Goal: Task Accomplishment & Management: Manage account settings

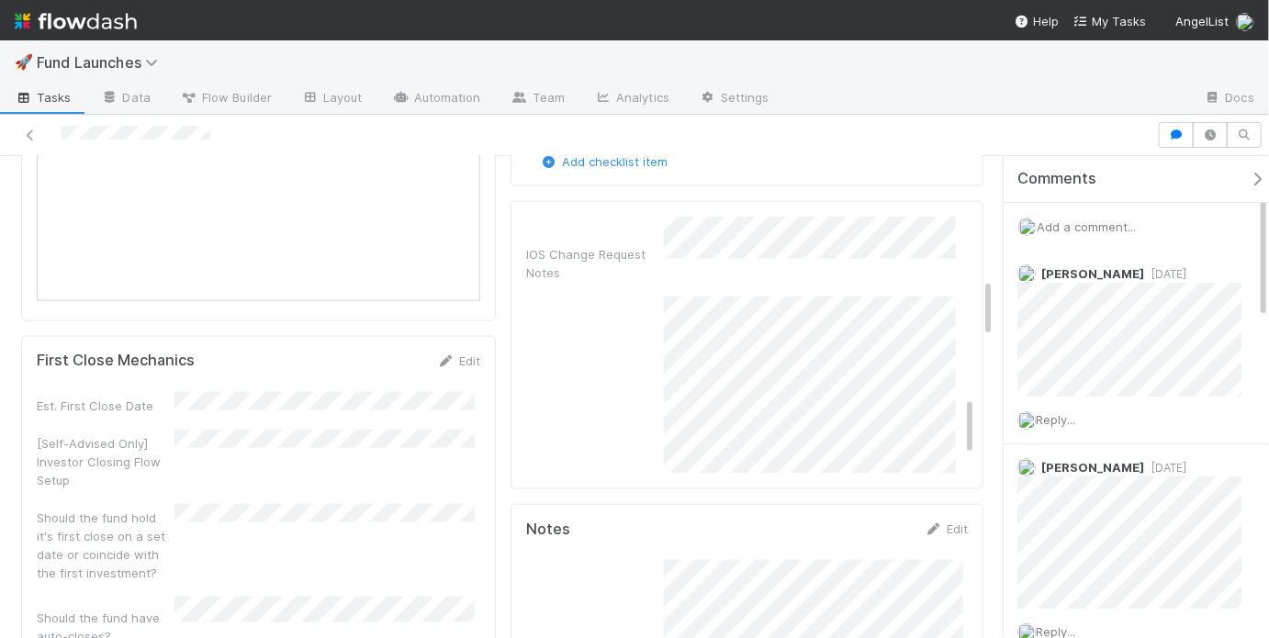
scroll to position [763, 0]
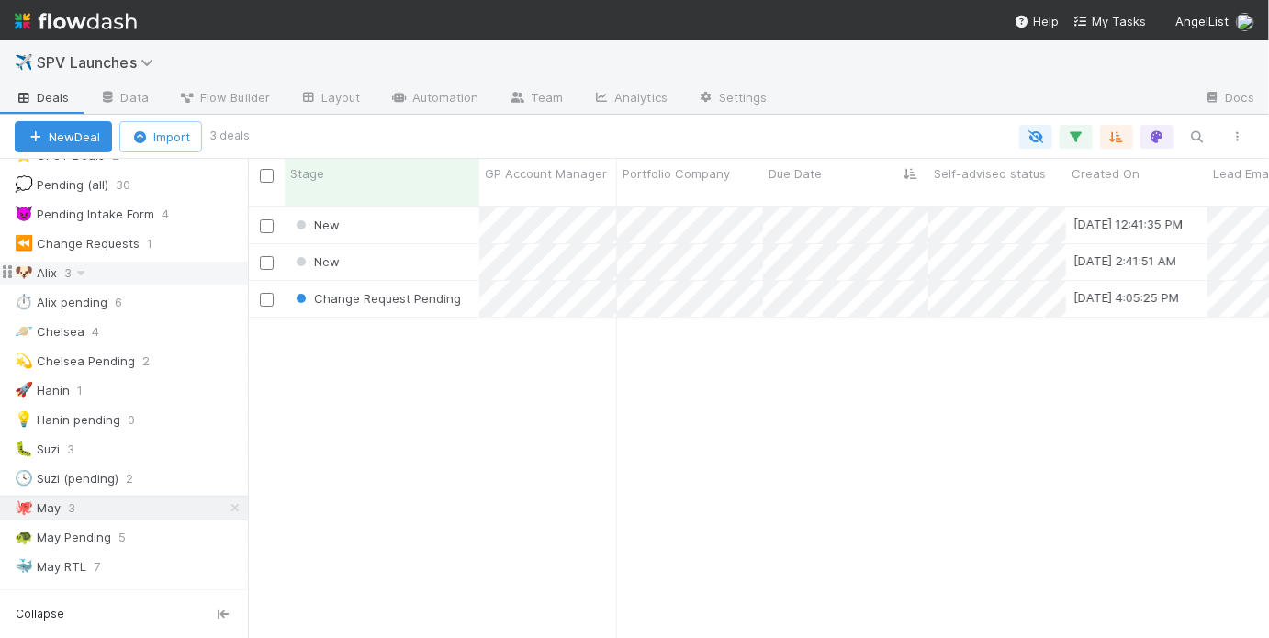
scroll to position [182, 0]
click at [161, 559] on div "🐳 May RTL 7" at bounding box center [131, 564] width 233 height 23
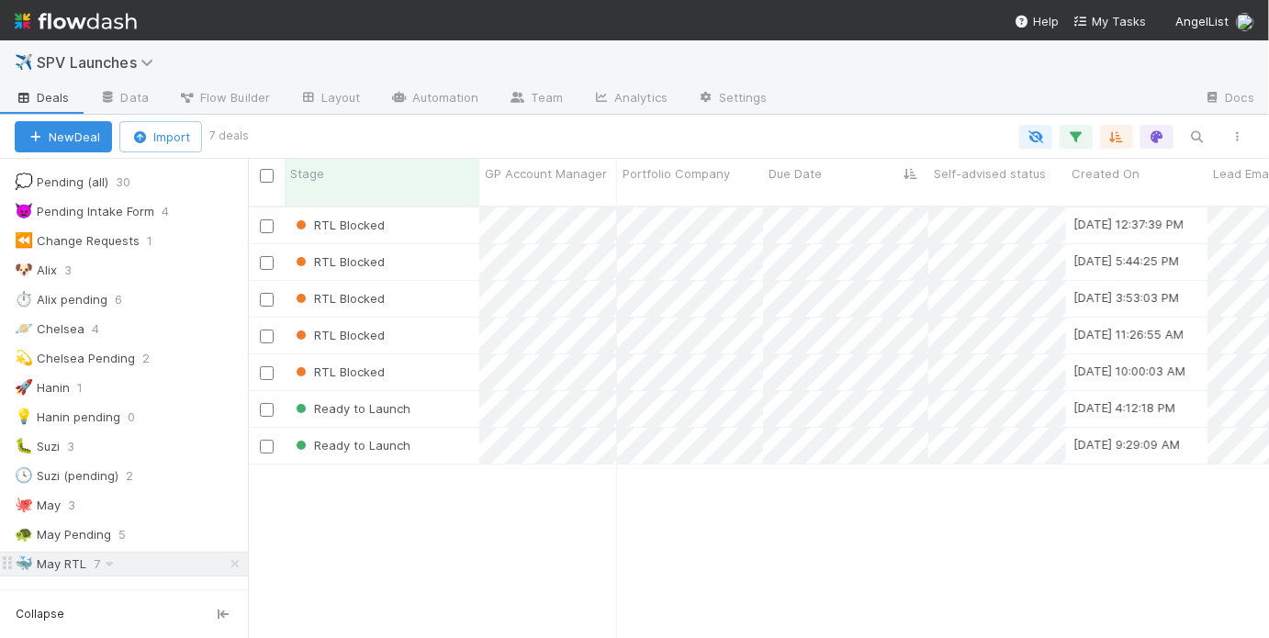
scroll to position [435, 1010]
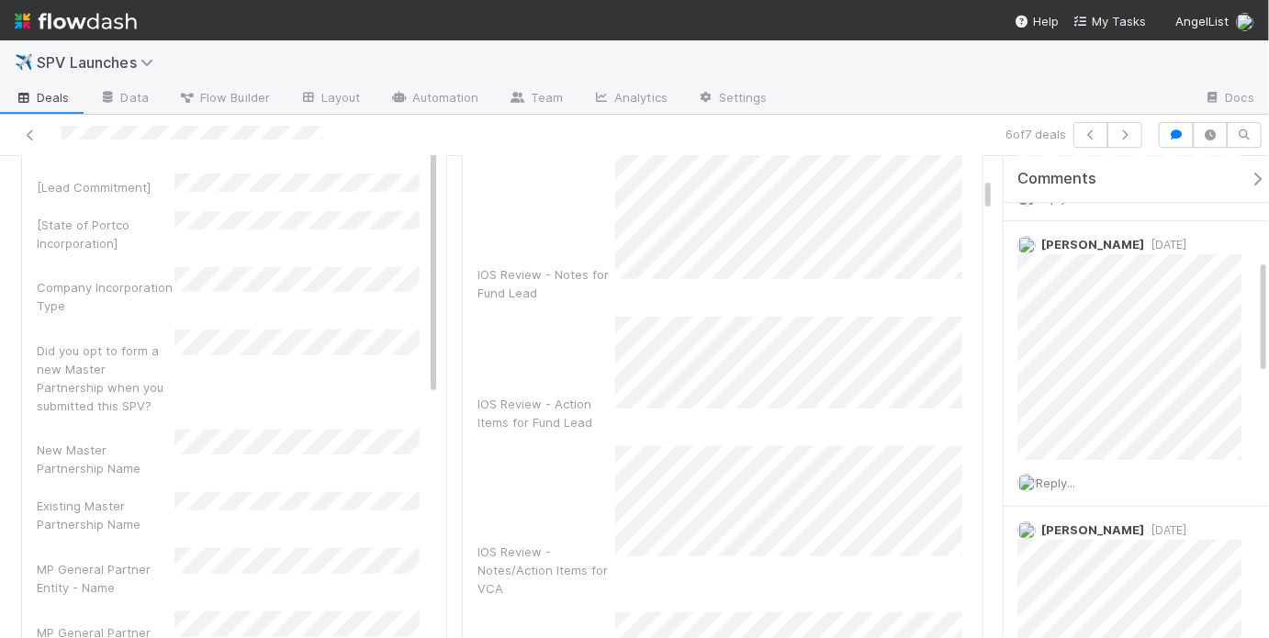
scroll to position [558, 0]
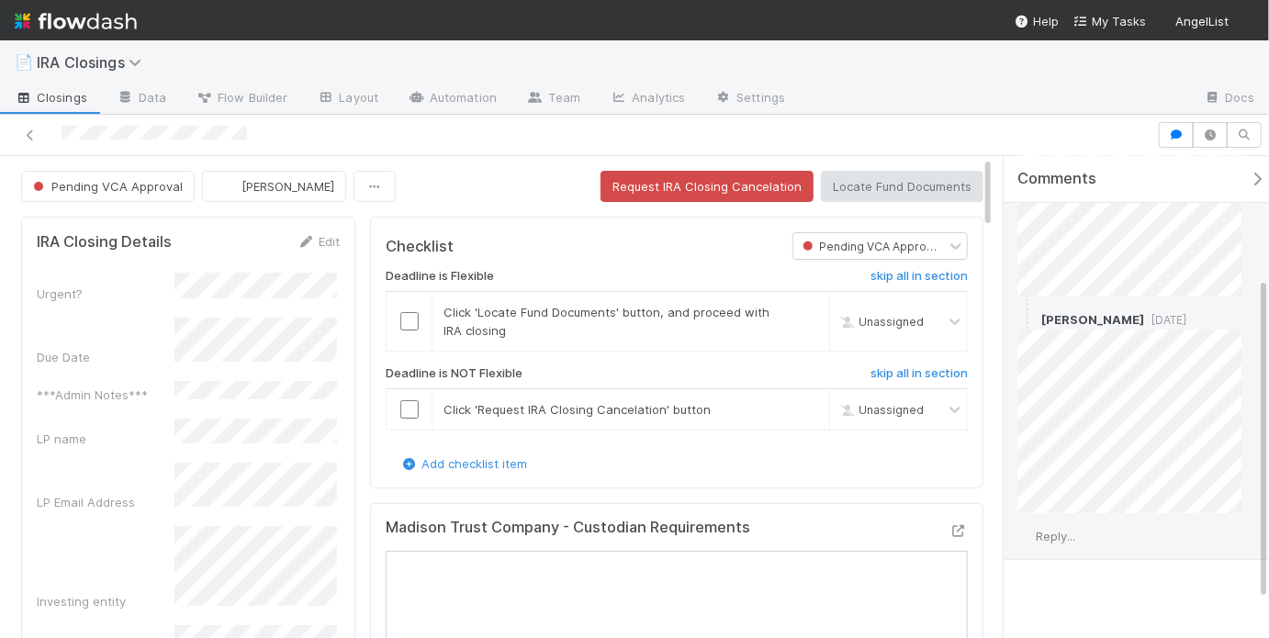
scroll to position [240, 0]
click at [1059, 523] on span "Reply..." at bounding box center [1055, 525] width 39 height 15
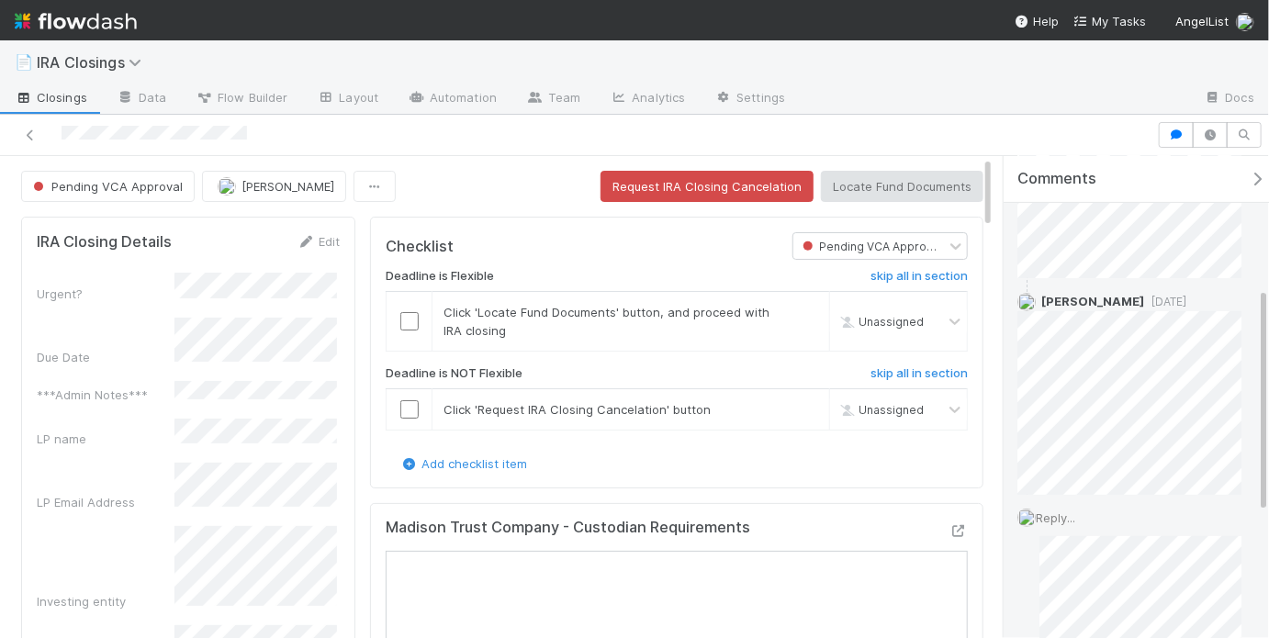
scroll to position [280, 0]
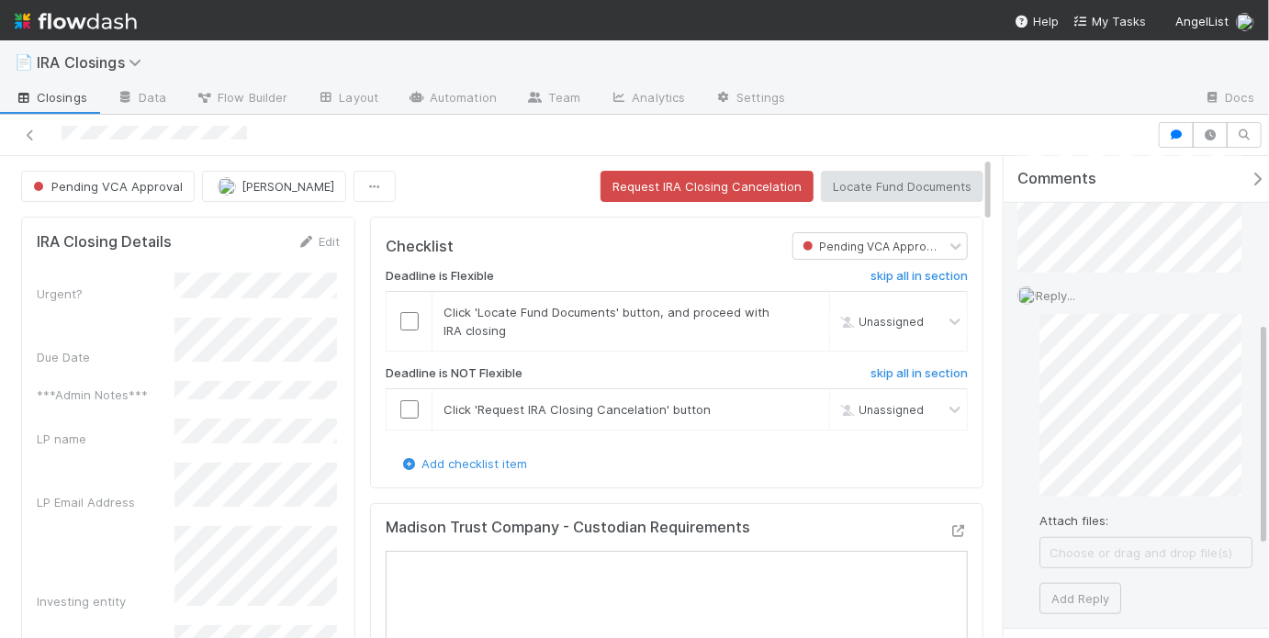
scroll to position [472, 0]
click at [1064, 588] on button "Add Reply" at bounding box center [1080, 595] width 82 height 31
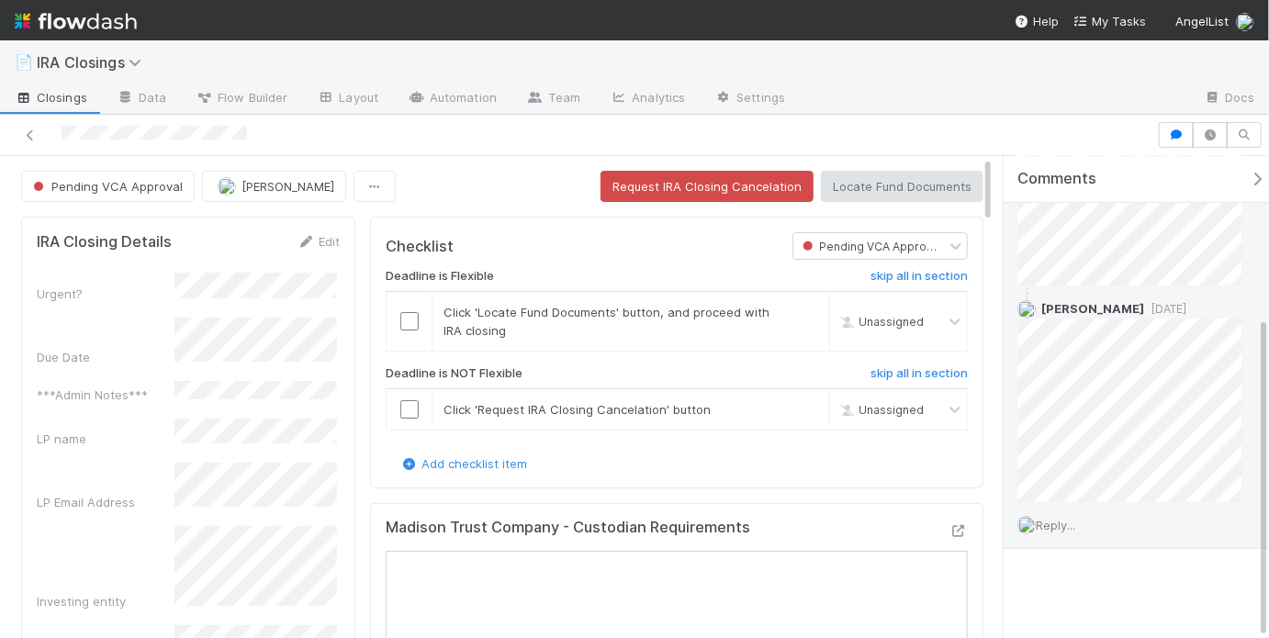
scroll to position [386, 0]
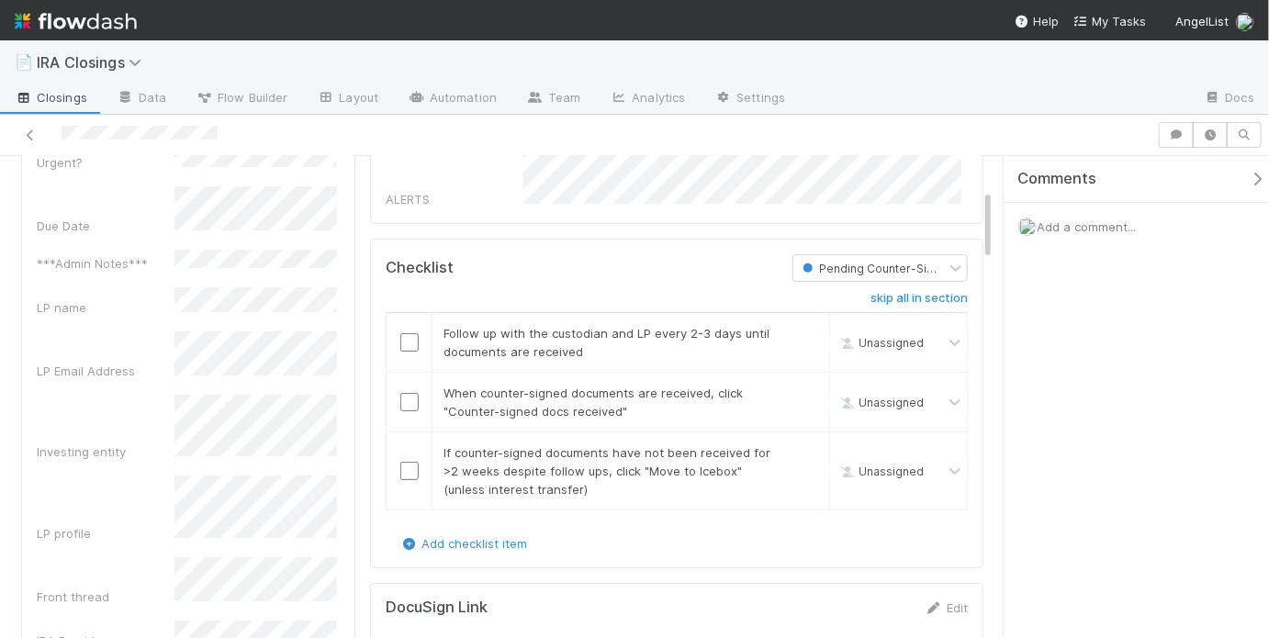
scroll to position [101, 0]
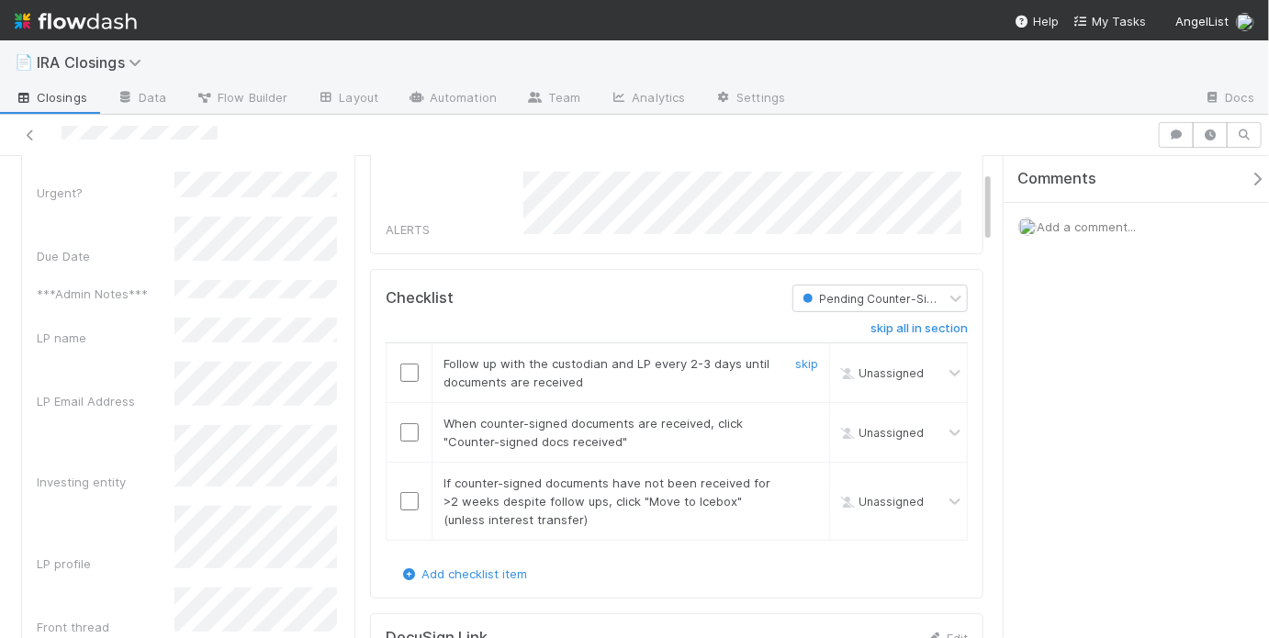
drag, startPoint x: 799, startPoint y: 355, endPoint x: 767, endPoint y: 366, distance: 33.1
click at [799, 356] on link "skip" at bounding box center [806, 363] width 23 height 15
click at [407, 426] on input "checkbox" at bounding box center [409, 432] width 18 height 18
click at [795, 481] on link "skip" at bounding box center [806, 483] width 23 height 15
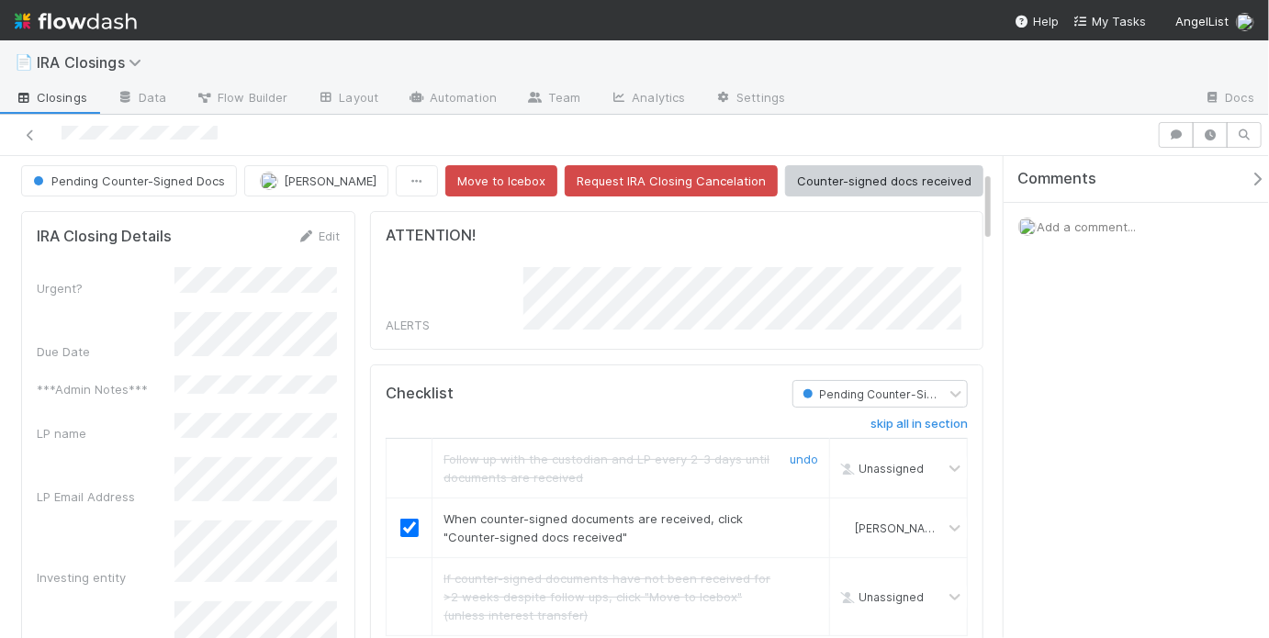
scroll to position [0, 0]
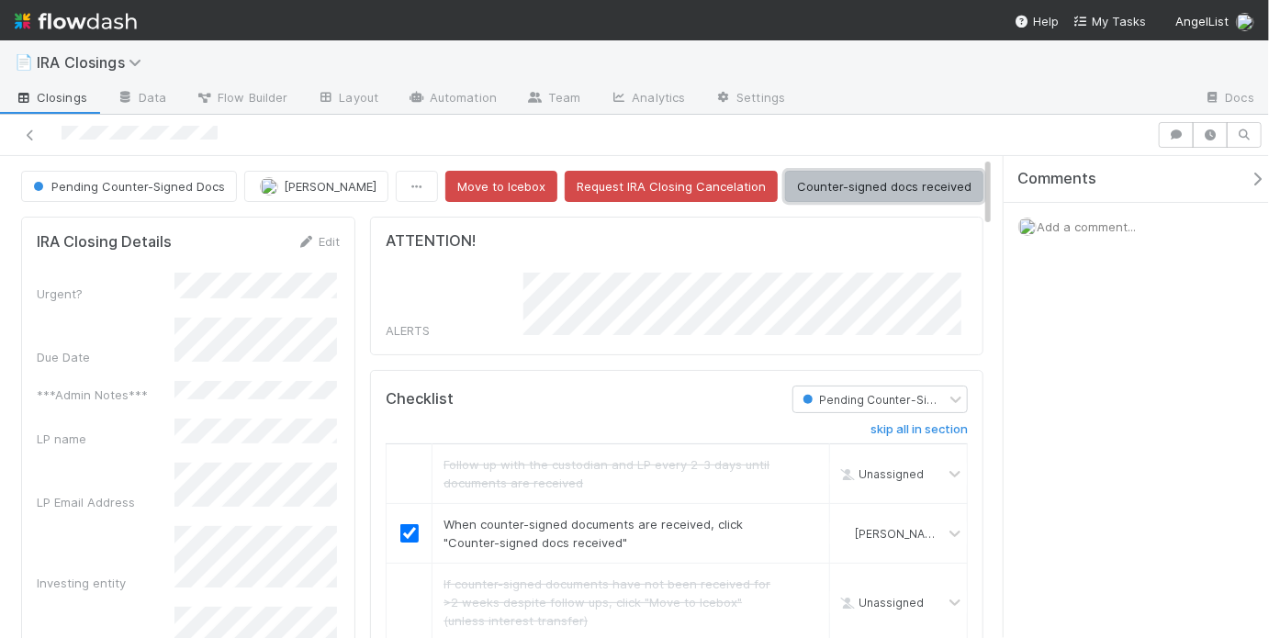
click at [865, 188] on button "Counter-signed docs received" at bounding box center [884, 186] width 198 height 31
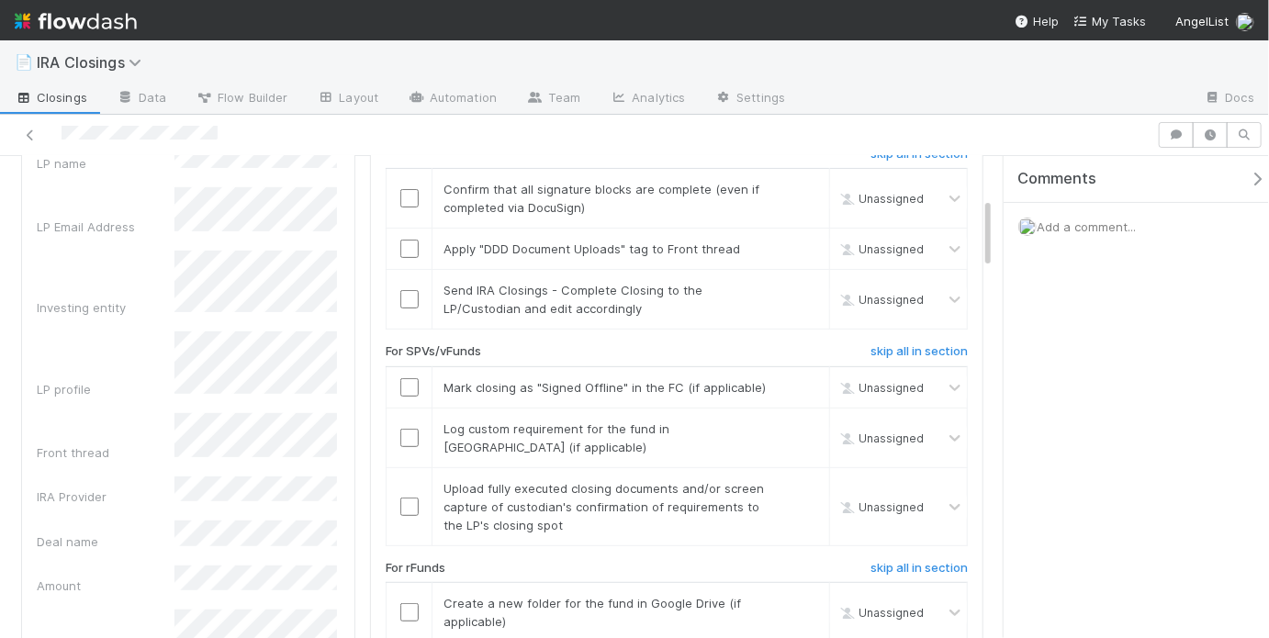
scroll to position [279, 0]
click at [400, 237] on input "checkbox" at bounding box center [409, 245] width 18 height 18
click at [401, 286] on input "checkbox" at bounding box center [409, 295] width 18 height 18
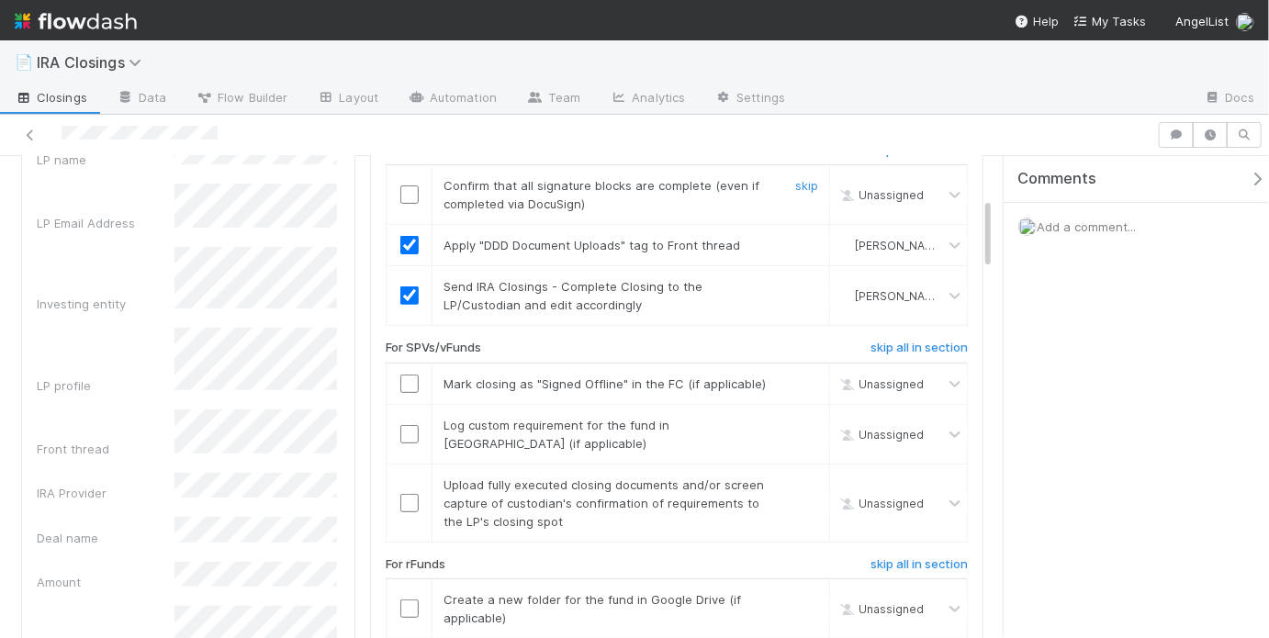
click at [402, 192] on input "checkbox" at bounding box center [409, 194] width 18 height 18
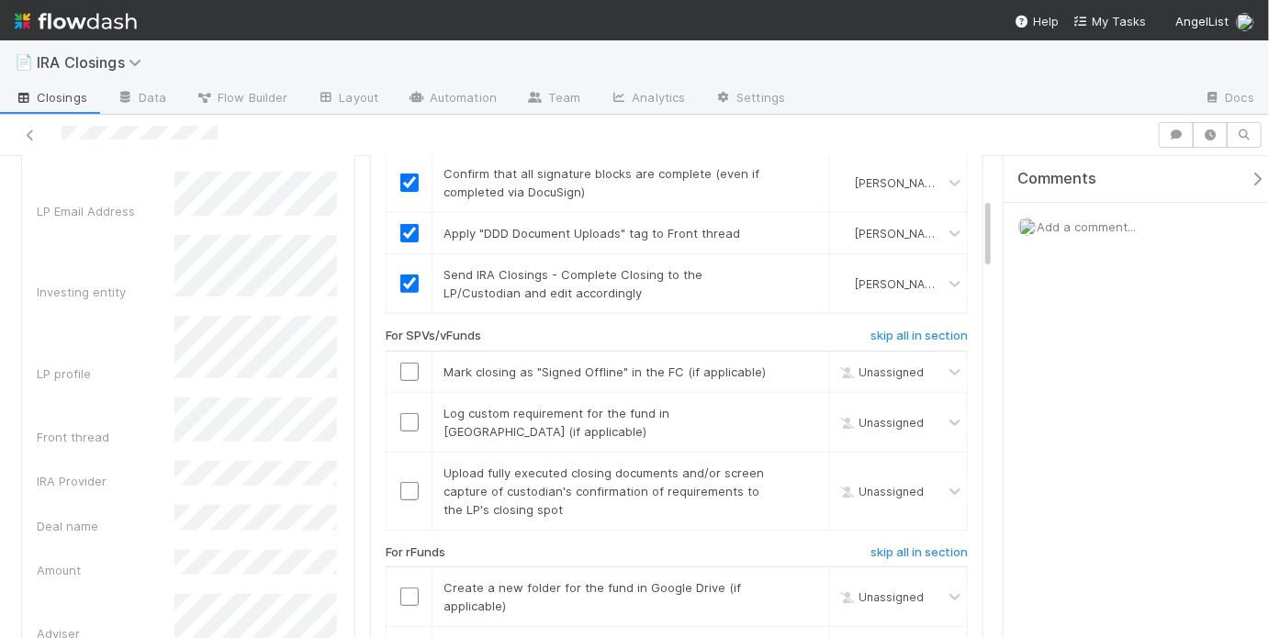
scroll to position [297, 0]
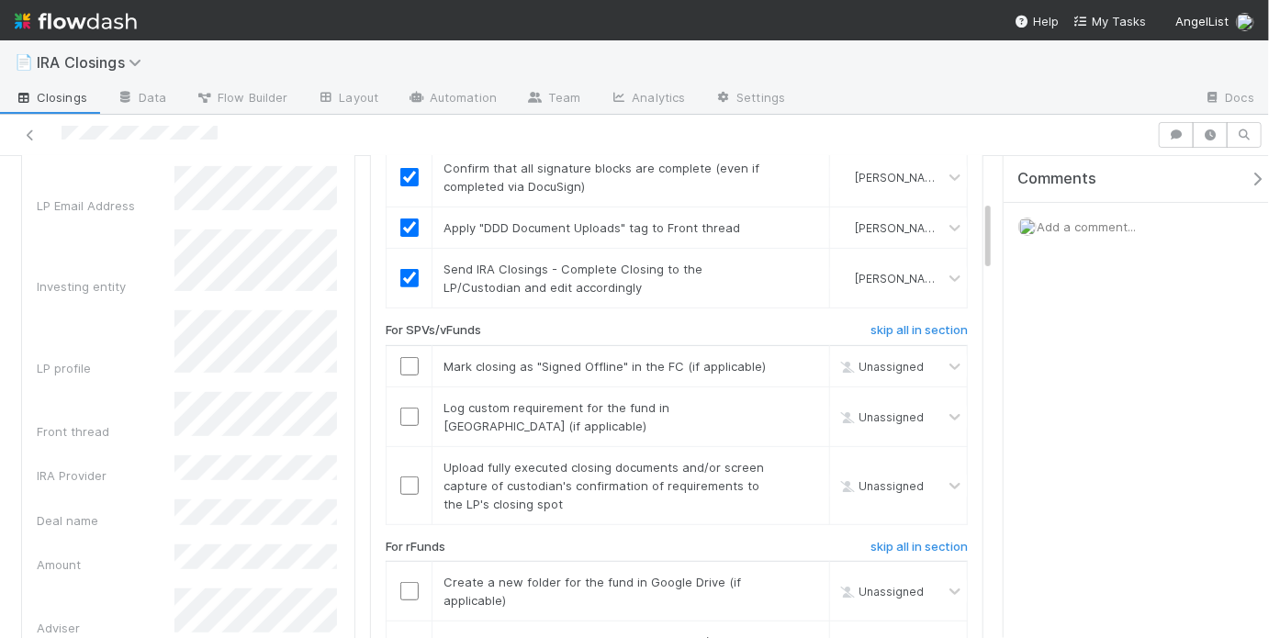
click at [880, 510] on div "skip all in section Confirm that all signature blocks are complete (even if com…" at bounding box center [677, 519] width 582 height 805
click at [887, 540] on h6 "skip all in section" at bounding box center [918, 547] width 97 height 15
click at [405, 476] on input "checkbox" at bounding box center [409, 485] width 18 height 18
click at [401, 408] on input "checkbox" at bounding box center [409, 417] width 18 height 18
click at [400, 365] on input "checkbox" at bounding box center [409, 366] width 18 height 18
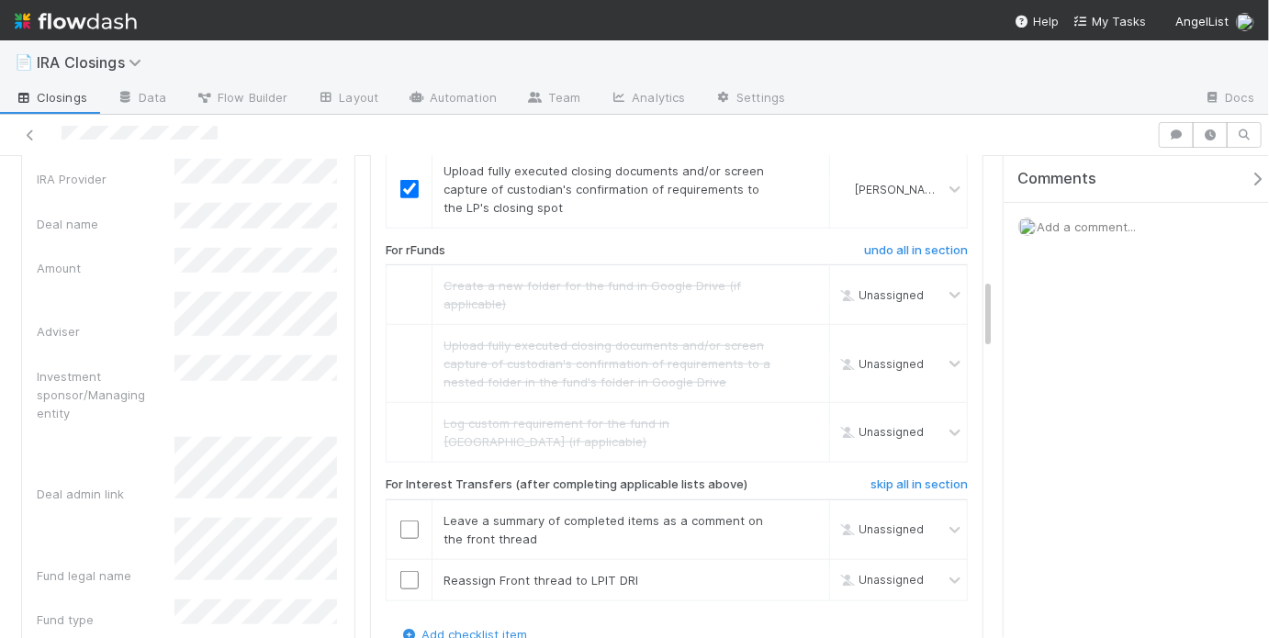
scroll to position [822, 0]
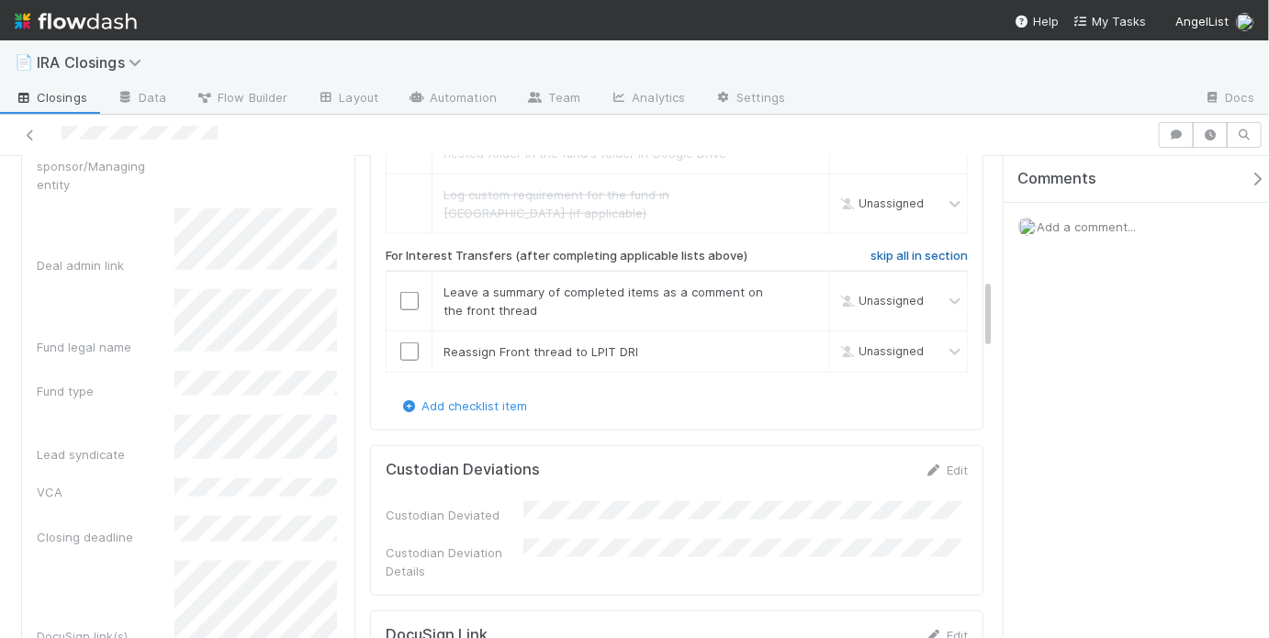
click at [894, 249] on h6 "skip all in section" at bounding box center [918, 256] width 97 height 15
click at [897, 249] on h6 "skip all in section" at bounding box center [918, 256] width 97 height 15
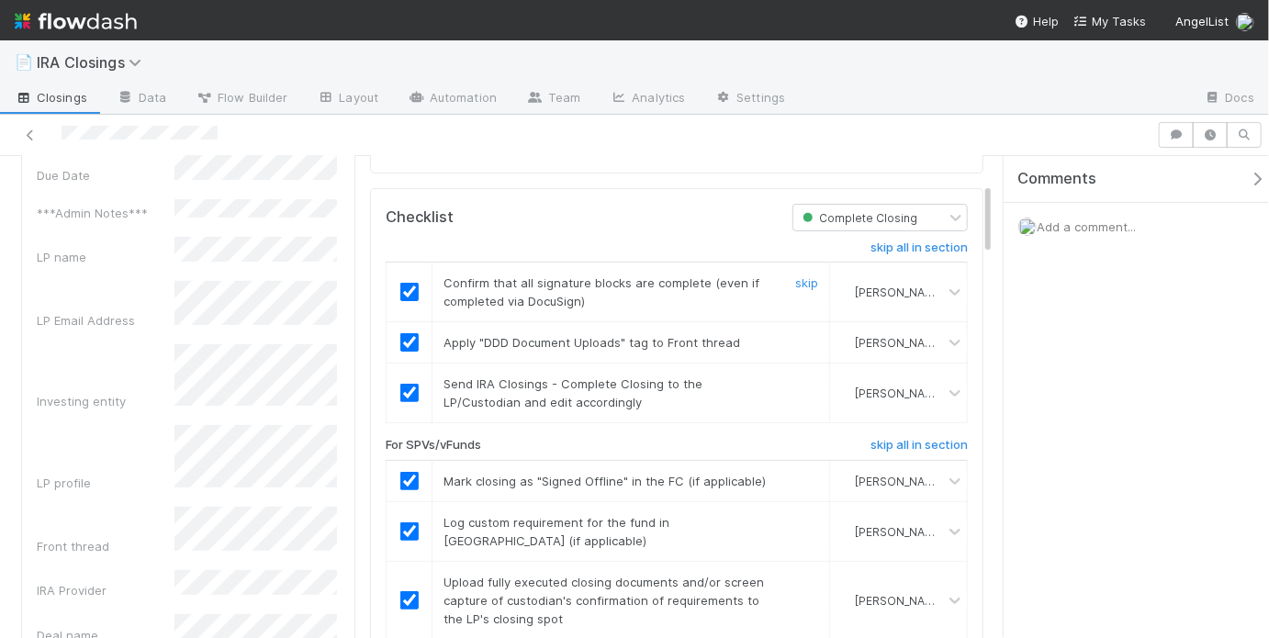
scroll to position [0, 0]
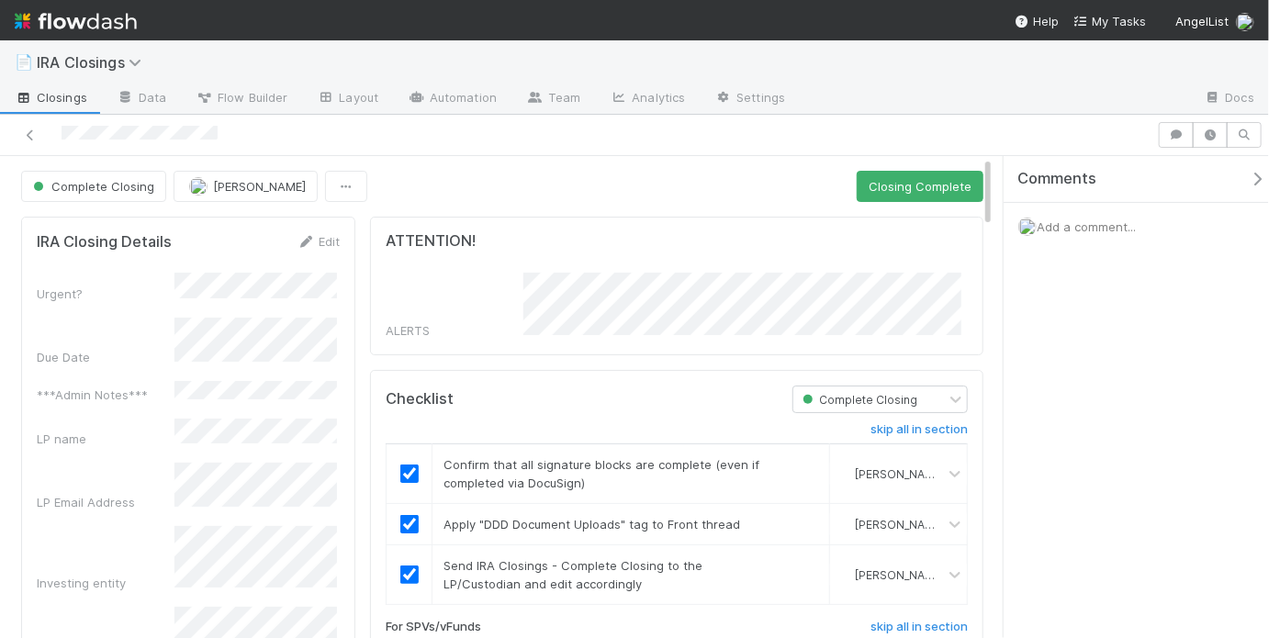
click at [670, 174] on div "Complete Closing May Chang Closing Complete" at bounding box center [502, 186] width 962 height 31
click at [879, 177] on button "Closing Complete" at bounding box center [920, 186] width 127 height 31
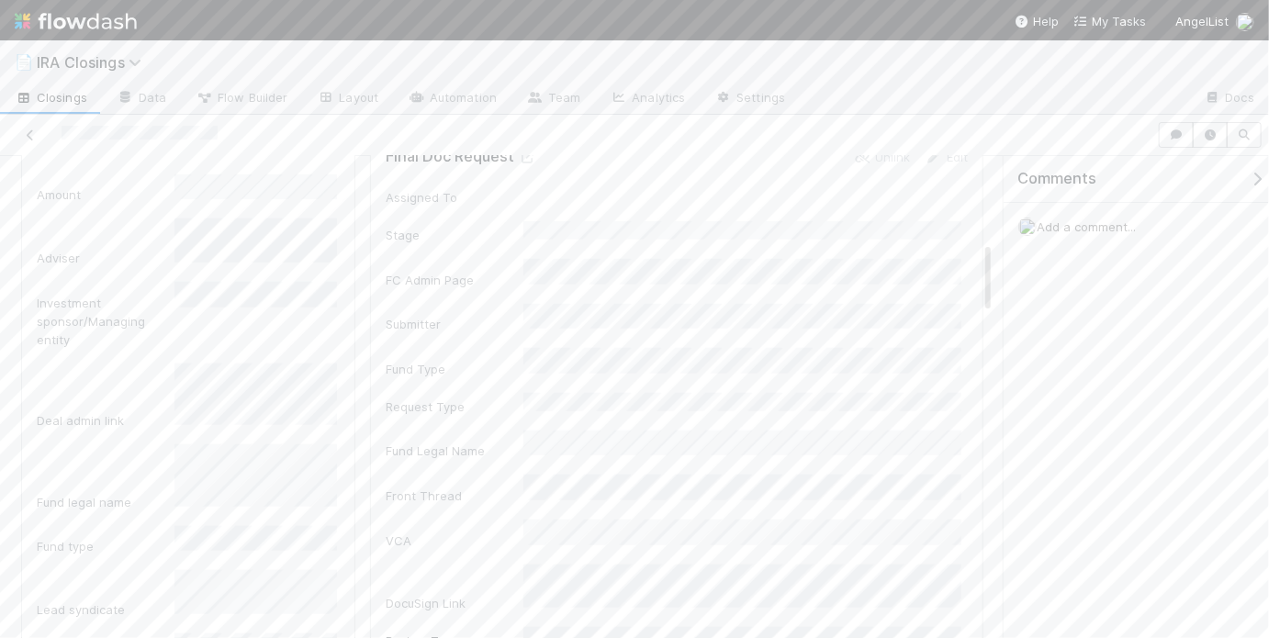
scroll to position [575, 0]
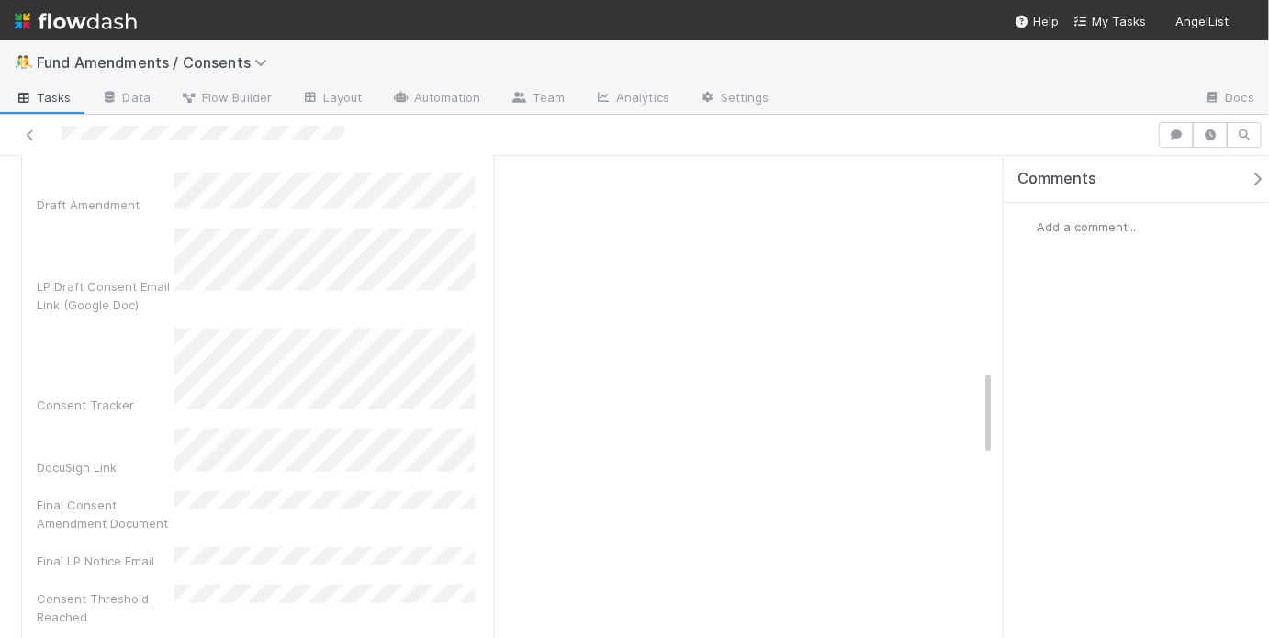
scroll to position [946, 0]
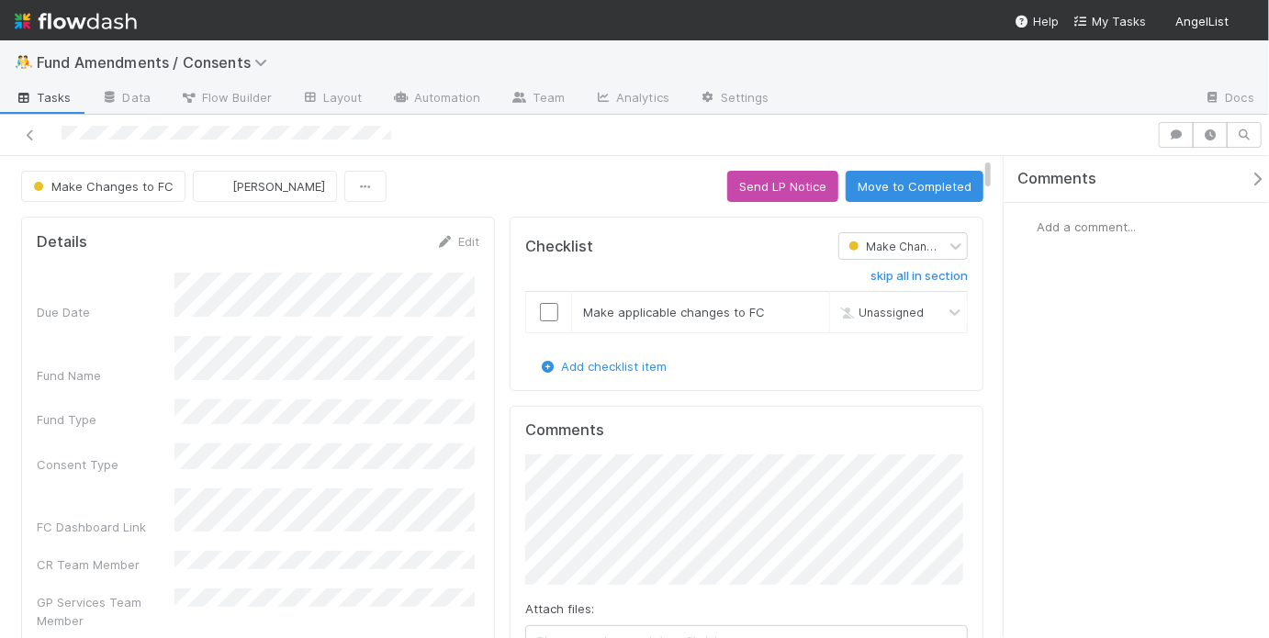
scroll to position [136, 0]
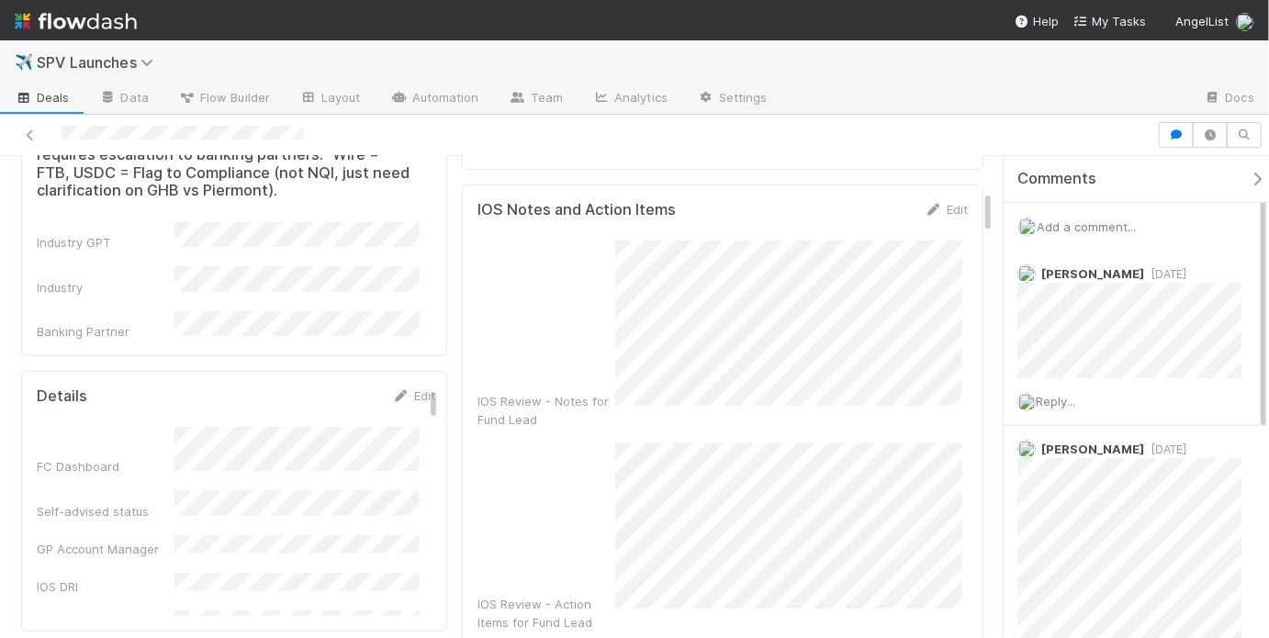
scroll to position [373, 0]
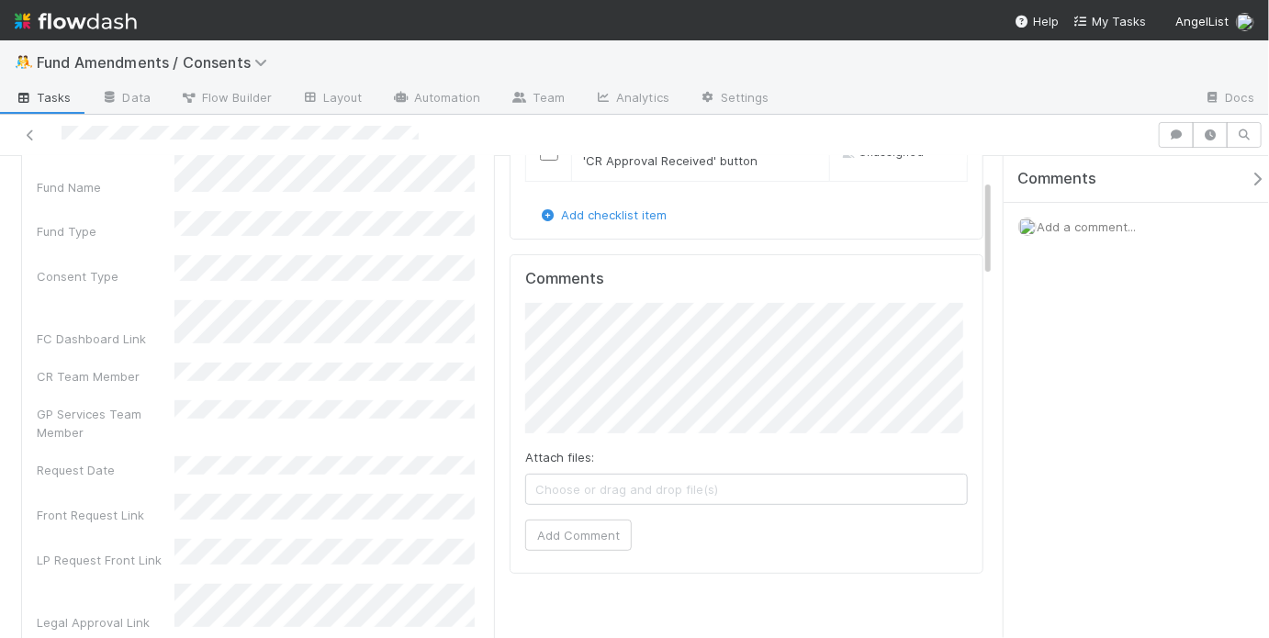
scroll to position [196, 0]
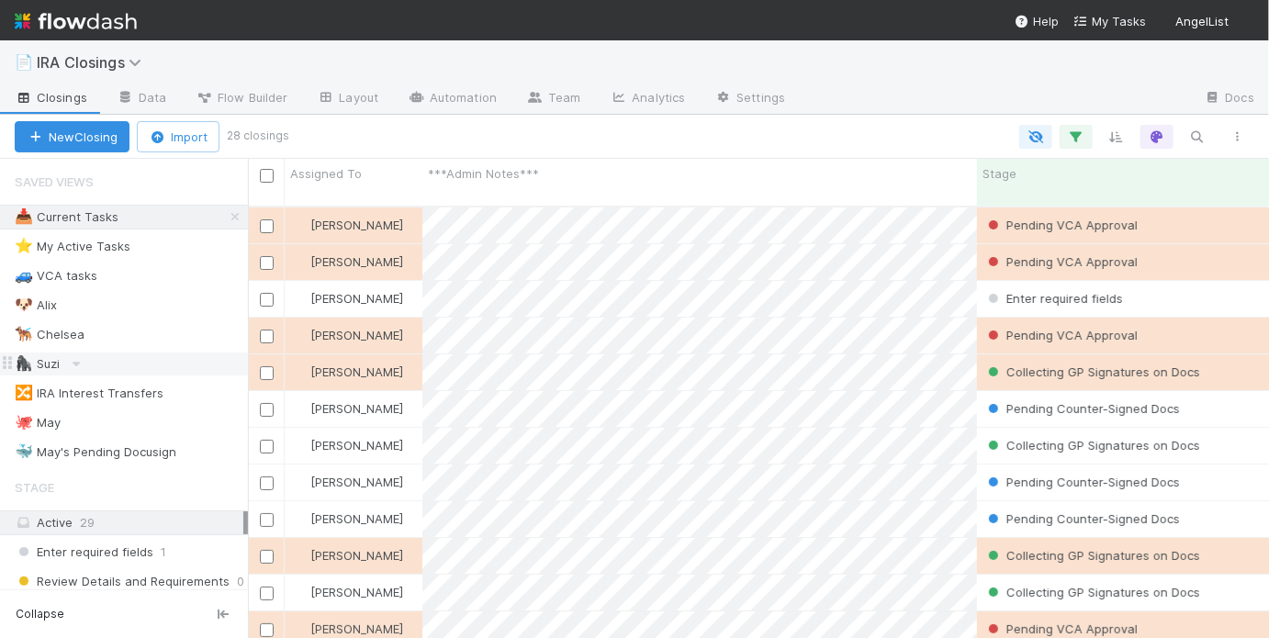
scroll to position [435, 1010]
click at [121, 420] on div "🐙 May 3" at bounding box center [131, 422] width 233 height 23
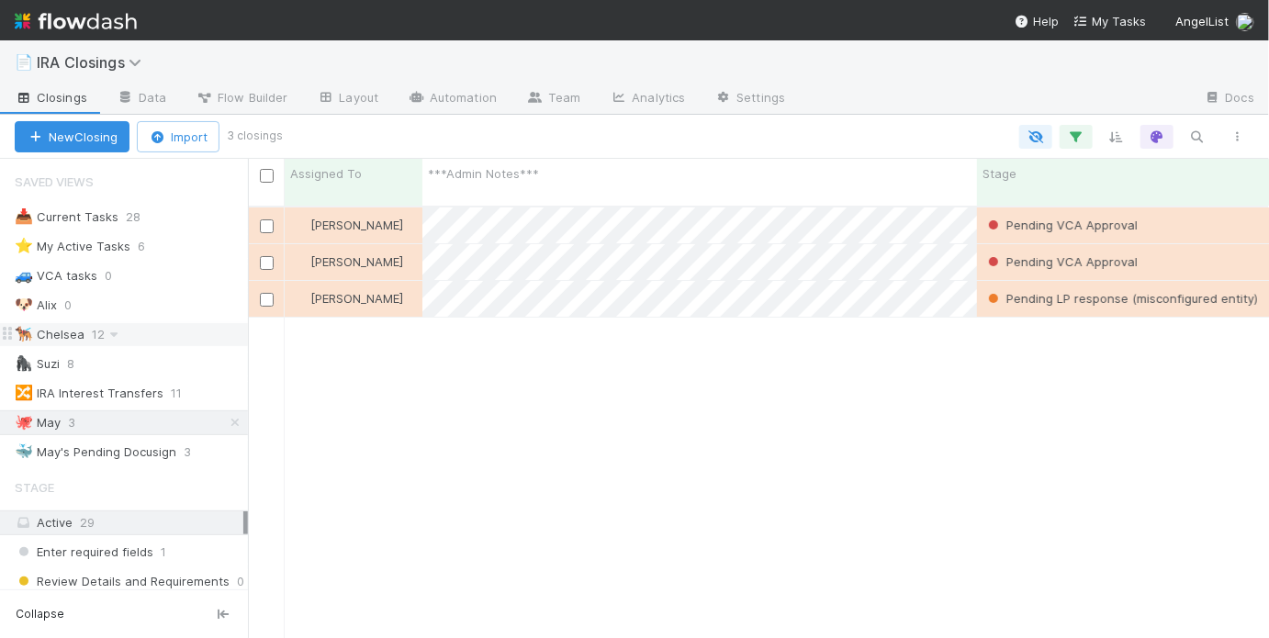
scroll to position [435, 1010]
click at [139, 329] on div "🐕‍🦺 Chelsea 12" at bounding box center [131, 334] width 233 height 23
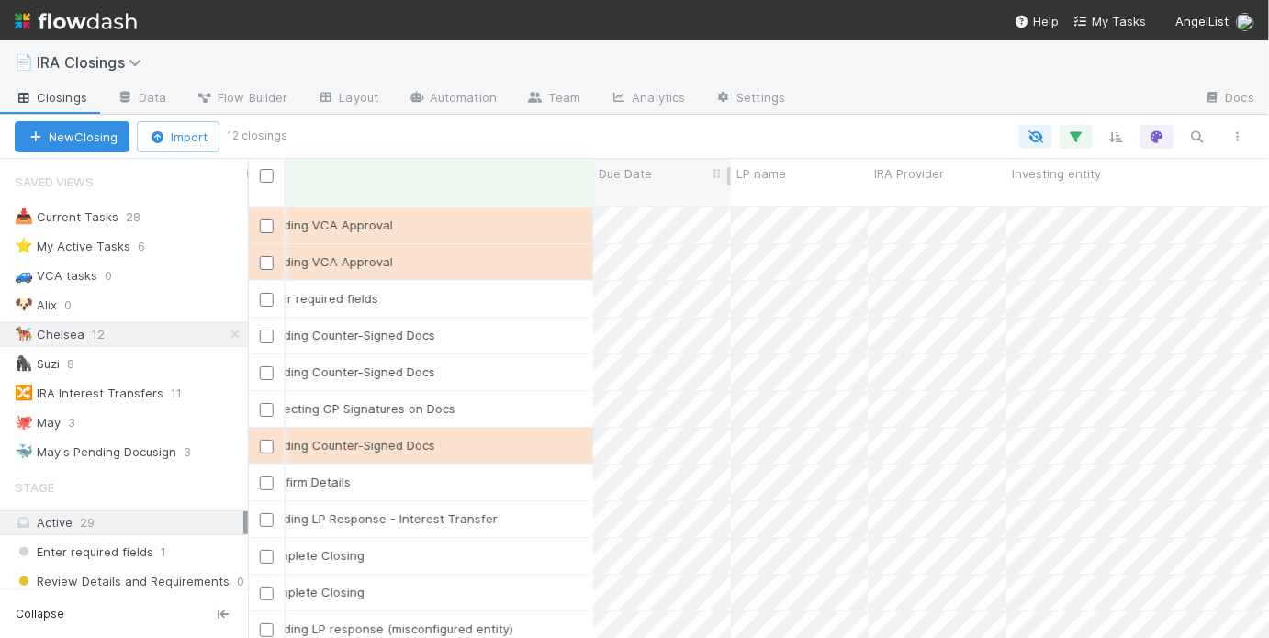
scroll to position [0, 780]
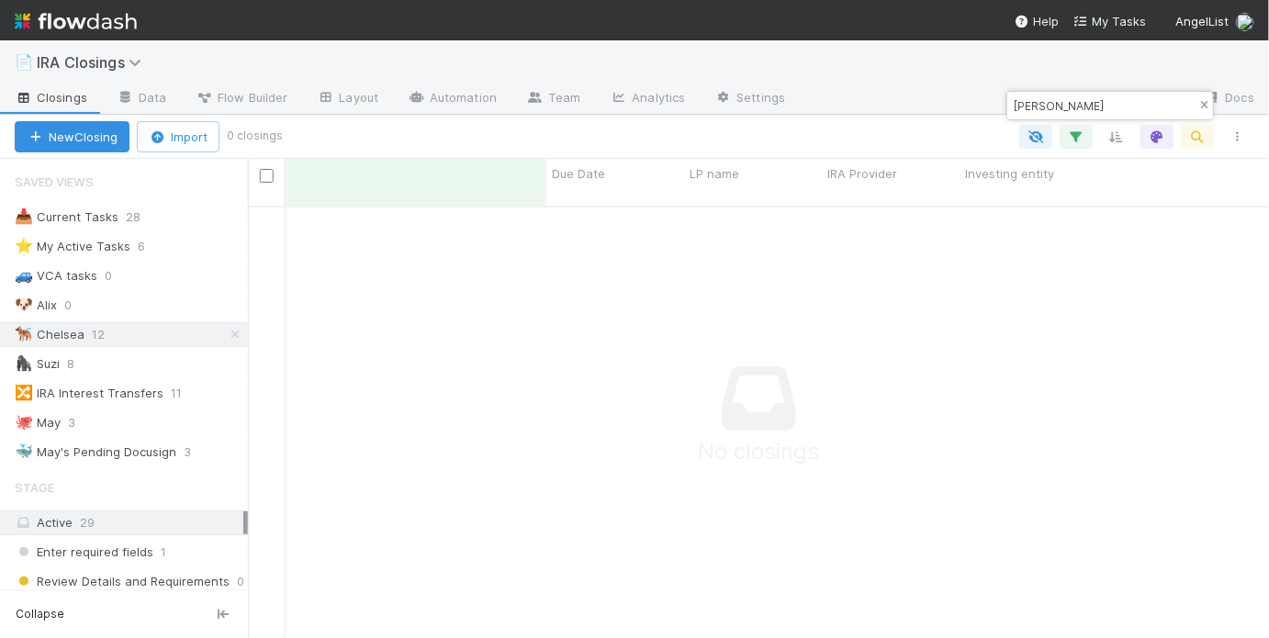
type input "mary"
click at [1204, 107] on icon "button" at bounding box center [1203, 105] width 18 height 11
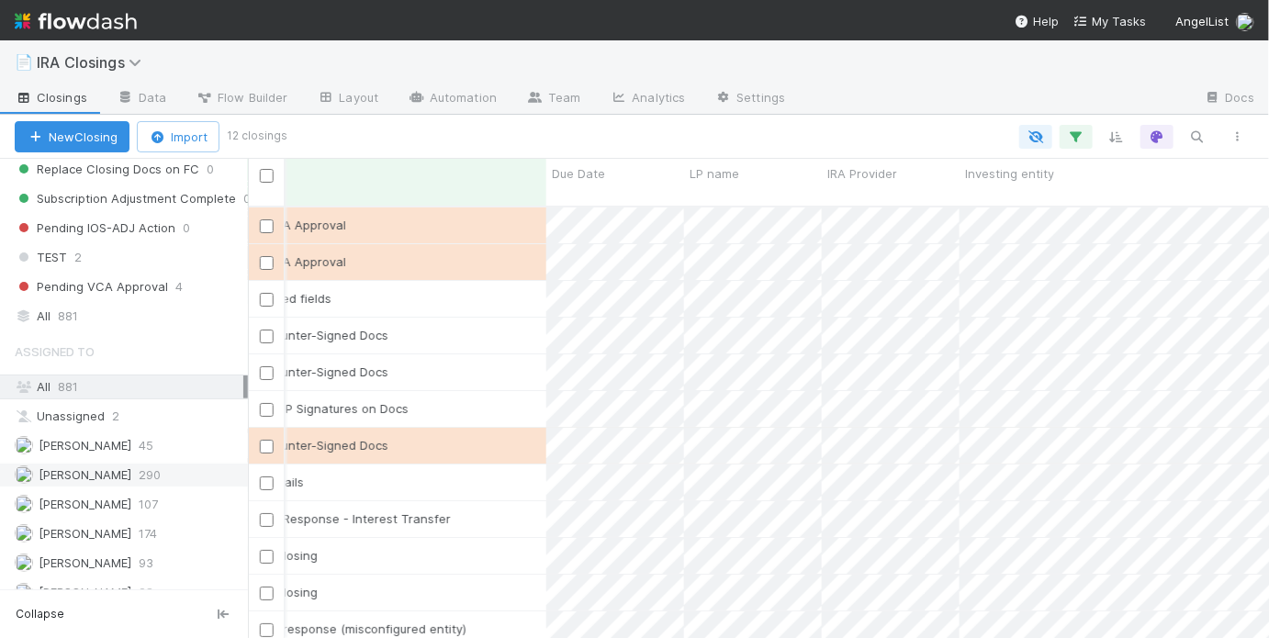
click at [119, 467] on span "Chelsea Nazareth" at bounding box center [85, 474] width 93 height 15
click at [1194, 137] on icon "button" at bounding box center [1197, 137] width 18 height 17
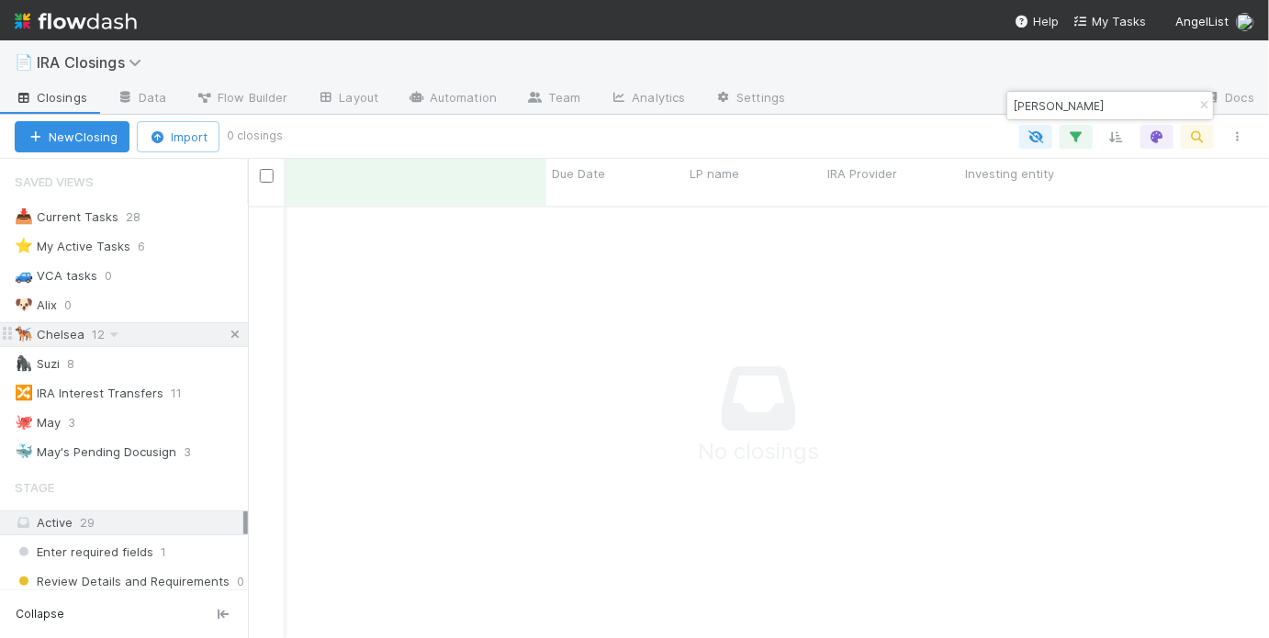
click at [226, 330] on icon at bounding box center [235, 335] width 18 height 12
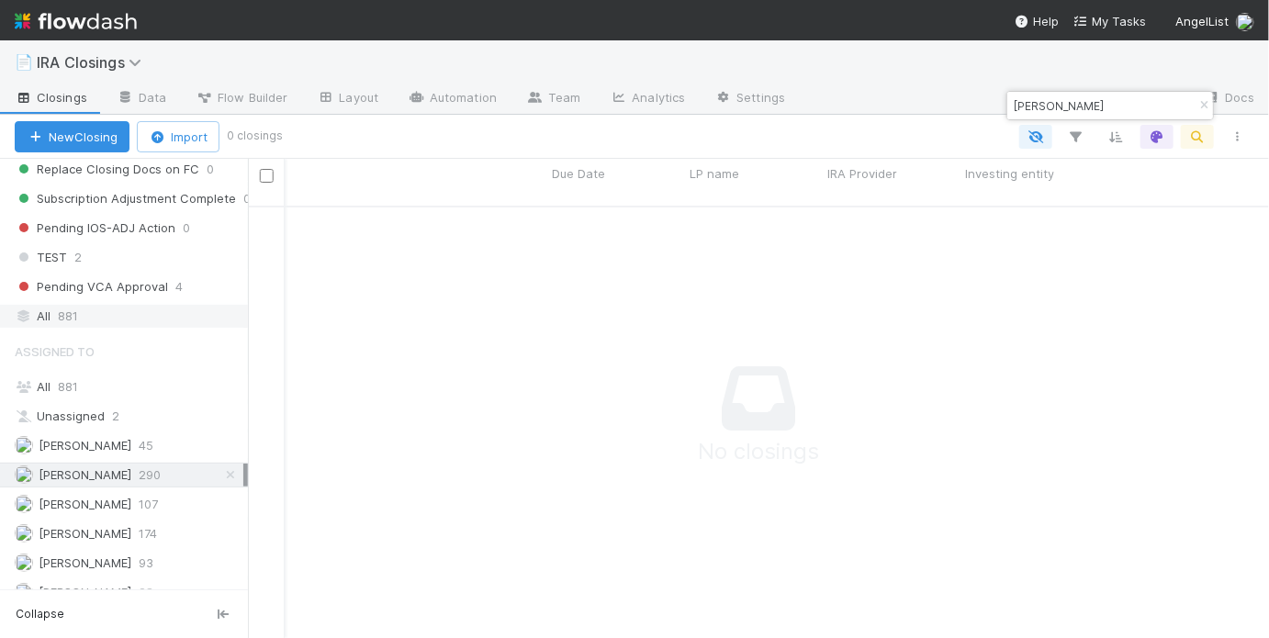
click at [151, 305] on div "All 881" at bounding box center [129, 316] width 229 height 23
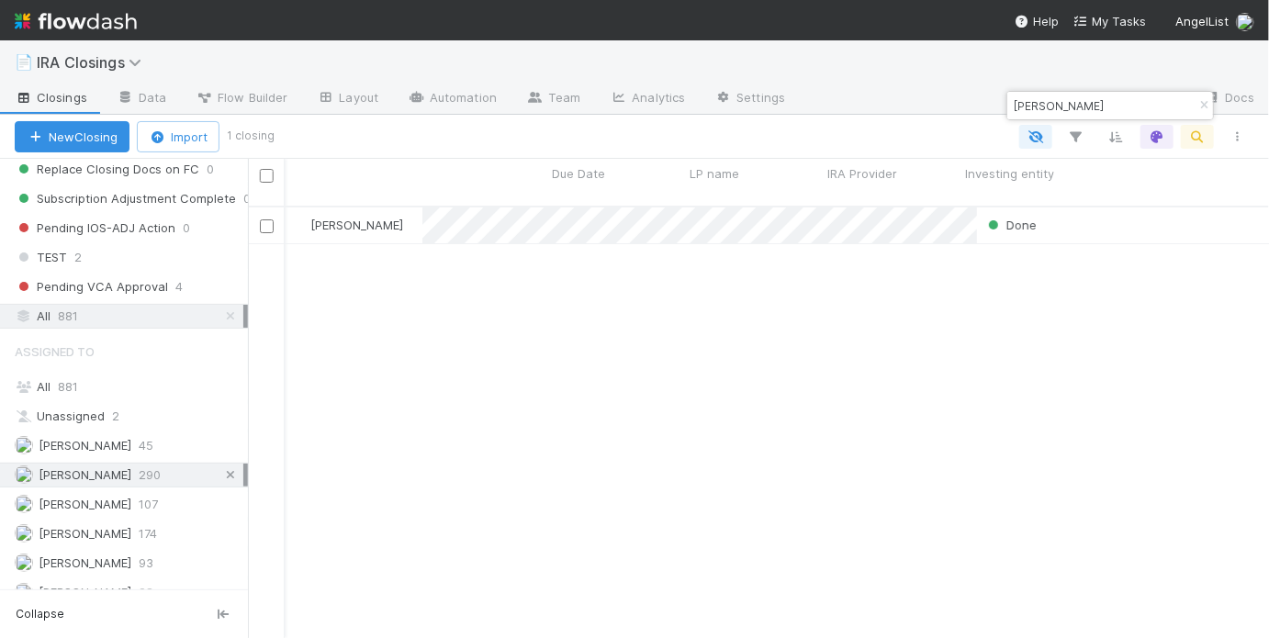
click at [221, 469] on icon at bounding box center [230, 475] width 18 height 12
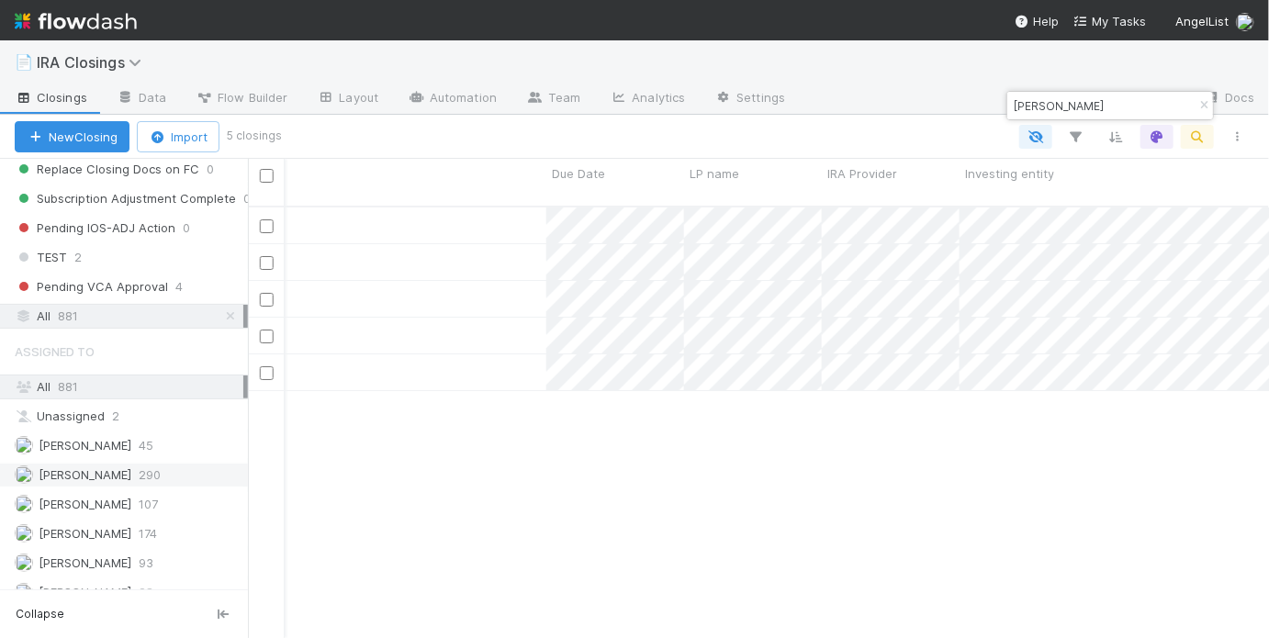
click at [820, 442] on div "Suzi Kang Done 4/22/25, 7:17:59 PM 4/30/25, 5:40:01 PM 1 0 0 Suzi Kang Done 1/2…" at bounding box center [758, 430] width 1021 height 446
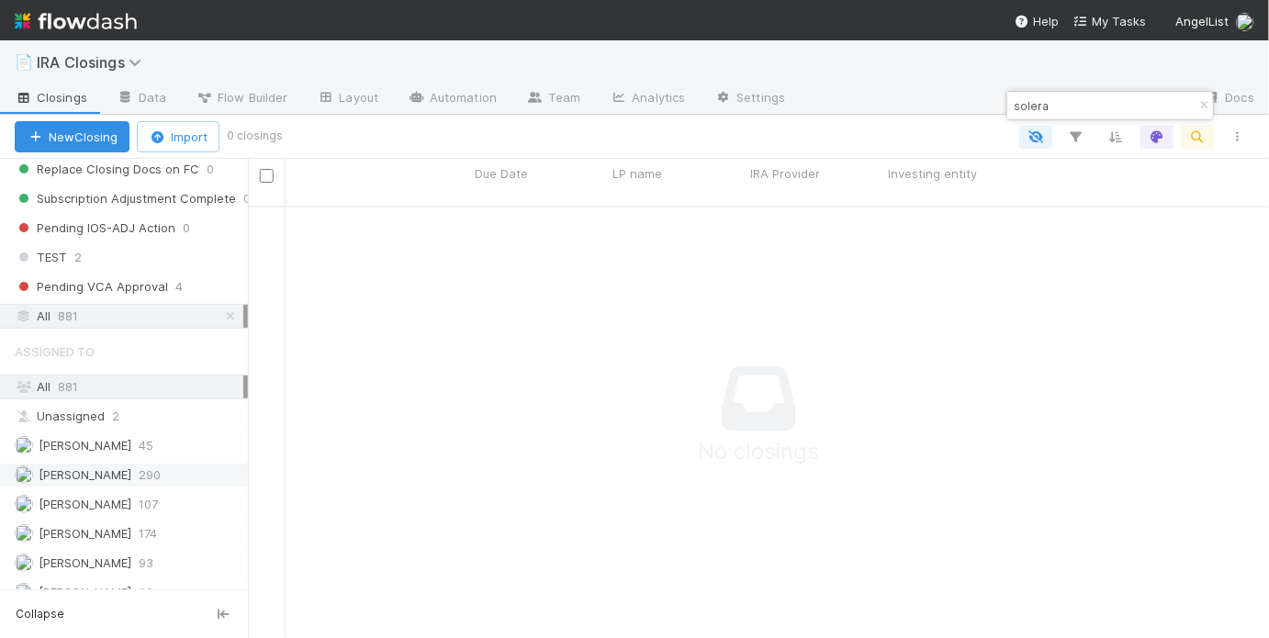
type input "solera"
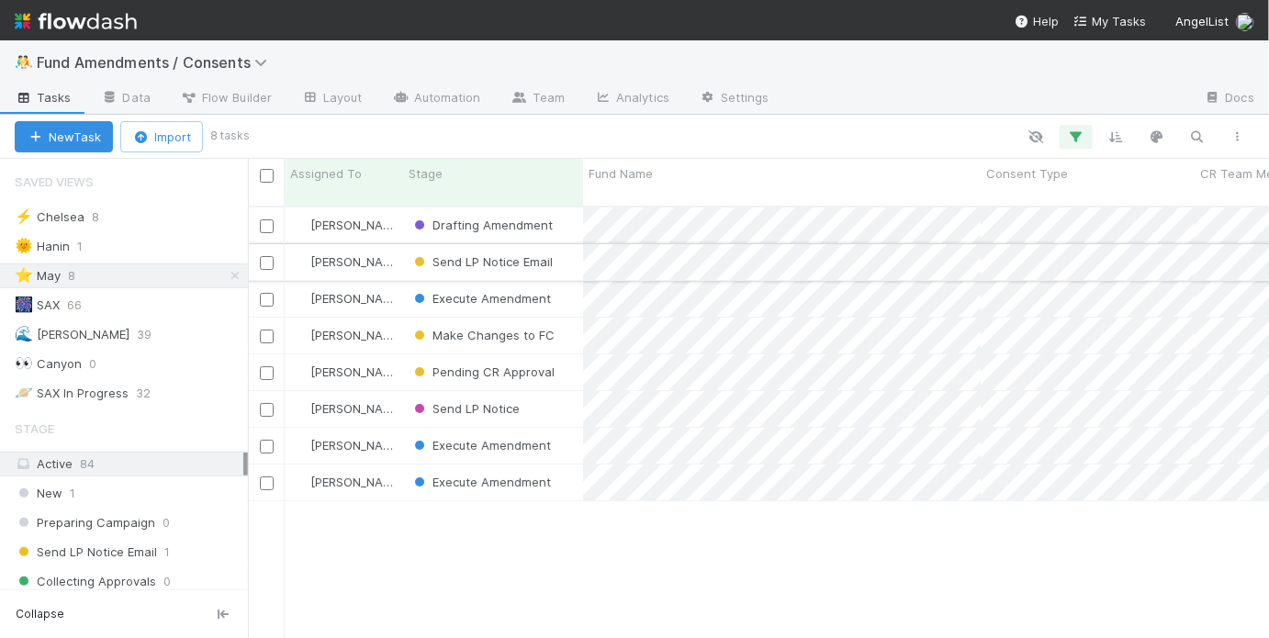
scroll to position [435, 1010]
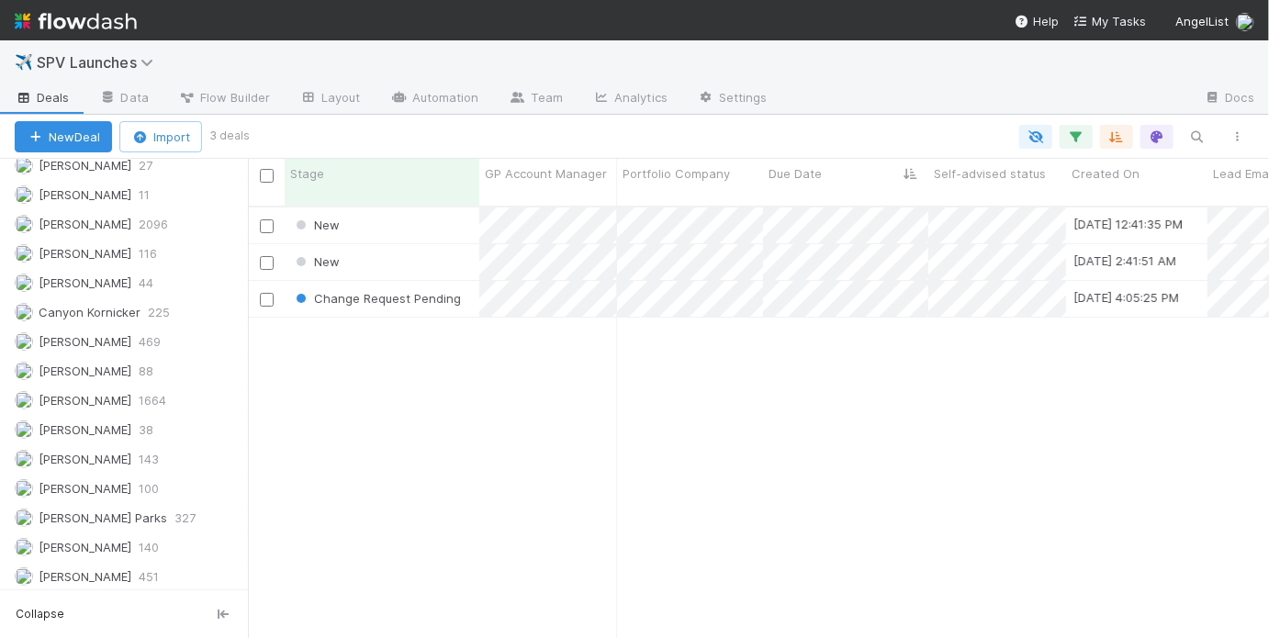
scroll to position [12, 11]
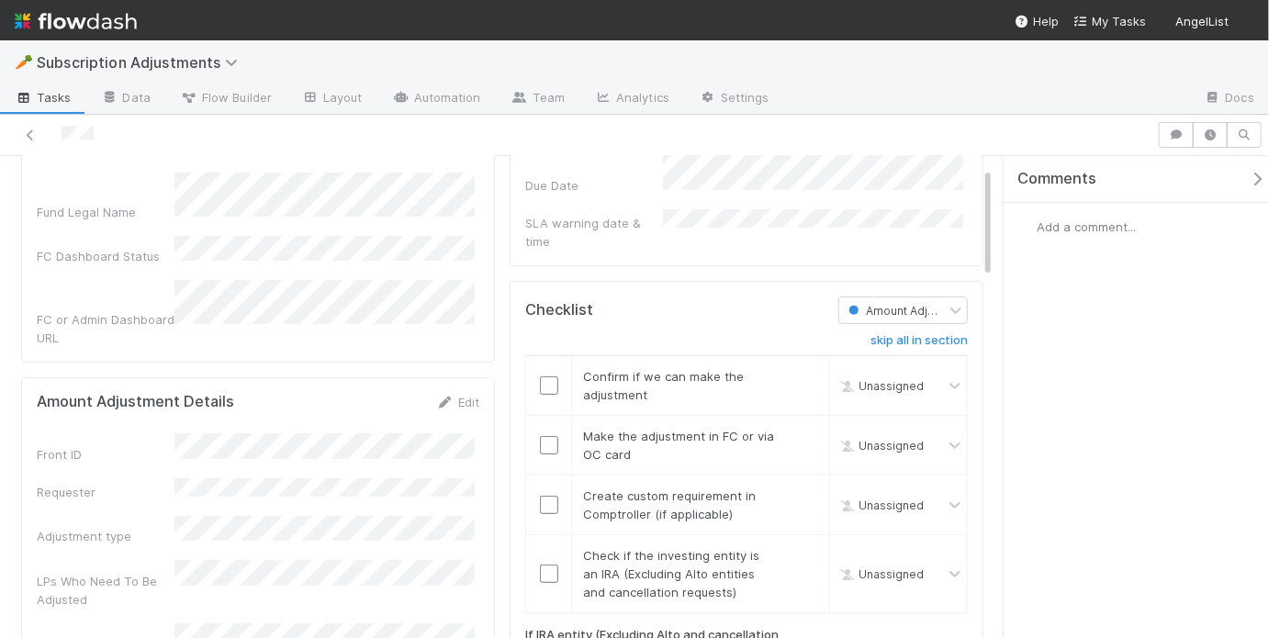
scroll to position [237, 0]
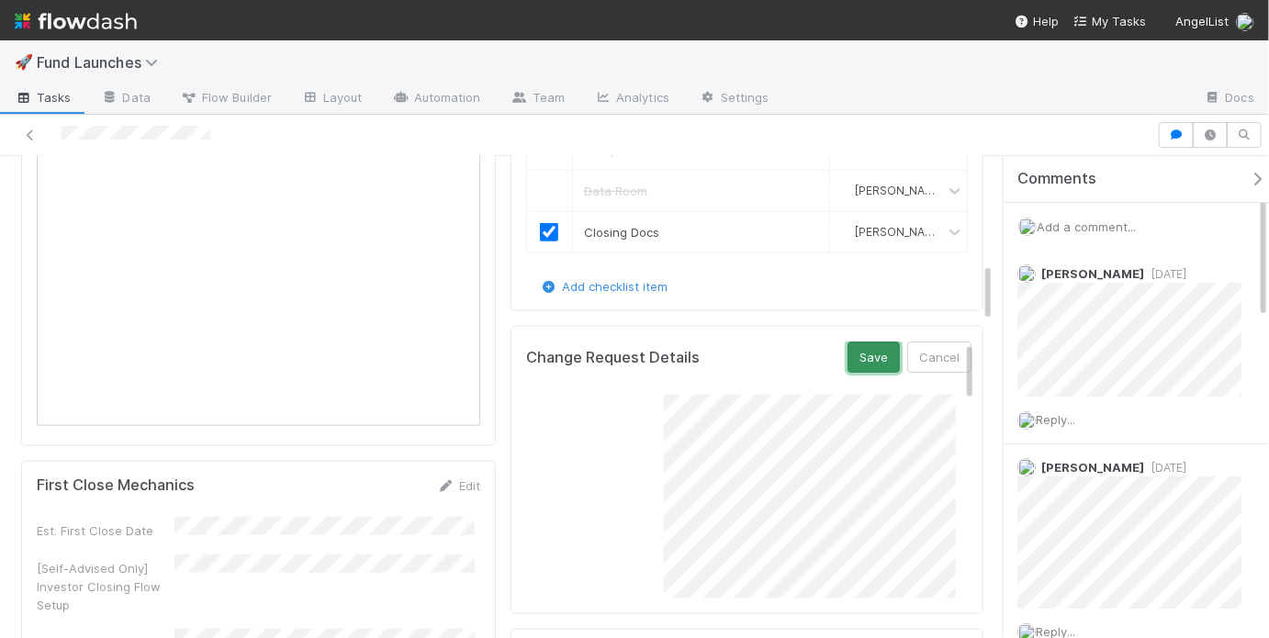
click at [853, 353] on button "Save" at bounding box center [873, 357] width 52 height 31
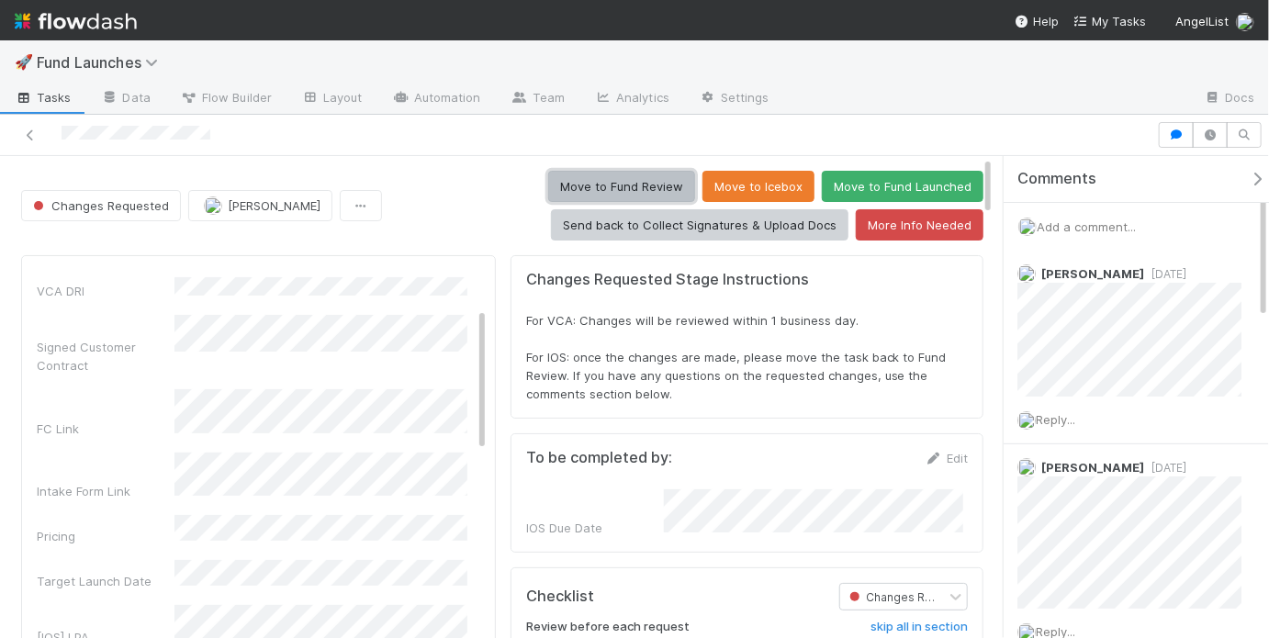
click at [619, 185] on button "Move to Fund Review" at bounding box center [621, 186] width 147 height 31
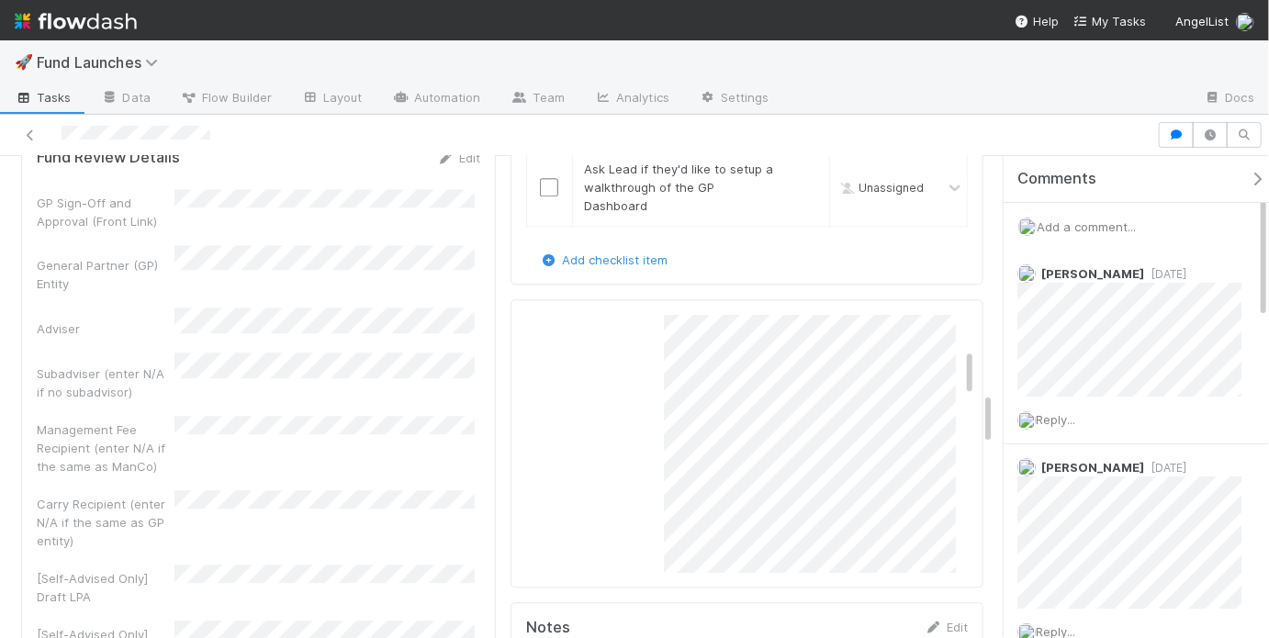
scroll to position [160, 0]
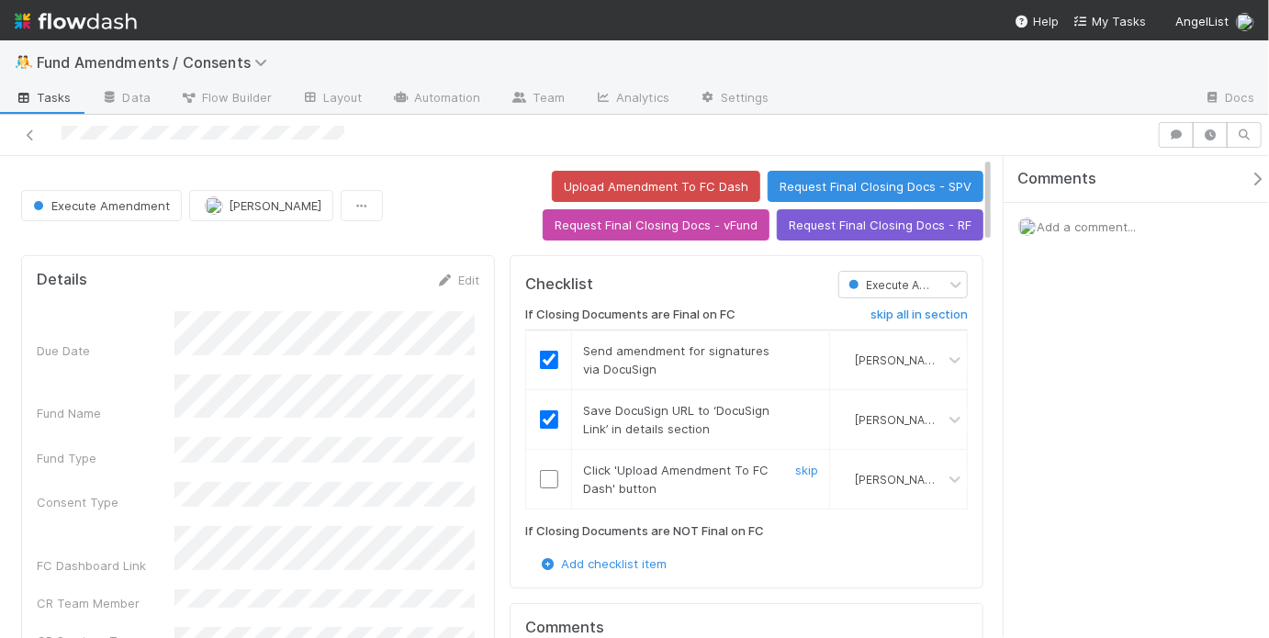
click at [547, 477] on input "checkbox" at bounding box center [549, 479] width 18 height 18
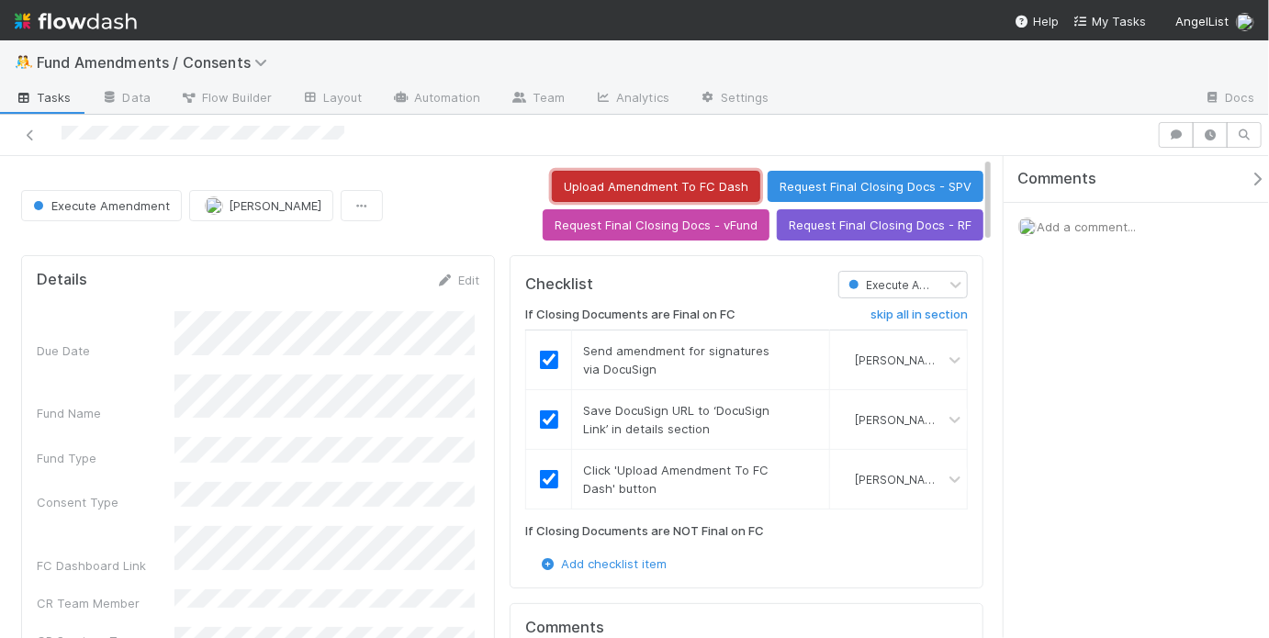
click at [666, 180] on button "Upload Amendment To FC Dash" at bounding box center [656, 186] width 208 height 31
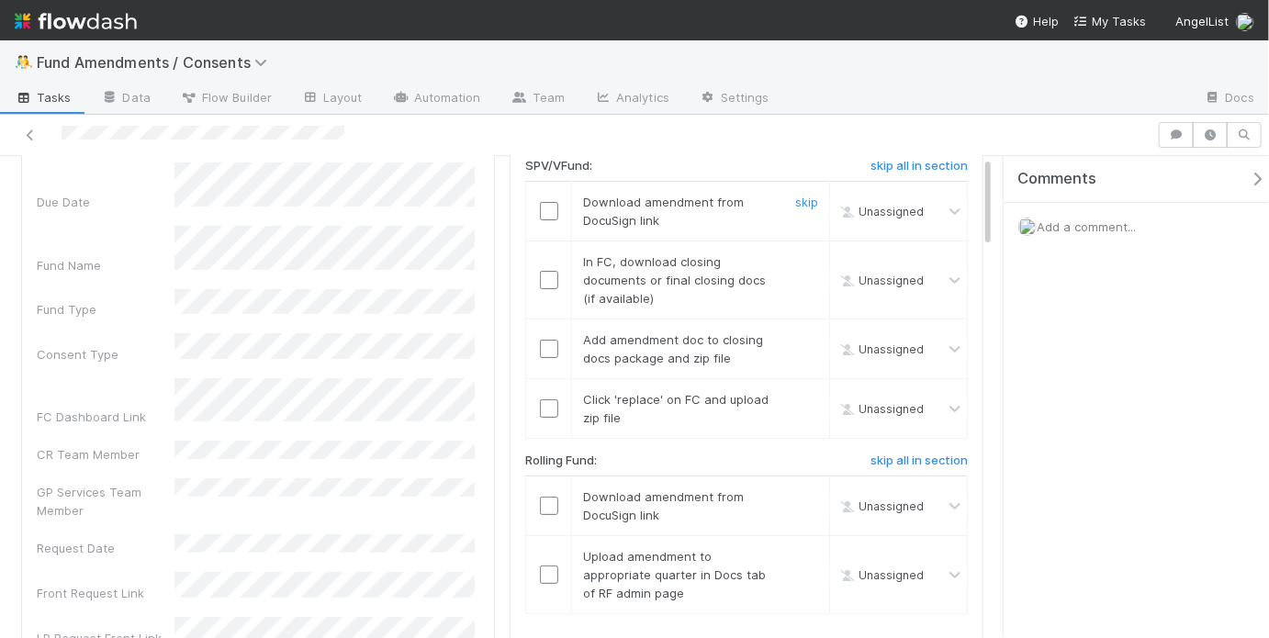
scroll to position [301, 0]
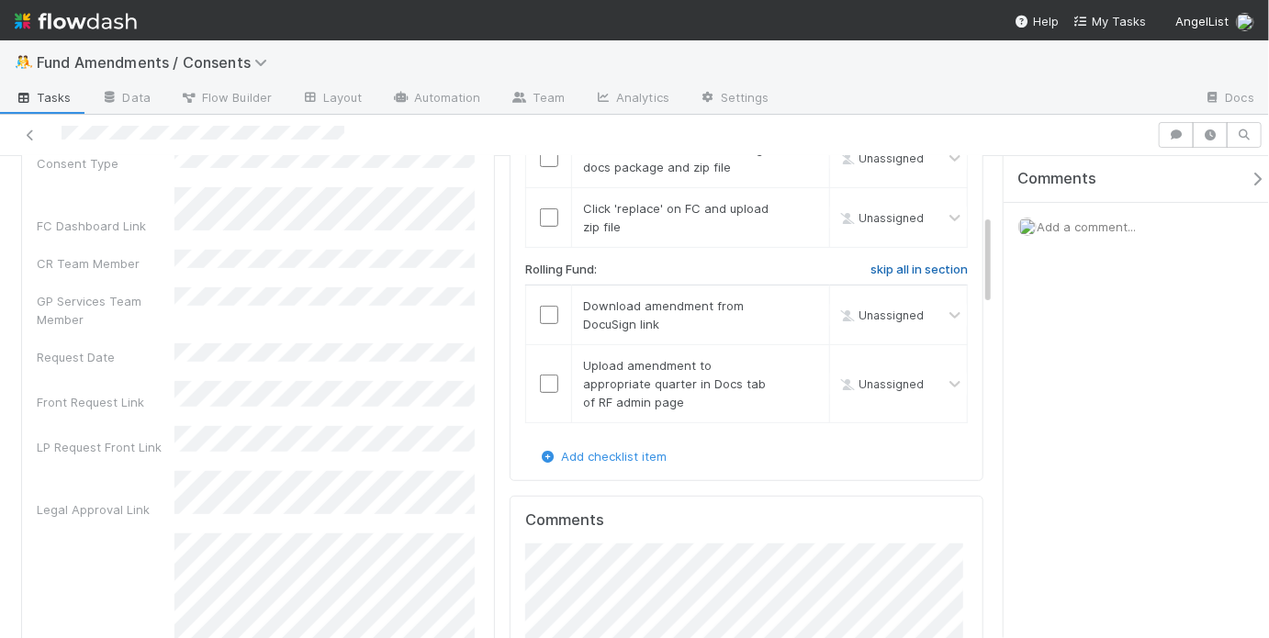
click at [901, 268] on h6 "skip all in section" at bounding box center [918, 270] width 97 height 15
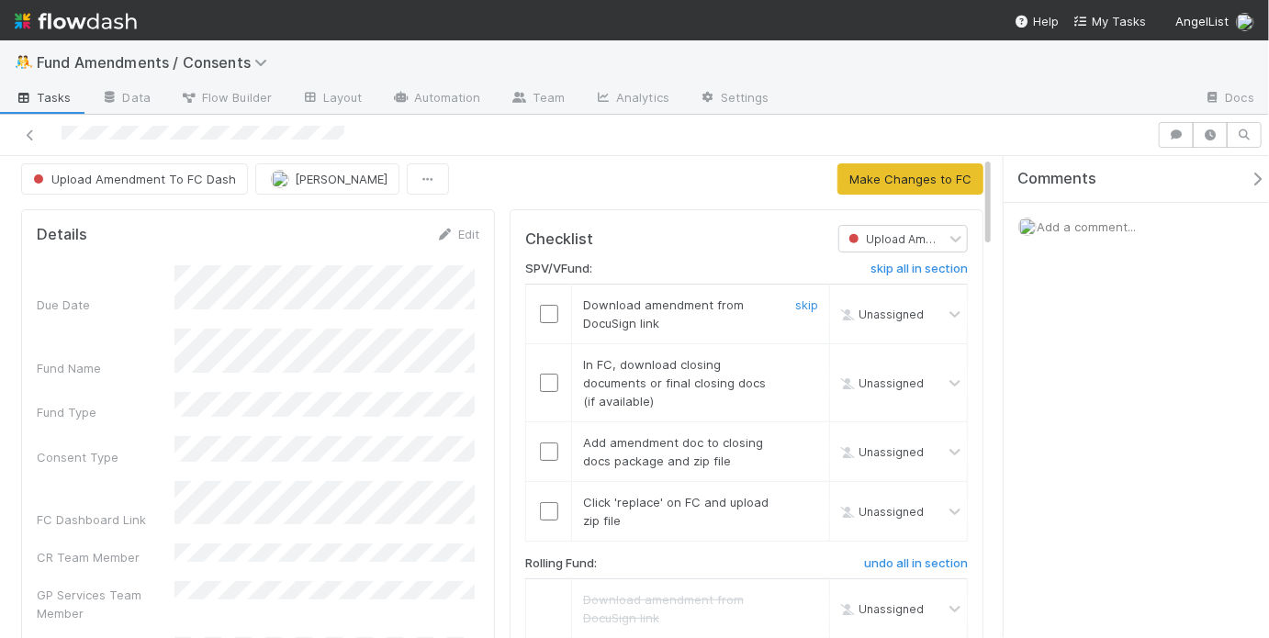
scroll to position [0, 0]
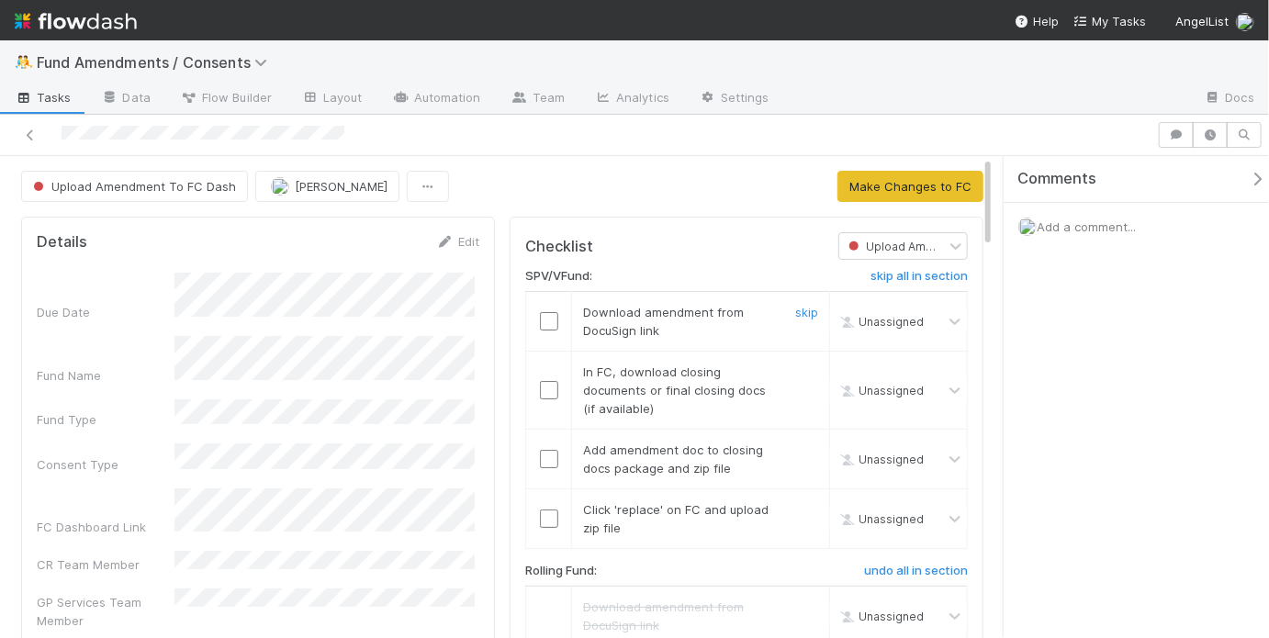
click at [540, 316] on input "checkbox" at bounding box center [549, 321] width 18 height 18
click at [540, 391] on input "checkbox" at bounding box center [549, 390] width 18 height 18
click at [545, 454] on input "checkbox" at bounding box center [549, 459] width 18 height 18
click at [542, 516] on input "checkbox" at bounding box center [549, 519] width 18 height 18
click at [540, 387] on input "checkbox" at bounding box center [549, 390] width 18 height 18
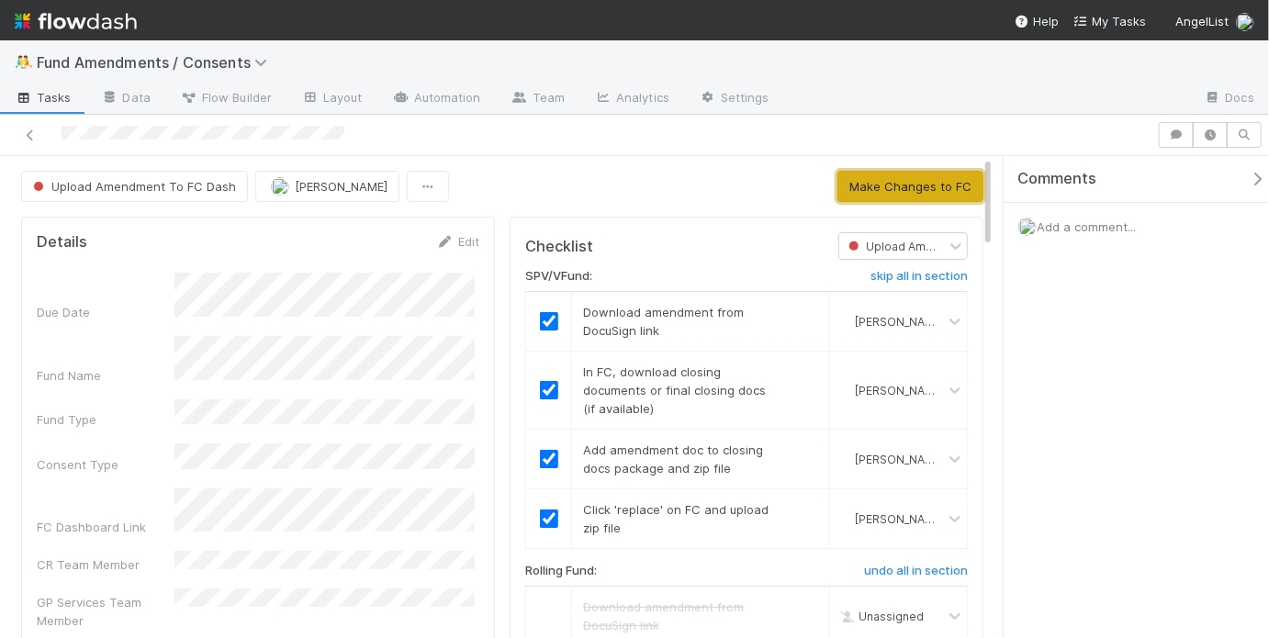
drag, startPoint x: 855, startPoint y: 190, endPoint x: 853, endPoint y: 181, distance: 9.4
click at [855, 190] on button "Make Changes to FC" at bounding box center [910, 186] width 146 height 31
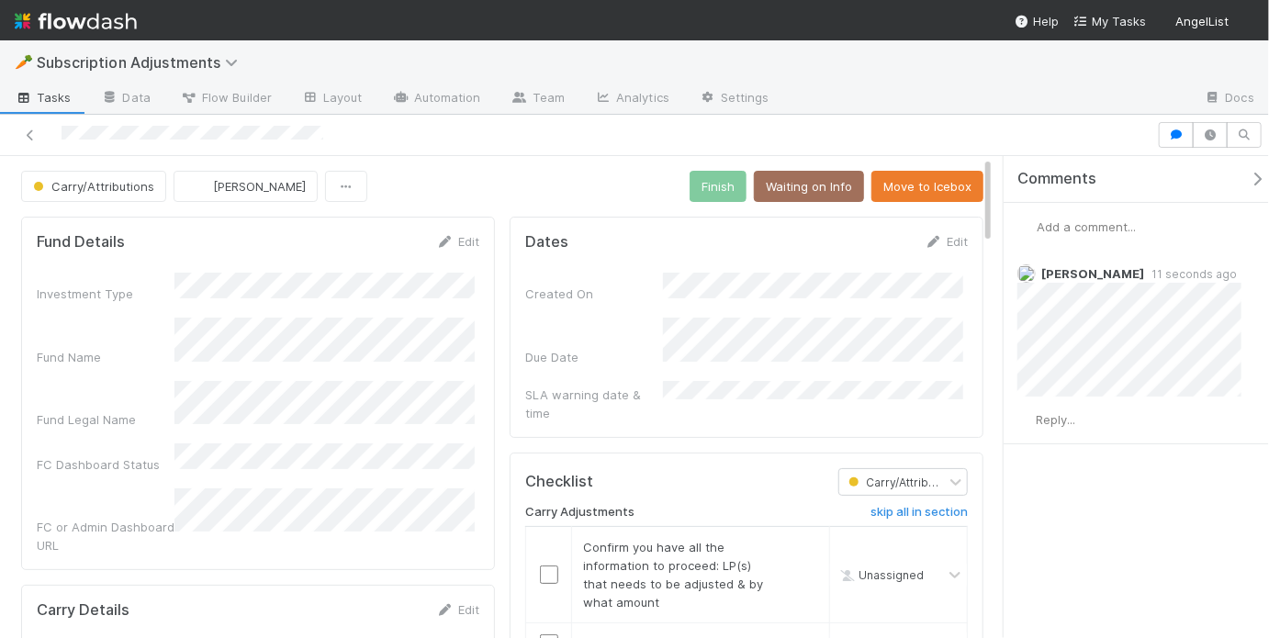
scroll to position [293, 0]
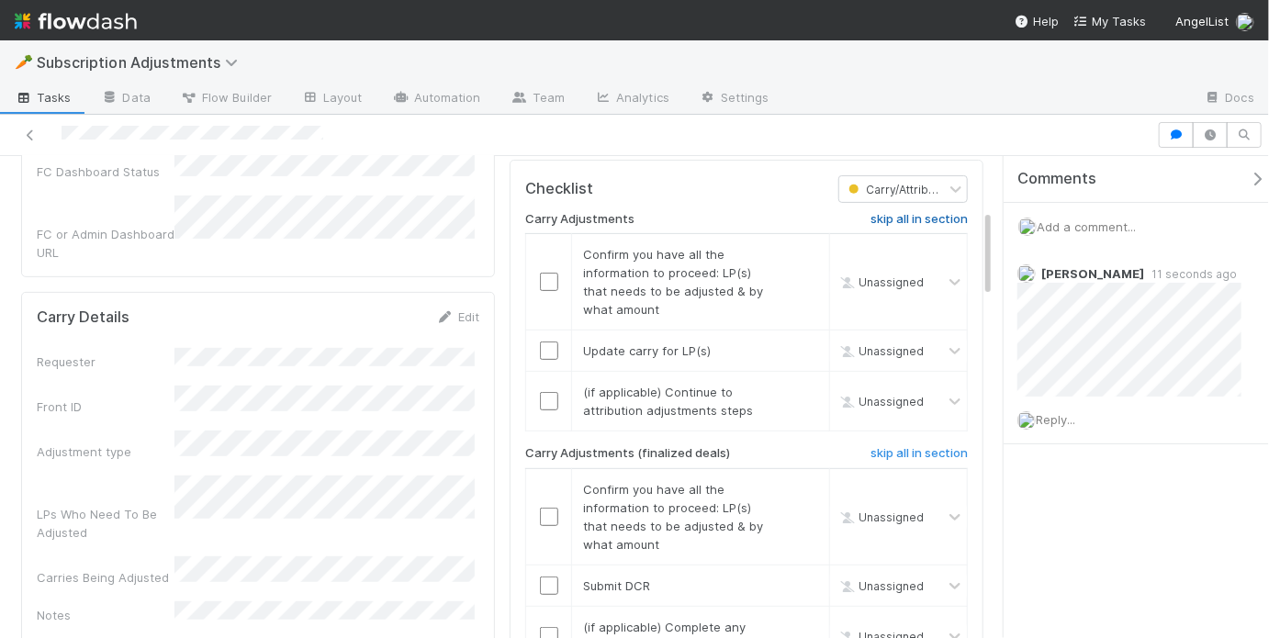
click at [882, 212] on h6 "skip all in section" at bounding box center [918, 219] width 97 height 15
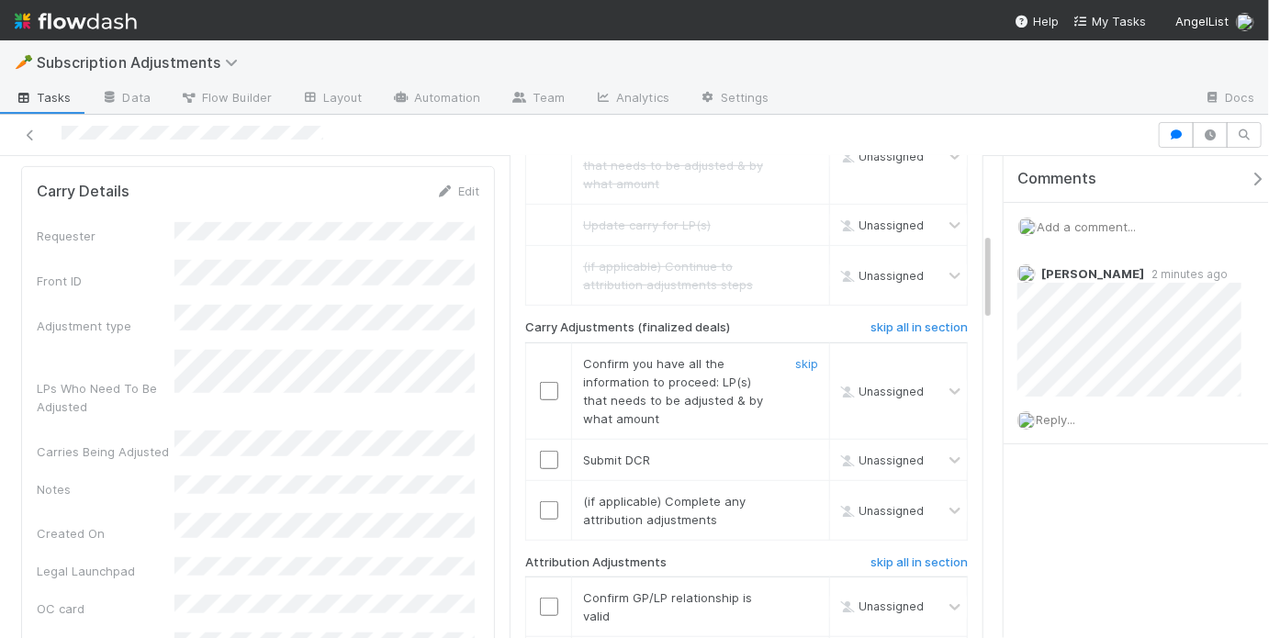
click at [540, 382] on input "checkbox" at bounding box center [549, 391] width 18 height 18
click at [545, 451] on input "checkbox" at bounding box center [549, 460] width 18 height 18
click at [795, 494] on link "skip" at bounding box center [806, 501] width 23 height 15
click at [903, 555] on h6 "skip all in section" at bounding box center [918, 562] width 97 height 15
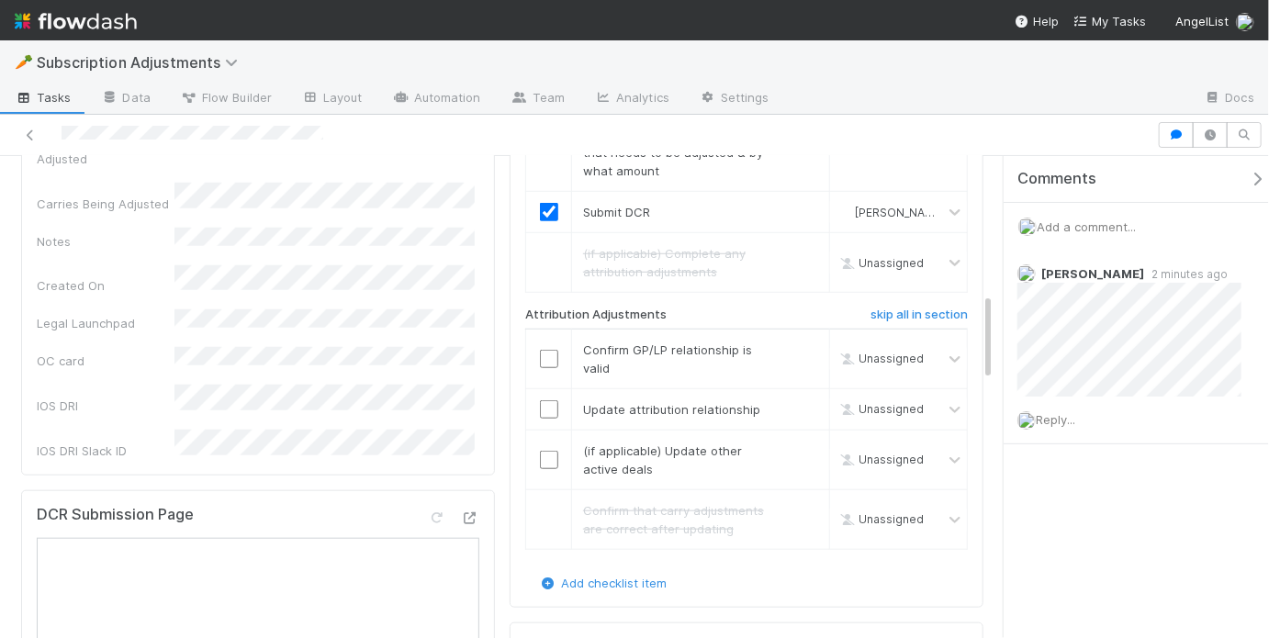
scroll to position [756, 0]
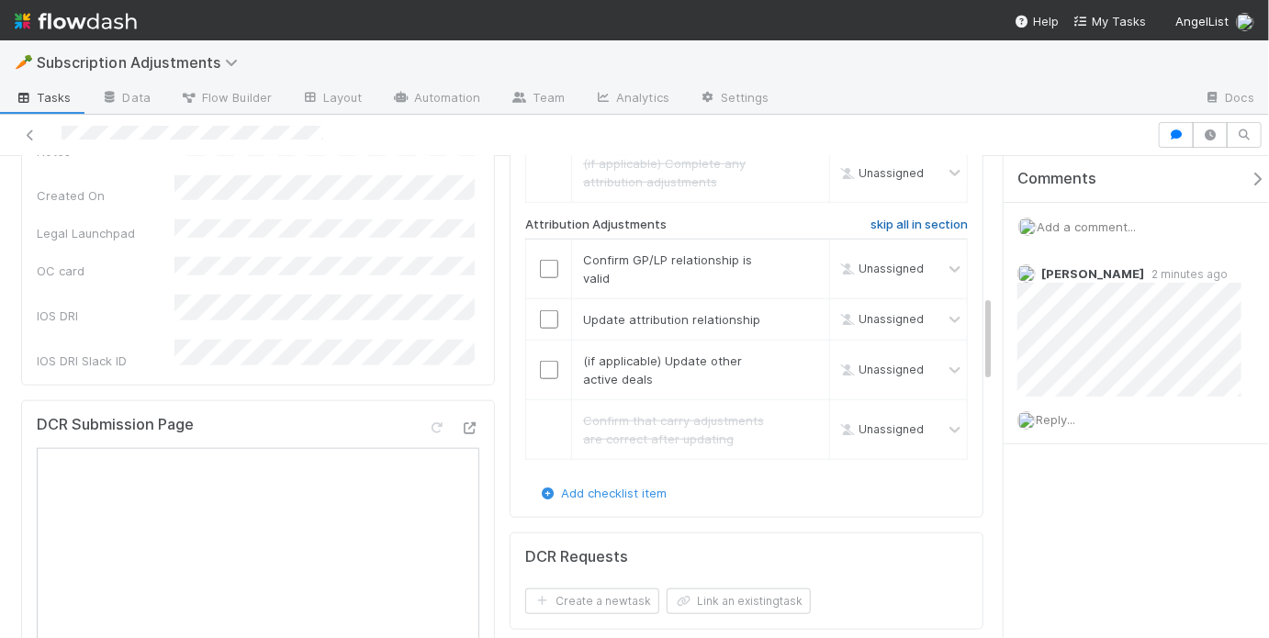
click at [914, 218] on h6 "skip all in section" at bounding box center [918, 225] width 97 height 15
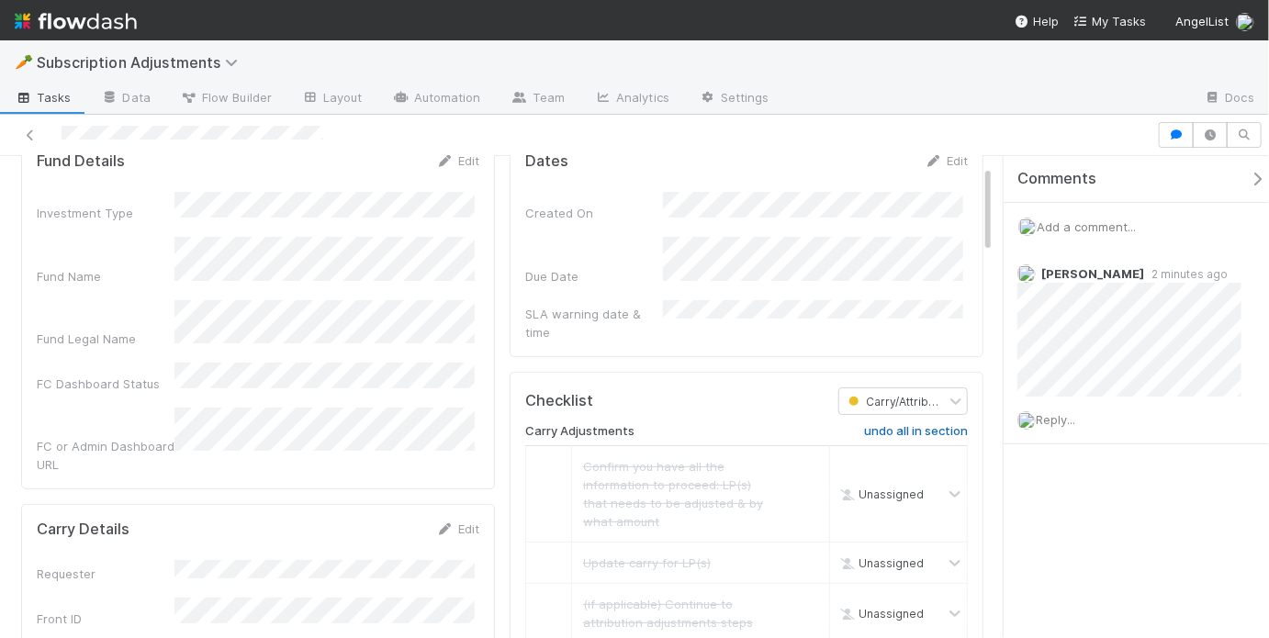
scroll to position [0, 0]
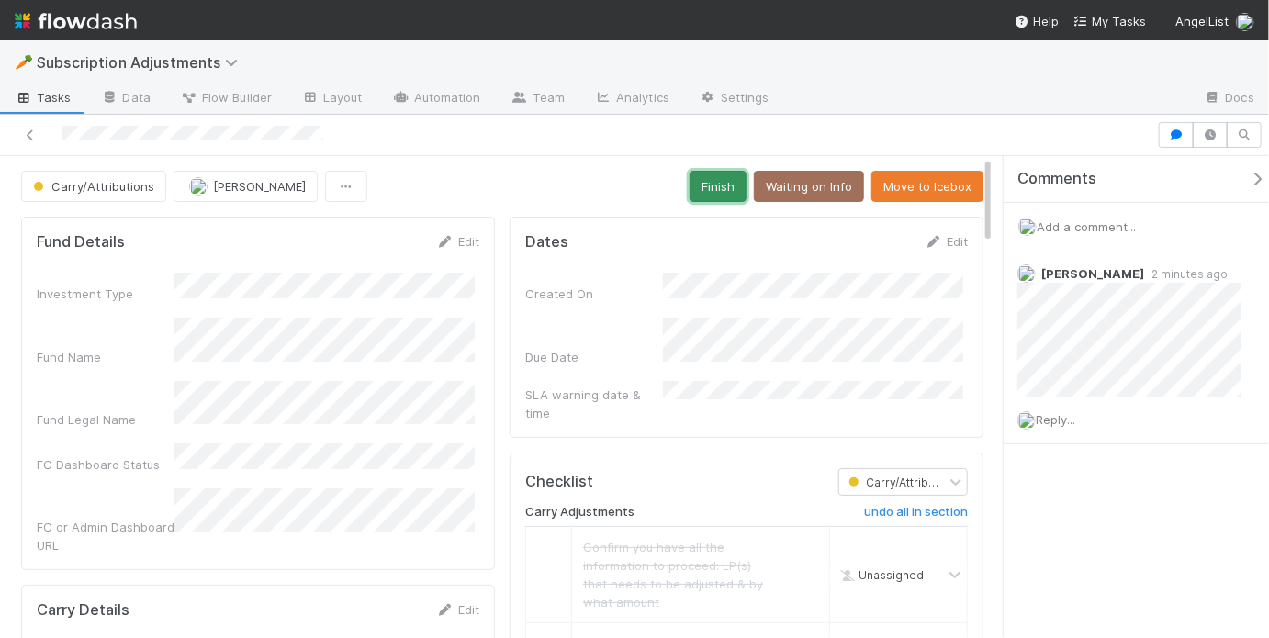
click at [731, 184] on button "Finish" at bounding box center [717, 186] width 57 height 31
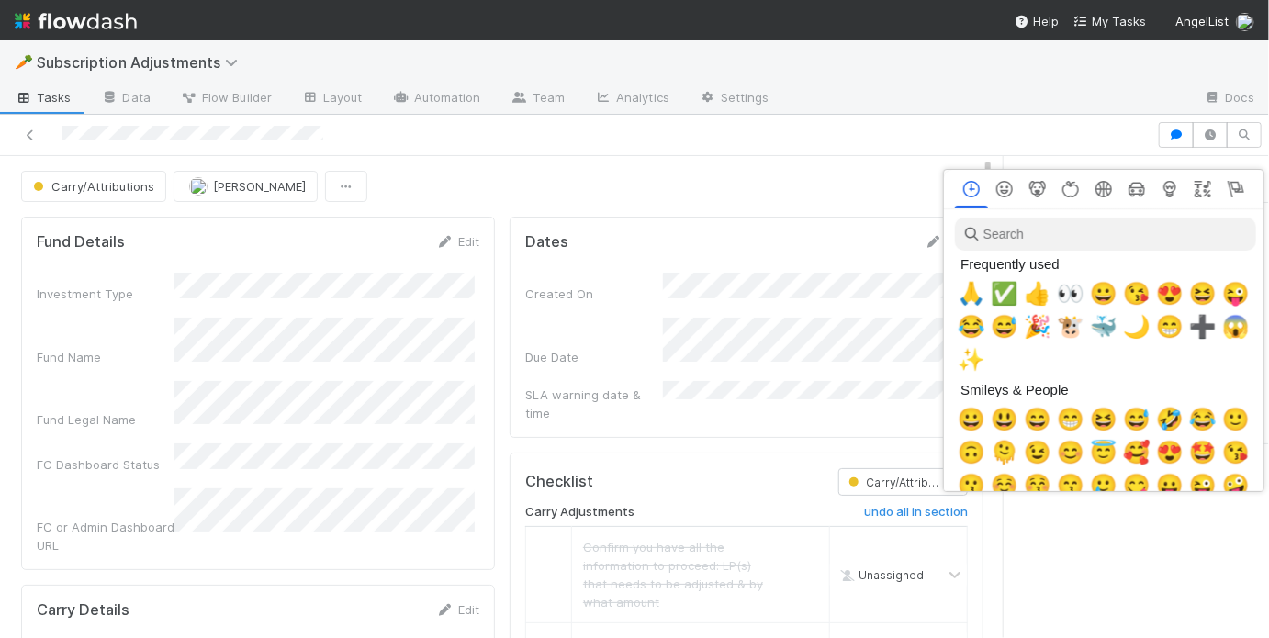
scroll to position [0, 3]
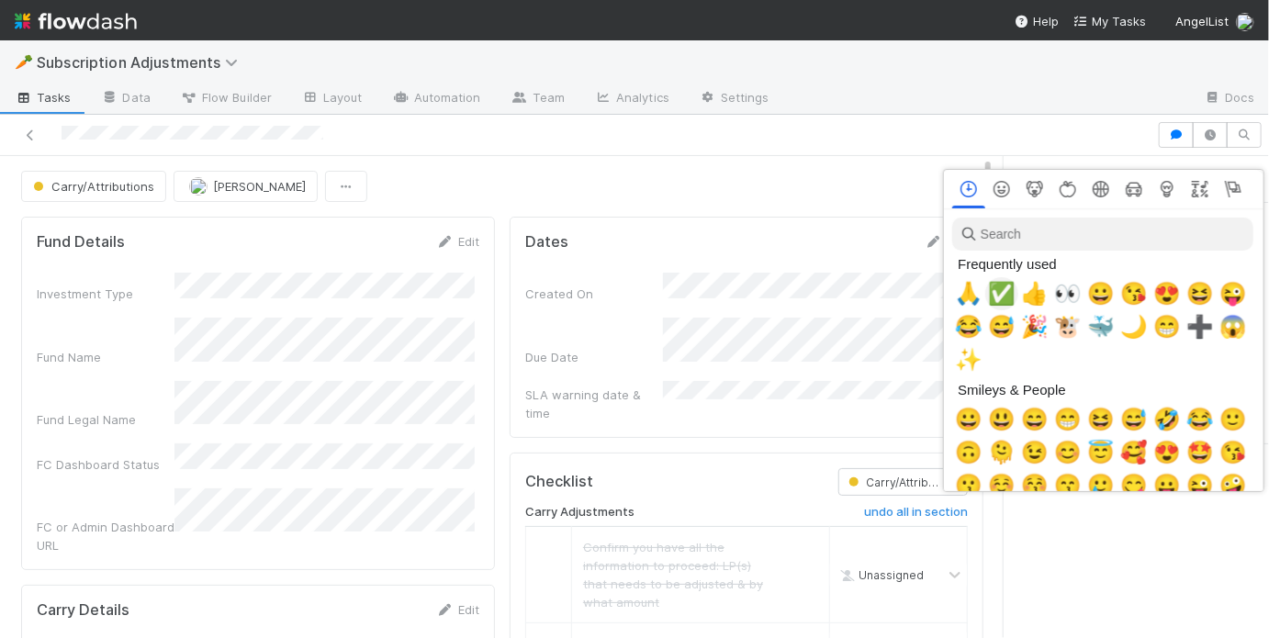
click at [1008, 286] on span "✅" at bounding box center [1002, 294] width 28 height 26
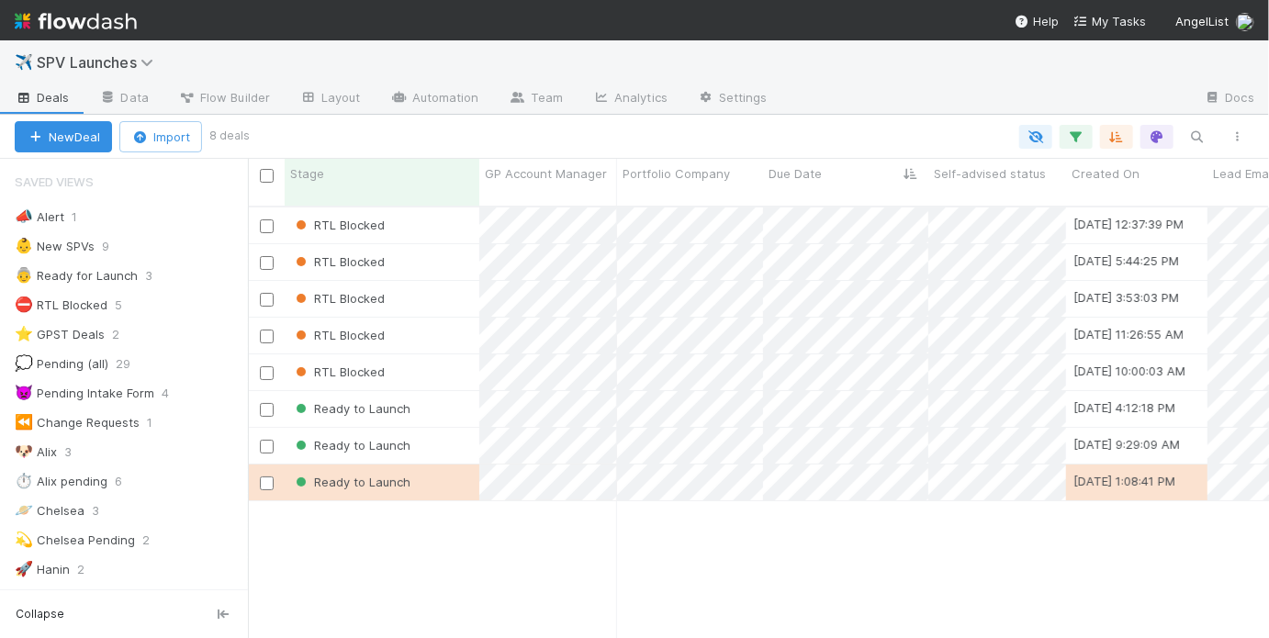
scroll to position [435, 1010]
click at [443, 391] on div "Ready to Launch" at bounding box center [382, 409] width 195 height 36
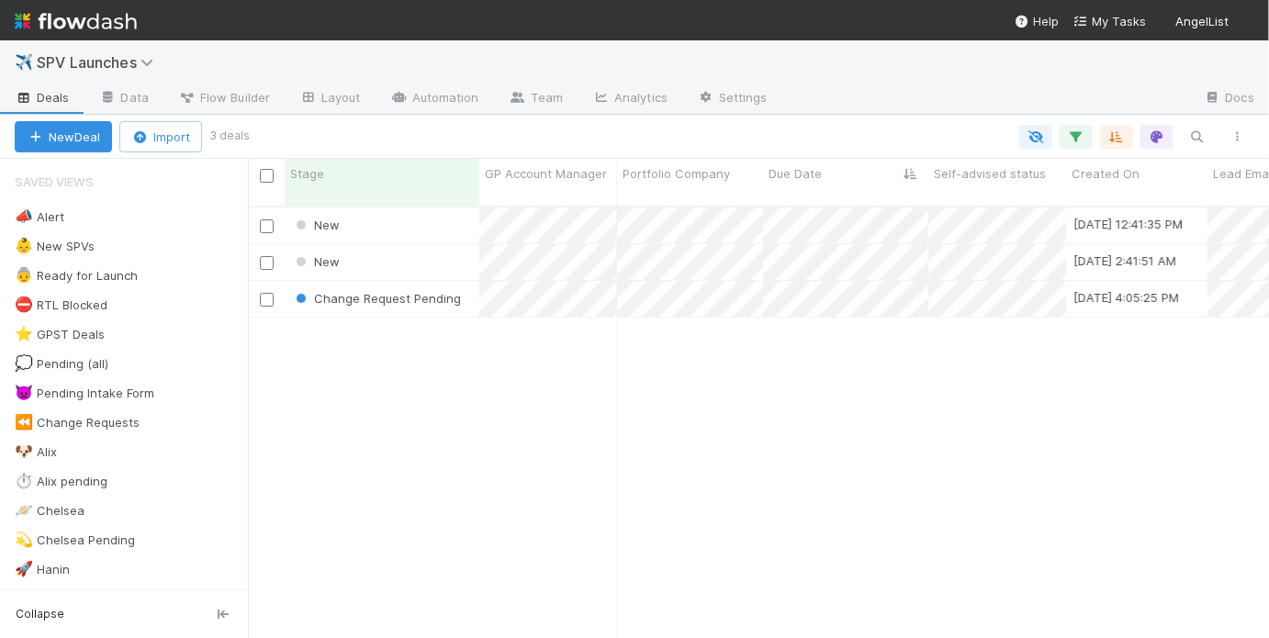
scroll to position [435, 1010]
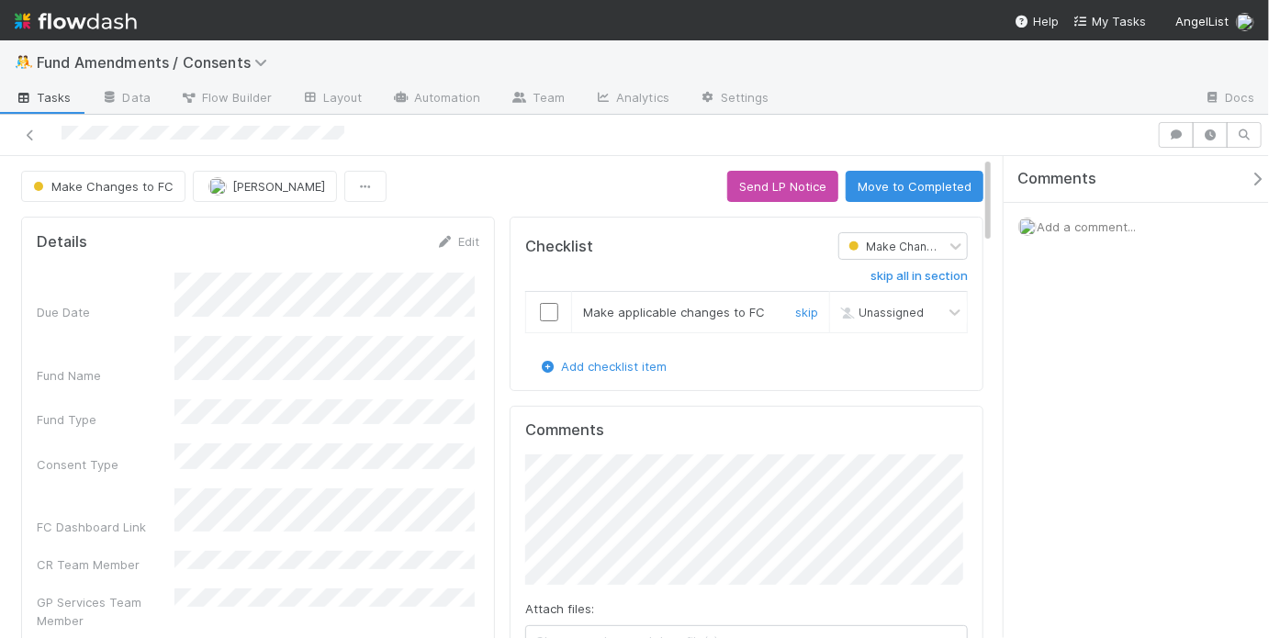
click at [546, 314] on input "checkbox" at bounding box center [549, 312] width 18 height 18
click at [1124, 230] on span "Add a comment..." at bounding box center [1085, 226] width 99 height 15
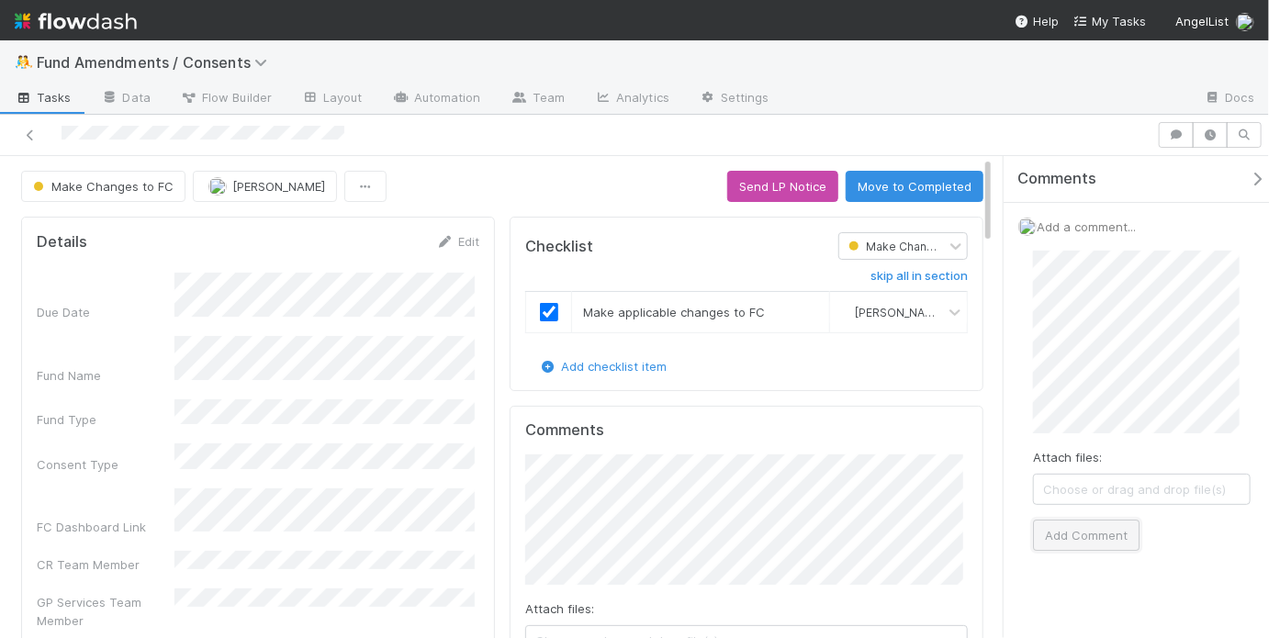
click at [1101, 521] on button "Add Comment" at bounding box center [1086, 535] width 106 height 31
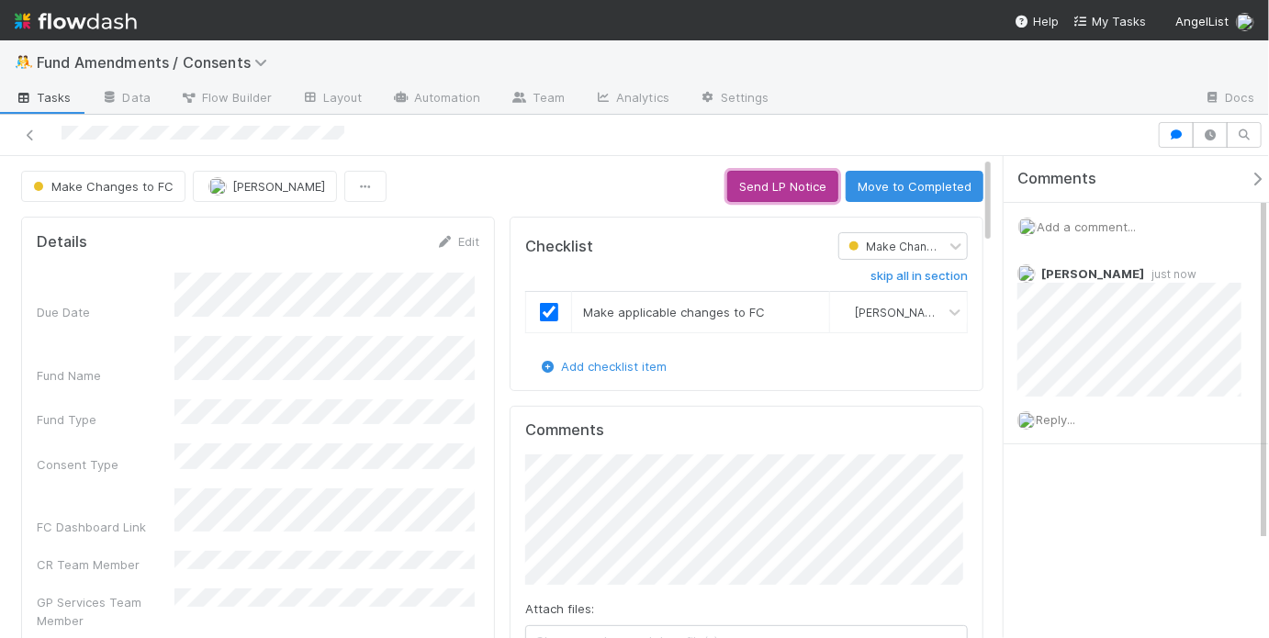
click at [771, 199] on button "Send LP Notice" at bounding box center [782, 186] width 111 height 31
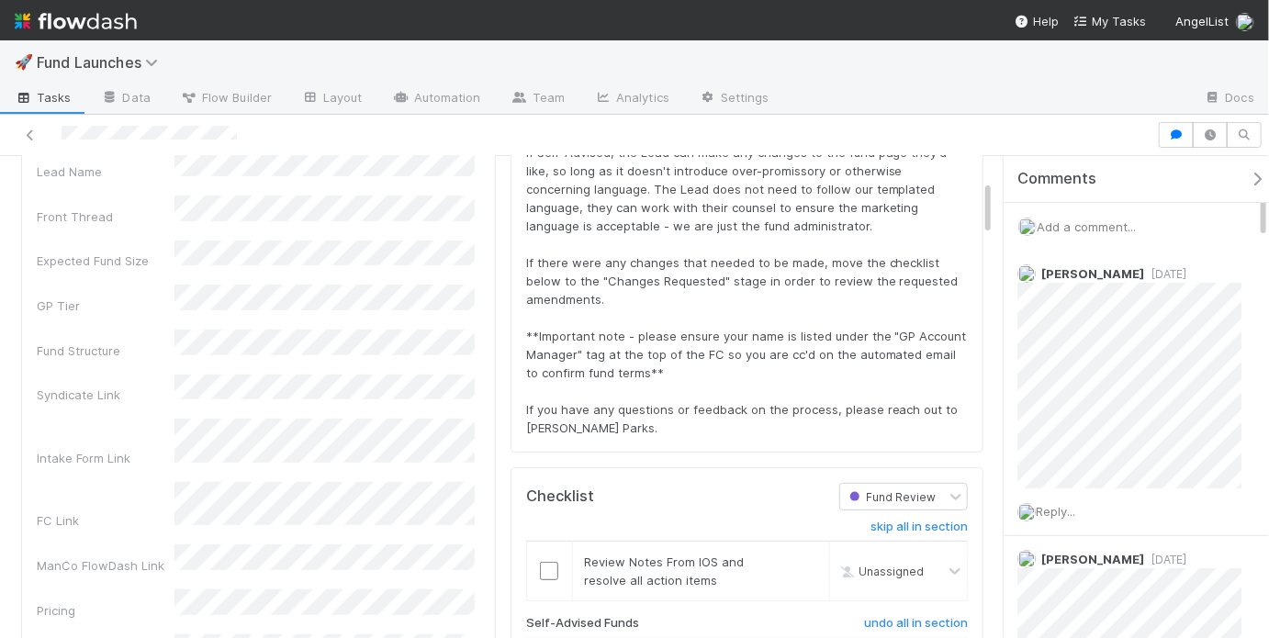
scroll to position [206, 0]
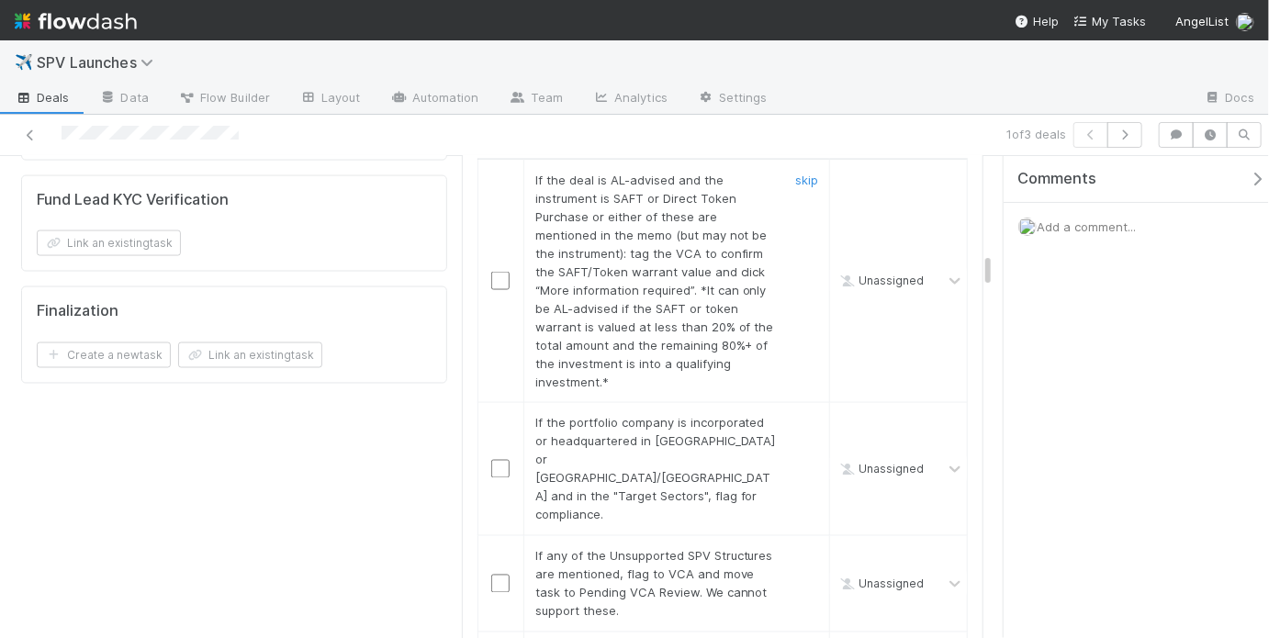
scroll to position [1332, 0]
click at [795, 172] on link "skip" at bounding box center [806, 179] width 23 height 15
click at [801, 415] on link "skip" at bounding box center [806, 422] width 23 height 15
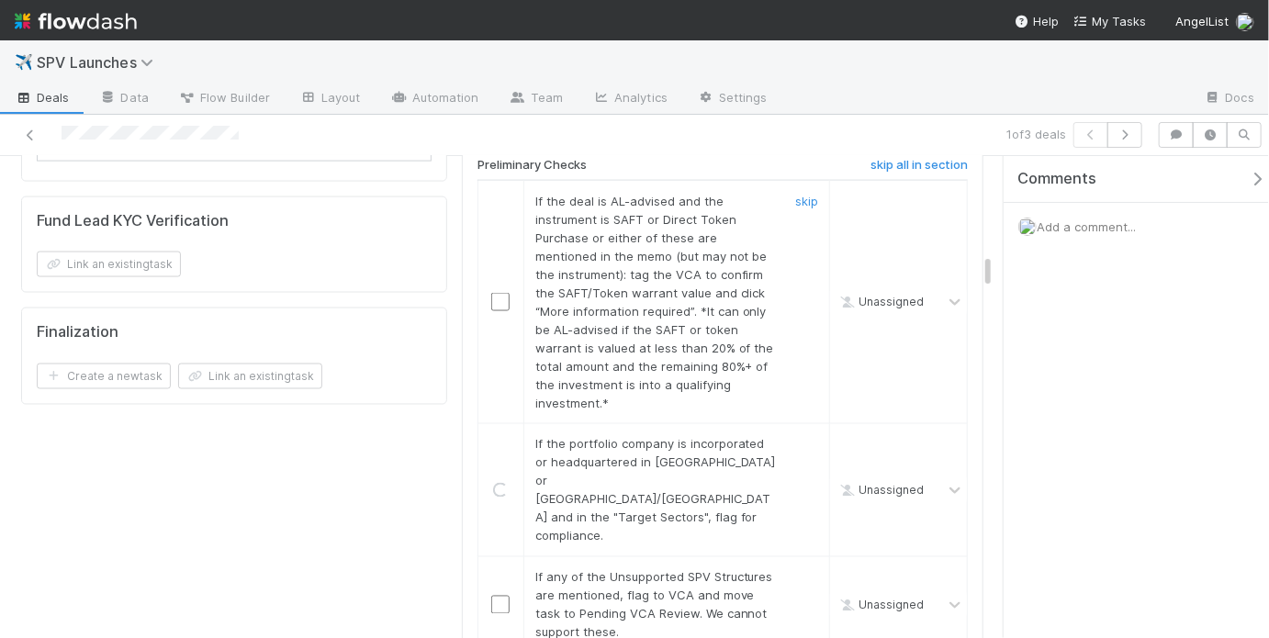
scroll to position [1308, 0]
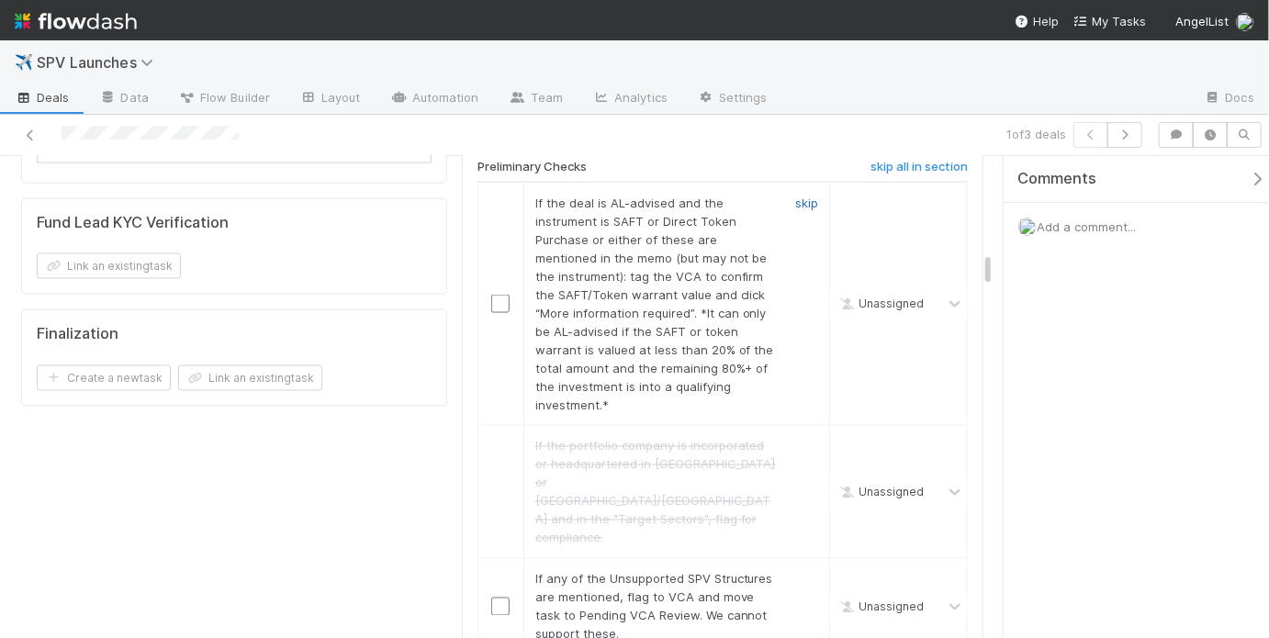
click at [795, 196] on link "skip" at bounding box center [806, 203] width 23 height 15
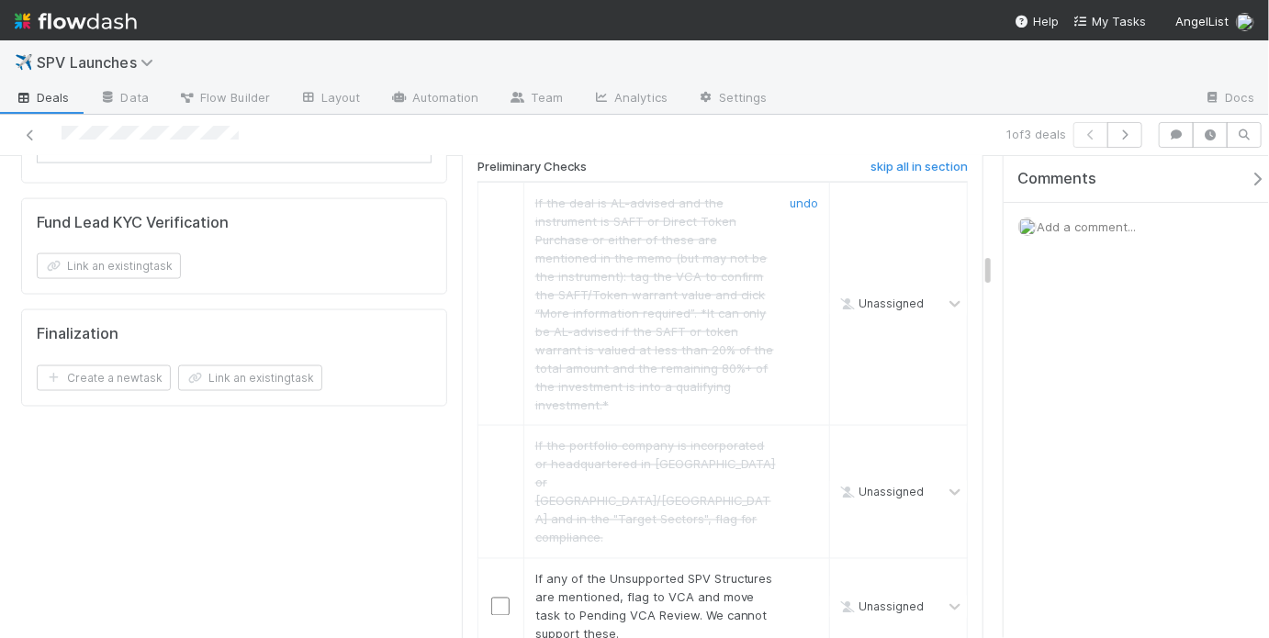
scroll to position [1448, 0]
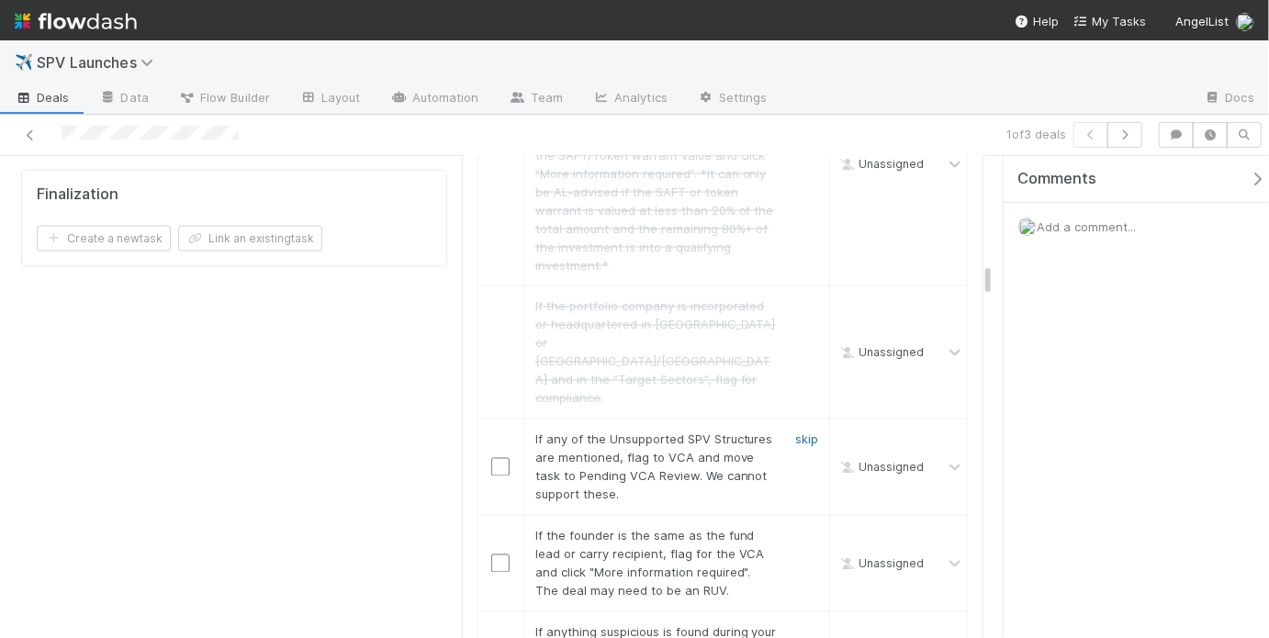
click at [795, 432] on link "skip" at bounding box center [806, 439] width 23 height 15
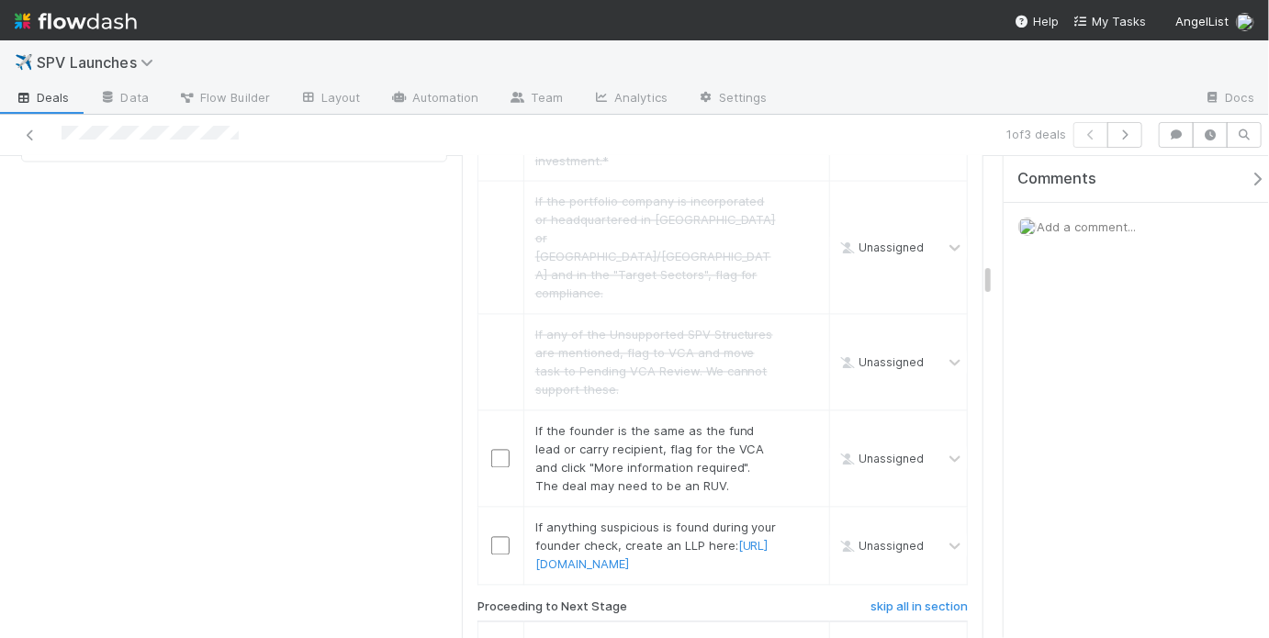
scroll to position [1733, 0]
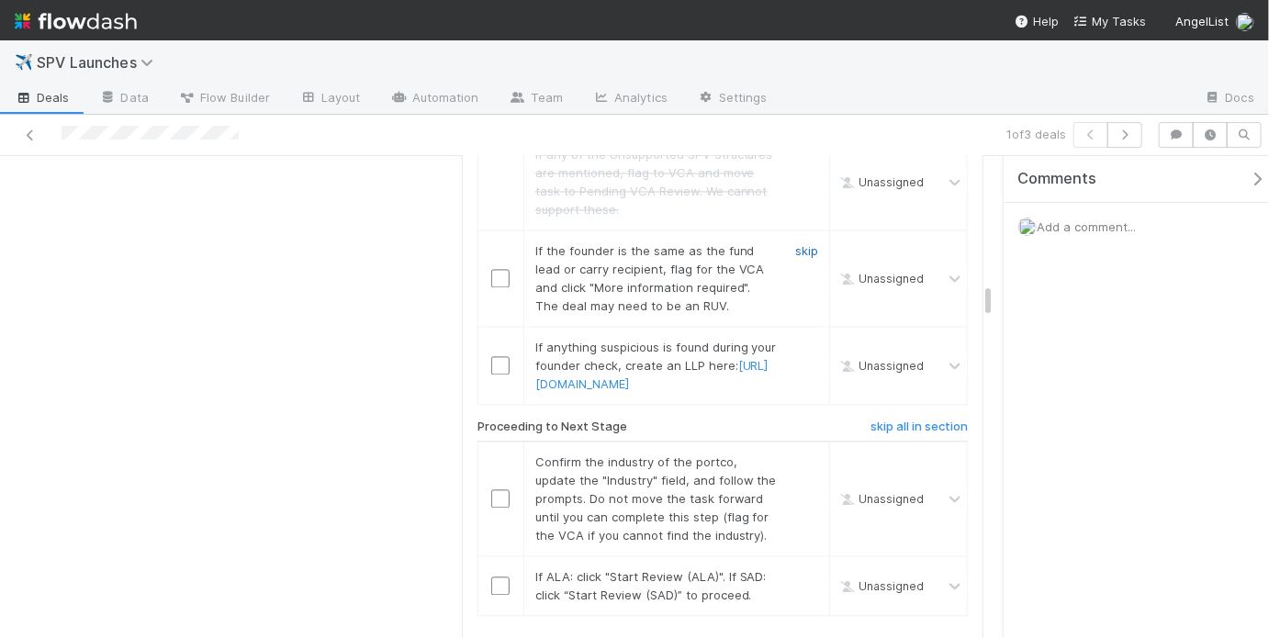
click at [804, 243] on link "skip" at bounding box center [806, 250] width 23 height 15
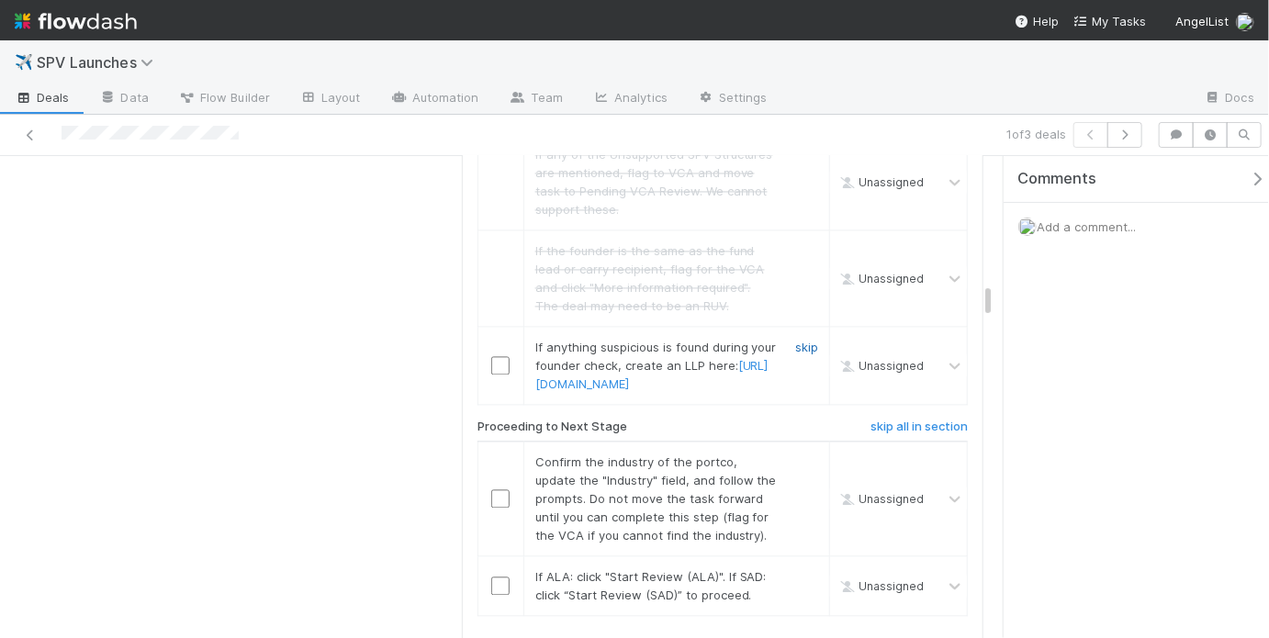
click at [795, 340] on link "skip" at bounding box center [806, 347] width 23 height 15
click at [498, 489] on input "checkbox" at bounding box center [500, 498] width 18 height 18
click at [497, 562] on td at bounding box center [500, 586] width 46 height 60
click at [499, 577] on input "checkbox" at bounding box center [500, 586] width 18 height 18
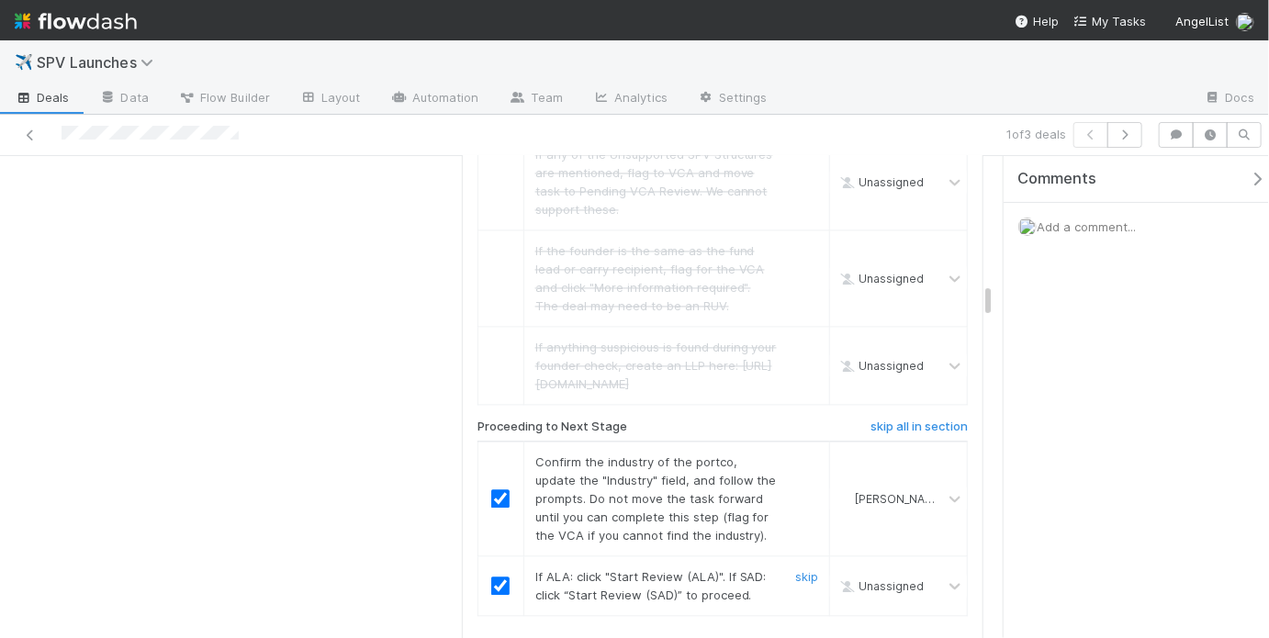
checkbox input "true"
click at [492, 577] on input "checkbox" at bounding box center [500, 586] width 18 height 18
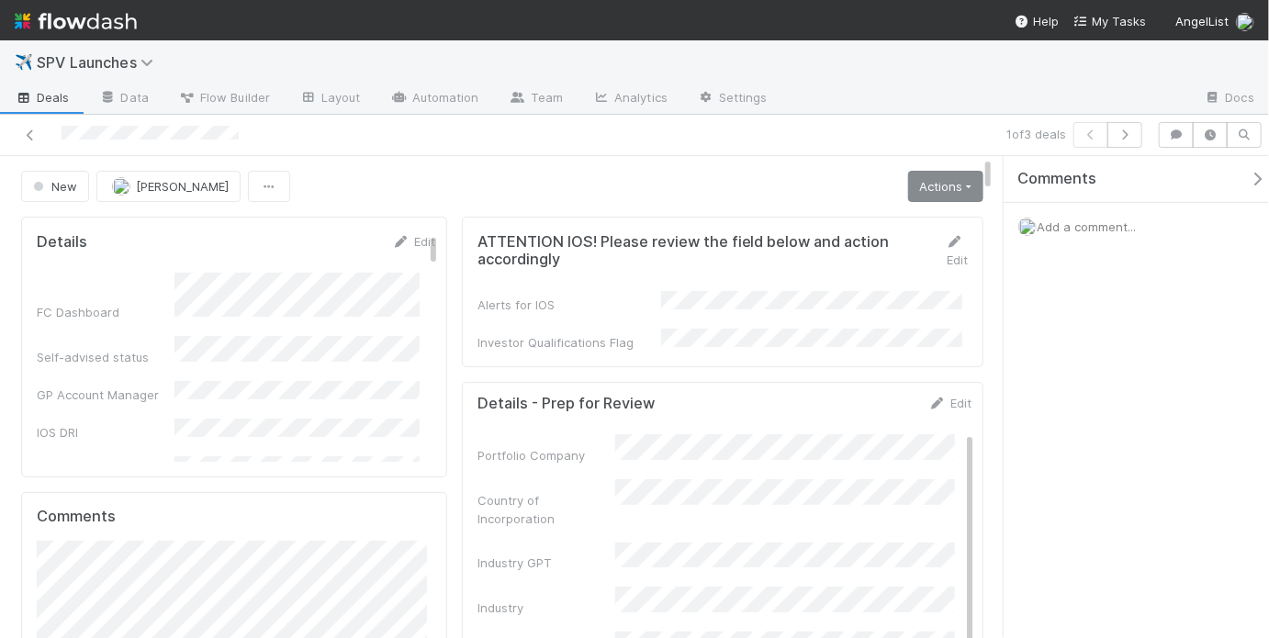
scroll to position [0, 0]
click at [935, 179] on link "Actions" at bounding box center [945, 186] width 75 height 31
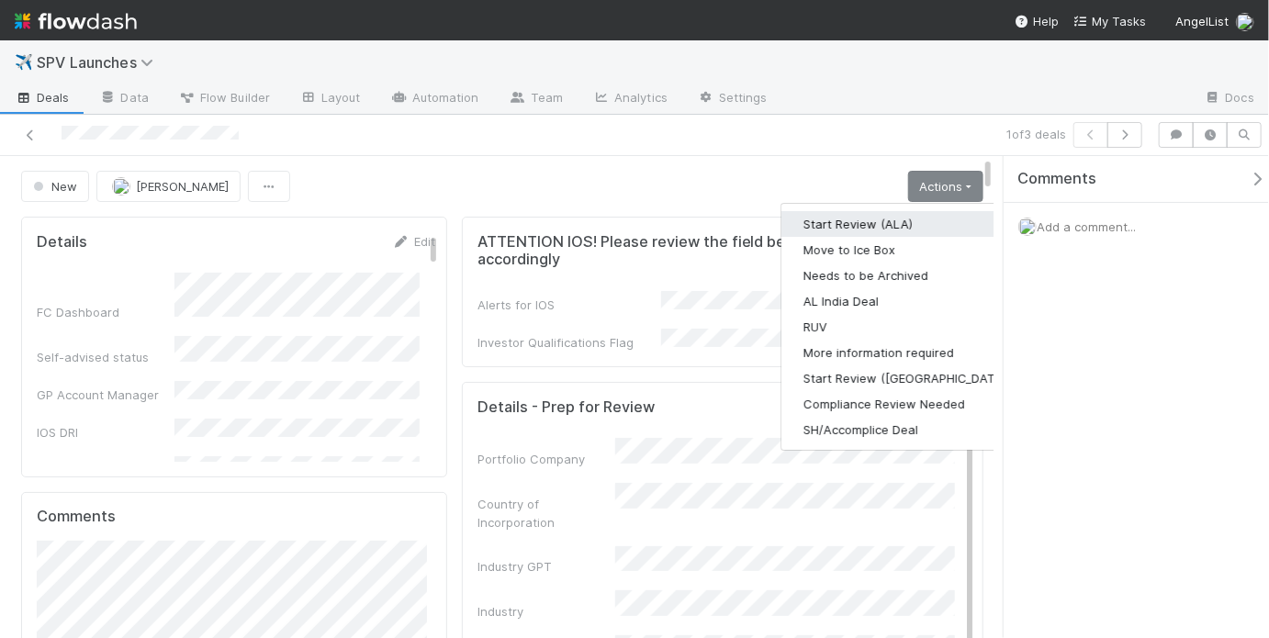
click at [899, 218] on button "Start Review (ALA)" at bounding box center [906, 224] width 251 height 26
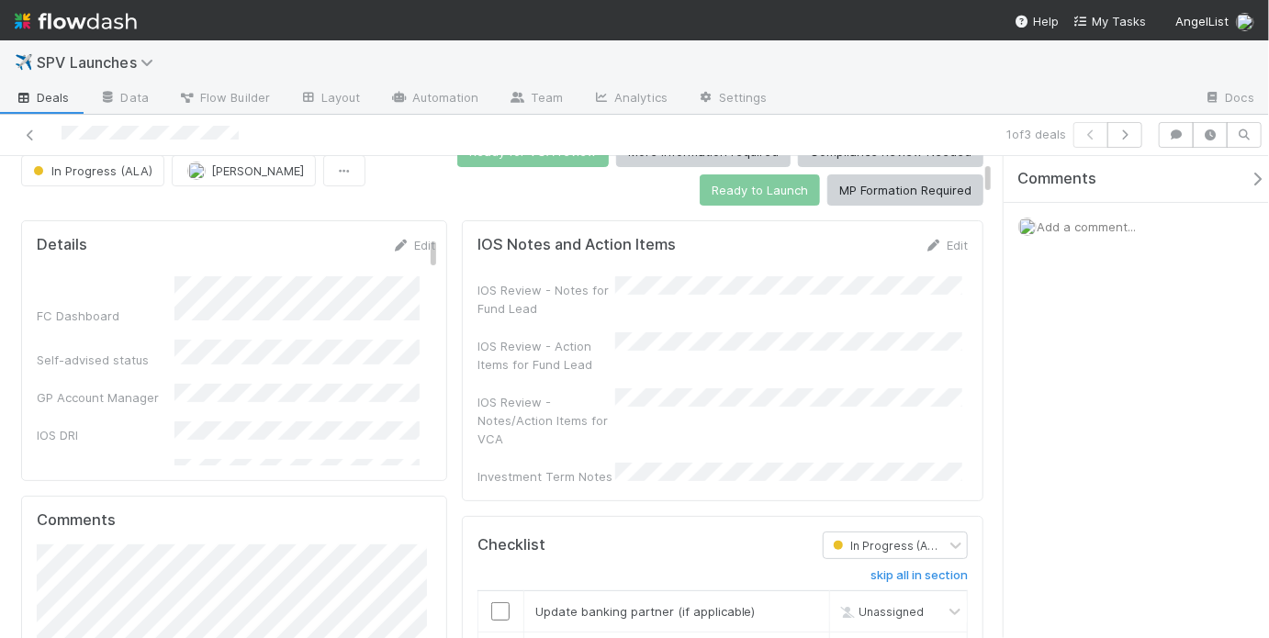
scroll to position [260, 0]
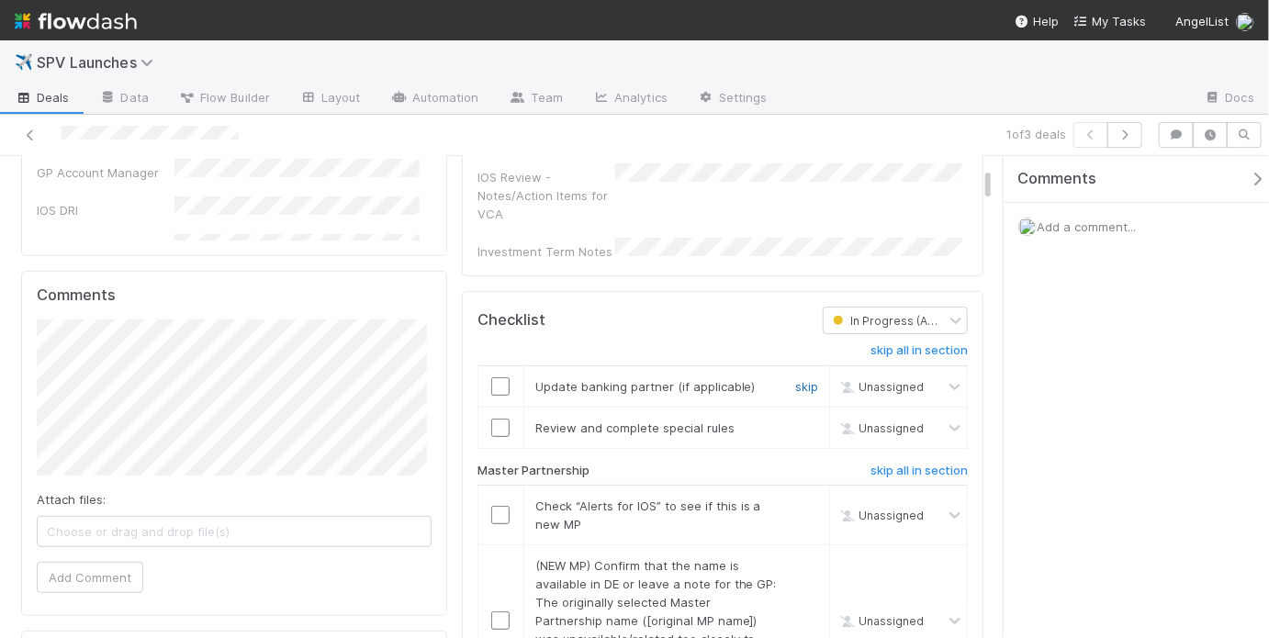
click at [795, 379] on link "skip" at bounding box center [806, 386] width 23 height 15
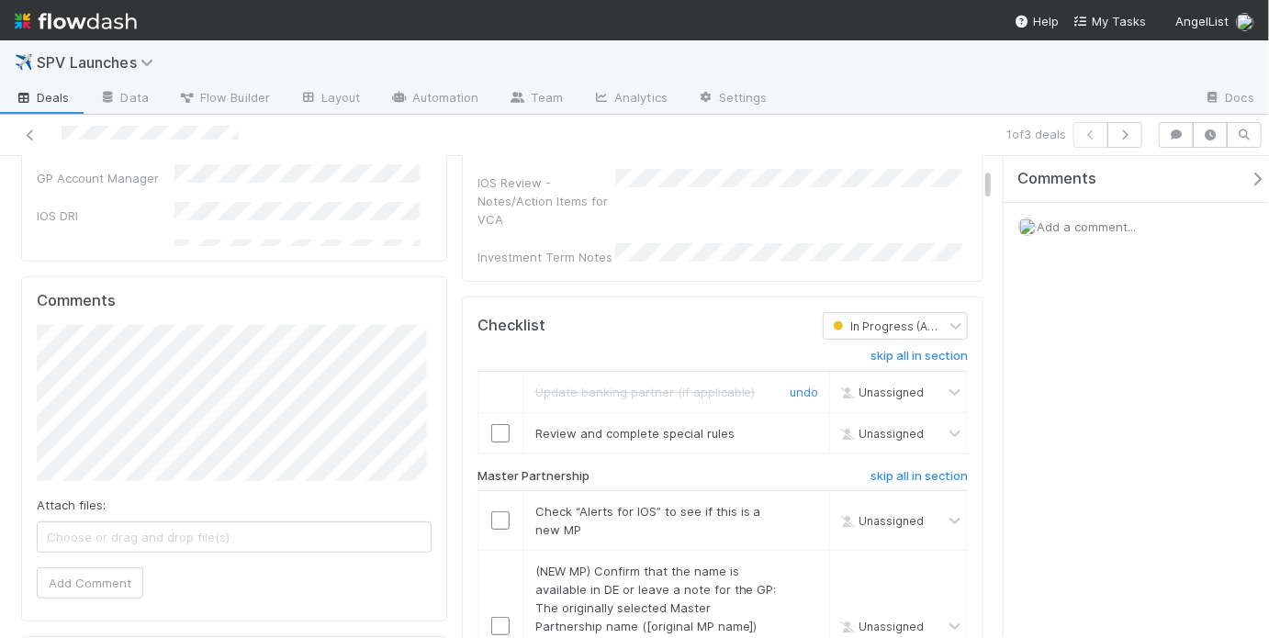
scroll to position [236, 0]
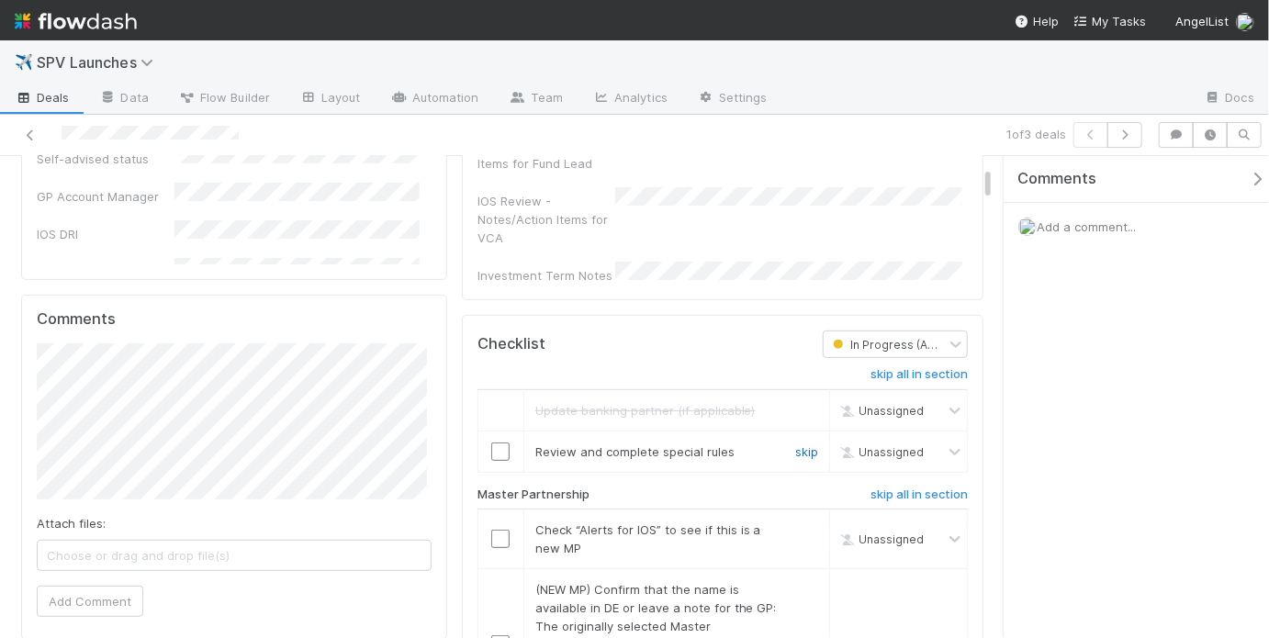
click at [796, 444] on link "skip" at bounding box center [806, 451] width 23 height 15
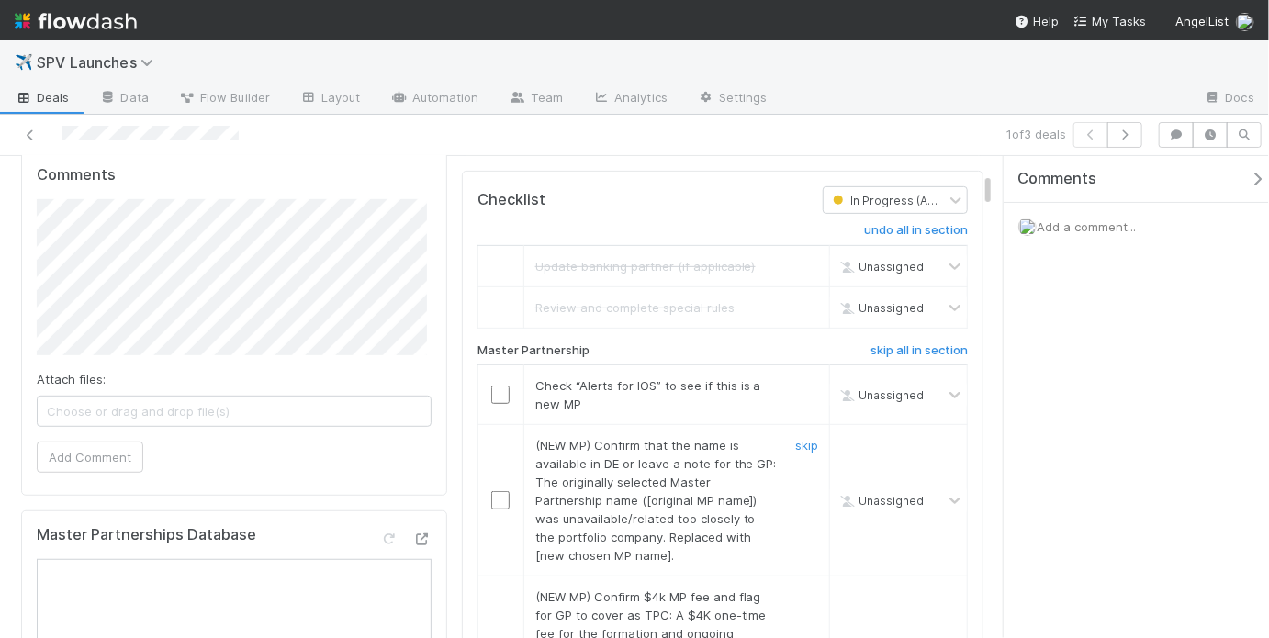
scroll to position [383, 0]
drag, startPoint x: 543, startPoint y: 358, endPoint x: 653, endPoint y: 373, distance: 111.1
click at [653, 374] on div "Check “Alerts for IOS” to see if this is a new MP" at bounding box center [648, 392] width 255 height 37
click at [662, 375] on div "Check “Alerts for IOS” to see if this is a new MP" at bounding box center [648, 392] width 255 height 37
drag, startPoint x: 496, startPoint y: 373, endPoint x: 520, endPoint y: 395, distance: 32.5
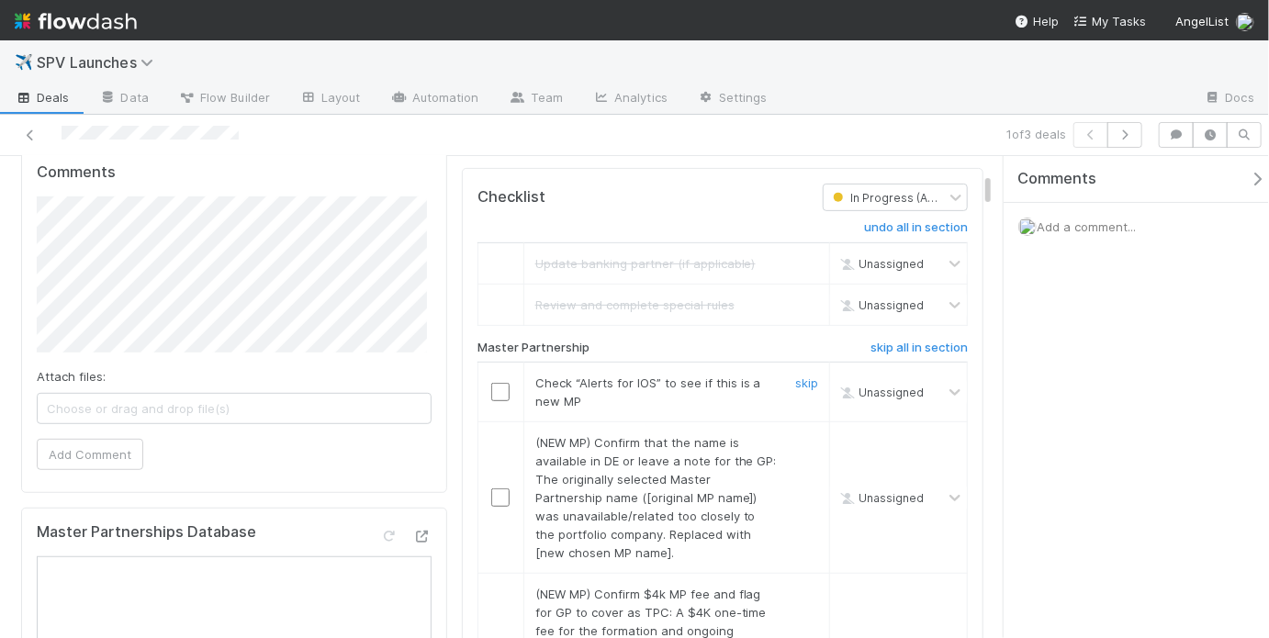
click at [496, 383] on input "checkbox" at bounding box center [500, 392] width 18 height 18
click at [795, 435] on link "skip" at bounding box center [806, 442] width 23 height 15
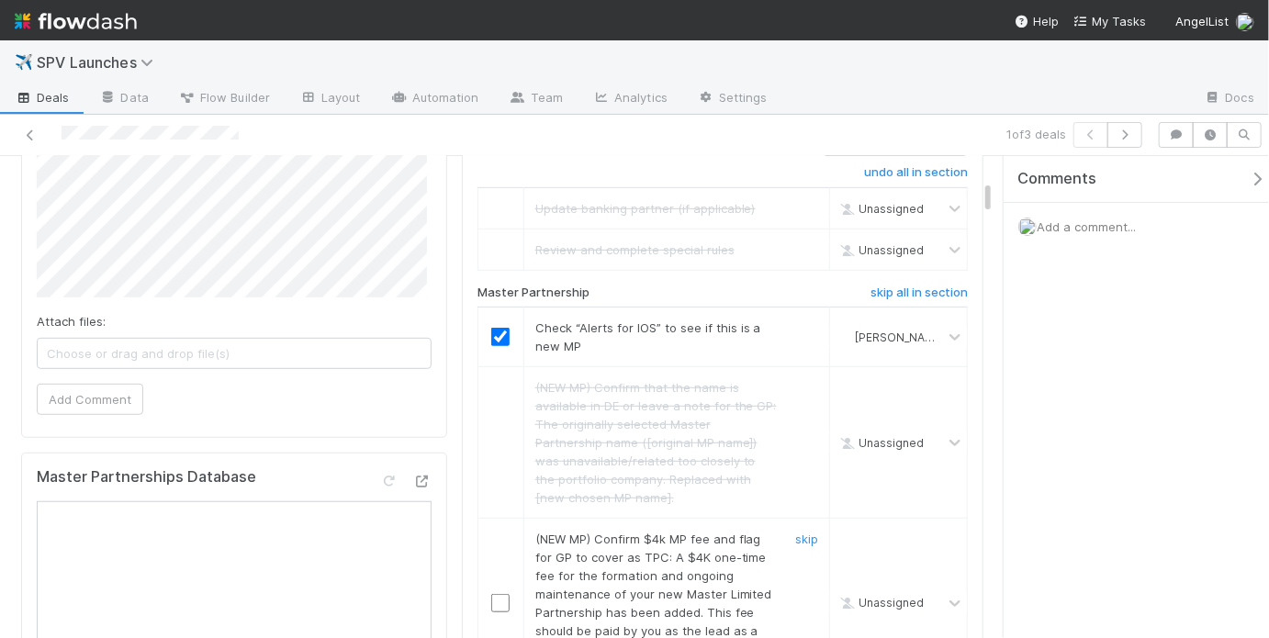
scroll to position [623, 0]
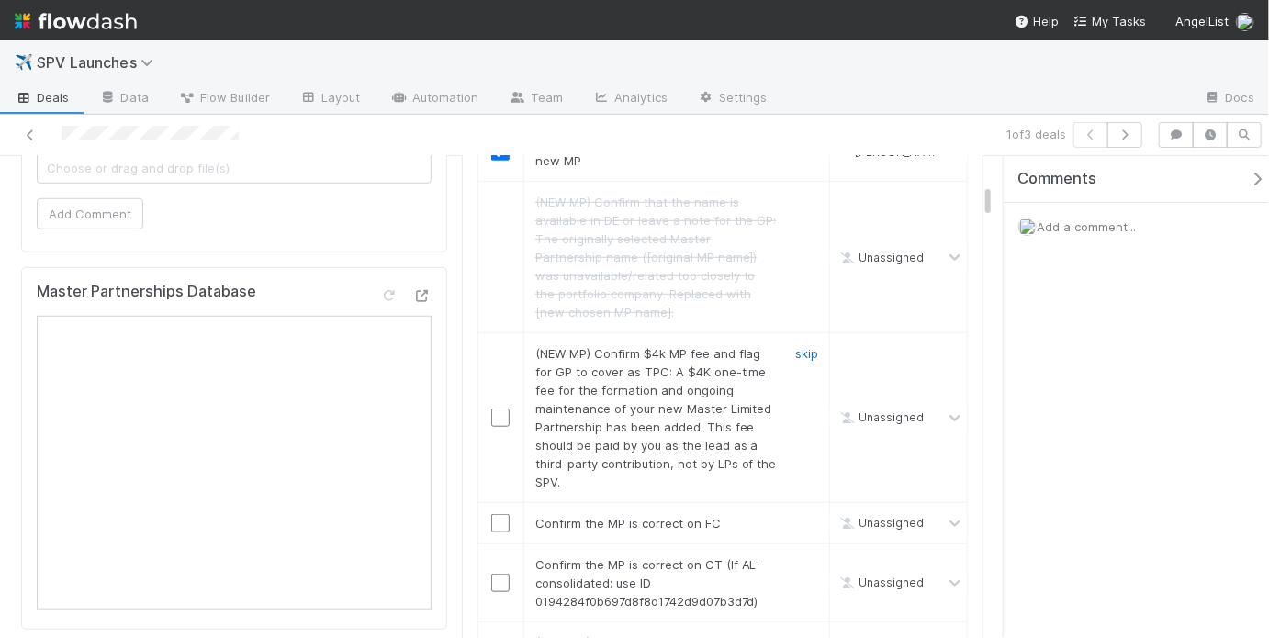
click at [795, 346] on link "skip" at bounding box center [806, 353] width 23 height 15
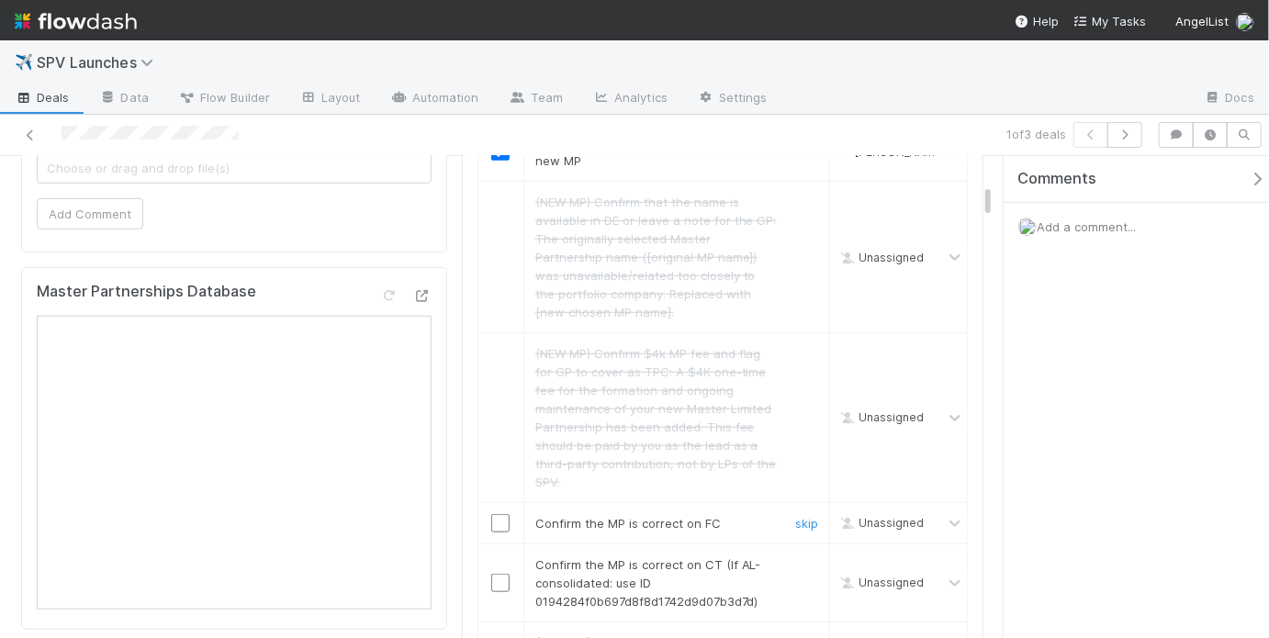
click at [498, 514] on input "checkbox" at bounding box center [500, 523] width 18 height 18
click at [492, 574] on input "checkbox" at bounding box center [500, 583] width 18 height 18
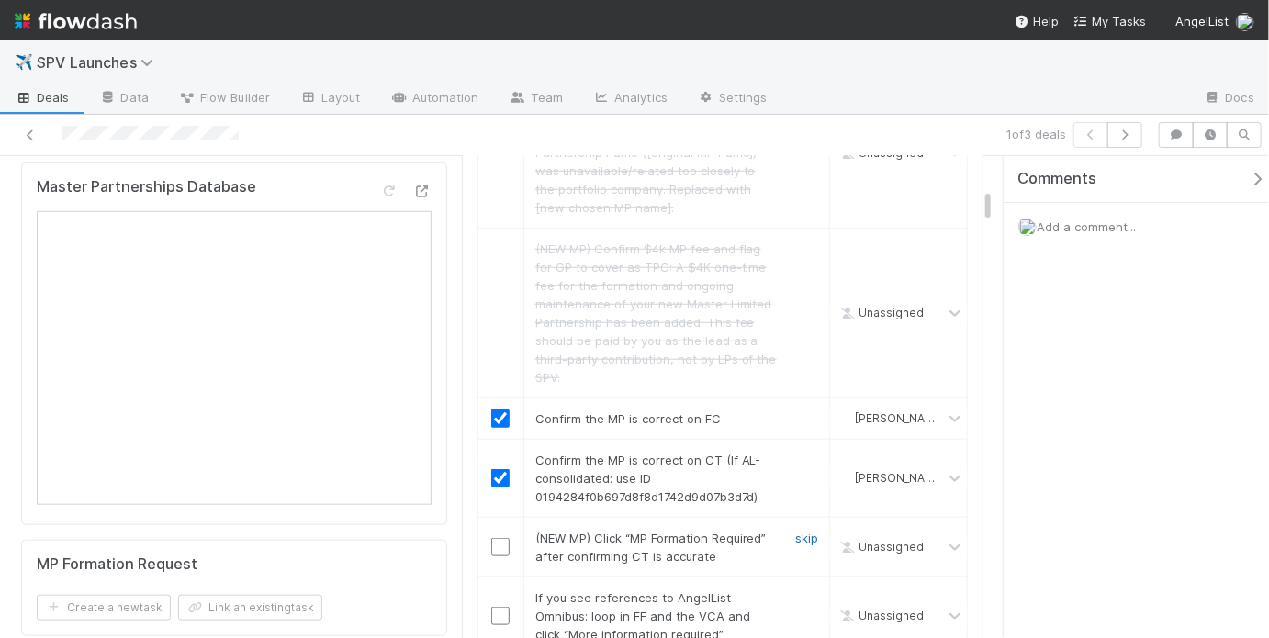
click at [795, 531] on link "skip" at bounding box center [806, 538] width 23 height 15
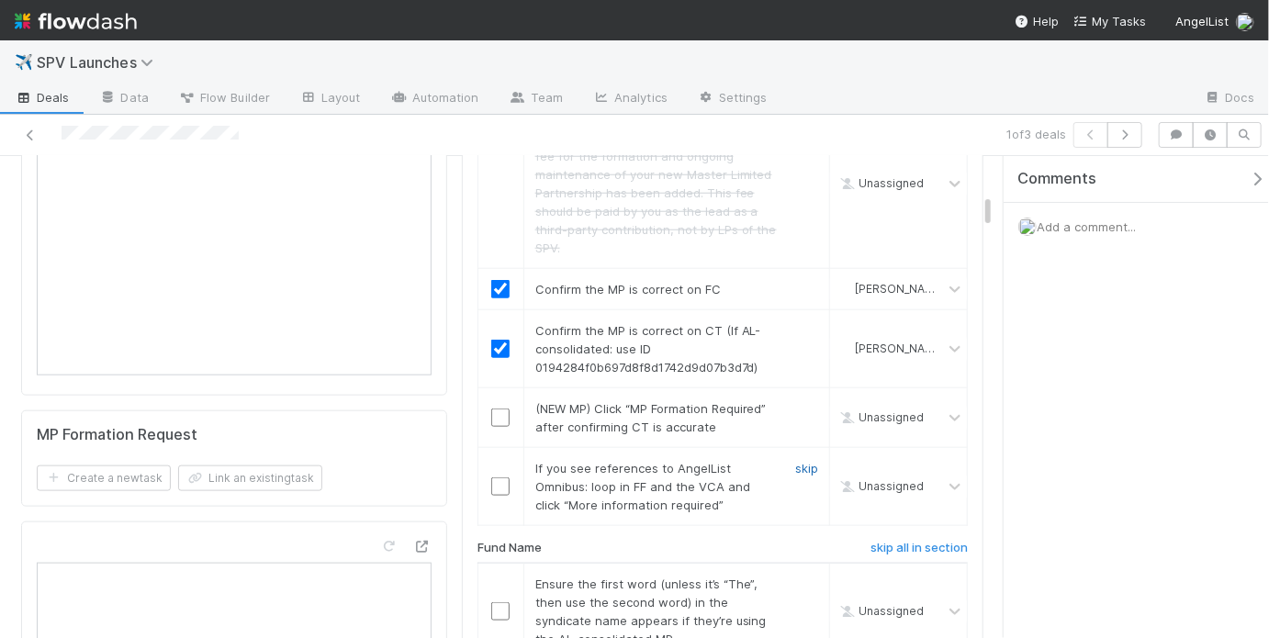
click at [795, 461] on link "skip" at bounding box center [806, 468] width 23 height 15
click at [797, 401] on link "skip" at bounding box center [806, 408] width 23 height 15
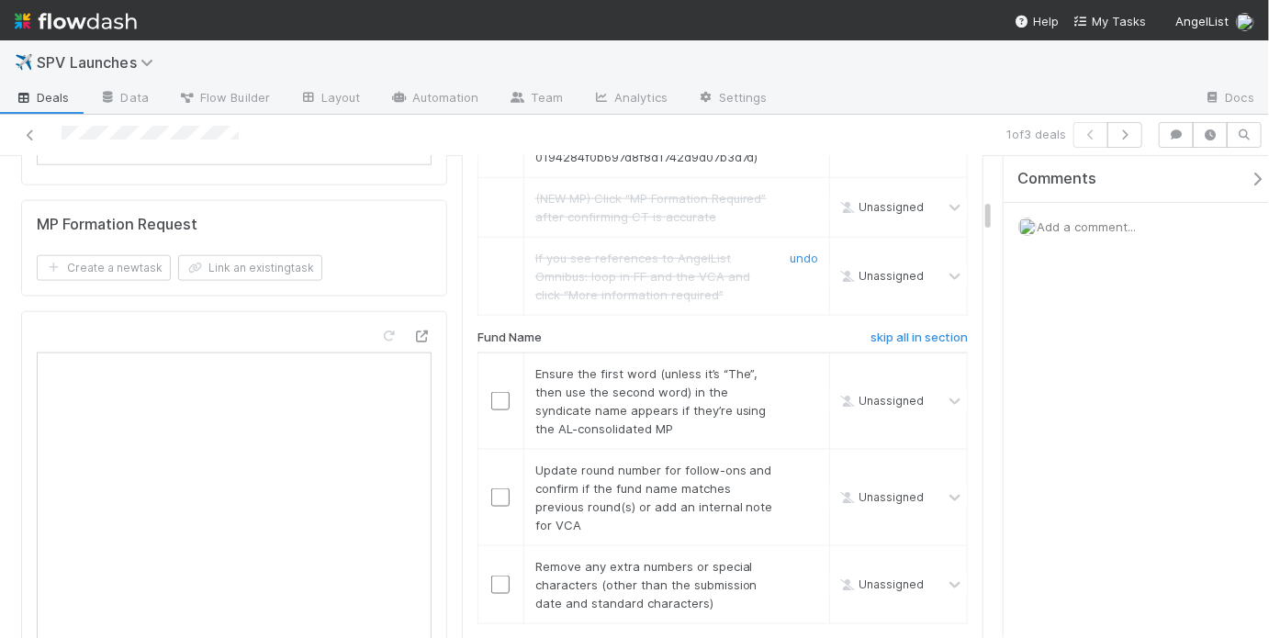
scroll to position [1069, 0]
click at [798, 365] on link "skip" at bounding box center [806, 372] width 23 height 15
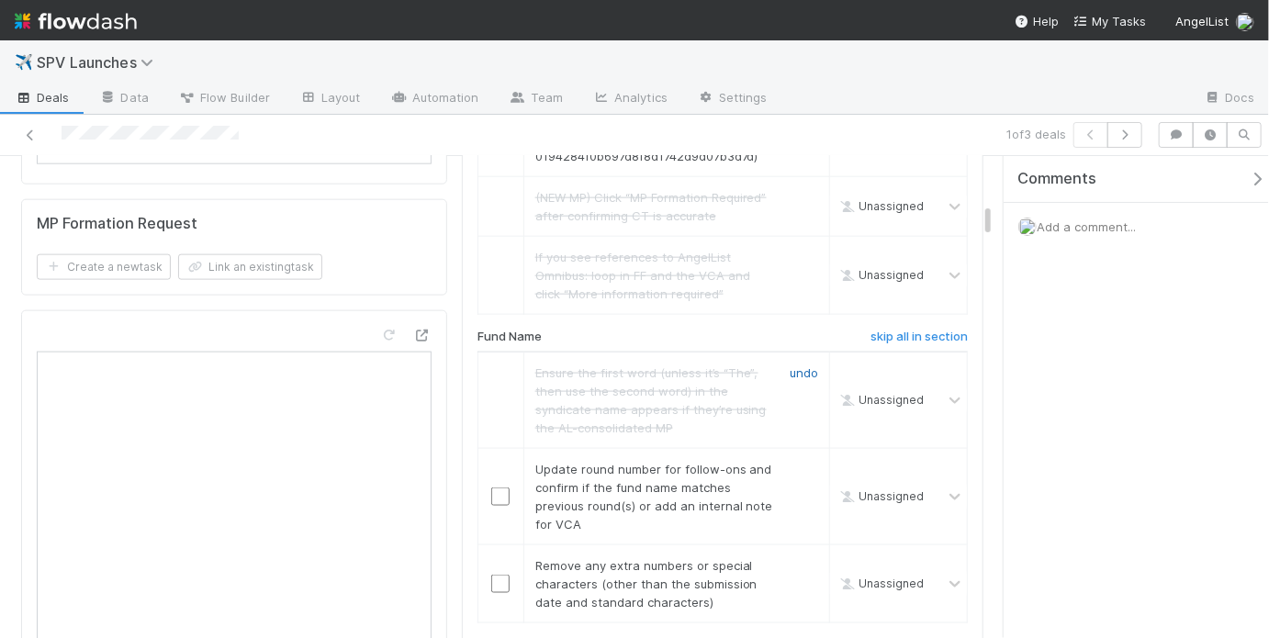
click at [798, 365] on link "undo" at bounding box center [804, 372] width 28 height 15
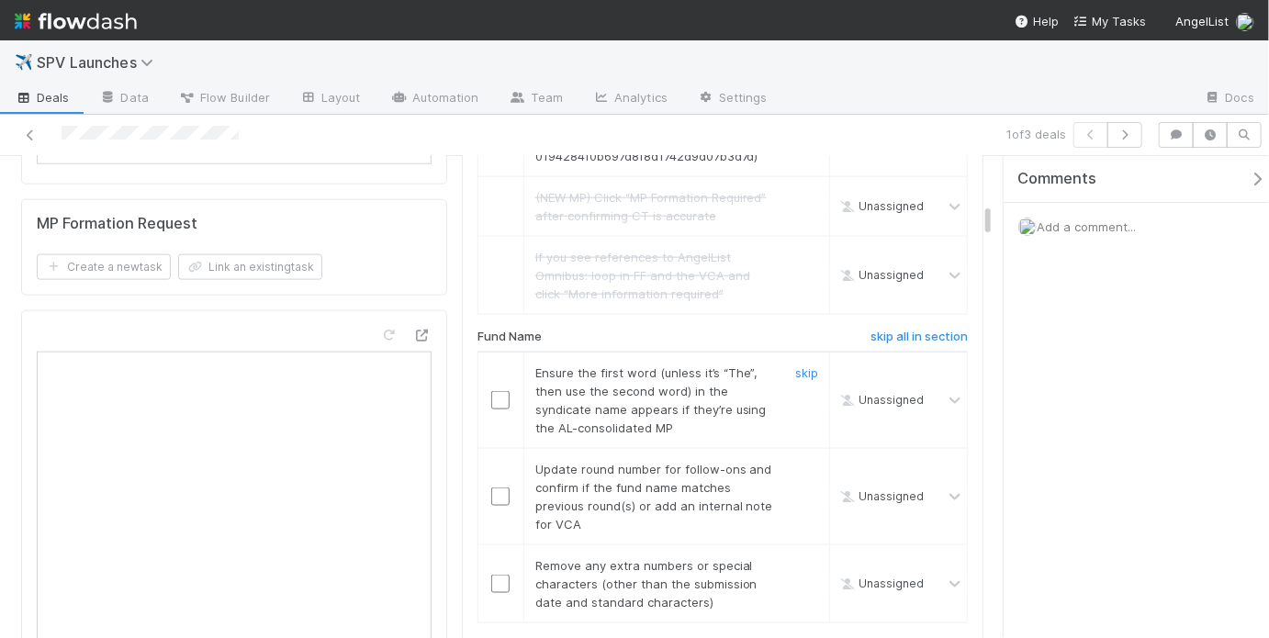
click at [799, 365] on link "skip" at bounding box center [806, 372] width 23 height 15
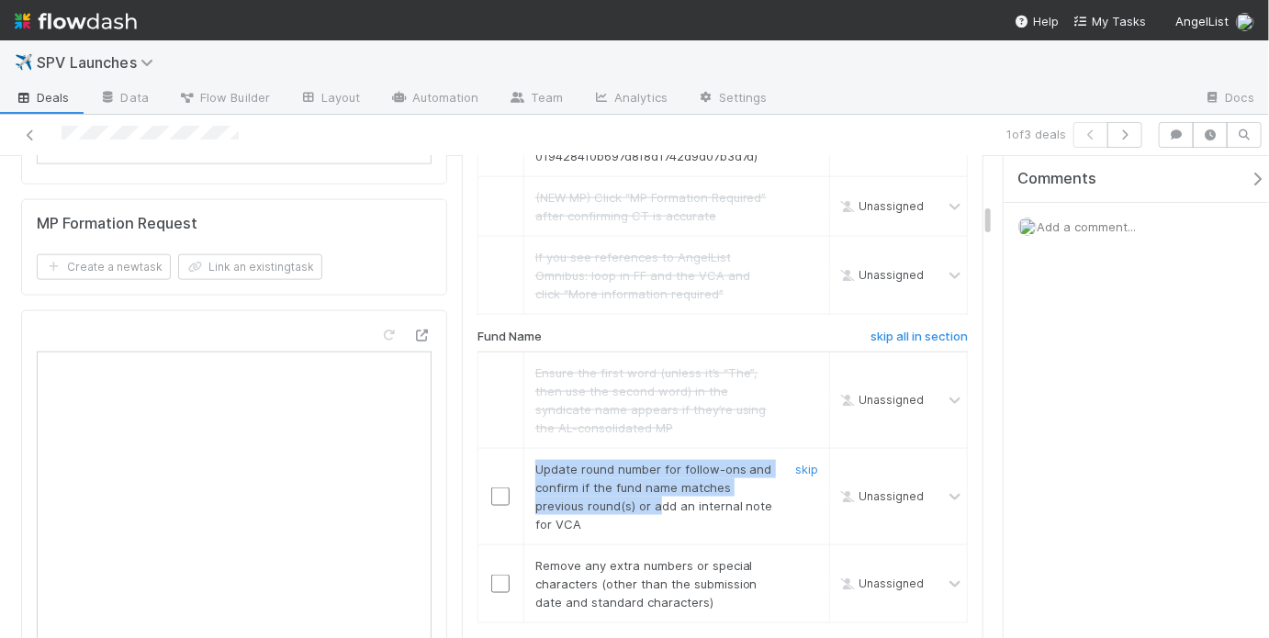
drag, startPoint x: 532, startPoint y: 445, endPoint x: 656, endPoint y: 487, distance: 130.6
click at [655, 486] on span "Update round number for follow-ons and confirm if the fund name matches previou…" at bounding box center [654, 497] width 238 height 70
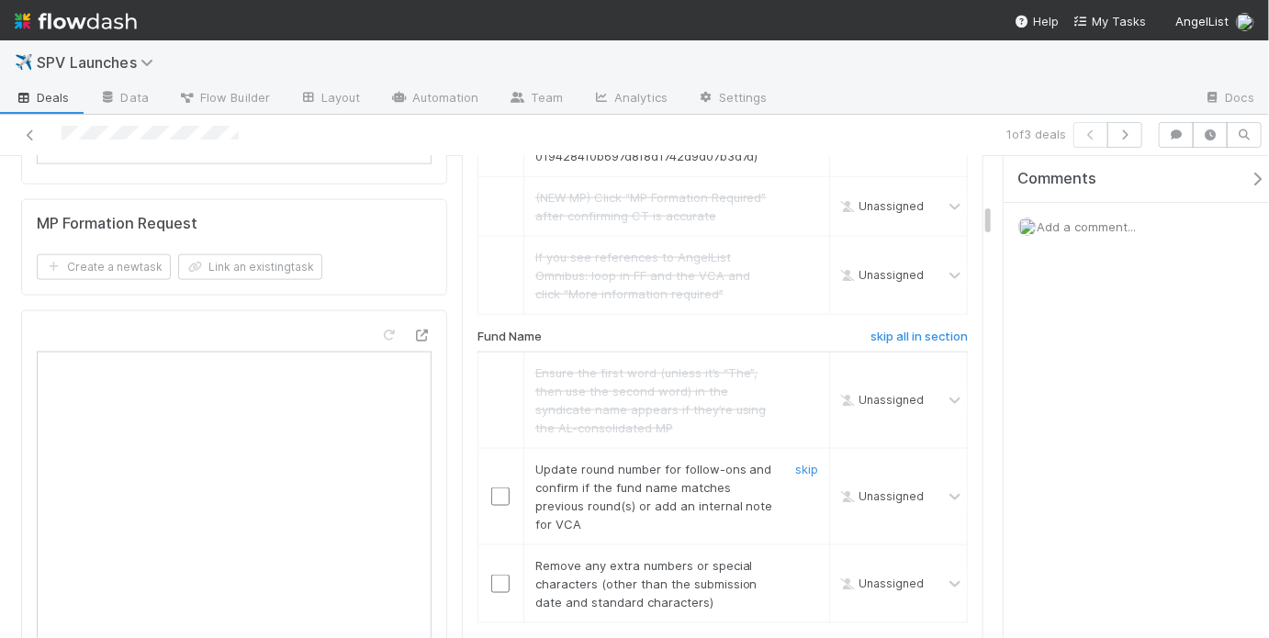
click at [665, 487] on span "Update round number for follow-ons and confirm if the fund name matches previou…" at bounding box center [654, 497] width 238 height 70
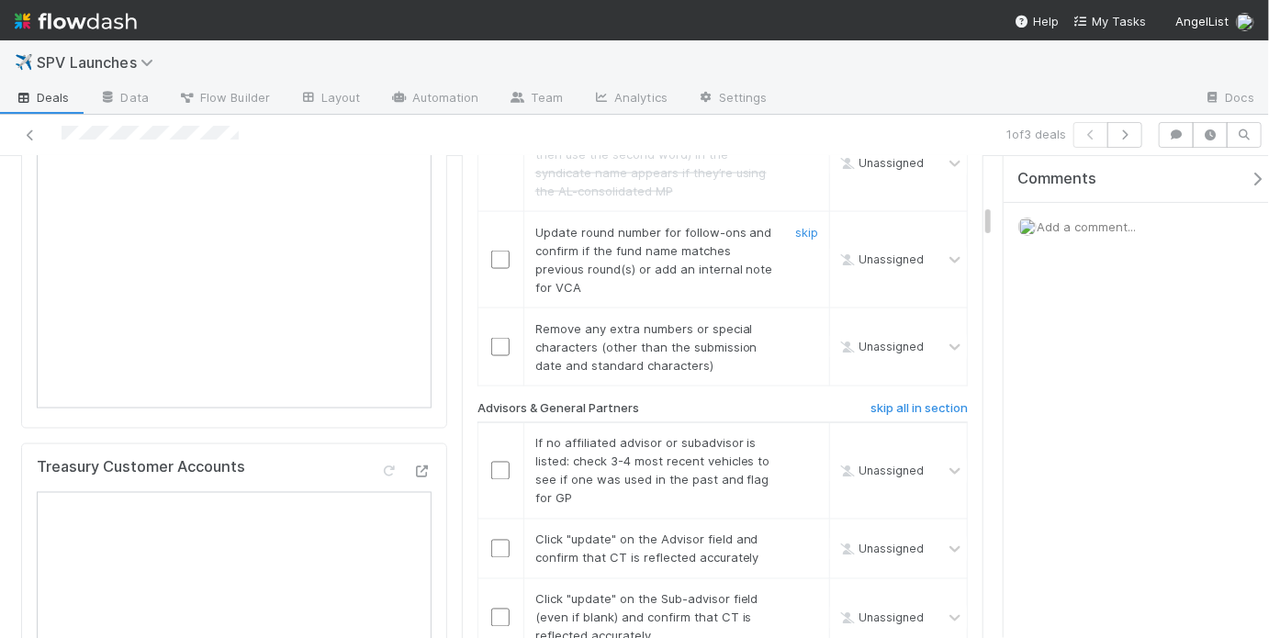
scroll to position [1338, 0]
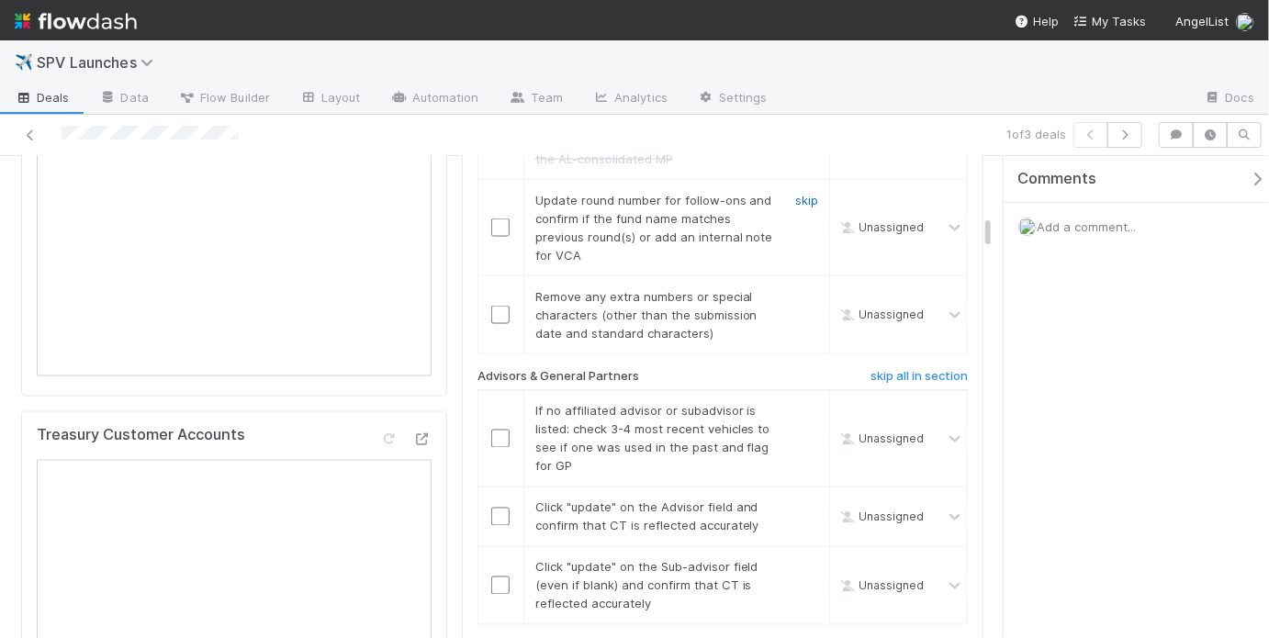
click at [799, 193] on link "skip" at bounding box center [806, 200] width 23 height 15
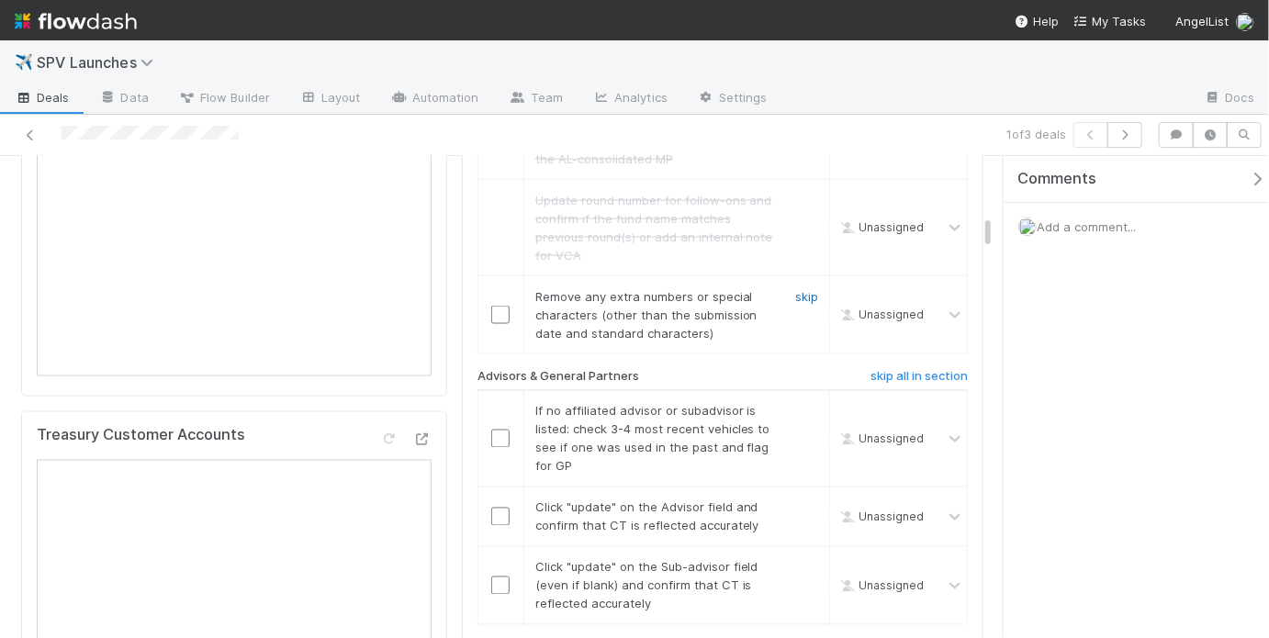
click at [797, 289] on link "skip" at bounding box center [806, 296] width 23 height 15
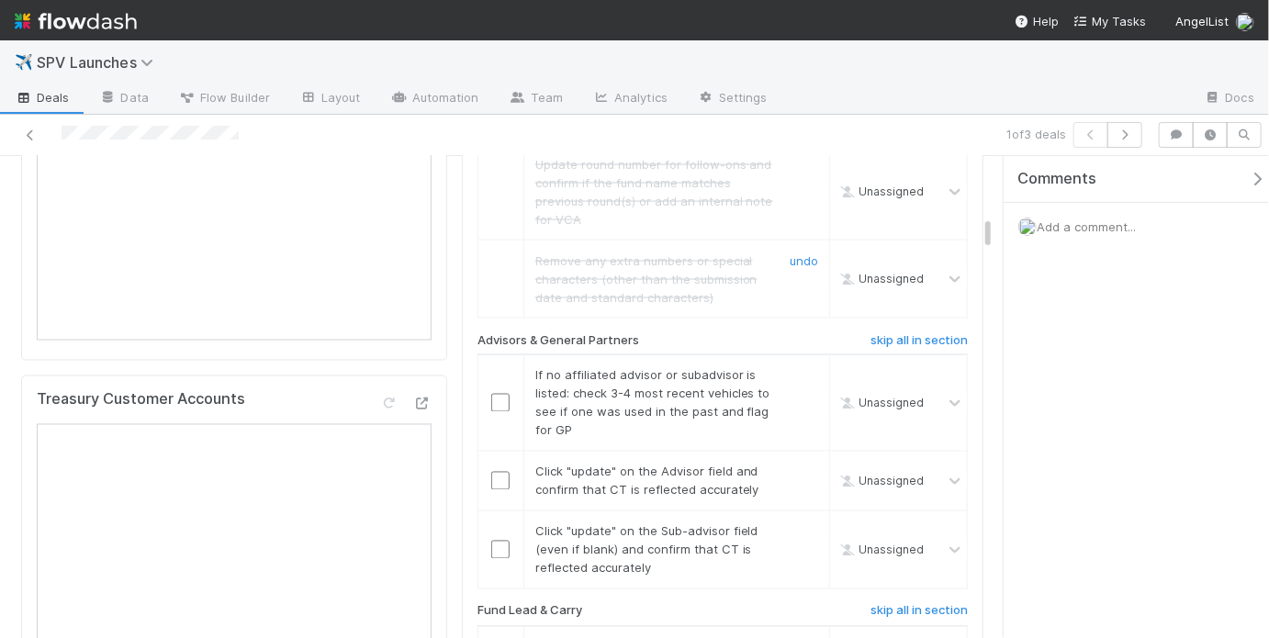
scroll to position [1377, 0]
click at [496, 390] on input "checkbox" at bounding box center [500, 399] width 18 height 18
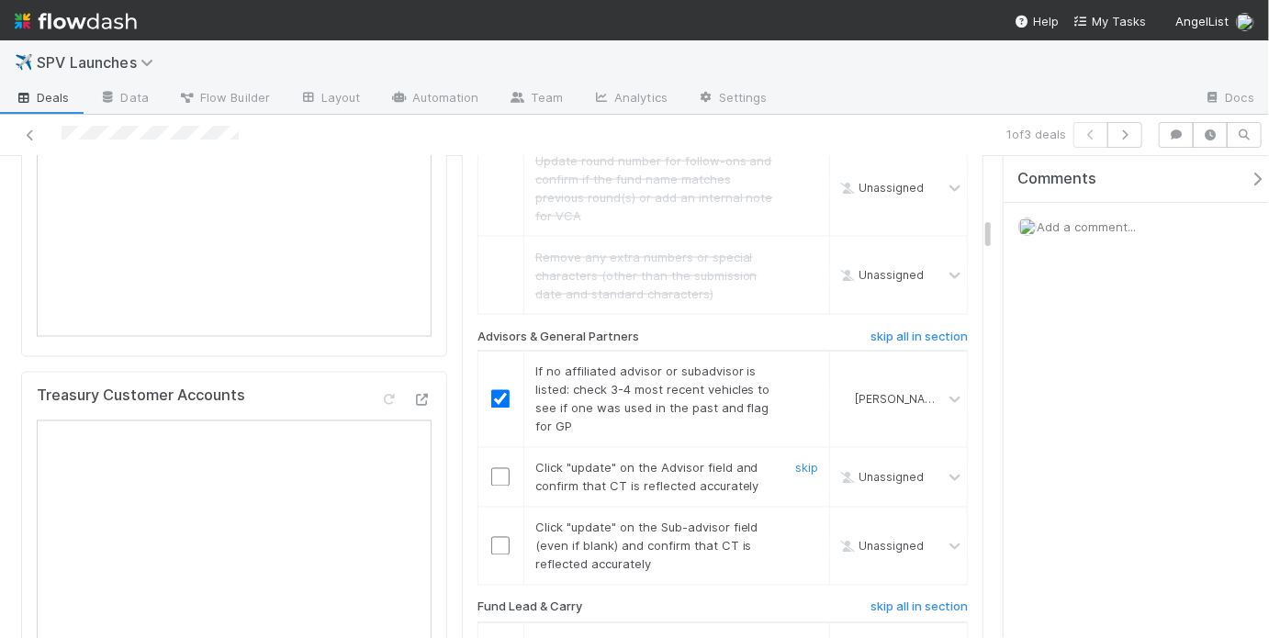
click at [504, 468] on input "checkbox" at bounding box center [500, 477] width 18 height 18
click at [492, 537] on input "checkbox" at bounding box center [500, 546] width 18 height 18
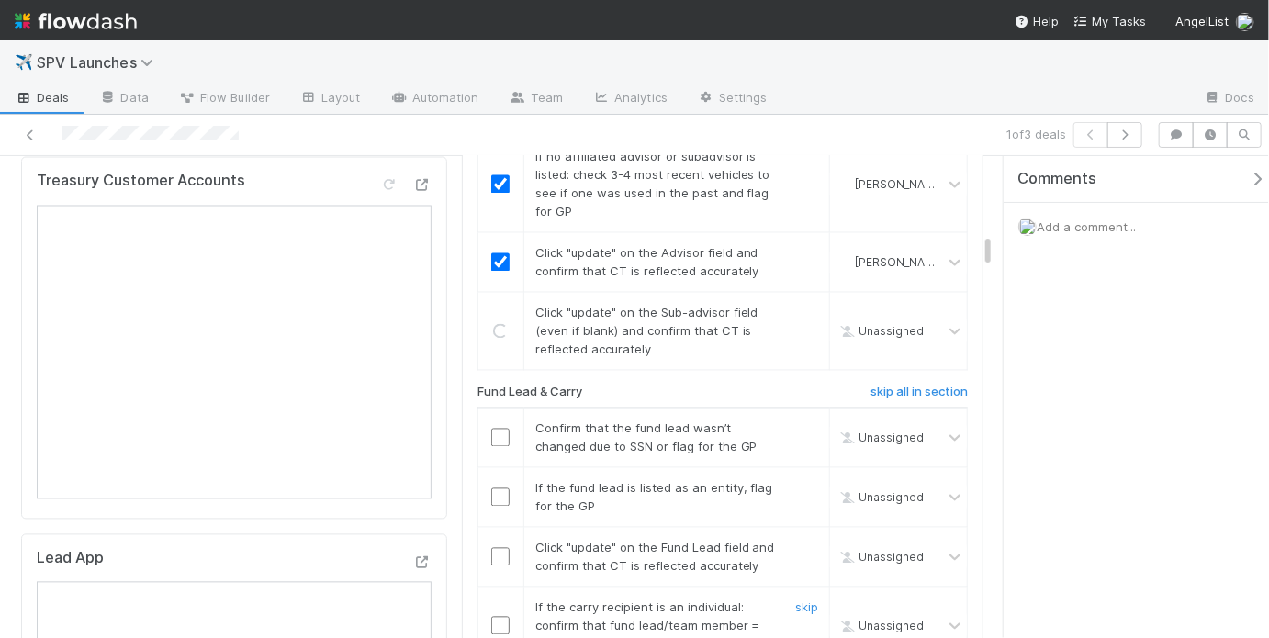
scroll to position [1761, 0]
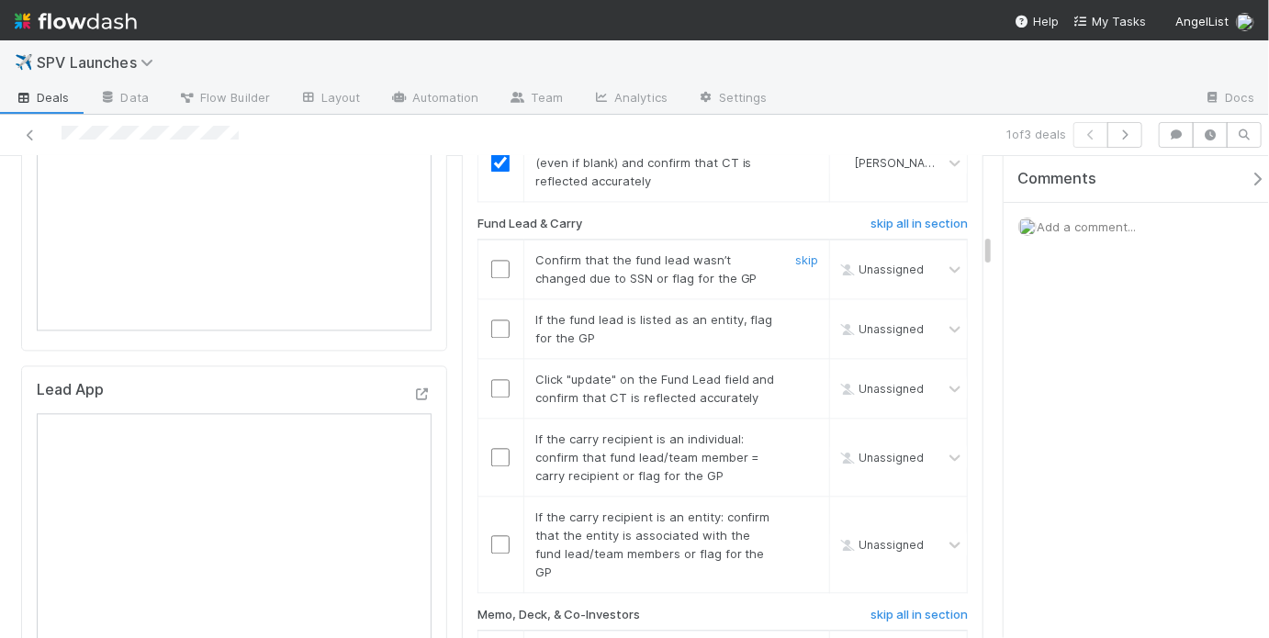
click at [498, 260] on input "checkbox" at bounding box center [500, 269] width 18 height 18
click at [498, 319] on input "checkbox" at bounding box center [500, 328] width 18 height 18
click at [804, 312] on link "skip" at bounding box center [806, 319] width 23 height 15
click at [503, 379] on input "checkbox" at bounding box center [500, 388] width 18 height 18
click at [807, 431] on link "skip" at bounding box center [806, 438] width 23 height 15
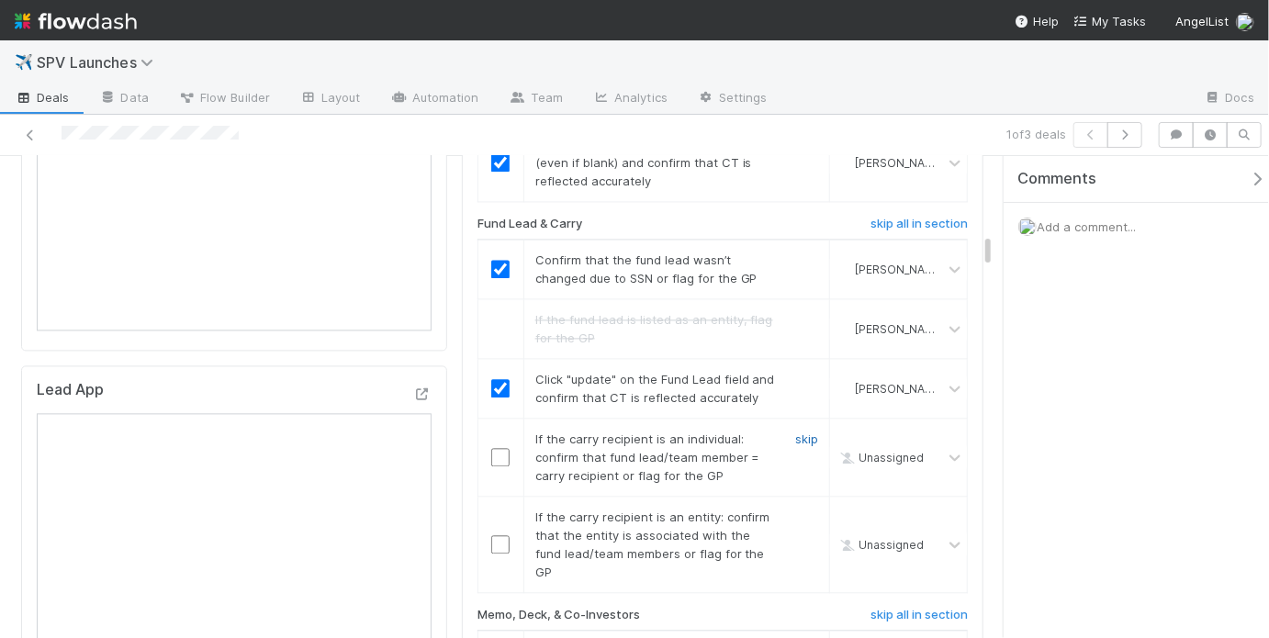
click at [796, 431] on link "skip" at bounding box center [806, 438] width 23 height 15
click at [491, 535] on input "checkbox" at bounding box center [500, 544] width 18 height 18
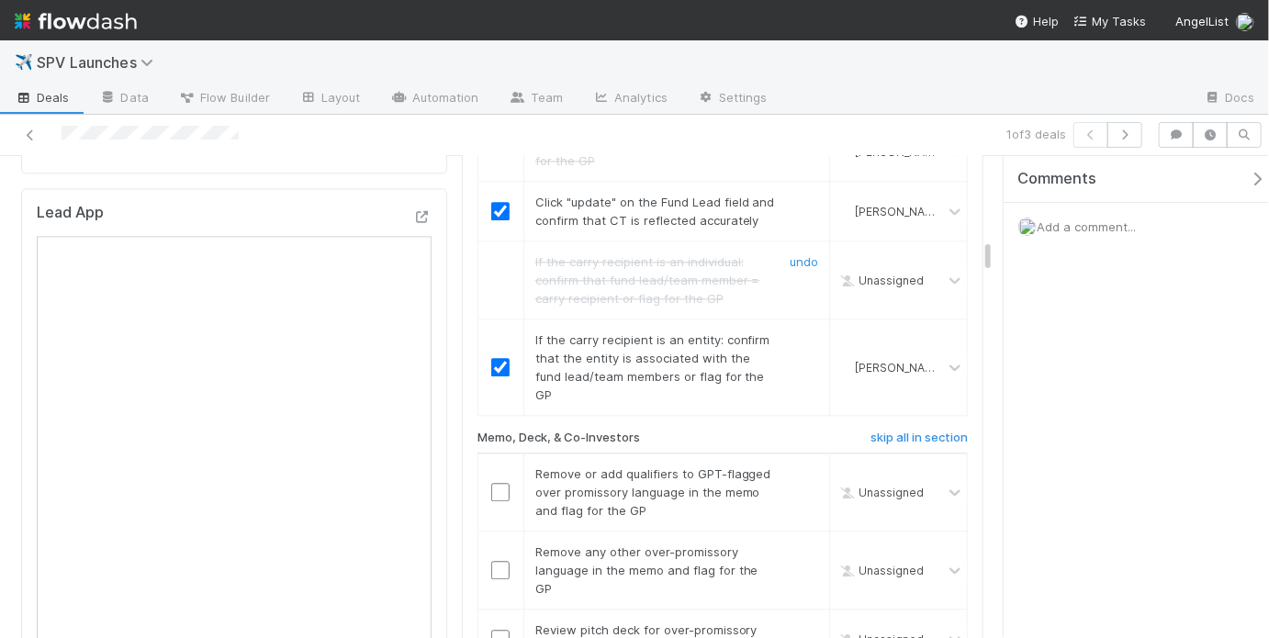
scroll to position [1984, 0]
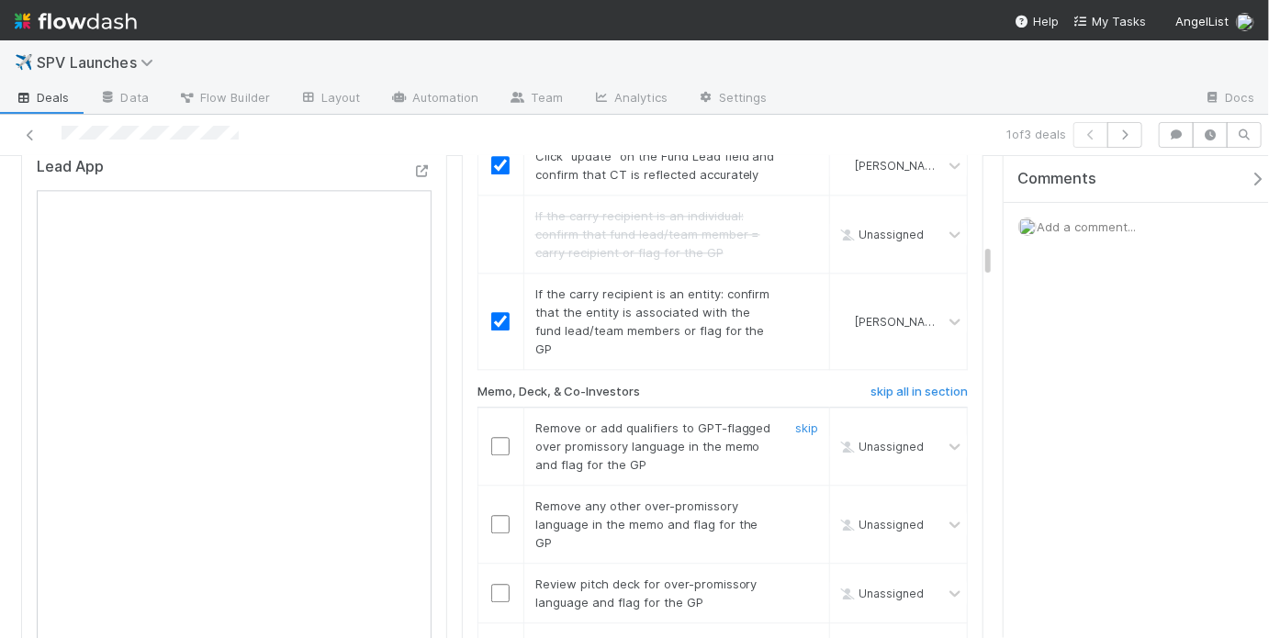
click at [497, 437] on input "checkbox" at bounding box center [500, 446] width 18 height 18
click at [496, 515] on input "checkbox" at bounding box center [500, 524] width 18 height 18
click at [801, 577] on link "skip" at bounding box center [806, 584] width 23 height 15
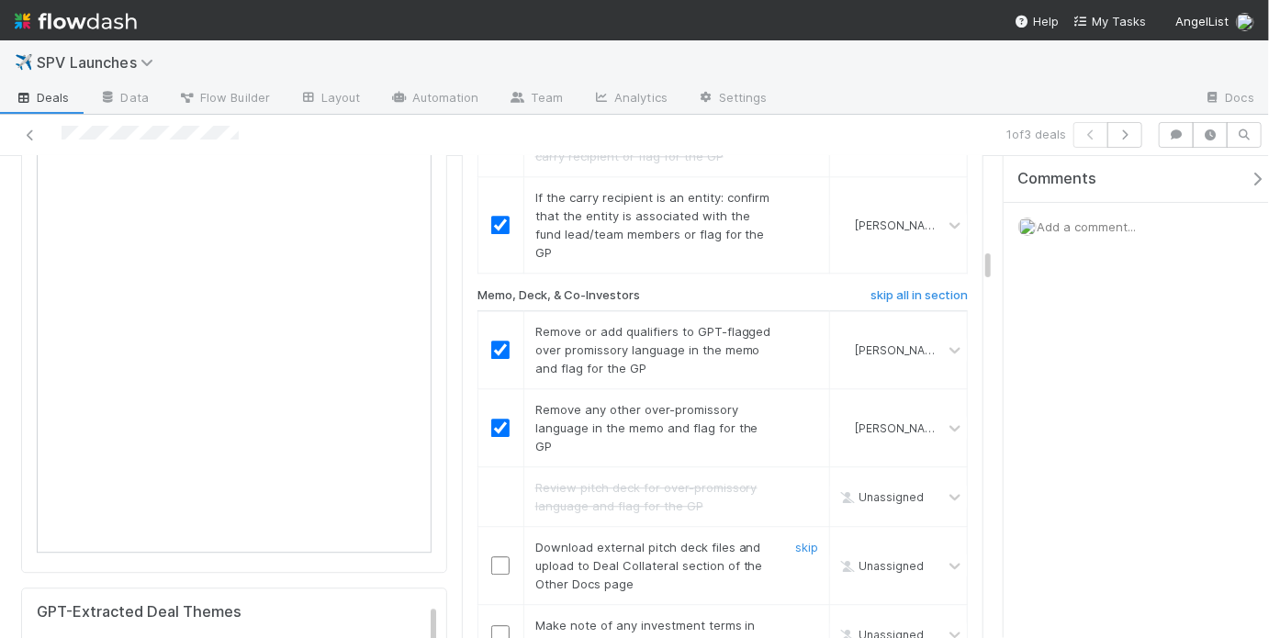
scroll to position [2090, 0]
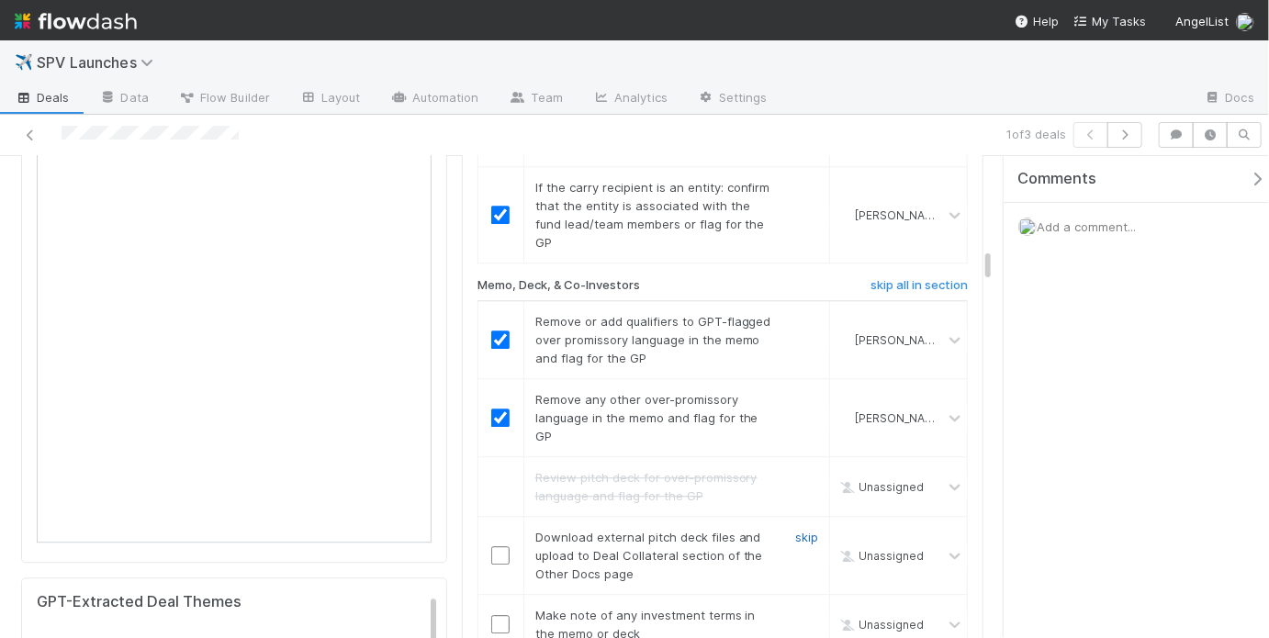
click at [801, 530] on link "skip" at bounding box center [806, 537] width 23 height 15
drag, startPoint x: 495, startPoint y: 562, endPoint x: 547, endPoint y: 540, distance: 56.8
click at [495, 615] on input "checkbox" at bounding box center [500, 624] width 18 height 18
click at [800, 530] on link "undo" at bounding box center [804, 537] width 28 height 15
click at [800, 530] on link "skip" at bounding box center [806, 537] width 23 height 15
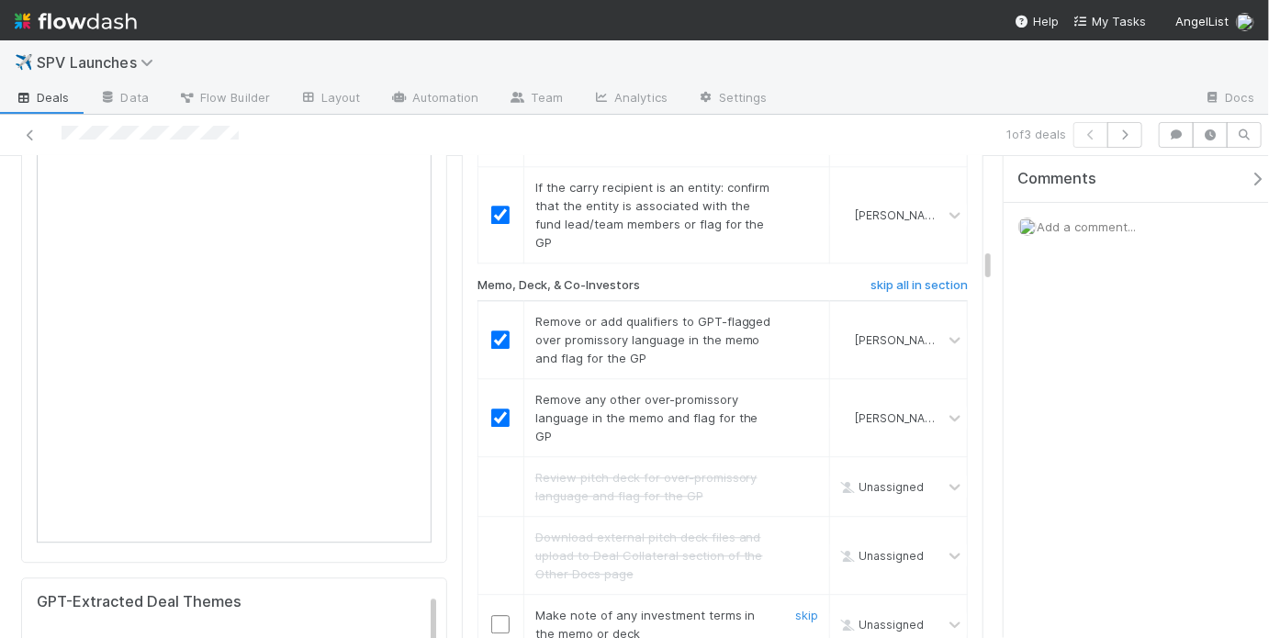
click at [491, 615] on input "checkbox" at bounding box center [500, 624] width 18 height 18
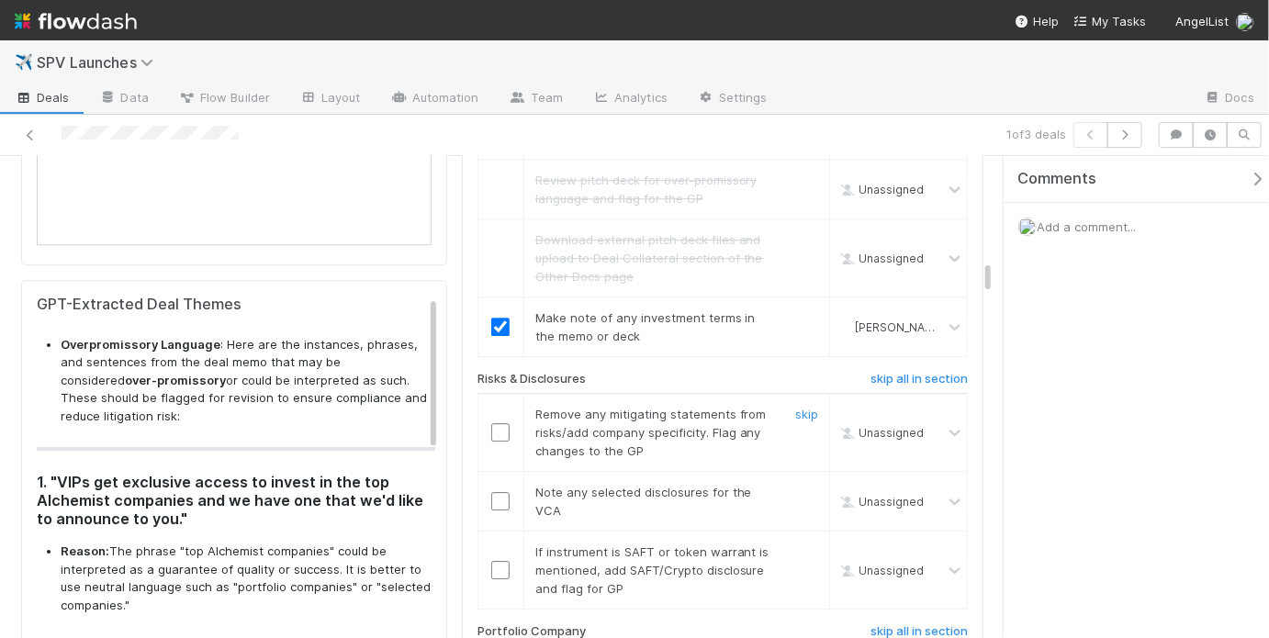
scroll to position [2389, 0]
click at [491, 422] on input "checkbox" at bounding box center [500, 431] width 18 height 18
click at [498, 491] on input "checkbox" at bounding box center [500, 500] width 18 height 18
click at [494, 422] on input "checkbox" at bounding box center [500, 431] width 18 height 18
click at [795, 543] on link "skip" at bounding box center [806, 550] width 23 height 15
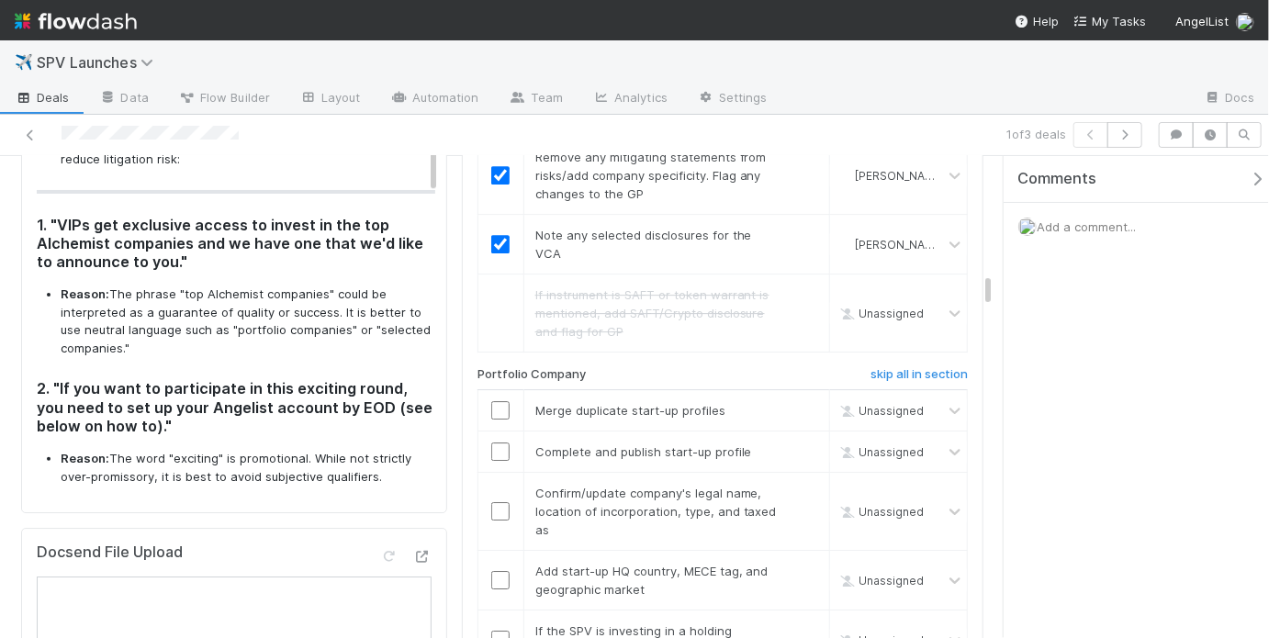
scroll to position [2683, 0]
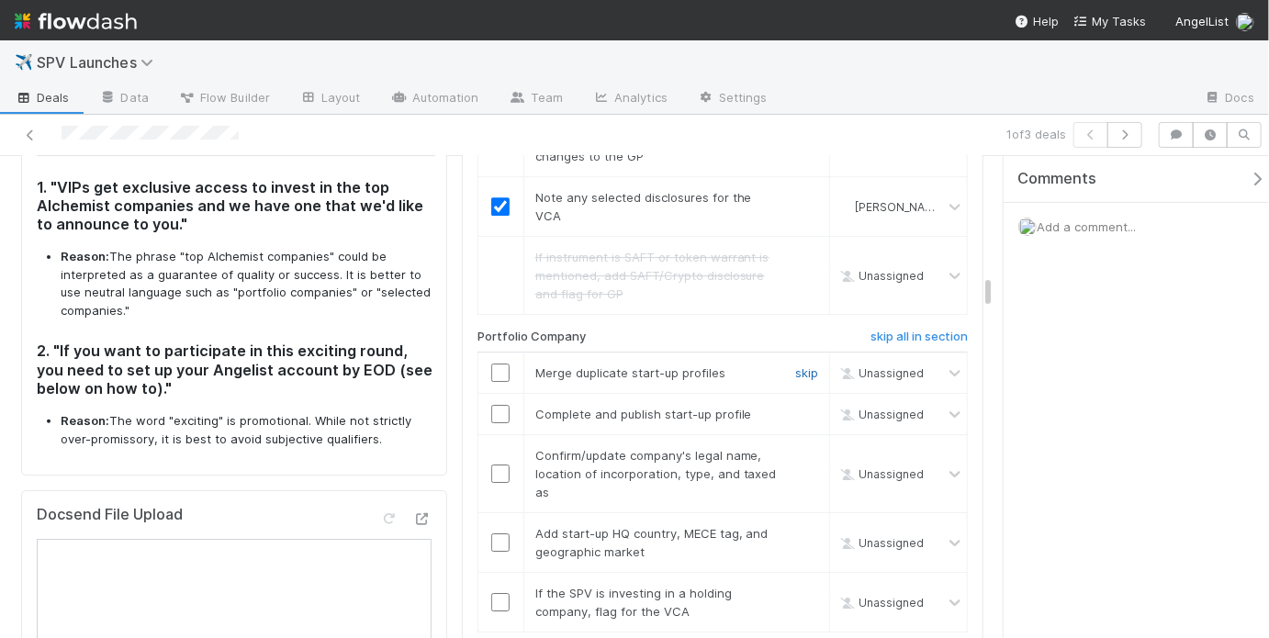
click at [797, 365] on link "skip" at bounding box center [806, 372] width 23 height 15
click at [501, 405] on input "checkbox" at bounding box center [500, 414] width 18 height 18
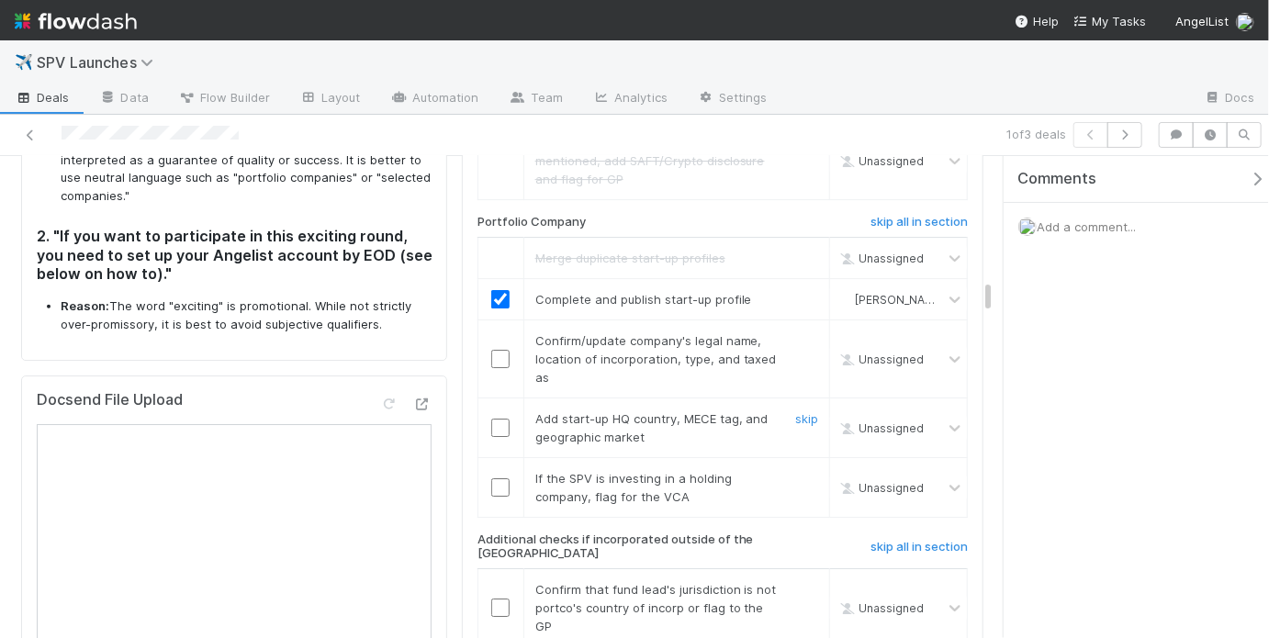
scroll to position [2801, 0]
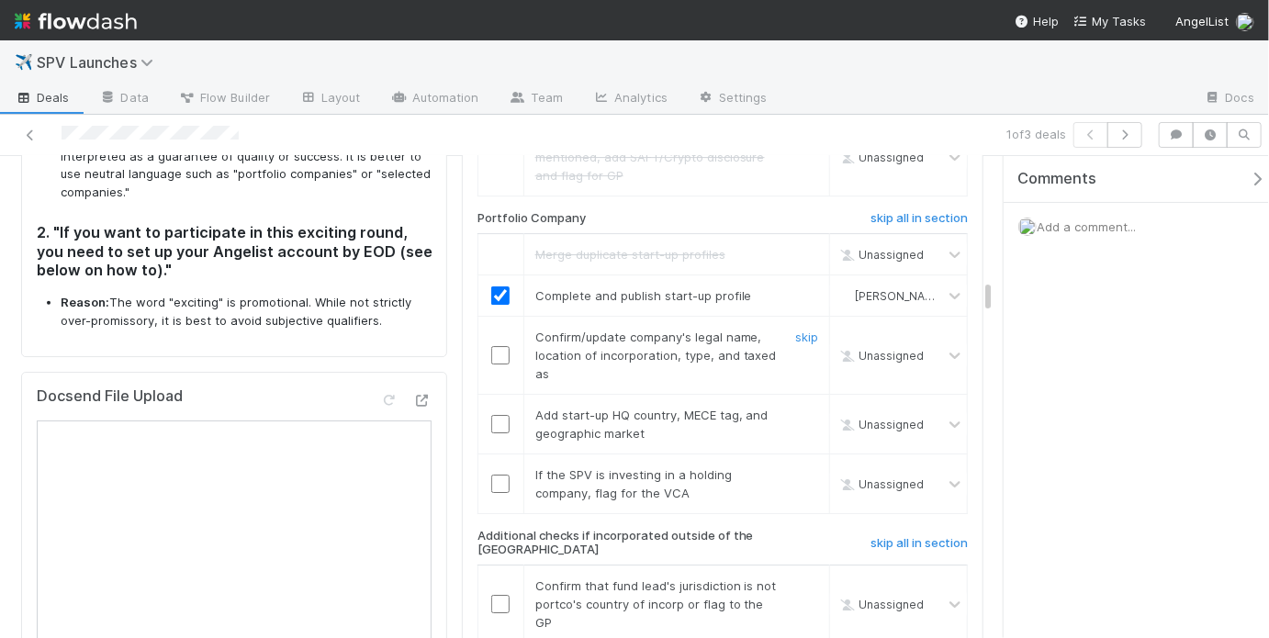
click at [496, 346] on input "checkbox" at bounding box center [500, 355] width 18 height 18
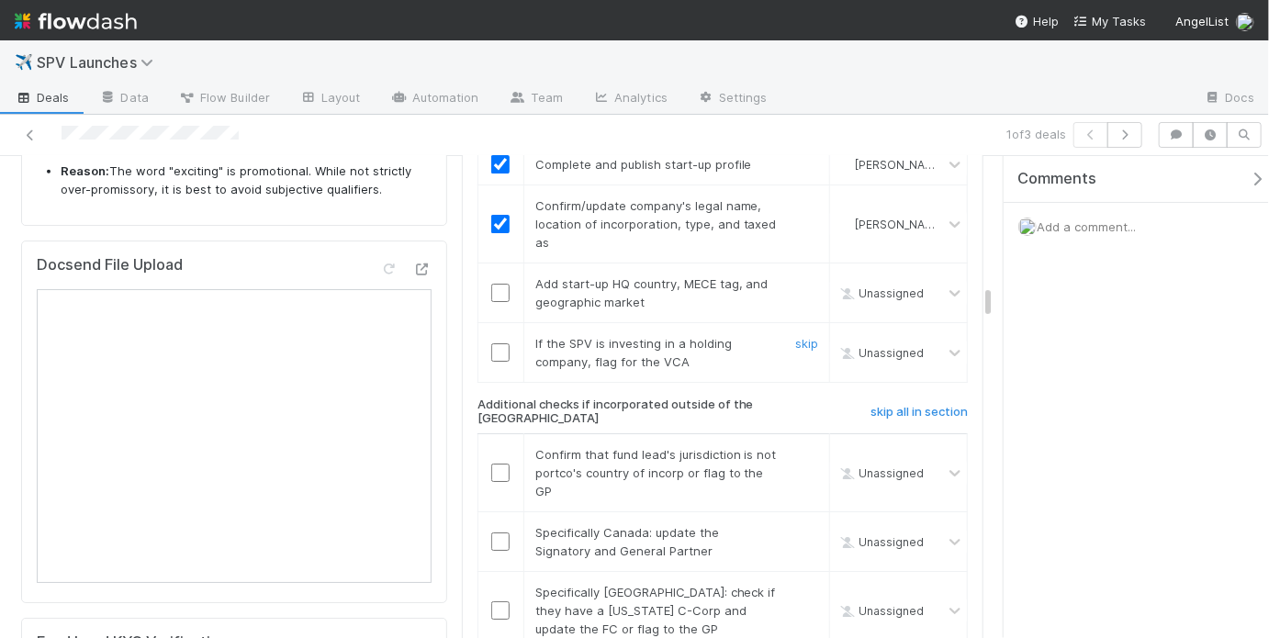
scroll to position [2933, 0]
click at [499, 283] on input "checkbox" at bounding box center [500, 292] width 18 height 18
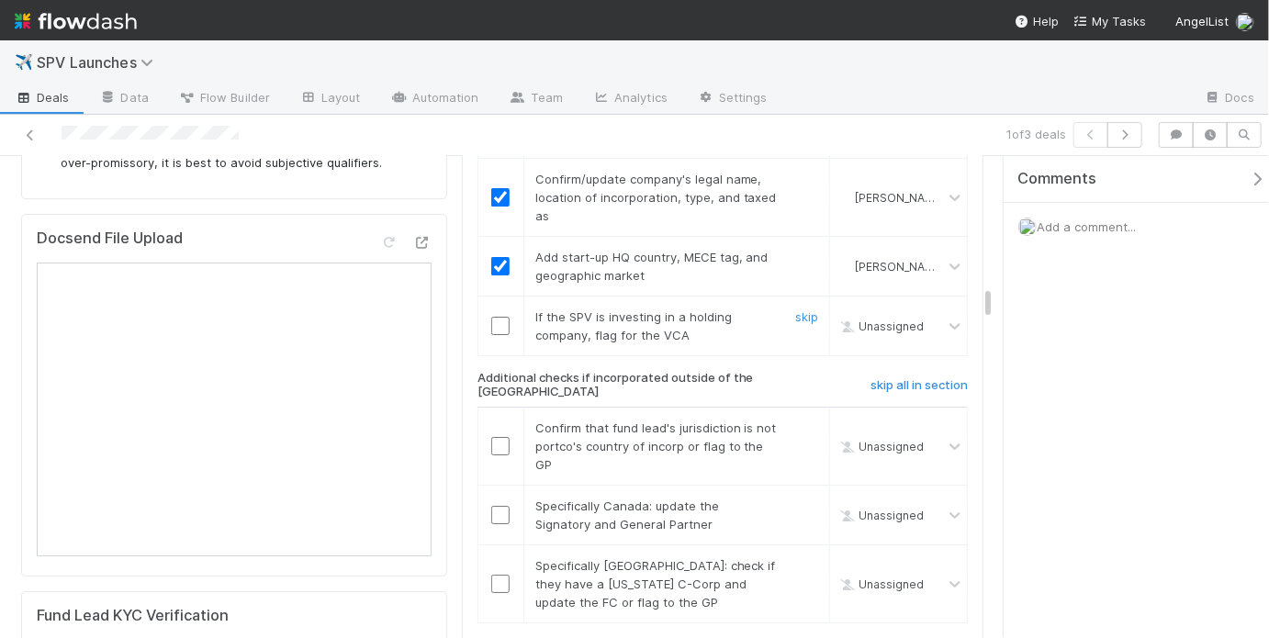
scroll to position [2962, 0]
click at [801, 307] on link "skip" at bounding box center [806, 314] width 23 height 15
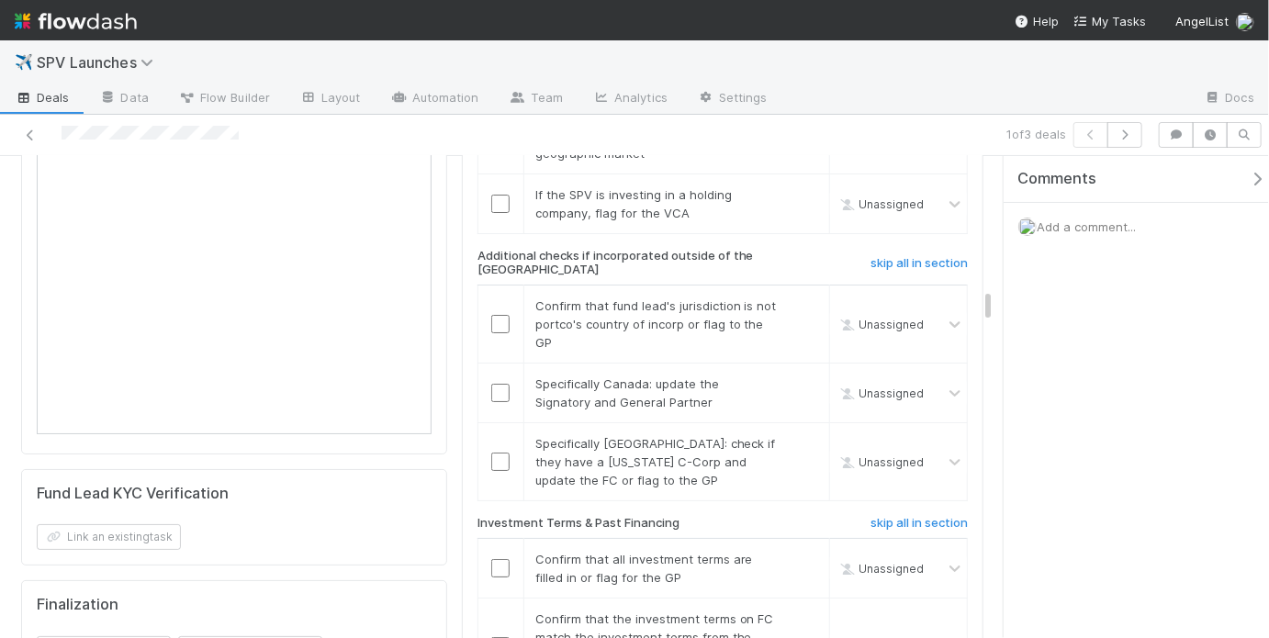
scroll to position [3083, 0]
click at [498, 313] on input "checkbox" at bounding box center [500, 322] width 18 height 18
click at [800, 375] on link "skip" at bounding box center [806, 382] width 23 height 15
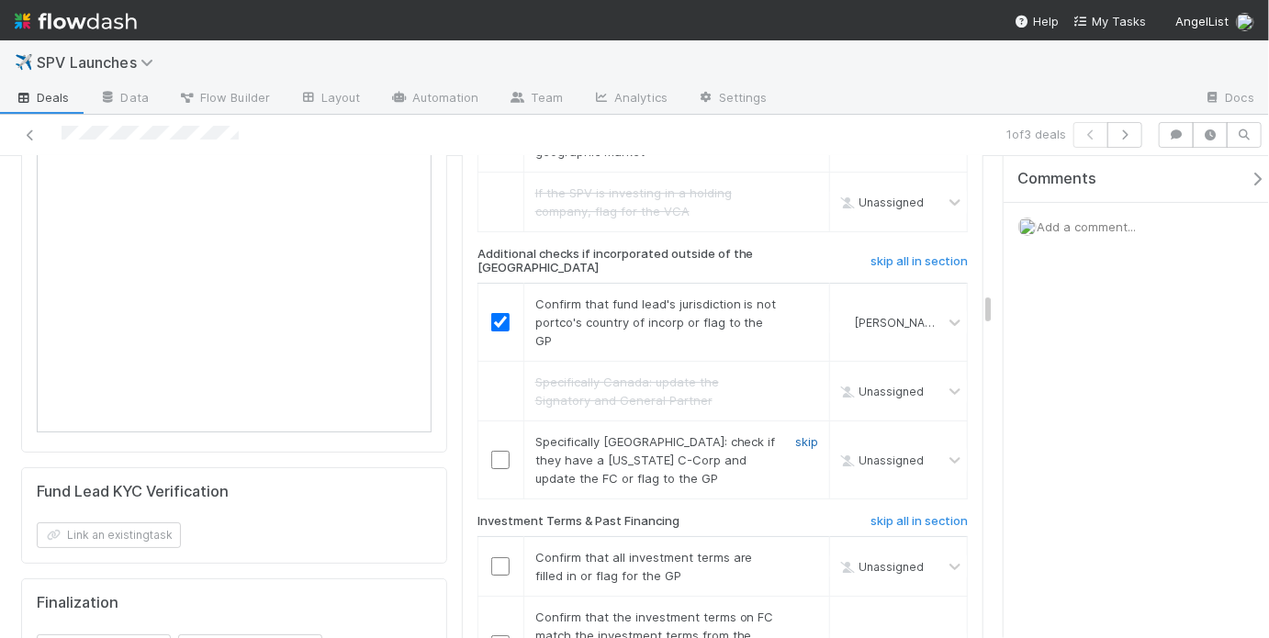
click at [798, 434] on link "skip" at bounding box center [806, 441] width 23 height 15
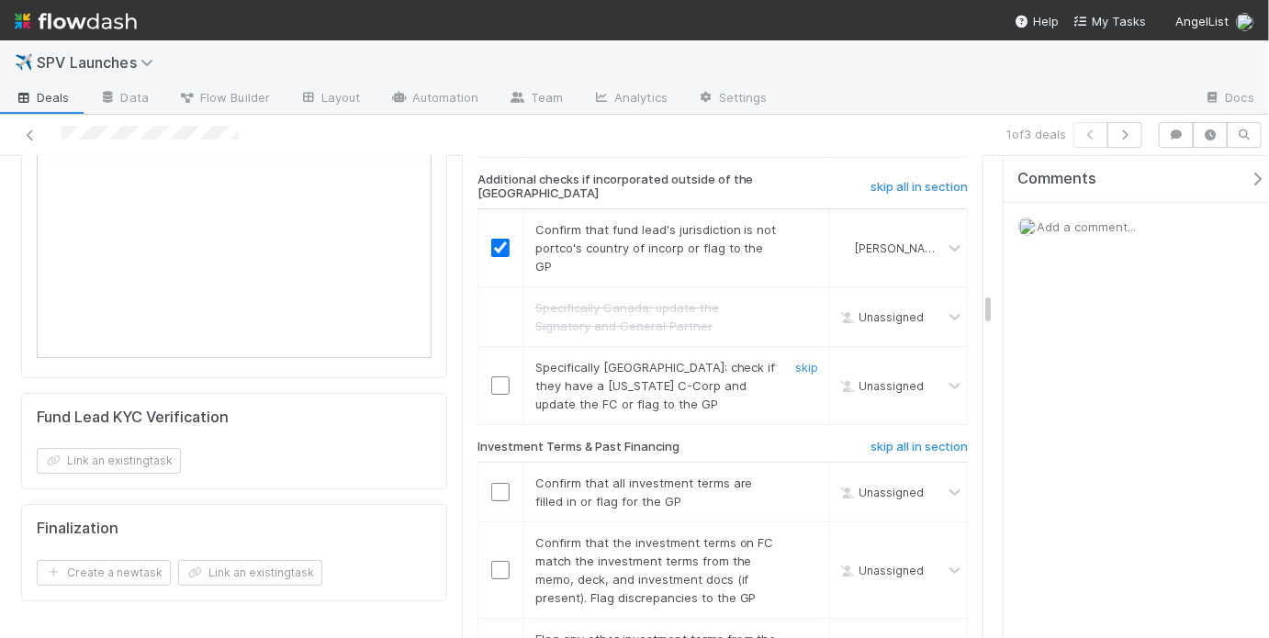
scroll to position [3173, 0]
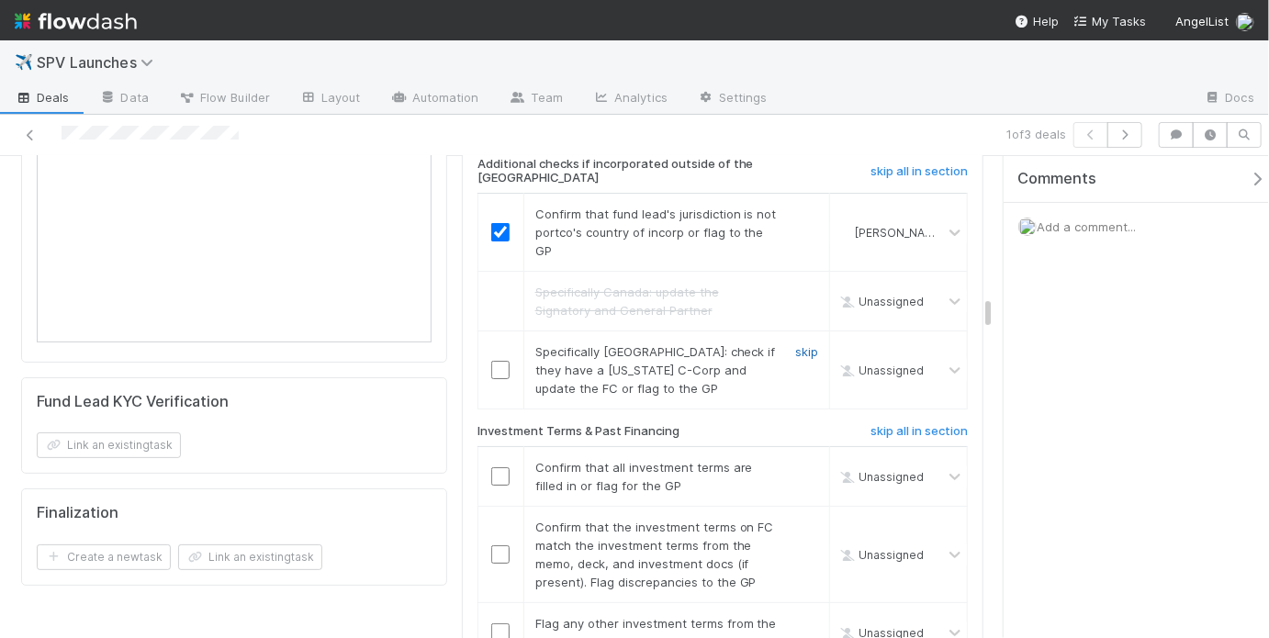
click at [795, 344] on link "skip" at bounding box center [806, 351] width 23 height 15
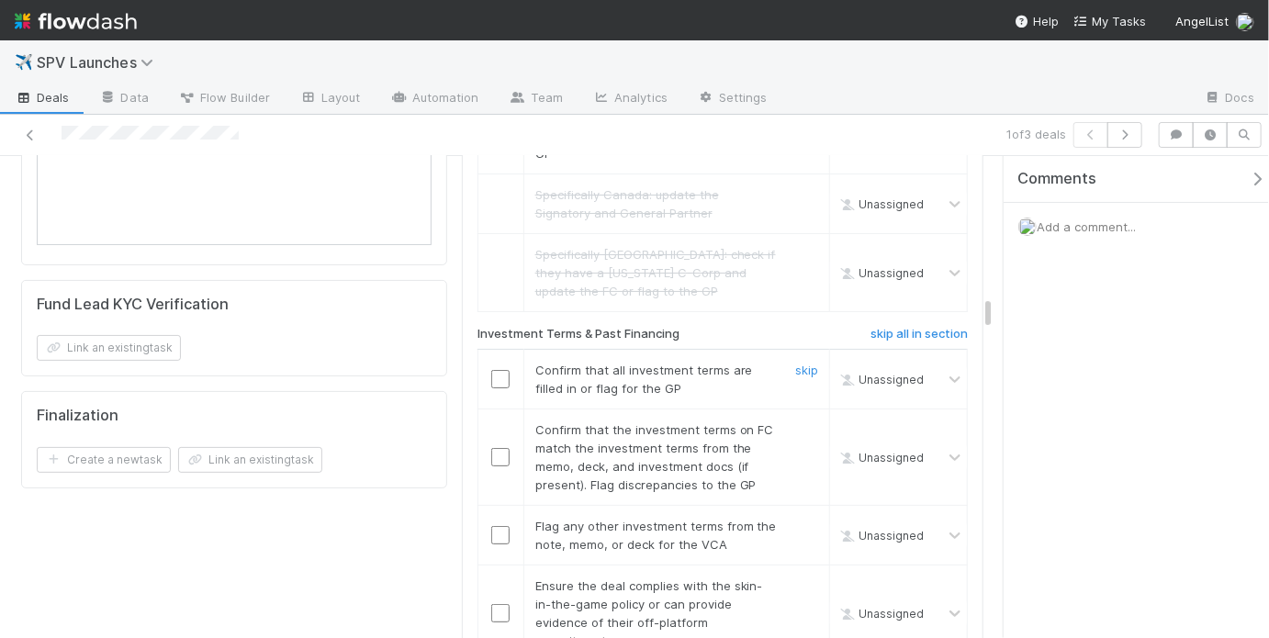
scroll to position [3281, 0]
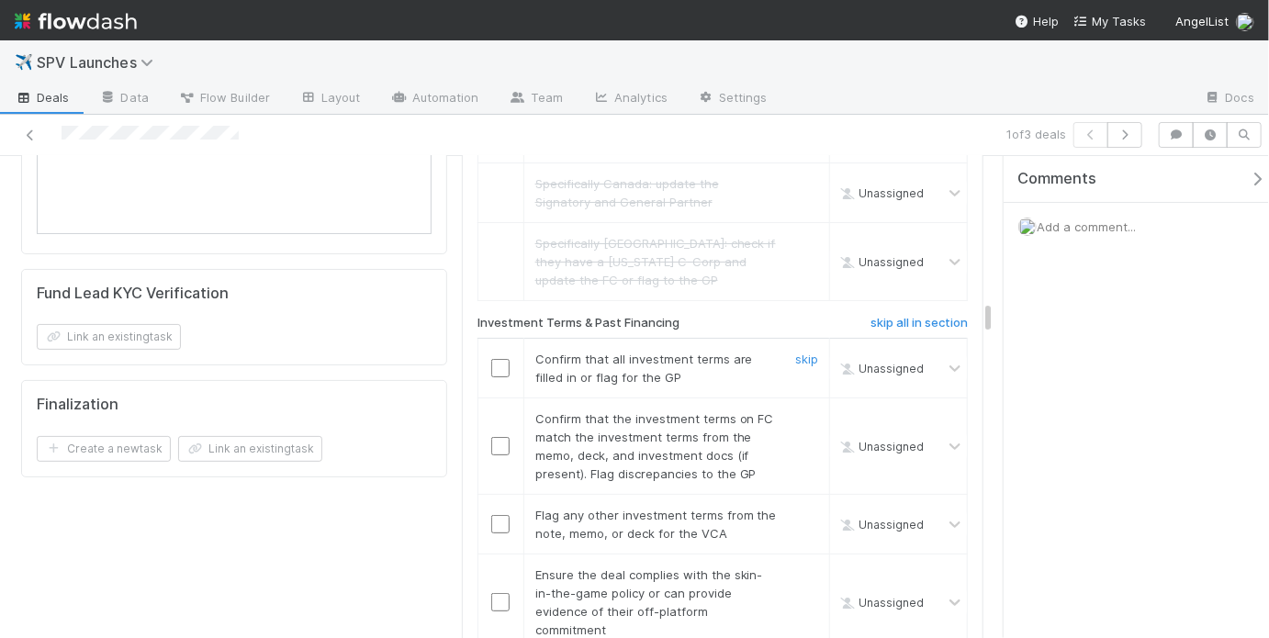
click at [498, 359] on input "checkbox" at bounding box center [500, 368] width 18 height 18
click at [500, 437] on input "checkbox" at bounding box center [500, 446] width 18 height 18
click at [795, 508] on link "skip" at bounding box center [806, 515] width 23 height 15
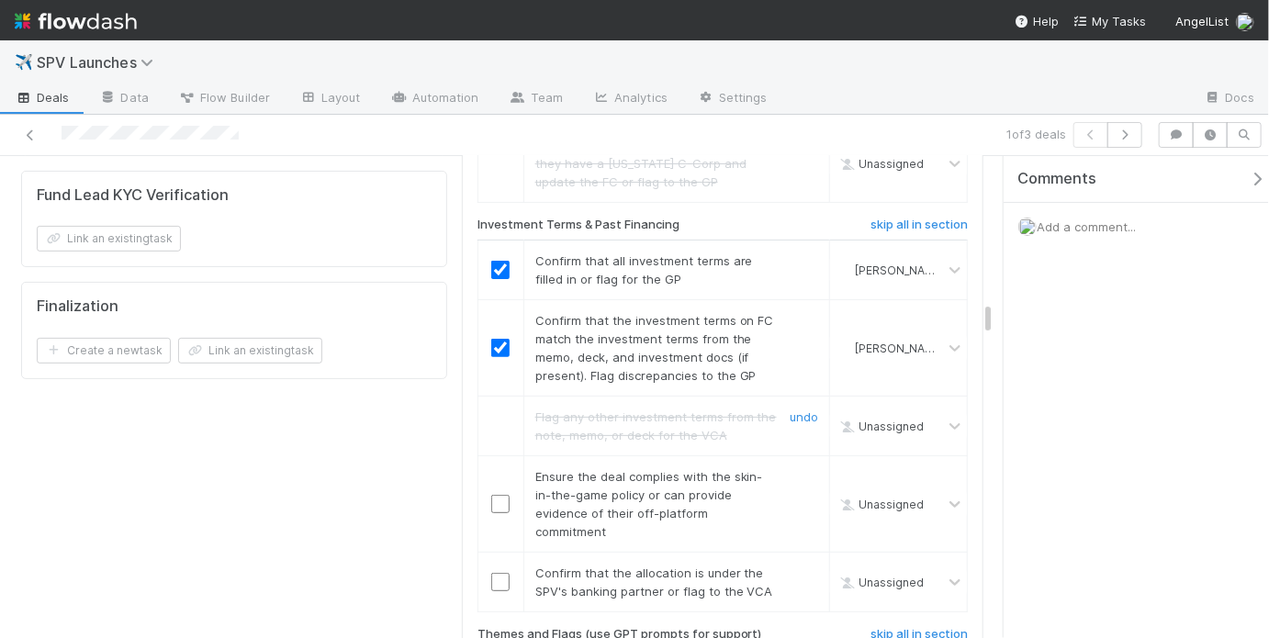
scroll to position [3386, 0]
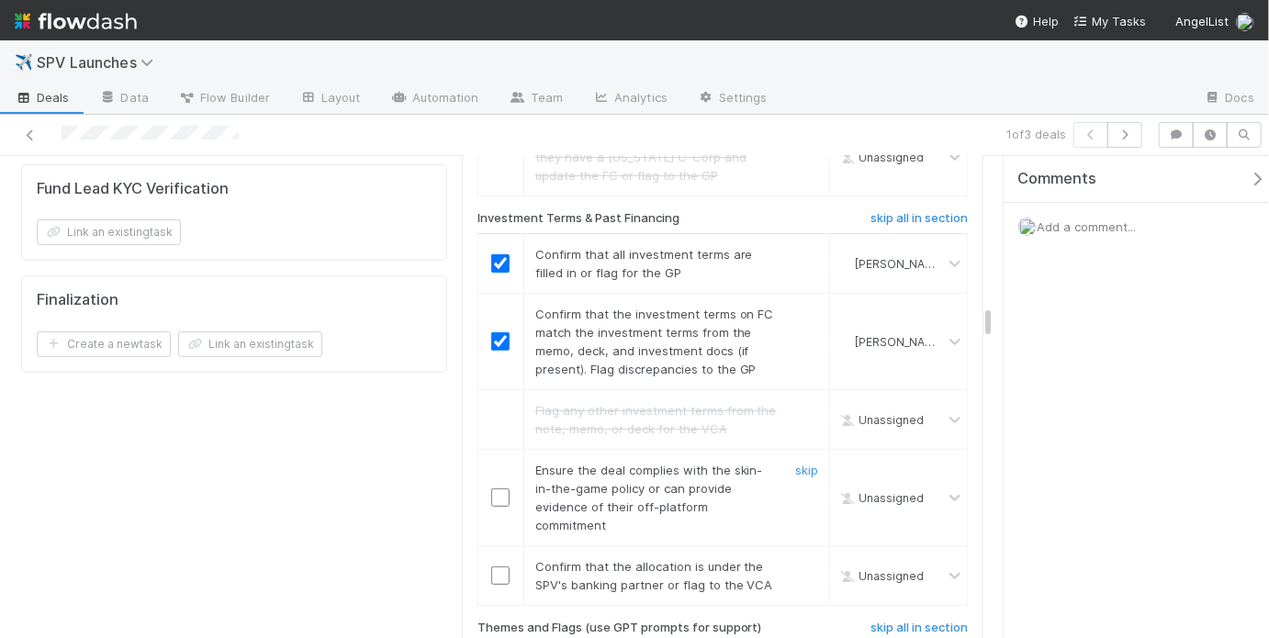
click at [492, 488] on input "checkbox" at bounding box center [500, 497] width 18 height 18
click at [798, 403] on link "undo" at bounding box center [804, 410] width 28 height 15
click at [522, 401] on div "Flag any other investment terms from the note, memo, or deck for the VCA" at bounding box center [648, 419] width 255 height 37
click at [798, 403] on link "skip" at bounding box center [806, 410] width 23 height 15
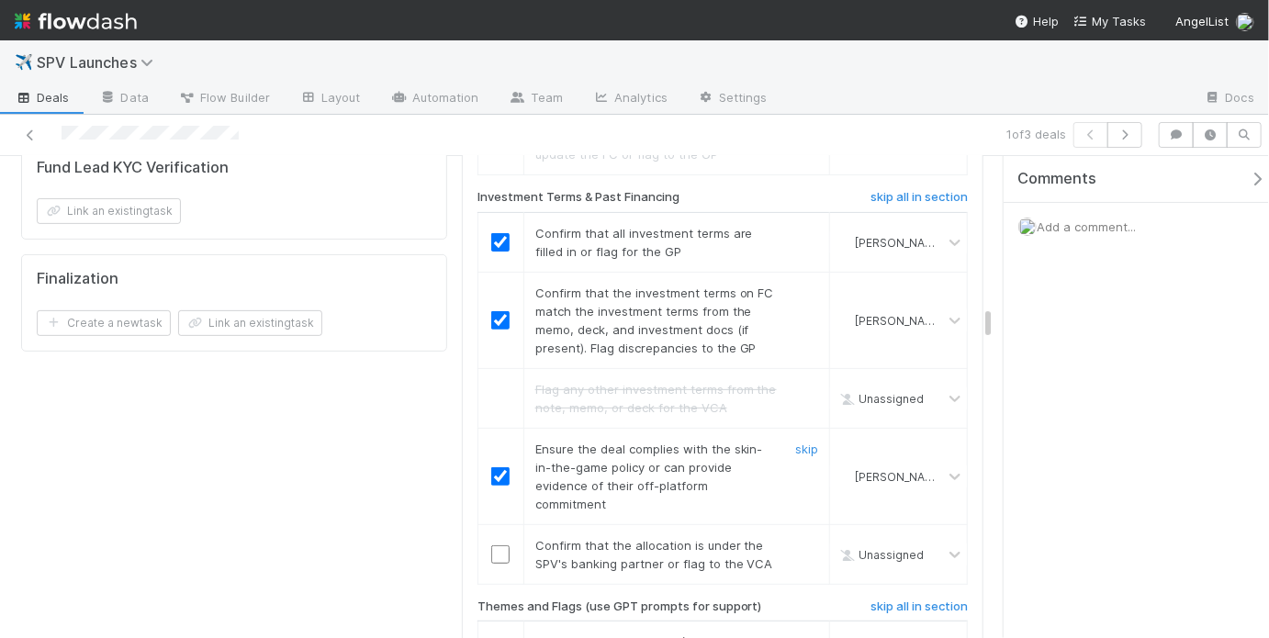
scroll to position [3410, 0]
click at [493, 543] on input "checkbox" at bounding box center [500, 552] width 18 height 18
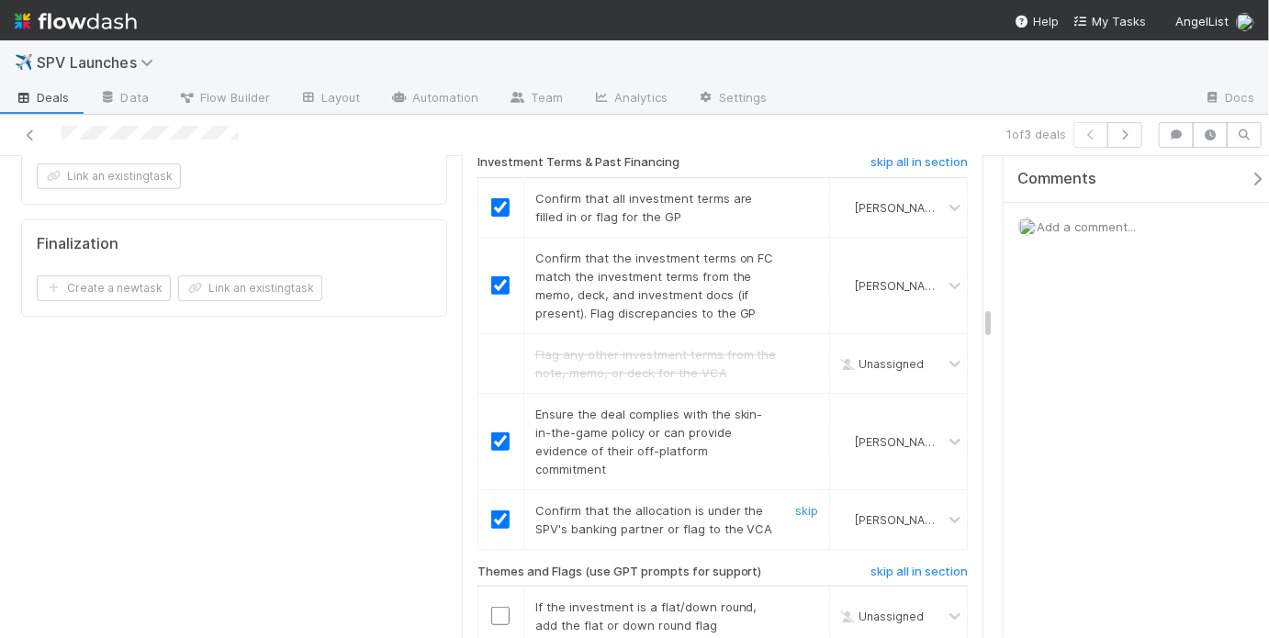
scroll to position [3681, 0]
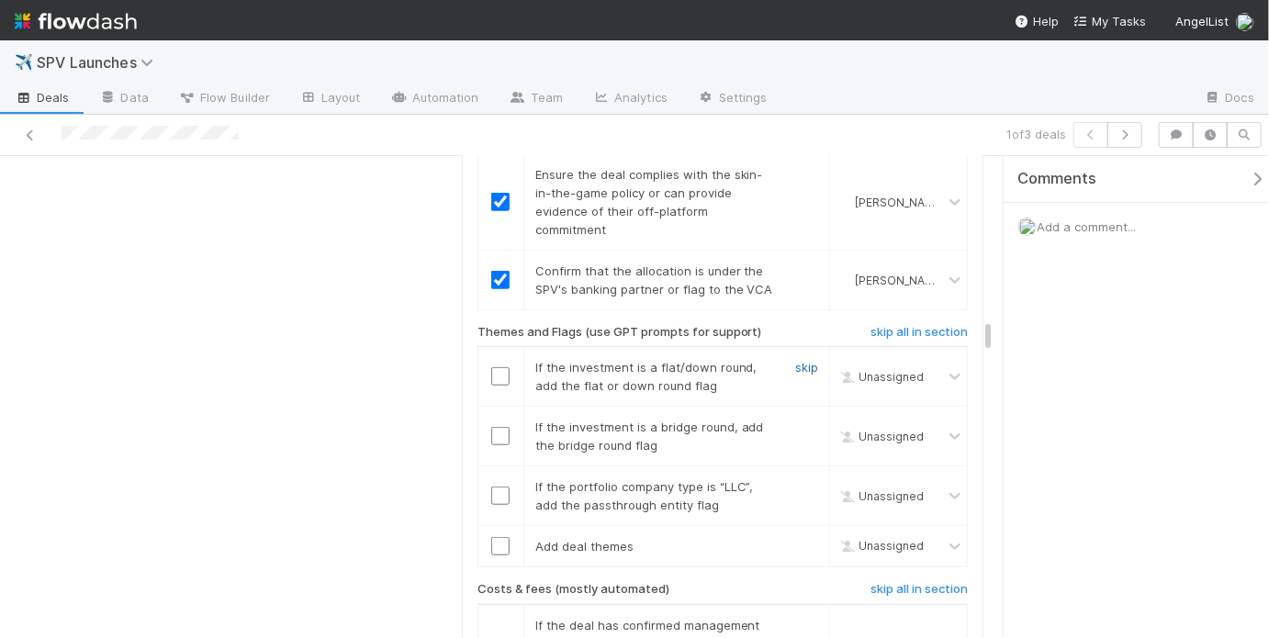
click at [795, 360] on link "skip" at bounding box center [806, 367] width 23 height 15
click at [801, 420] on link "skip" at bounding box center [806, 427] width 23 height 15
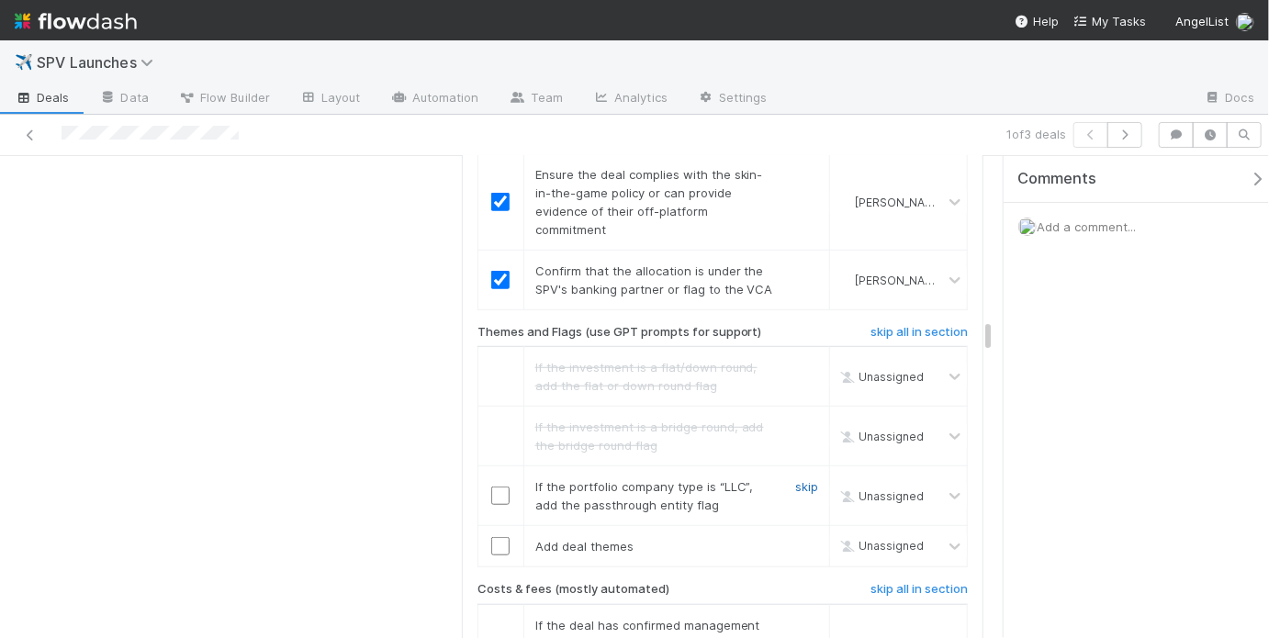
click at [803, 479] on link "skip" at bounding box center [806, 486] width 23 height 15
click at [795, 539] on link "skip" at bounding box center [806, 546] width 23 height 15
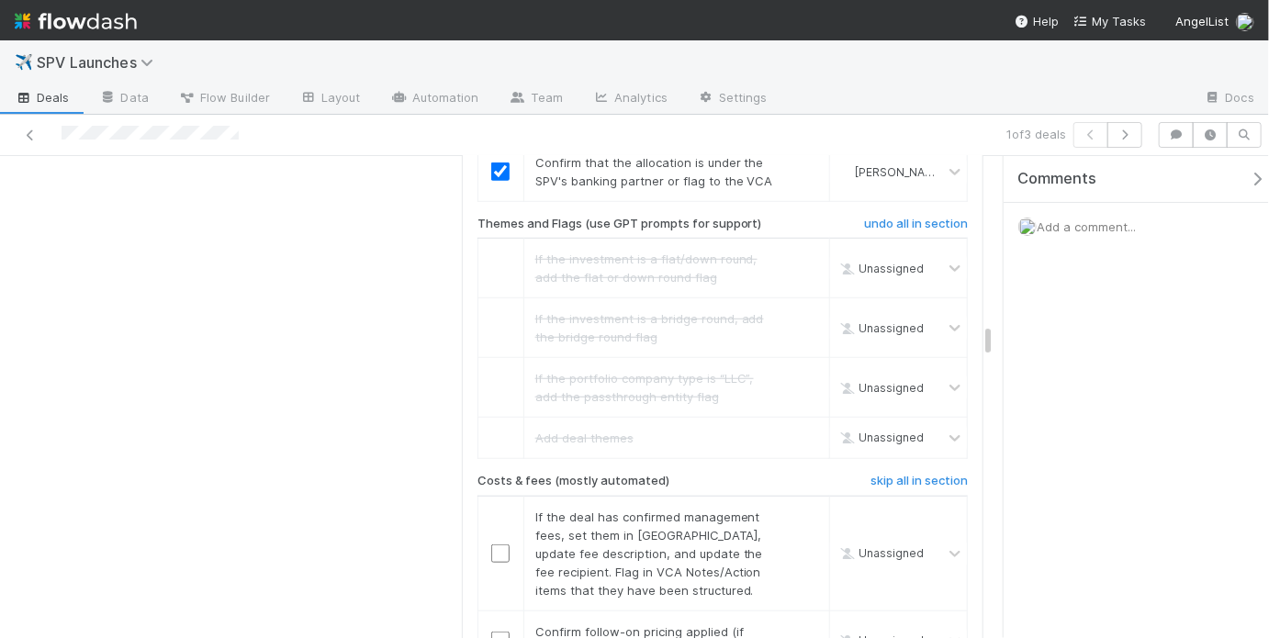
scroll to position [4058, 0]
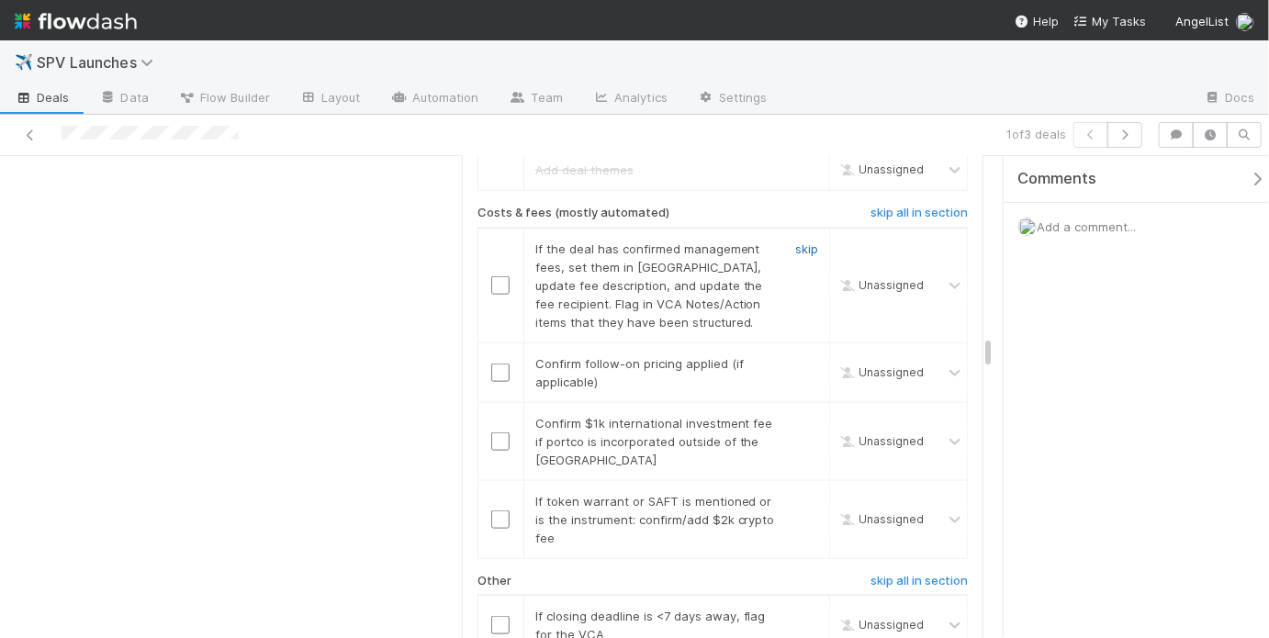
click at [801, 241] on link "skip" at bounding box center [806, 248] width 23 height 15
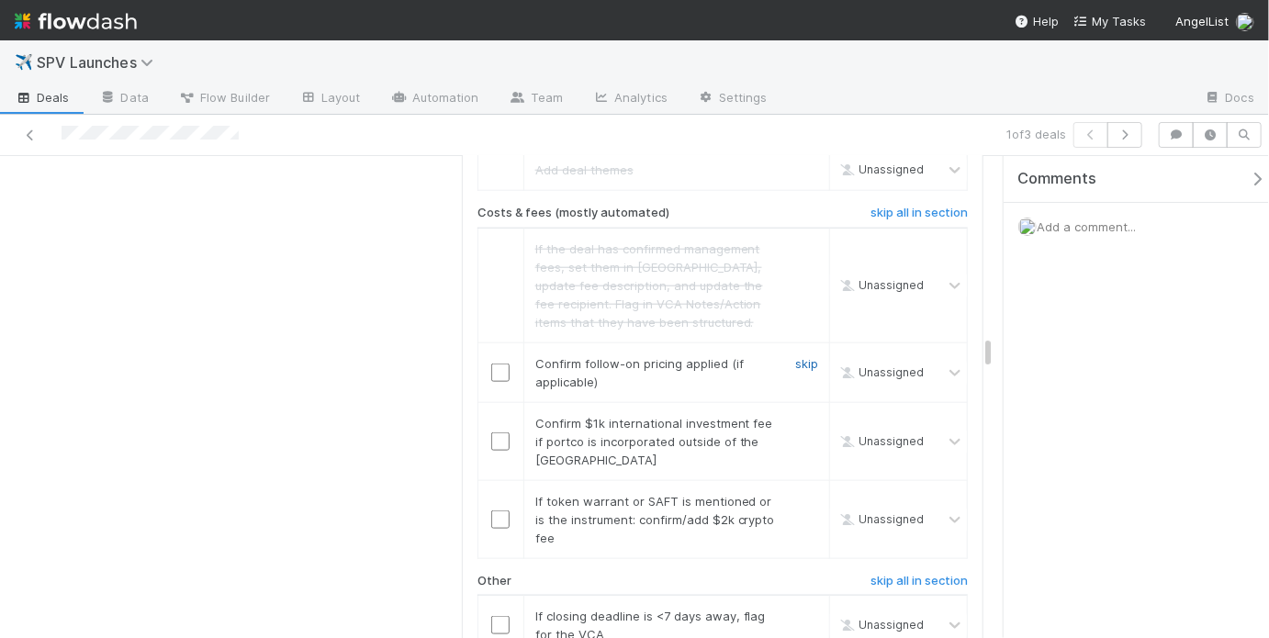
click at [795, 356] on link "skip" at bounding box center [806, 363] width 23 height 15
click at [504, 432] on input "checkbox" at bounding box center [500, 441] width 18 height 18
click at [804, 494] on link "skip" at bounding box center [806, 501] width 23 height 15
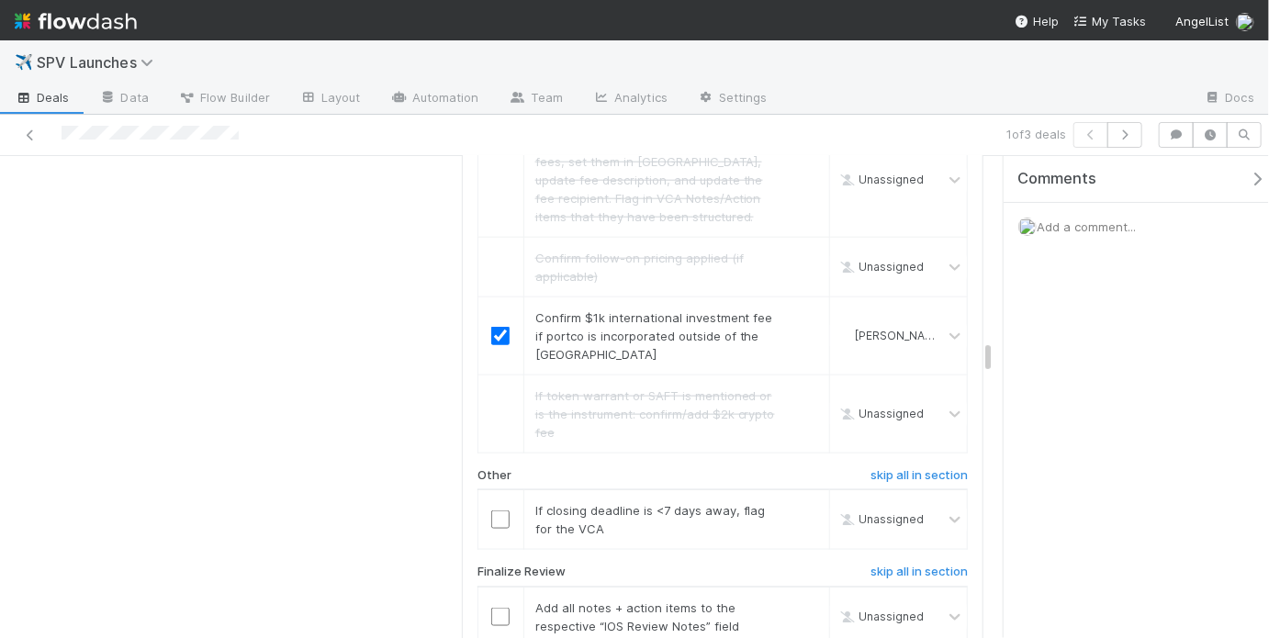
scroll to position [4173, 0]
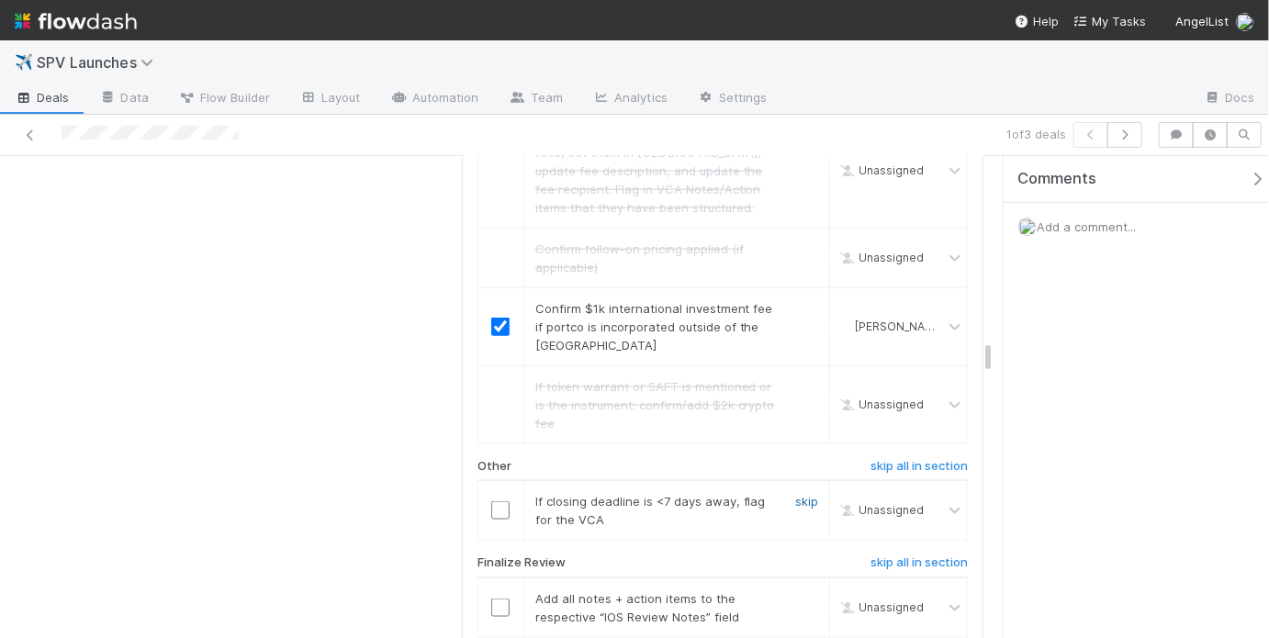
click at [802, 494] on link "skip" at bounding box center [806, 501] width 23 height 15
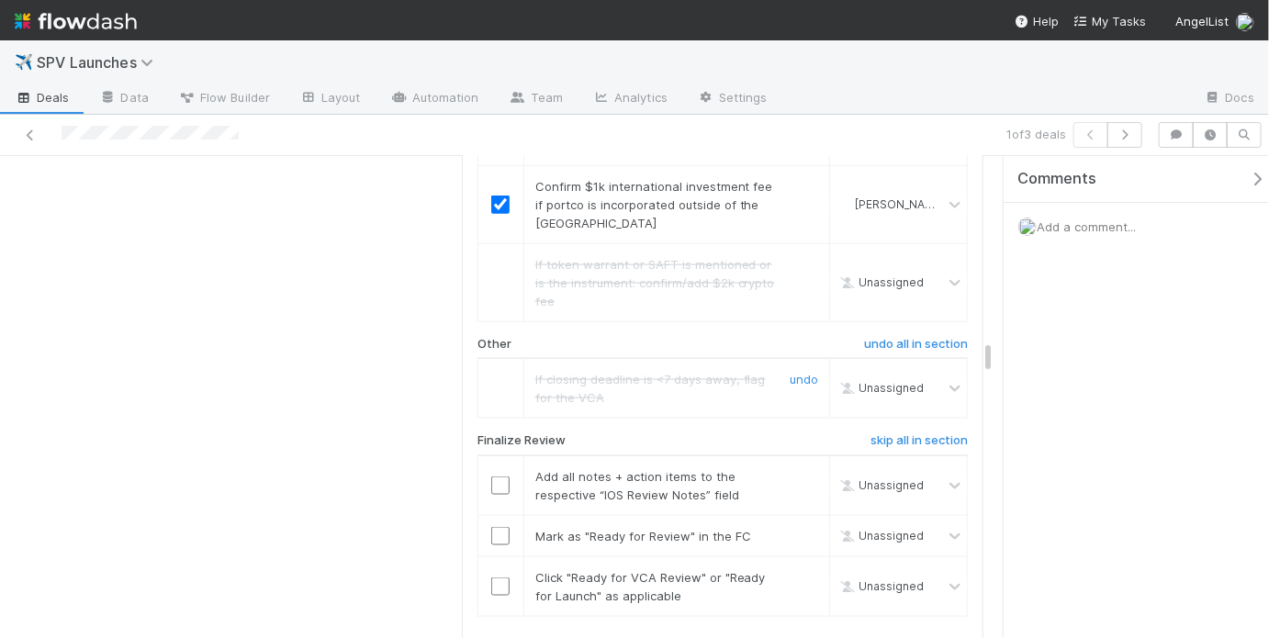
scroll to position [4298, 0]
click at [491, 473] on input "checkbox" at bounding box center [500, 482] width 18 height 18
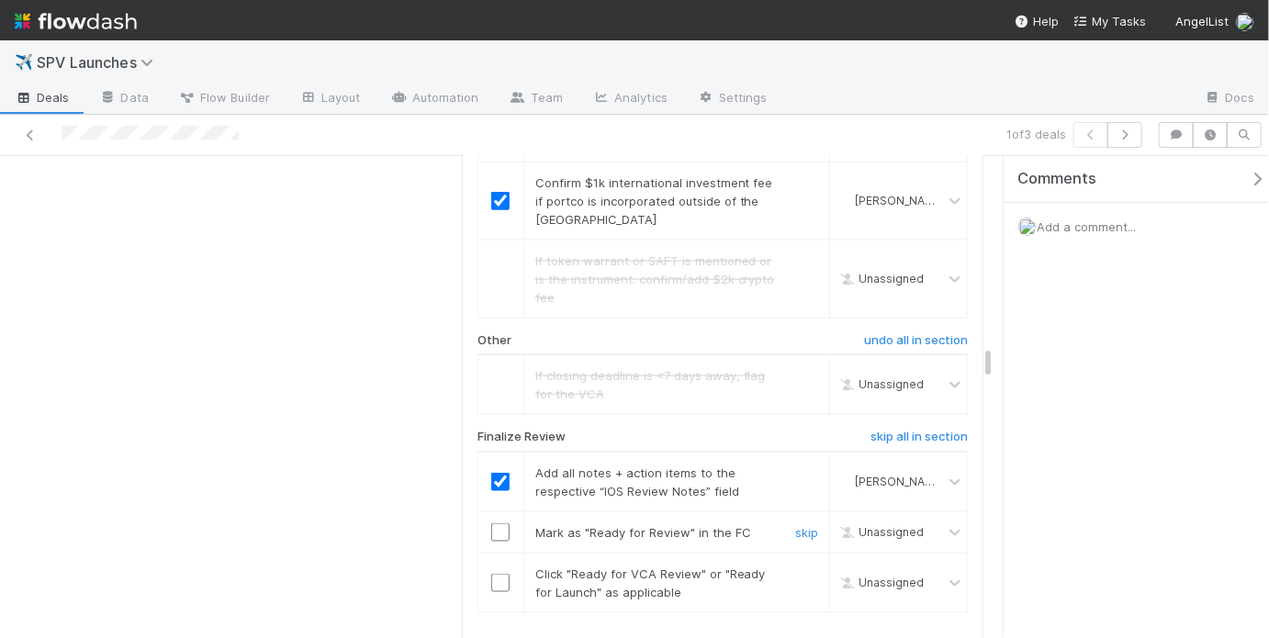
click at [493, 523] on input "checkbox" at bounding box center [500, 532] width 18 height 18
click at [498, 574] on input "checkbox" at bounding box center [500, 583] width 18 height 18
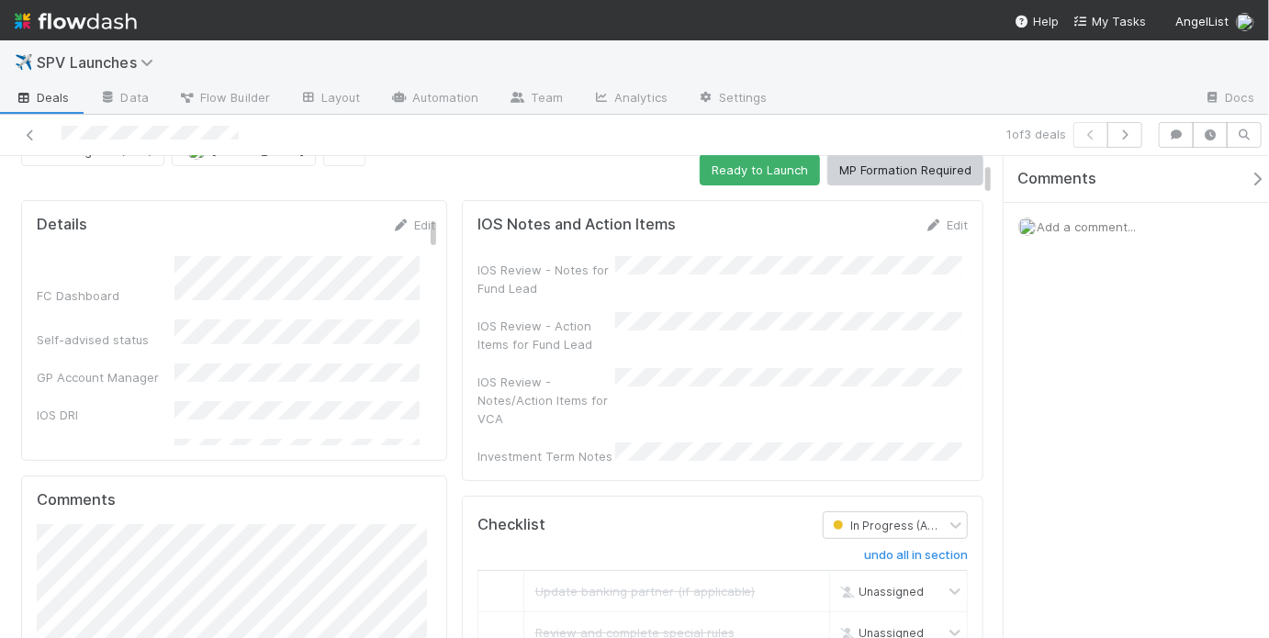
scroll to position [0, 0]
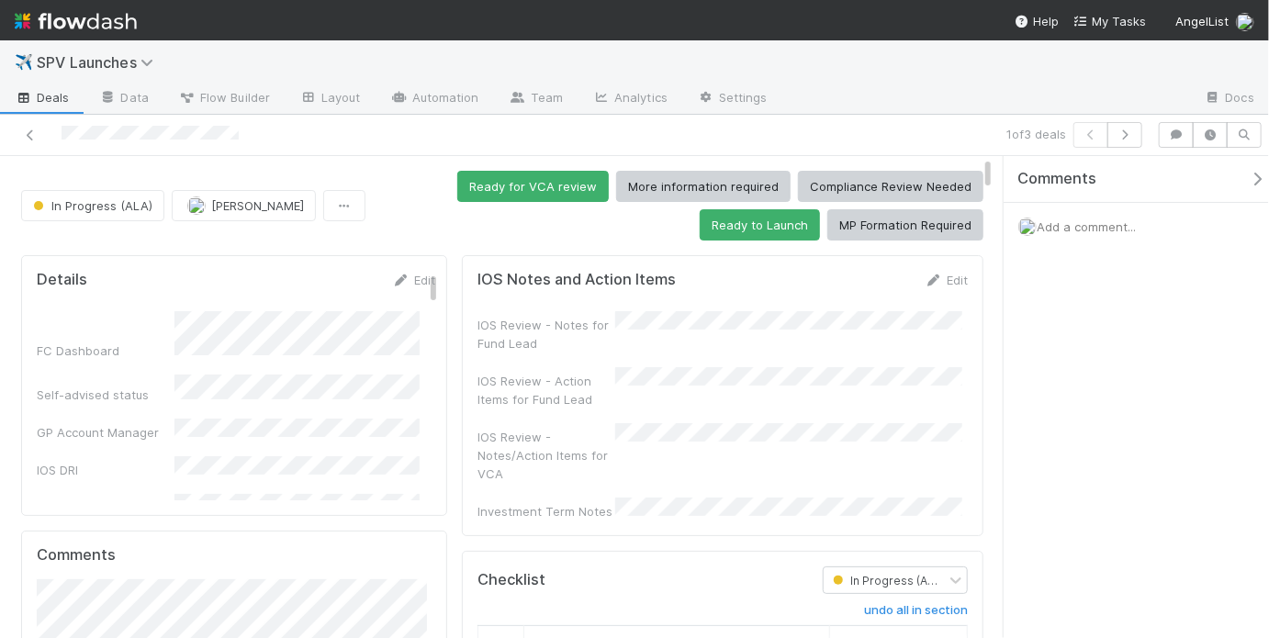
click at [609, 372] on div "IOS Review - Action Items for Fund Lead" at bounding box center [546, 390] width 138 height 37
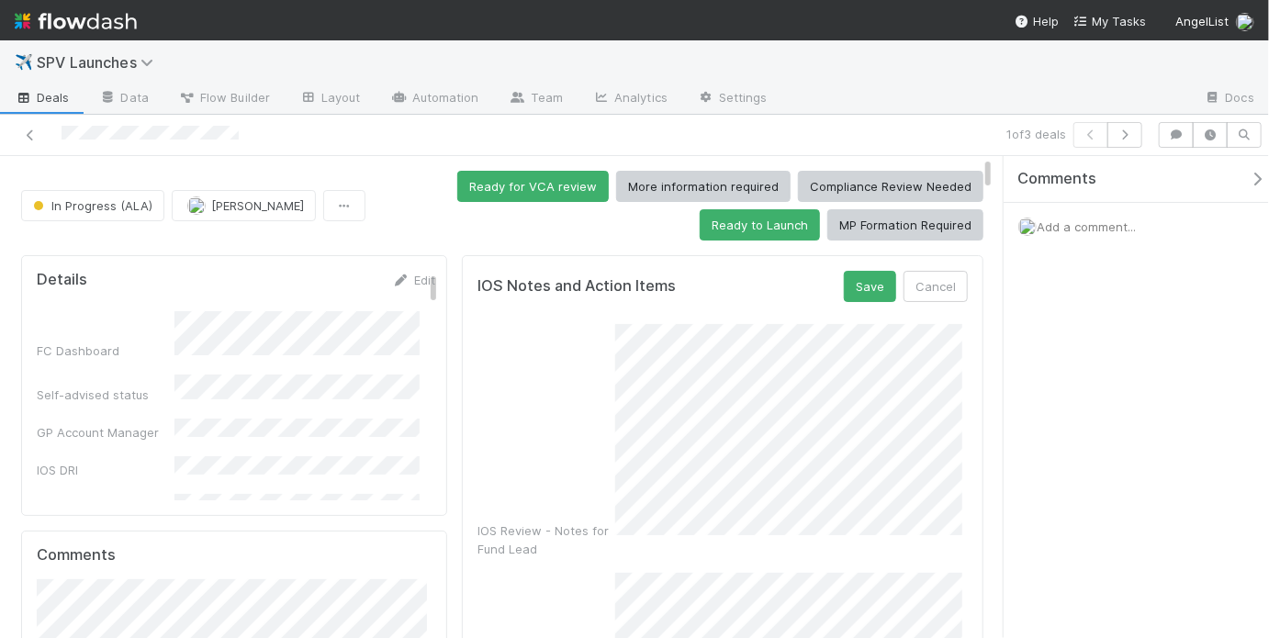
click at [590, 488] on div "IOS Review - Notes for Fund Lead" at bounding box center [722, 441] width 490 height 234
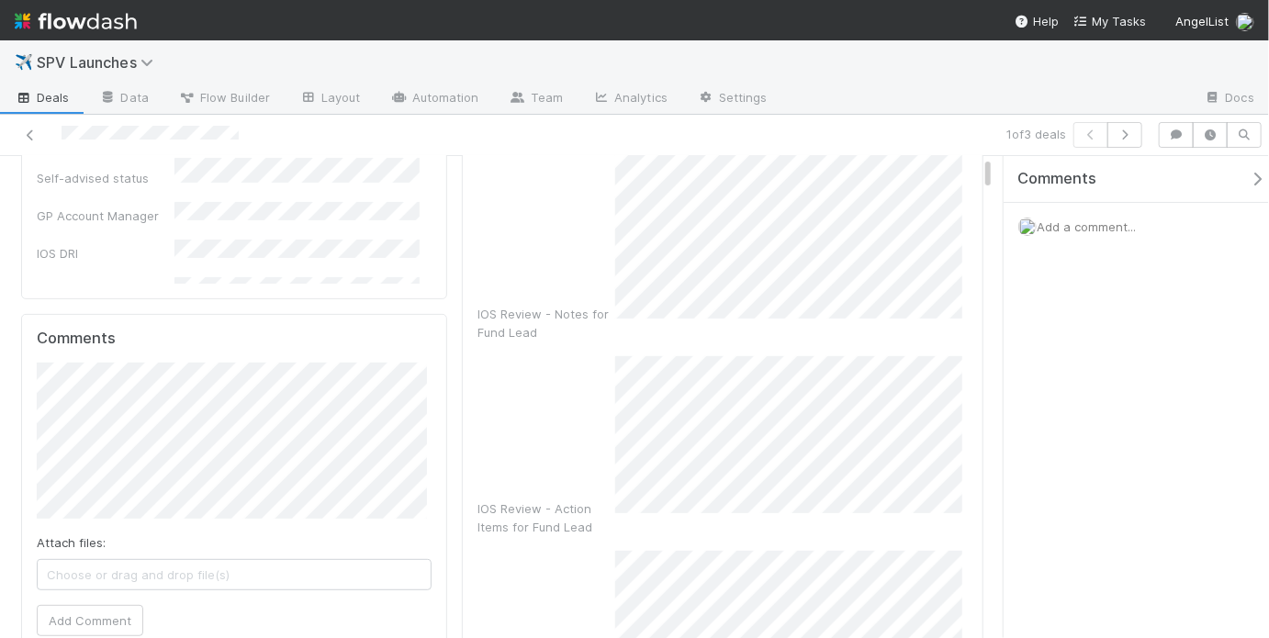
scroll to position [242, 0]
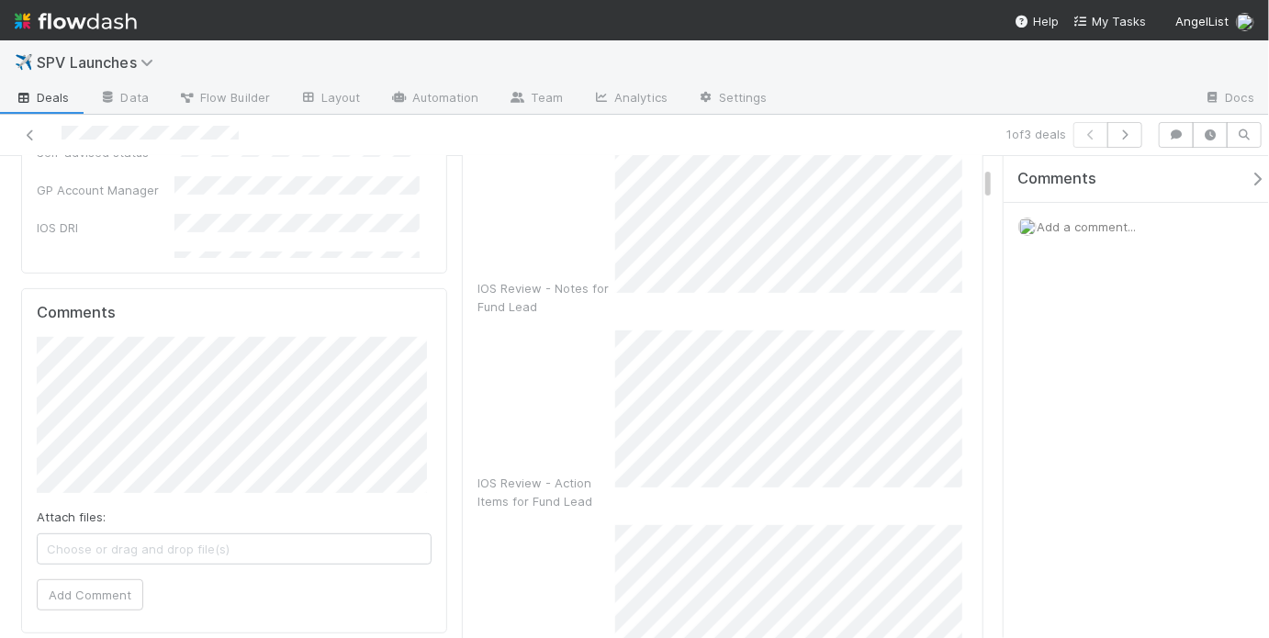
click at [562, 378] on div "IOS Review - Action Items for Fund Lead" at bounding box center [722, 420] width 490 height 180
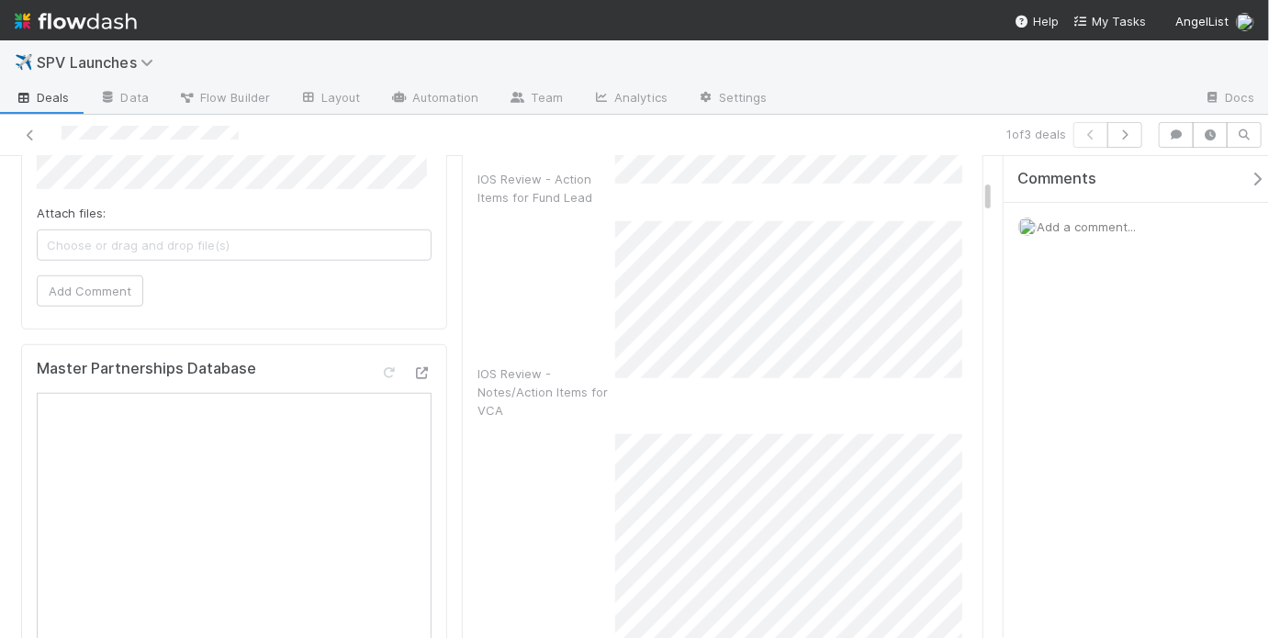
scroll to position [254, 0]
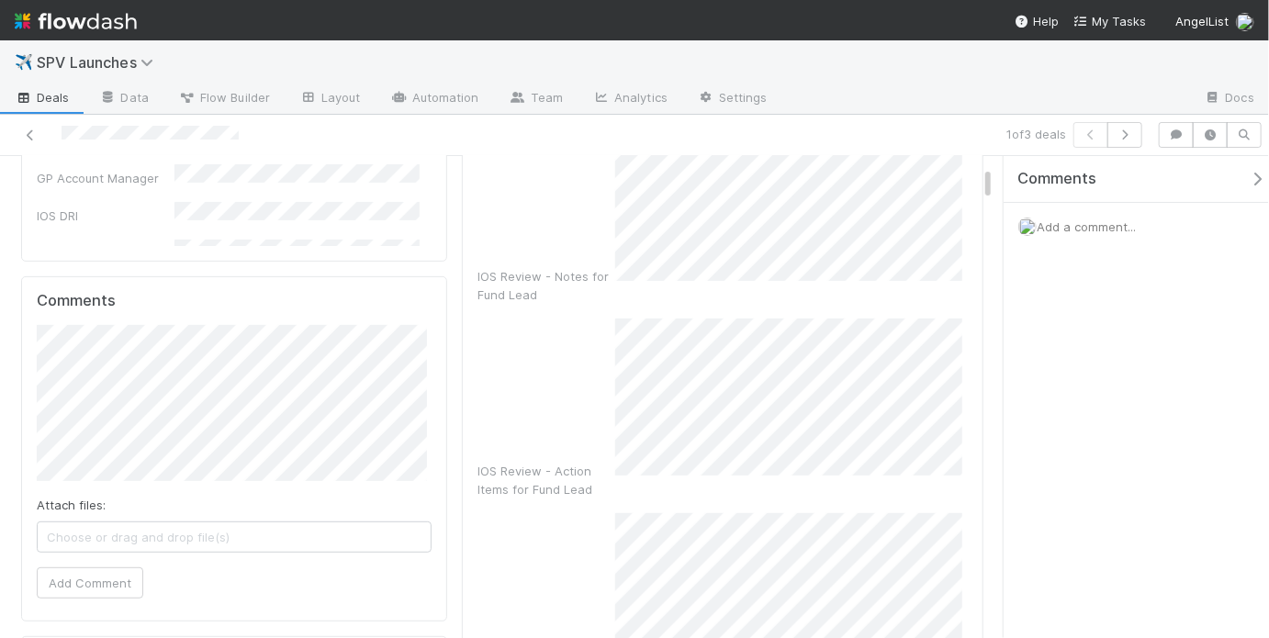
click at [606, 541] on div "IOS Review - Notes/Action Items for VCA" at bounding box center [722, 612] width 490 height 198
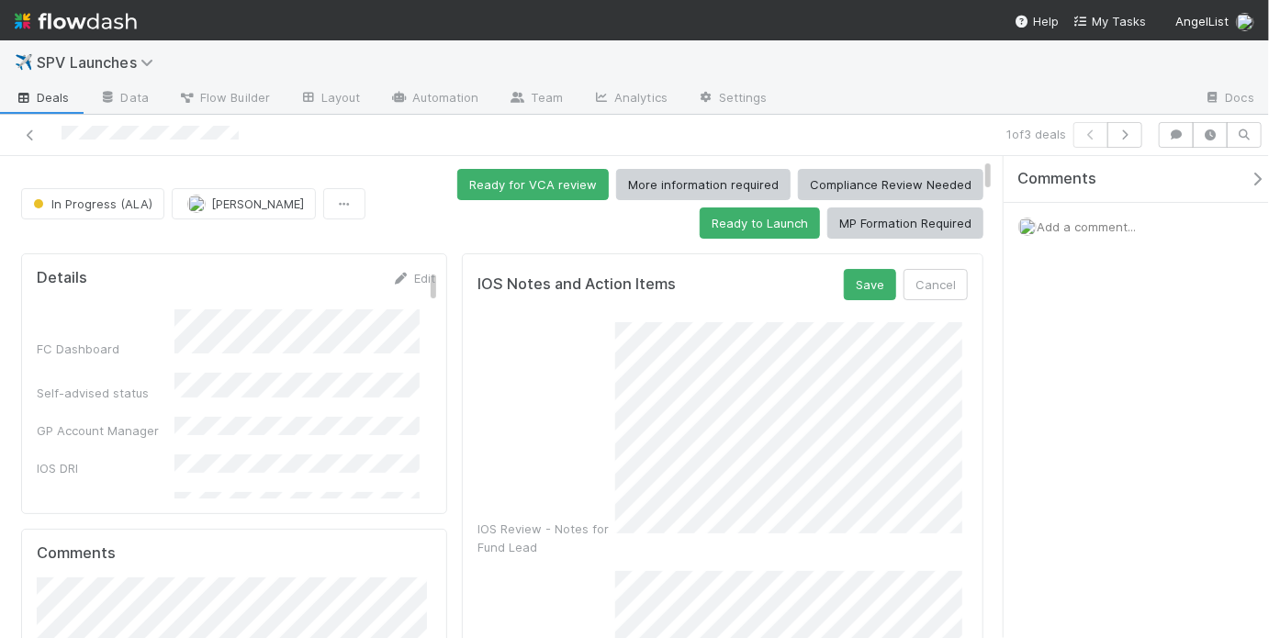
scroll to position [0, 0]
click at [868, 289] on button "Save" at bounding box center [870, 286] width 52 height 31
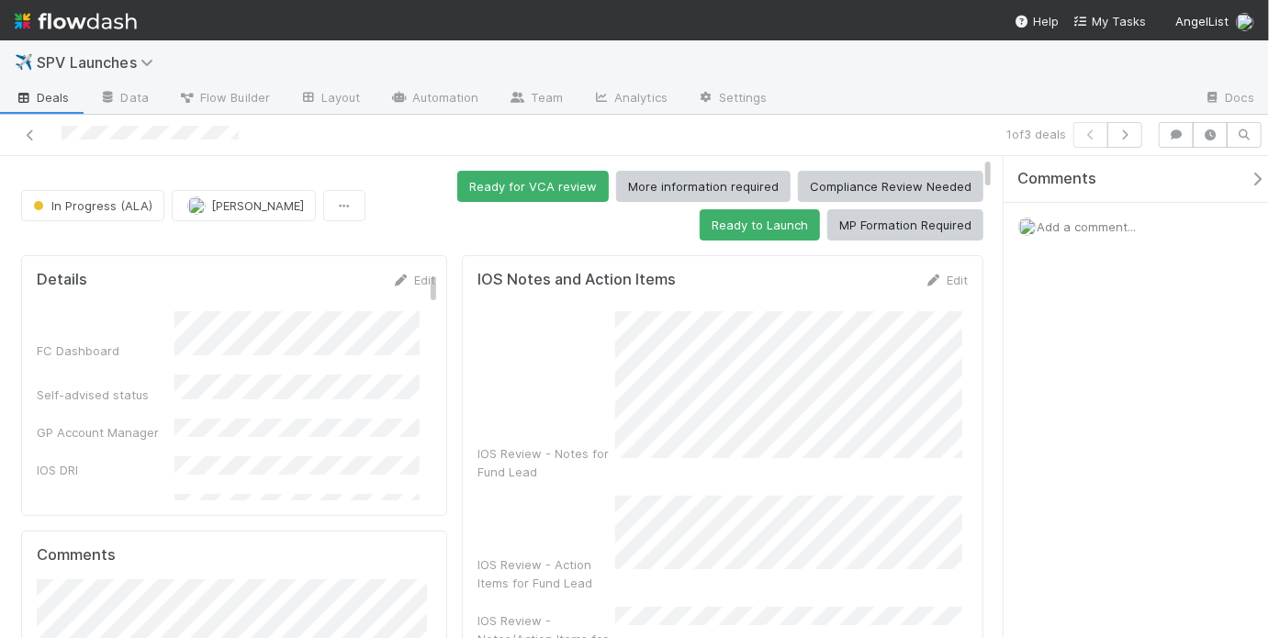
click at [577, 228] on div "Ready for VCA review More information required Compliance Review Needed Ready t…" at bounding box center [678, 206] width 610 height 70
click at [553, 182] on button "Ready for VCA review" at bounding box center [532, 186] width 151 height 31
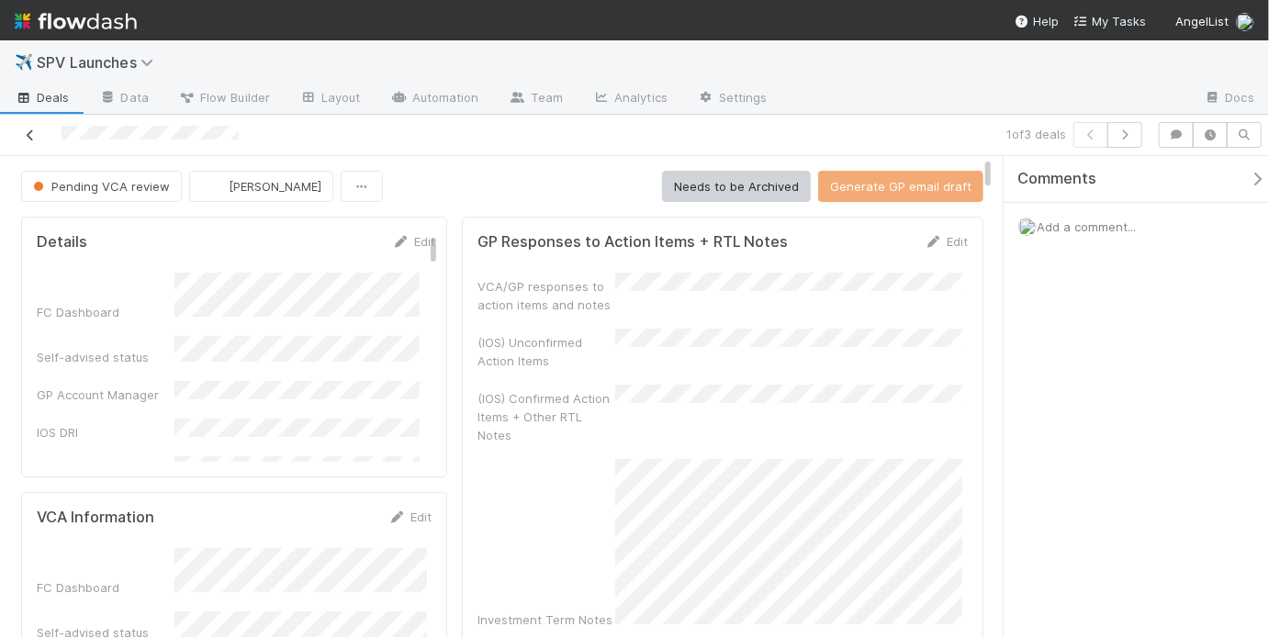
click at [35, 135] on icon at bounding box center [30, 135] width 18 height 12
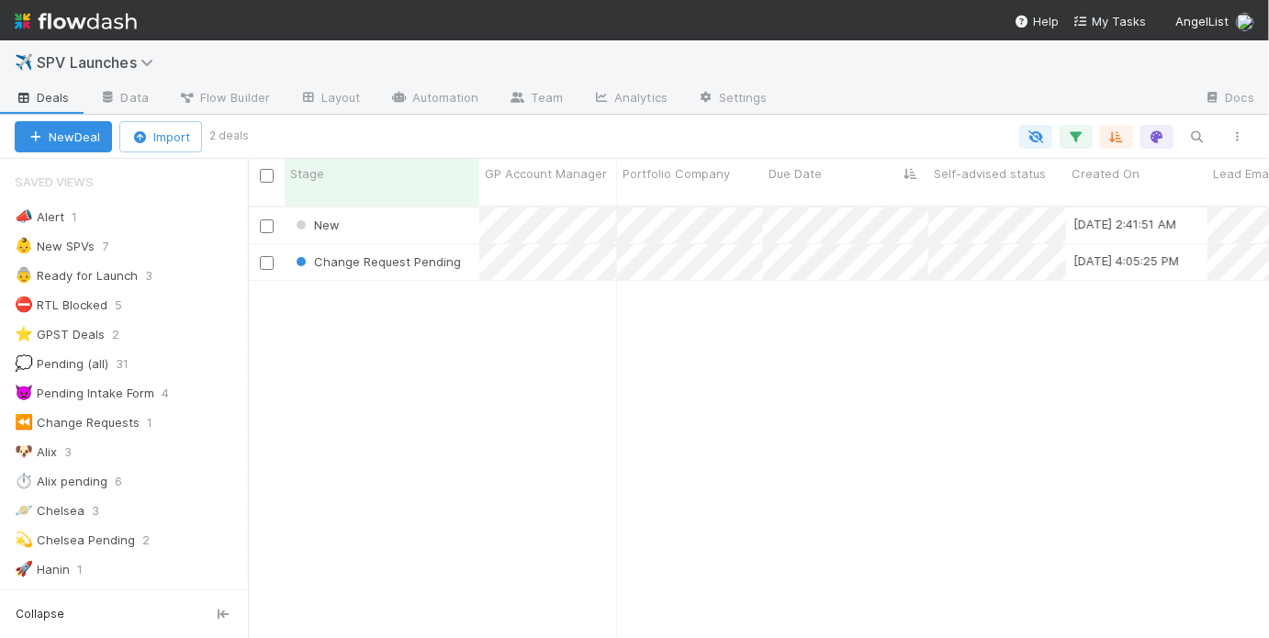
scroll to position [12, 11]
click at [564, 376] on div "New 8/24/25, 2:41:51 AM May Chang 0 0 0 0 0 0 0 Change Request Pending 8/18/25,…" at bounding box center [758, 430] width 1021 height 446
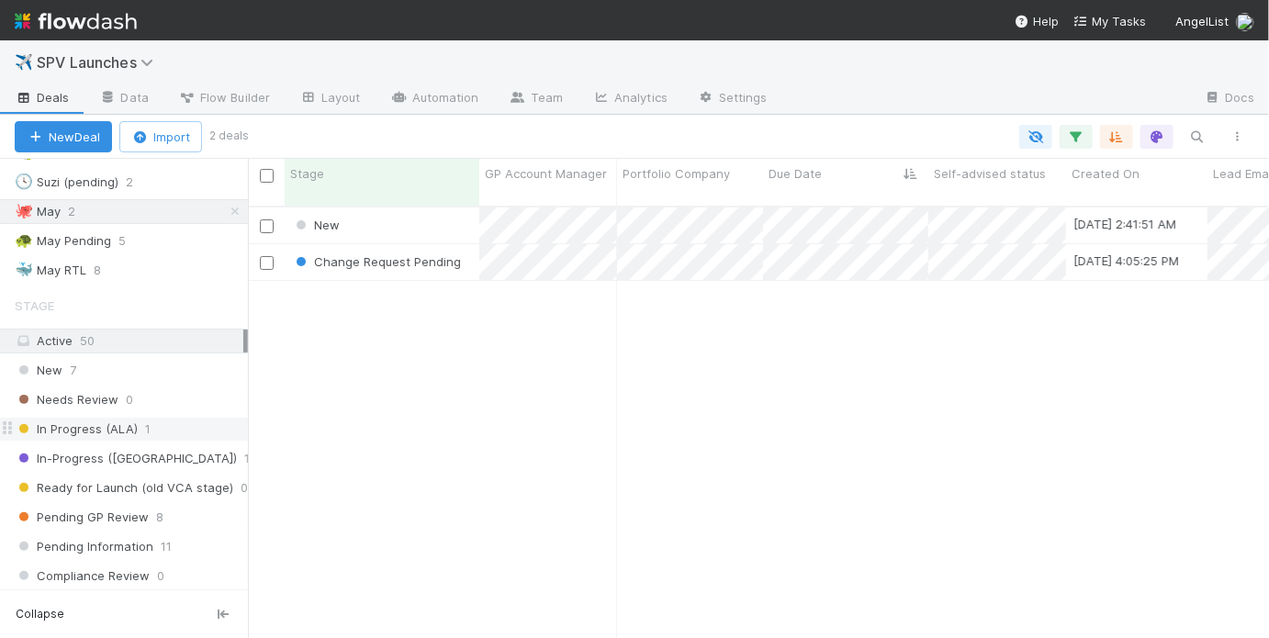
scroll to position [483, 0]
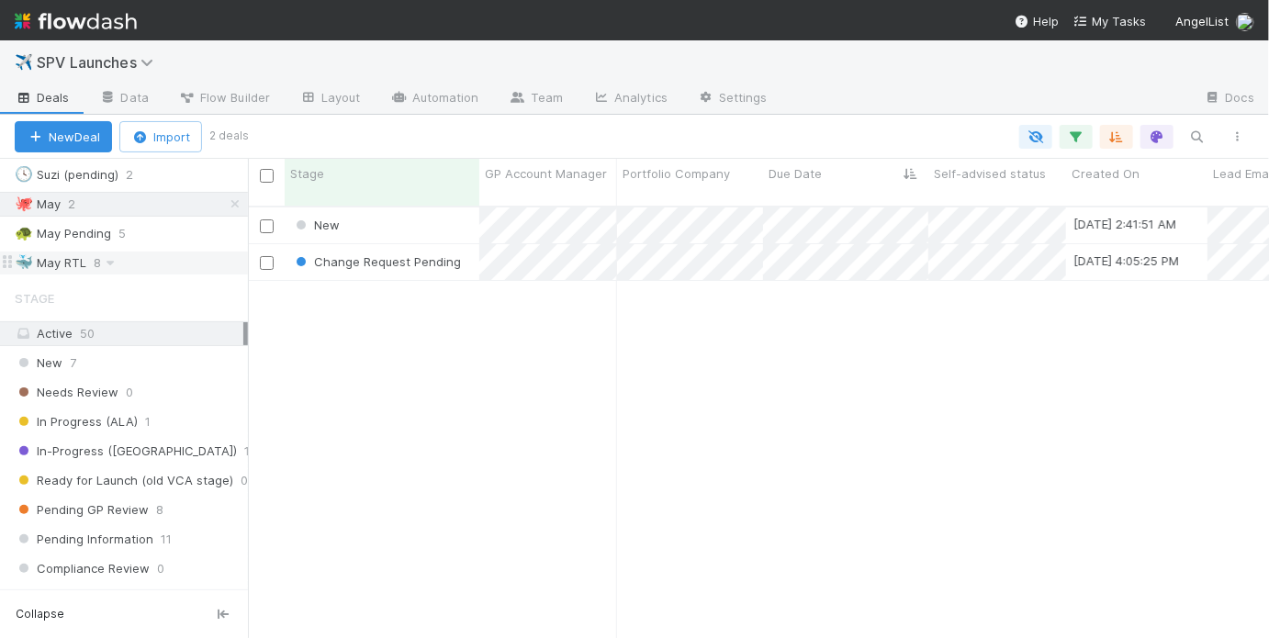
click at [149, 252] on div "🐳 May RTL 8" at bounding box center [131, 263] width 233 height 23
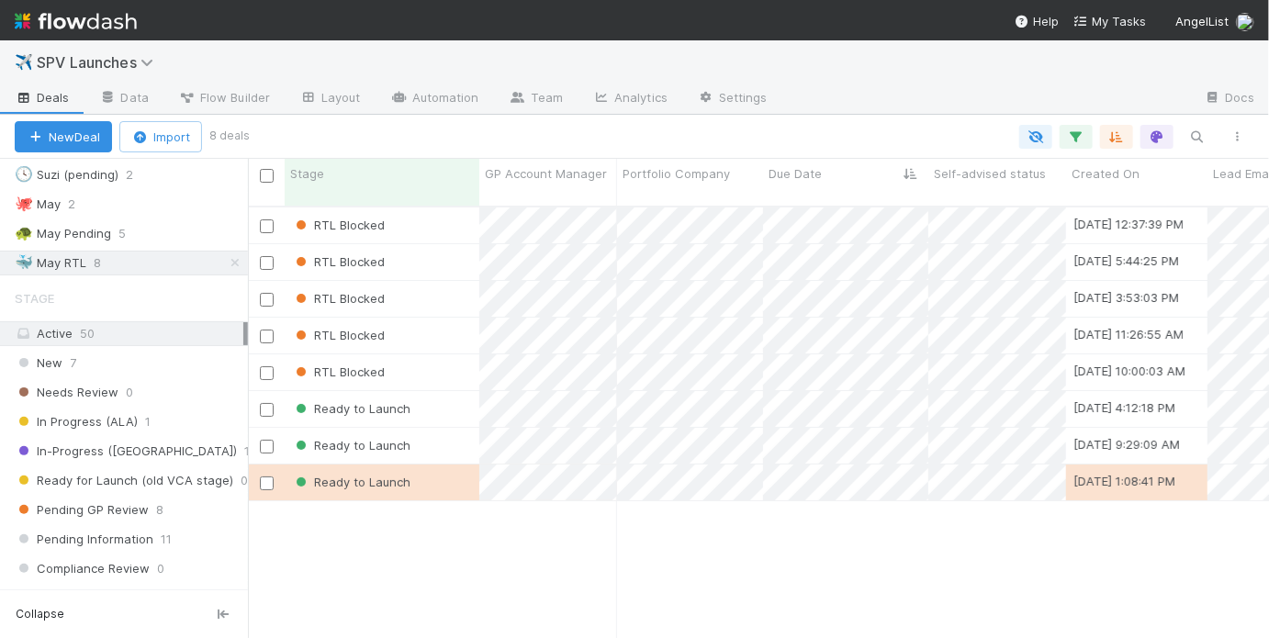
scroll to position [435, 1010]
click at [454, 391] on div "Ready to Launch" at bounding box center [382, 409] width 195 height 36
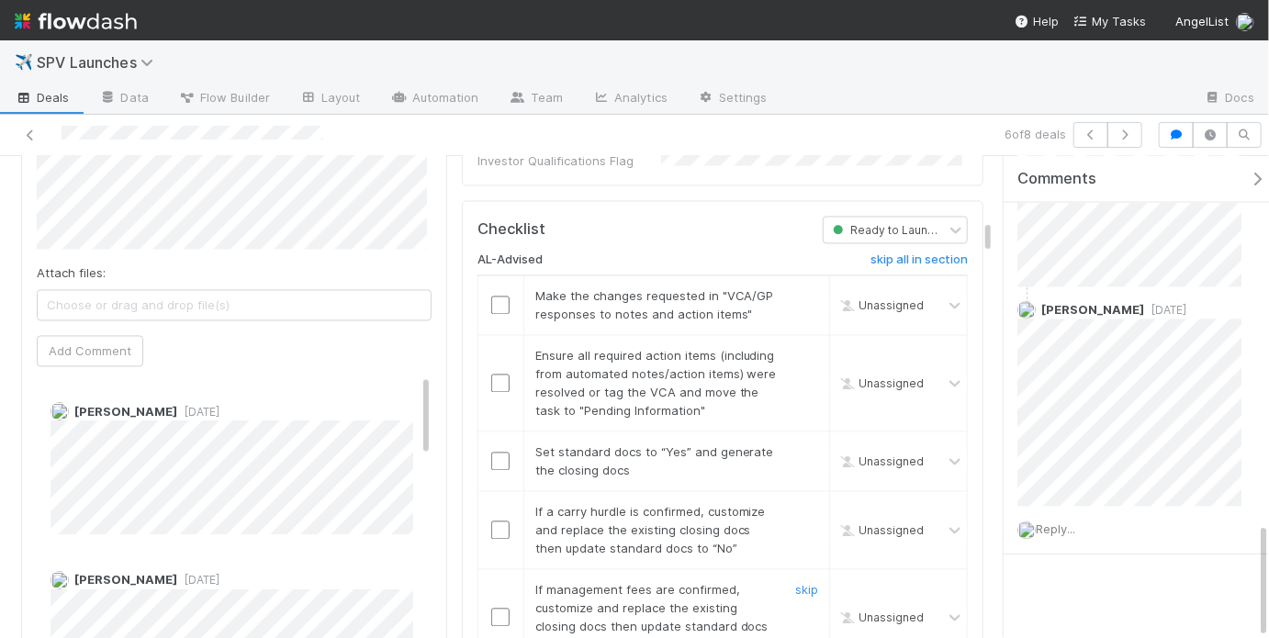
scroll to position [1327, 0]
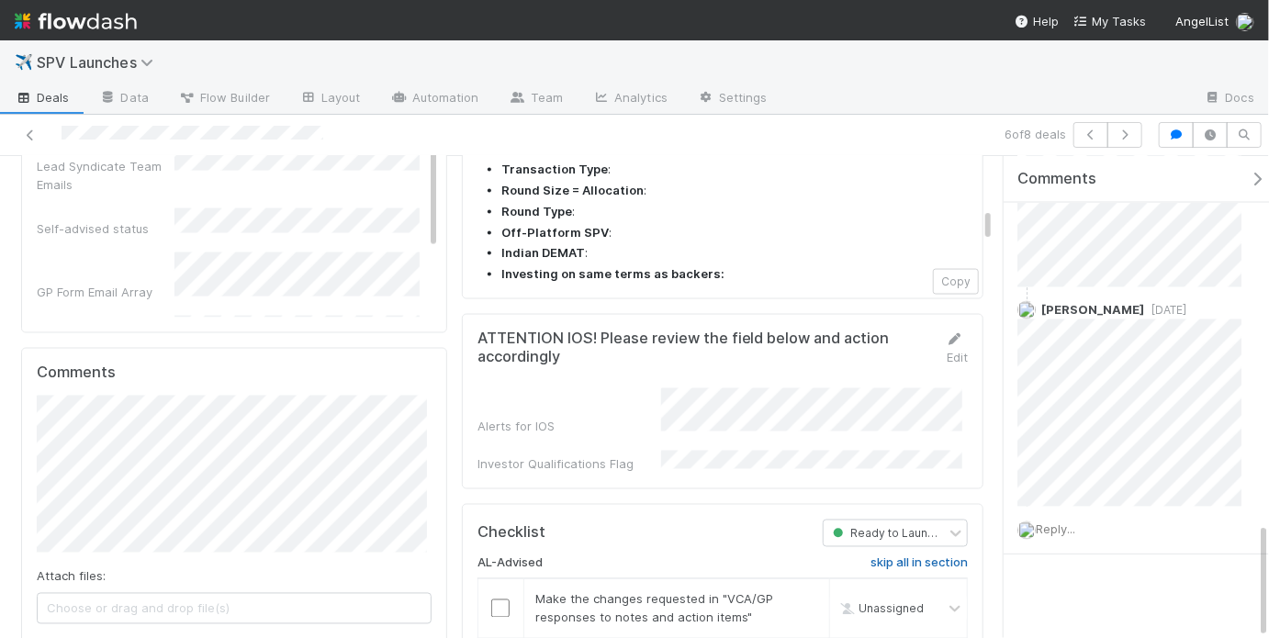
click at [920, 556] on h6 "skip all in section" at bounding box center [918, 563] width 97 height 15
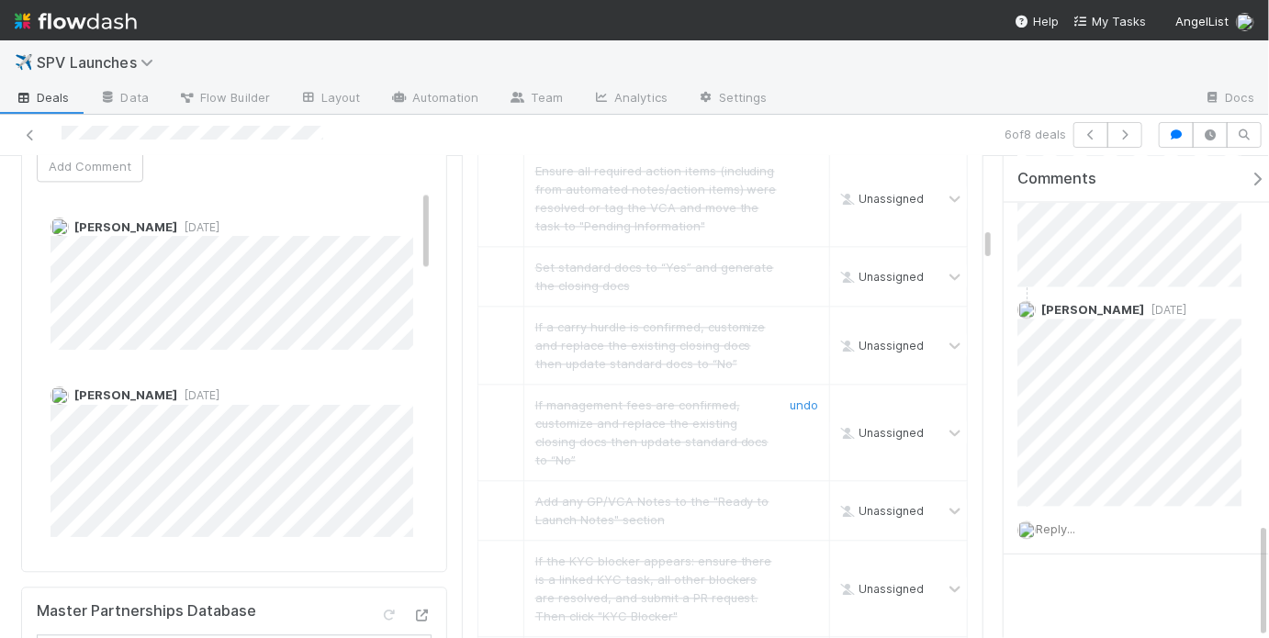
scroll to position [2128, 0]
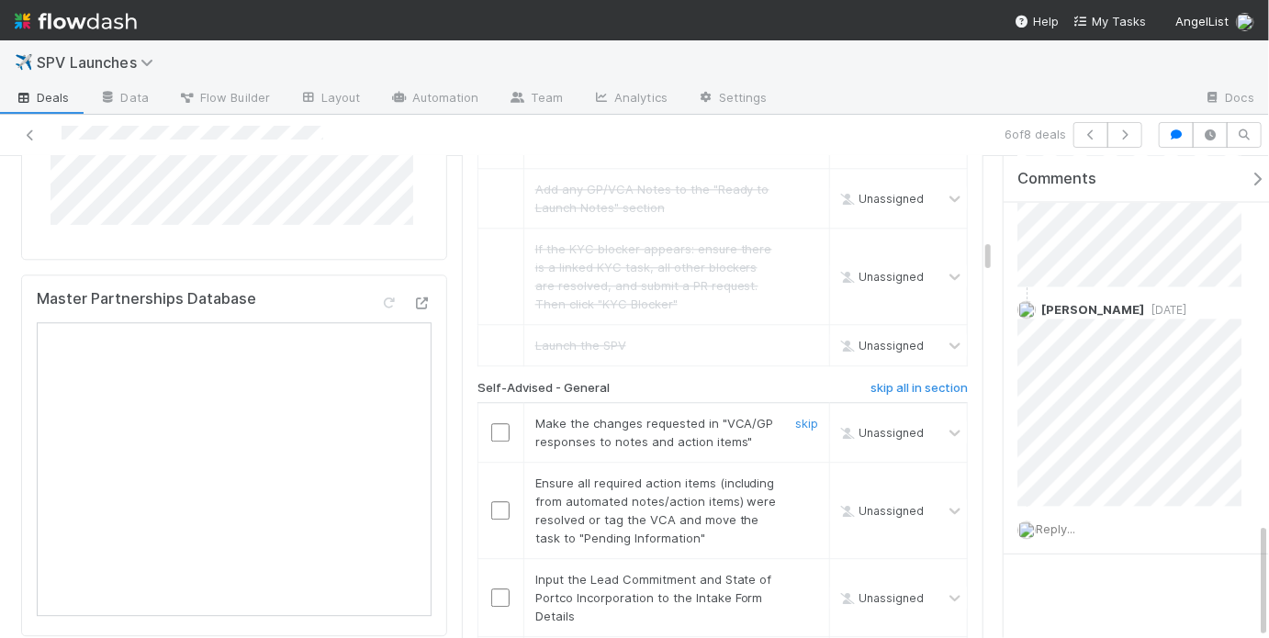
click at [500, 423] on input "checkbox" at bounding box center [500, 432] width 18 height 18
click at [495, 501] on input "checkbox" at bounding box center [500, 510] width 18 height 18
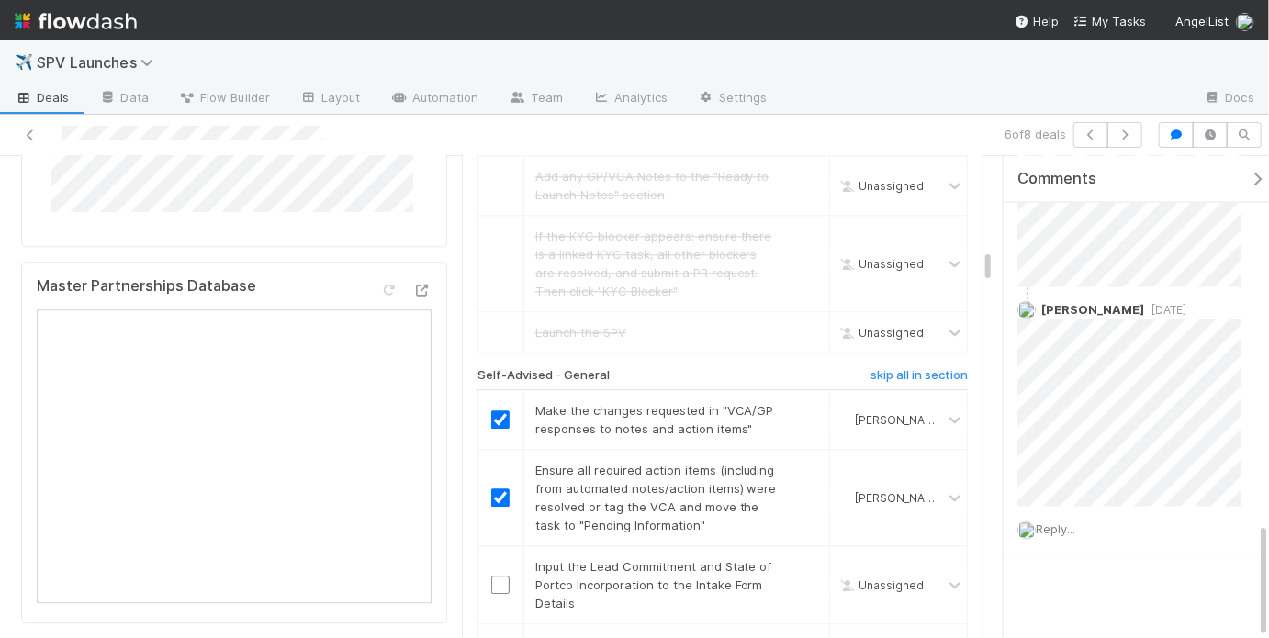
scroll to position [2132, 0]
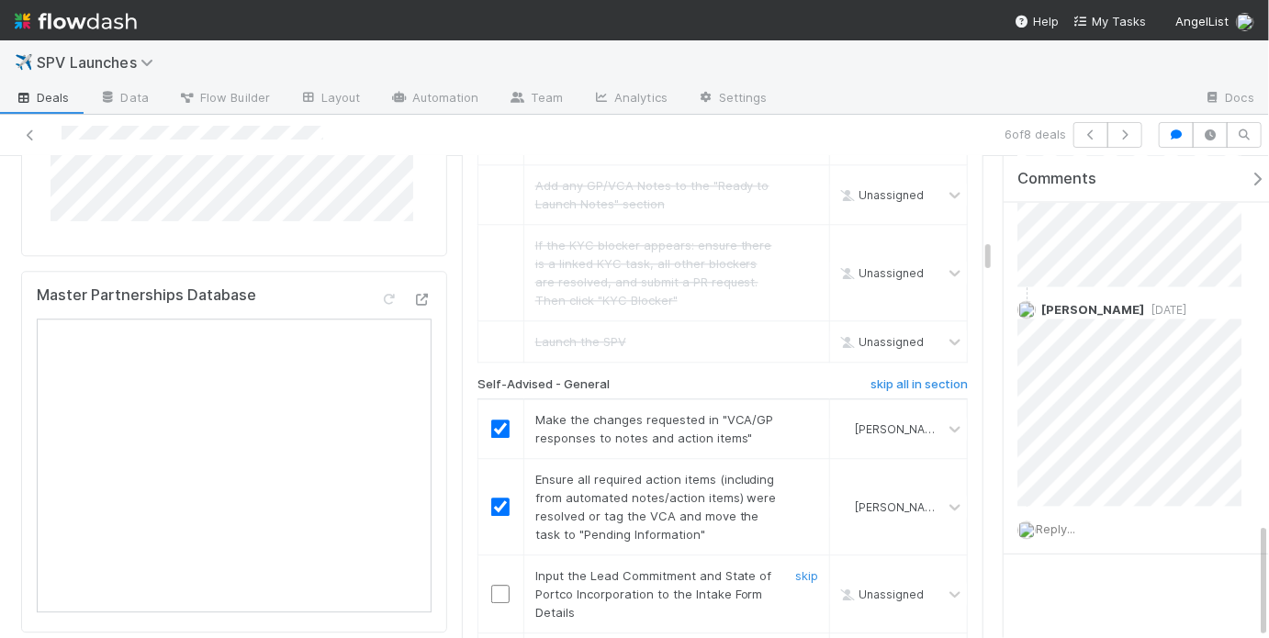
click at [491, 585] on input "checkbox" at bounding box center [500, 594] width 18 height 18
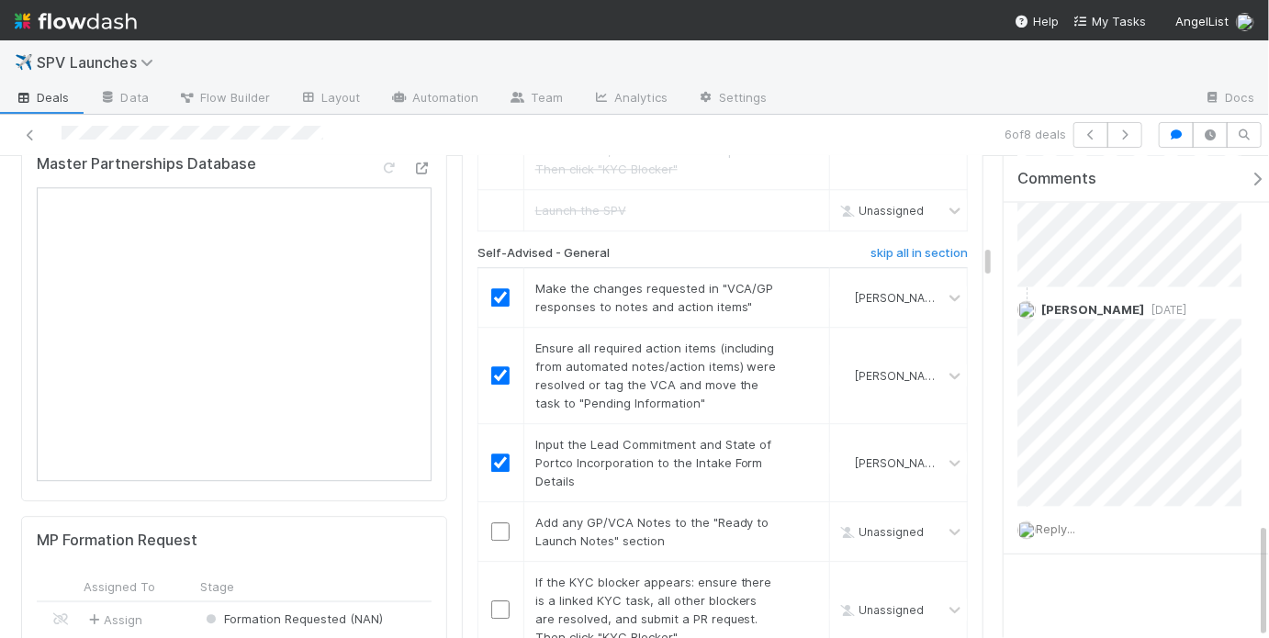
scroll to position [2275, 0]
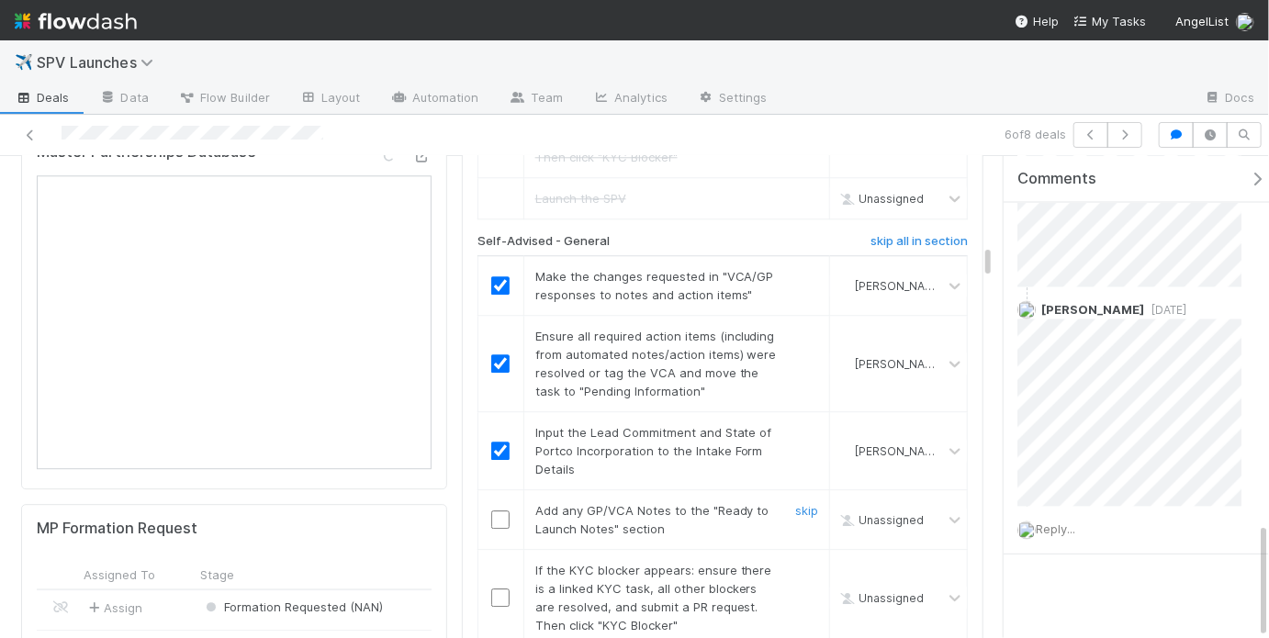
click at [494, 510] on input "checkbox" at bounding box center [500, 519] width 18 height 18
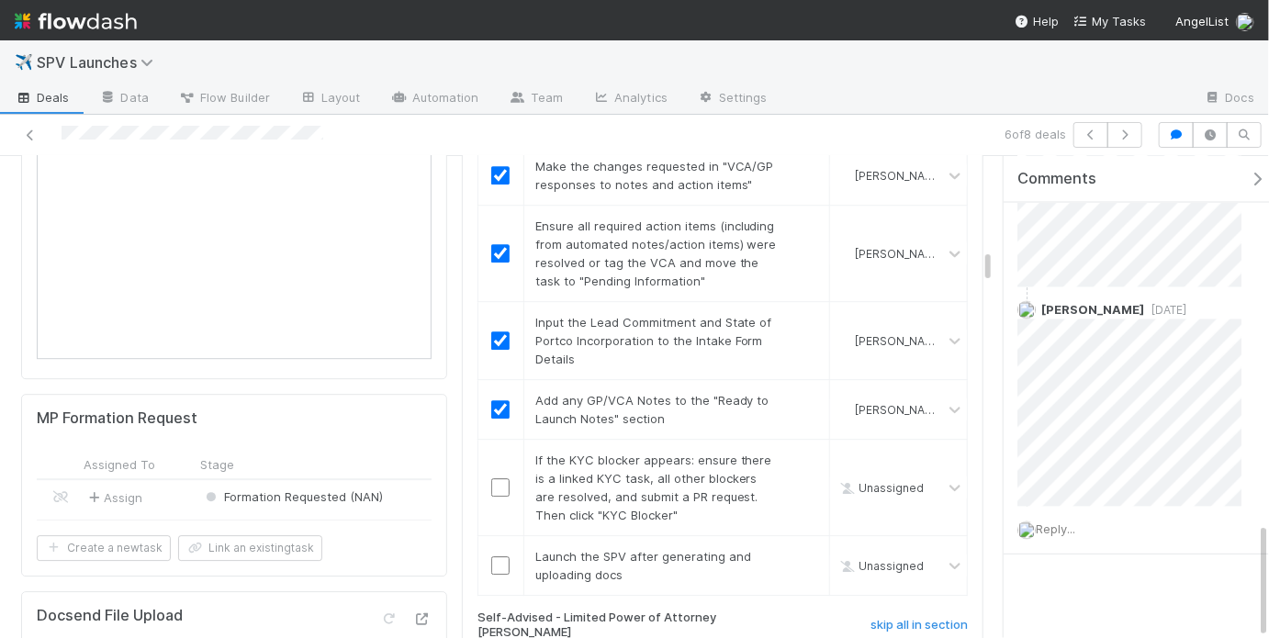
scroll to position [2387, 0]
click at [802, 451] on link "skip" at bounding box center [806, 458] width 23 height 15
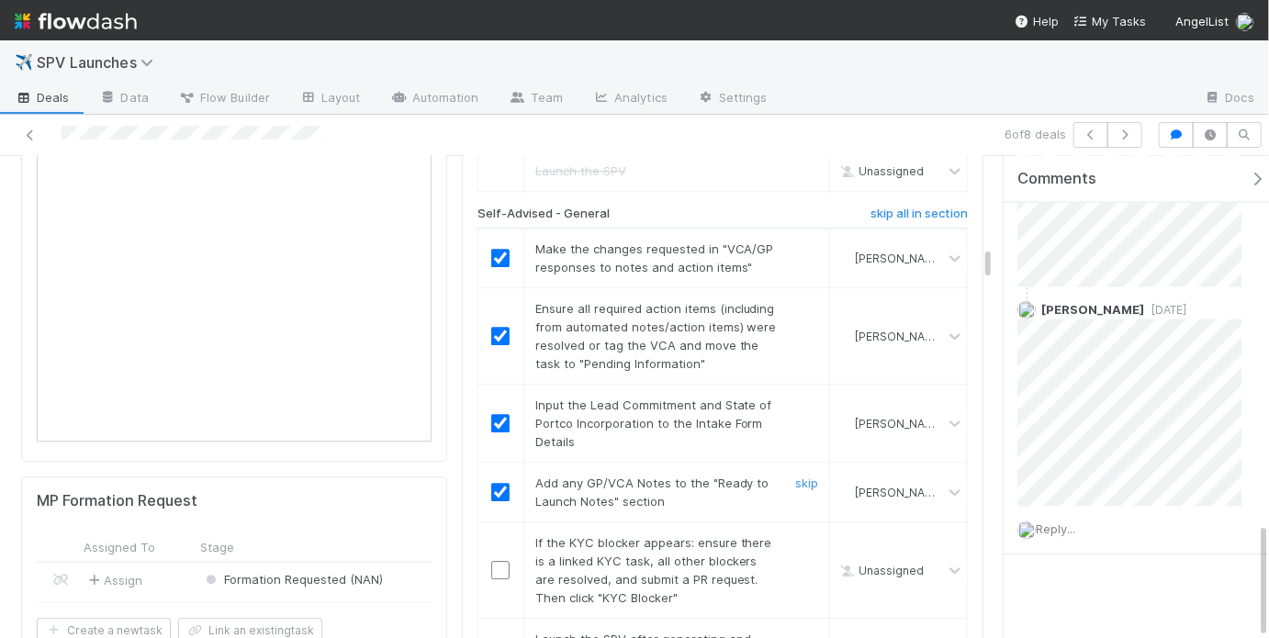
scroll to position [2300, 0]
click at [795, 538] on link "skip" at bounding box center [806, 545] width 23 height 15
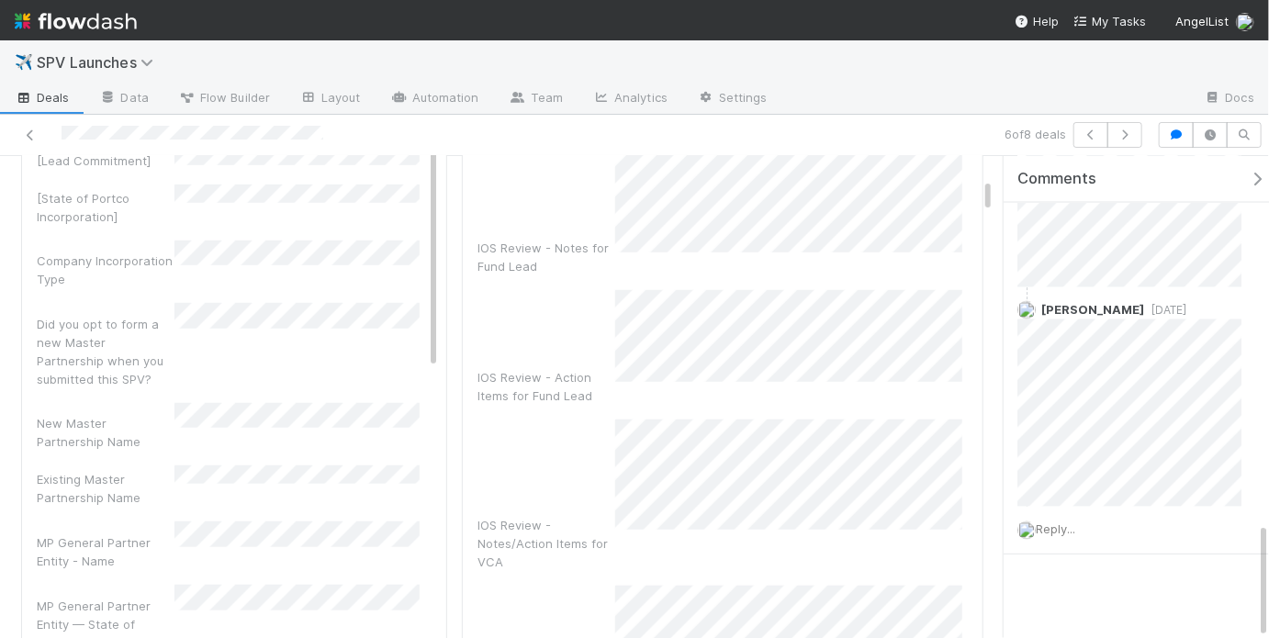
scroll to position [443, 0]
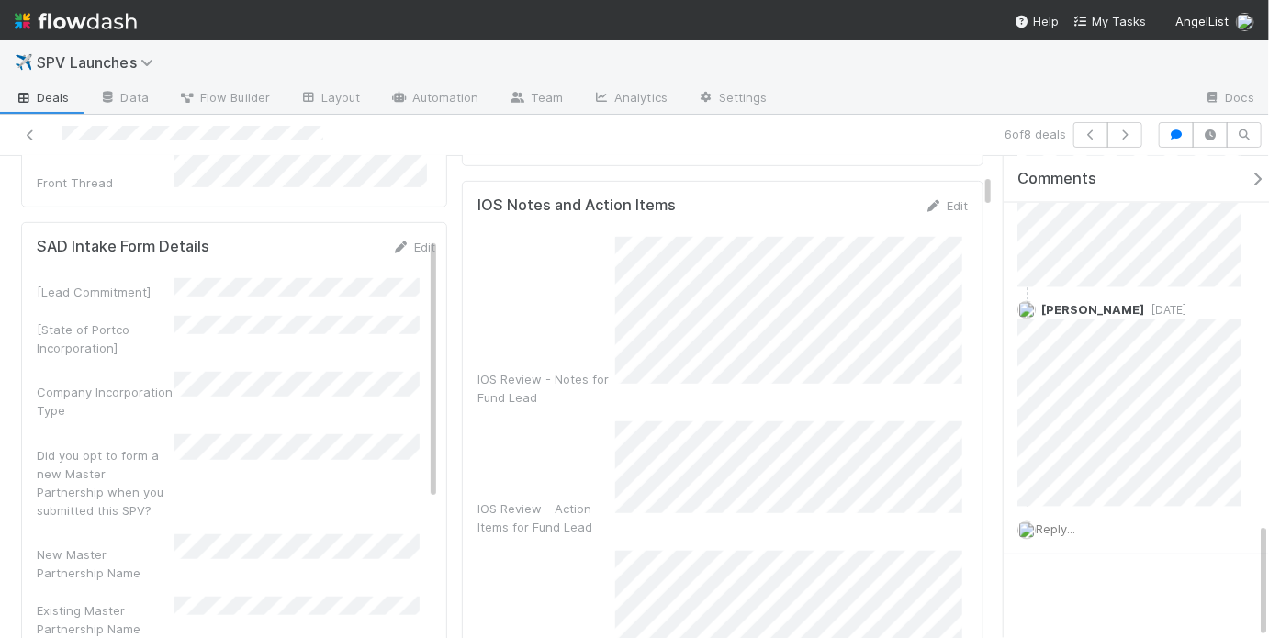
click at [317, 338] on div "[State of Portco Incorporation]" at bounding box center [236, 336] width 398 height 41
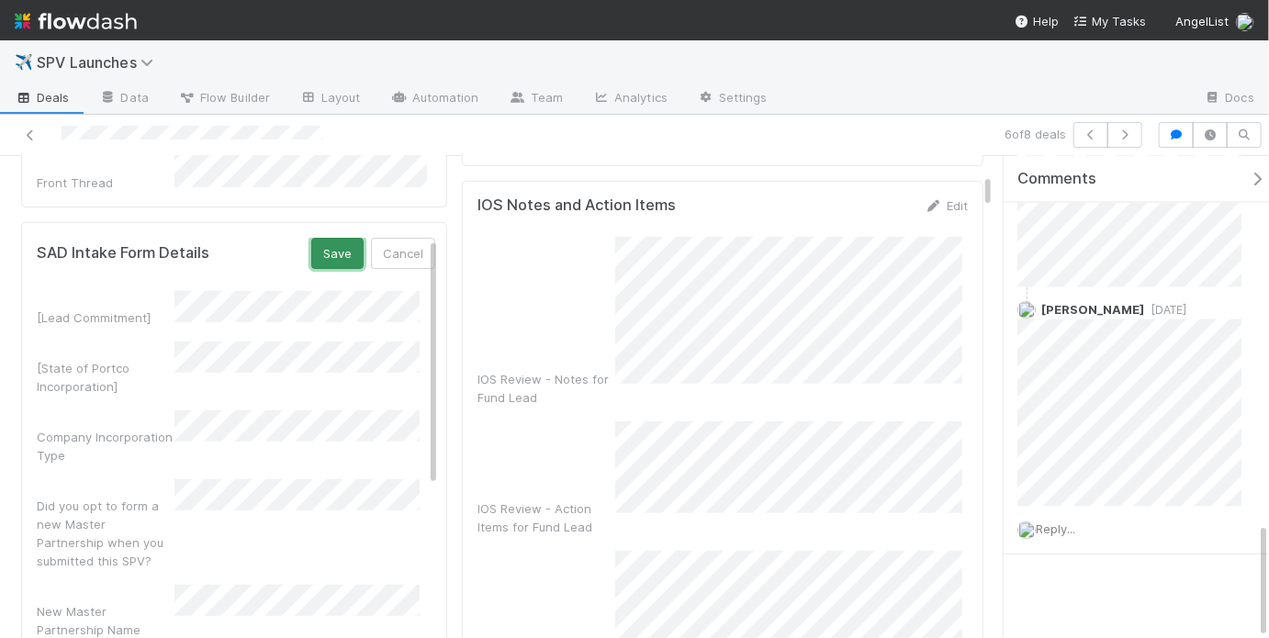
click at [327, 255] on button "Save" at bounding box center [337, 253] width 52 height 31
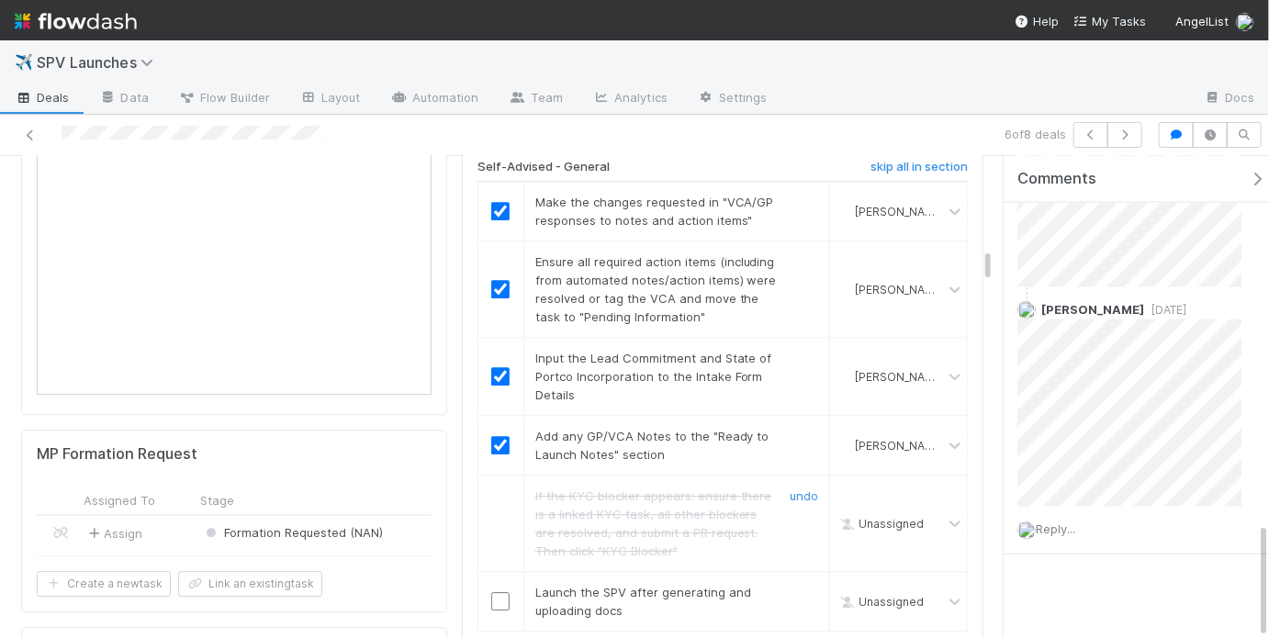
scroll to position [2487, 0]
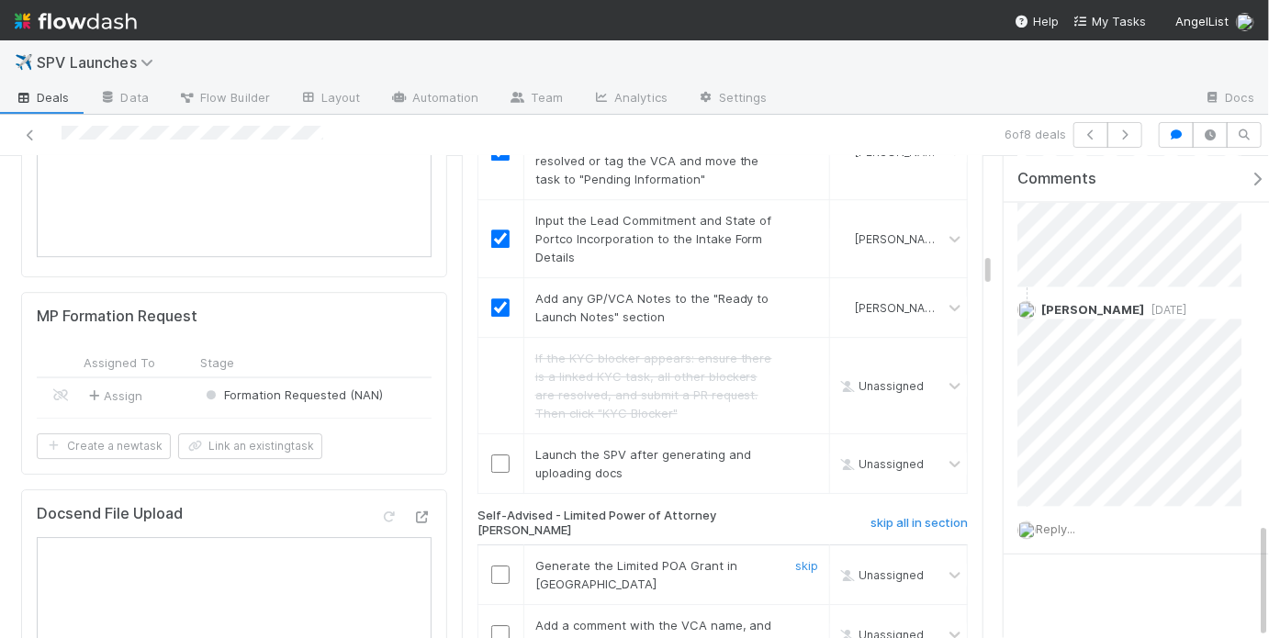
click at [495, 566] on input "checkbox" at bounding box center [500, 575] width 18 height 18
click at [491, 625] on input "checkbox" at bounding box center [500, 634] width 18 height 18
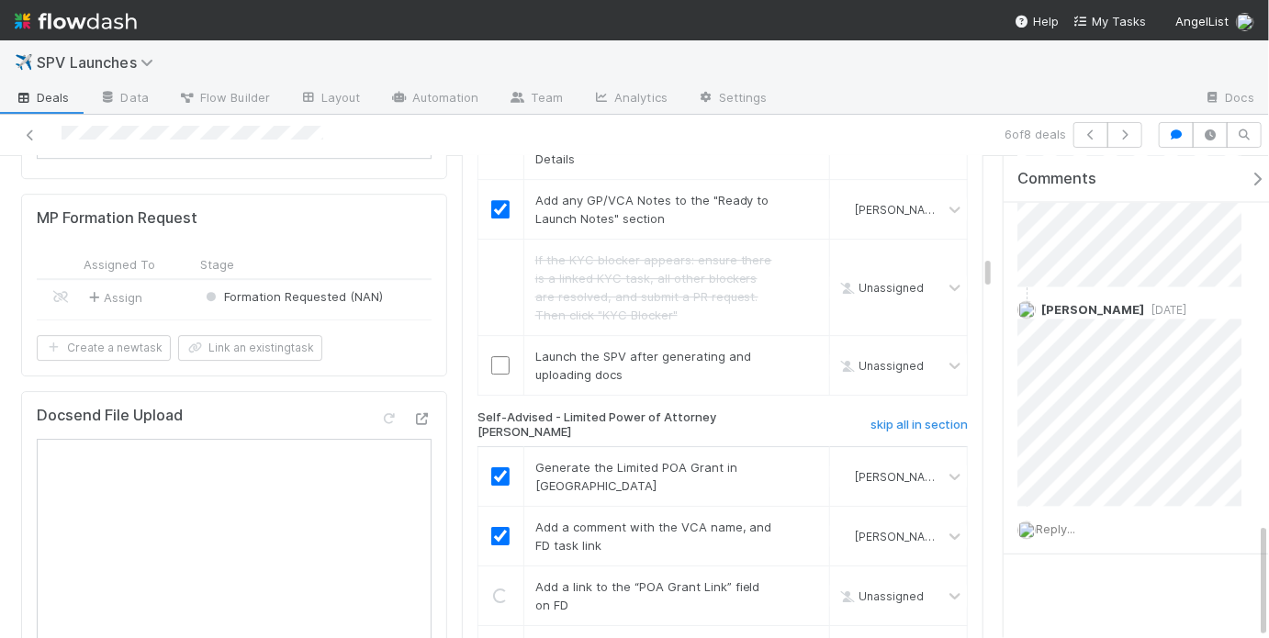
scroll to position [2776, 0]
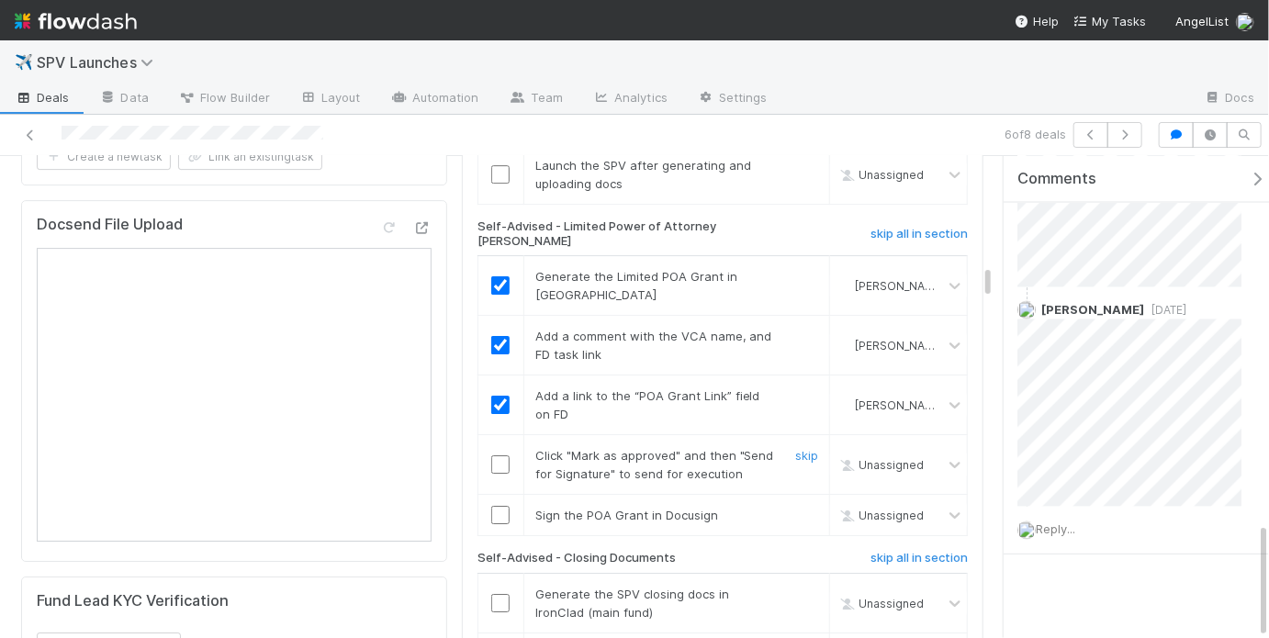
click at [499, 455] on input "checkbox" at bounding box center [500, 464] width 18 height 18
click at [498, 506] on input "checkbox" at bounding box center [500, 515] width 18 height 18
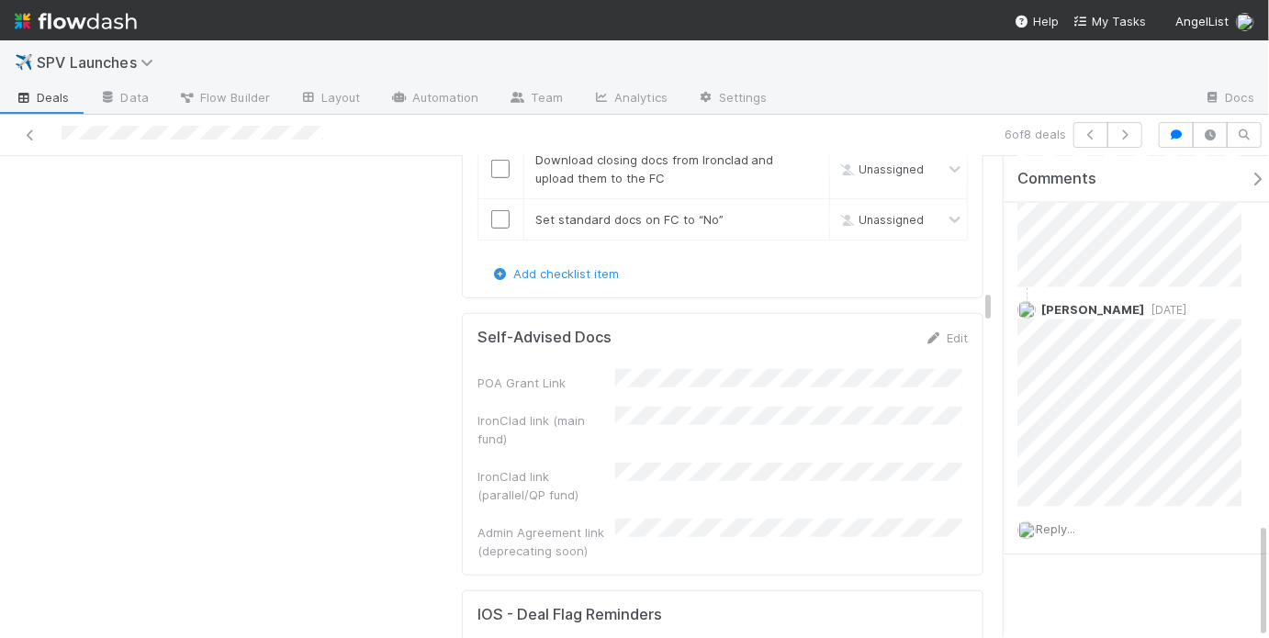
scroll to position [3422, 0]
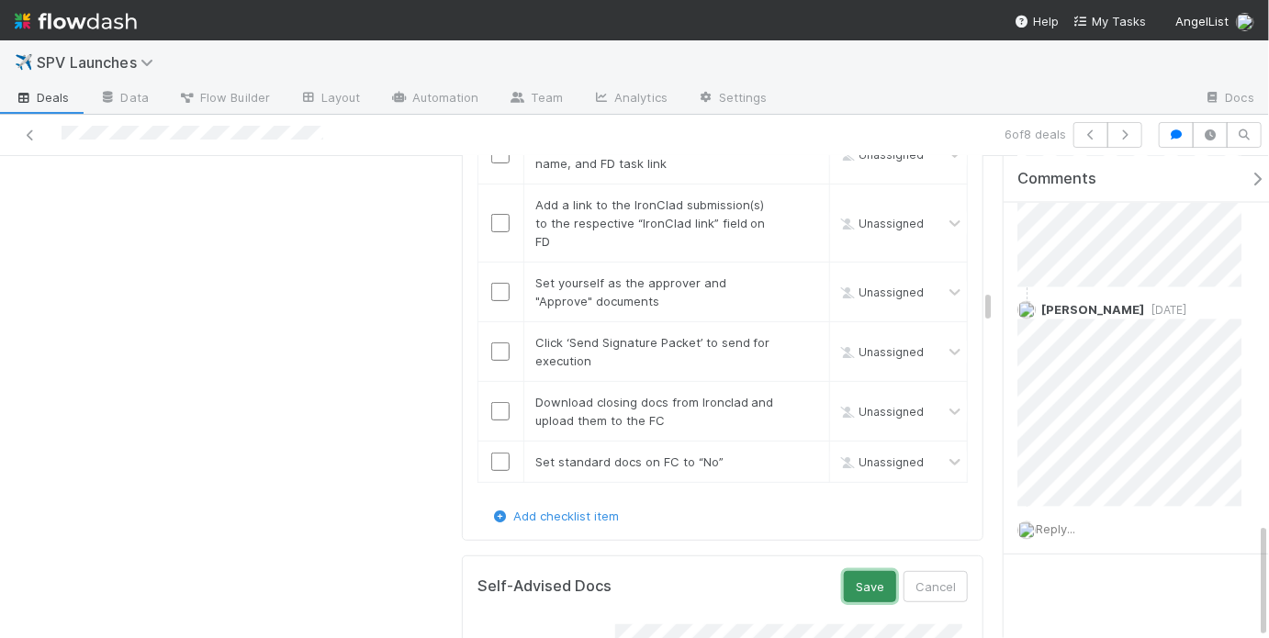
click at [844, 571] on button "Save" at bounding box center [870, 586] width 52 height 31
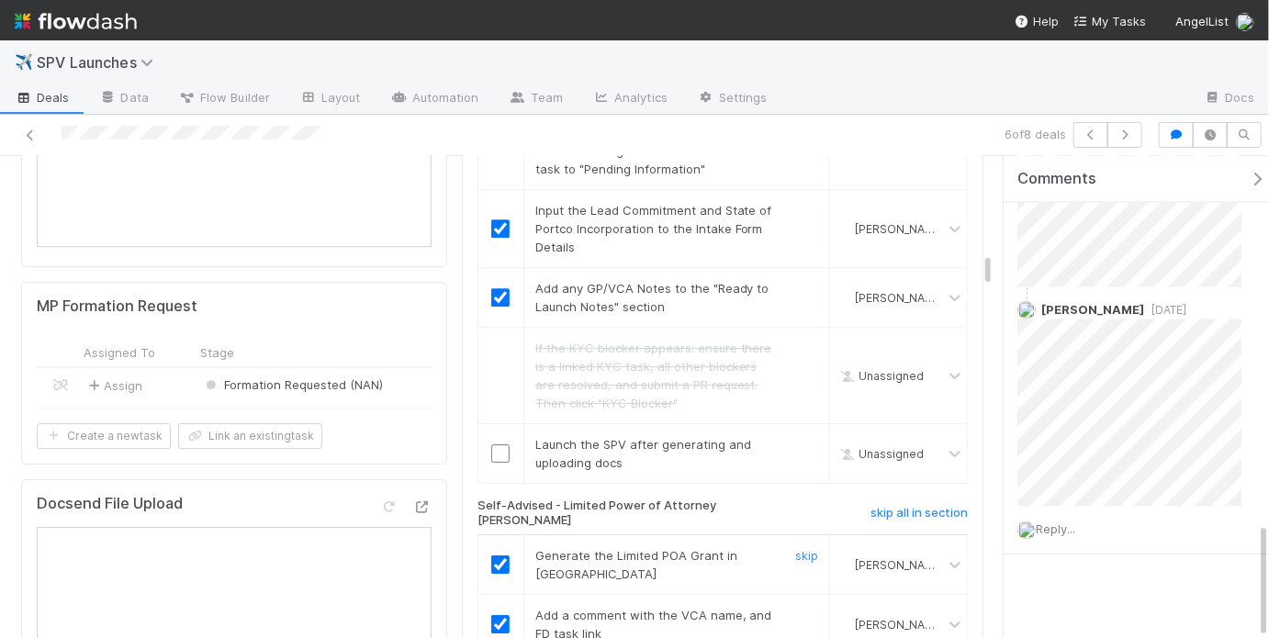
scroll to position [2627, 0]
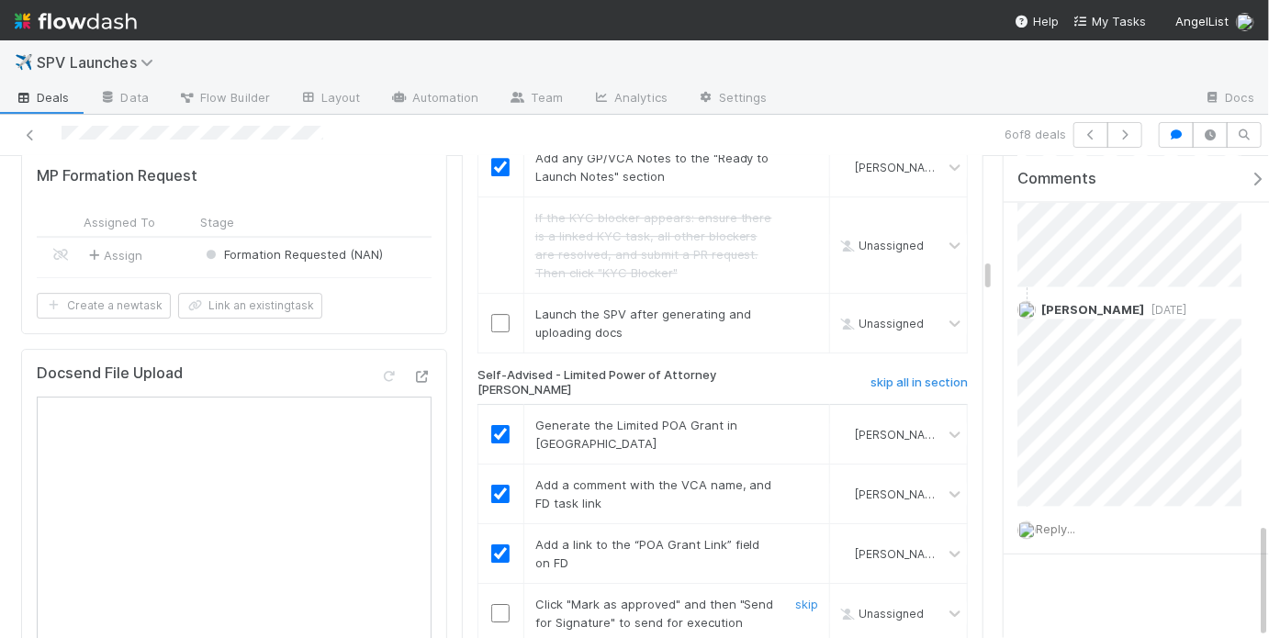
drag, startPoint x: 496, startPoint y: 448, endPoint x: 494, endPoint y: 469, distance: 21.2
click at [496, 604] on input "checkbox" at bounding box center [500, 613] width 18 height 18
checkbox input "true"
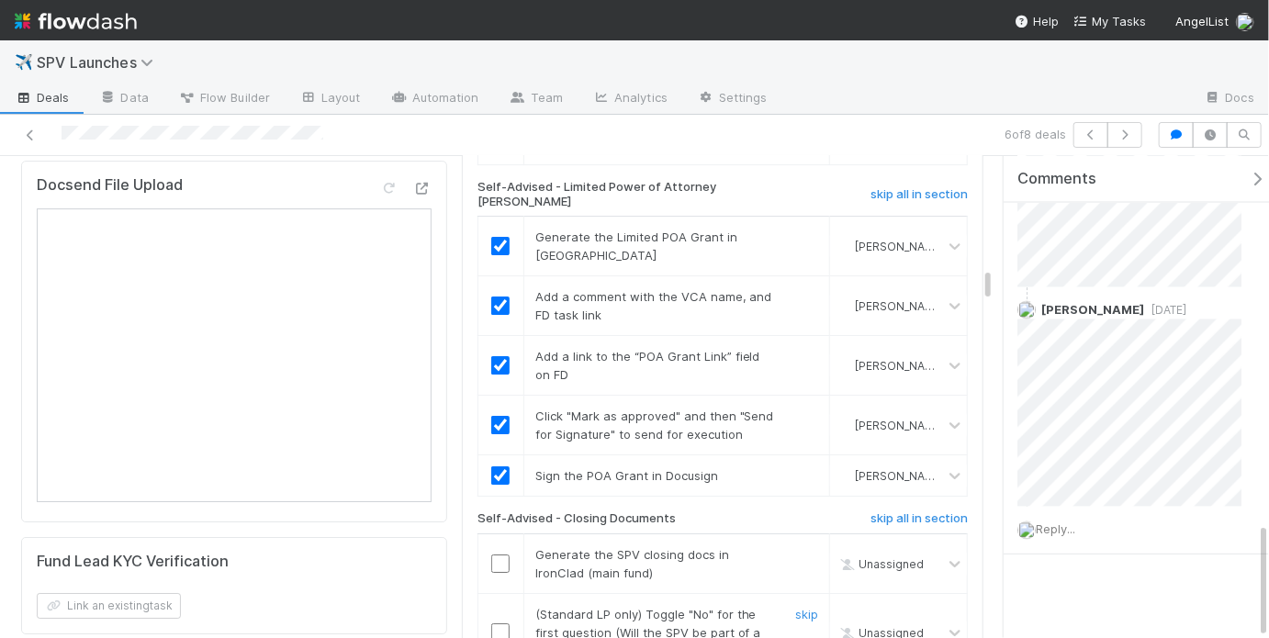
scroll to position [3017, 0]
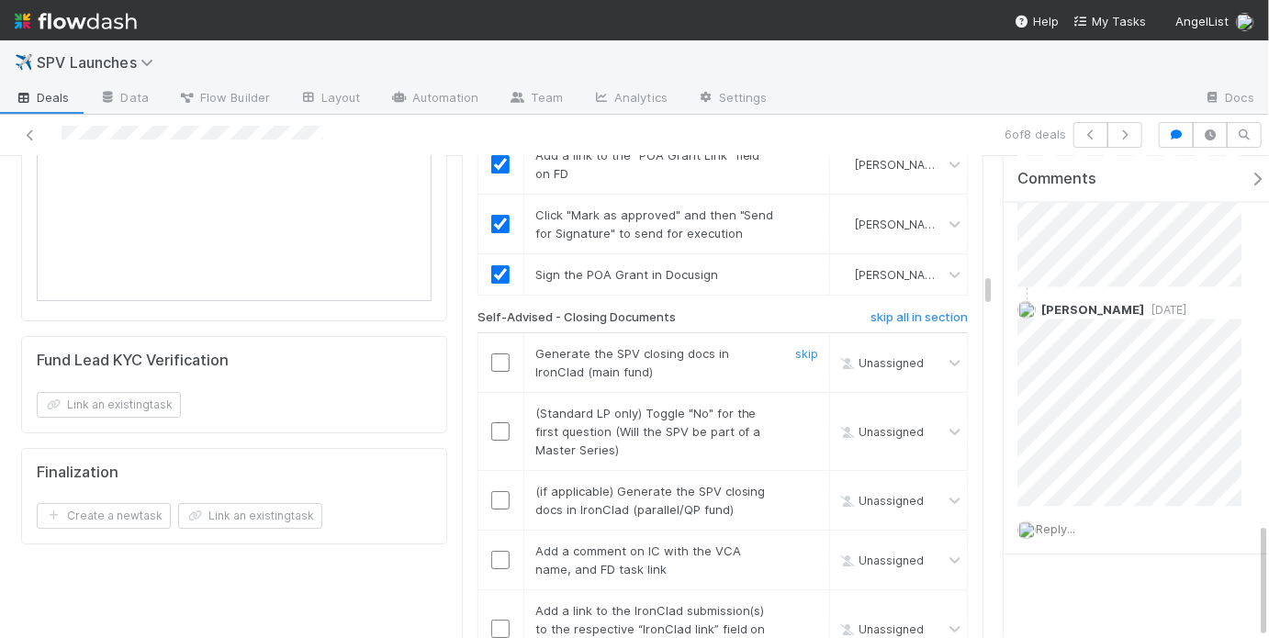
click at [498, 353] on input "checkbox" at bounding box center [500, 362] width 18 height 18
click at [800, 406] on link "skip" at bounding box center [806, 413] width 23 height 15
click at [796, 484] on link "skip" at bounding box center [806, 491] width 23 height 15
click at [495, 551] on input "checkbox" at bounding box center [500, 560] width 18 height 18
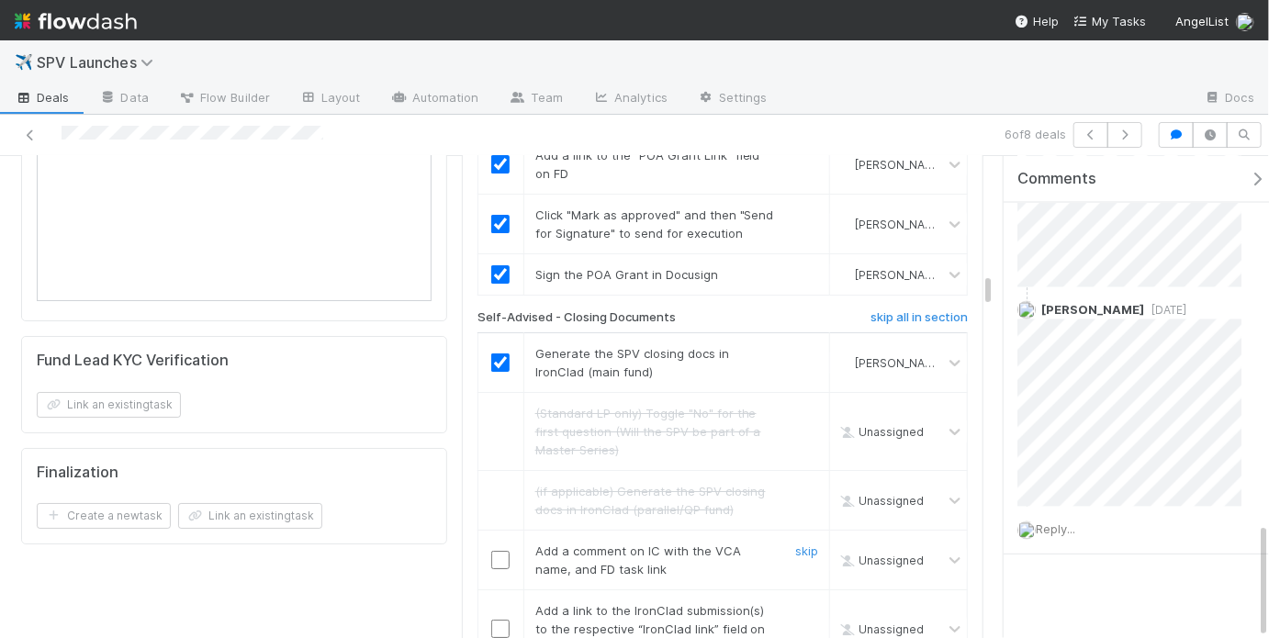
click at [491, 551] on input "checkbox" at bounding box center [500, 560] width 18 height 18
click at [491, 620] on input "checkbox" at bounding box center [500, 629] width 18 height 18
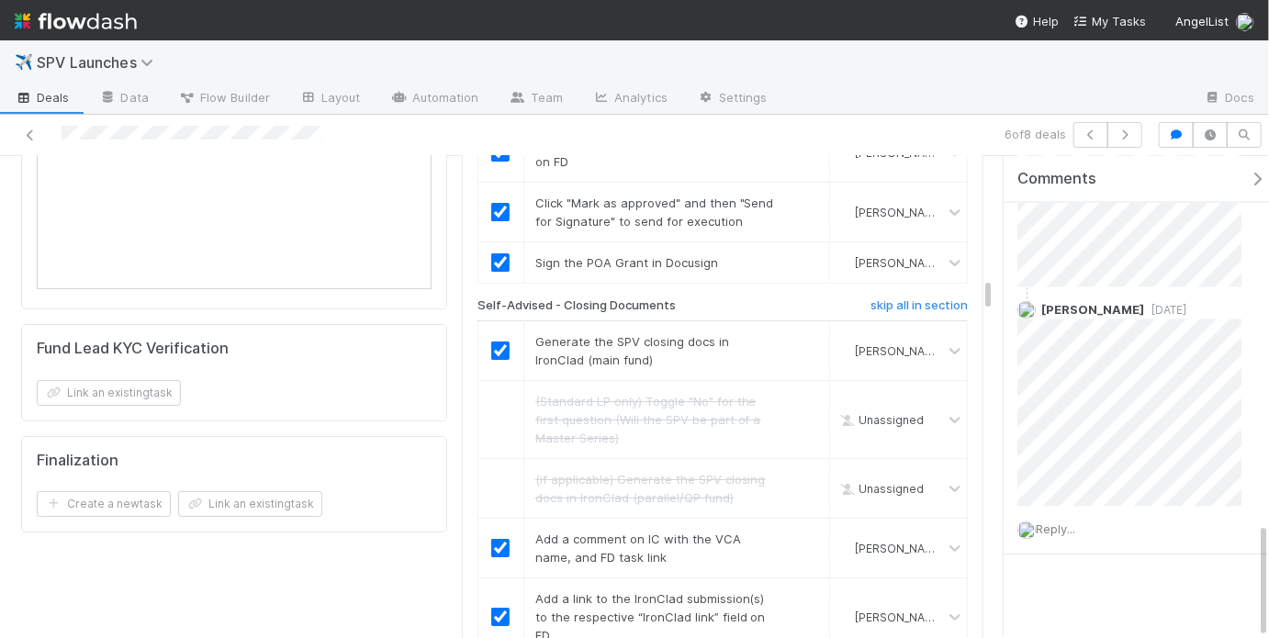
scroll to position [3118, 0]
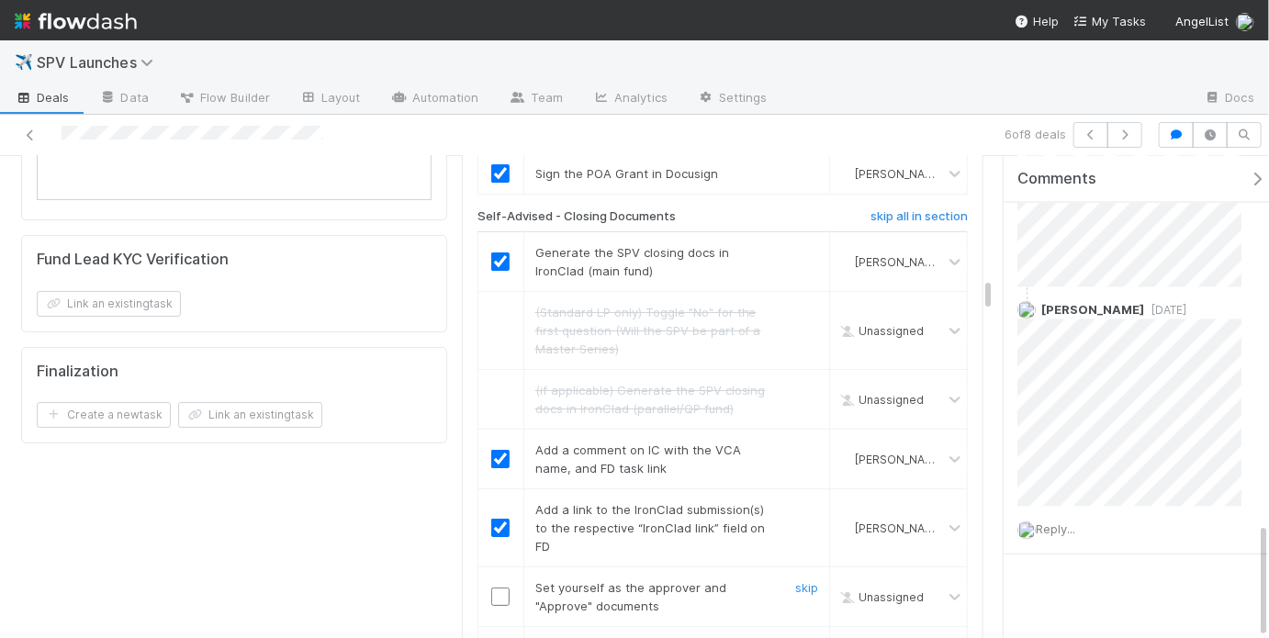
click at [500, 588] on input "checkbox" at bounding box center [500, 597] width 18 height 18
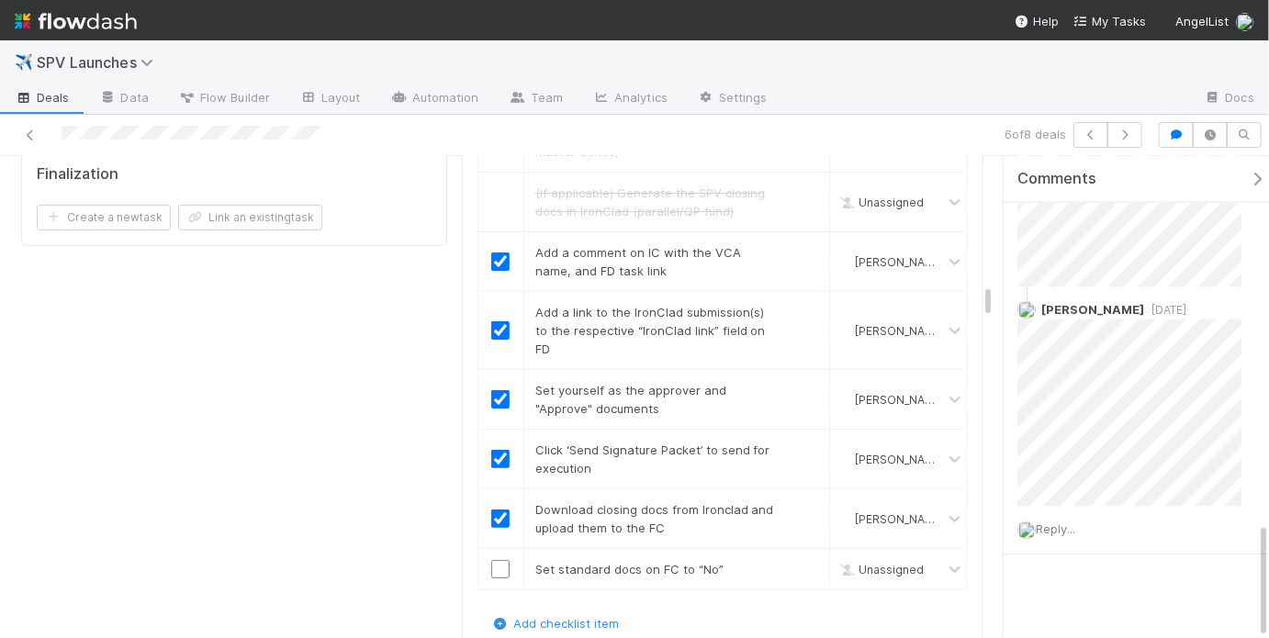
scroll to position [3345, 0]
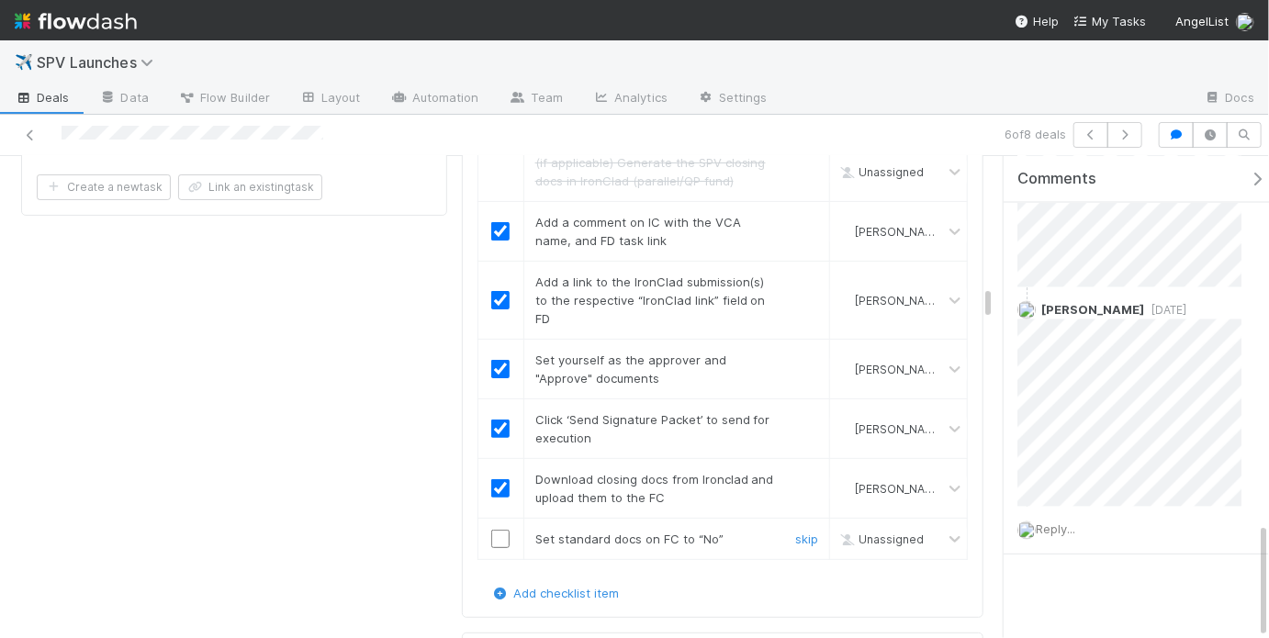
drag, startPoint x: 496, startPoint y: 360, endPoint x: 498, endPoint y: 373, distance: 13.1
click at [496, 519] on td at bounding box center [500, 539] width 46 height 41
click at [498, 530] on input "checkbox" at bounding box center [500, 539] width 18 height 18
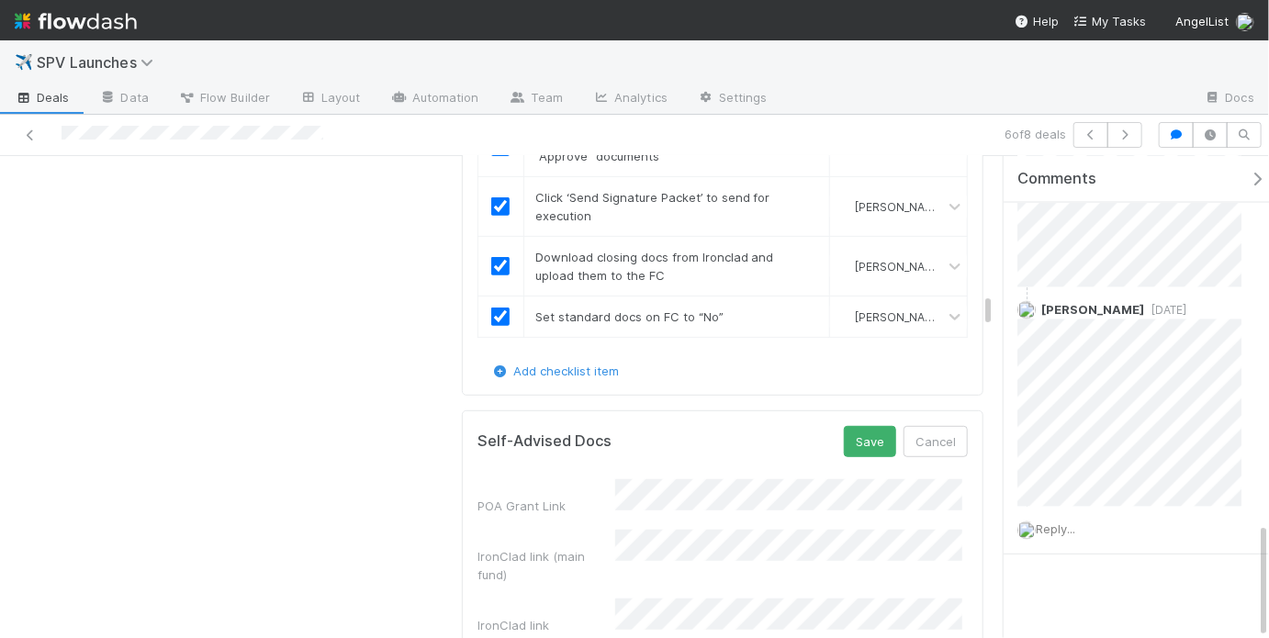
scroll to position [3597, 0]
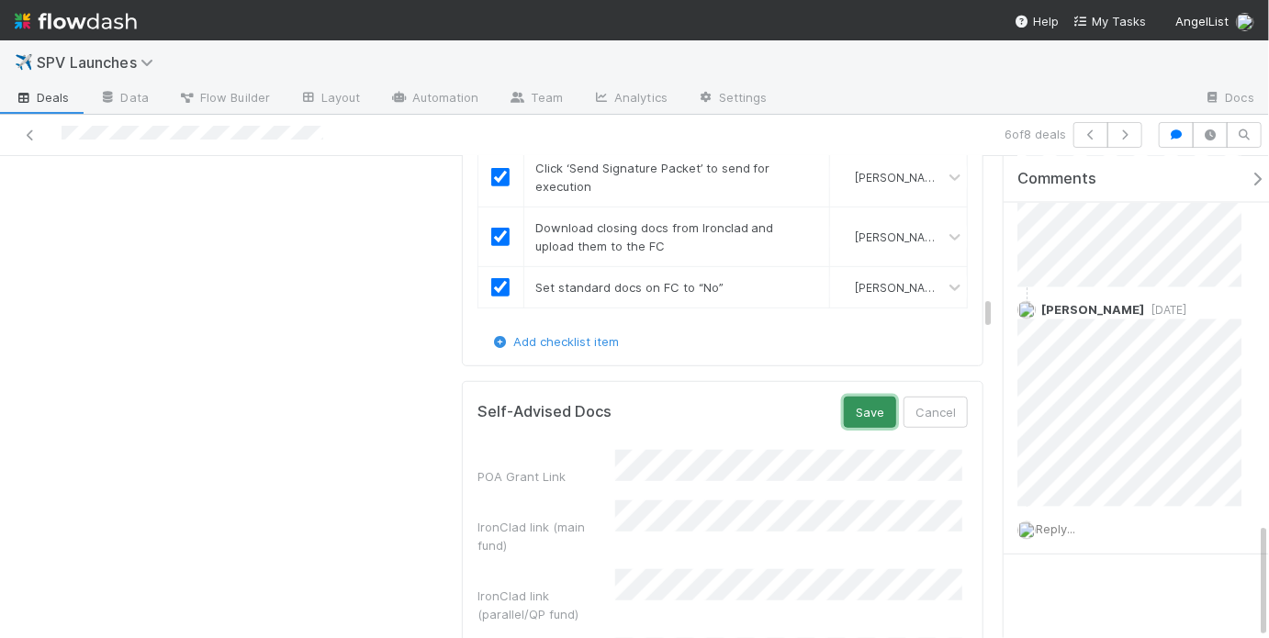
click at [854, 397] on button "Save" at bounding box center [870, 412] width 52 height 31
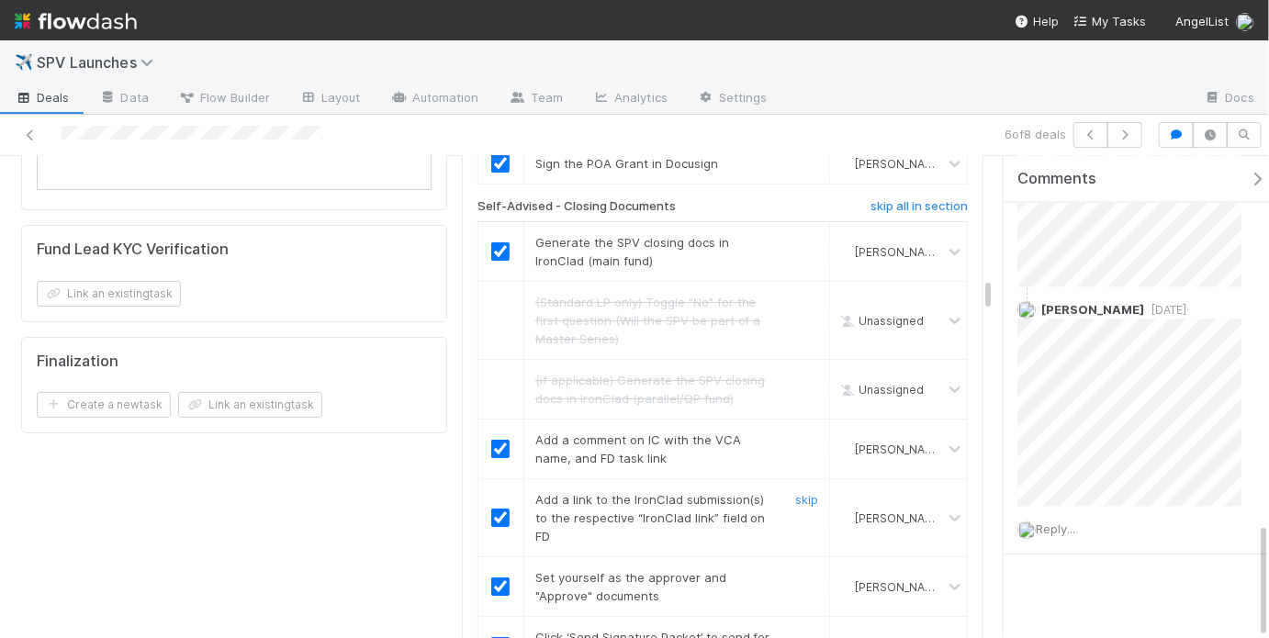
scroll to position [2400, 0]
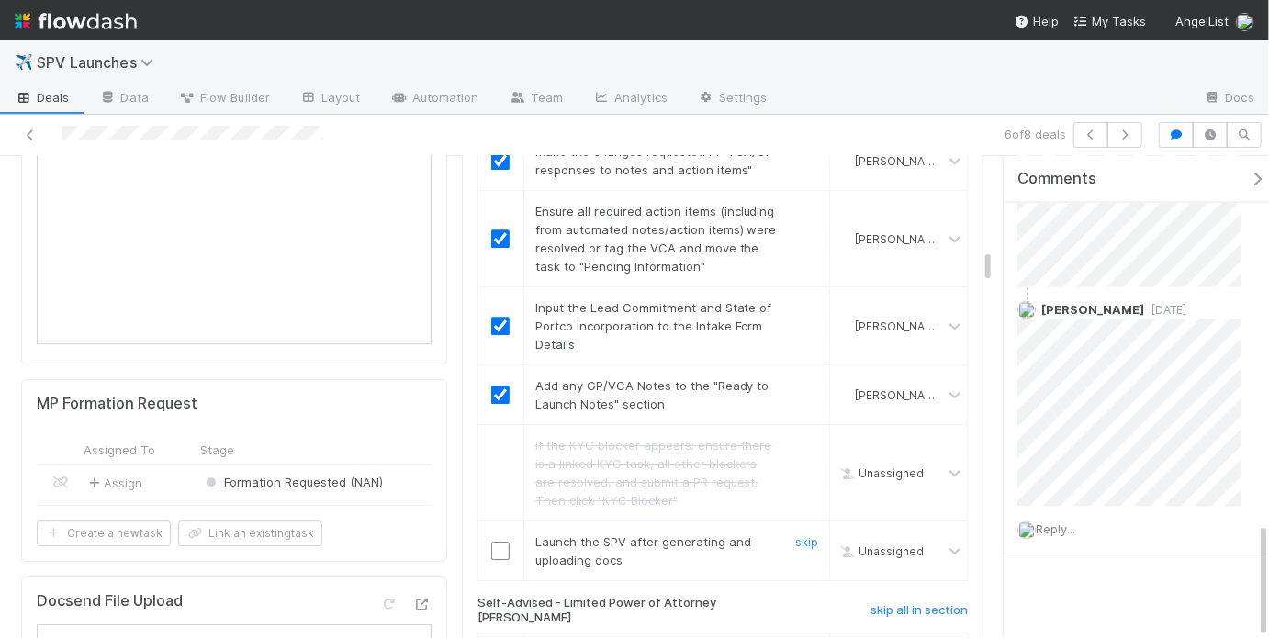
click at [496, 521] on td at bounding box center [500, 551] width 46 height 60
click at [498, 542] on input "checkbox" at bounding box center [500, 551] width 18 height 18
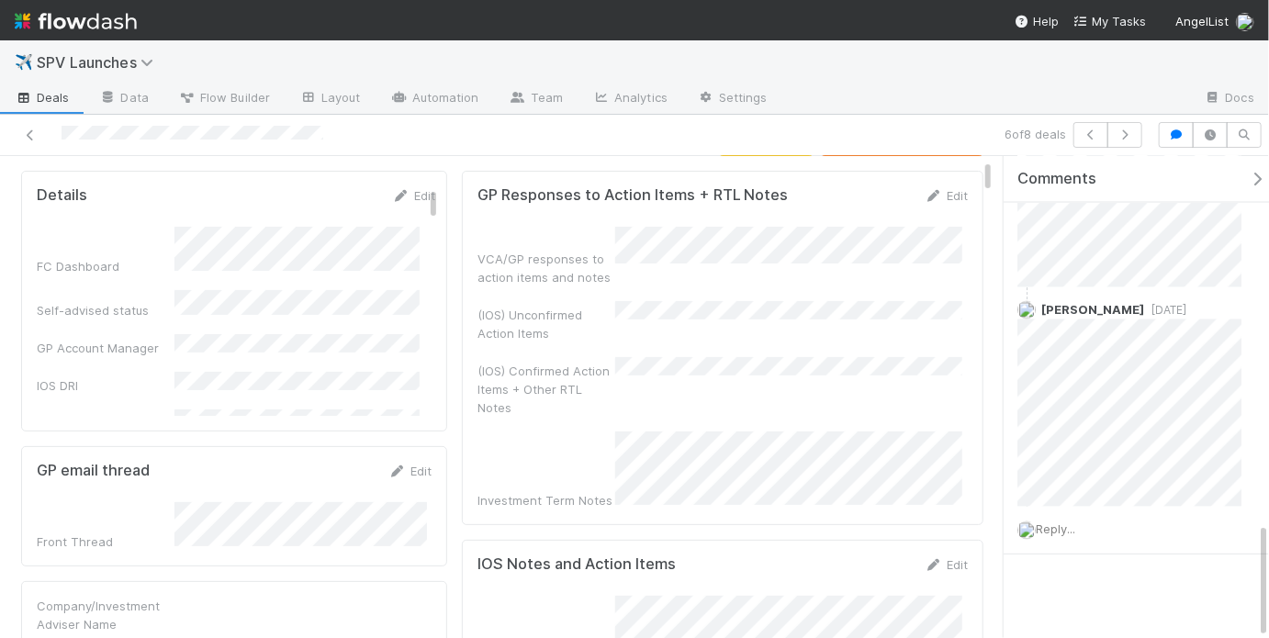
scroll to position [0, 0]
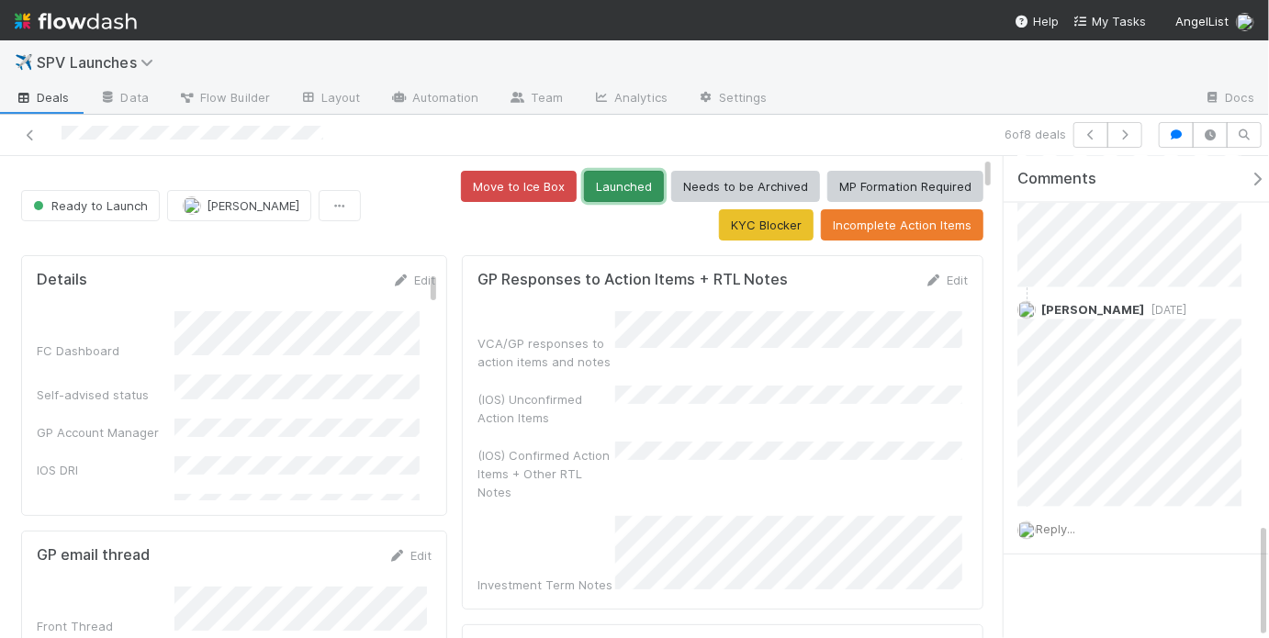
click at [584, 183] on button "Launched" at bounding box center [624, 186] width 80 height 31
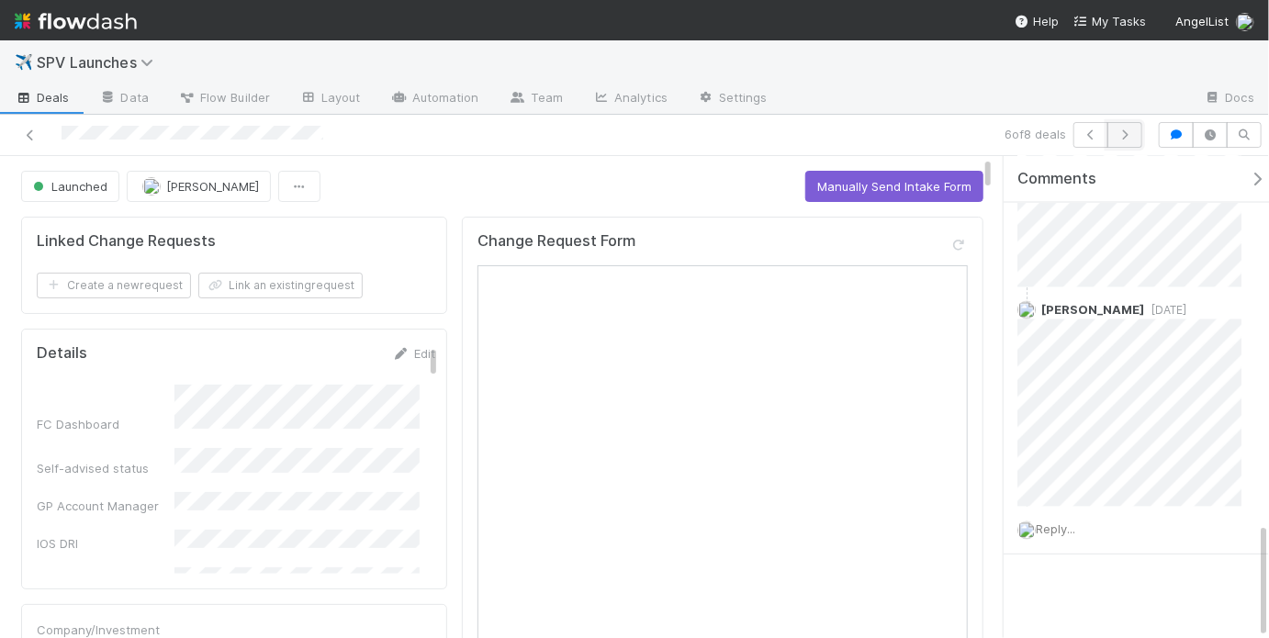
click at [1137, 136] on button "button" at bounding box center [1124, 135] width 35 height 26
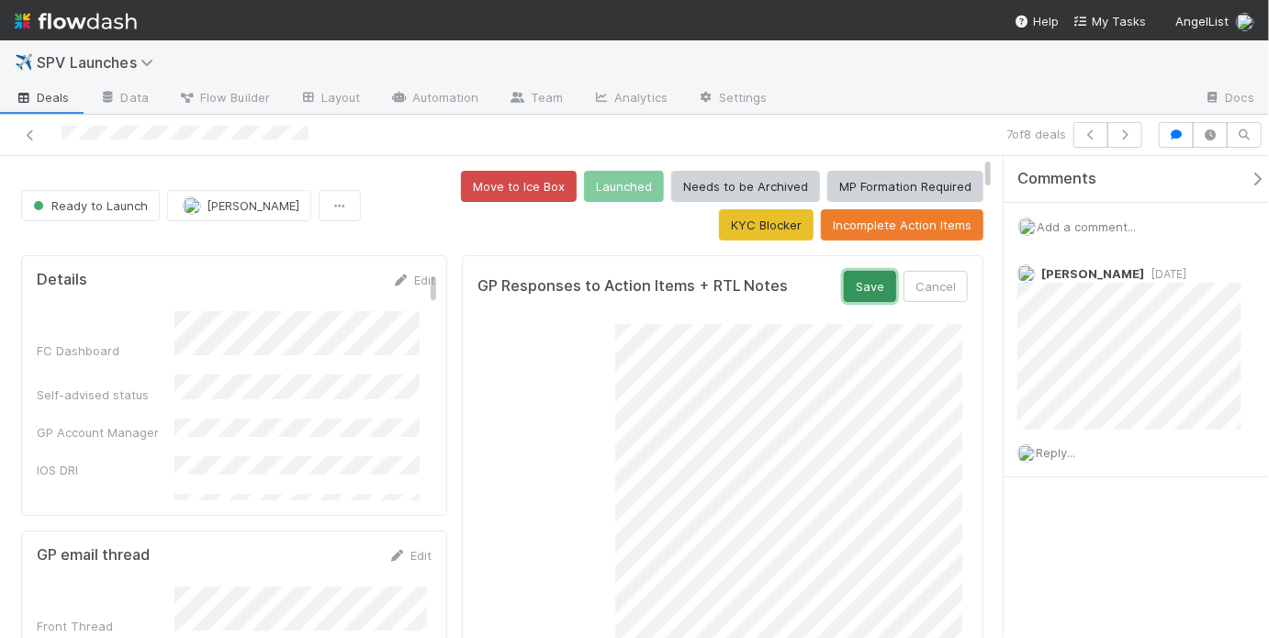
click at [853, 295] on button "Save" at bounding box center [870, 286] width 52 height 31
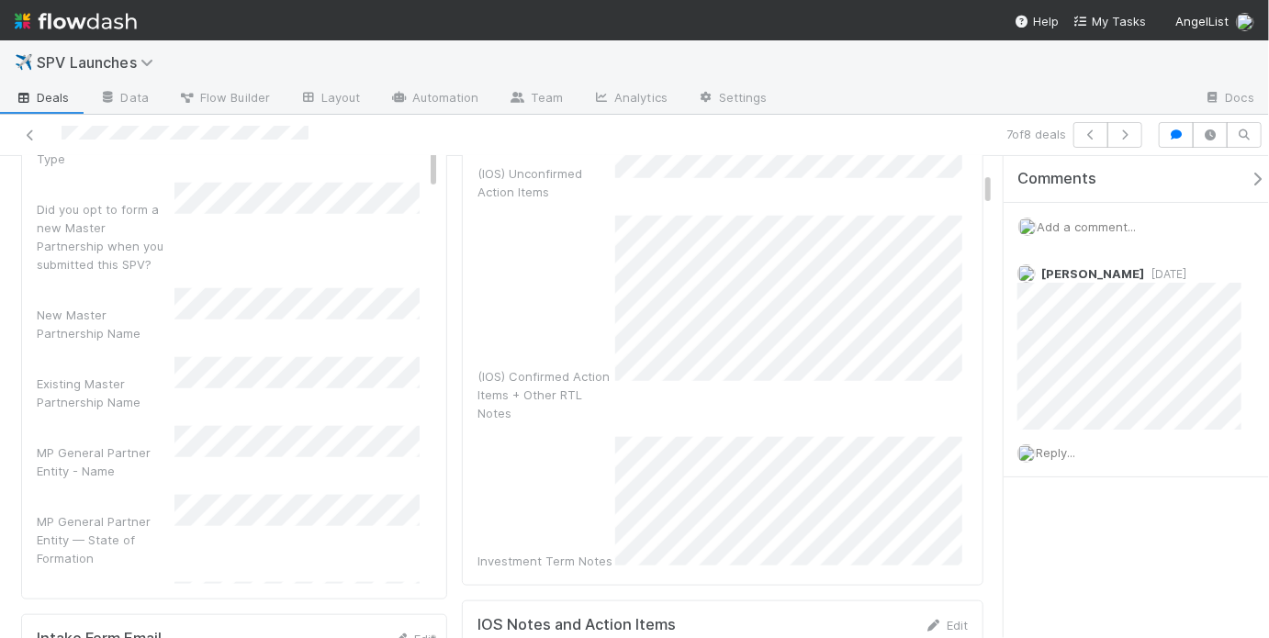
scroll to position [782, 0]
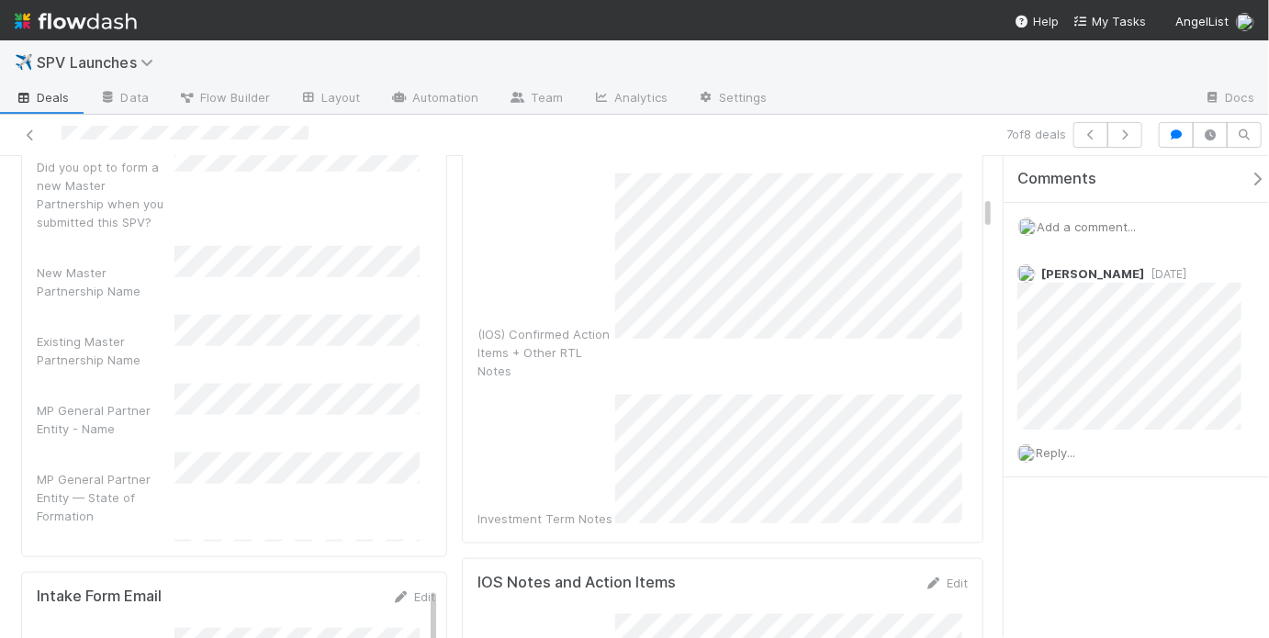
click at [713, 299] on div "VCA/GP responses to action items and notes (IOS) Unconfirmed Action Items (IOS)…" at bounding box center [722, 28] width 490 height 999
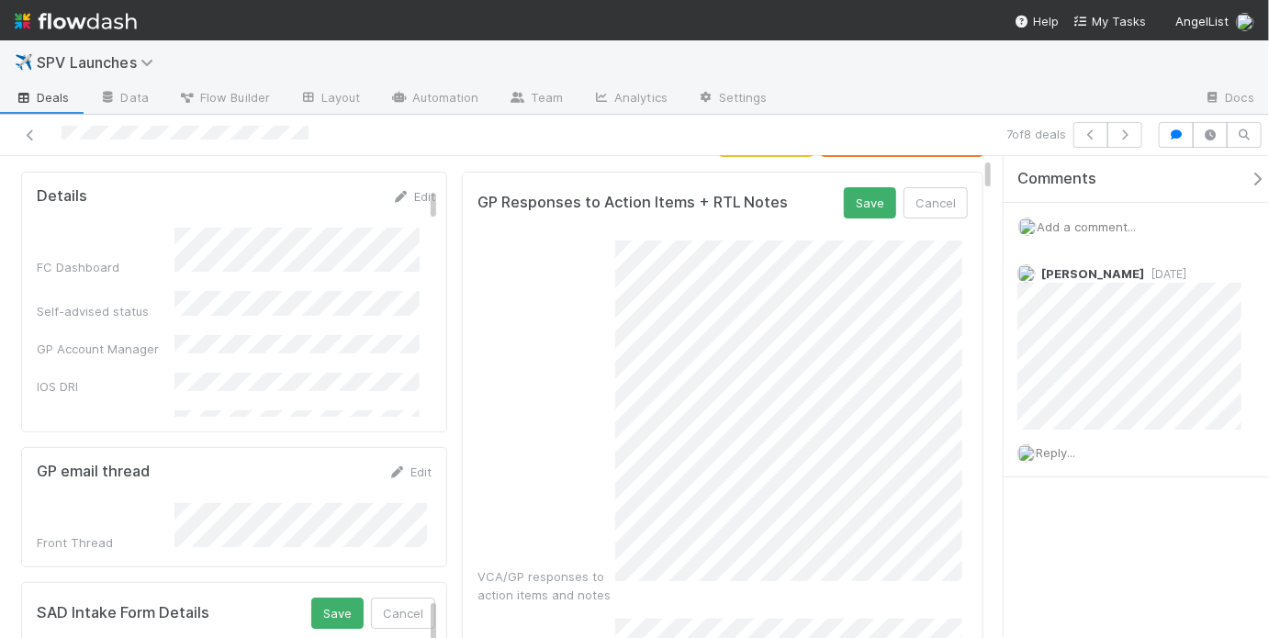
scroll to position [0, 0]
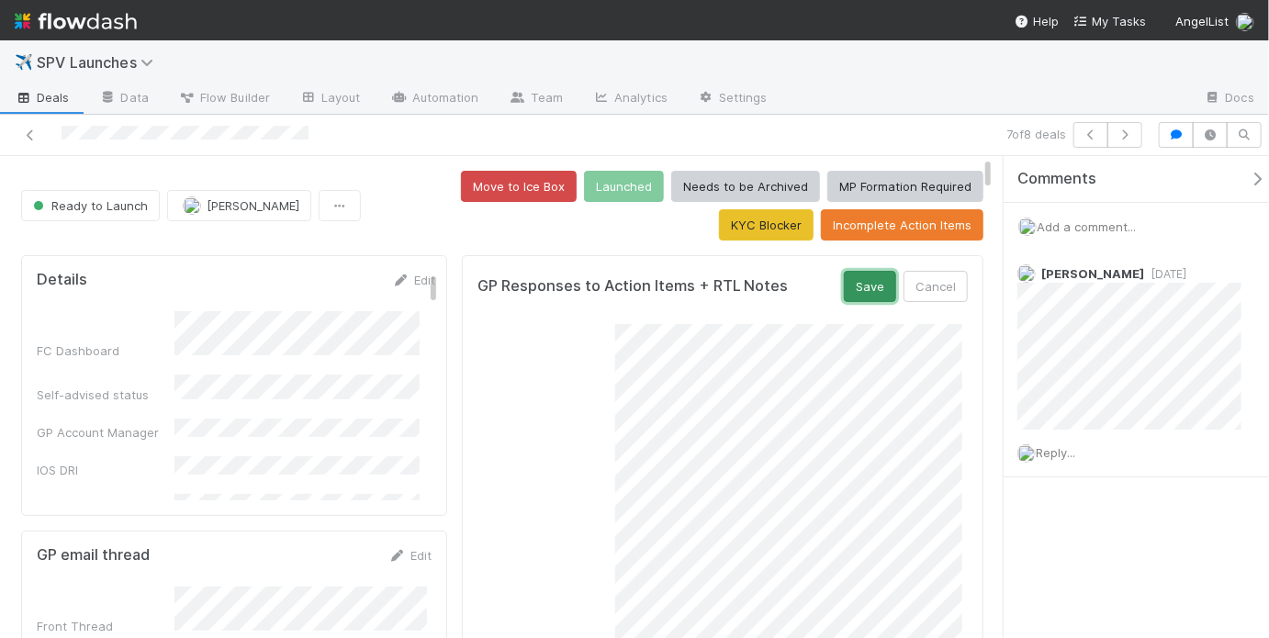
click at [862, 288] on button "Save" at bounding box center [870, 286] width 52 height 31
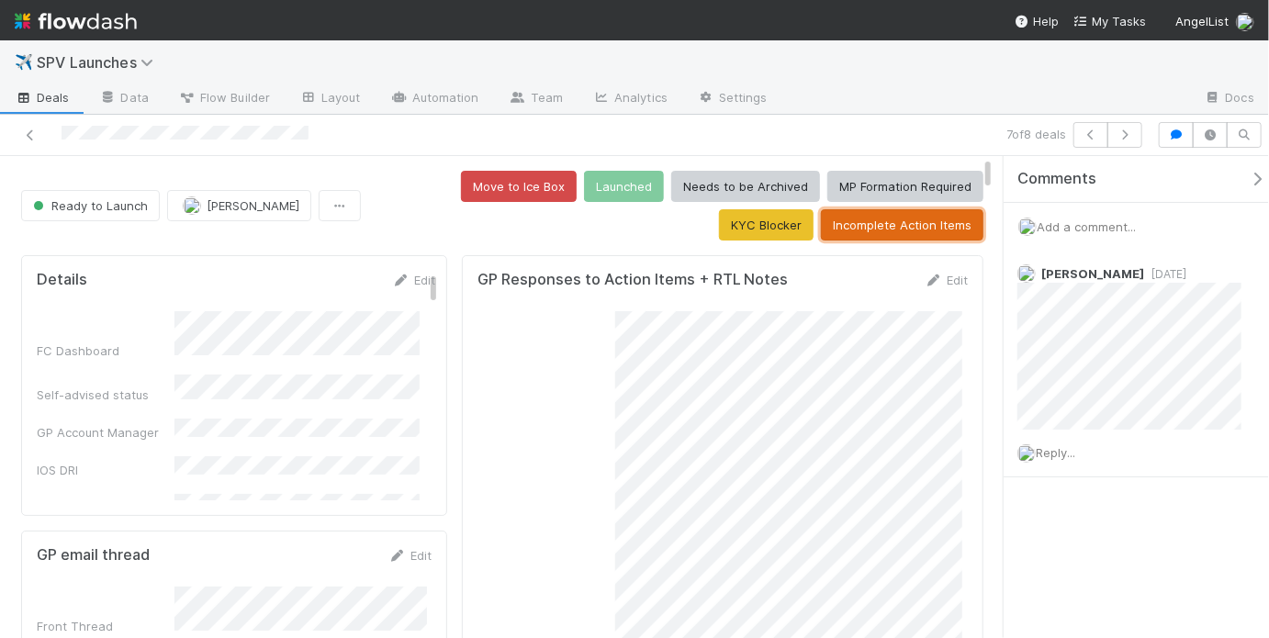
click at [915, 233] on button "Incomplete Action Items" at bounding box center [902, 224] width 162 height 31
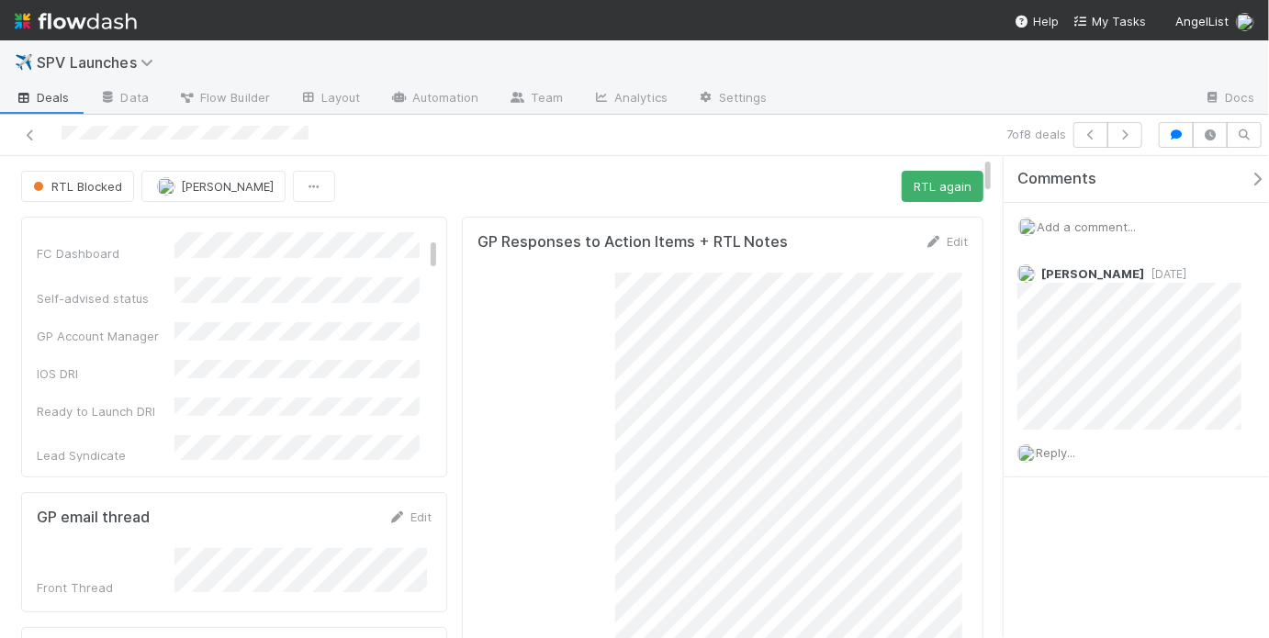
scroll to position [66, 0]
click at [1119, 123] on button "button" at bounding box center [1124, 135] width 35 height 26
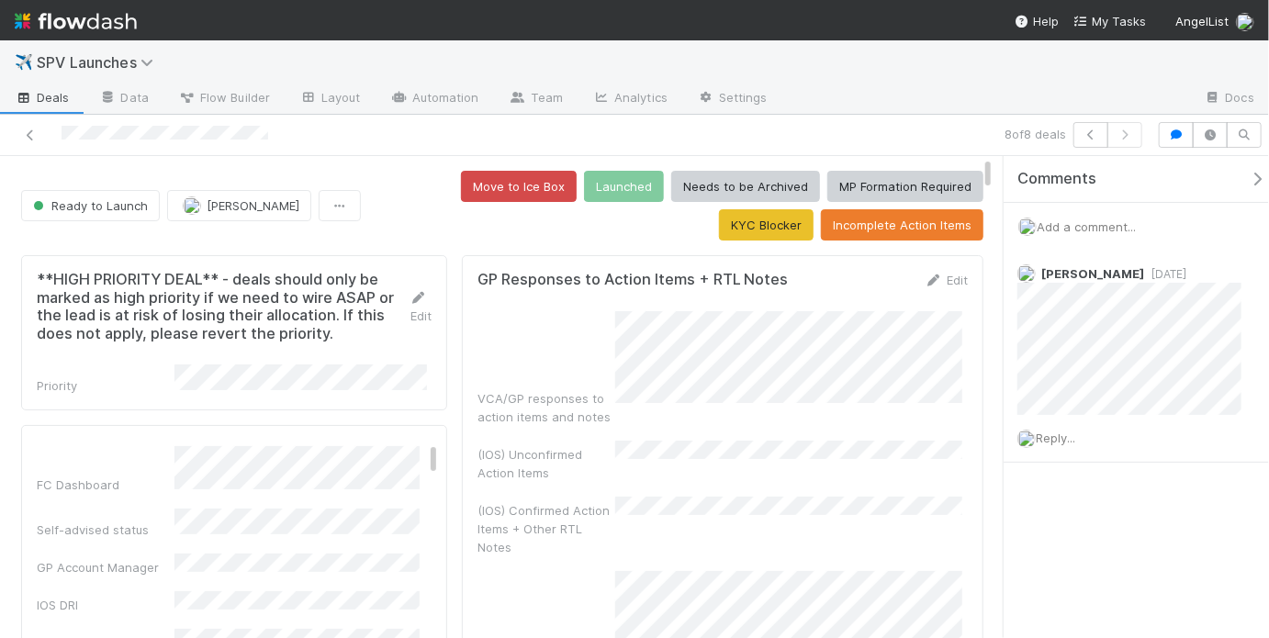
click at [780, 452] on div "(IOS) Unconfirmed Action Items" at bounding box center [722, 461] width 490 height 41
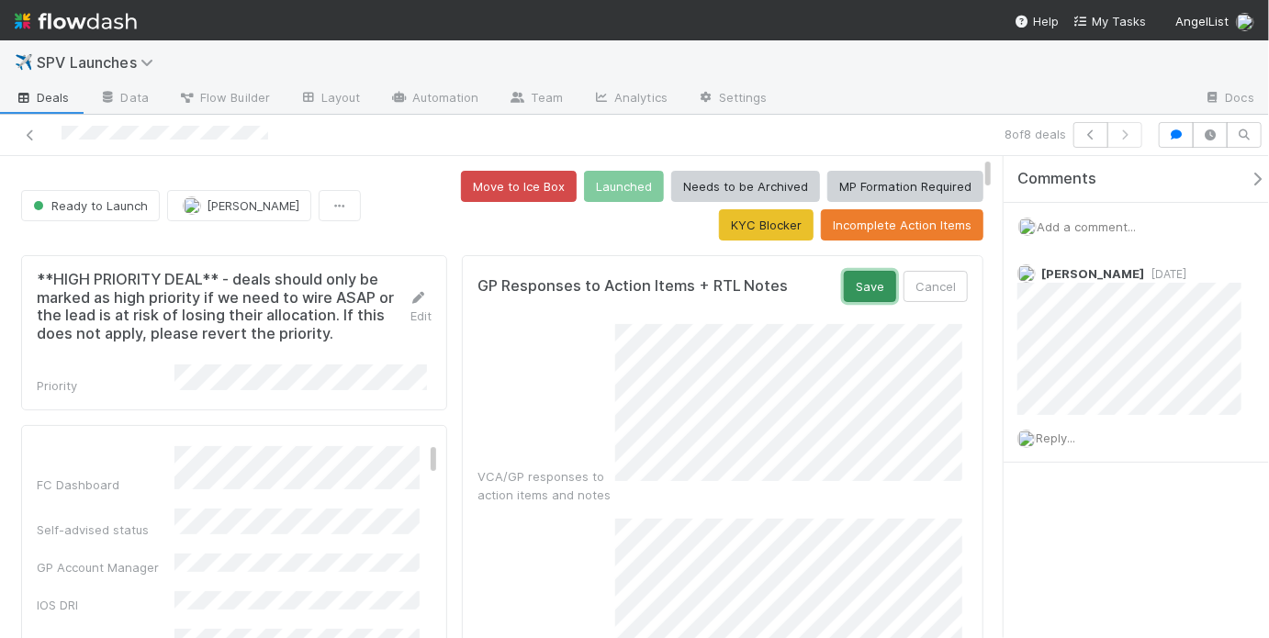
click at [872, 285] on button "Save" at bounding box center [870, 286] width 52 height 31
click at [859, 286] on button "Save" at bounding box center [870, 286] width 52 height 31
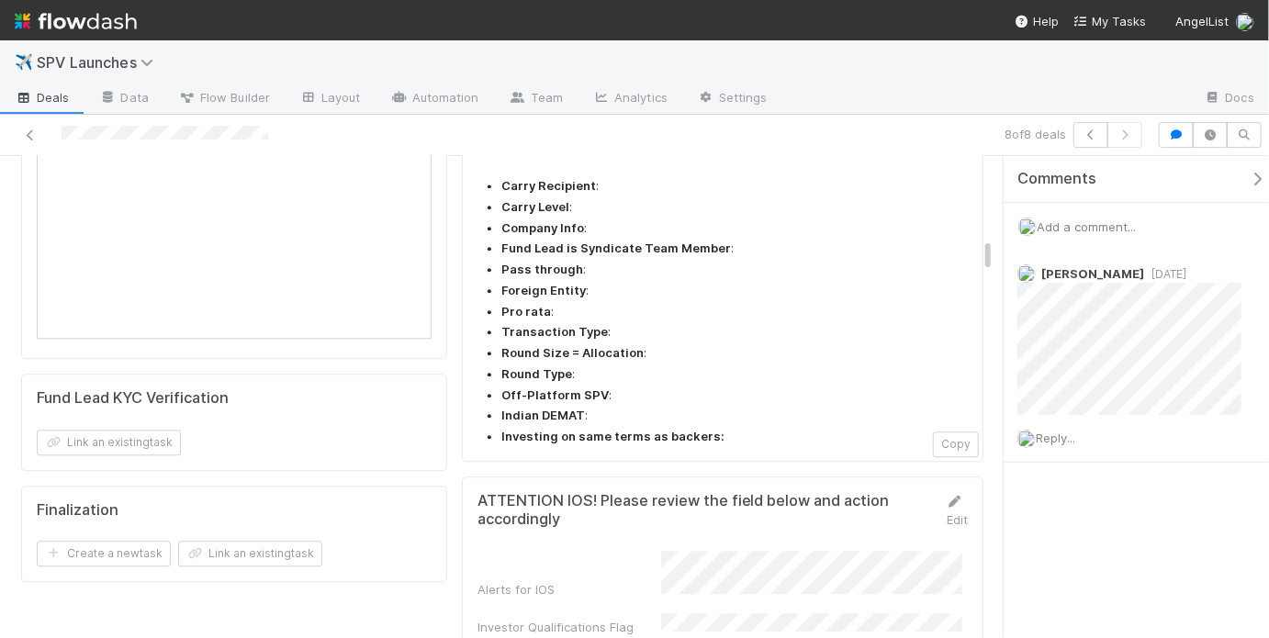
scroll to position [2246, 0]
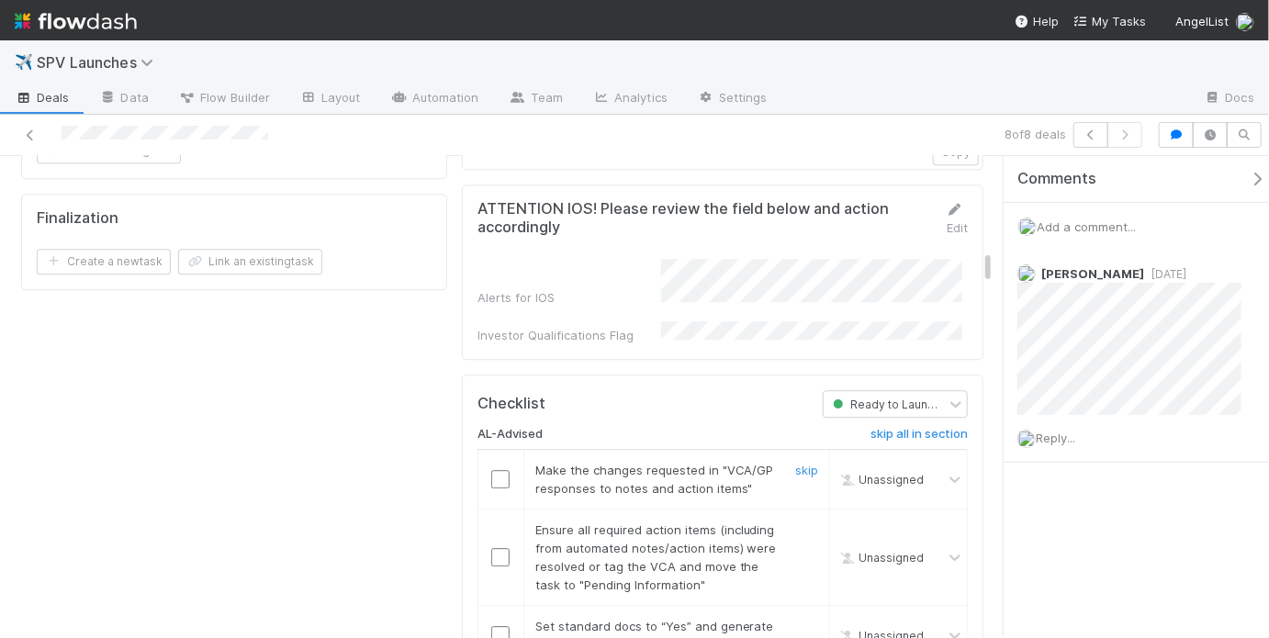
click at [494, 470] on input "checkbox" at bounding box center [500, 479] width 18 height 18
click at [494, 548] on input "checkbox" at bounding box center [500, 557] width 18 height 18
click at [494, 470] on input "checkbox" at bounding box center [500, 479] width 18 height 18
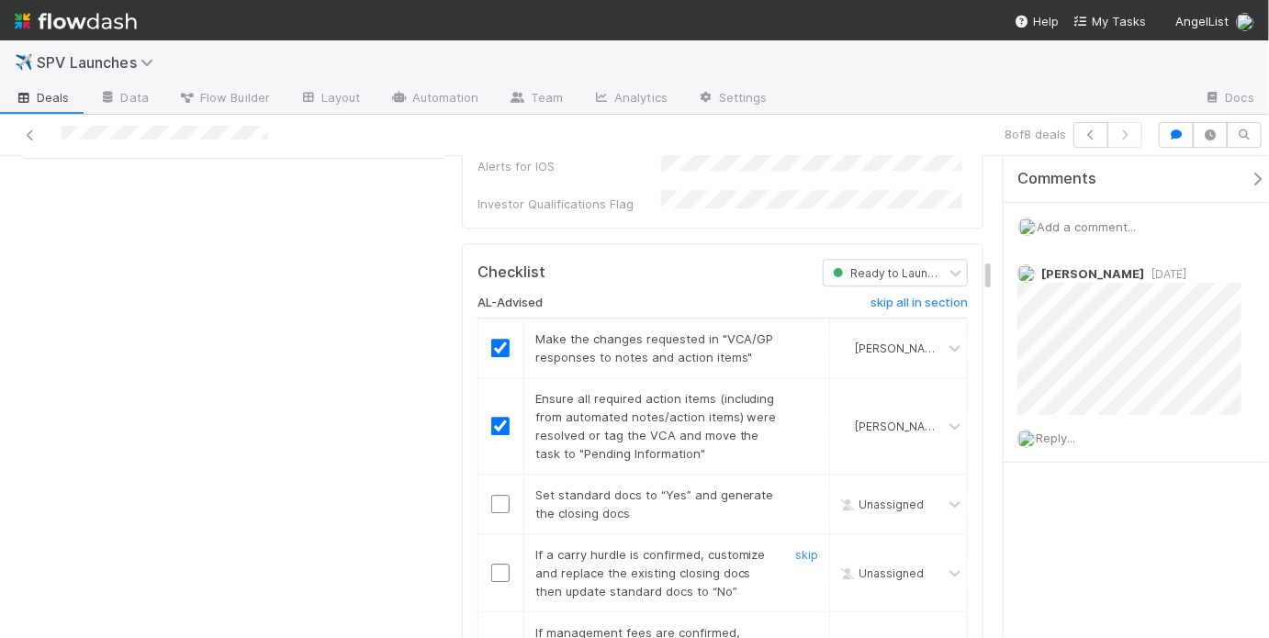
scroll to position [2450, 0]
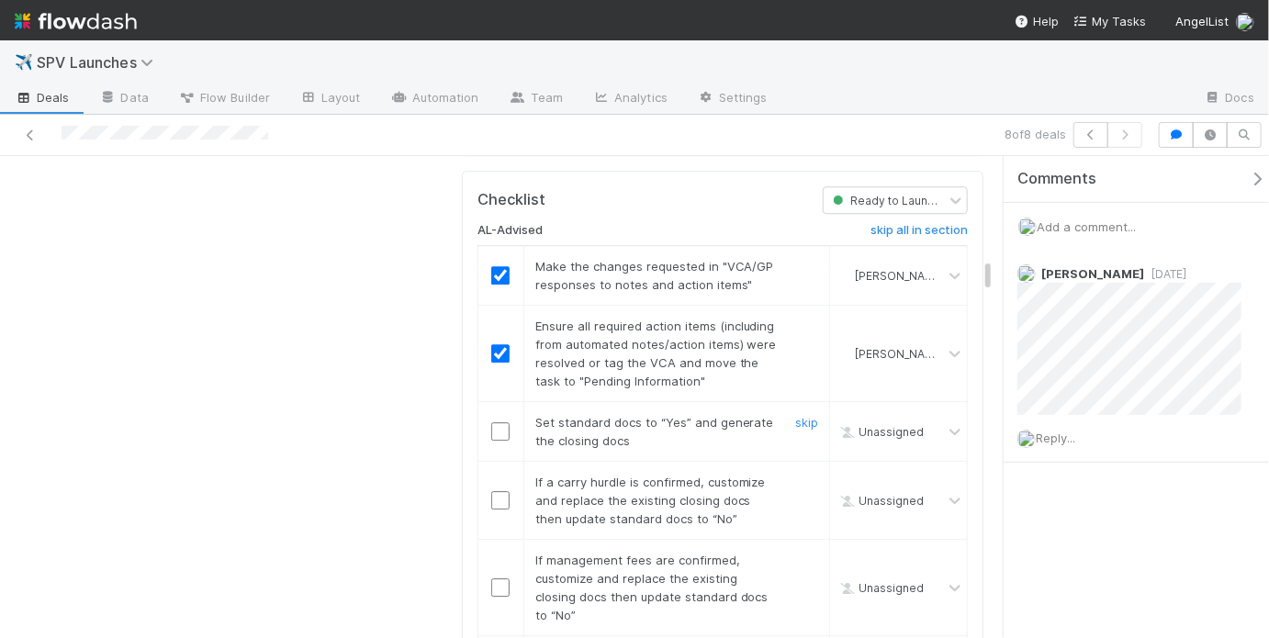
click at [496, 422] on input "checkbox" at bounding box center [500, 431] width 18 height 18
click at [803, 475] on link "skip" at bounding box center [806, 482] width 23 height 15
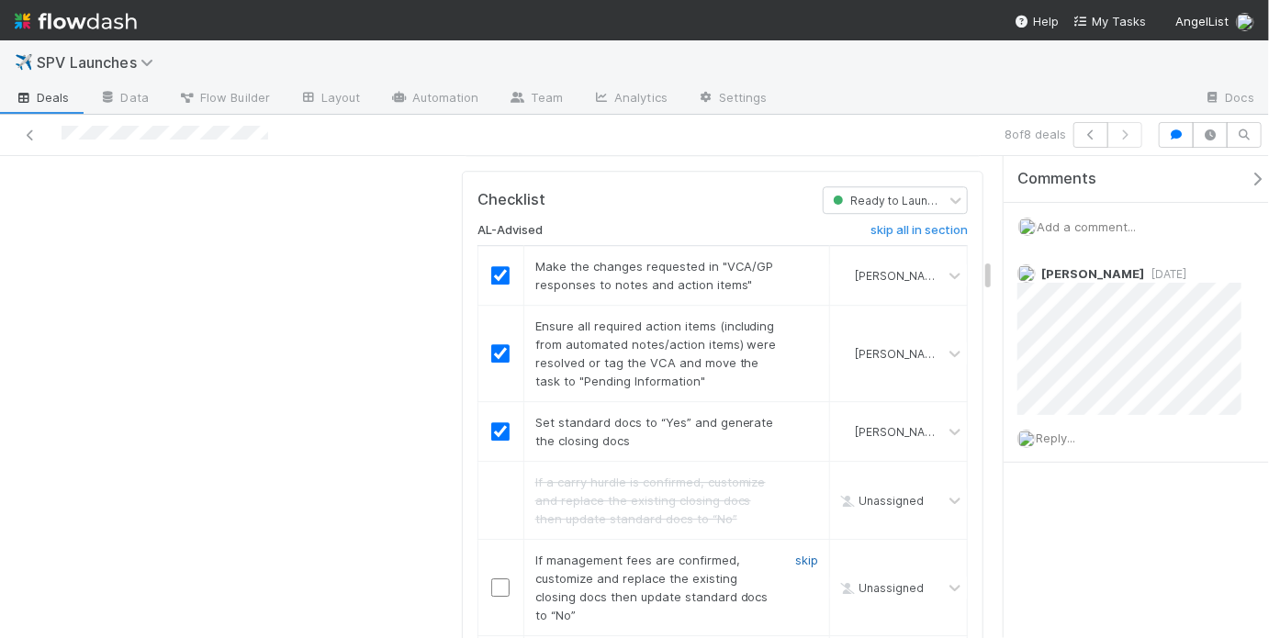
click at [795, 553] on link "skip" at bounding box center [806, 560] width 23 height 15
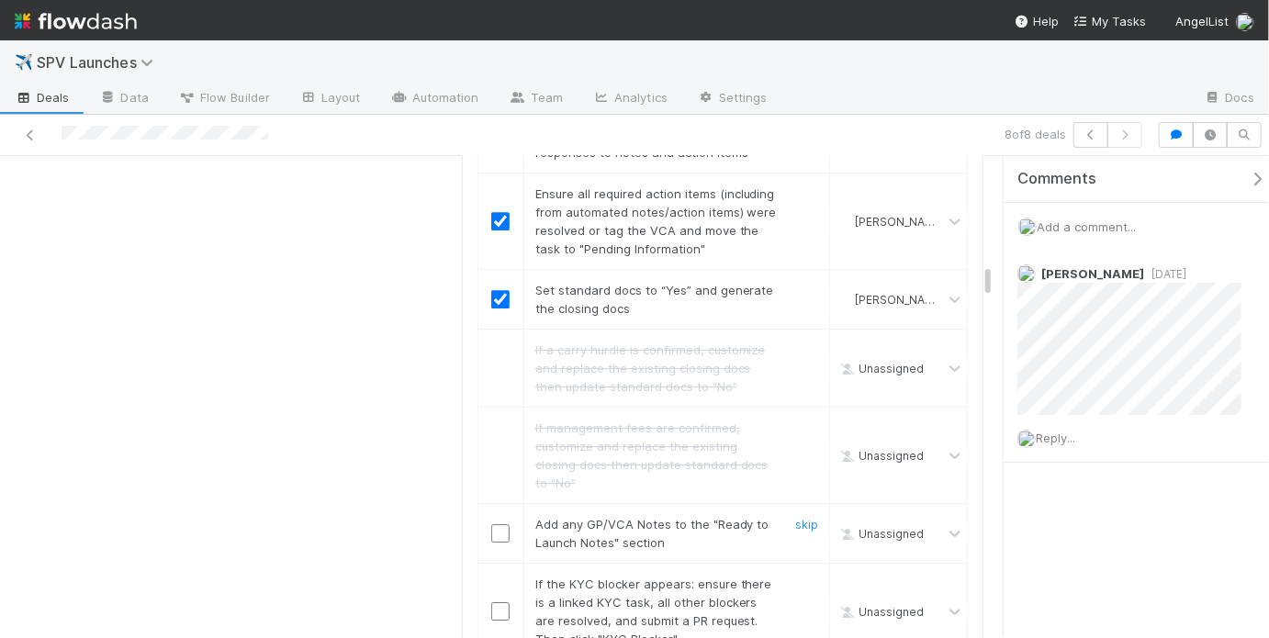
click at [491, 524] on input "checkbox" at bounding box center [500, 533] width 18 height 18
click at [795, 577] on link "skip" at bounding box center [806, 584] width 23 height 15
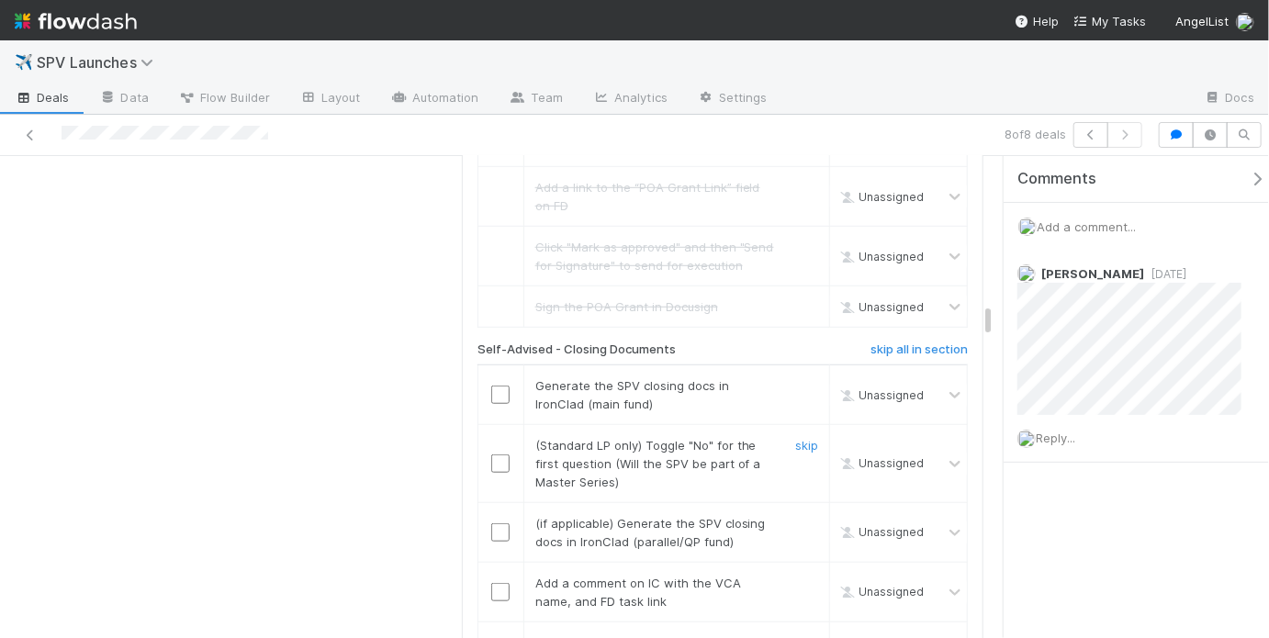
scroll to position [3779, 0]
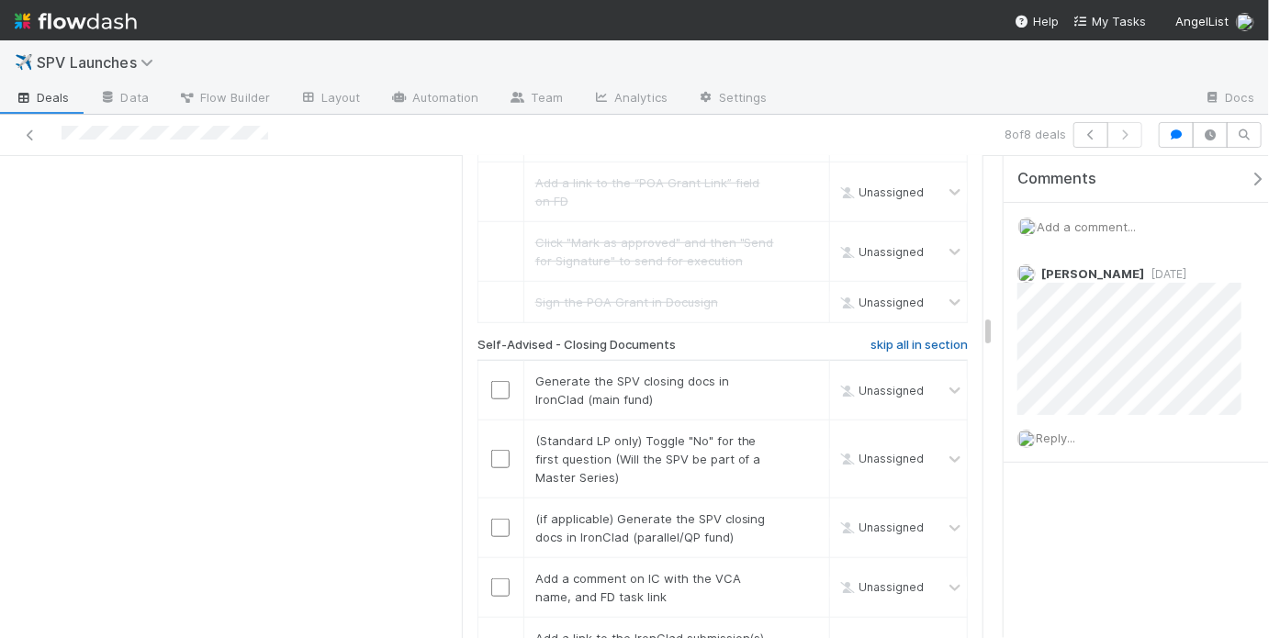
click at [894, 338] on h6 "skip all in section" at bounding box center [918, 345] width 97 height 15
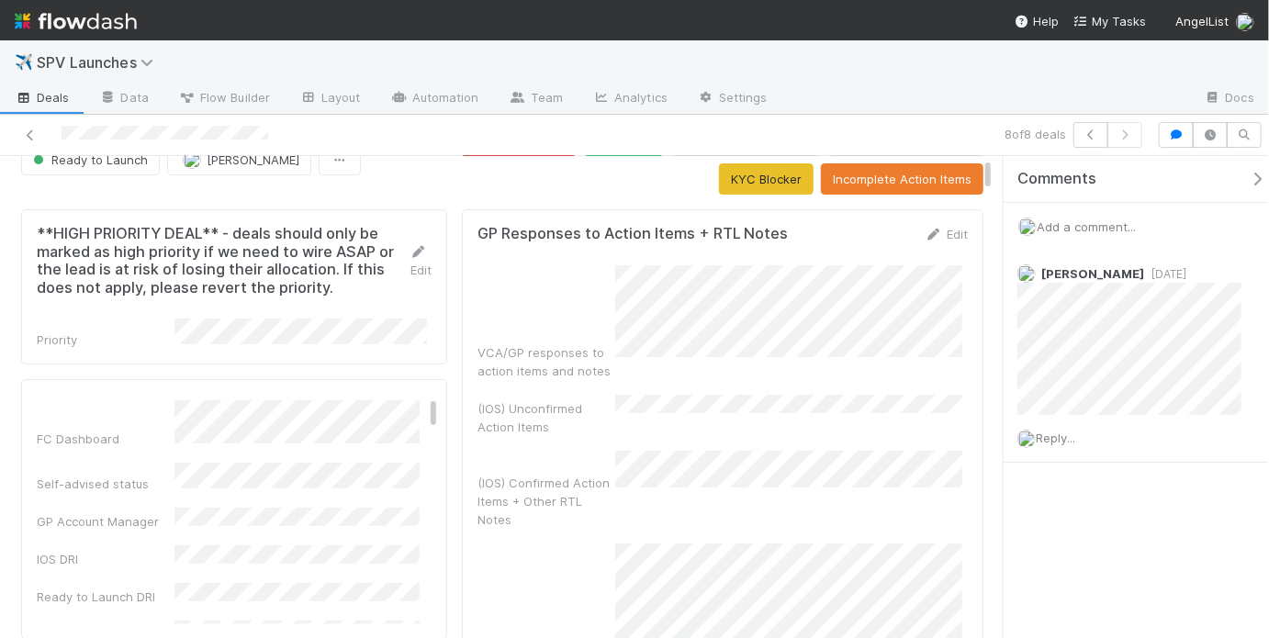
scroll to position [0, 0]
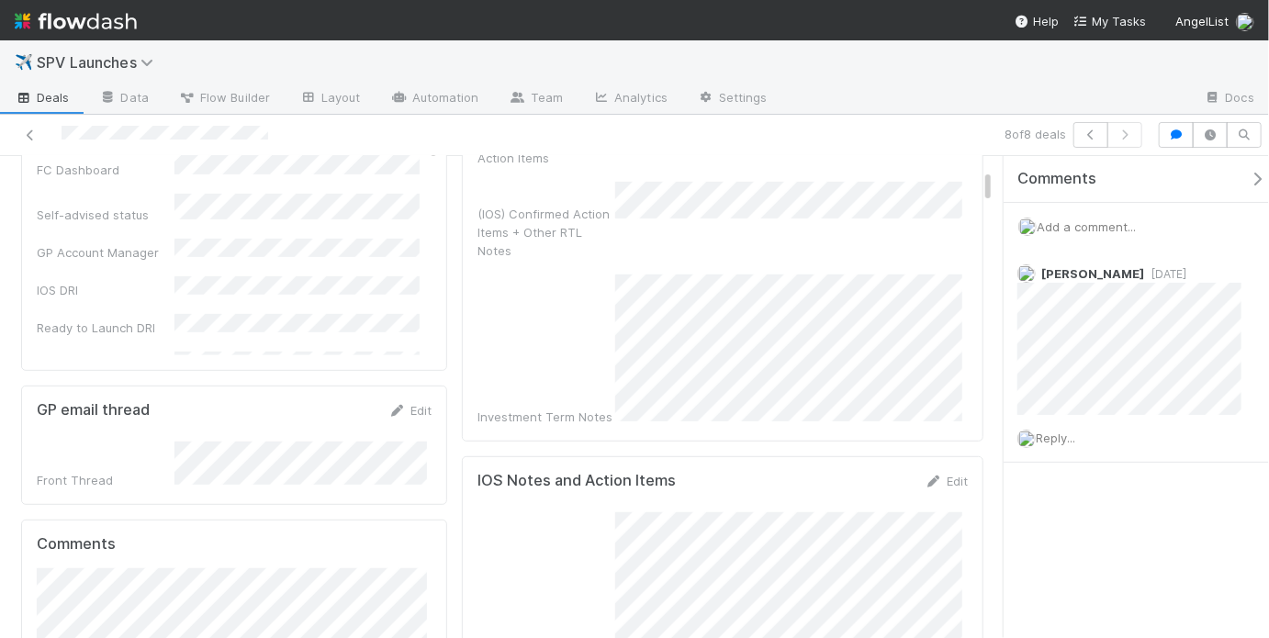
click at [760, 369] on div "GP Responses to Action Items + RTL Notes Edit VCA/GP responses to action items …" at bounding box center [722, 190] width 521 height 501
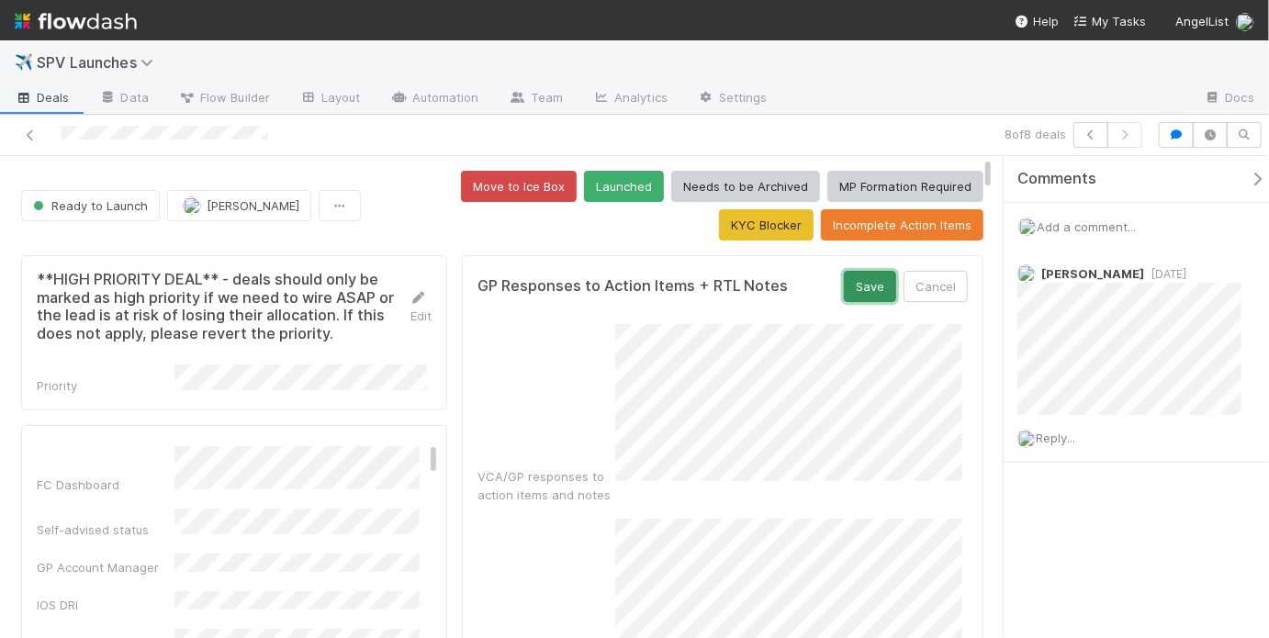
click at [858, 297] on button "Save" at bounding box center [870, 286] width 52 height 31
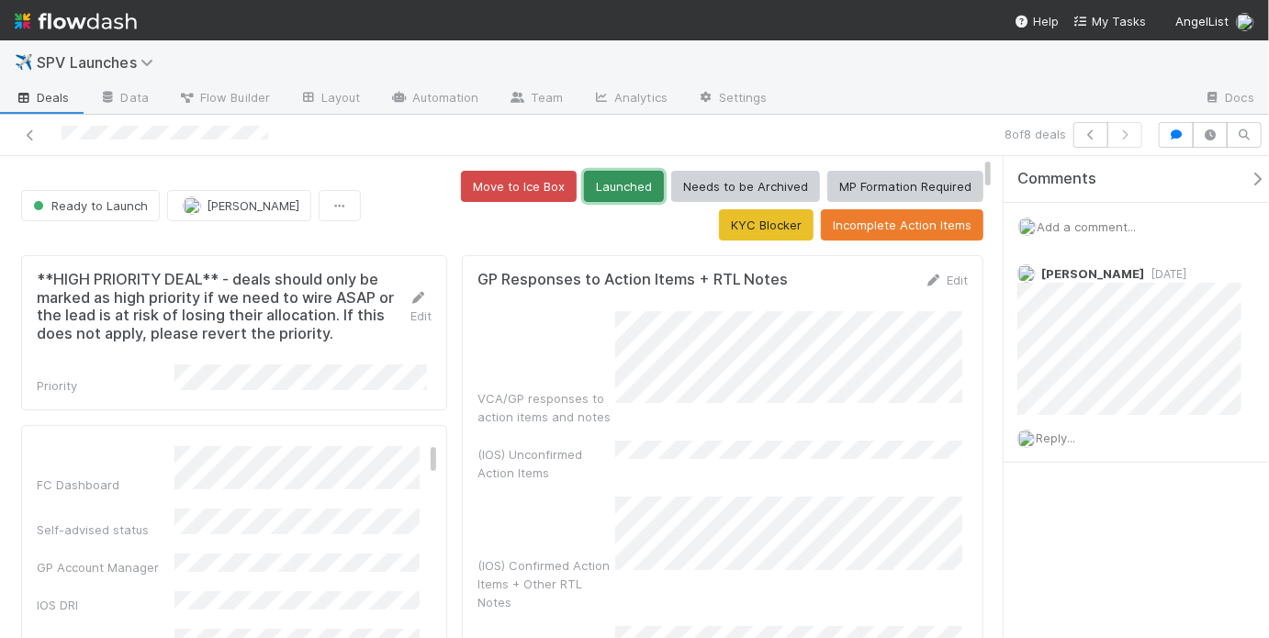
click at [584, 196] on button "Launched" at bounding box center [624, 186] width 80 height 31
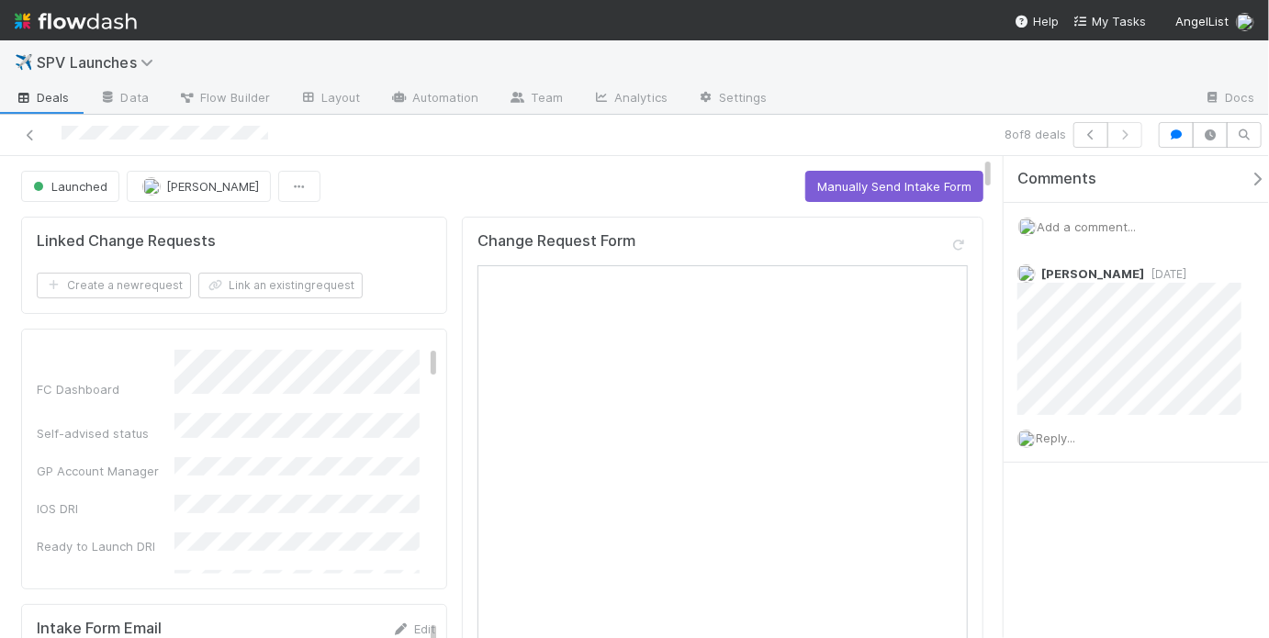
scroll to position [2736, 0]
click at [22, 136] on icon at bounding box center [30, 135] width 18 height 12
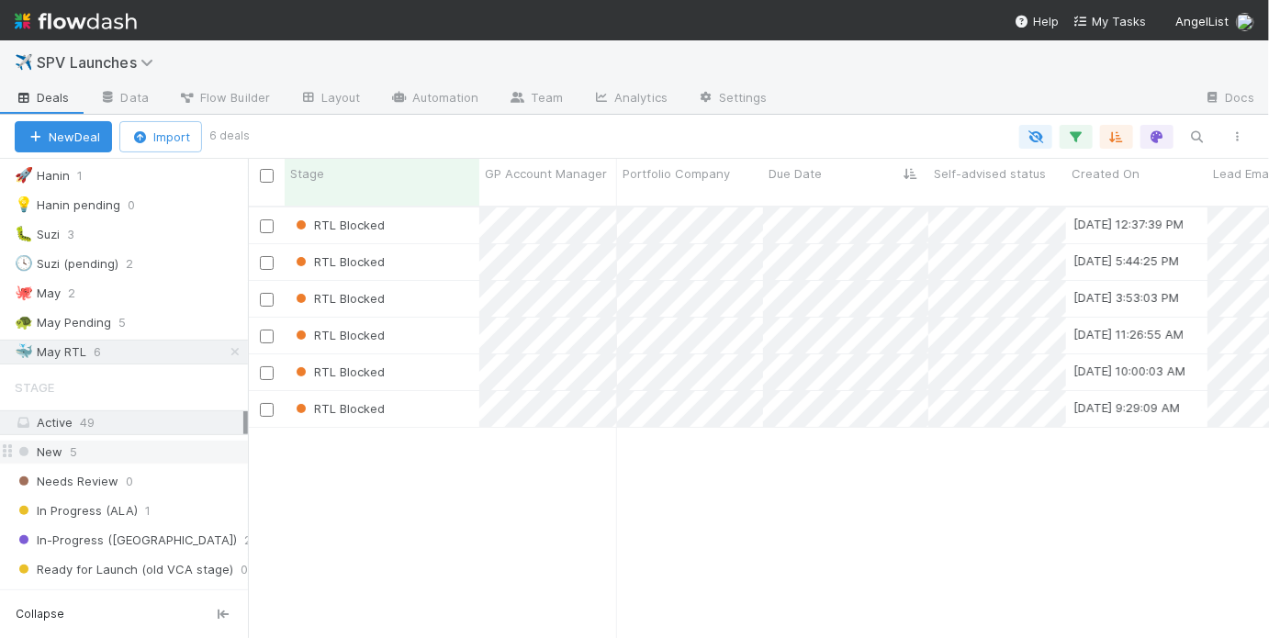
scroll to position [453, 0]
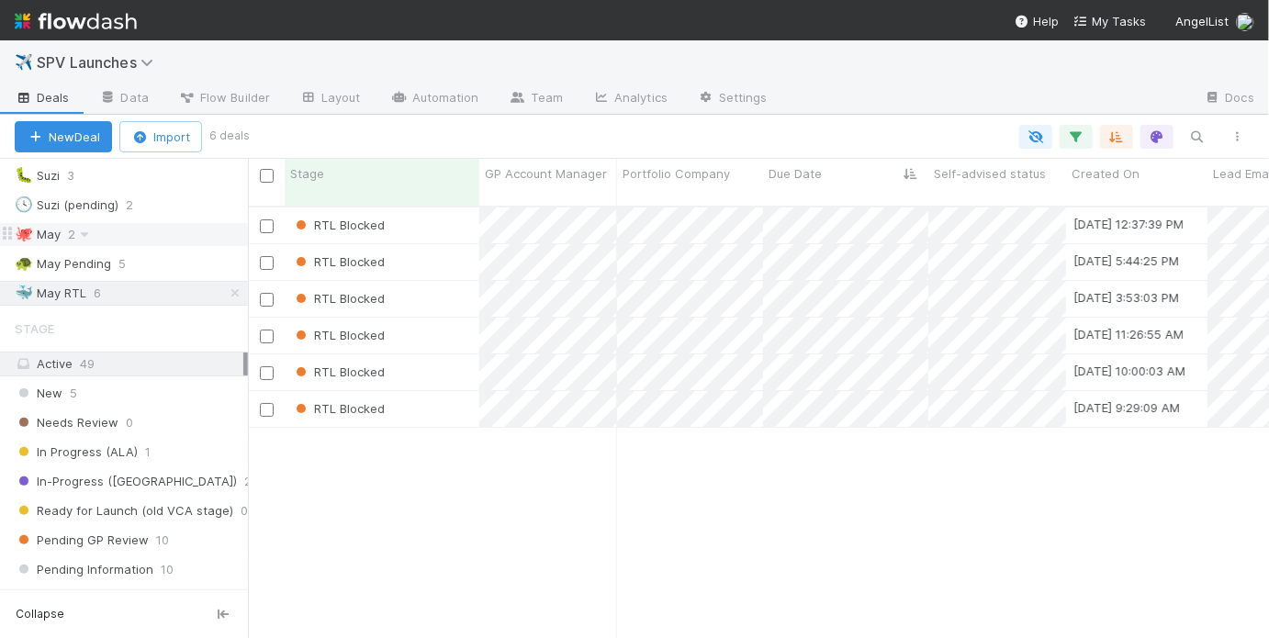
click at [157, 231] on div "🐙 May 2" at bounding box center [131, 234] width 233 height 23
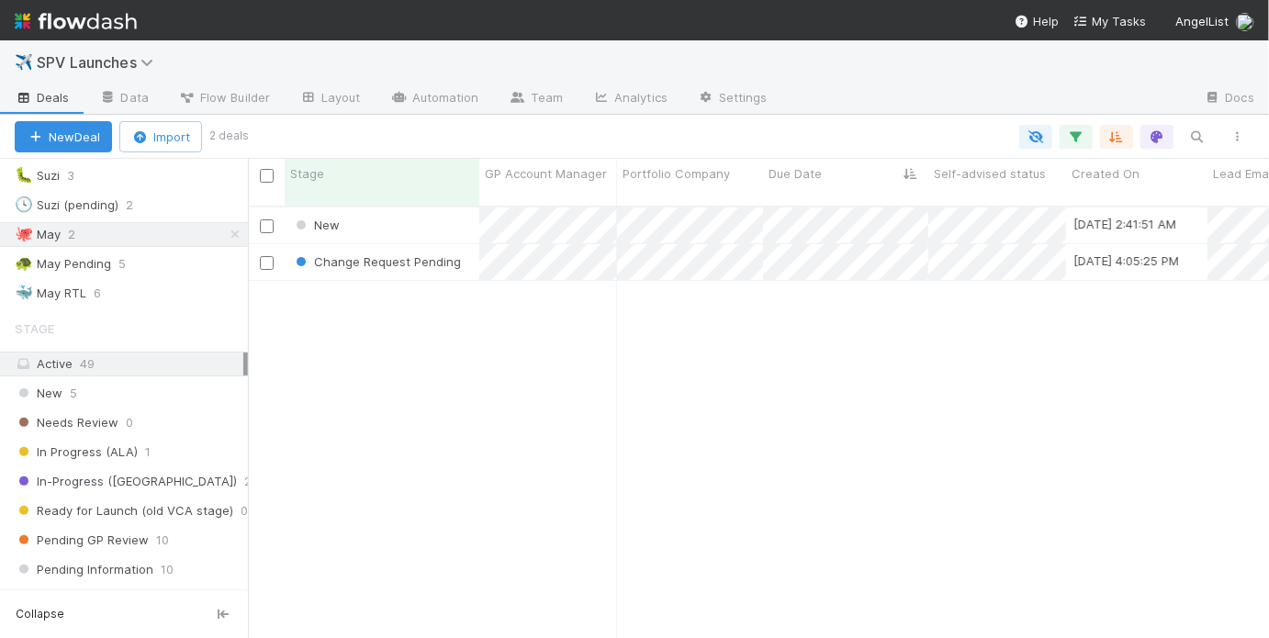
scroll to position [435, 1010]
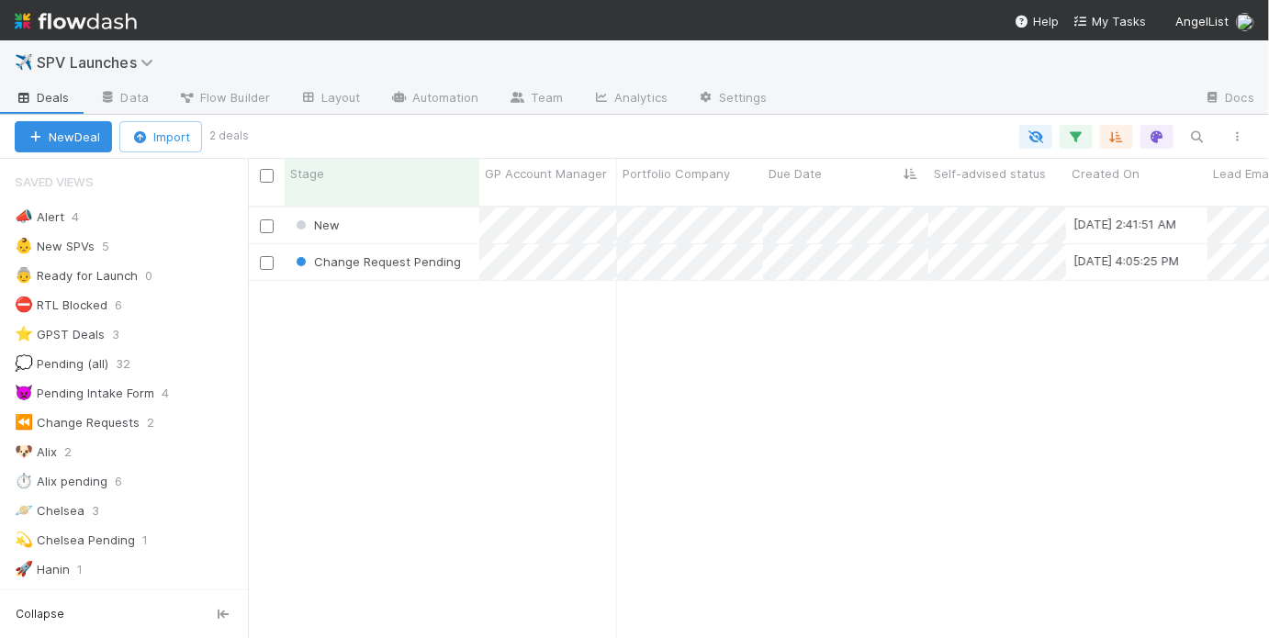
scroll to position [12, 11]
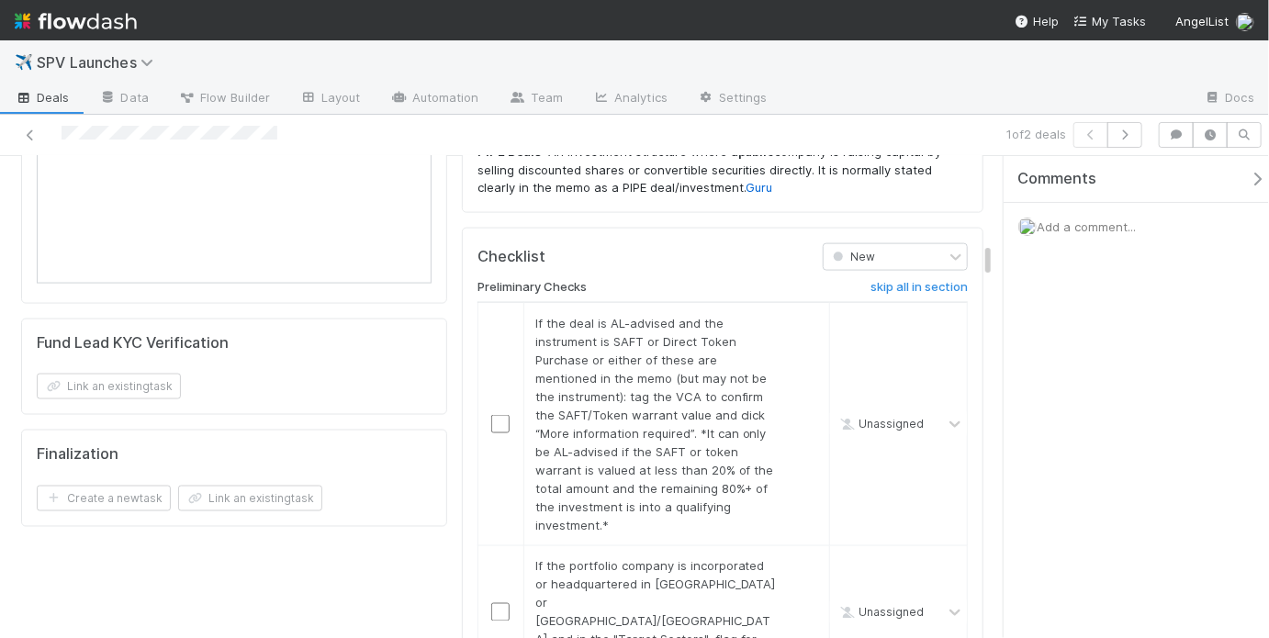
scroll to position [1189, 0]
drag, startPoint x: 622, startPoint y: 381, endPoint x: 676, endPoint y: 395, distance: 55.0
click at [677, 395] on span "If the deal is AL-advised and the instrument is SAFT or Direct Token Purchase o…" at bounding box center [654, 423] width 239 height 217
click at [690, 401] on span "If the deal is AL-advised and the instrument is SAFT or Direct Token Purchase o…" at bounding box center [654, 423] width 239 height 217
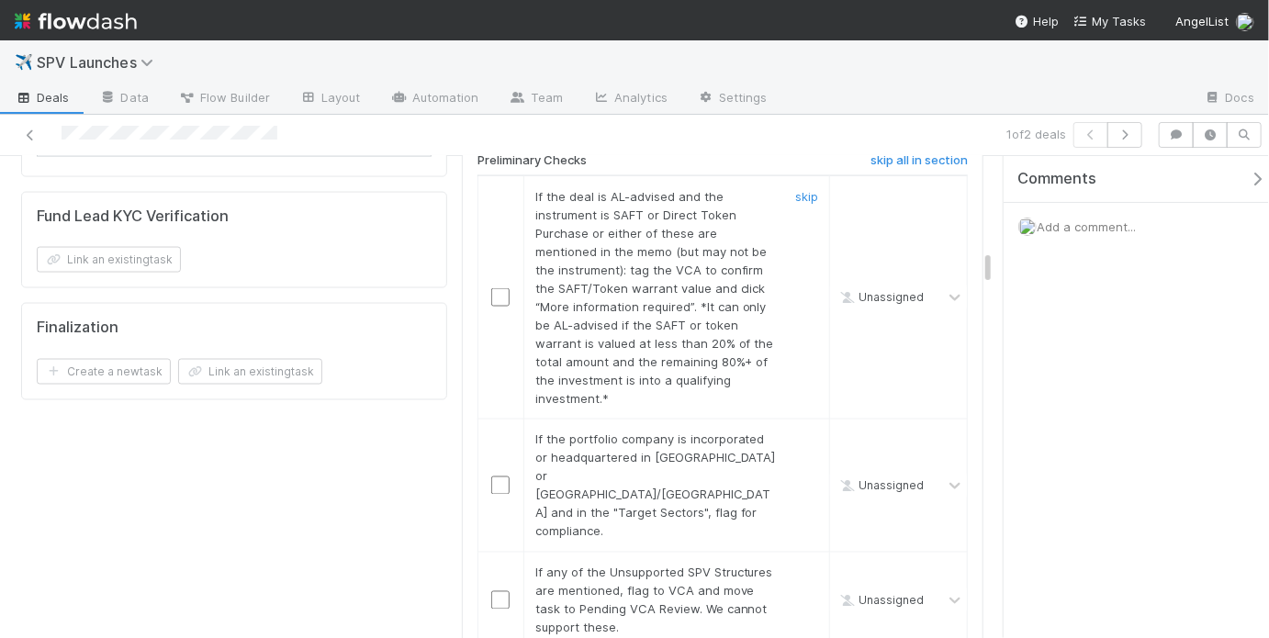
scroll to position [1339, 0]
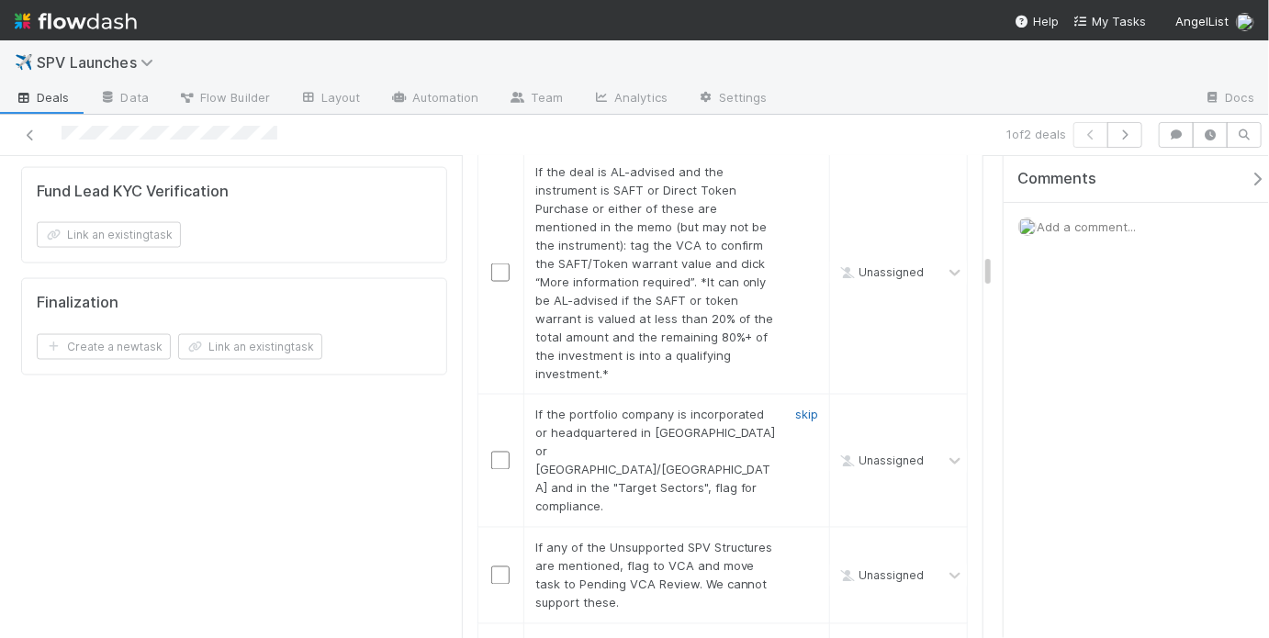
click at [801, 408] on link "skip" at bounding box center [806, 415] width 23 height 15
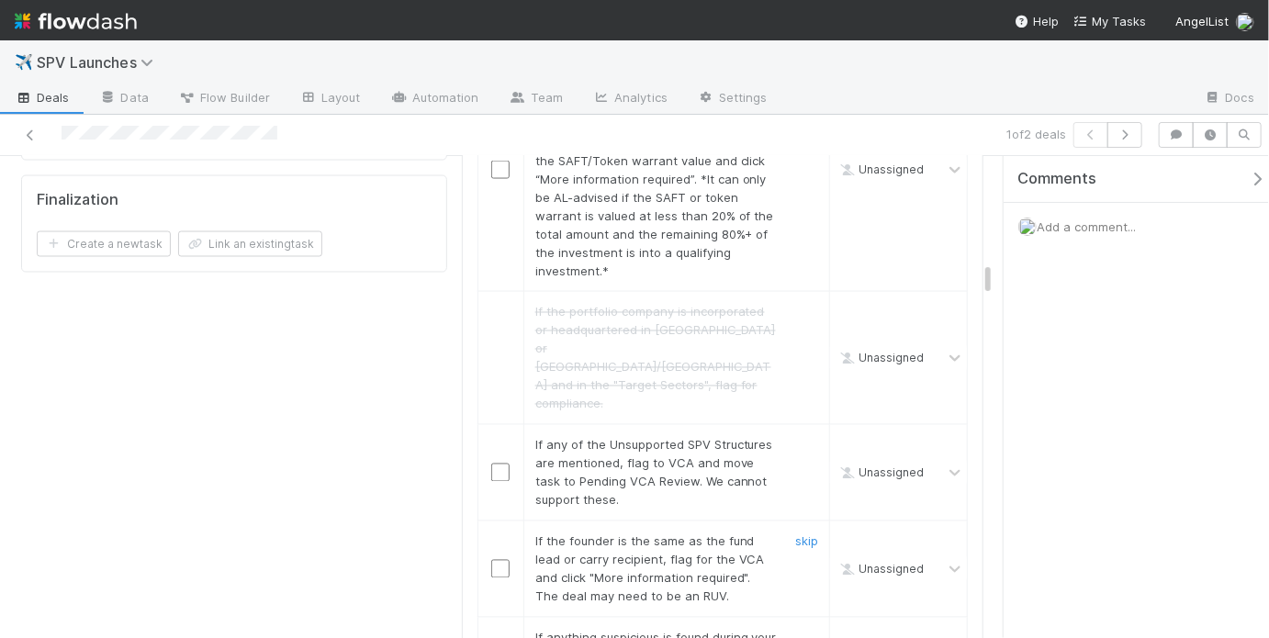
scroll to position [1454, 0]
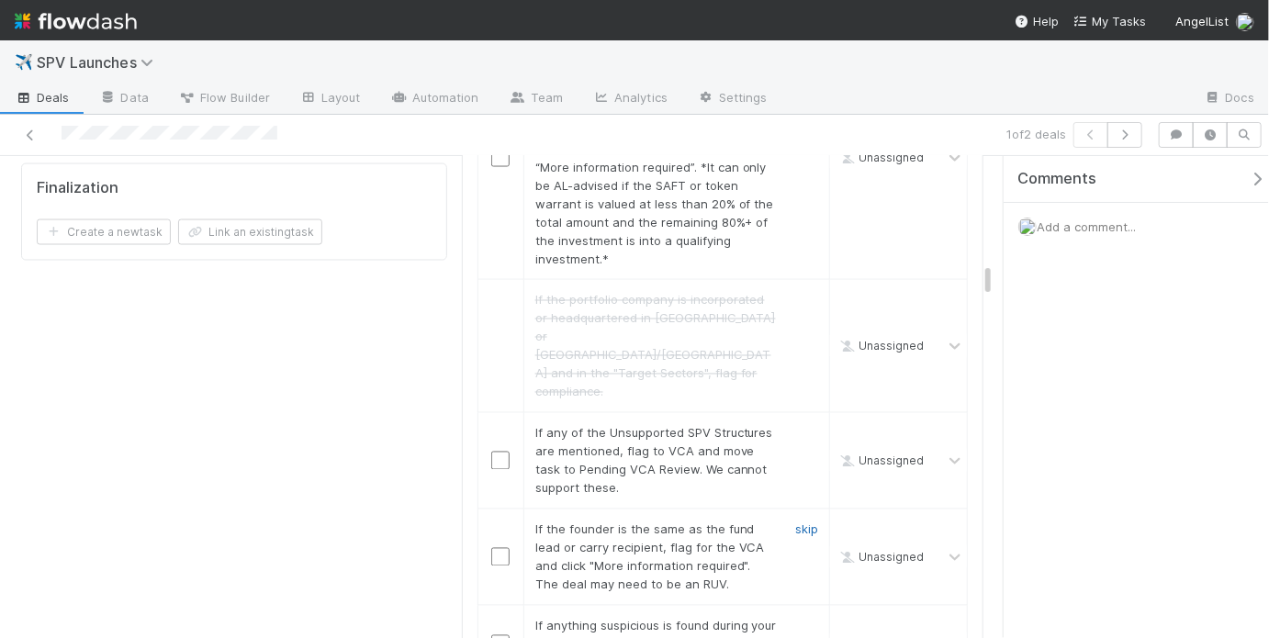
click at [795, 522] on link "skip" at bounding box center [806, 529] width 23 height 15
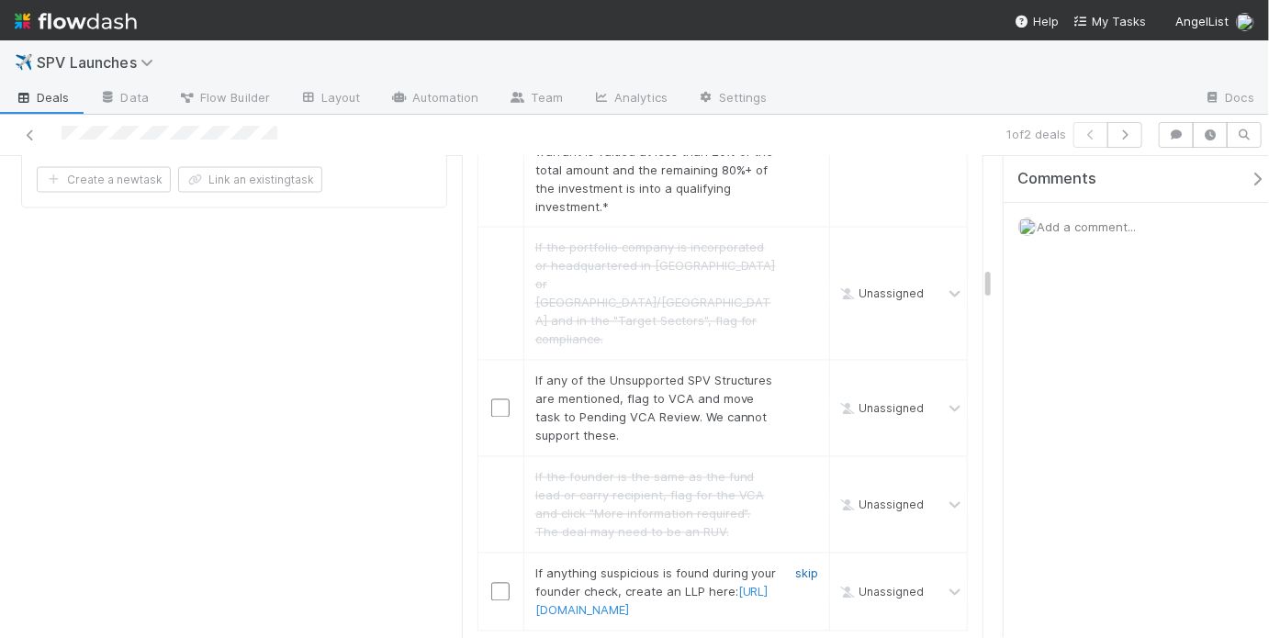
click at [795, 566] on link "skip" at bounding box center [806, 573] width 23 height 15
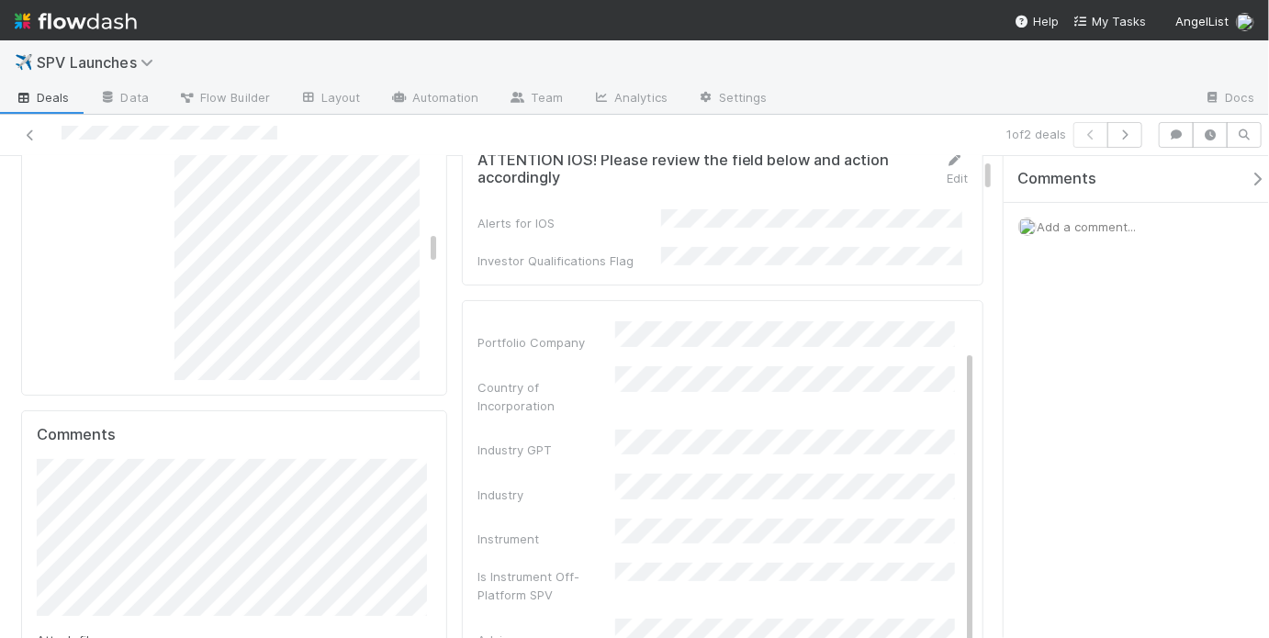
scroll to position [89, 0]
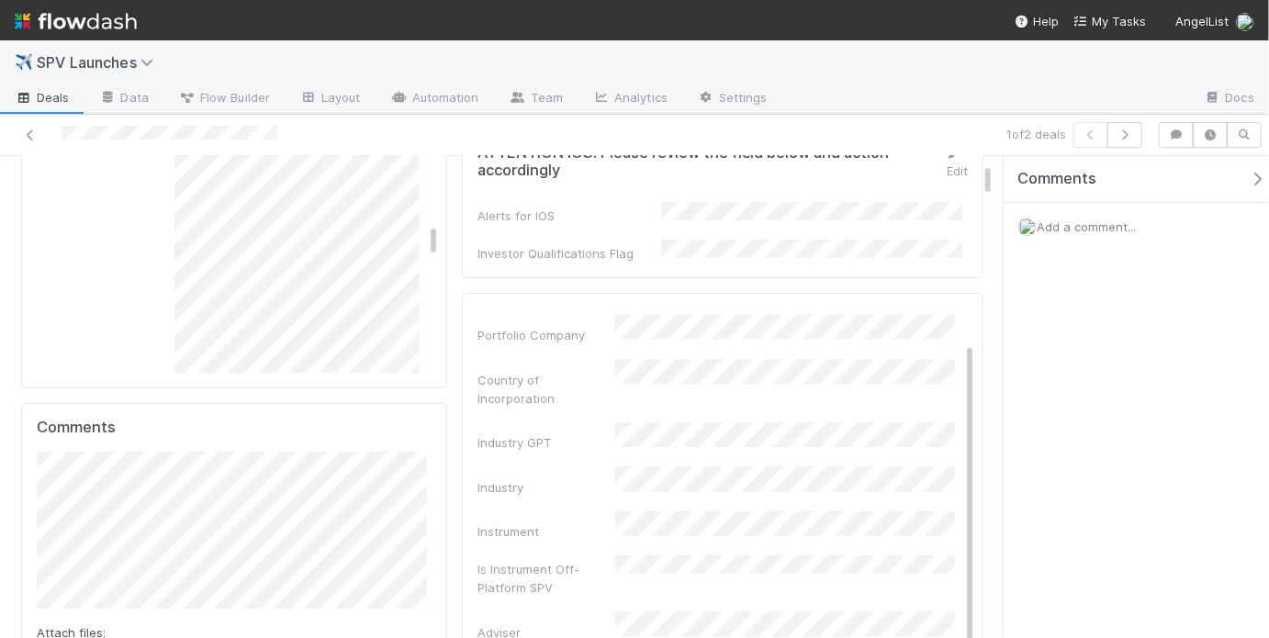
click at [629, 555] on div "Is Instrument Off-Platform SPV" at bounding box center [724, 575] width 494 height 41
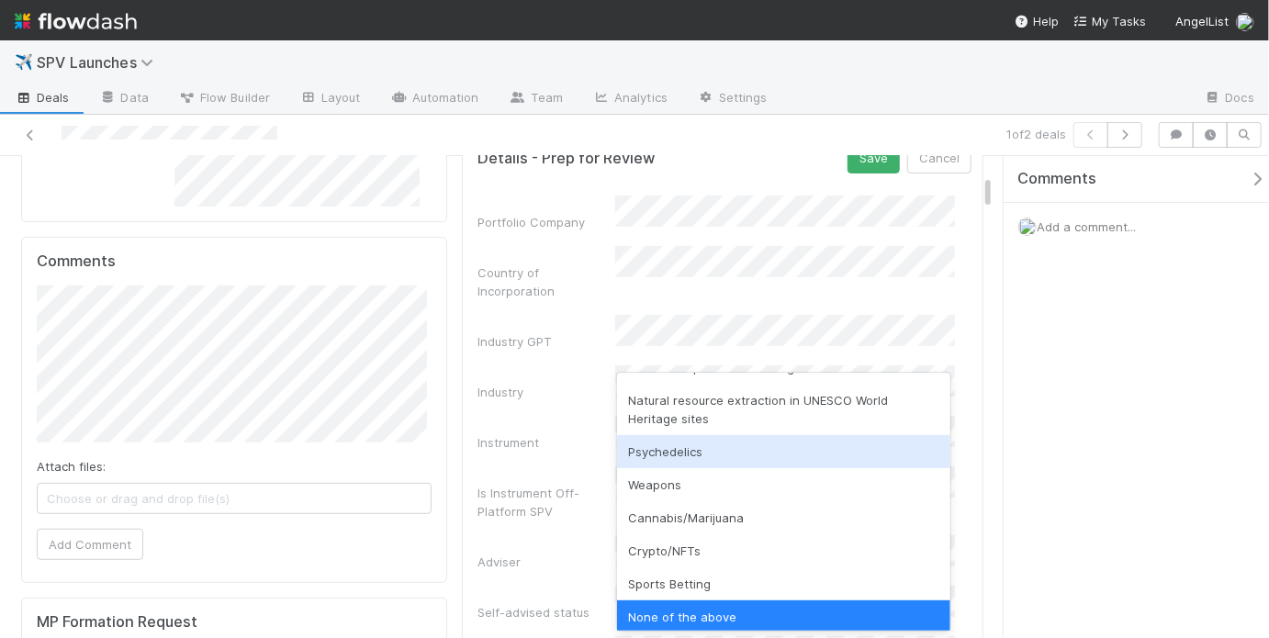
scroll to position [431, 0]
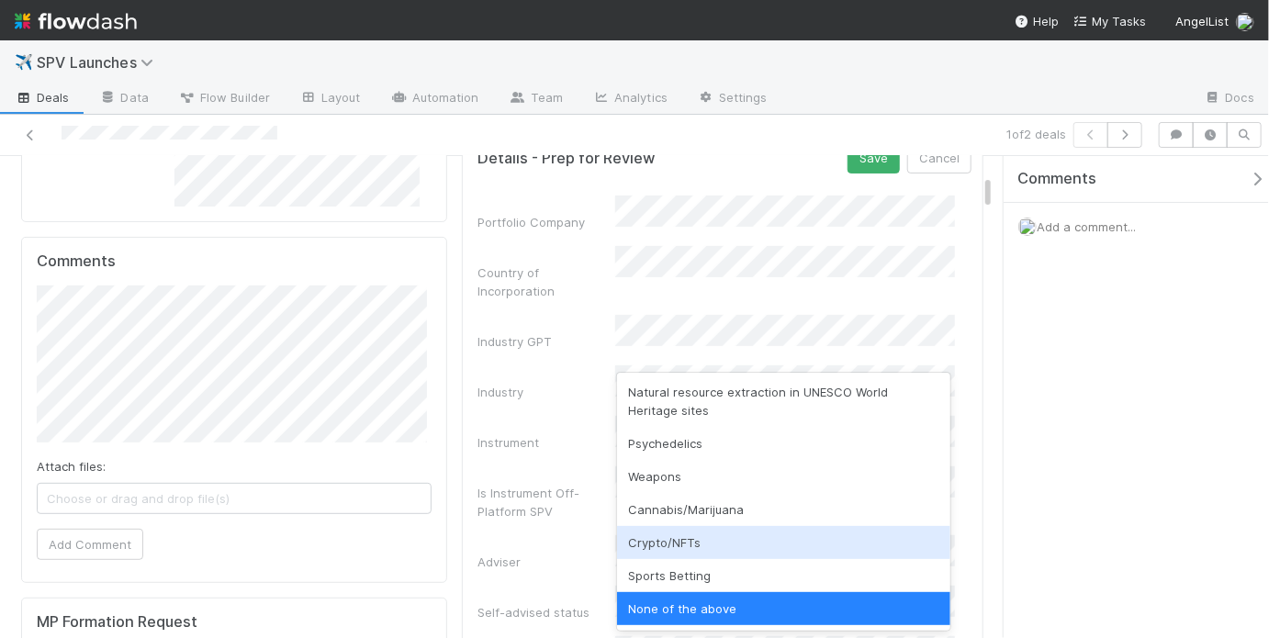
click at [684, 543] on div "Crypto/NFTs" at bounding box center [783, 542] width 332 height 33
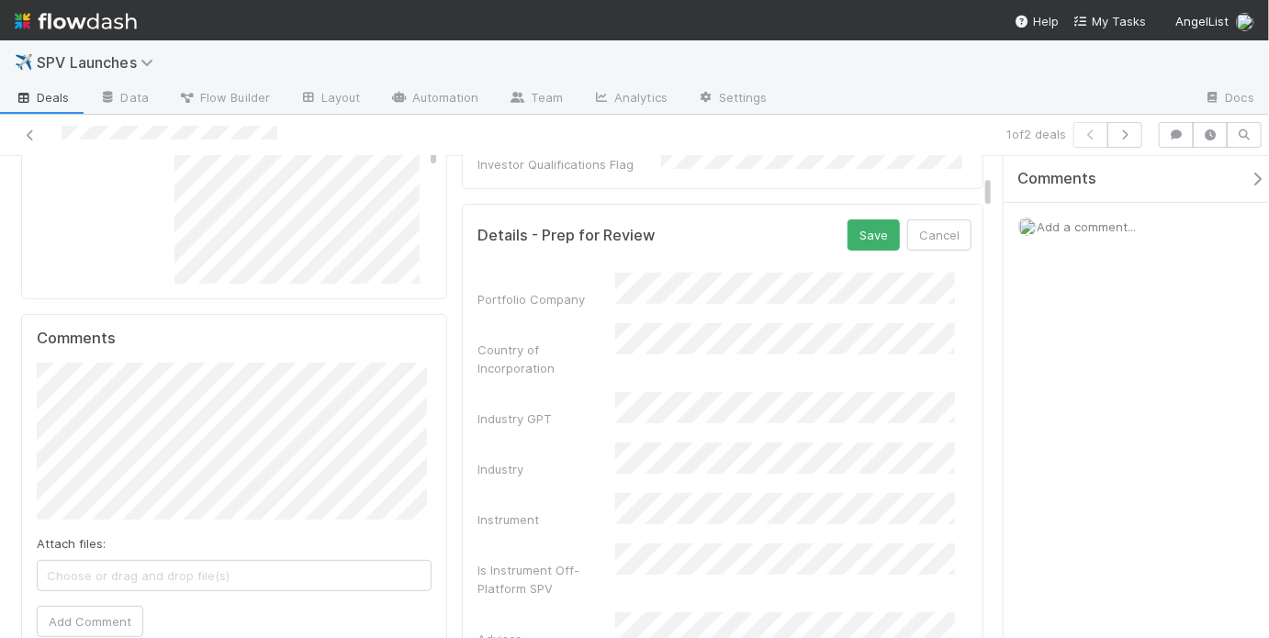
scroll to position [174, 0]
click at [847, 235] on button "Save" at bounding box center [873, 239] width 52 height 31
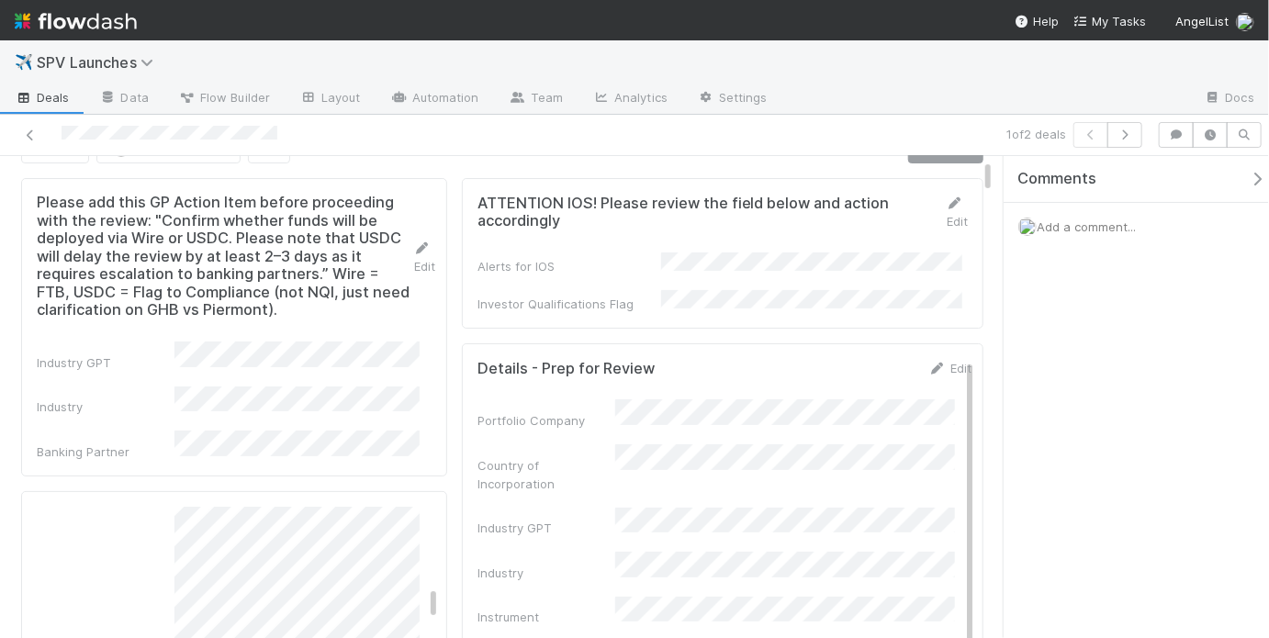
scroll to position [37, 0]
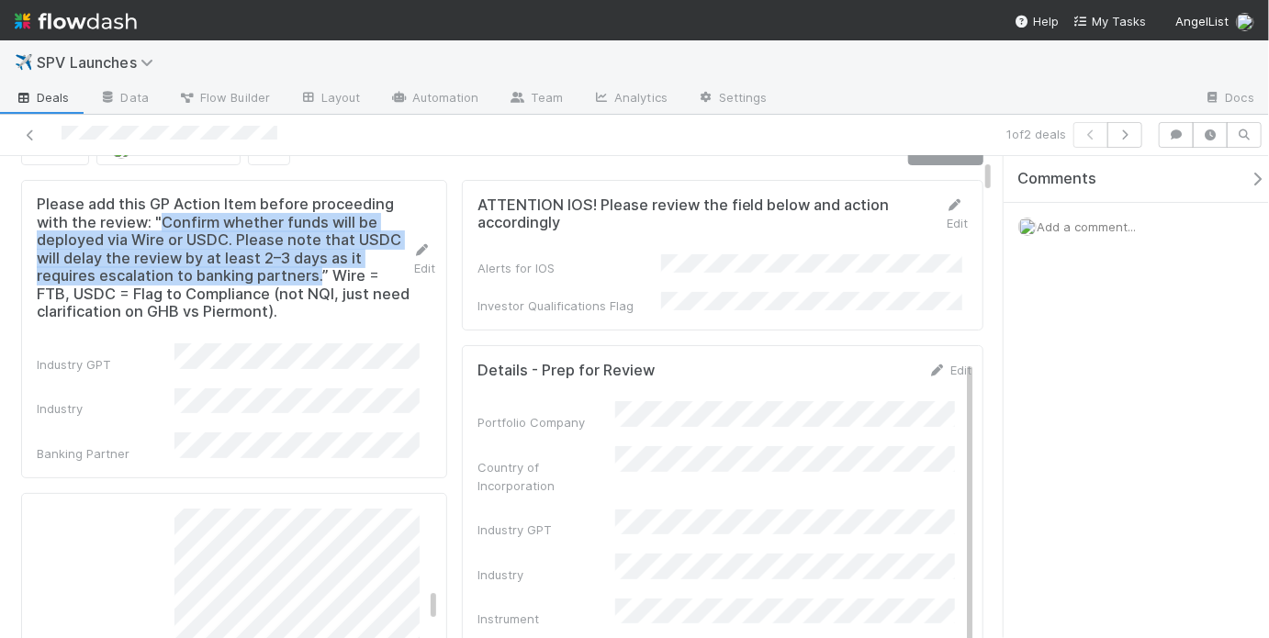
drag, startPoint x: 162, startPoint y: 218, endPoint x: 330, endPoint y: 275, distance: 178.5
click at [330, 275] on h5 "Please add this GP Action Item before proceeding with the review: "Confirm whet…" at bounding box center [225, 259] width 376 height 126
copy h5 "Confirm whether funds will be deployed via Wire or USDC. Please note that USDC …"
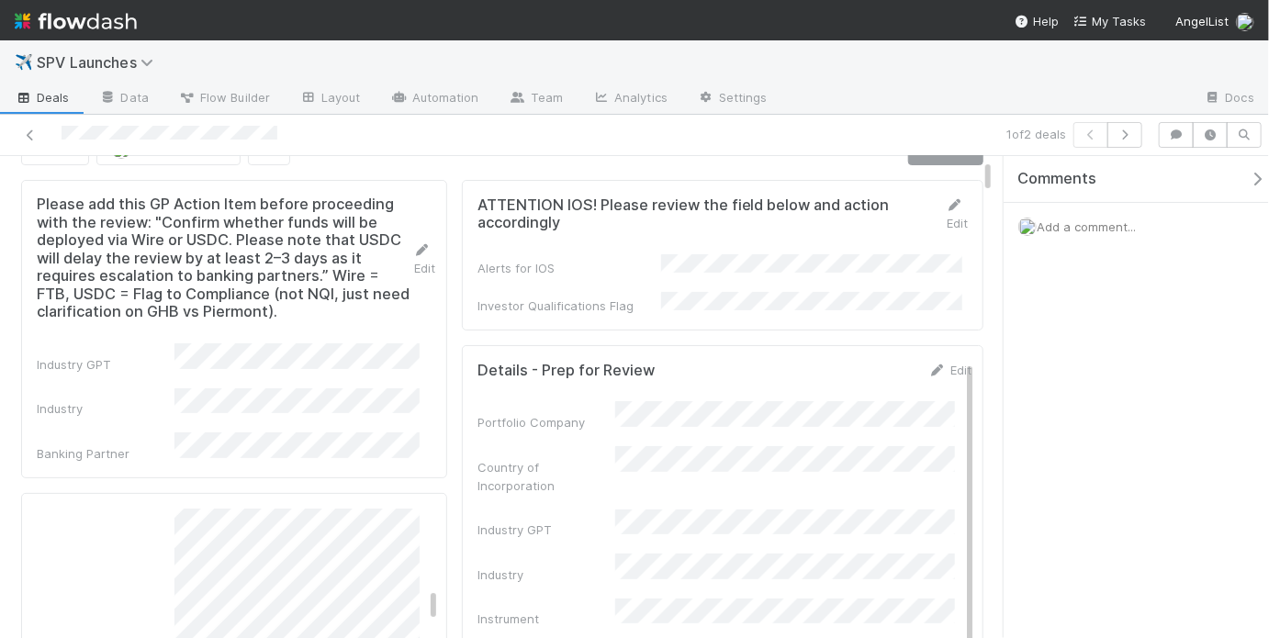
click at [1043, 252] on div "Comments Add a comment..." at bounding box center [1141, 249] width 276 height 186
click at [1086, 234] on div "Add a comment..." at bounding box center [1141, 227] width 276 height 48
click at [1070, 231] on span "Add a comment..." at bounding box center [1085, 226] width 99 height 15
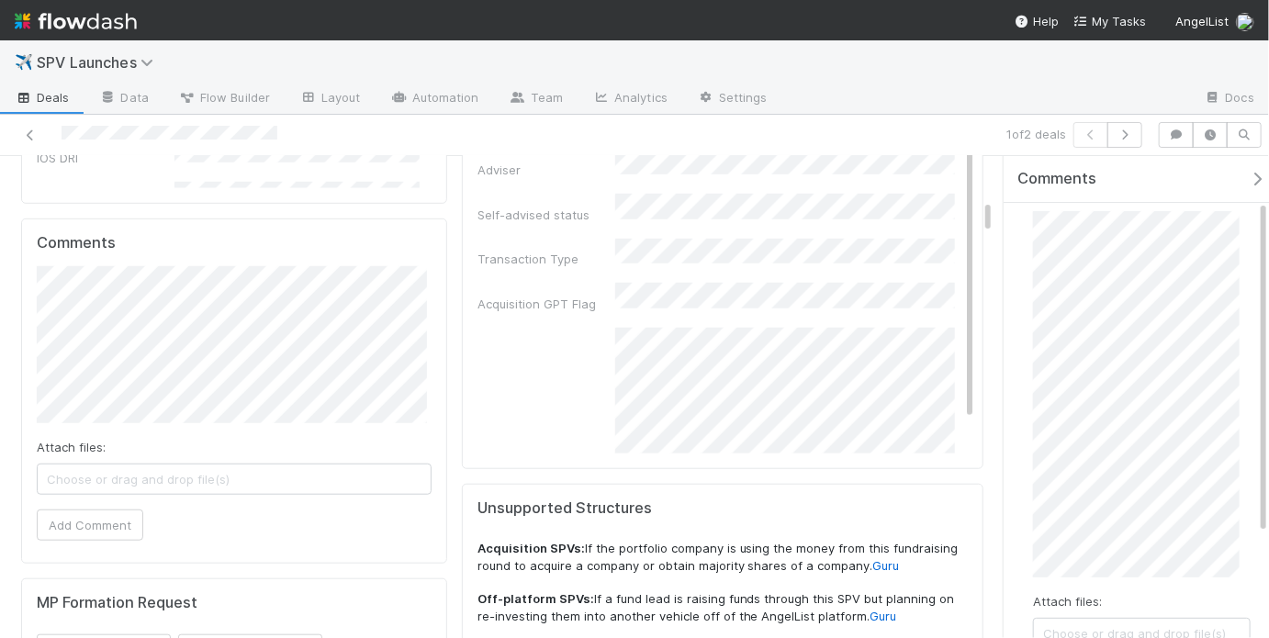
scroll to position [125, 0]
click at [1070, 591] on button "Add Comment" at bounding box center [1086, 593] width 106 height 31
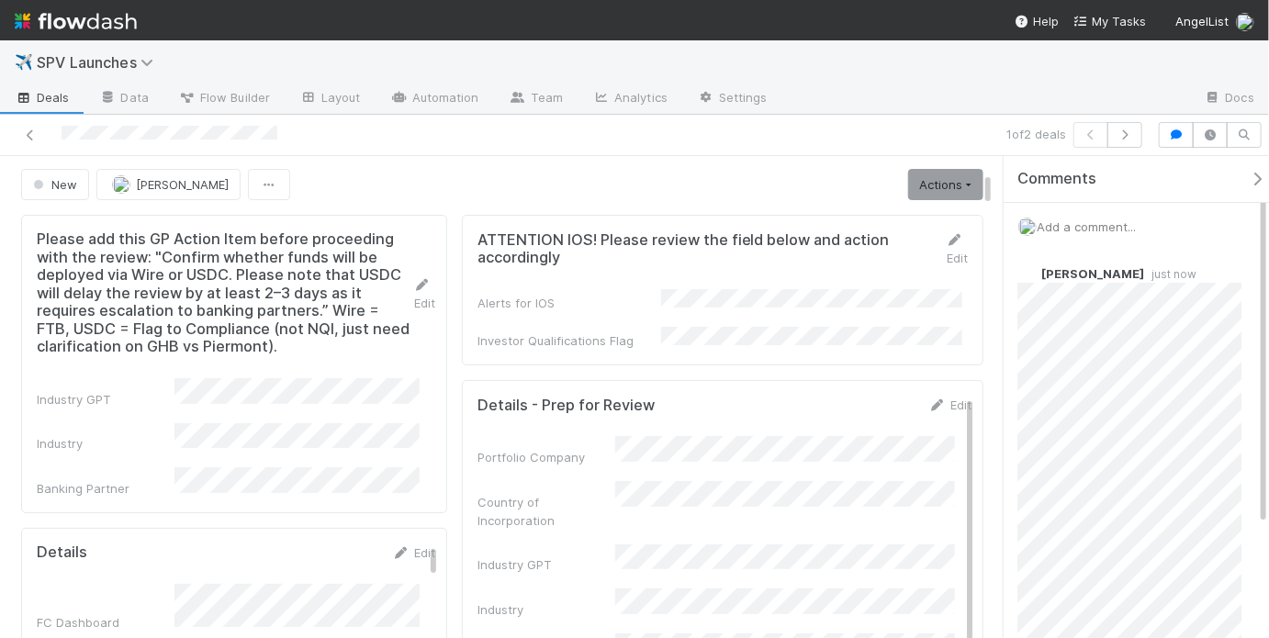
scroll to position [0, 0]
click at [911, 190] on link "Actions" at bounding box center [945, 186] width 75 height 31
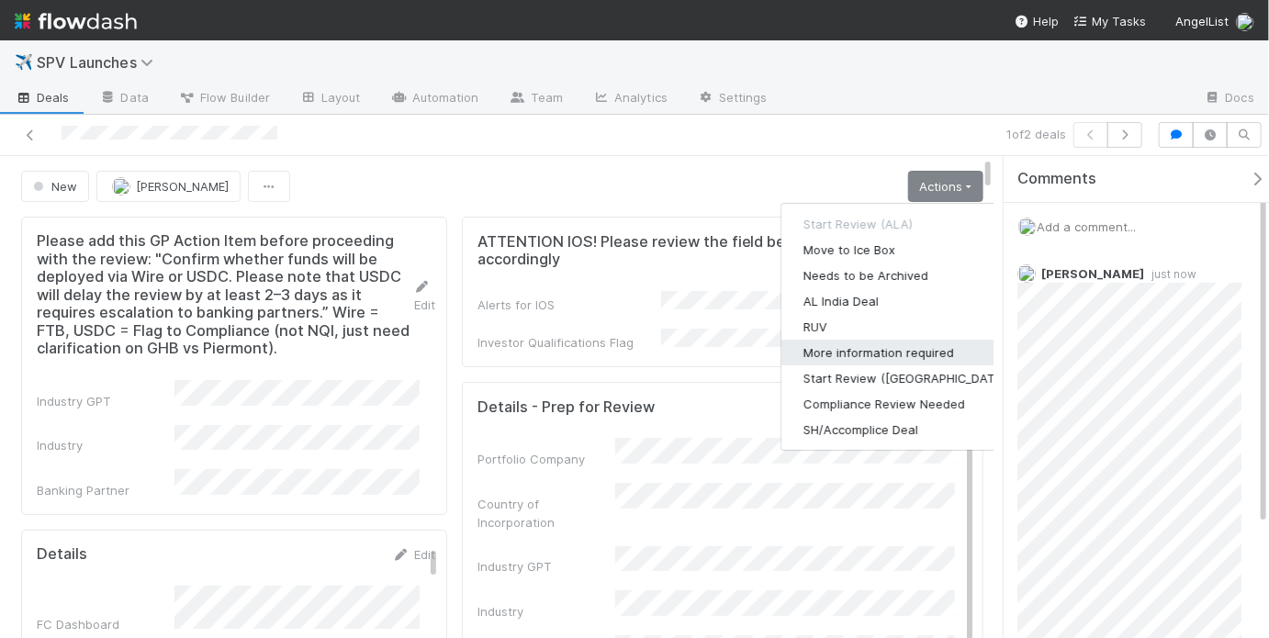
click at [880, 352] on button "More information required" at bounding box center [906, 353] width 251 height 26
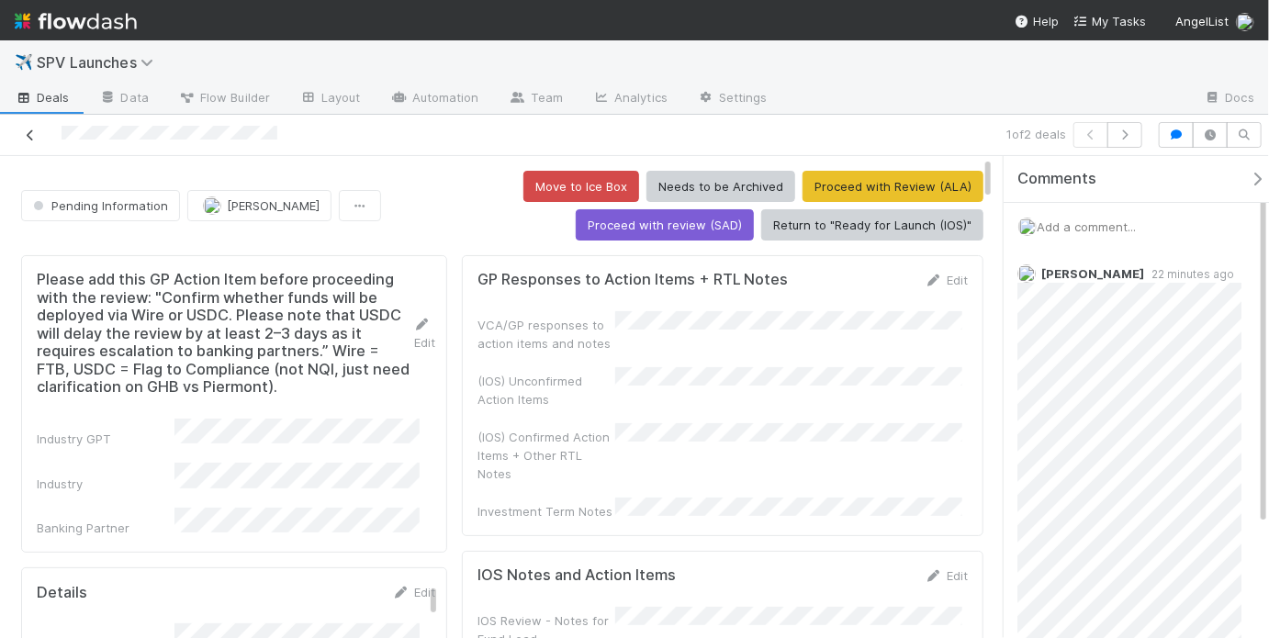
click at [26, 134] on icon at bounding box center [30, 135] width 18 height 12
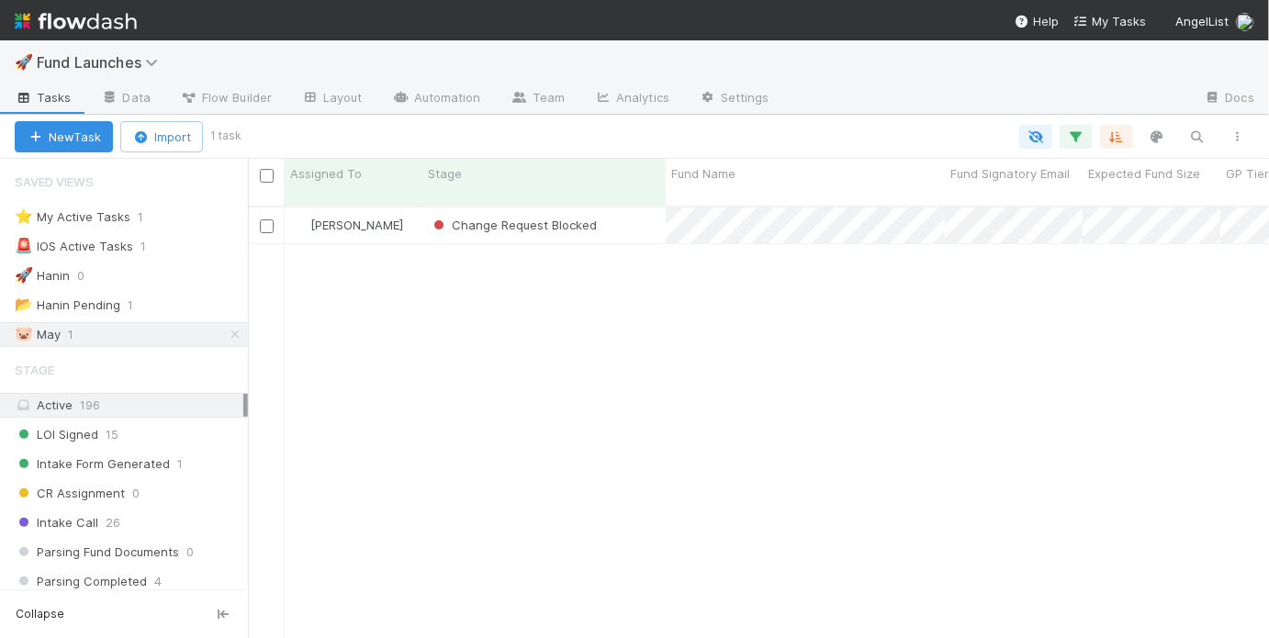
scroll to position [12, 11]
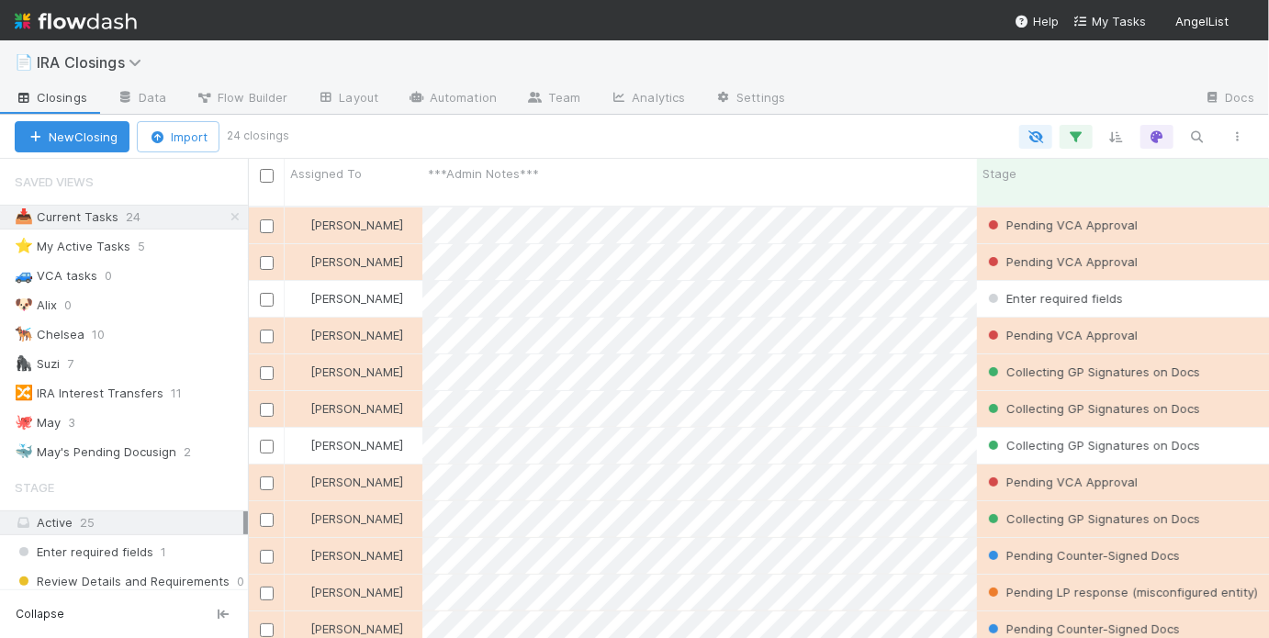
scroll to position [12, 11]
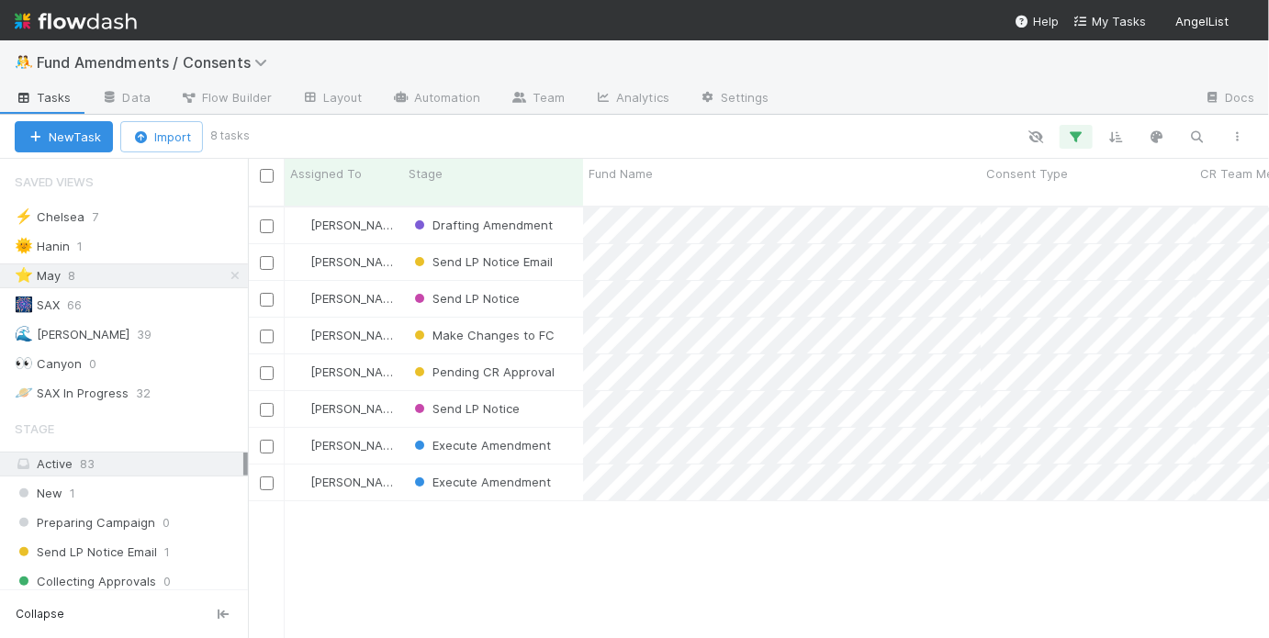
scroll to position [435, 1010]
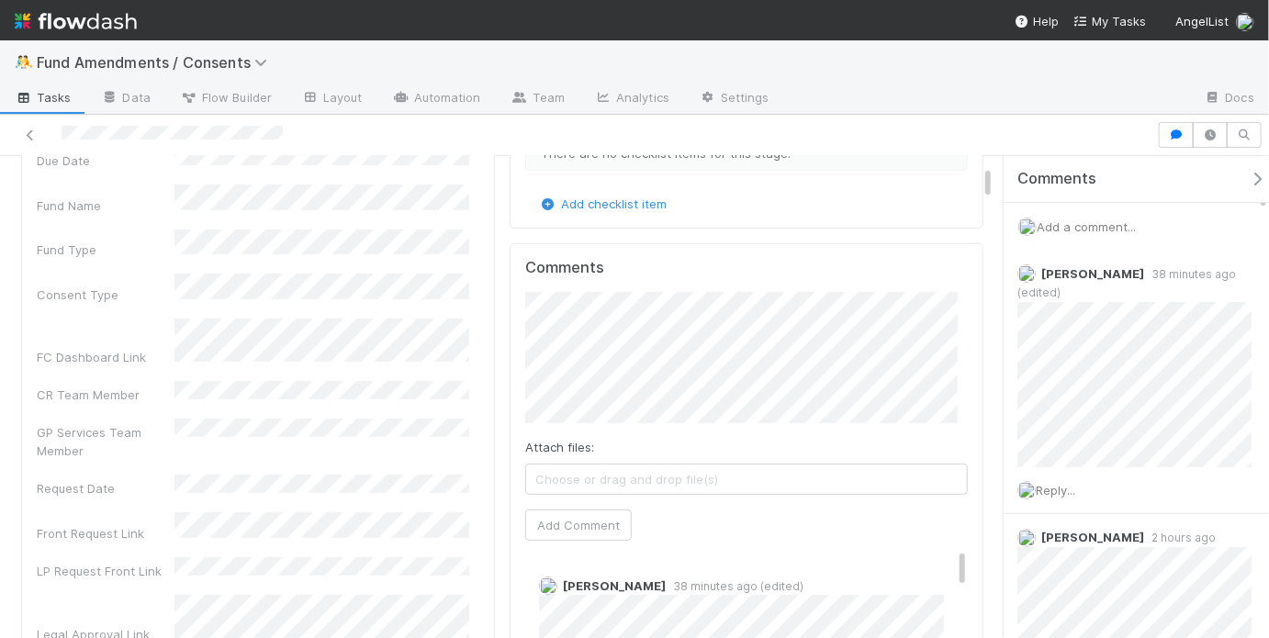
scroll to position [135, 0]
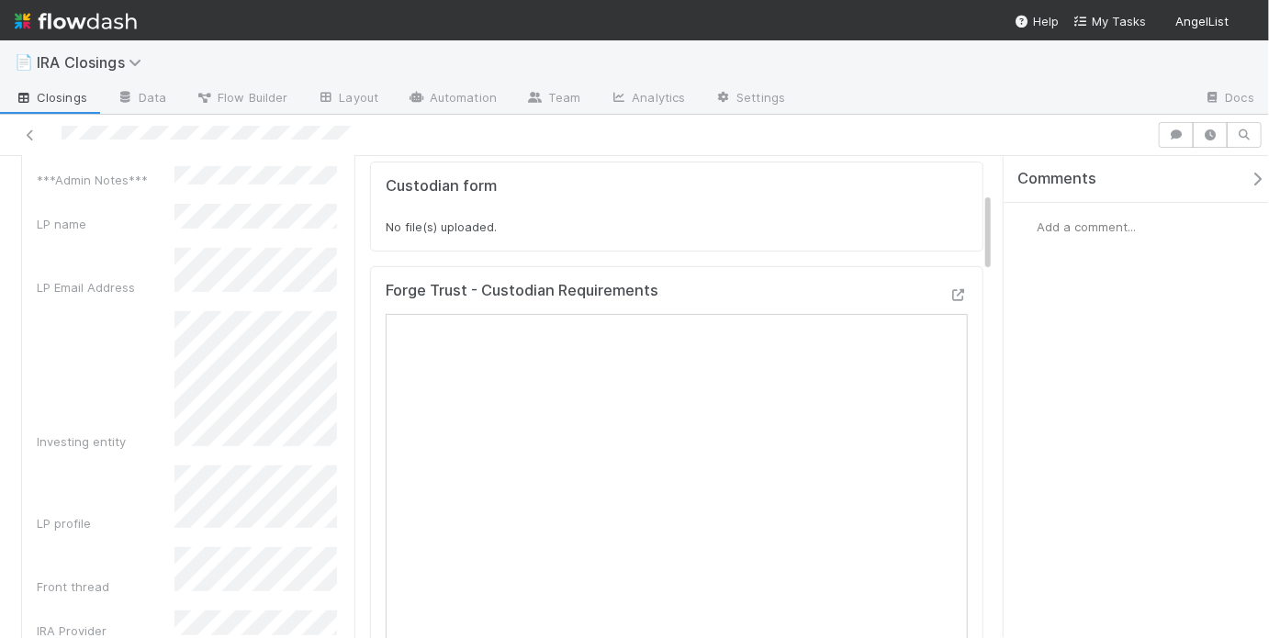
scroll to position [212, 0]
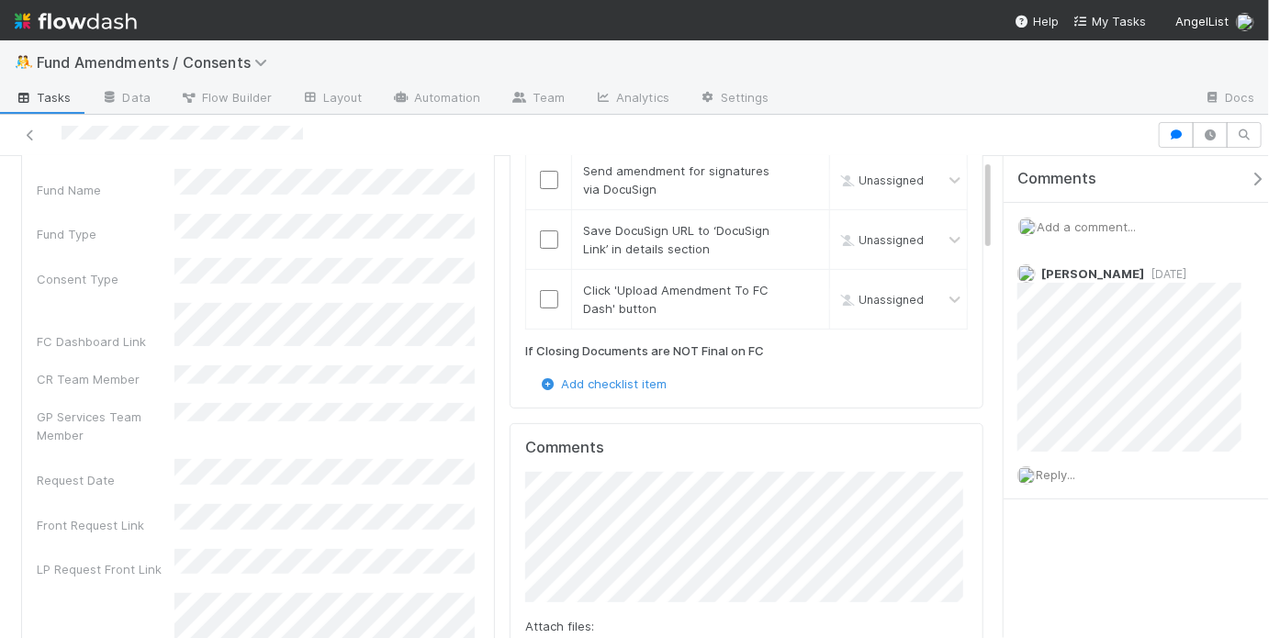
scroll to position [3, 0]
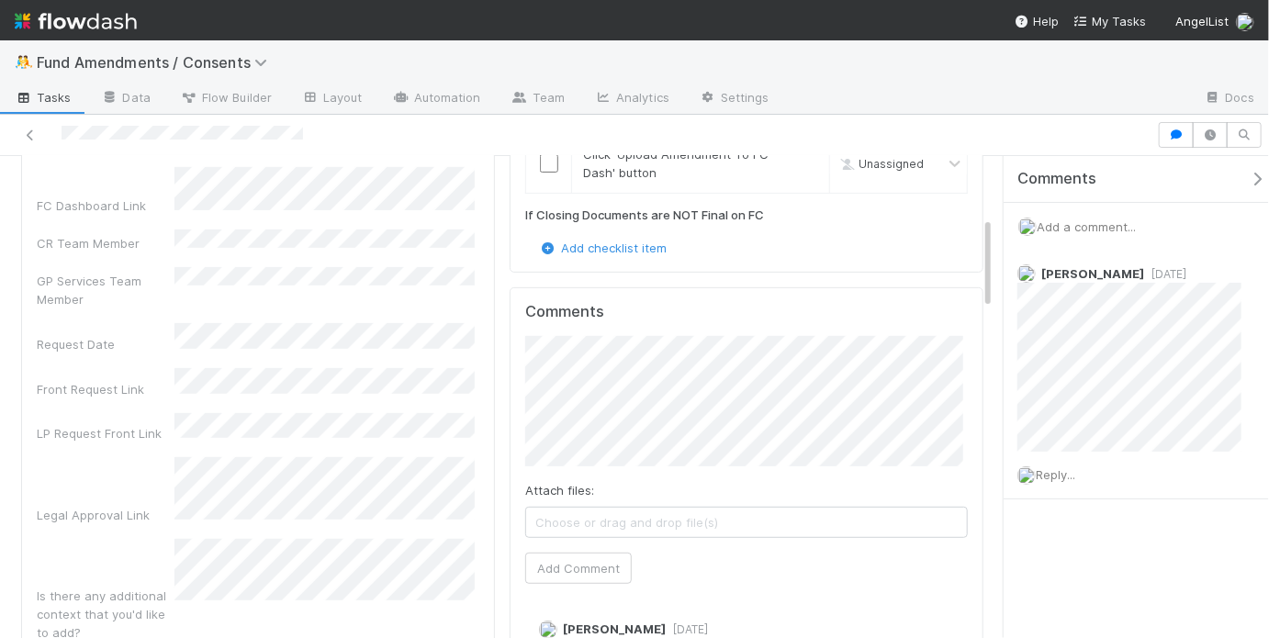
click at [113, 457] on div "Legal Approval Link" at bounding box center [258, 490] width 442 height 67
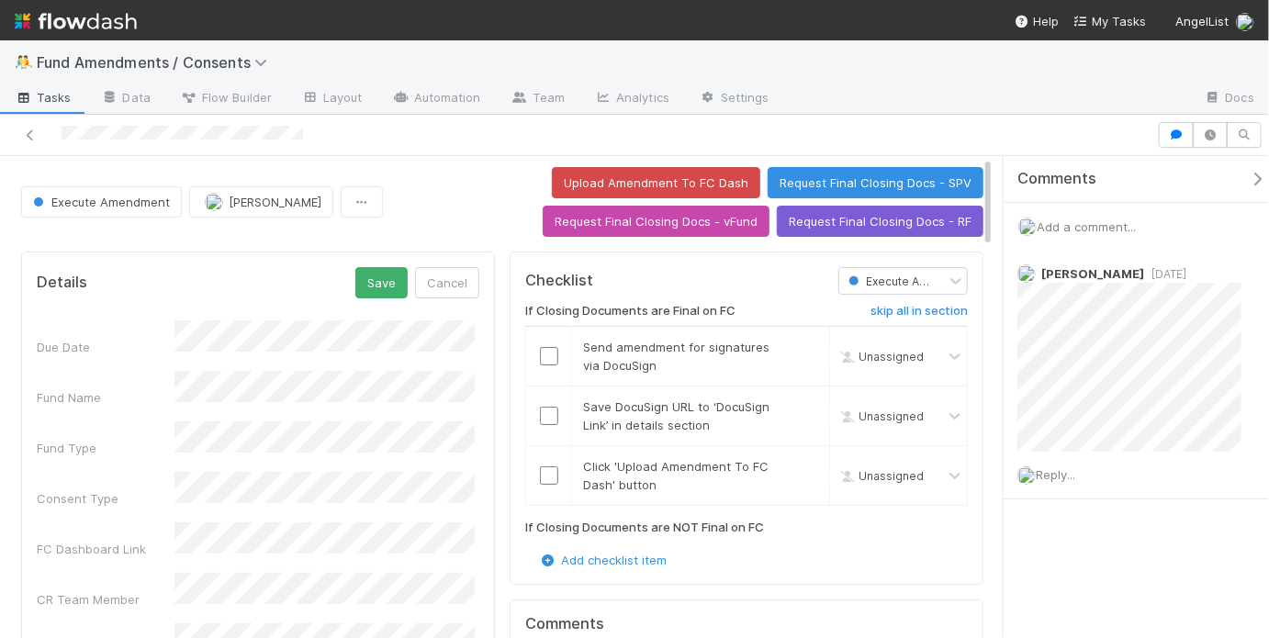
scroll to position [0, 0]
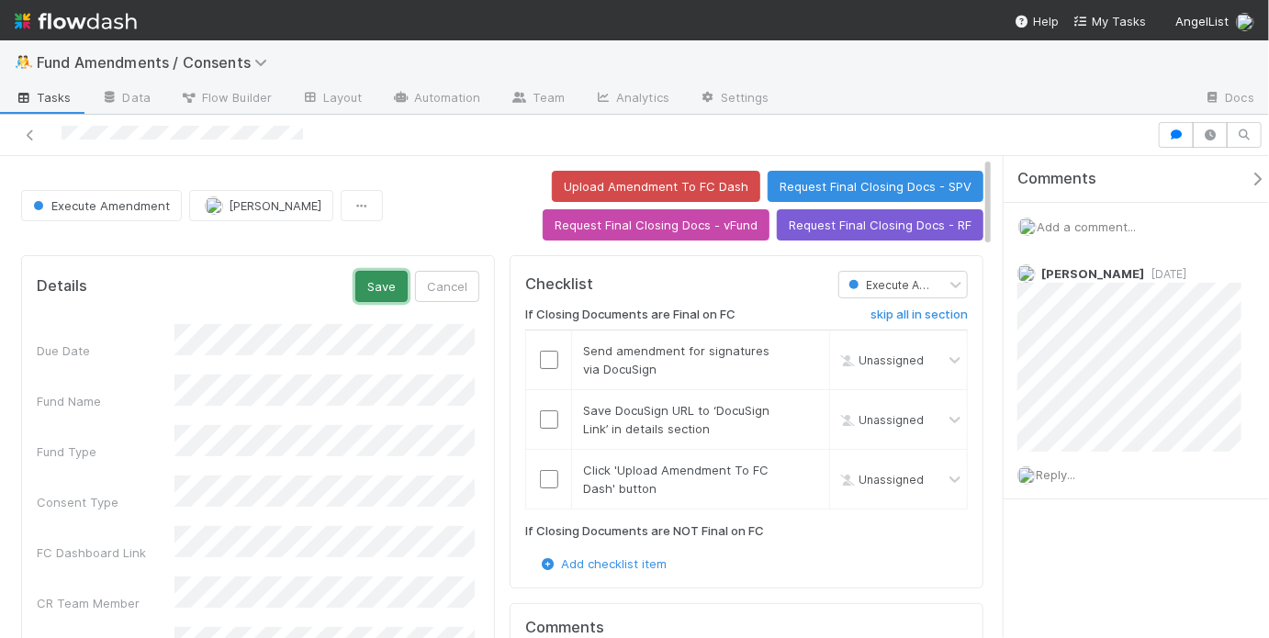
click at [359, 286] on button "Save" at bounding box center [381, 286] width 52 height 31
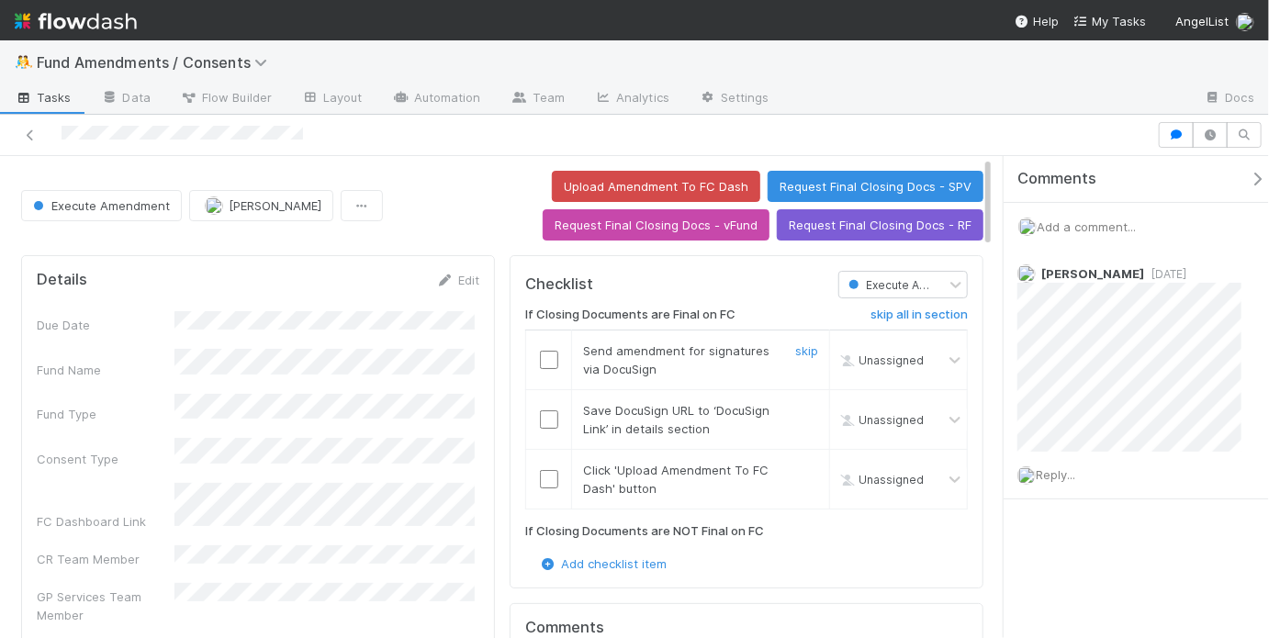
click at [543, 358] on input "checkbox" at bounding box center [549, 360] width 18 height 18
click at [540, 410] on input "checkbox" at bounding box center [549, 419] width 18 height 18
click at [543, 488] on td at bounding box center [549, 479] width 46 height 60
click at [544, 479] on input "checkbox" at bounding box center [549, 479] width 18 height 18
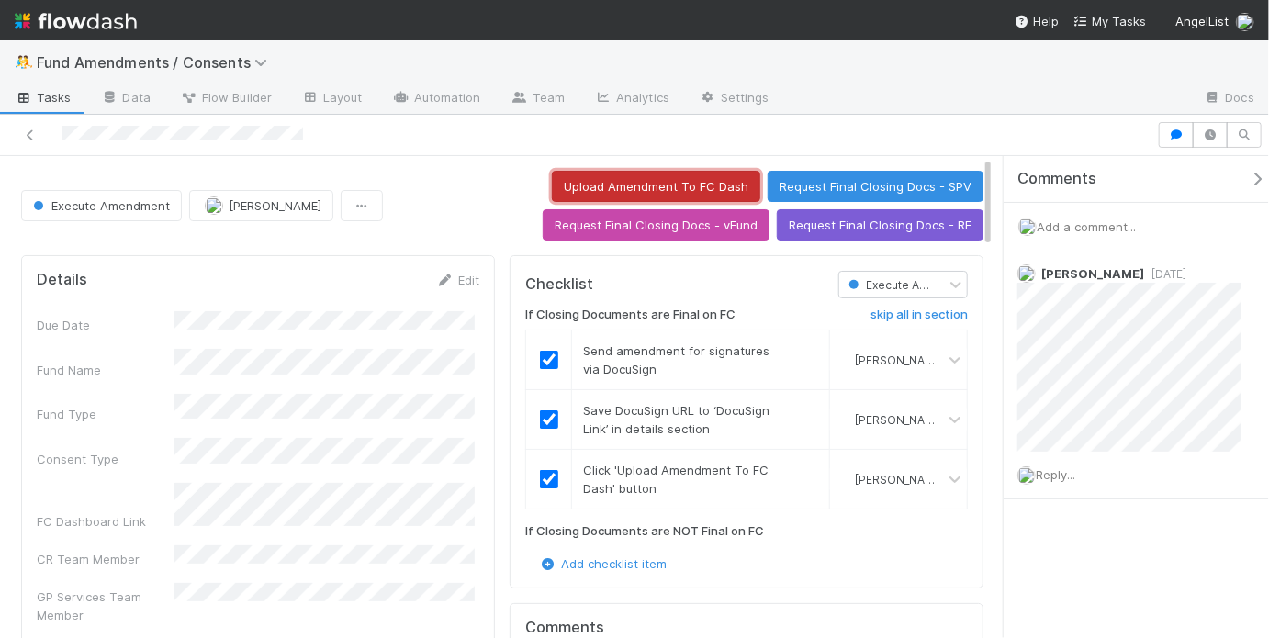
click at [647, 197] on button "Upload Amendment To FC Dash" at bounding box center [656, 186] width 208 height 31
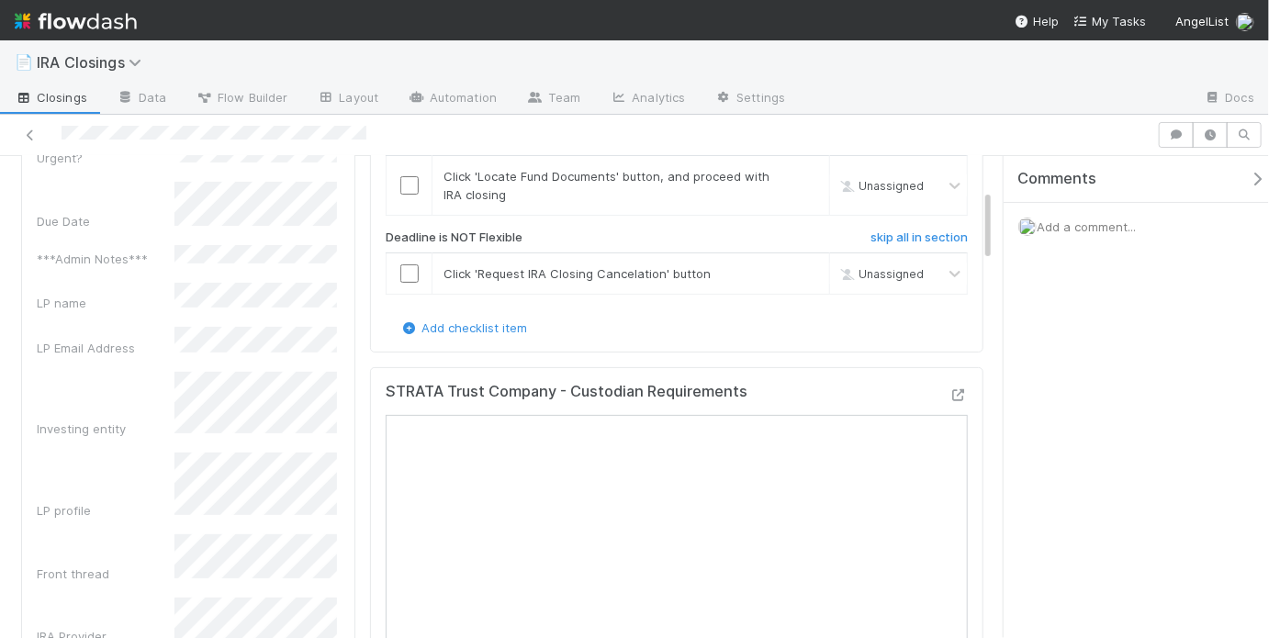
scroll to position [315, 0]
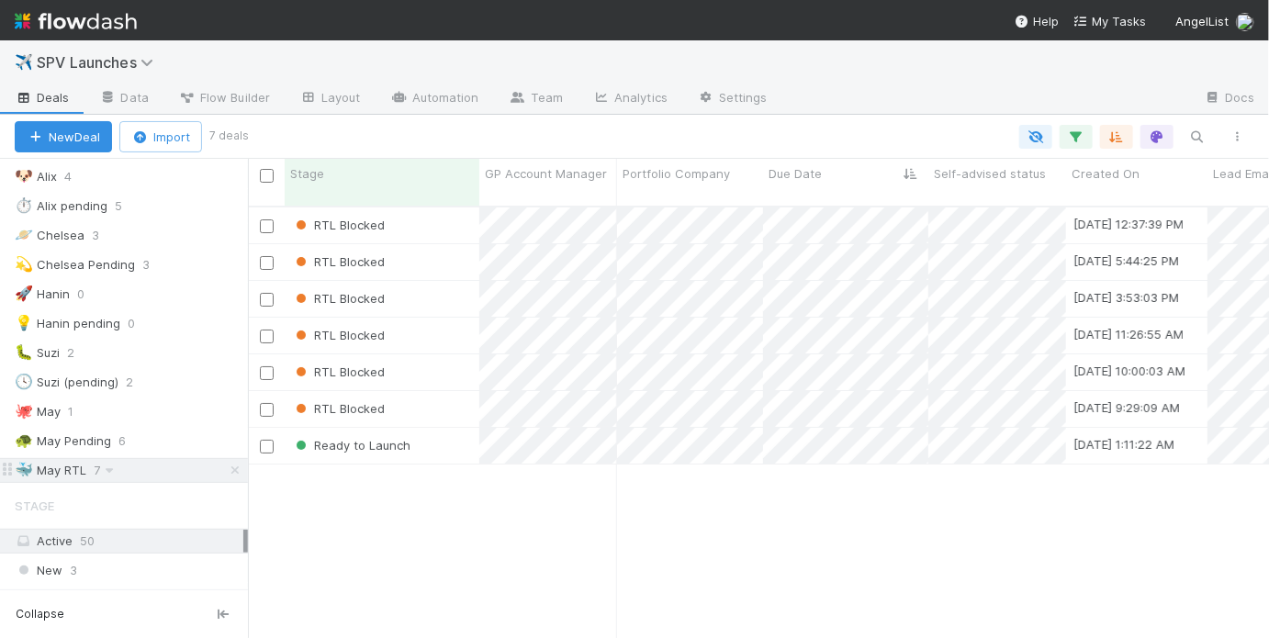
scroll to position [435, 1010]
click at [440, 431] on div "Ready to Launch" at bounding box center [382, 446] width 195 height 36
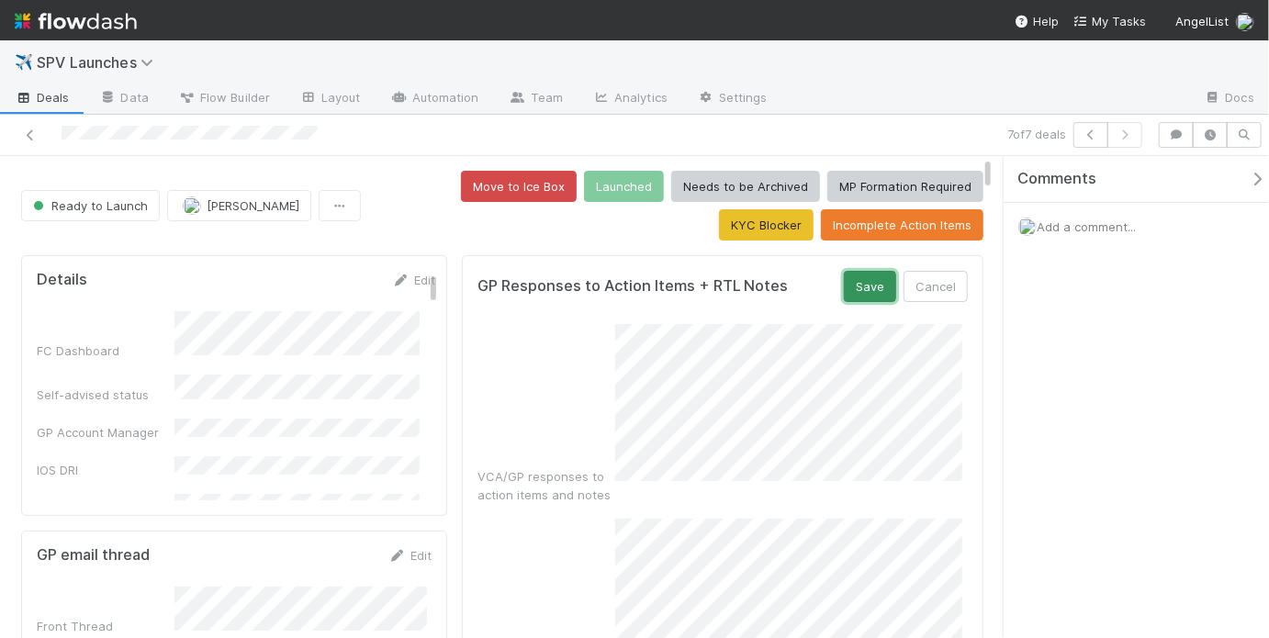
click at [845, 289] on button "Save" at bounding box center [870, 286] width 52 height 31
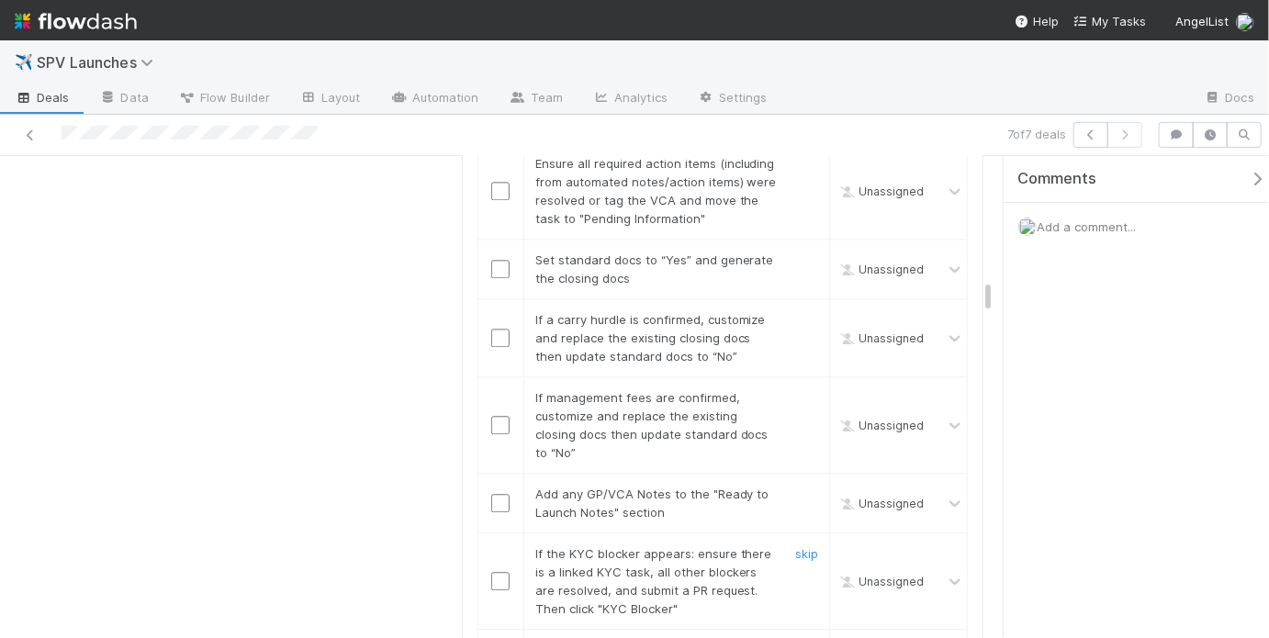
scroll to position [2168, 0]
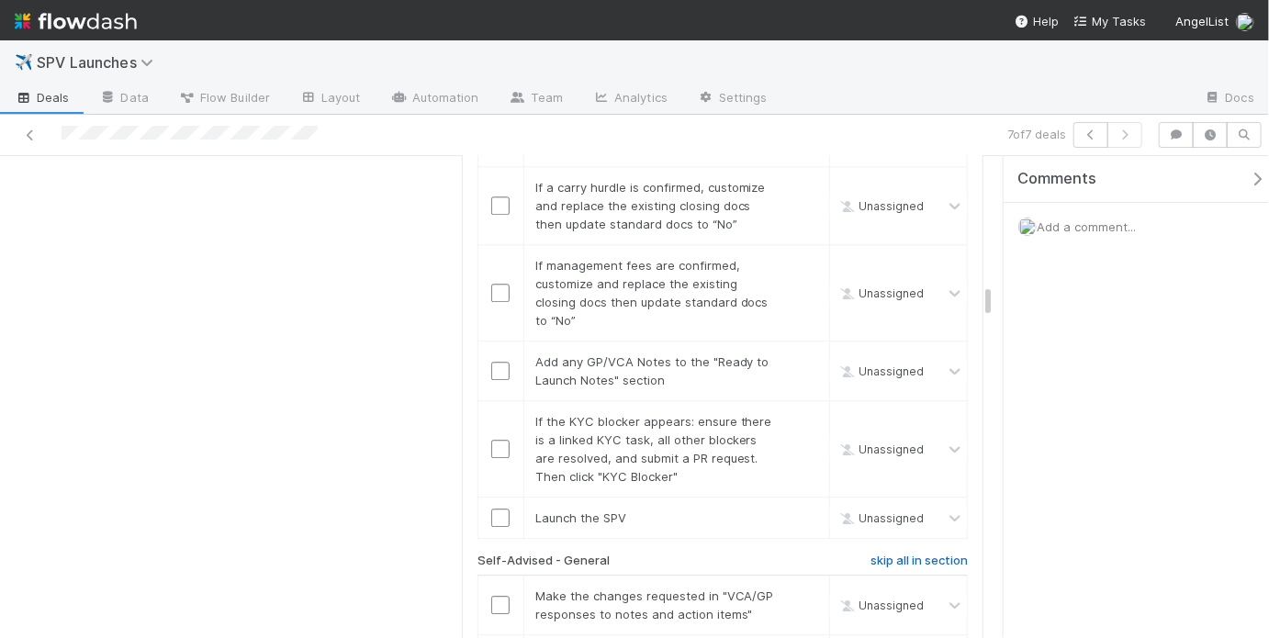
click at [896, 554] on h6 "skip all in section" at bounding box center [918, 561] width 97 height 15
click at [879, 554] on h6 "skip all in section" at bounding box center [918, 561] width 97 height 15
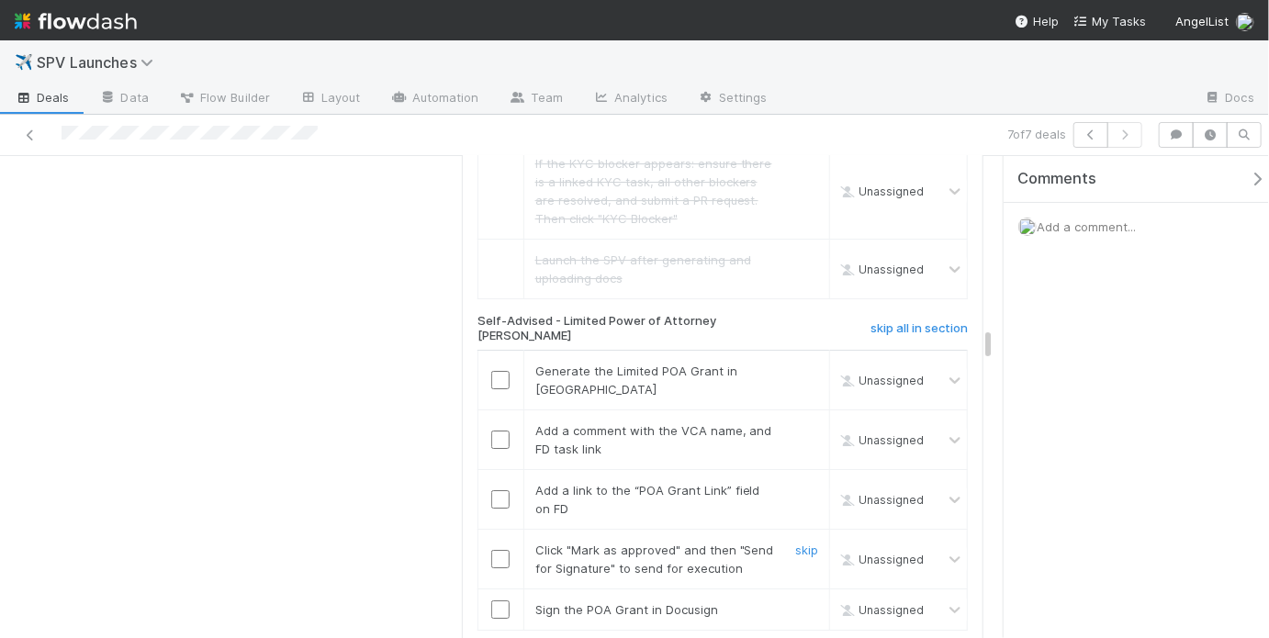
scroll to position [2896, 0]
click at [928, 320] on h6 "skip all in section" at bounding box center [918, 327] width 97 height 15
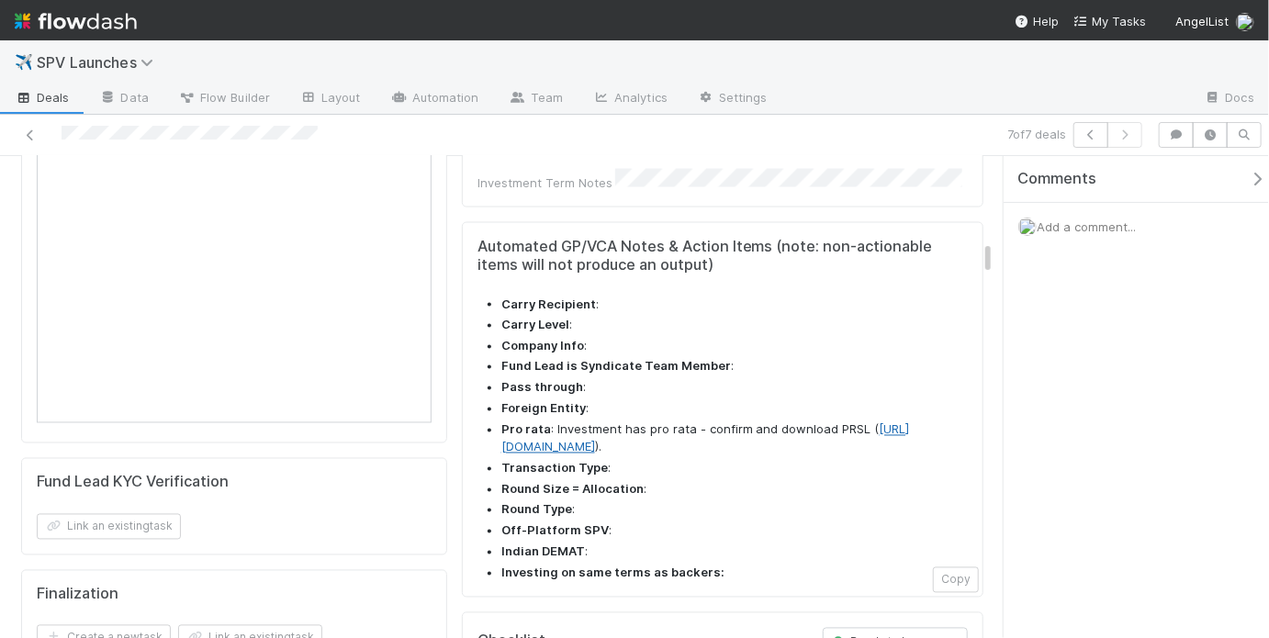
scroll to position [1737, 0]
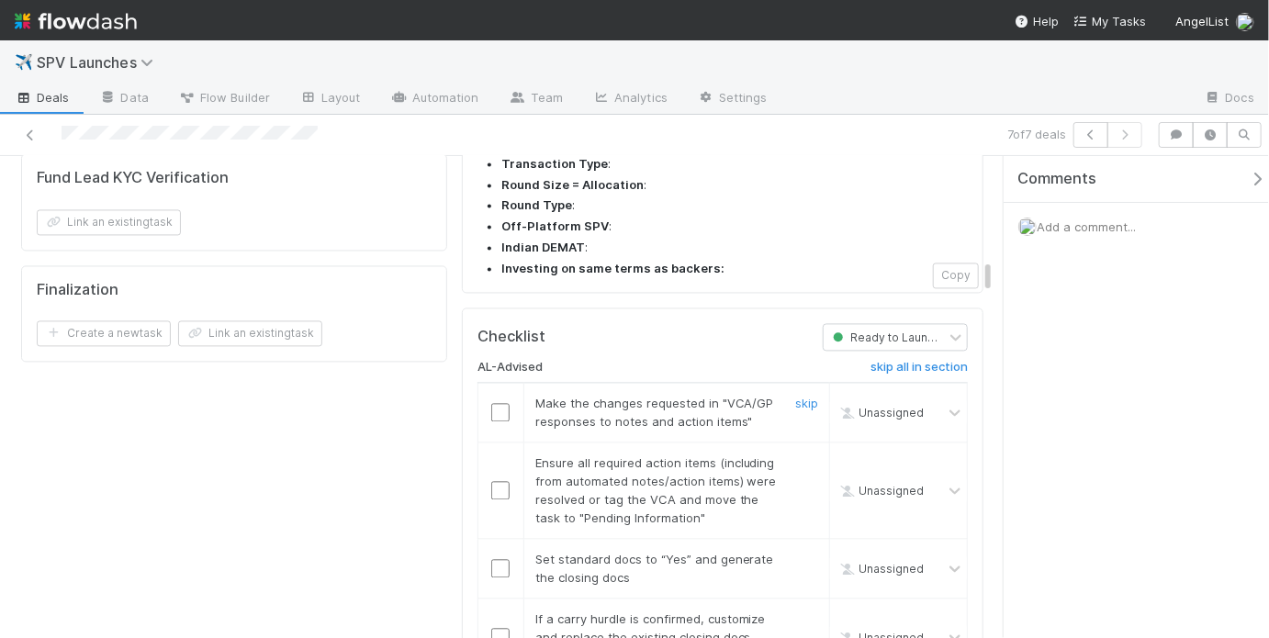
click at [501, 403] on input "checkbox" at bounding box center [500, 412] width 18 height 18
click at [496, 481] on input "checkbox" at bounding box center [500, 490] width 18 height 18
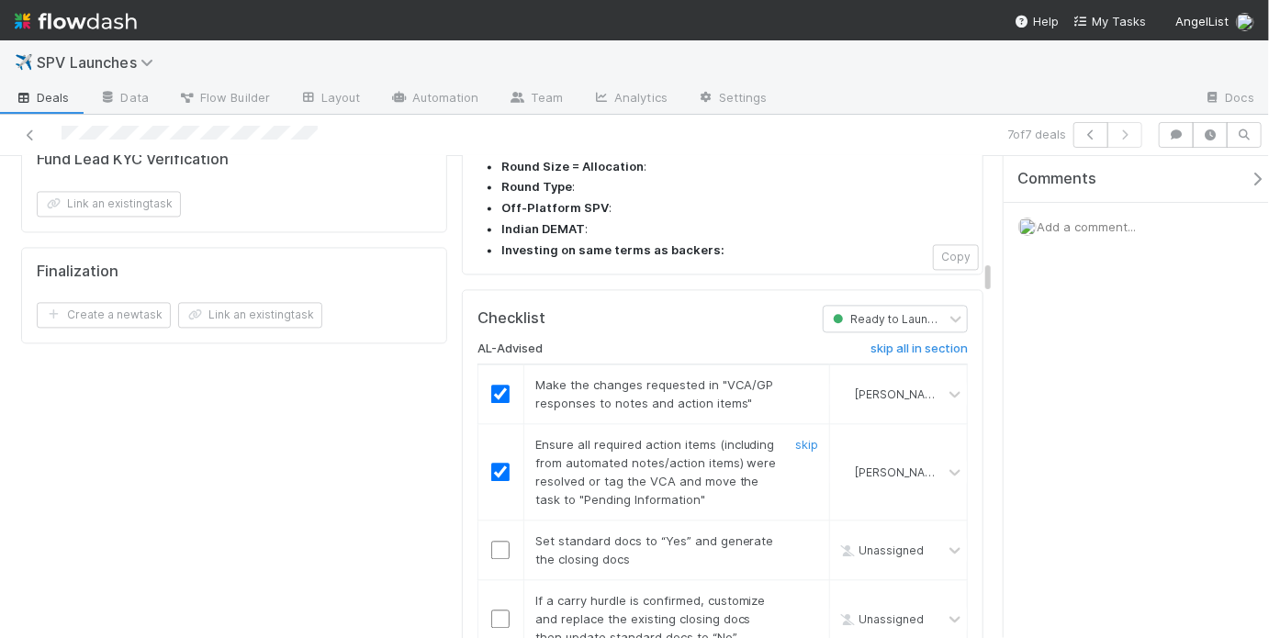
scroll to position [1757, 0]
click at [491, 539] on input "checkbox" at bounding box center [500, 548] width 18 height 18
click at [798, 591] on link "skip" at bounding box center [806, 598] width 23 height 15
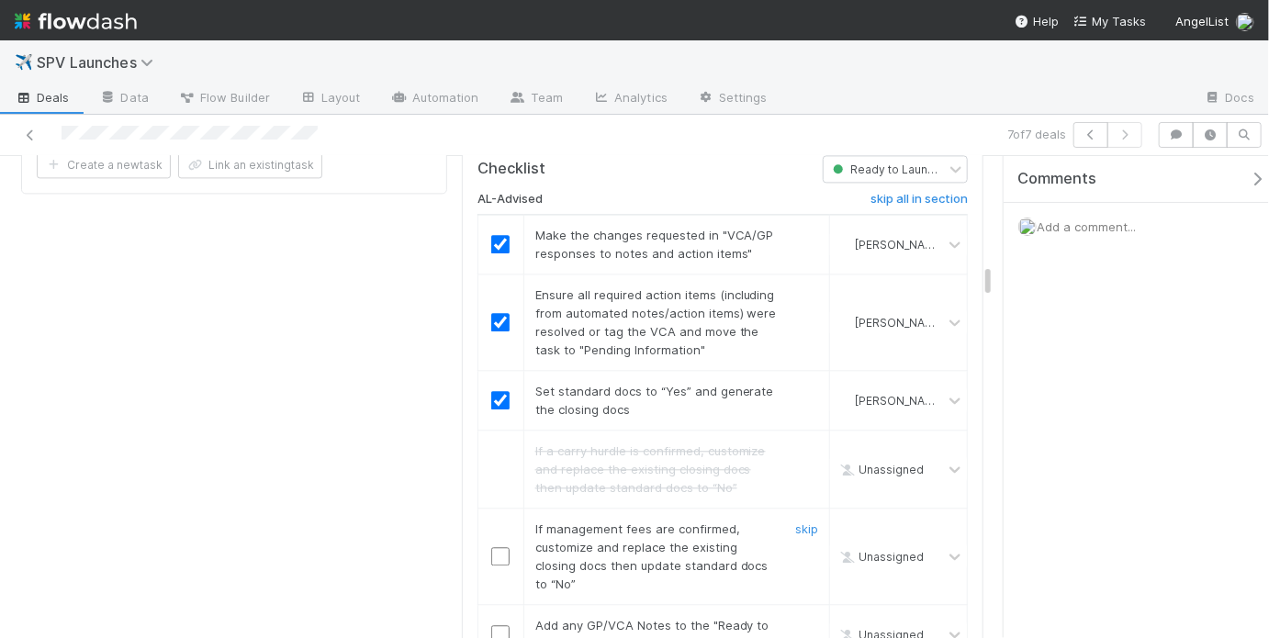
scroll to position [2001, 0]
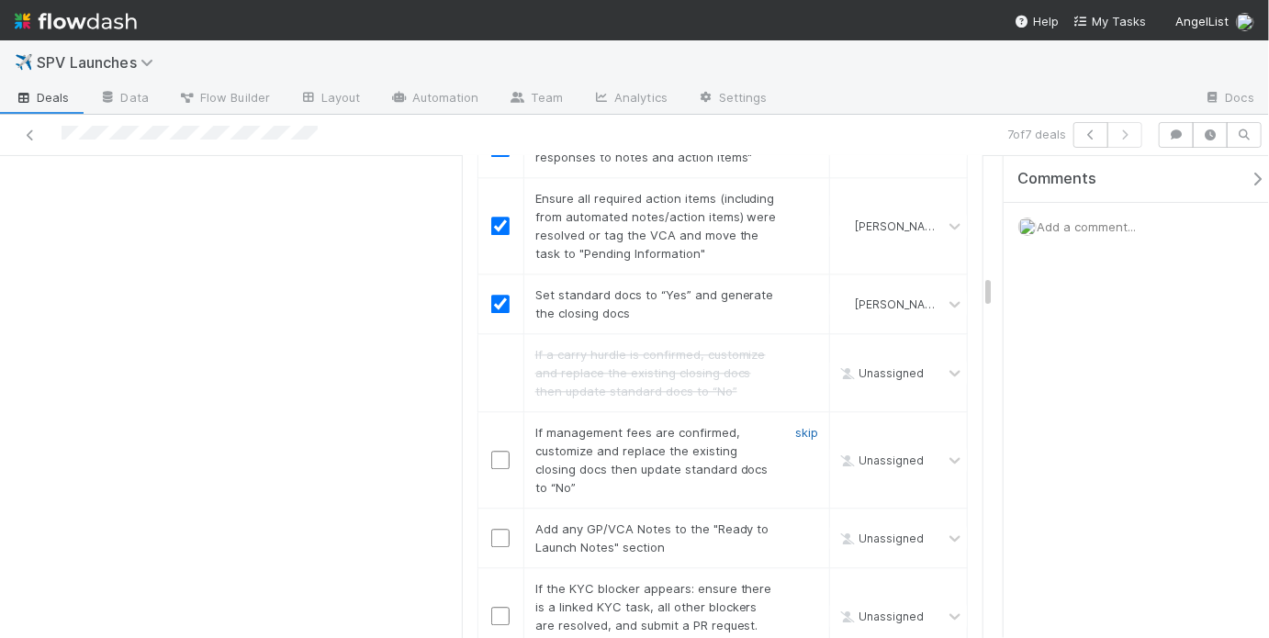
click at [795, 425] on link "skip" at bounding box center [806, 432] width 23 height 15
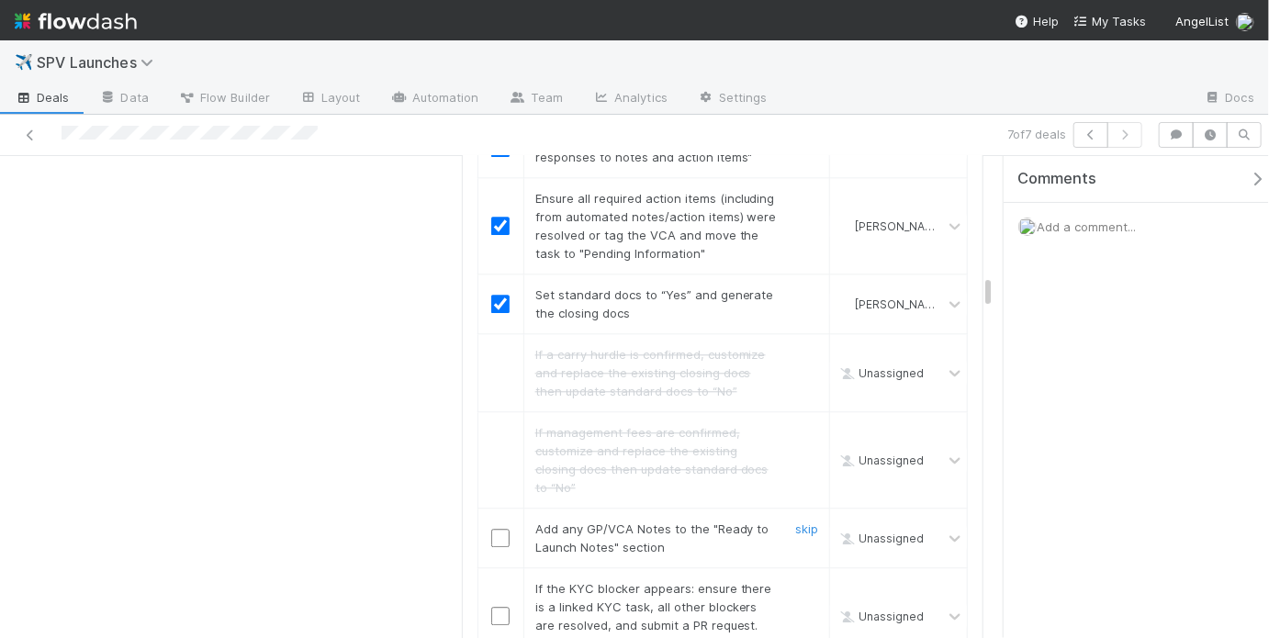
click at [504, 529] on input "checkbox" at bounding box center [500, 538] width 18 height 18
click at [800, 581] on link "skip" at bounding box center [806, 588] width 23 height 15
click at [496, 529] on input "checkbox" at bounding box center [500, 538] width 18 height 18
click at [797, 581] on link "skip" at bounding box center [806, 588] width 23 height 15
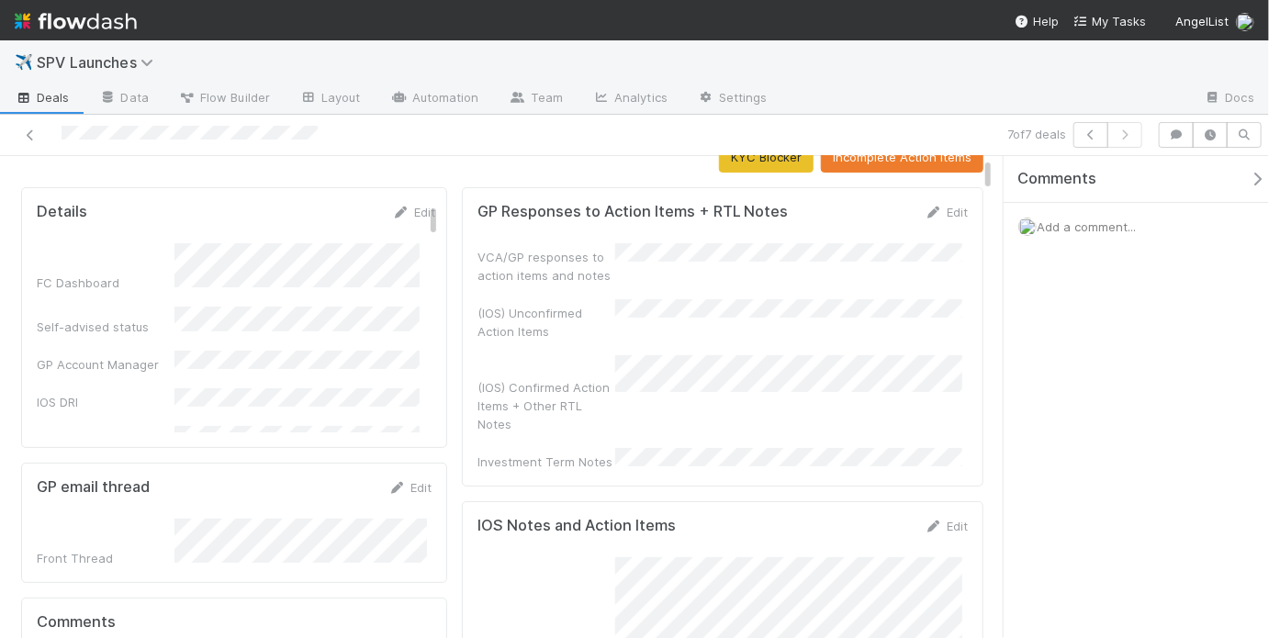
scroll to position [0, 0]
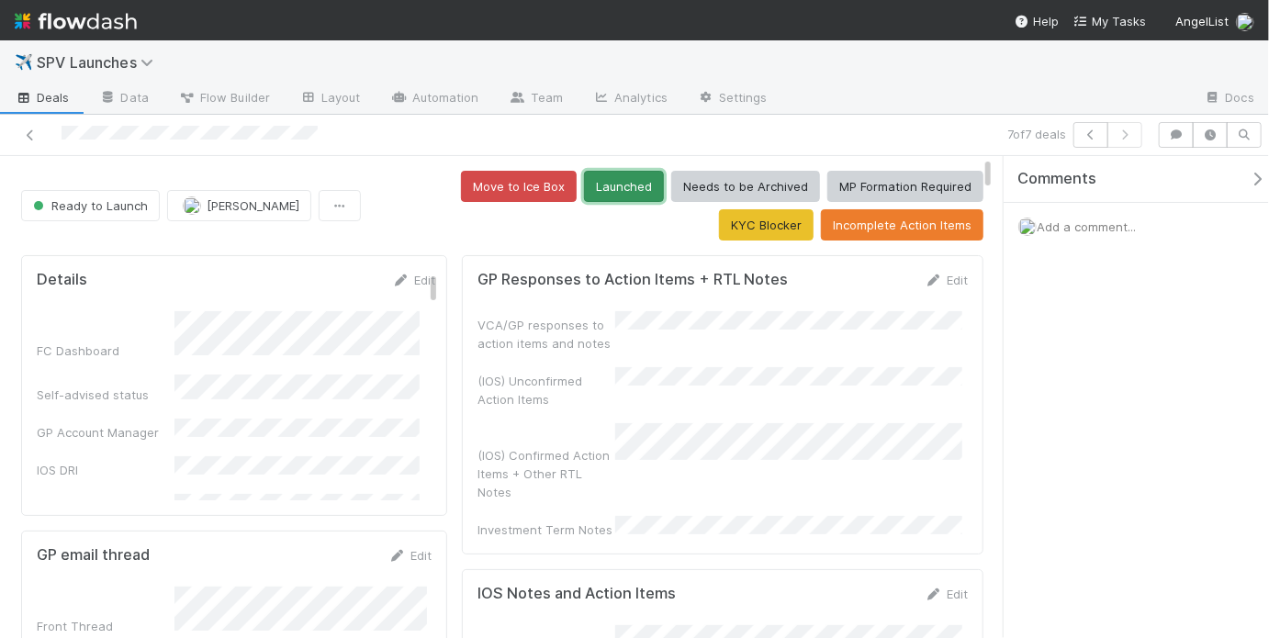
drag, startPoint x: 532, startPoint y: 189, endPoint x: 568, endPoint y: 169, distance: 41.1
click at [584, 189] on button "Launched" at bounding box center [624, 186] width 80 height 31
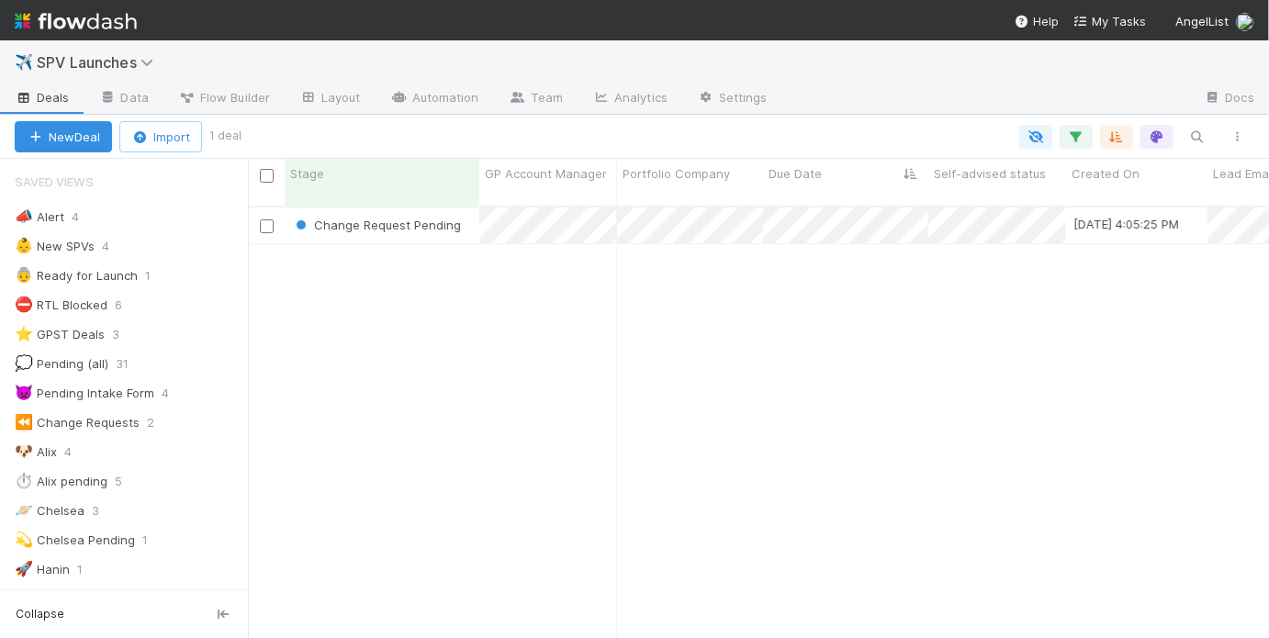
scroll to position [435, 1010]
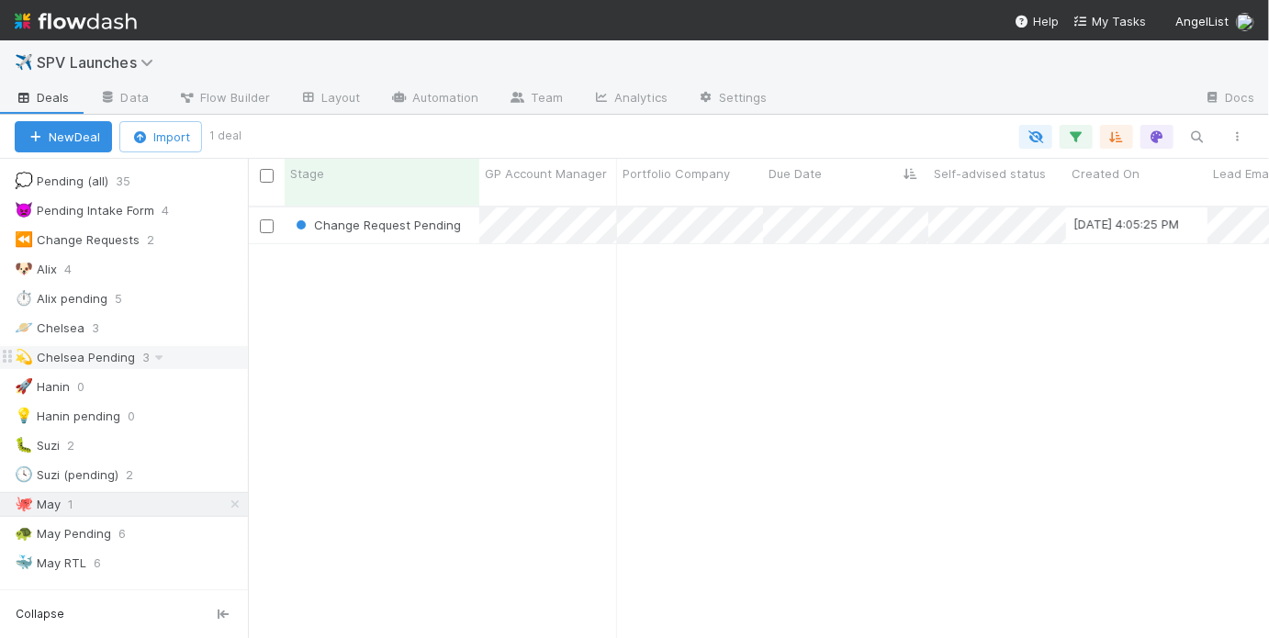
scroll to position [227, 0]
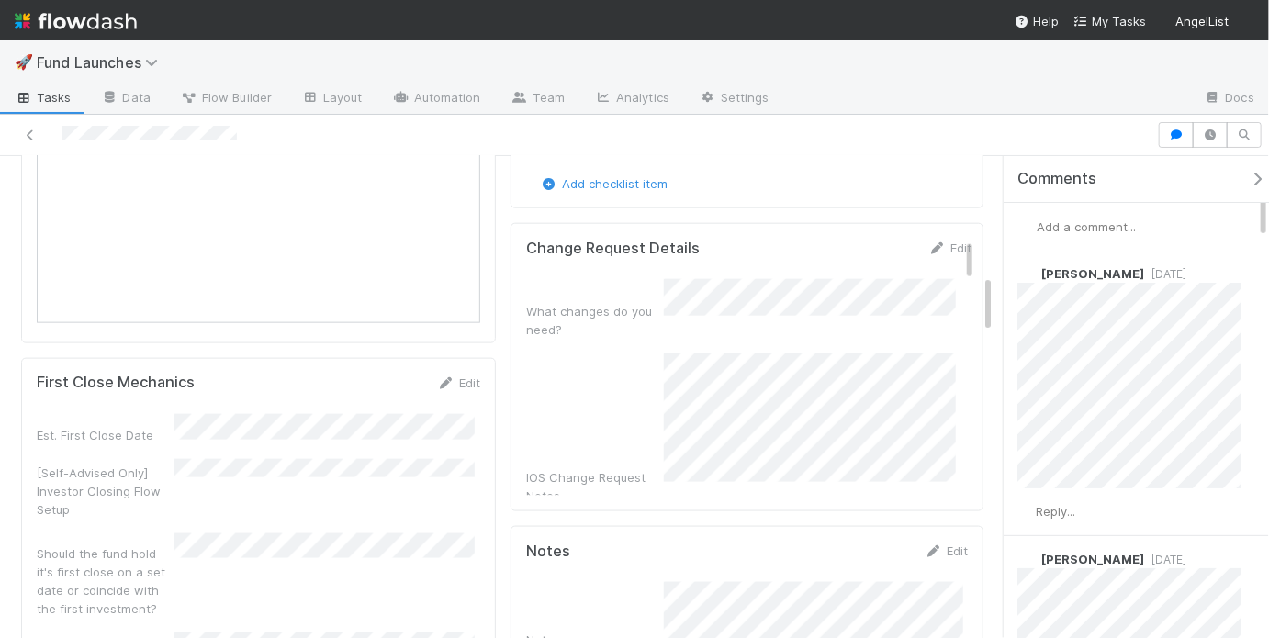
scroll to position [971, 0]
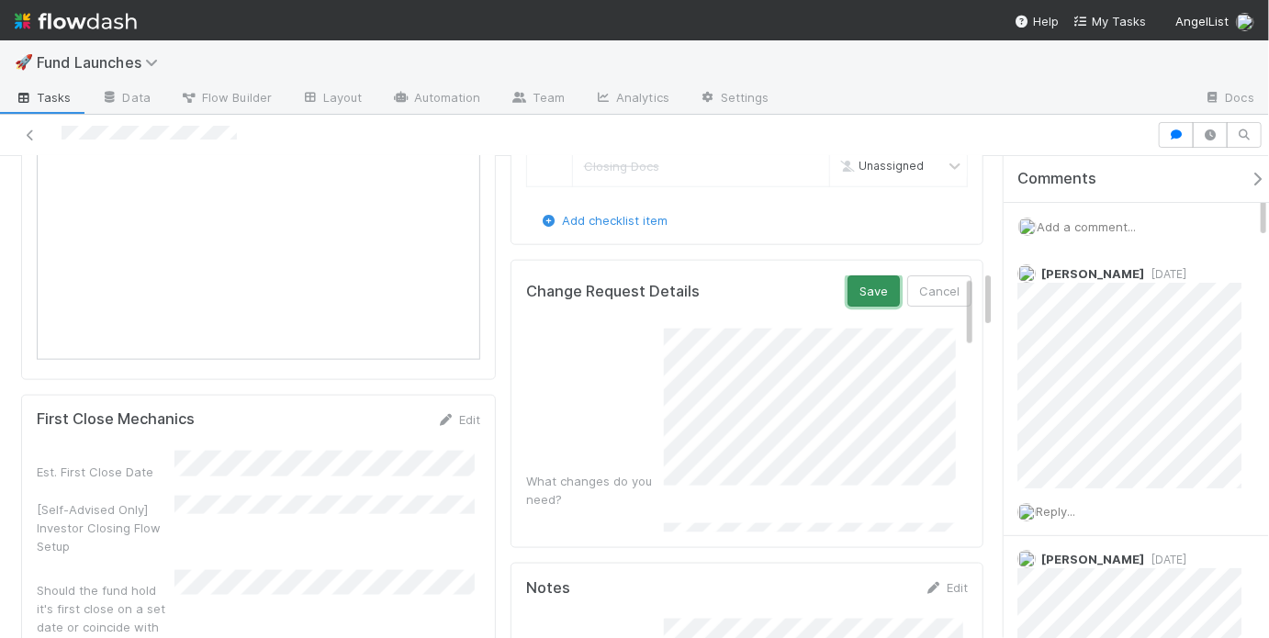
click at [865, 282] on button "Save" at bounding box center [873, 290] width 52 height 31
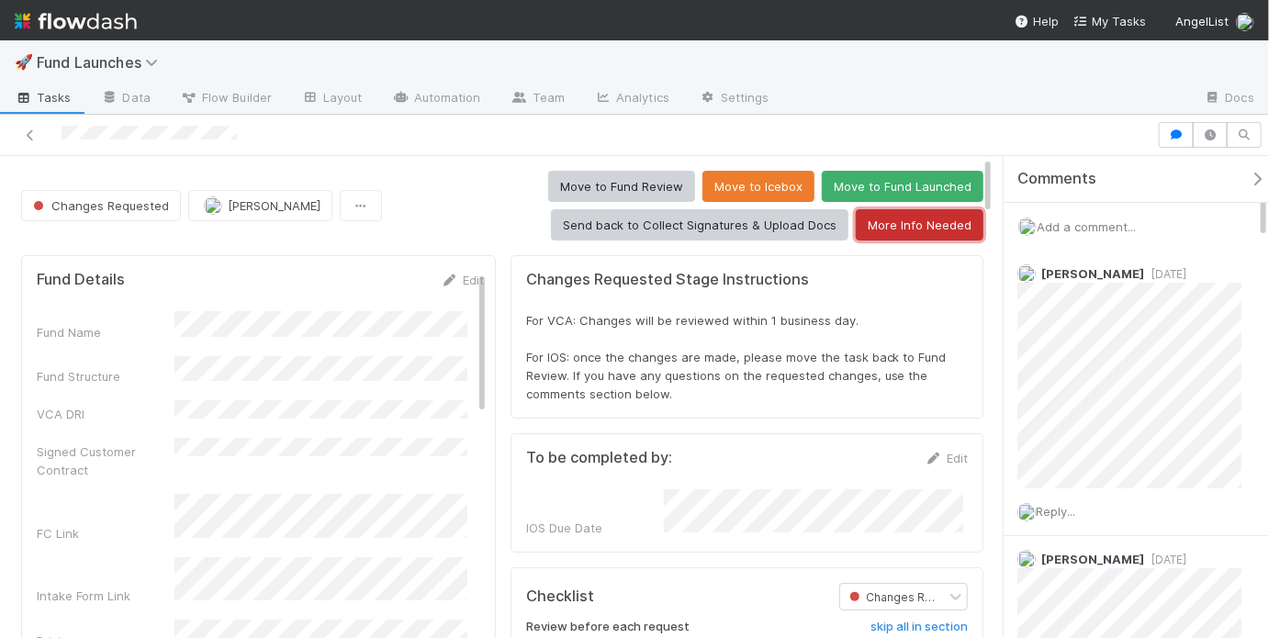
click at [926, 227] on button "More Info Needed" at bounding box center [920, 224] width 128 height 31
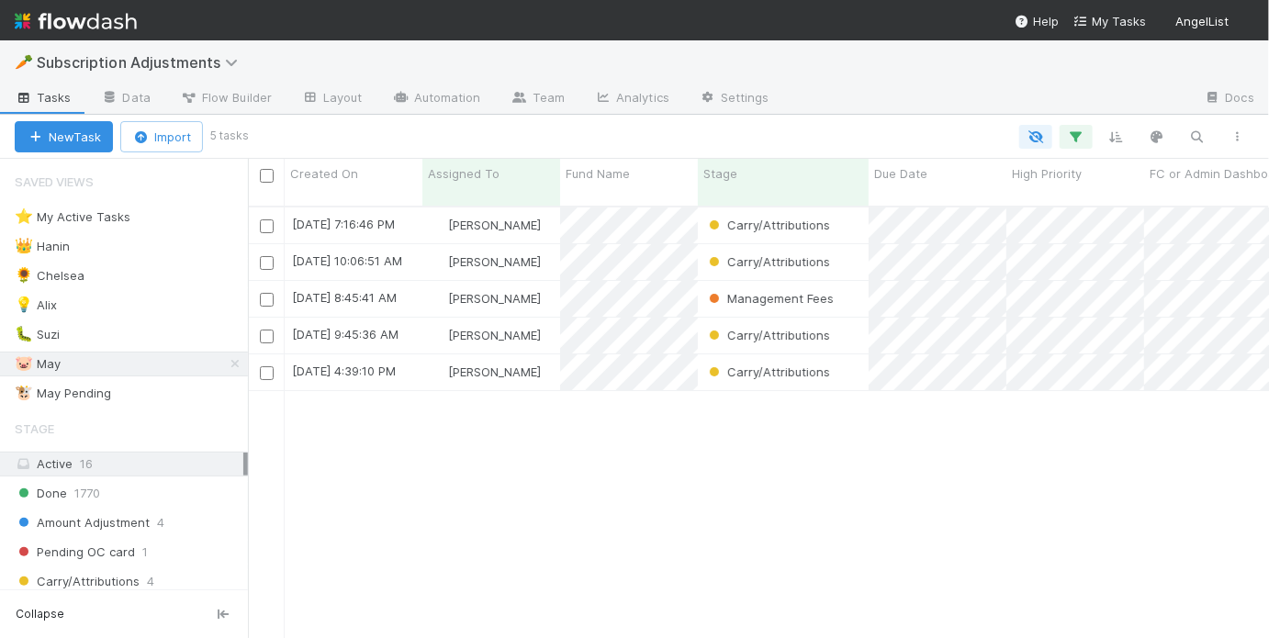
scroll to position [435, 1010]
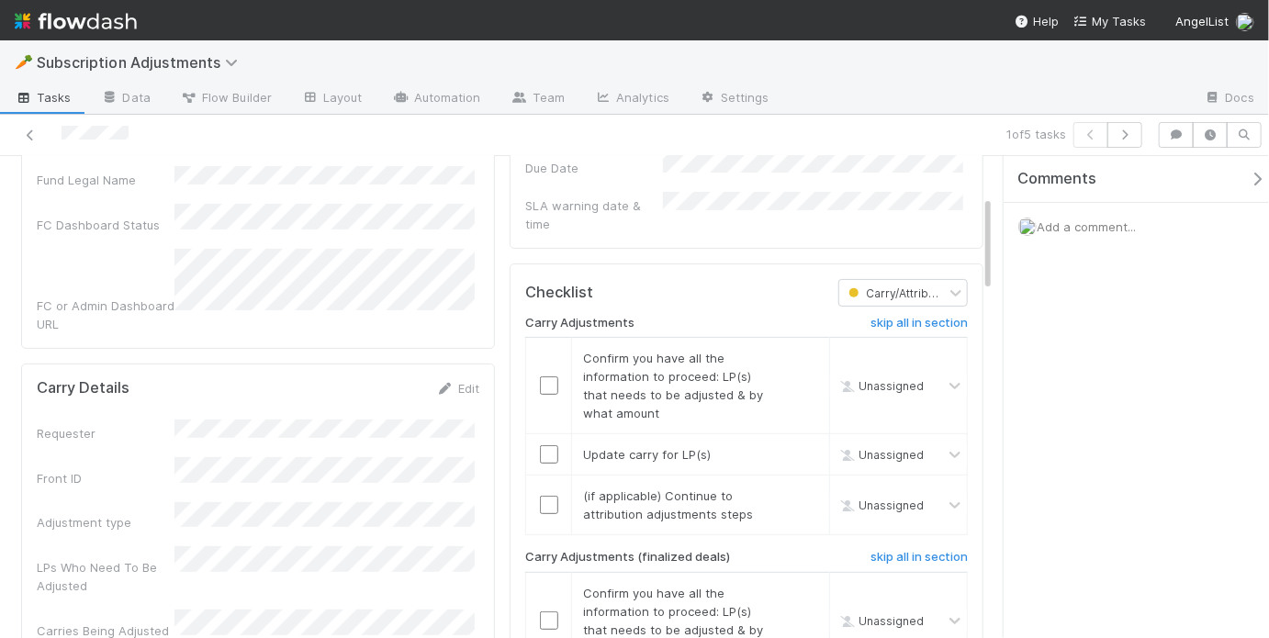
scroll to position [187, 0]
click at [887, 318] on h6 "skip all in section" at bounding box center [918, 325] width 97 height 15
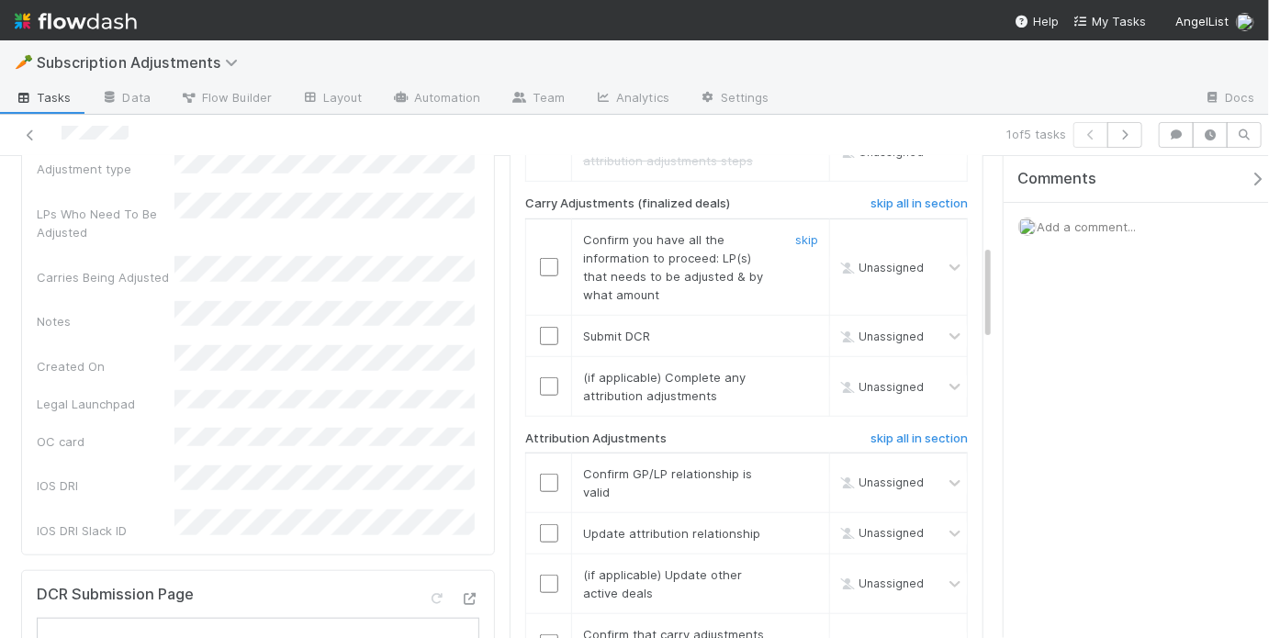
scroll to position [598, 0]
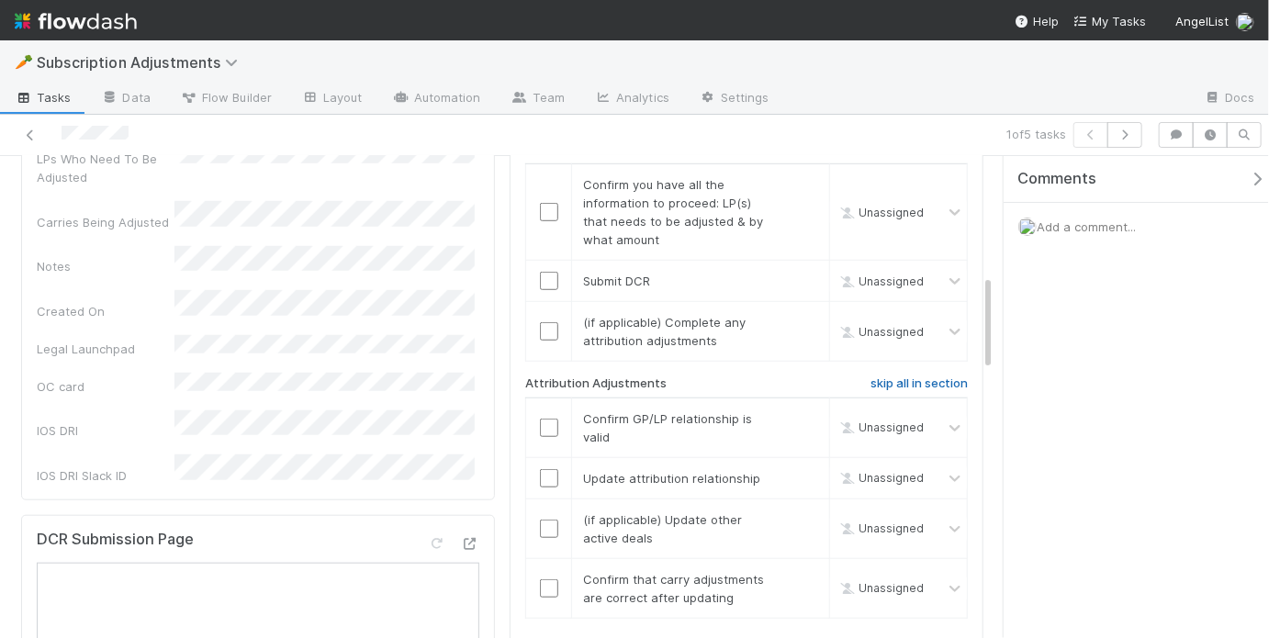
click at [914, 376] on h6 "skip all in section" at bounding box center [918, 383] width 97 height 15
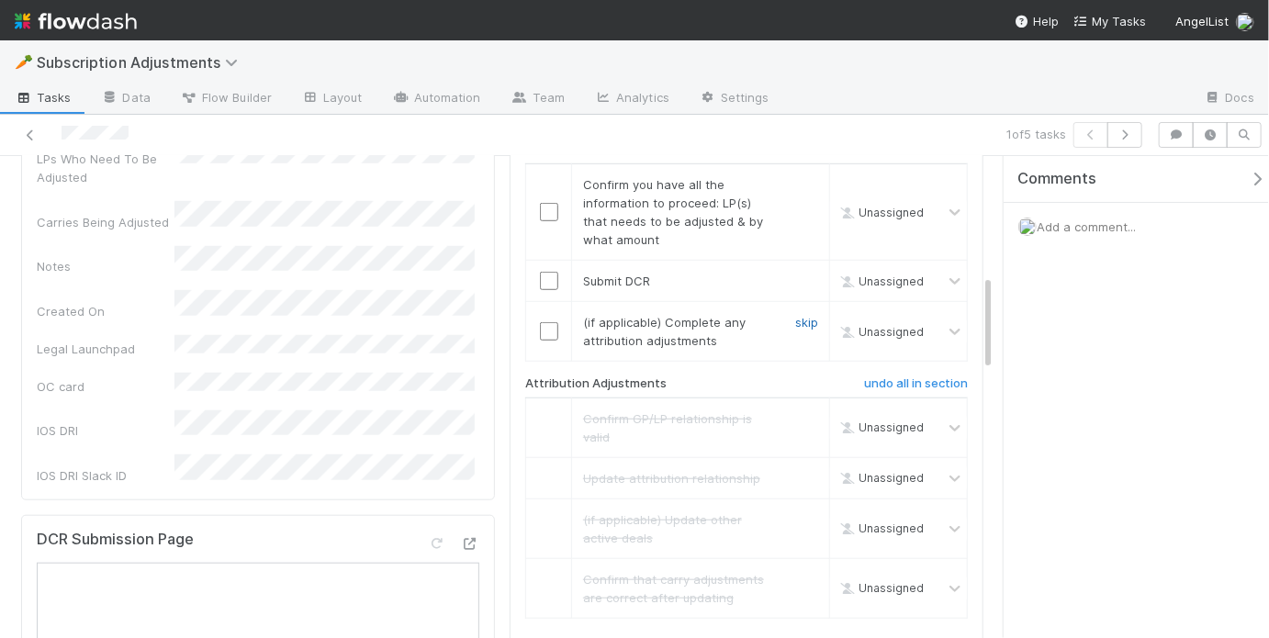
click at [795, 315] on link "skip" at bounding box center [806, 322] width 23 height 15
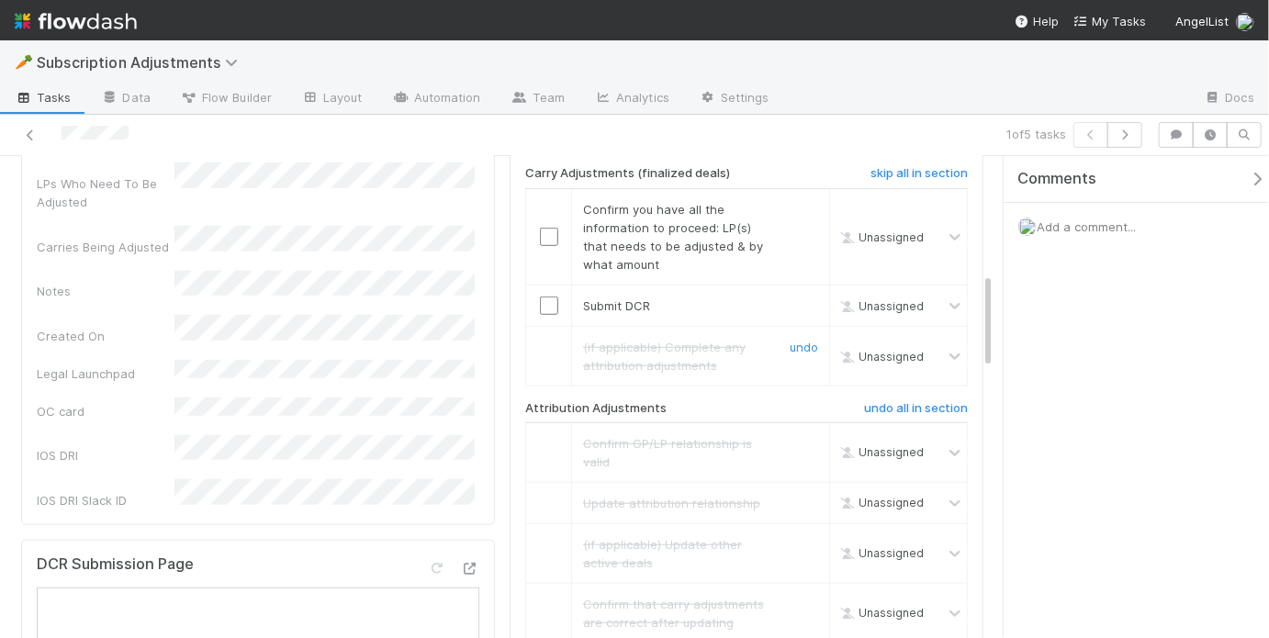
scroll to position [571, 0]
click at [545, 298] on input "checkbox" at bounding box center [549, 307] width 18 height 18
click at [543, 230] on input "checkbox" at bounding box center [549, 239] width 18 height 18
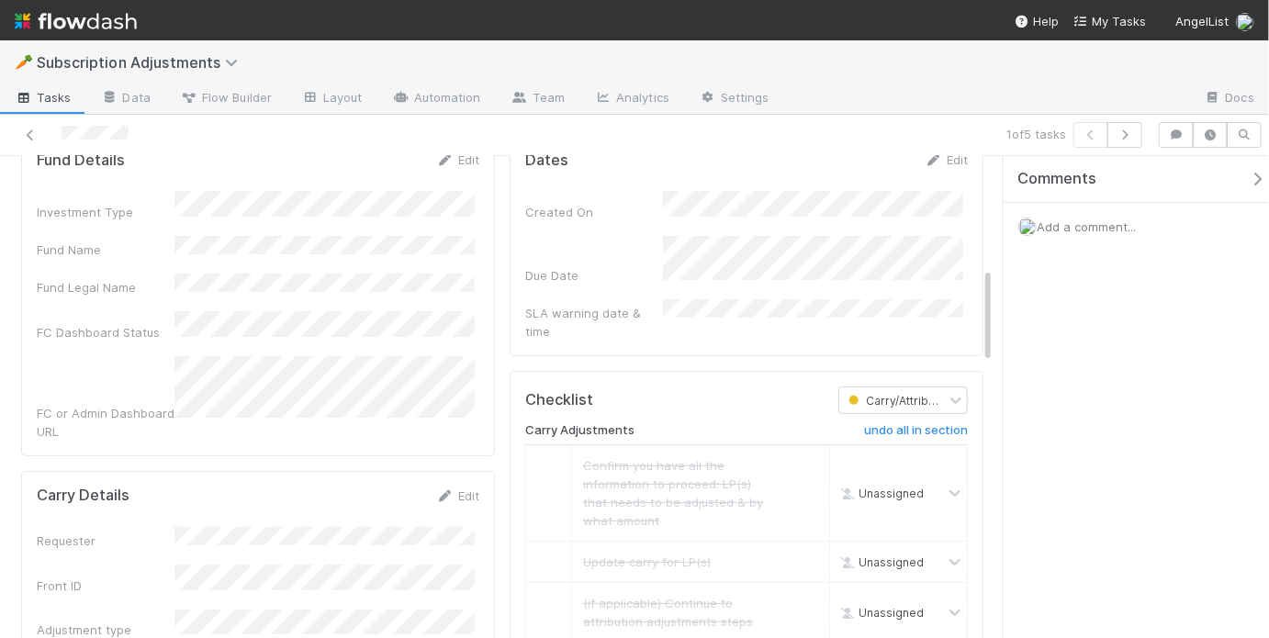
scroll to position [0, 0]
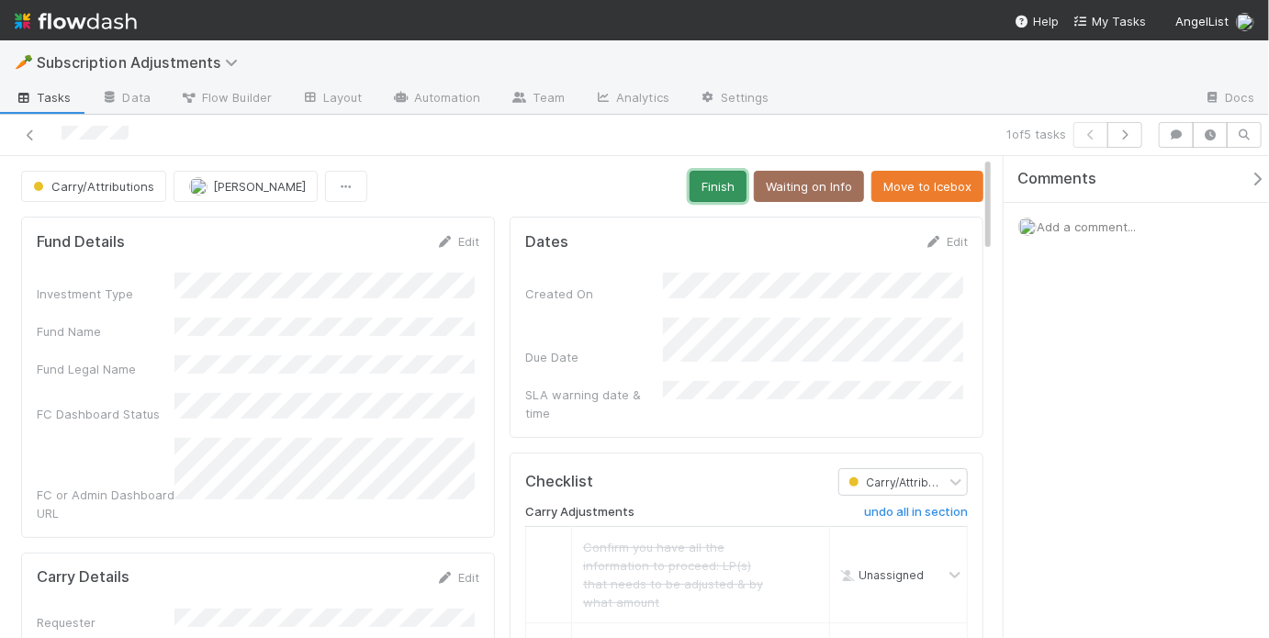
click at [717, 197] on button "Finish" at bounding box center [717, 186] width 57 height 31
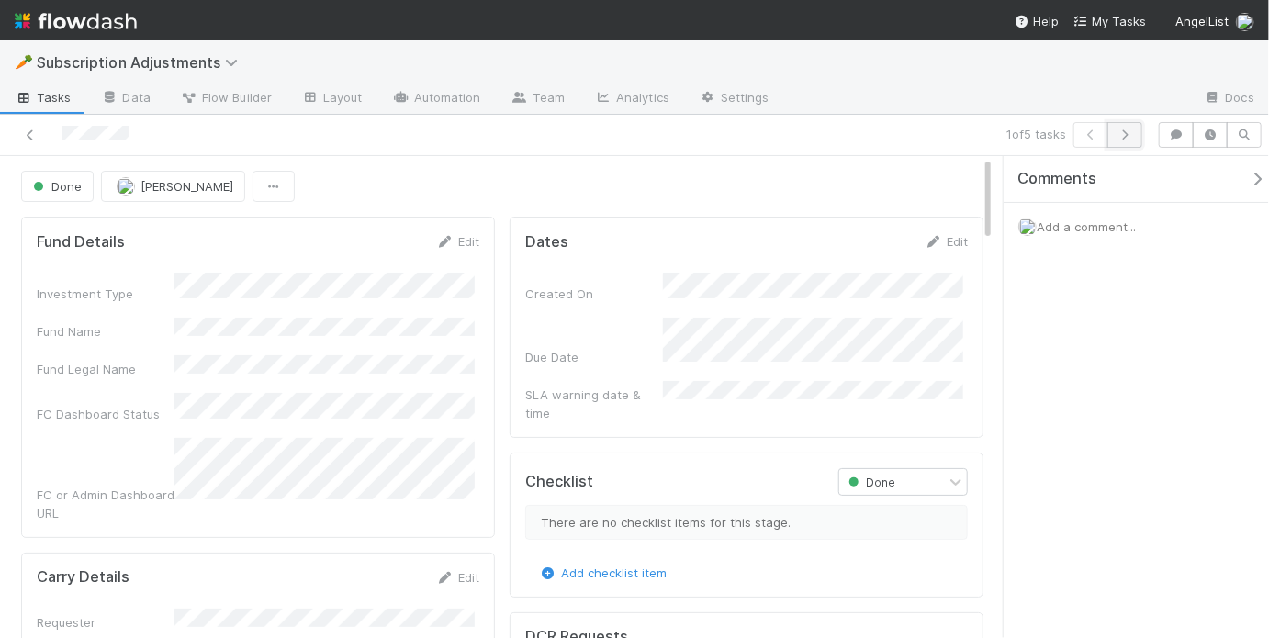
click at [1122, 138] on icon "button" at bounding box center [1124, 134] width 18 height 11
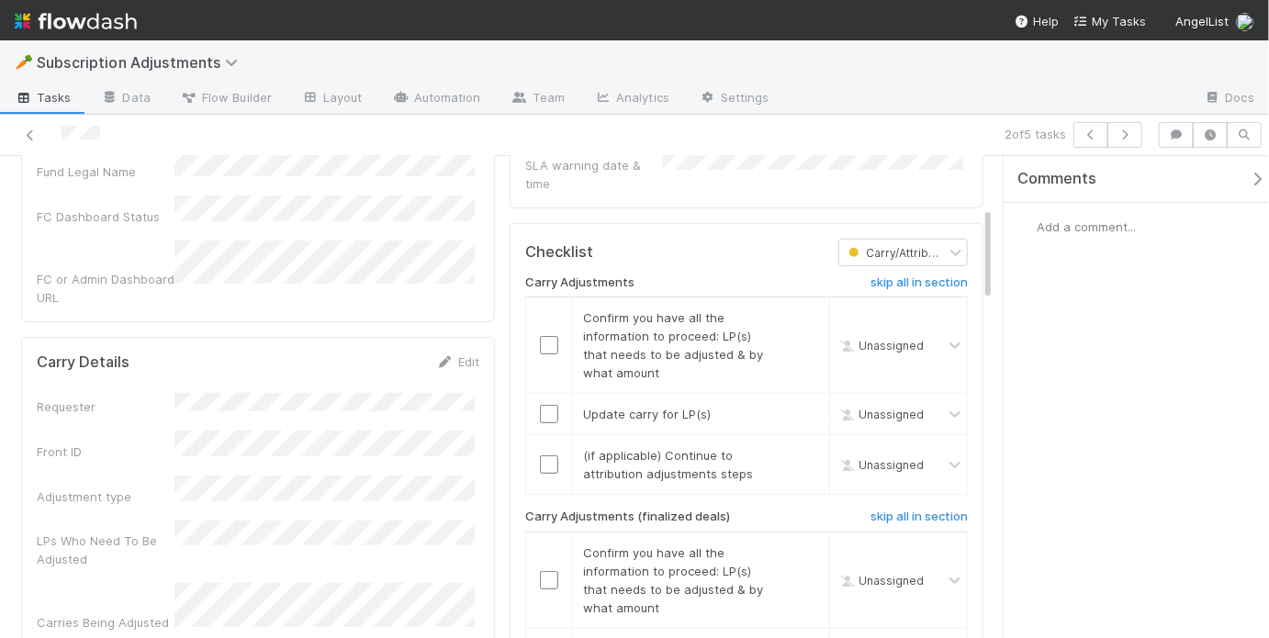
scroll to position [211, 0]
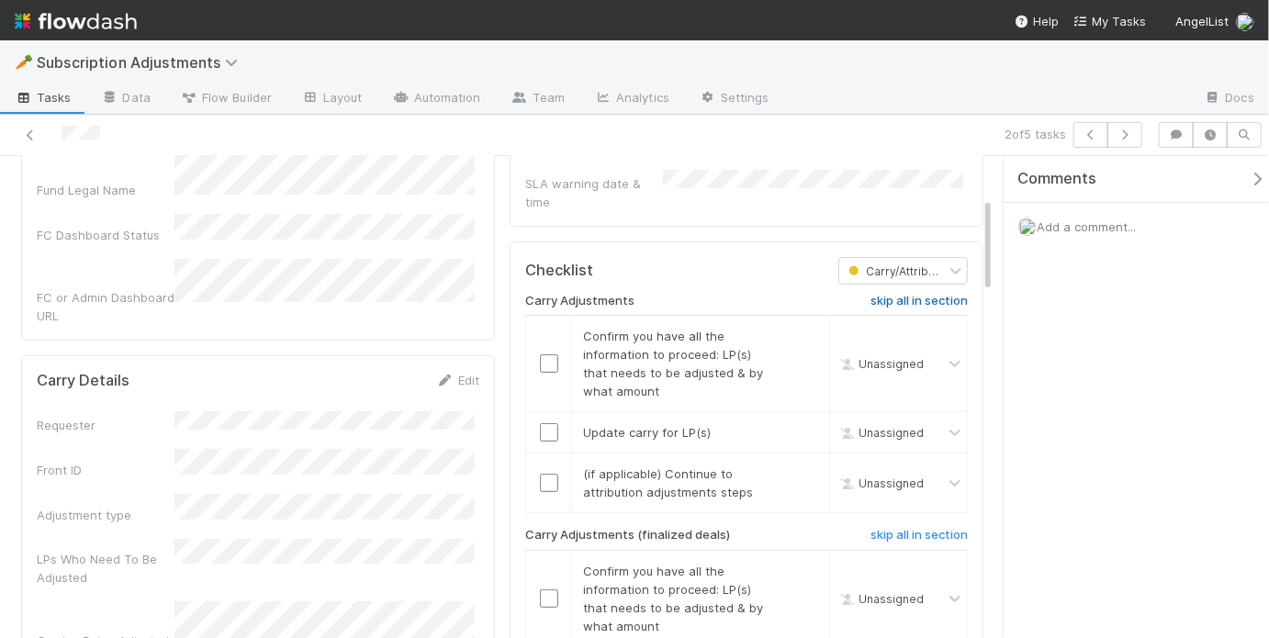
click at [936, 294] on h6 "skip all in section" at bounding box center [918, 301] width 97 height 15
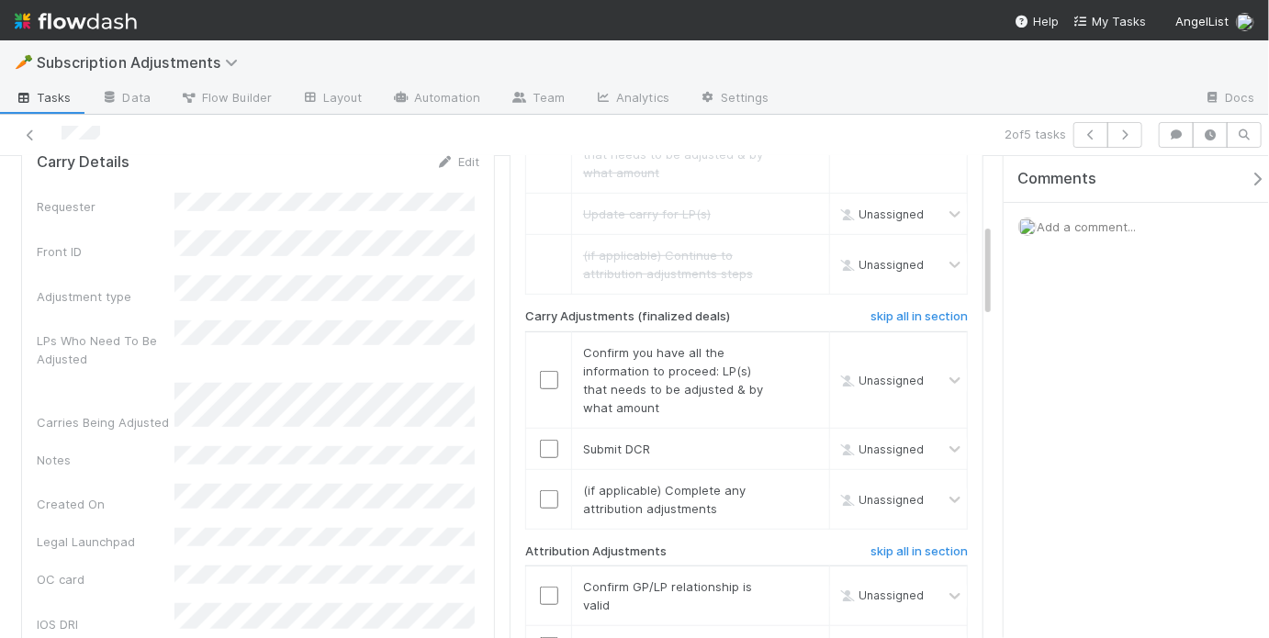
scroll to position [626, 0]
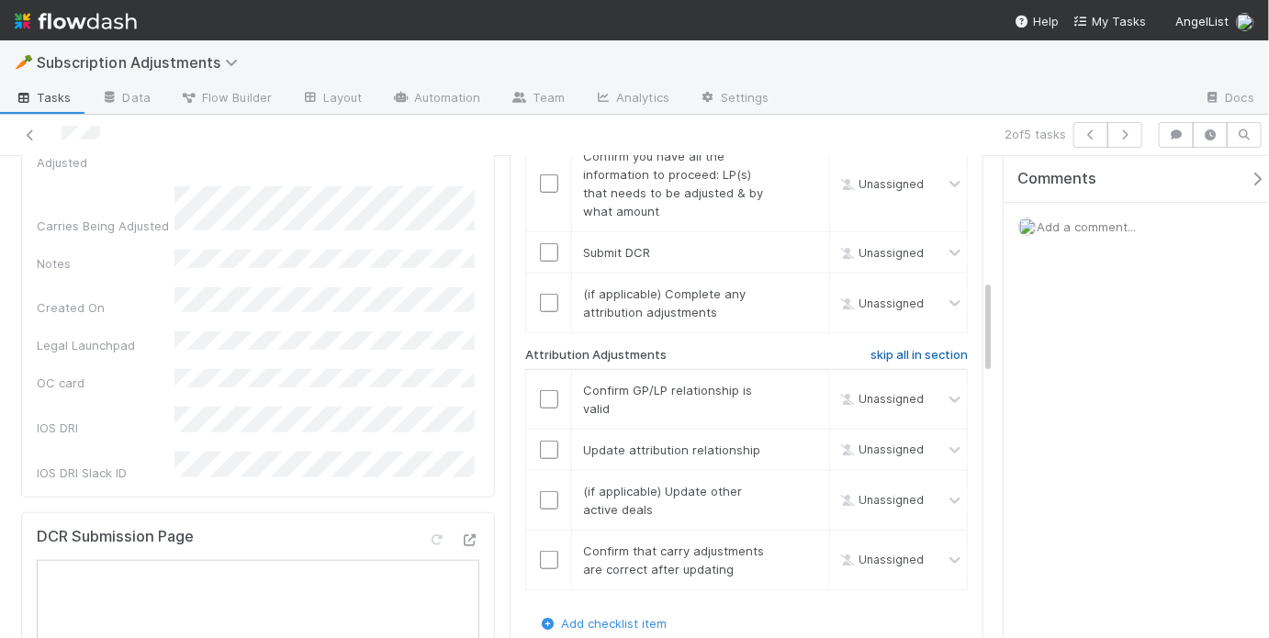
click at [908, 348] on h6 "skip all in section" at bounding box center [918, 355] width 97 height 15
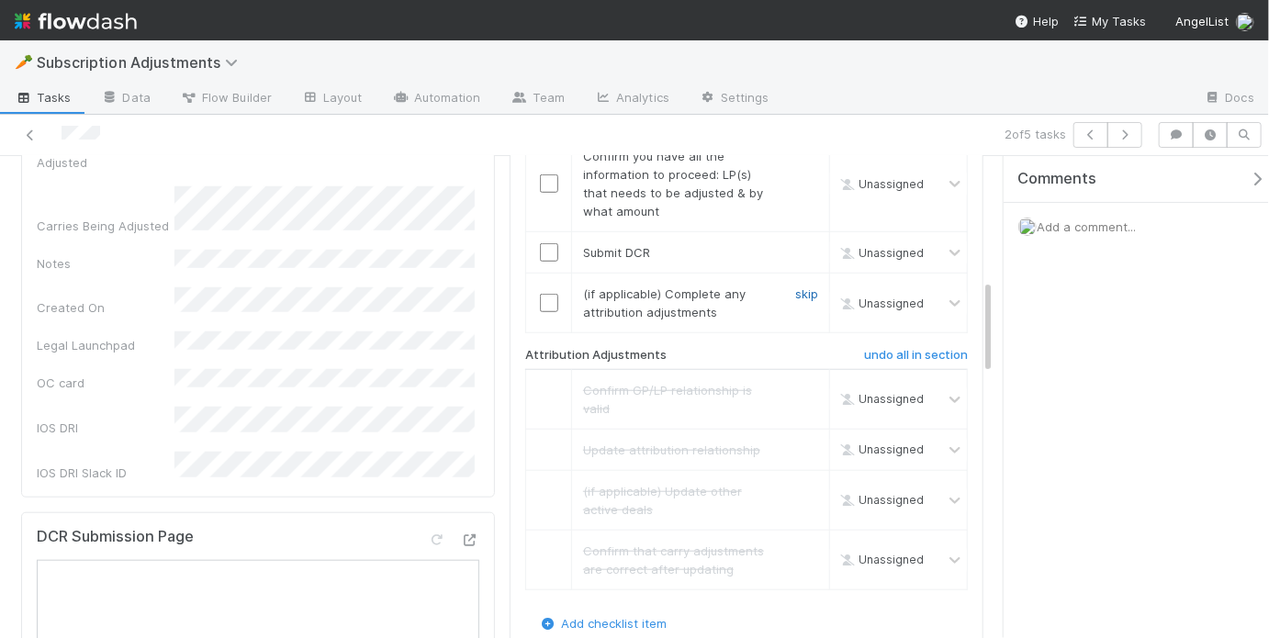
click at [795, 286] on link "skip" at bounding box center [806, 293] width 23 height 15
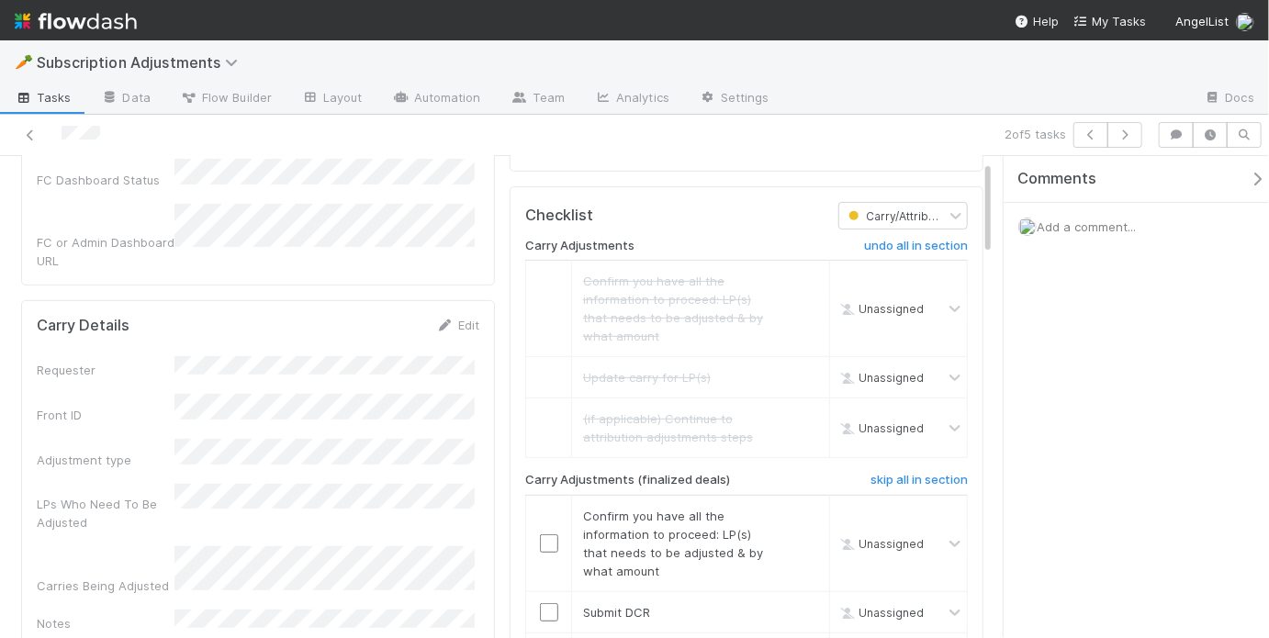
scroll to position [311, 0]
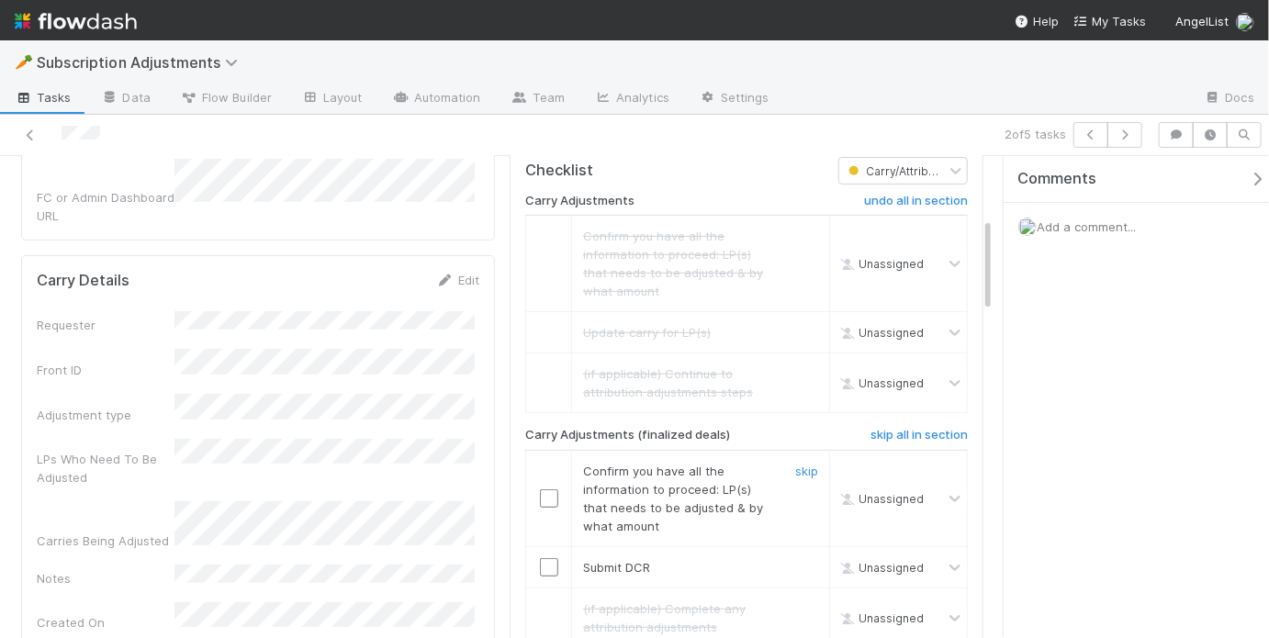
click at [551, 489] on input "checkbox" at bounding box center [549, 498] width 18 height 18
click at [540, 558] on input "checkbox" at bounding box center [549, 567] width 18 height 18
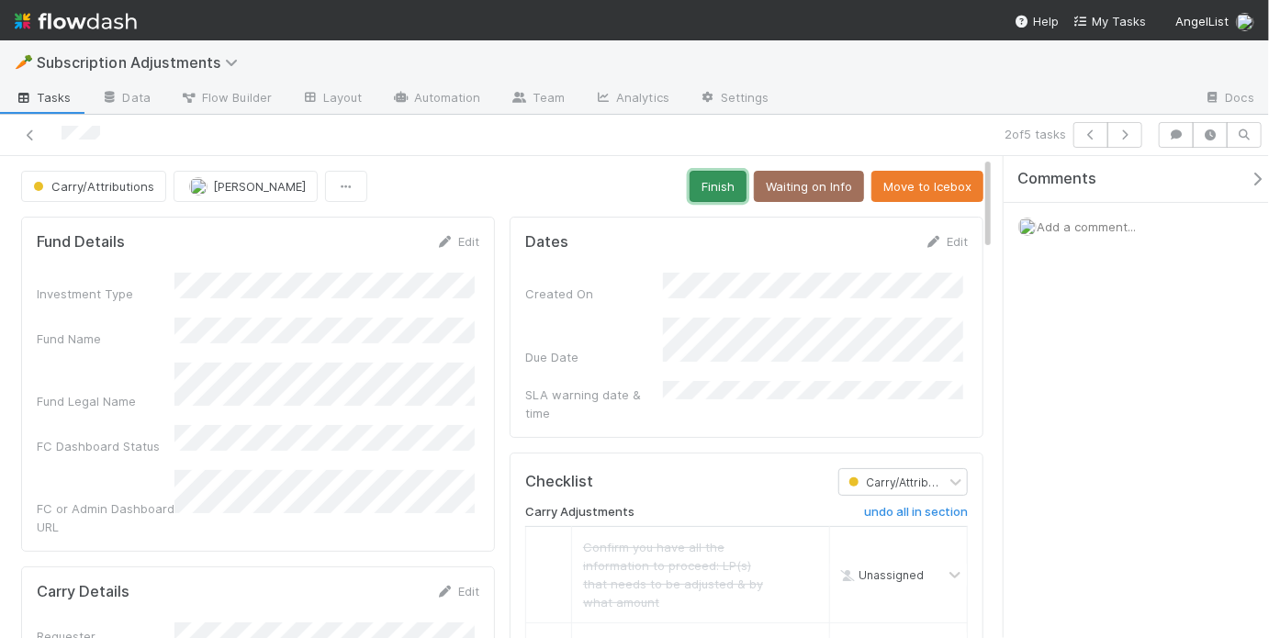
click at [712, 182] on button "Finish" at bounding box center [717, 186] width 57 height 31
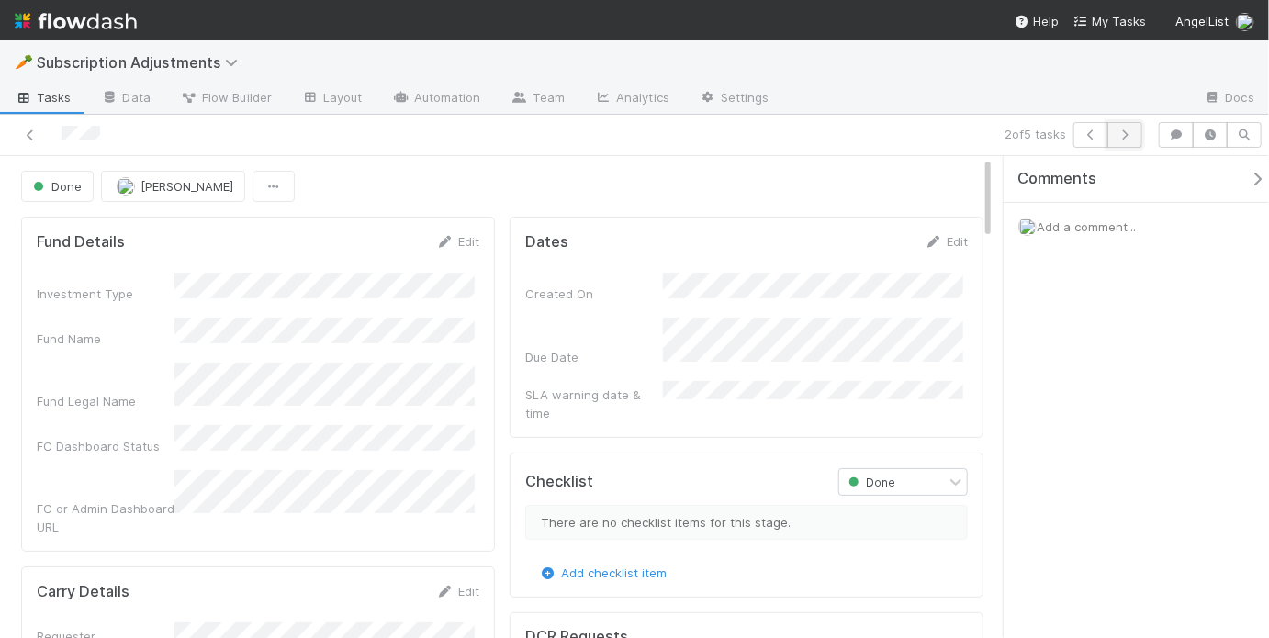
click at [1136, 140] on button "button" at bounding box center [1124, 135] width 35 height 26
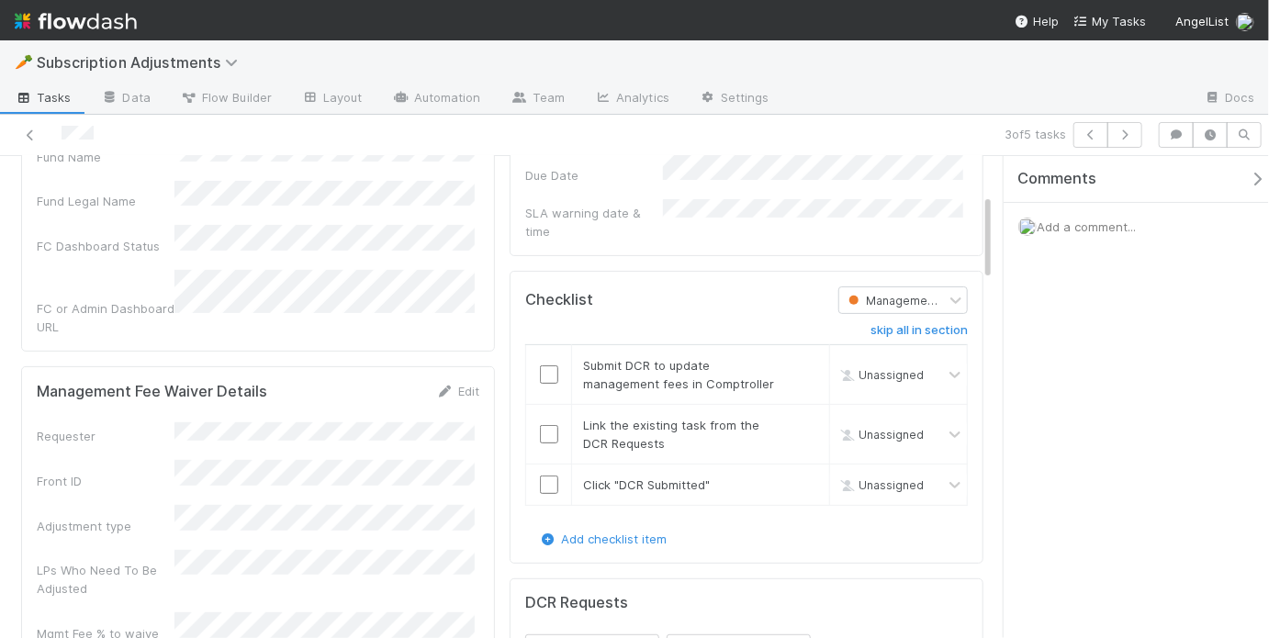
scroll to position [257, 0]
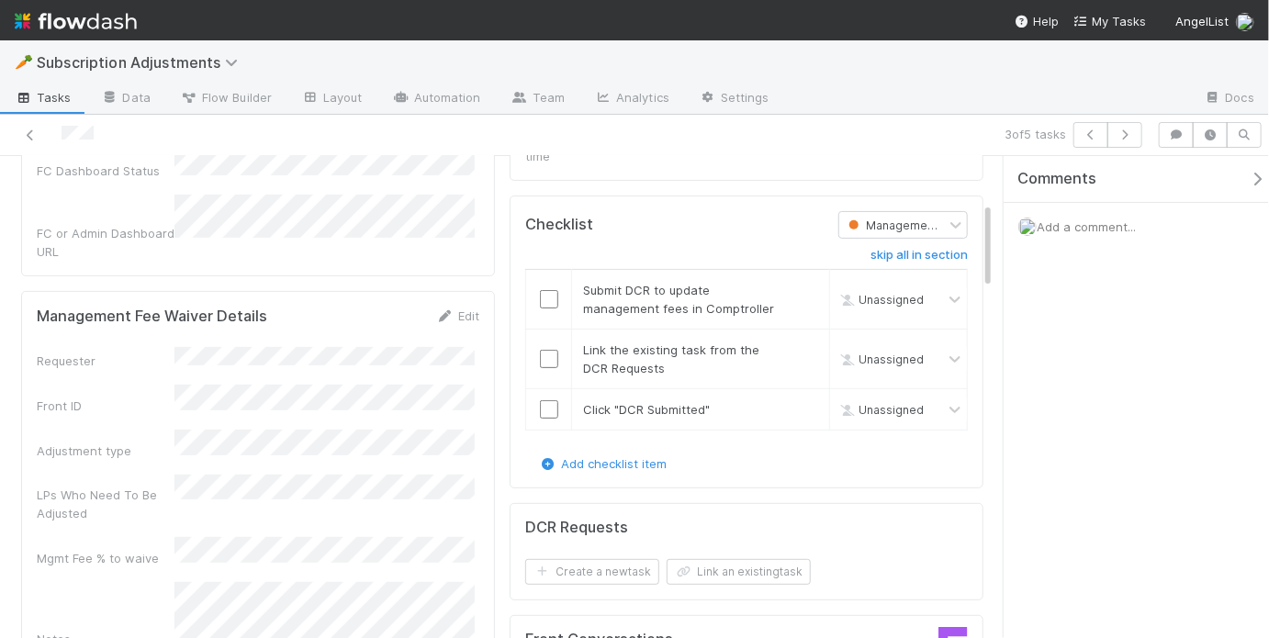
click at [1120, 216] on div "Add a comment..." at bounding box center [1141, 227] width 276 height 48
click at [1121, 228] on span "Add a comment..." at bounding box center [1085, 226] width 99 height 15
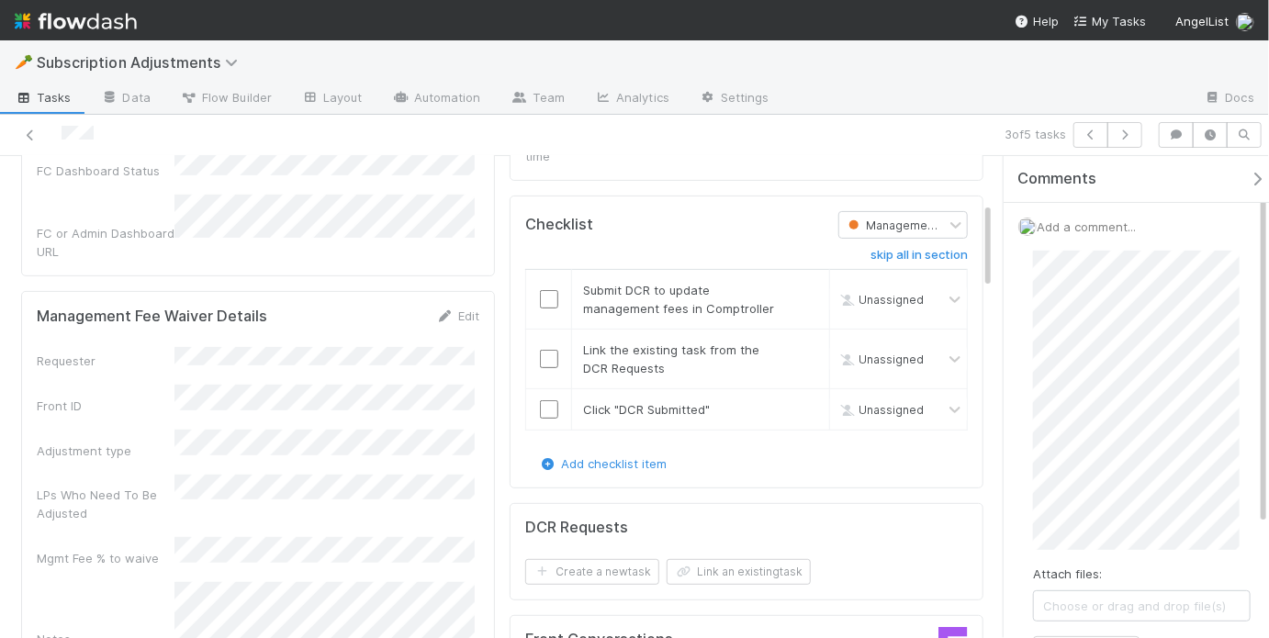
click at [1027, 527] on div "Attach files: Choose or drag and drop file(s) Add Comment" at bounding box center [1141, 459] width 247 height 446
click at [1016, 527] on div "Add a comment... Attach files: Choose or drag and drop file(s) Add Comment" at bounding box center [1141, 478] width 276 height 550
click at [1093, 577] on button "Add Comment" at bounding box center [1086, 574] width 106 height 31
click at [546, 290] on input "checkbox" at bounding box center [549, 299] width 18 height 18
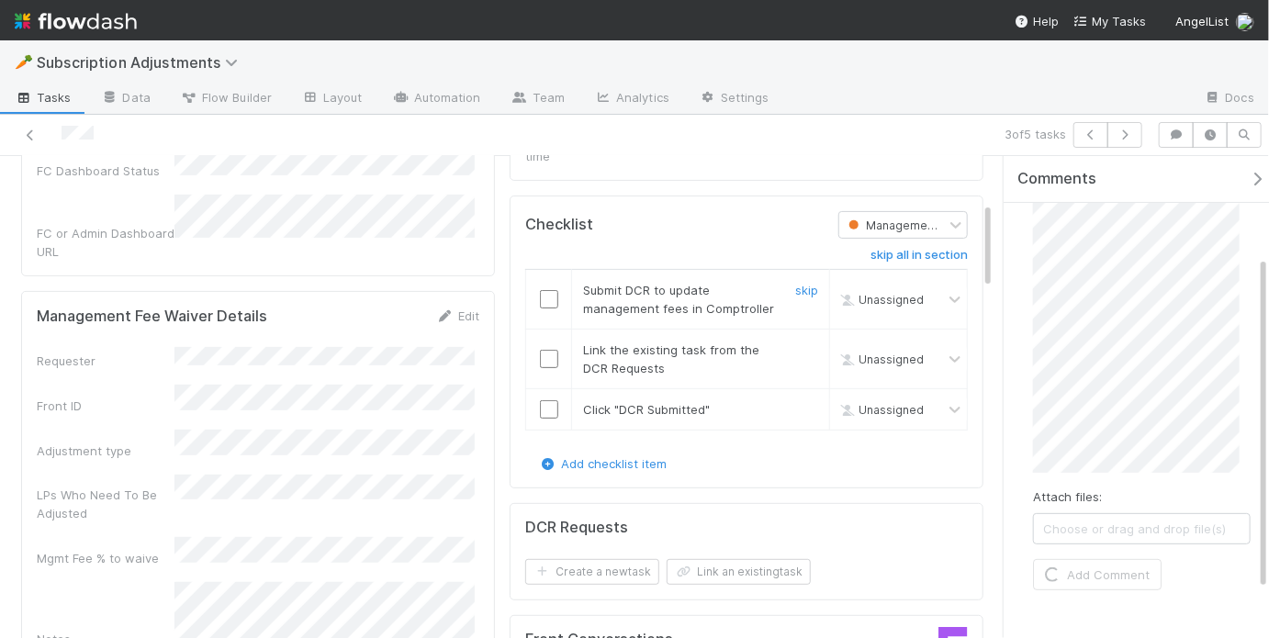
scroll to position [0, 0]
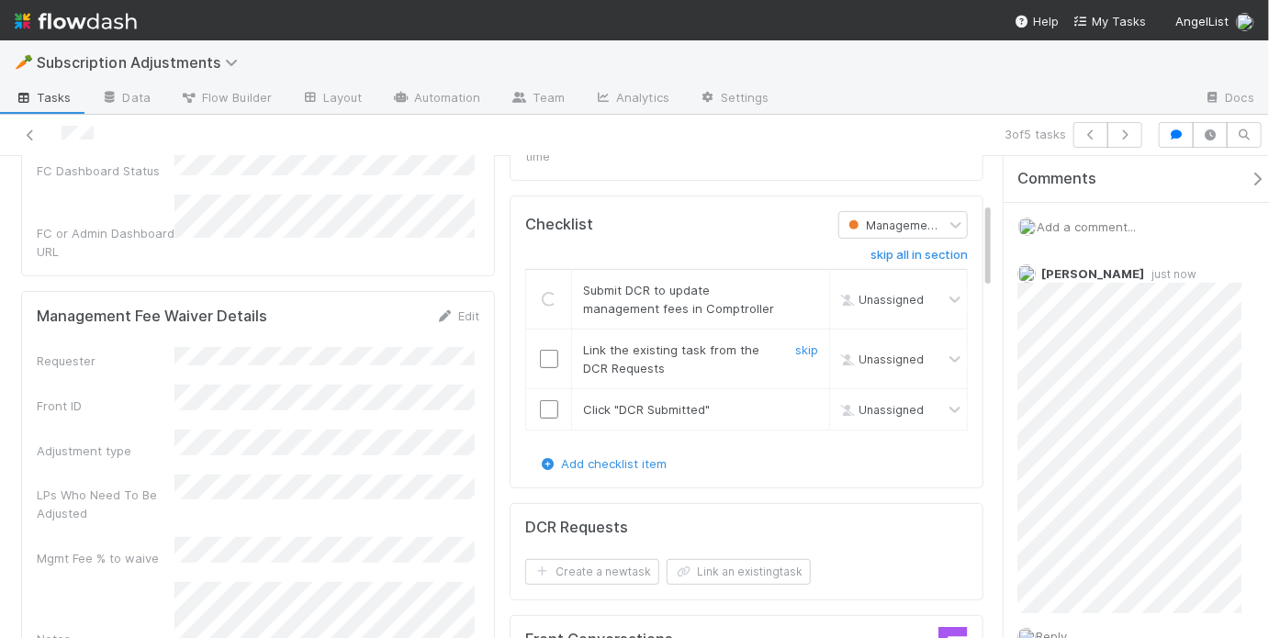
click at [543, 350] on input "checkbox" at bounding box center [549, 359] width 18 height 18
click at [543, 400] on input "checkbox" at bounding box center [549, 409] width 18 height 18
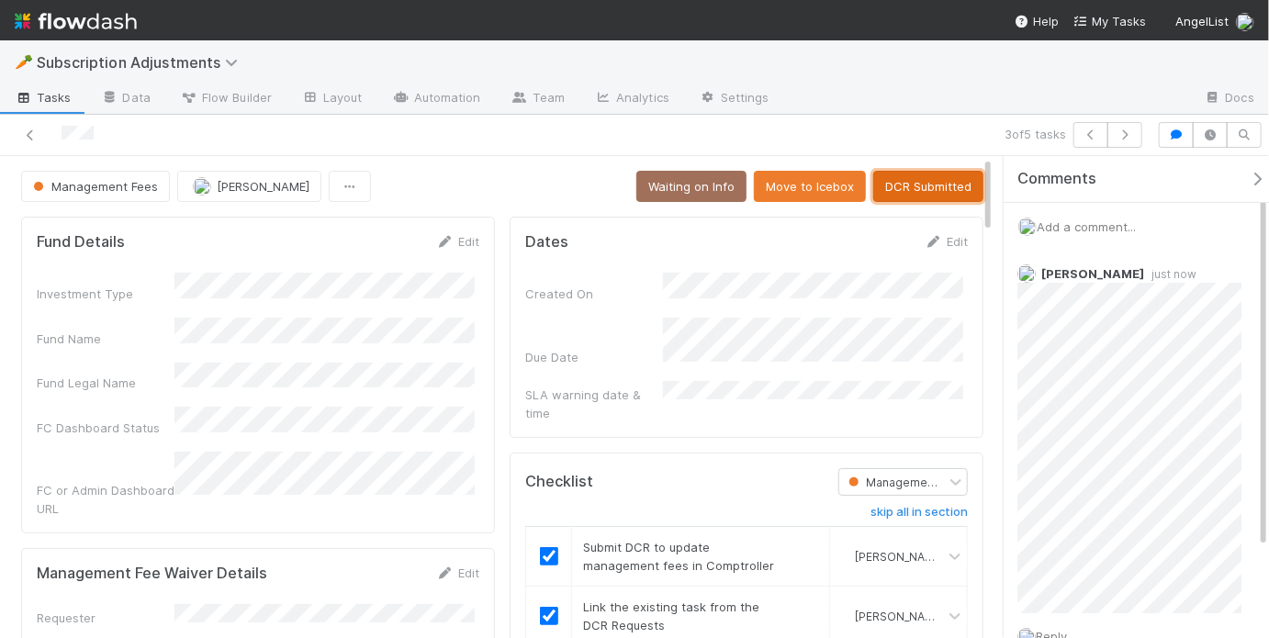
click at [902, 198] on button "DCR Submitted" at bounding box center [928, 186] width 110 height 31
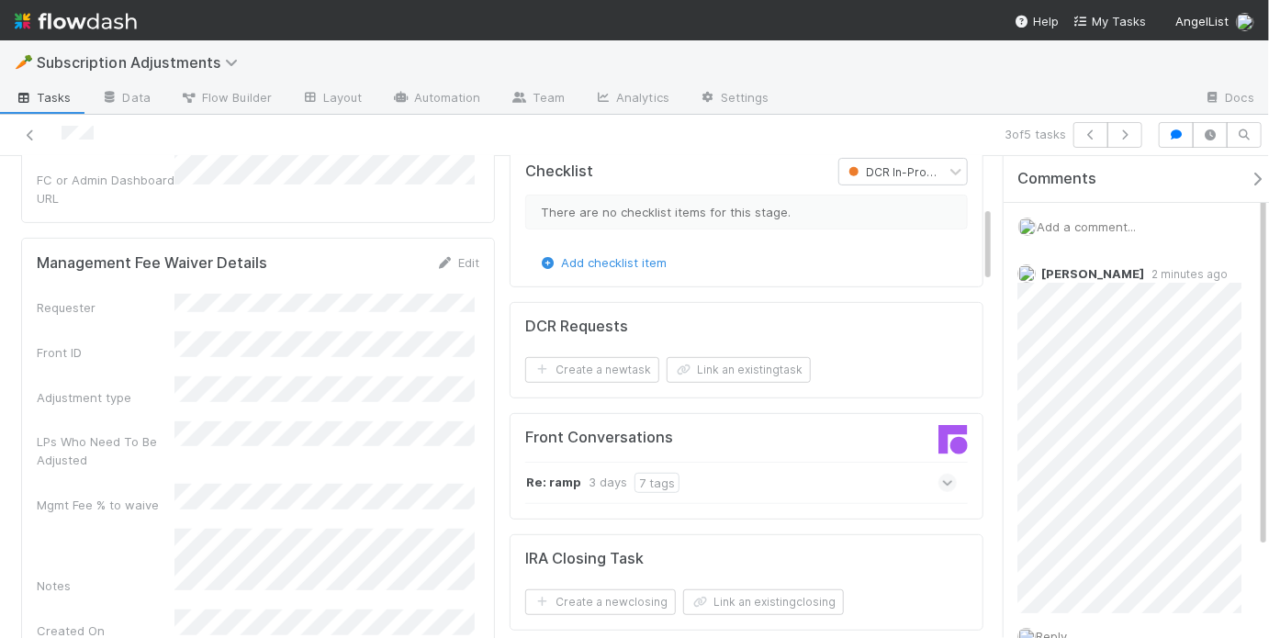
scroll to position [169, 0]
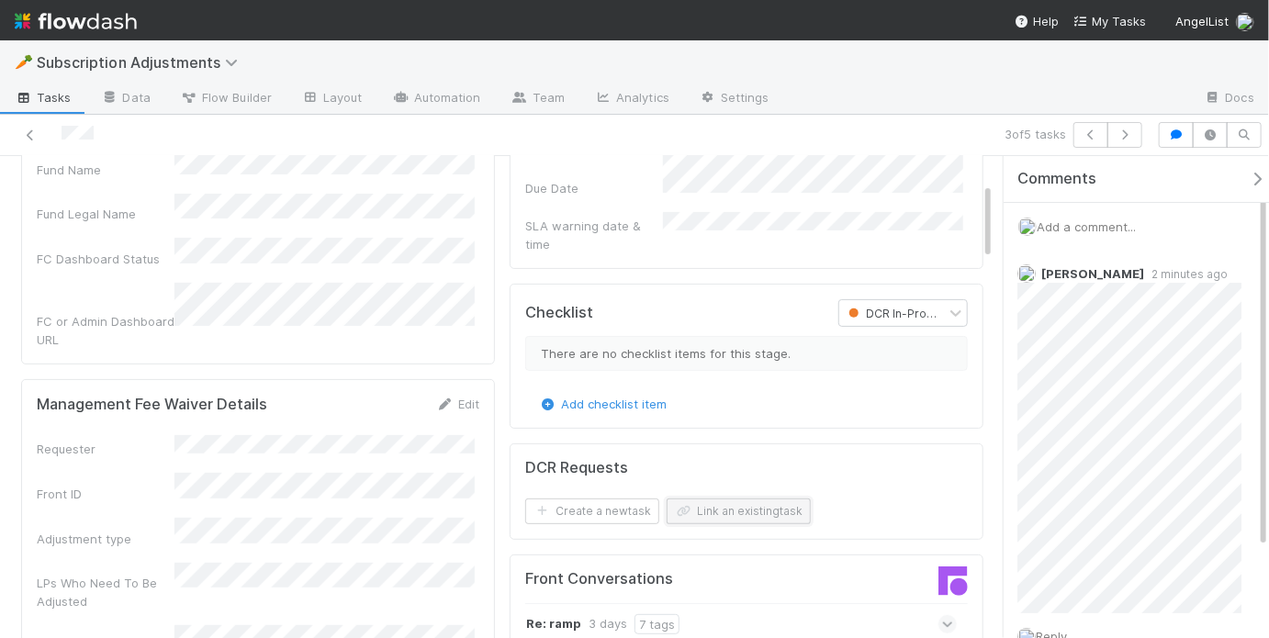
click at [717, 498] on button "Link an existing task" at bounding box center [739, 511] width 144 height 26
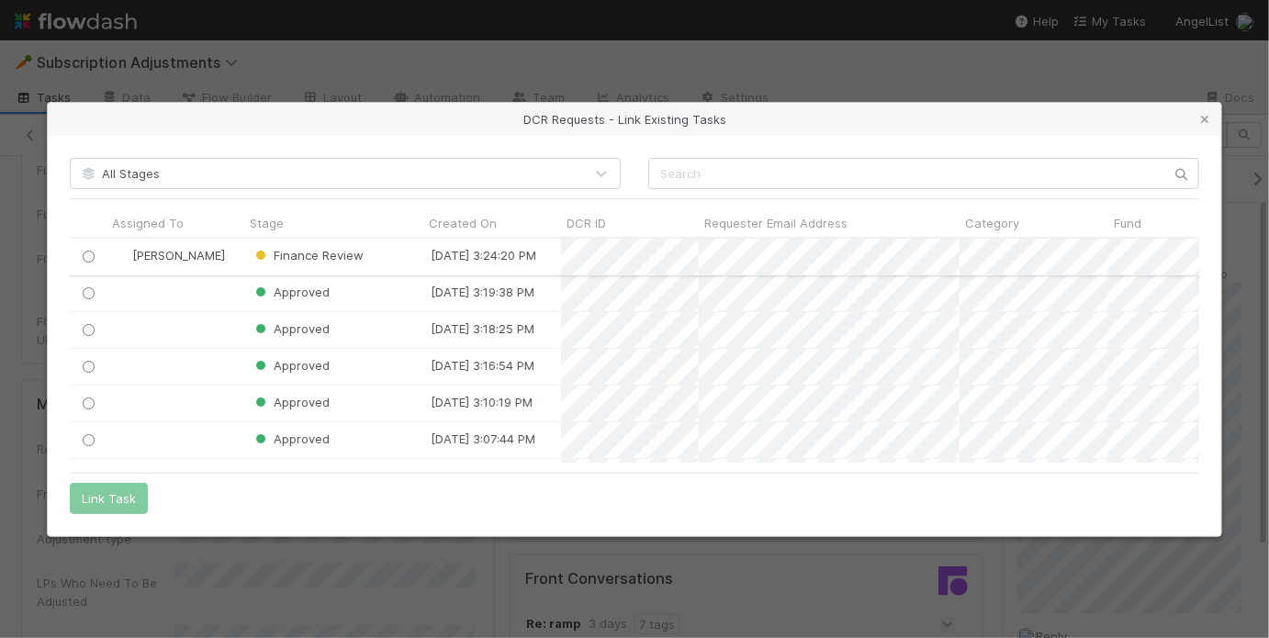
scroll to position [213, 1118]
click at [84, 258] on input "radio" at bounding box center [89, 257] width 12 height 12
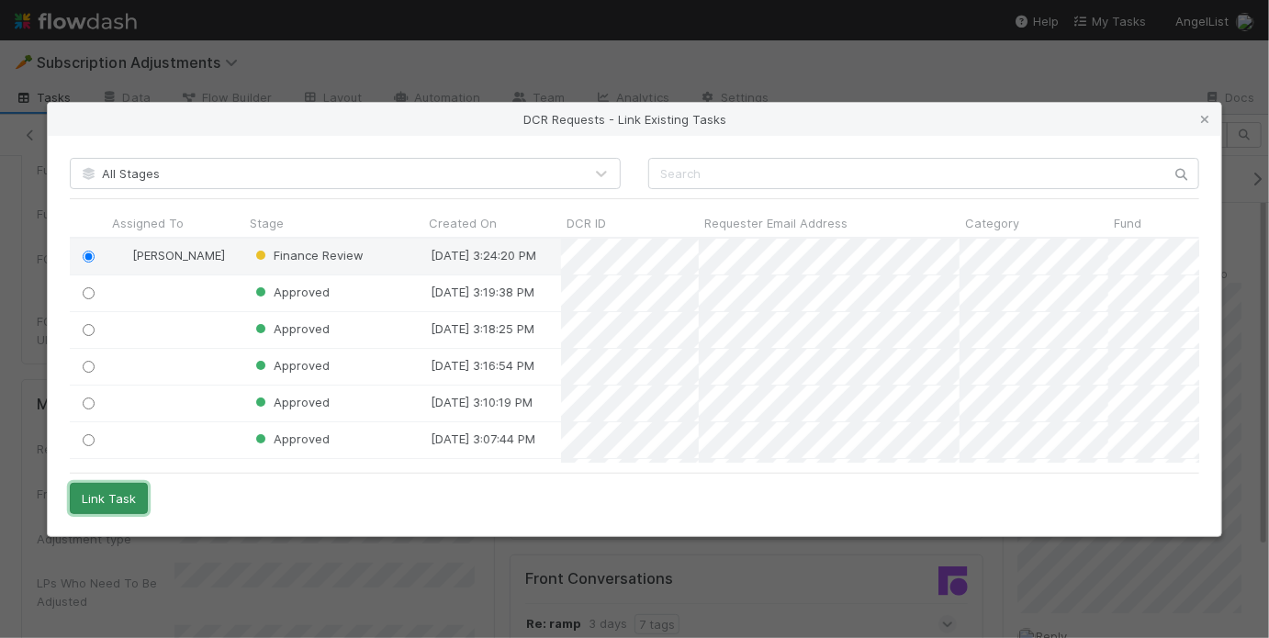
click at [103, 500] on button "Link Task" at bounding box center [109, 498] width 78 height 31
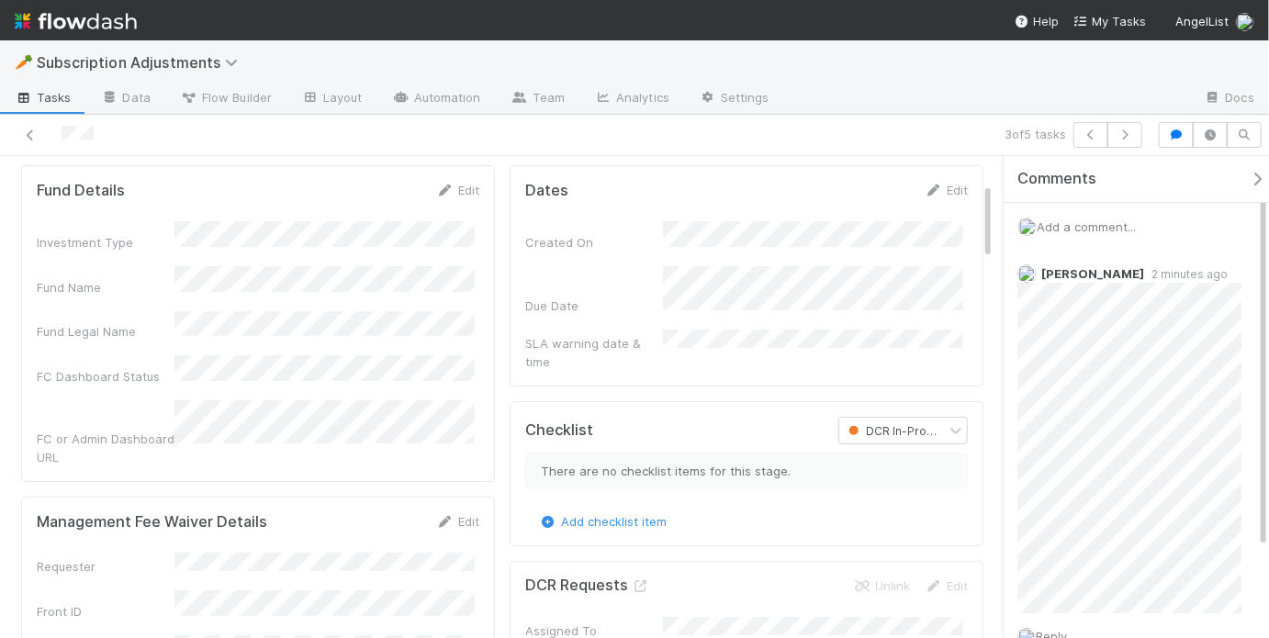
scroll to position [0, 0]
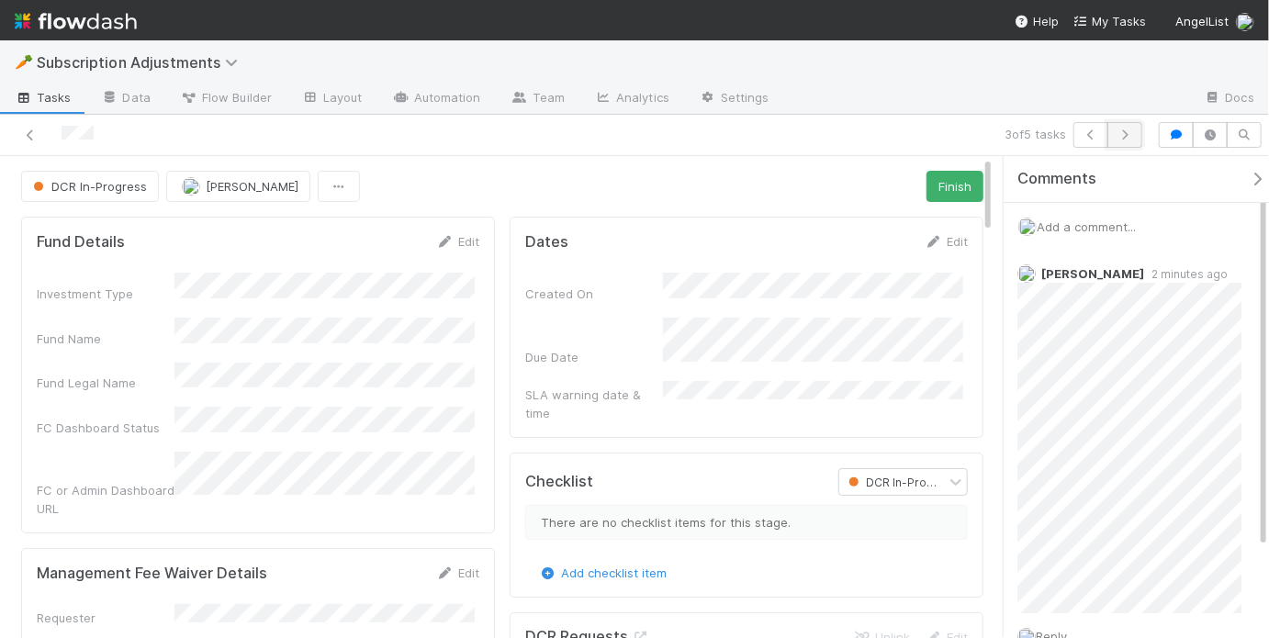
click at [1136, 137] on button "button" at bounding box center [1124, 135] width 35 height 26
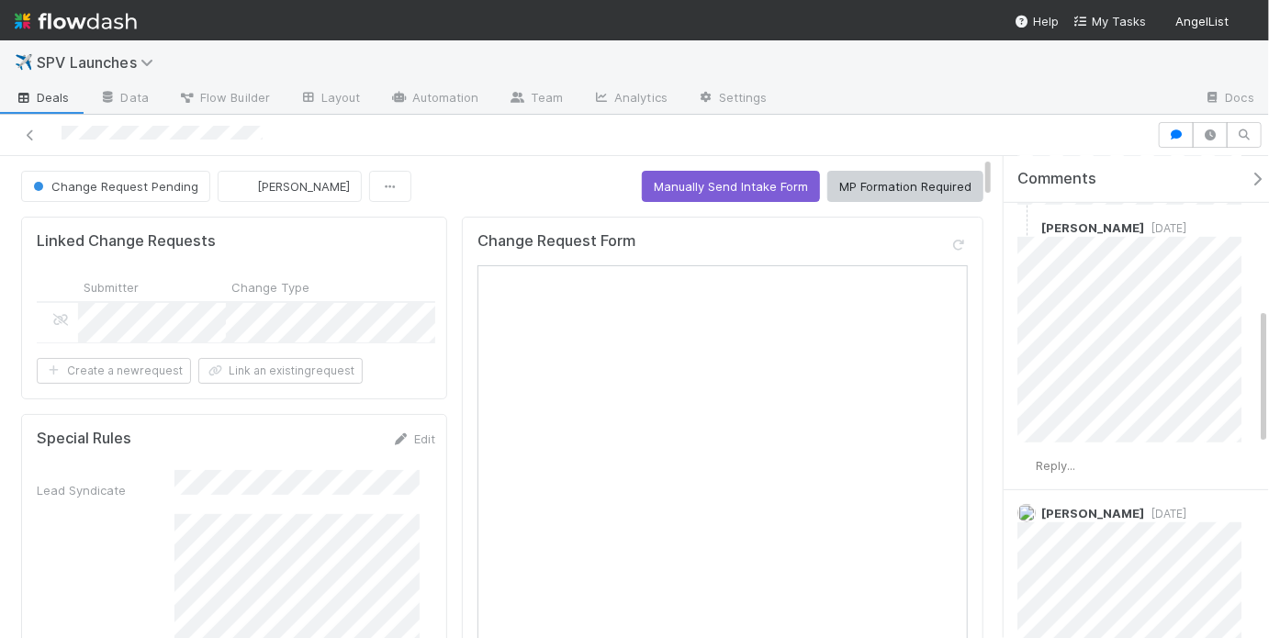
scroll to position [634, 0]
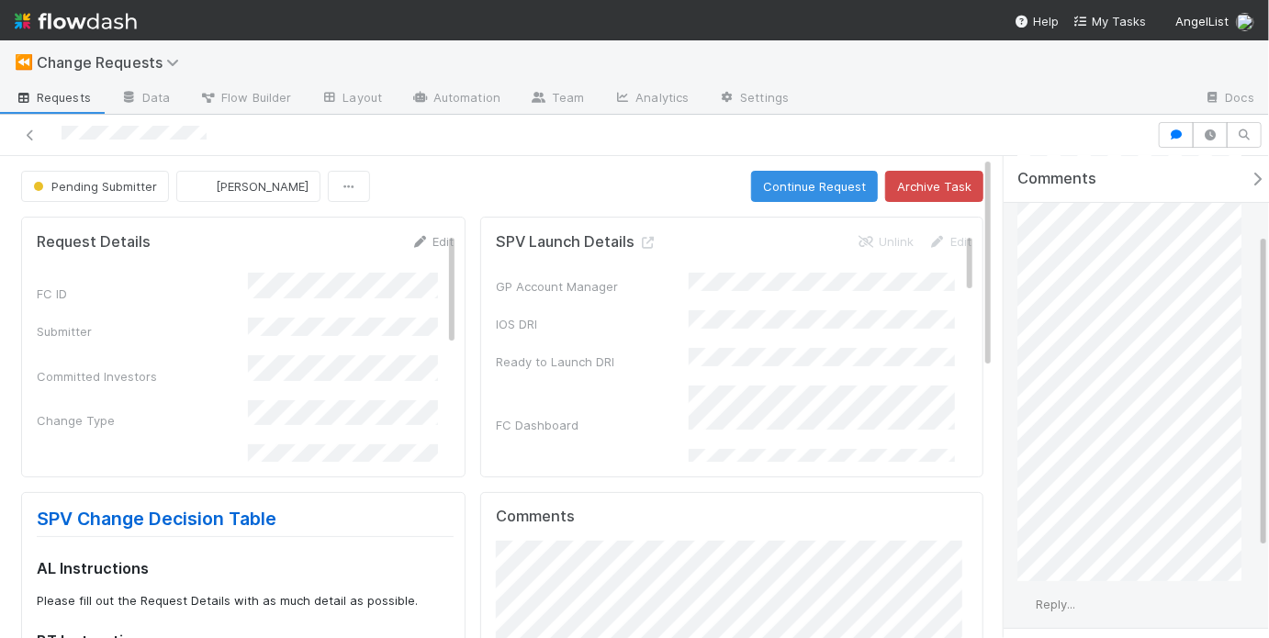
scroll to position [255, 0]
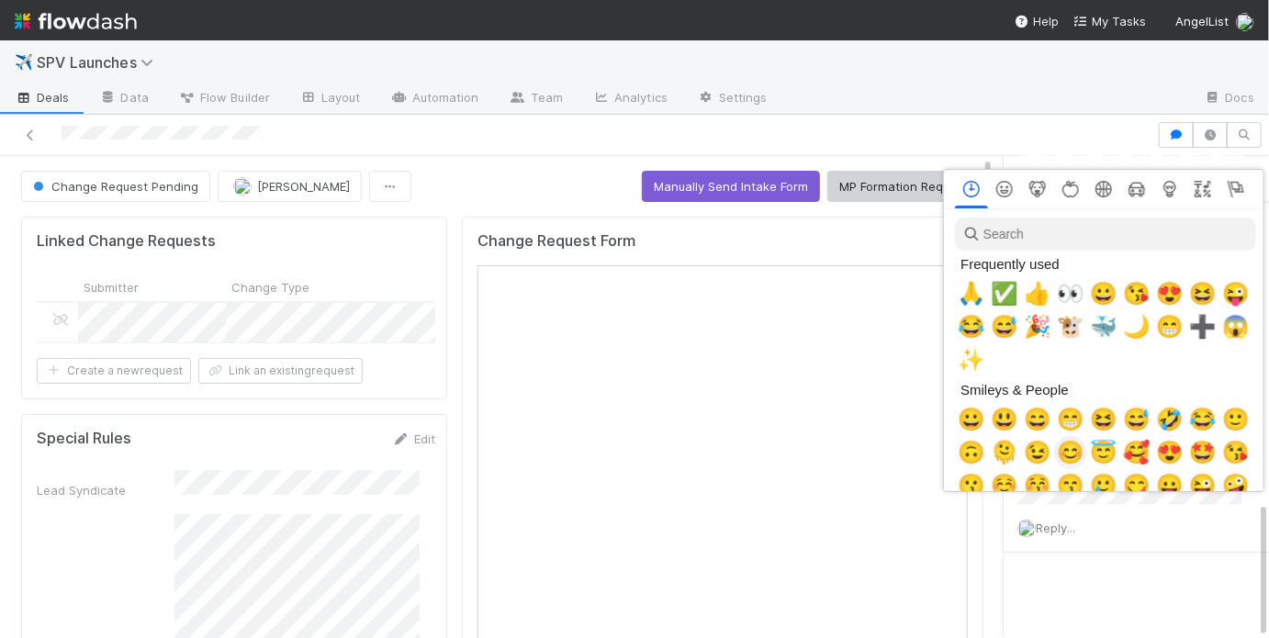
scroll to position [0, 3]
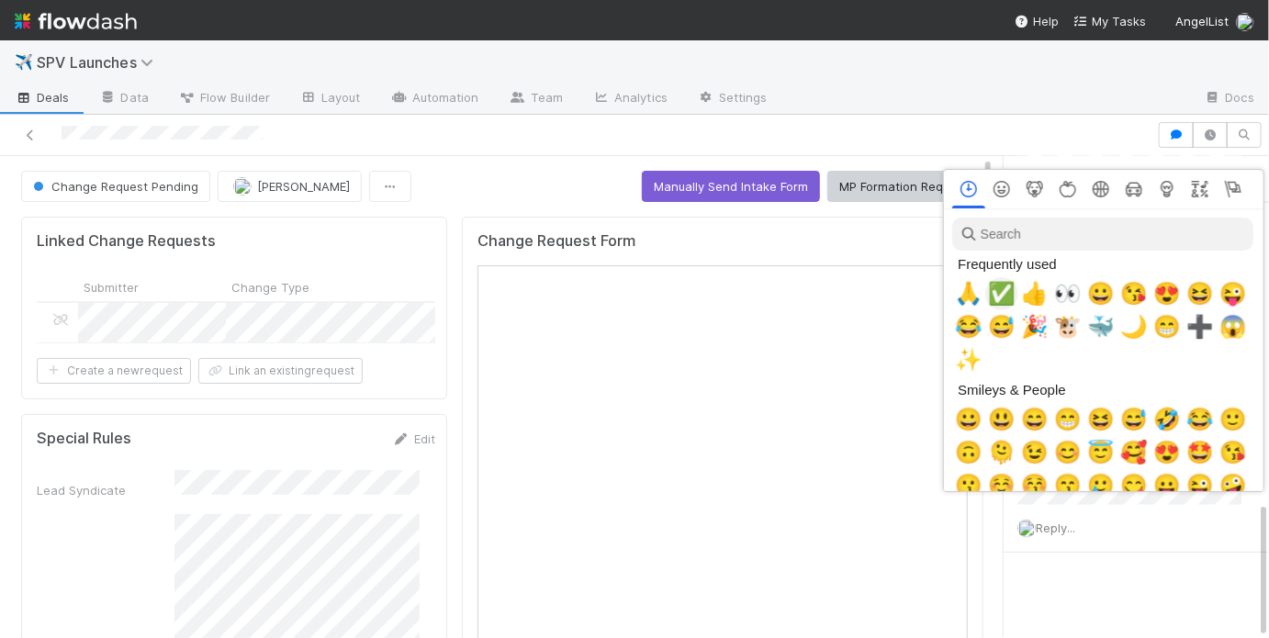
click at [993, 297] on span "✅" at bounding box center [1002, 294] width 28 height 26
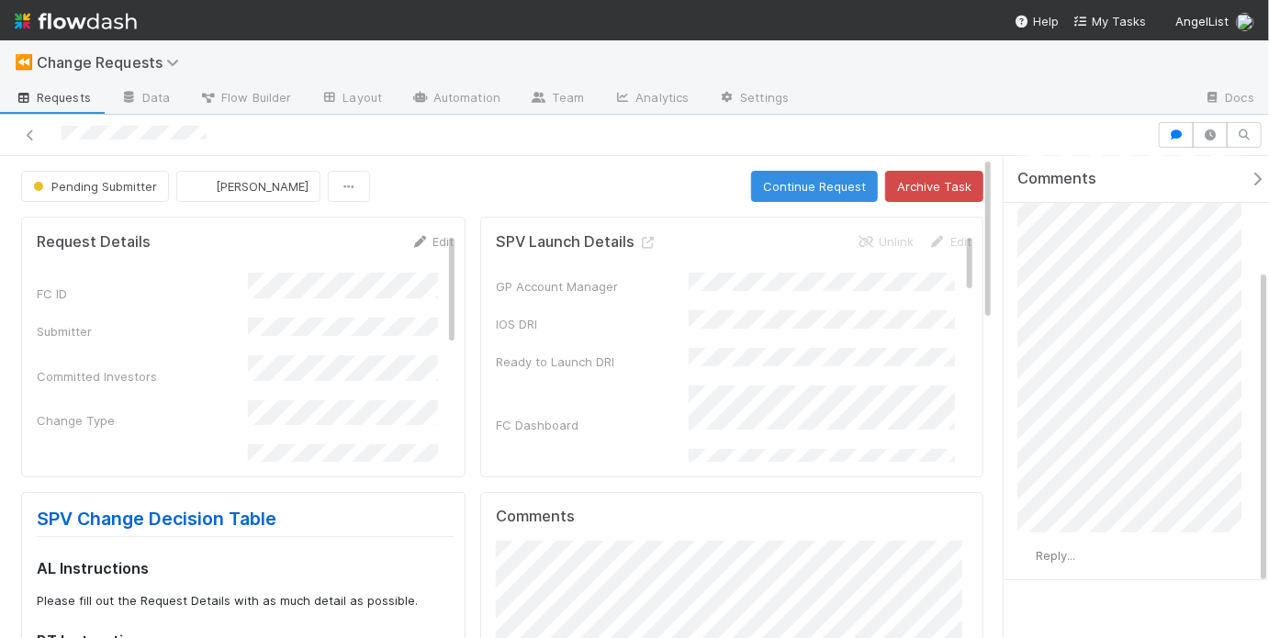
scroll to position [255, 0]
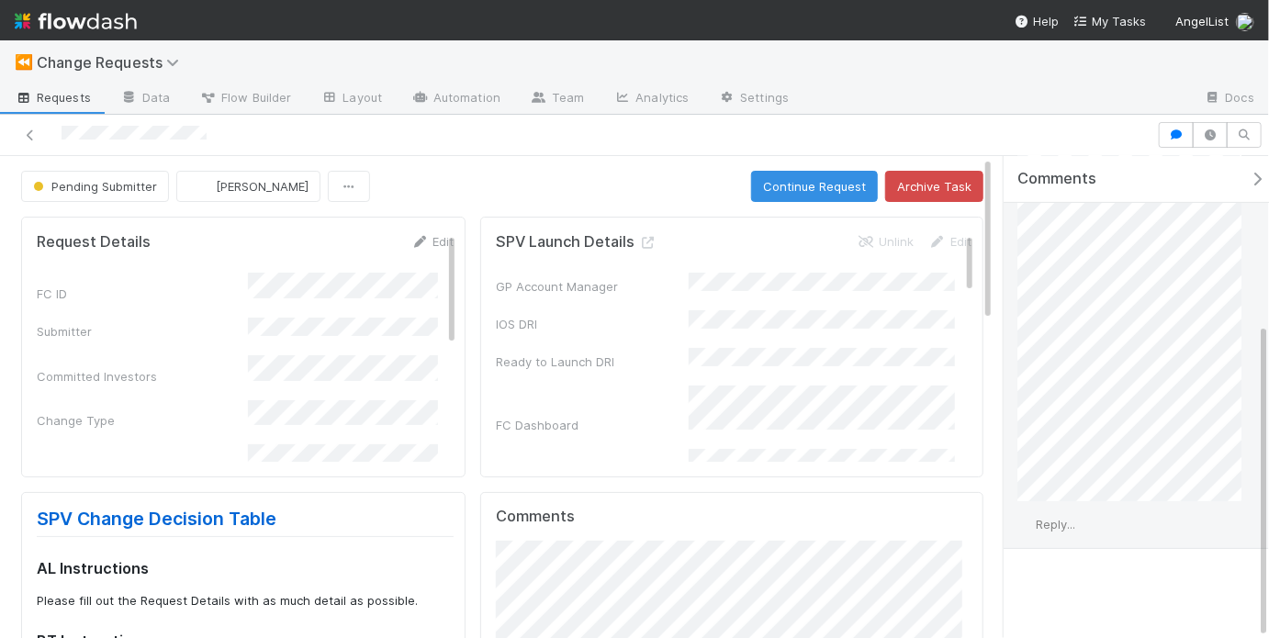
click at [1059, 522] on span "Reply..." at bounding box center [1055, 524] width 39 height 15
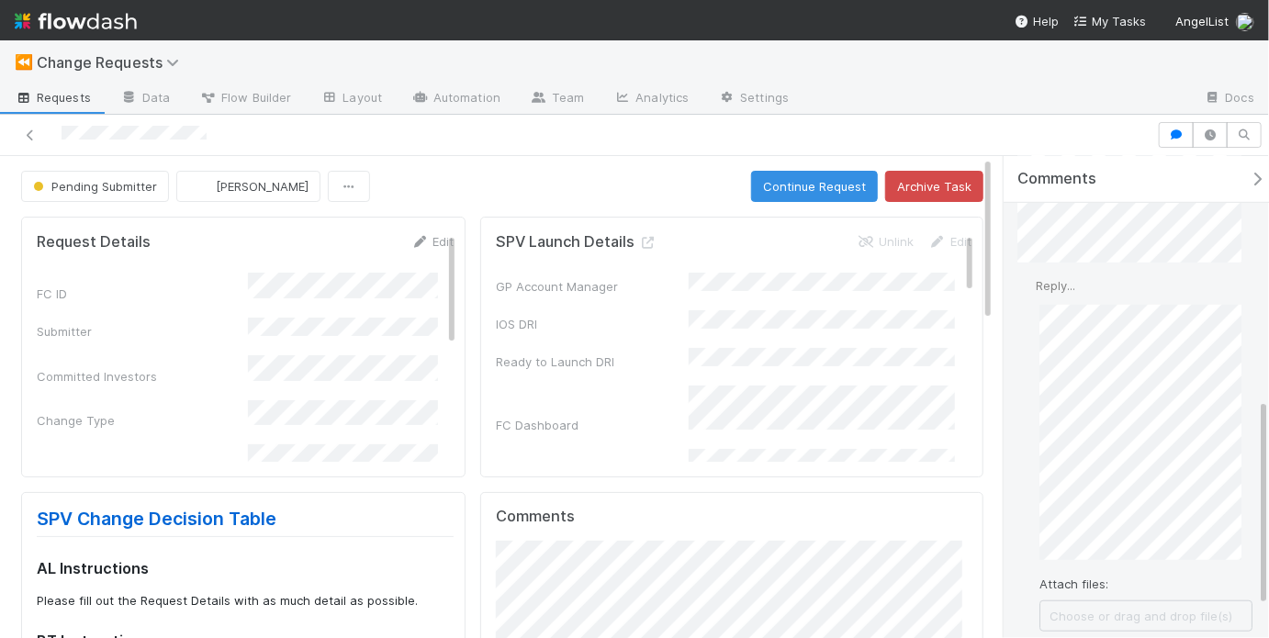
scroll to position [568, 0]
click at [1064, 586] on button "Add Reply" at bounding box center [1080, 587] width 82 height 31
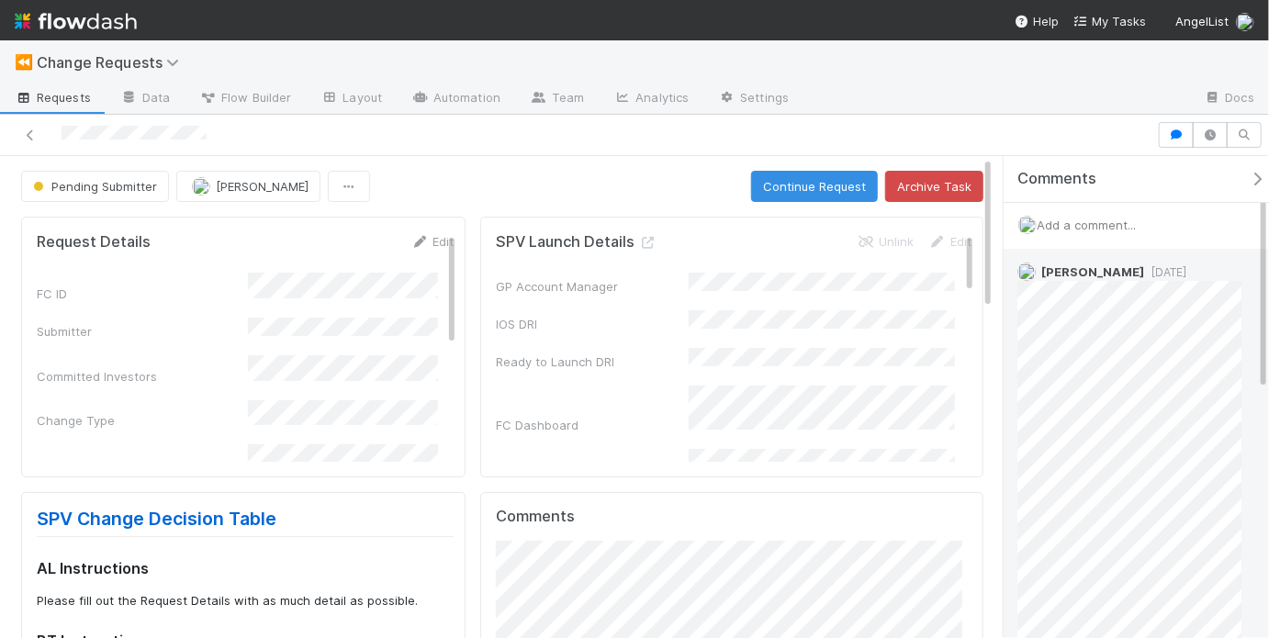
scroll to position [0, 0]
click at [824, 196] on button "Continue Request" at bounding box center [814, 186] width 127 height 31
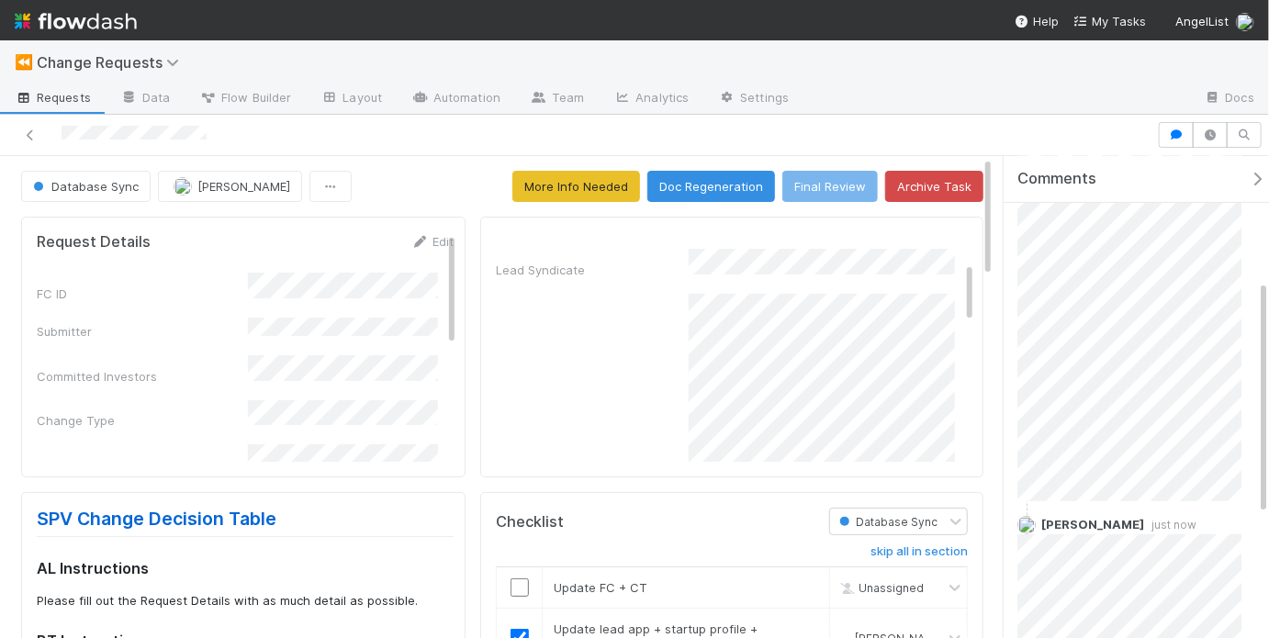
scroll to position [221, 0]
click at [511, 578] on input "checkbox" at bounding box center [519, 587] width 18 height 18
click at [795, 588] on link "skip" at bounding box center [806, 587] width 23 height 15
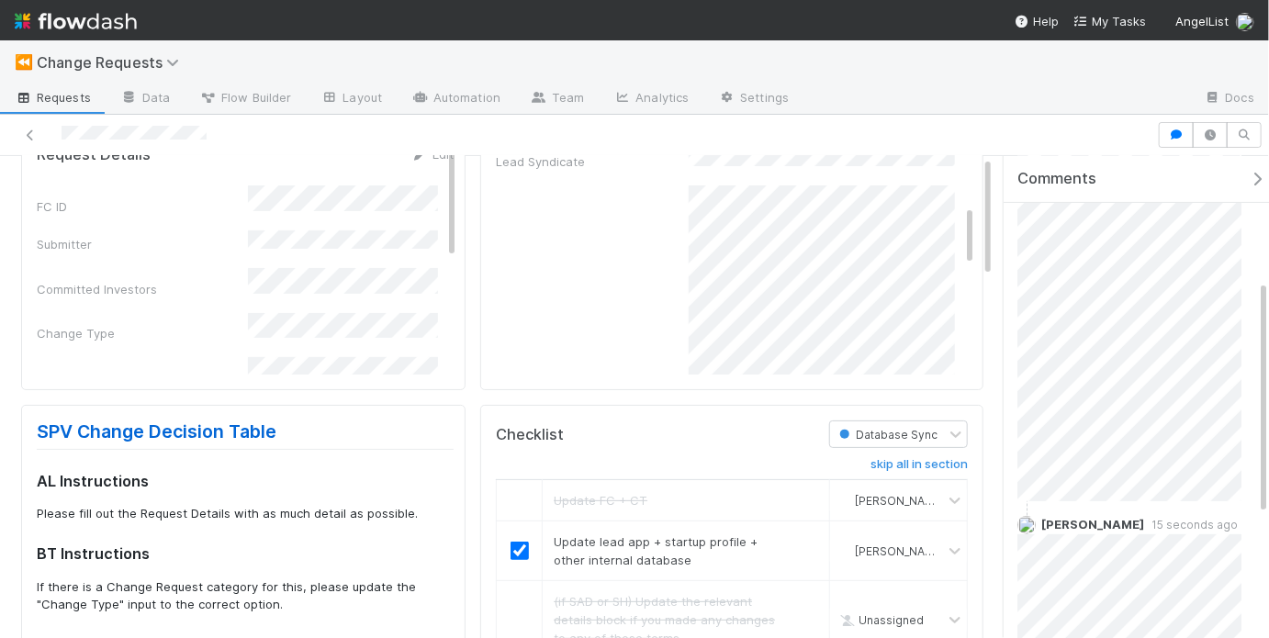
scroll to position [284, 0]
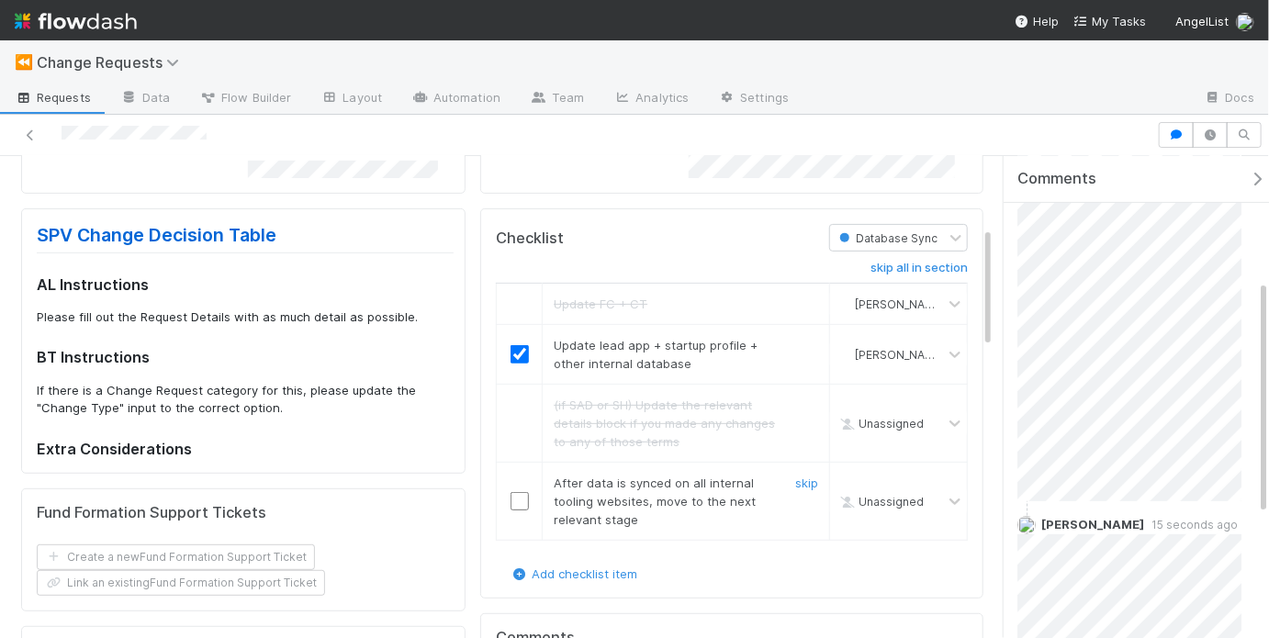
click at [521, 493] on input "checkbox" at bounding box center [519, 501] width 18 height 18
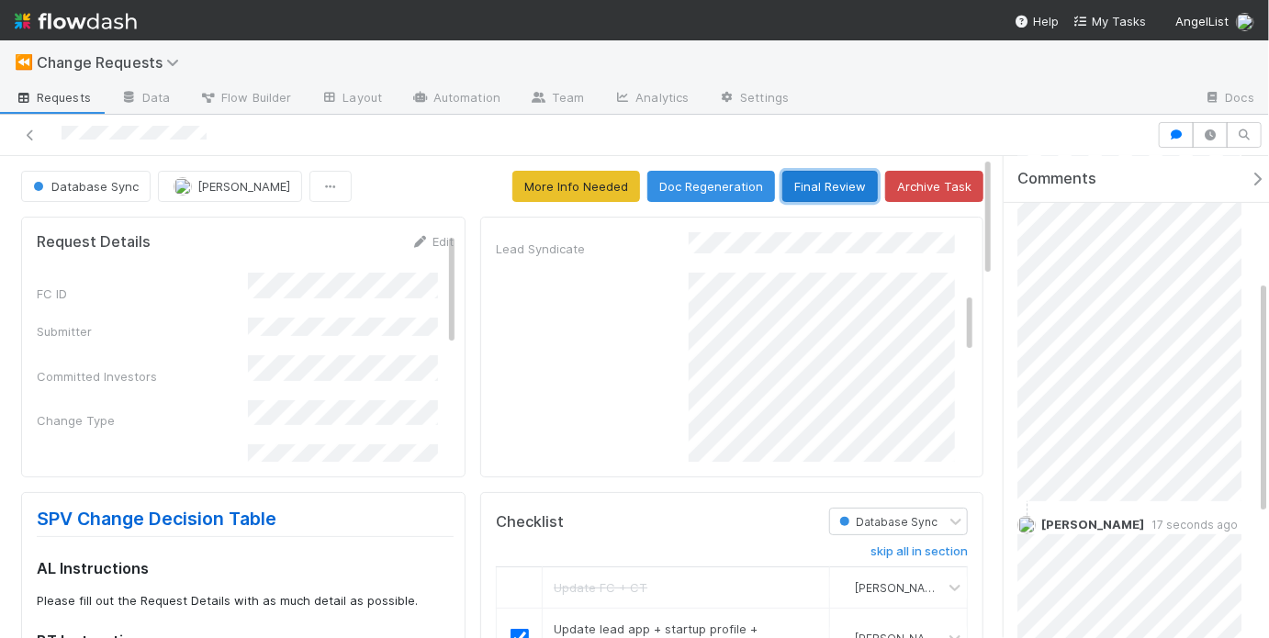
click at [846, 193] on button "Final Review" at bounding box center [829, 186] width 95 height 31
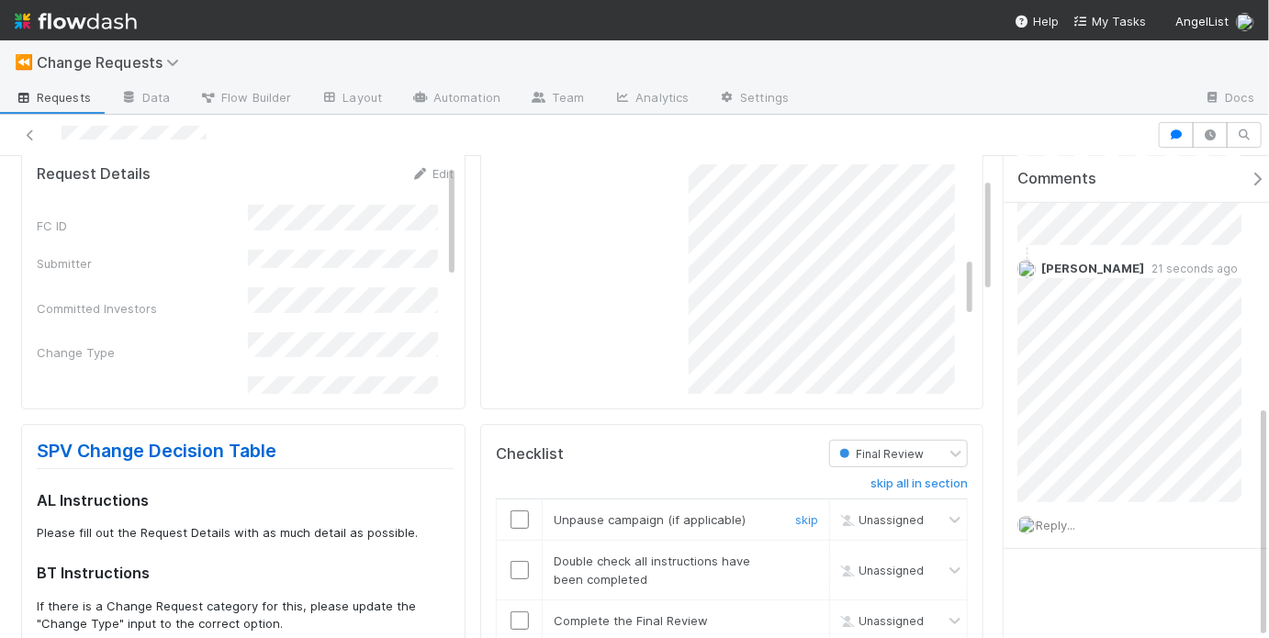
scroll to position [95, 0]
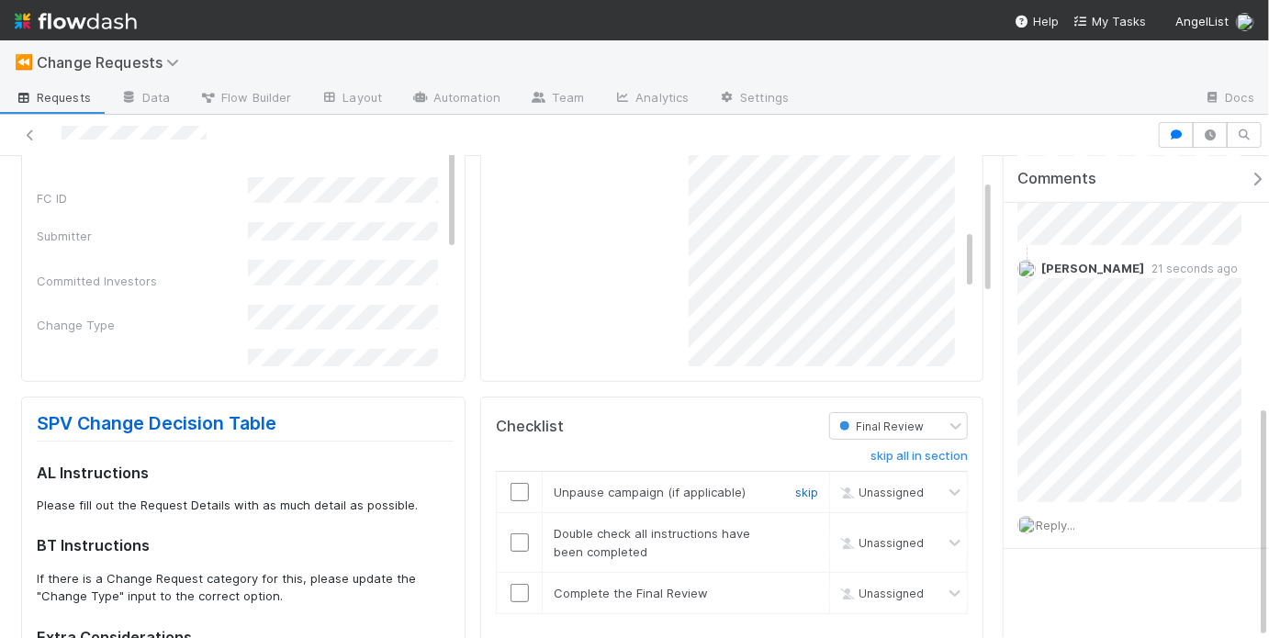
click at [797, 490] on link "skip" at bounding box center [806, 492] width 23 height 15
click at [518, 543] on input "checkbox" at bounding box center [519, 542] width 18 height 18
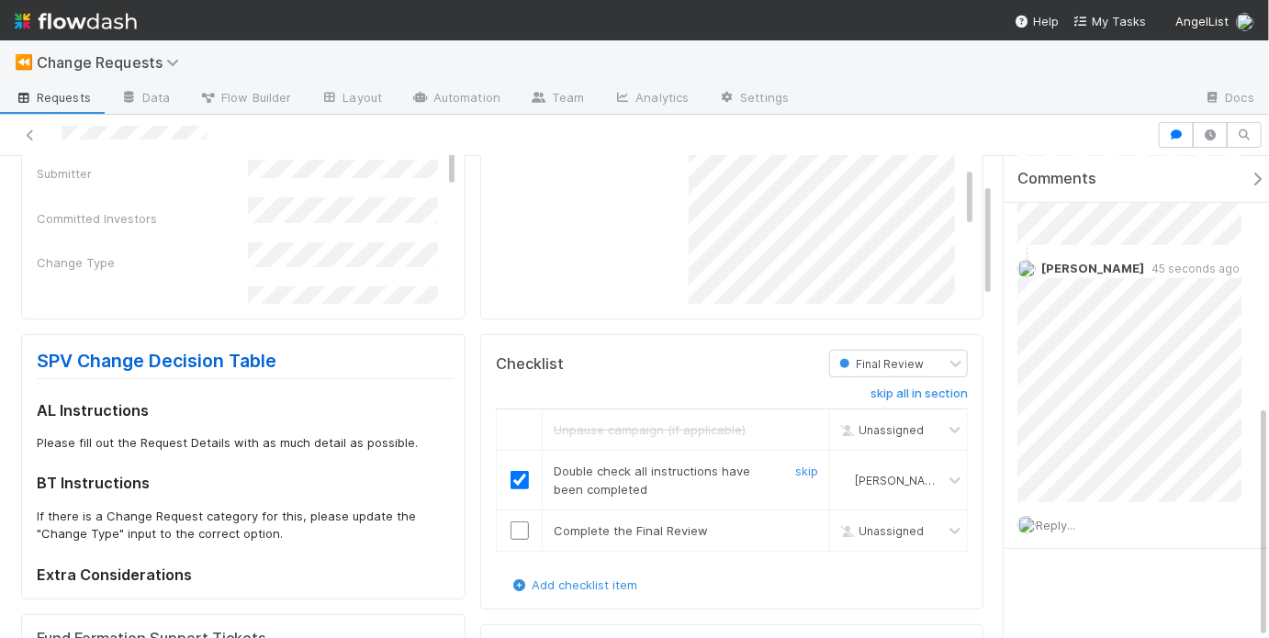
scroll to position [184, 0]
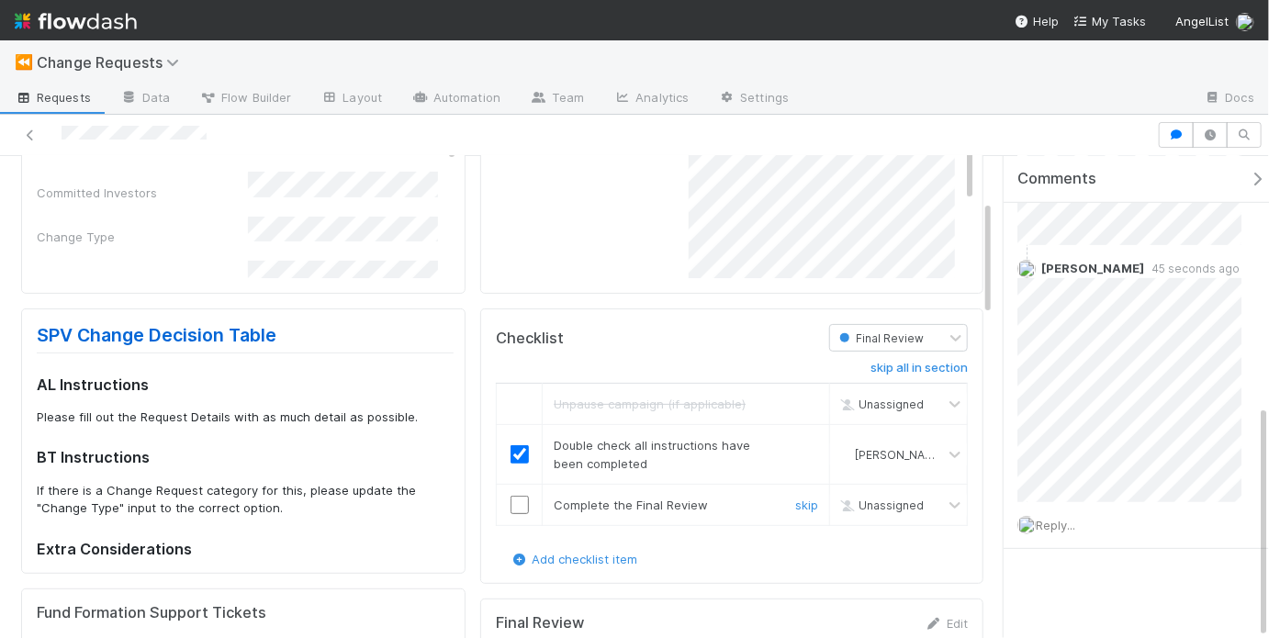
click at [517, 506] on input "checkbox" at bounding box center [519, 505] width 18 height 18
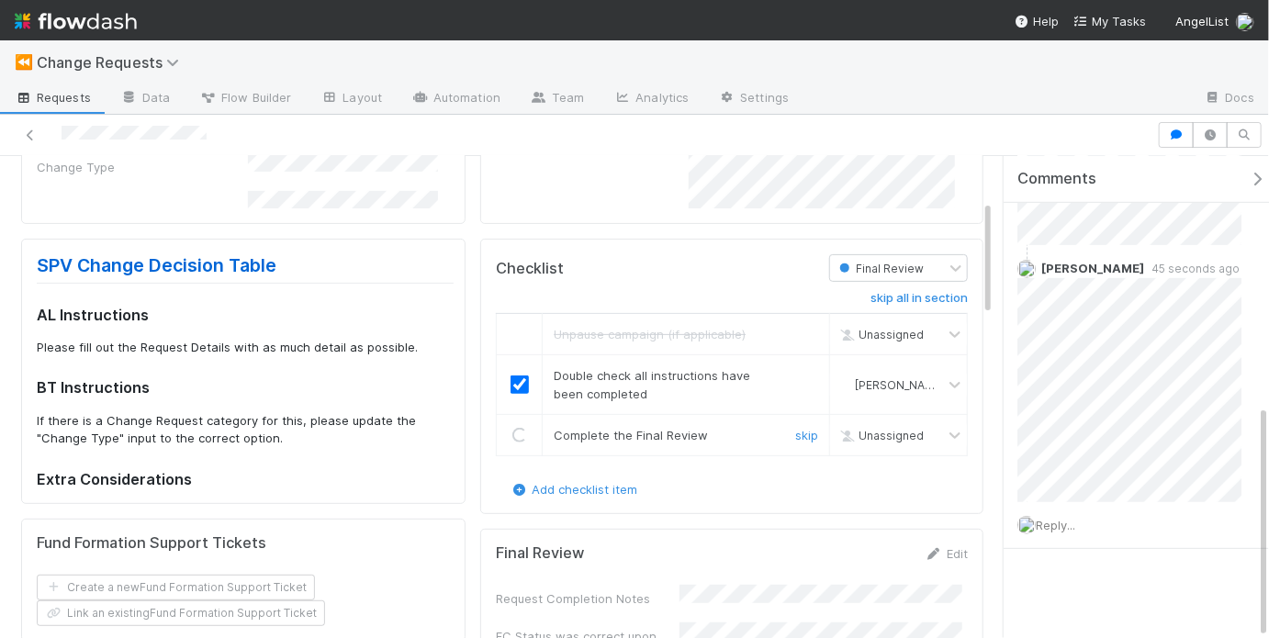
scroll to position [468, 0]
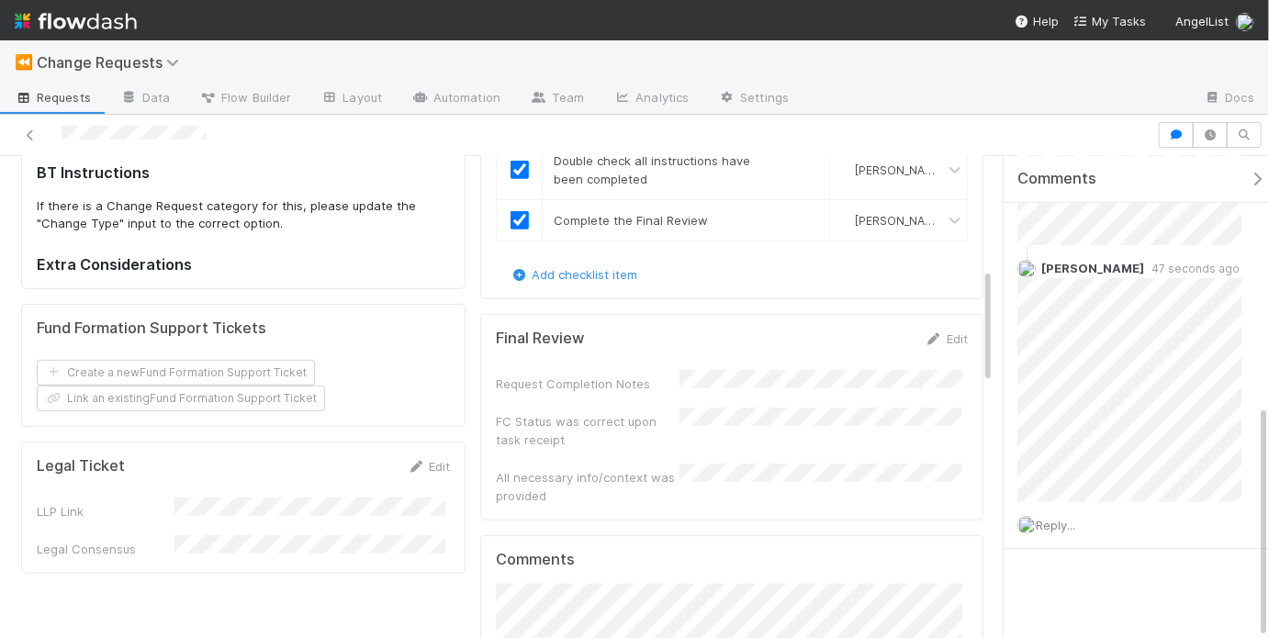
click at [740, 394] on div "Request Completion Notes FC Status was correct upon task receipt All necessary …" at bounding box center [732, 437] width 472 height 135
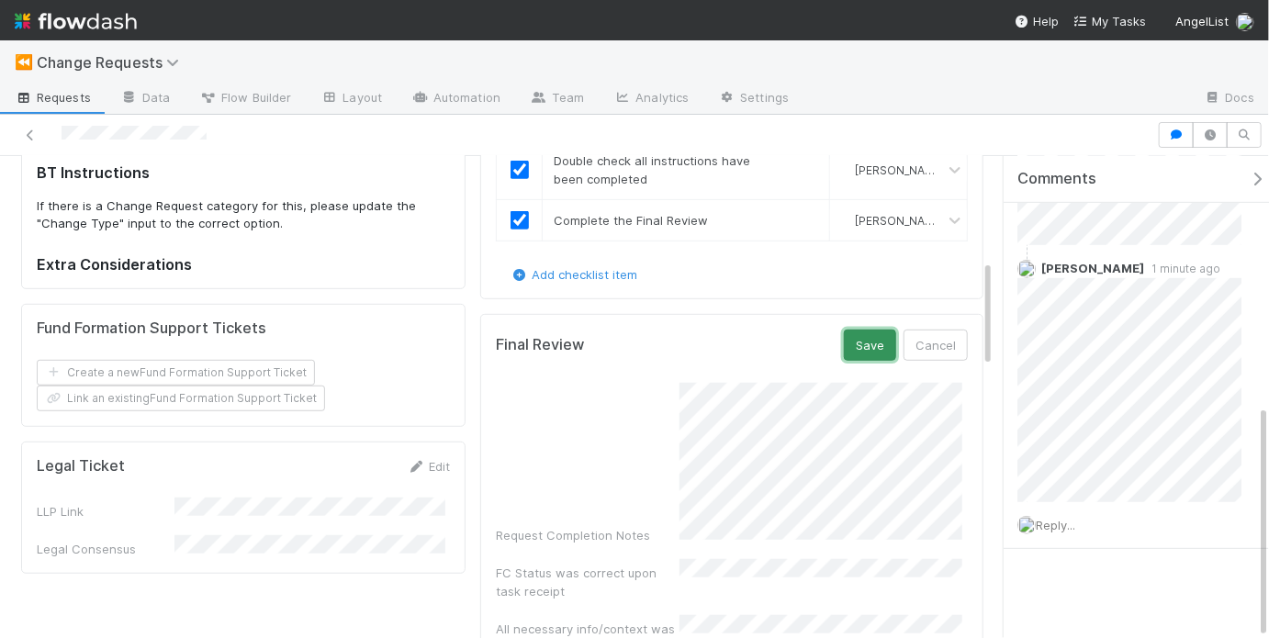
click at [870, 330] on button "Save" at bounding box center [870, 345] width 52 height 31
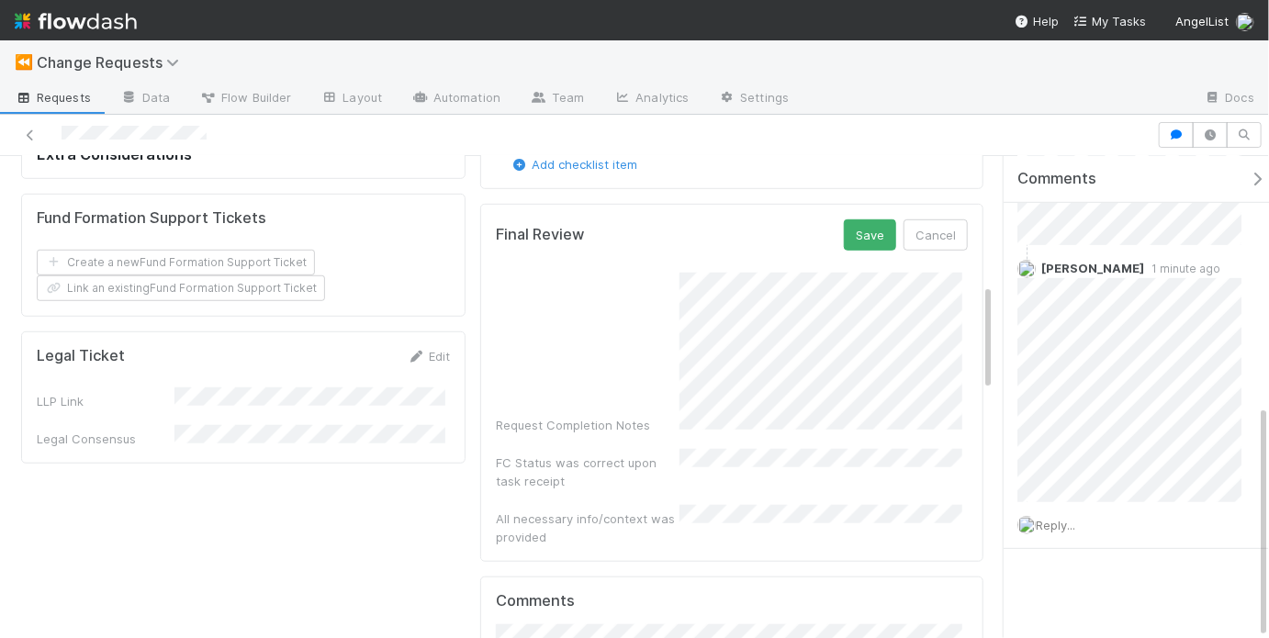
scroll to position [551, 0]
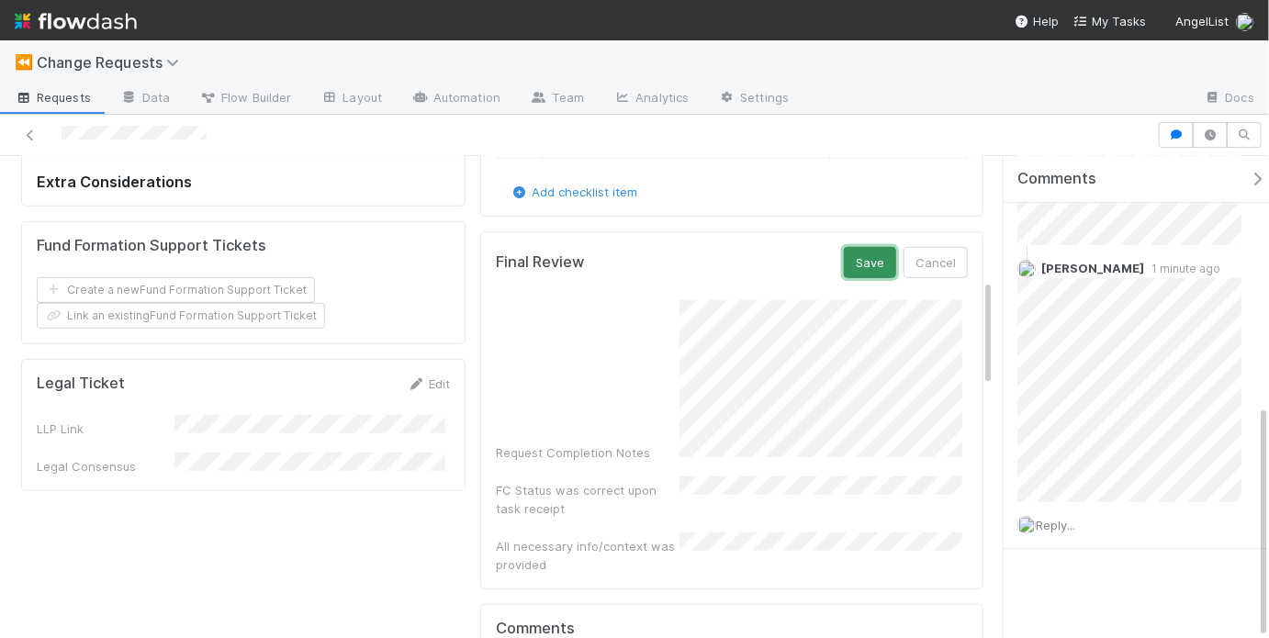
click at [854, 261] on button "Save" at bounding box center [870, 262] width 52 height 31
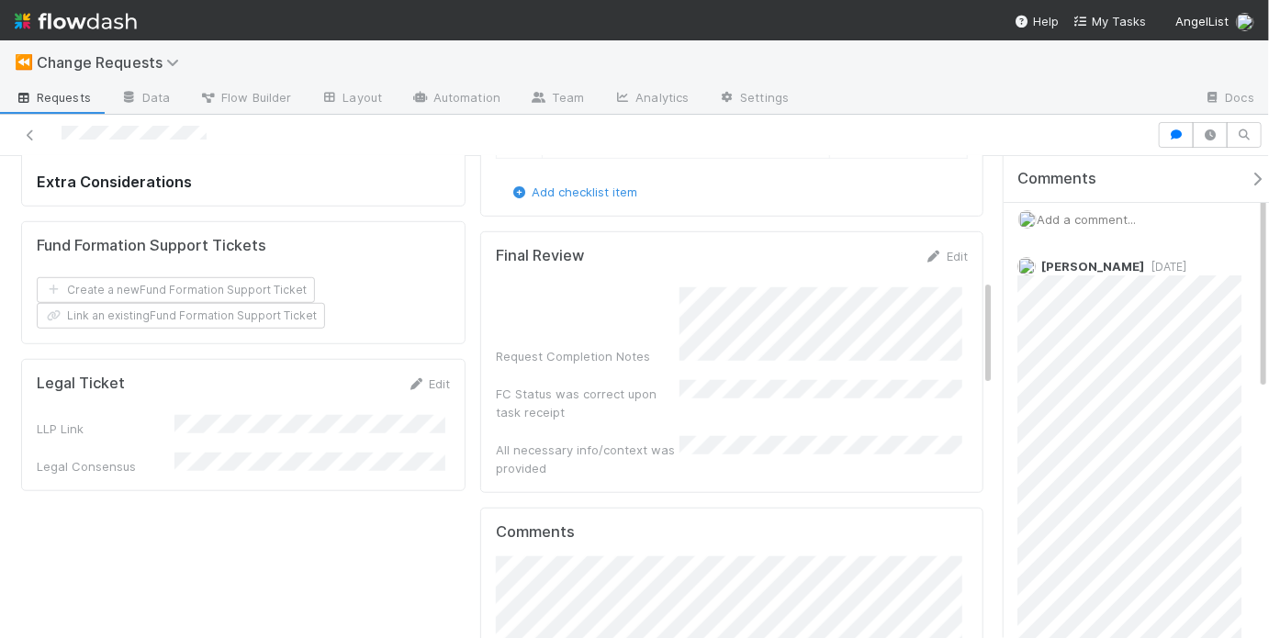
scroll to position [0, 0]
click at [1113, 224] on span "Add a comment..." at bounding box center [1085, 226] width 99 height 15
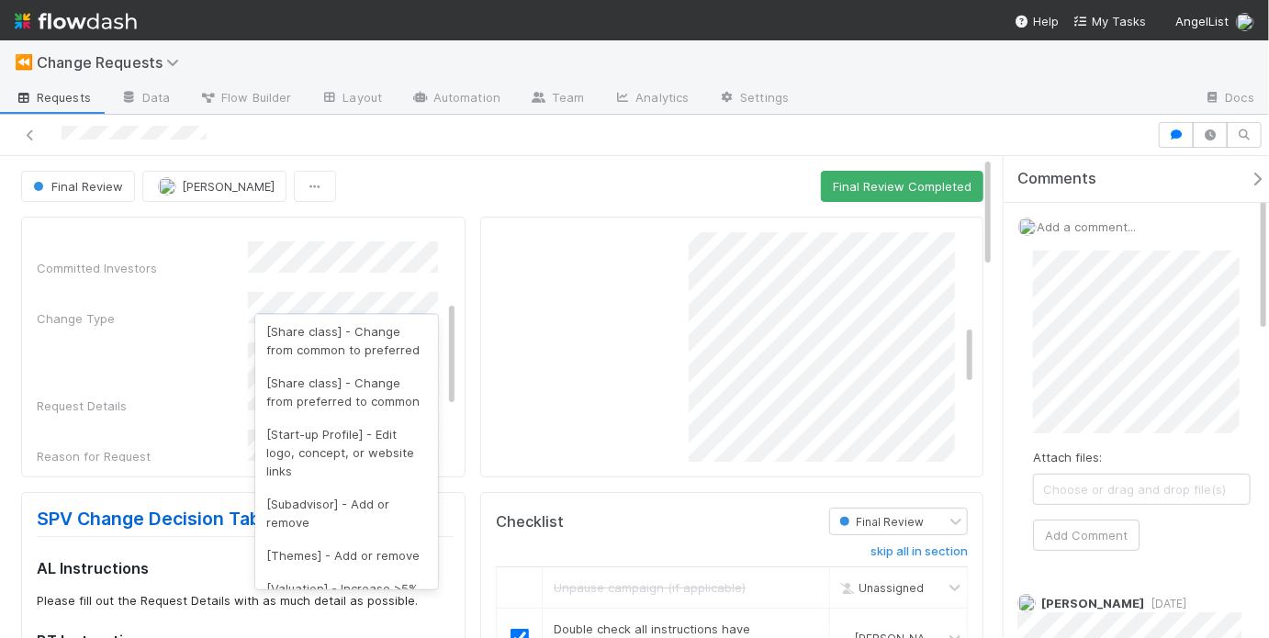
scroll to position [2528, 0]
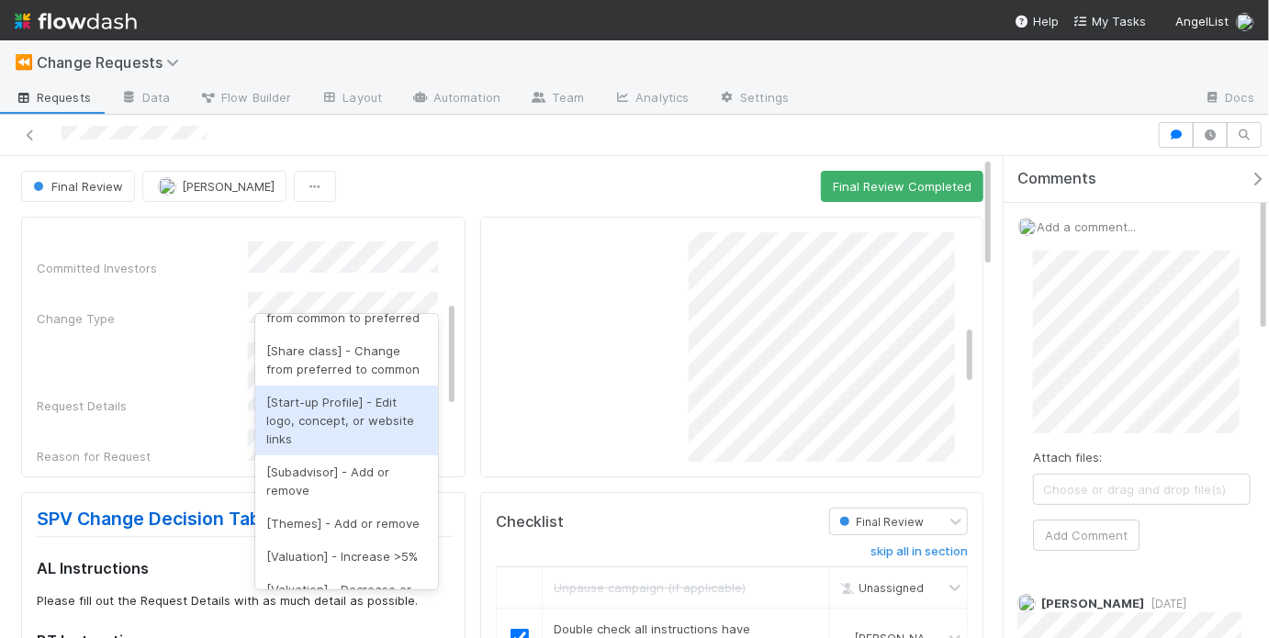
click at [296, 455] on div "[Start-up Profile] - Edit logo, concept, or website links" at bounding box center [346, 421] width 183 height 70
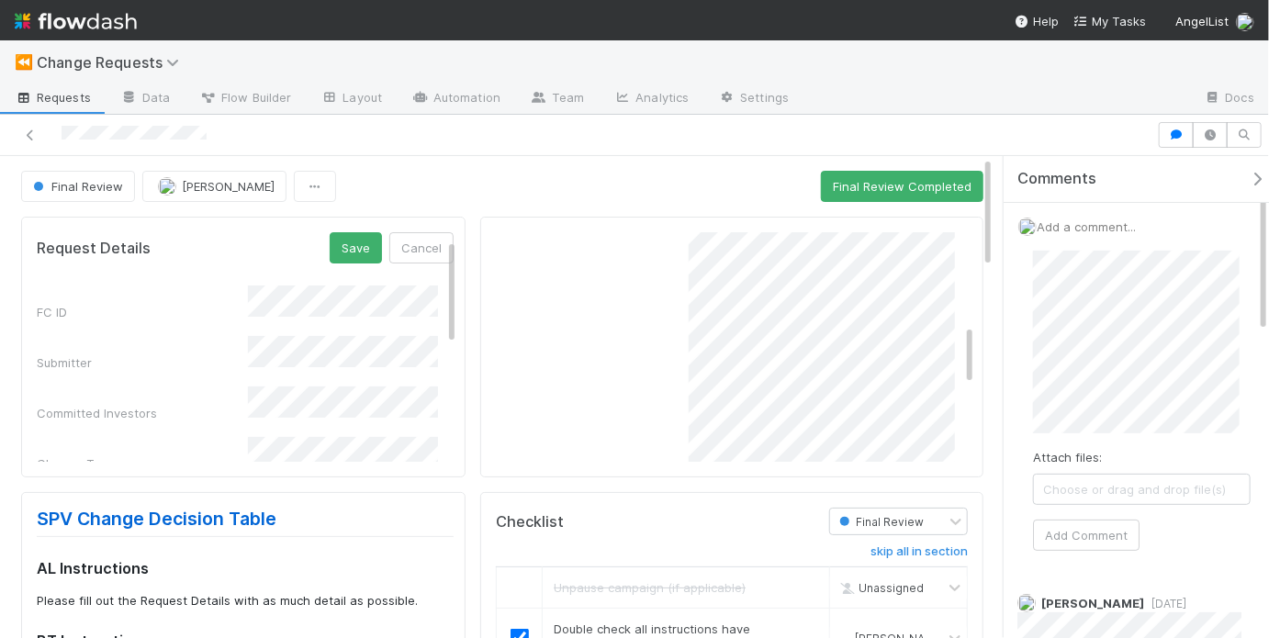
scroll to position [0, 0]
click at [357, 259] on button "Save" at bounding box center [356, 247] width 52 height 31
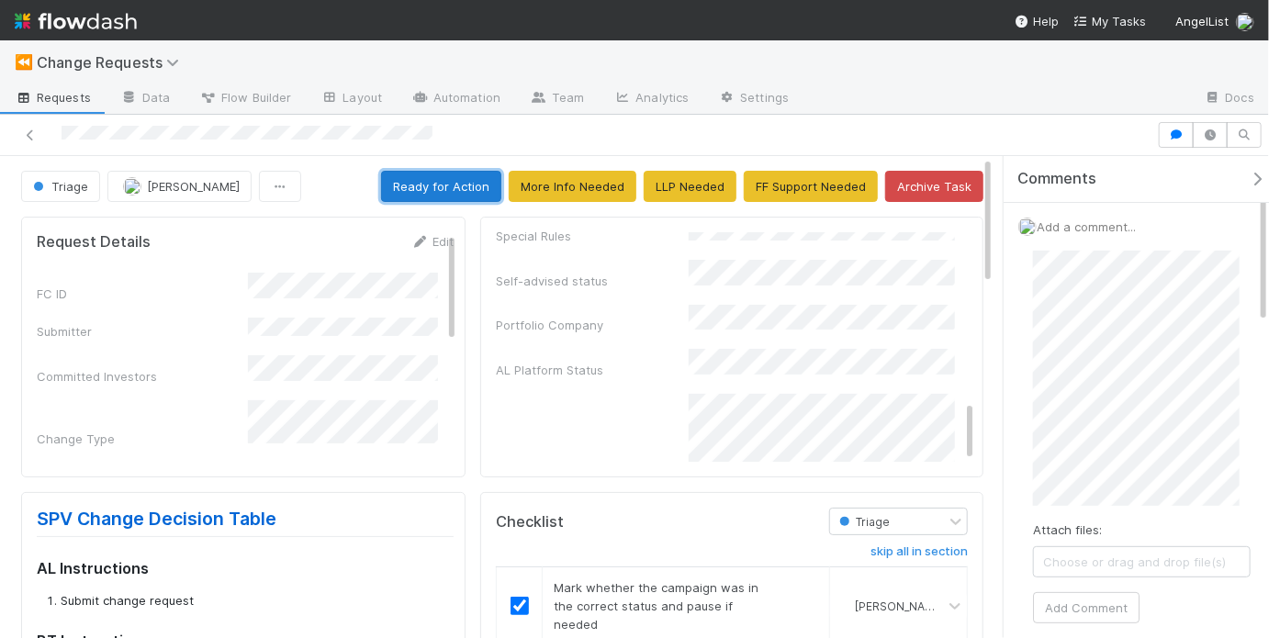
click at [472, 187] on button "Ready for Action" at bounding box center [441, 186] width 120 height 31
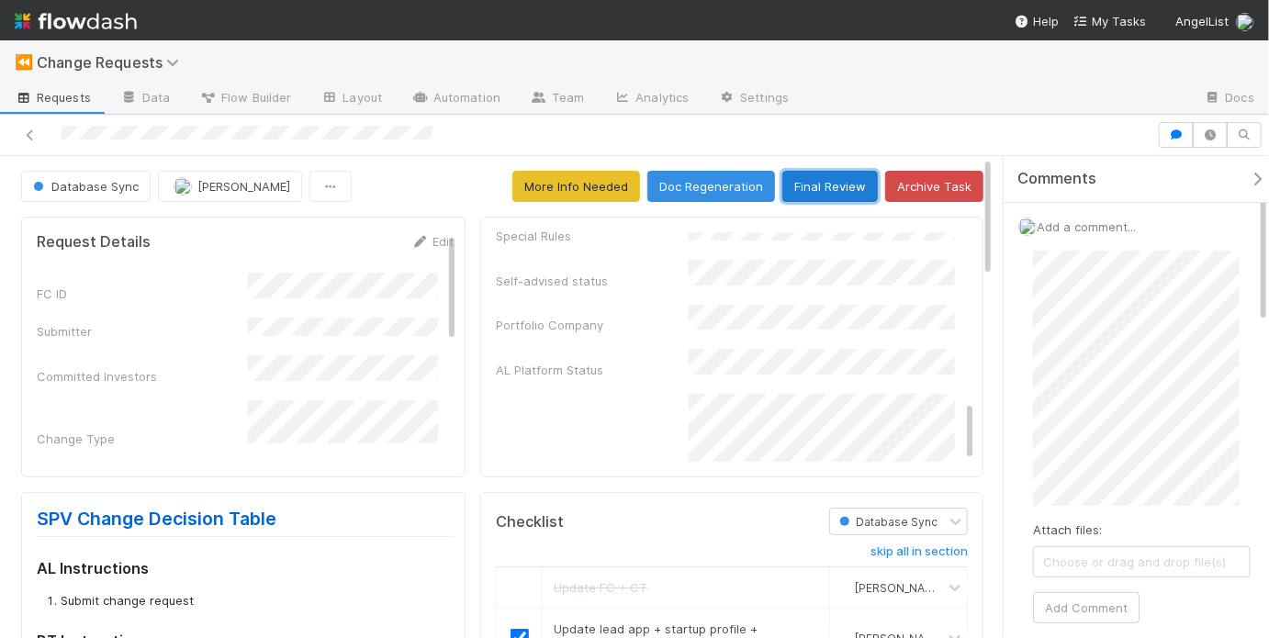
click at [811, 179] on button "Final Review" at bounding box center [829, 186] width 95 height 31
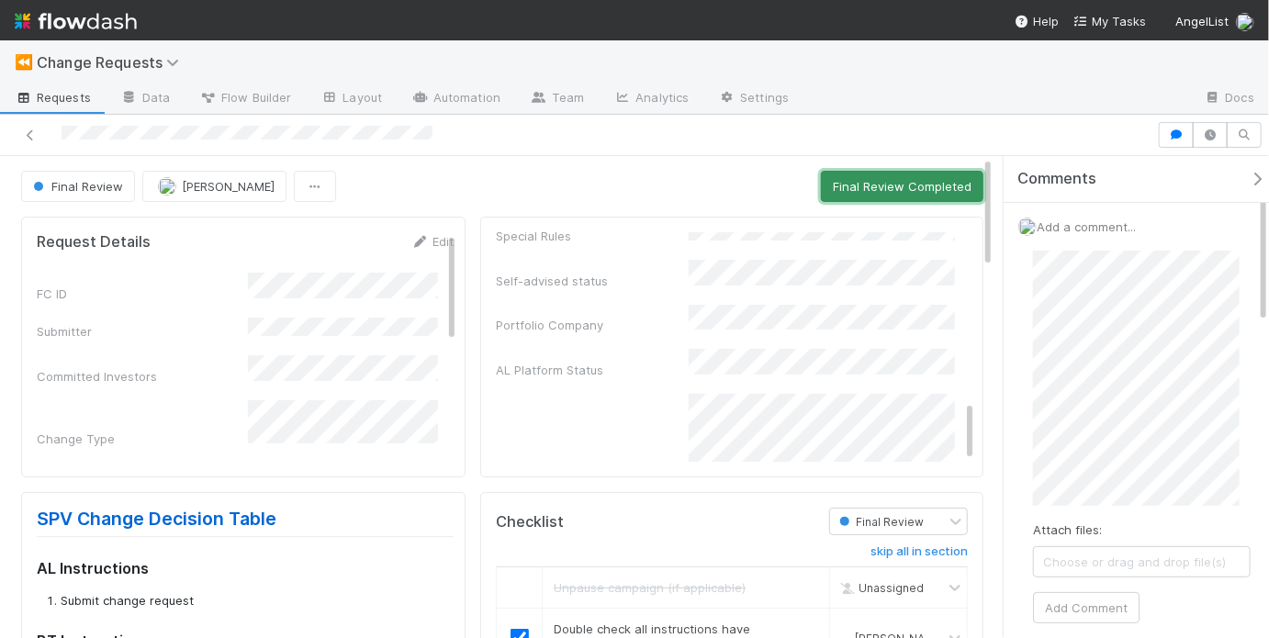
click at [892, 196] on button "Final Review Completed" at bounding box center [902, 186] width 162 height 31
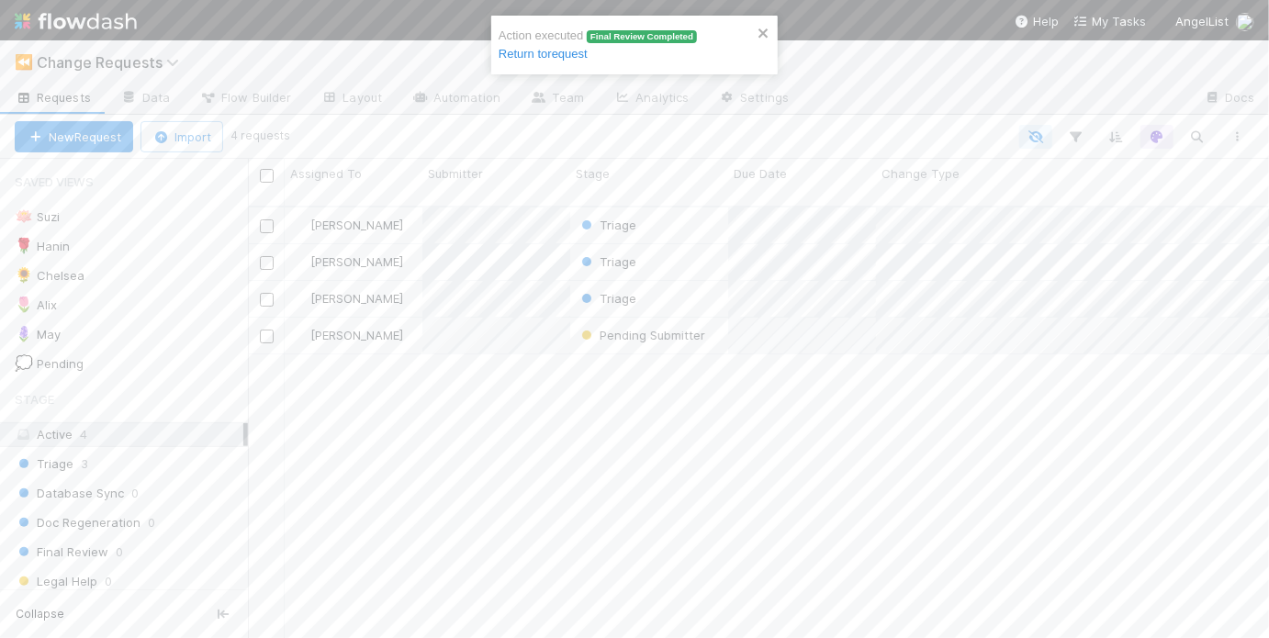
scroll to position [435, 1010]
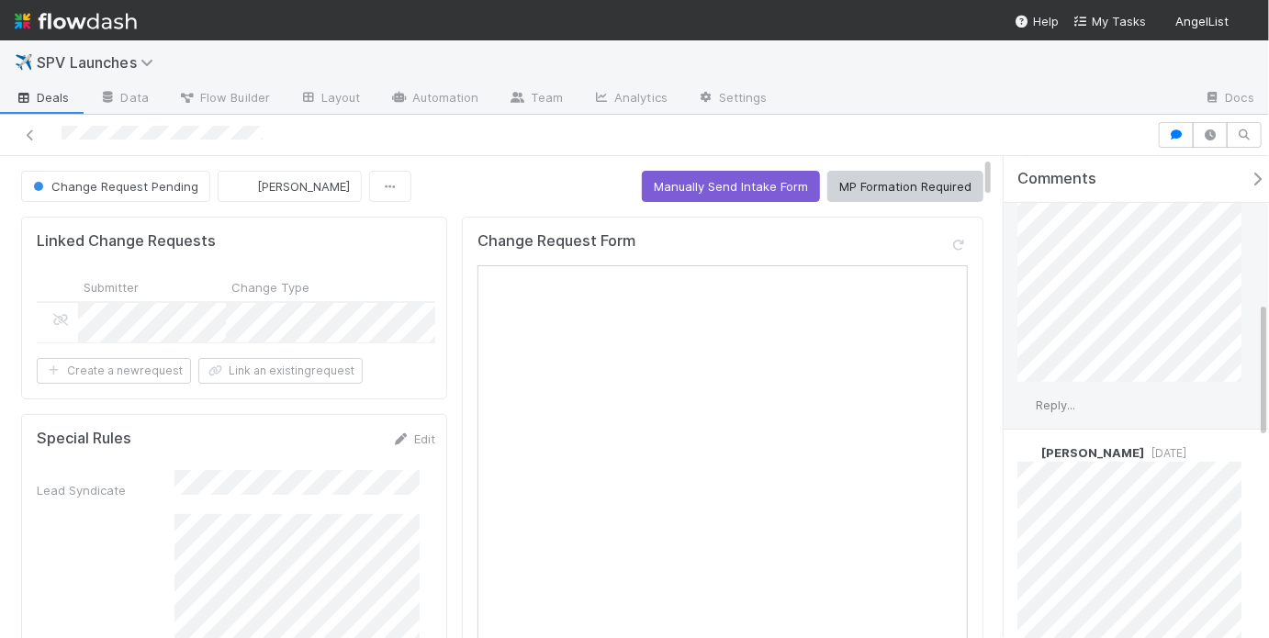
scroll to position [1206, 0]
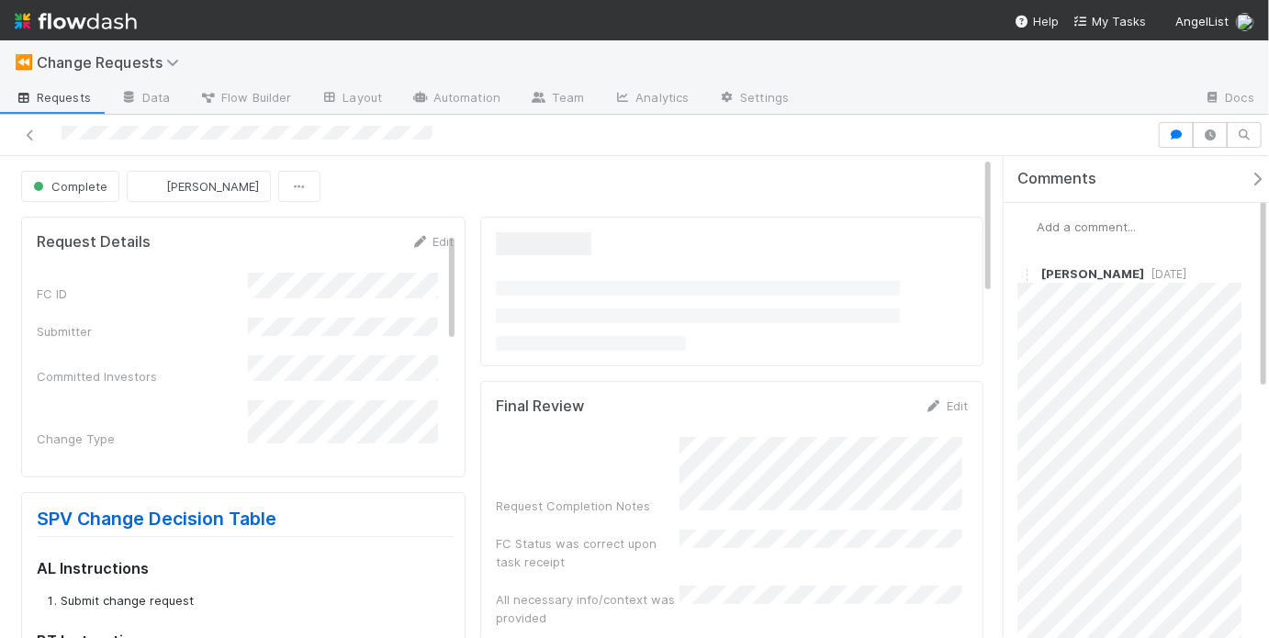
click at [1102, 219] on span "Add a comment..." at bounding box center [1085, 226] width 99 height 15
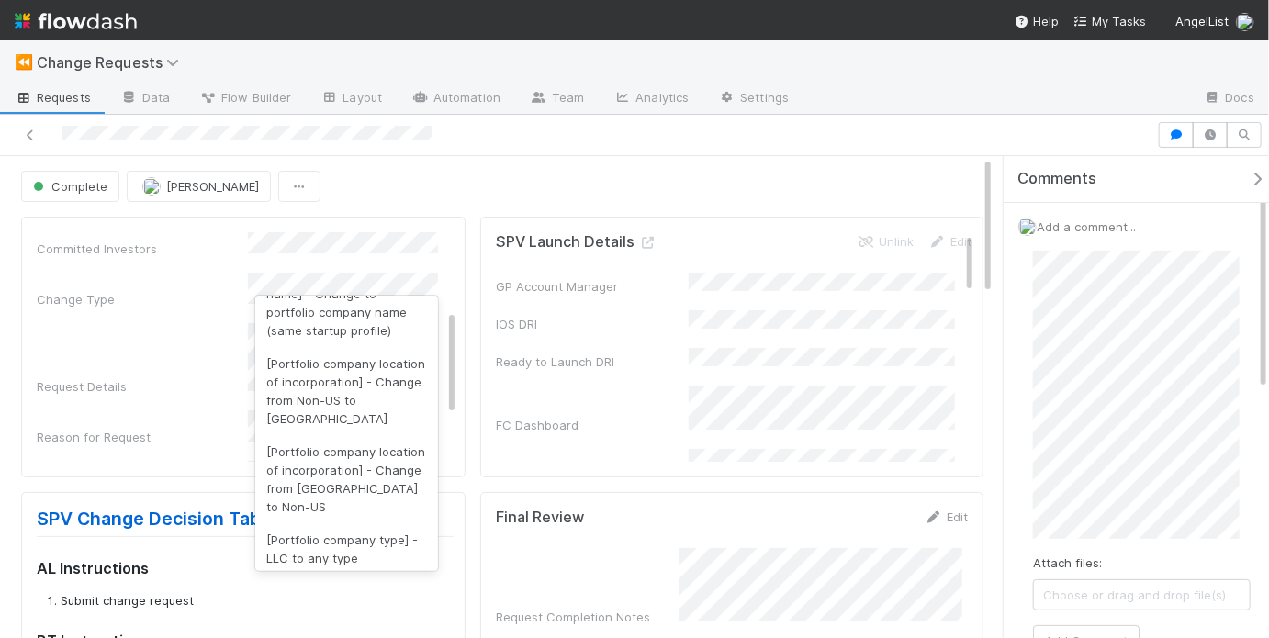
scroll to position [1764, 0]
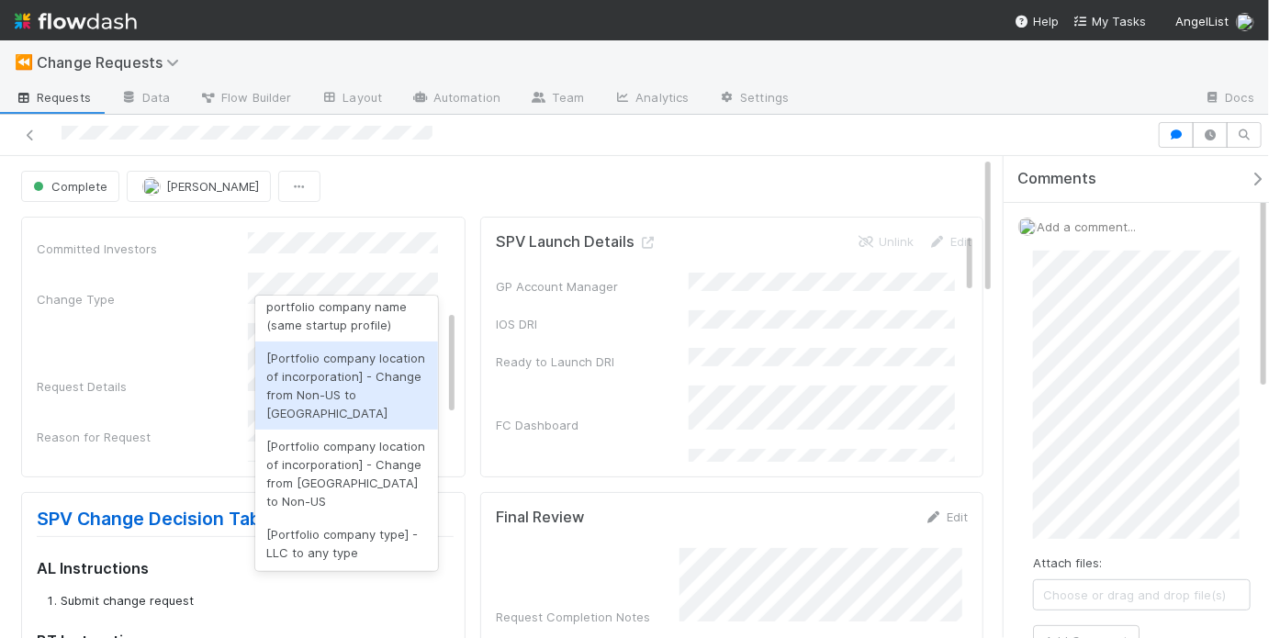
drag, startPoint x: 214, startPoint y: 395, endPoint x: 222, endPoint y: 387, distance: 11.1
click at [214, 428] on div "Reason for Request" at bounding box center [142, 437] width 211 height 18
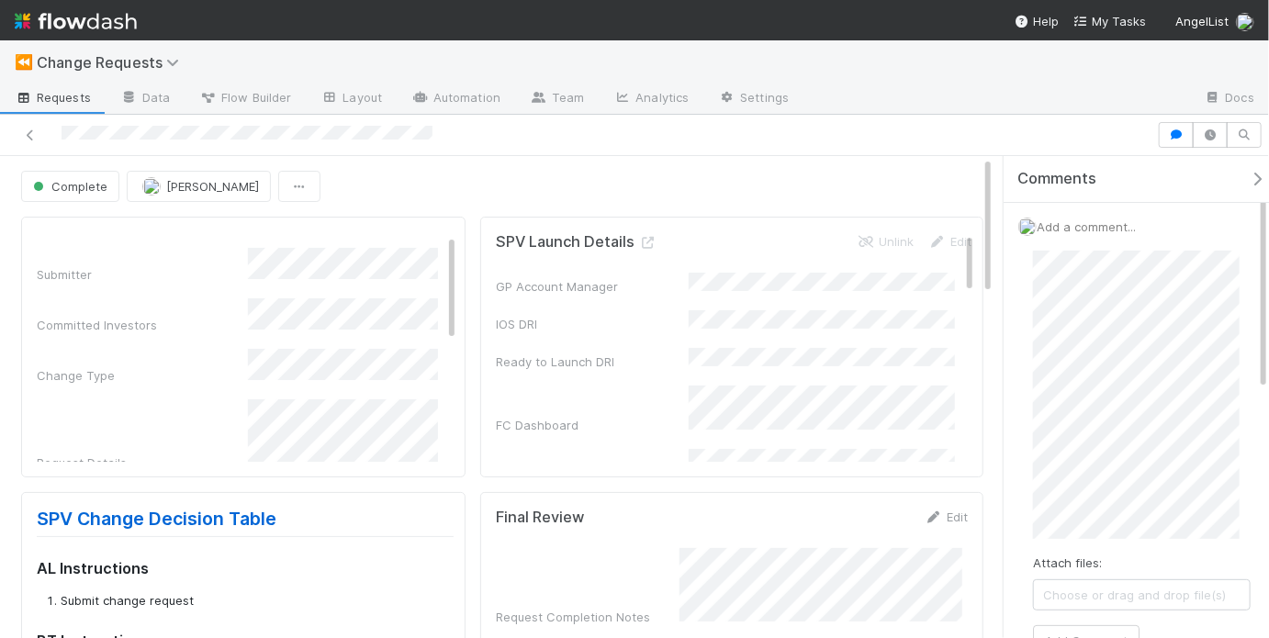
scroll to position [0, 0]
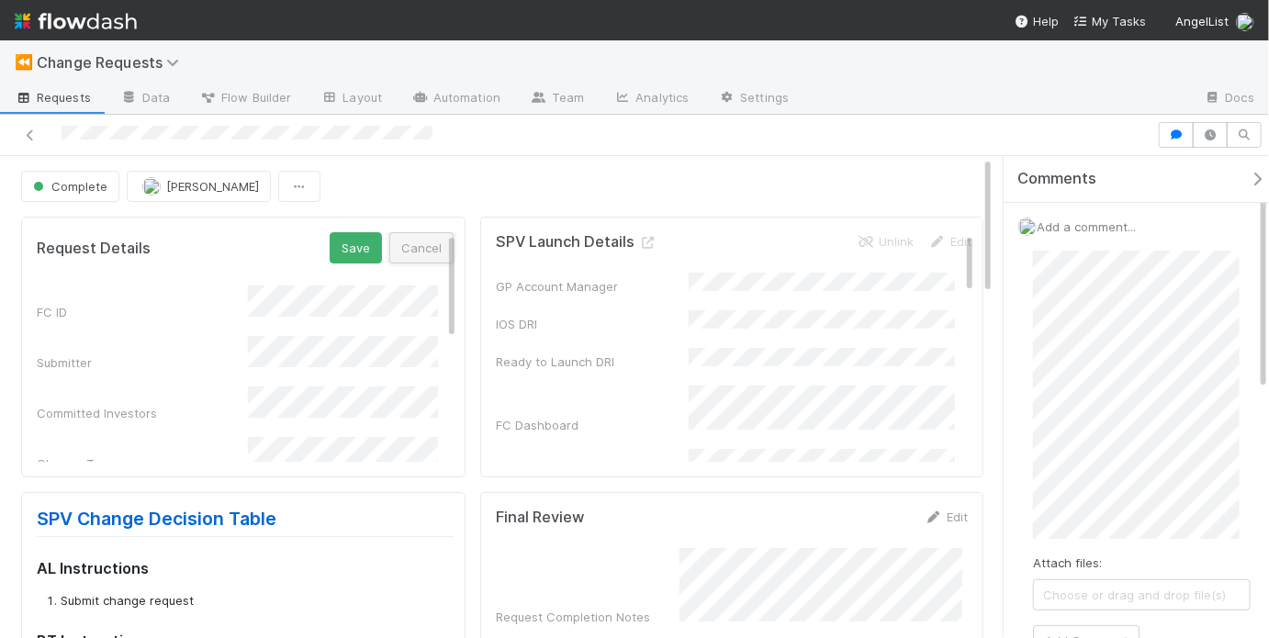
click at [416, 248] on button "Cancel" at bounding box center [421, 247] width 64 height 31
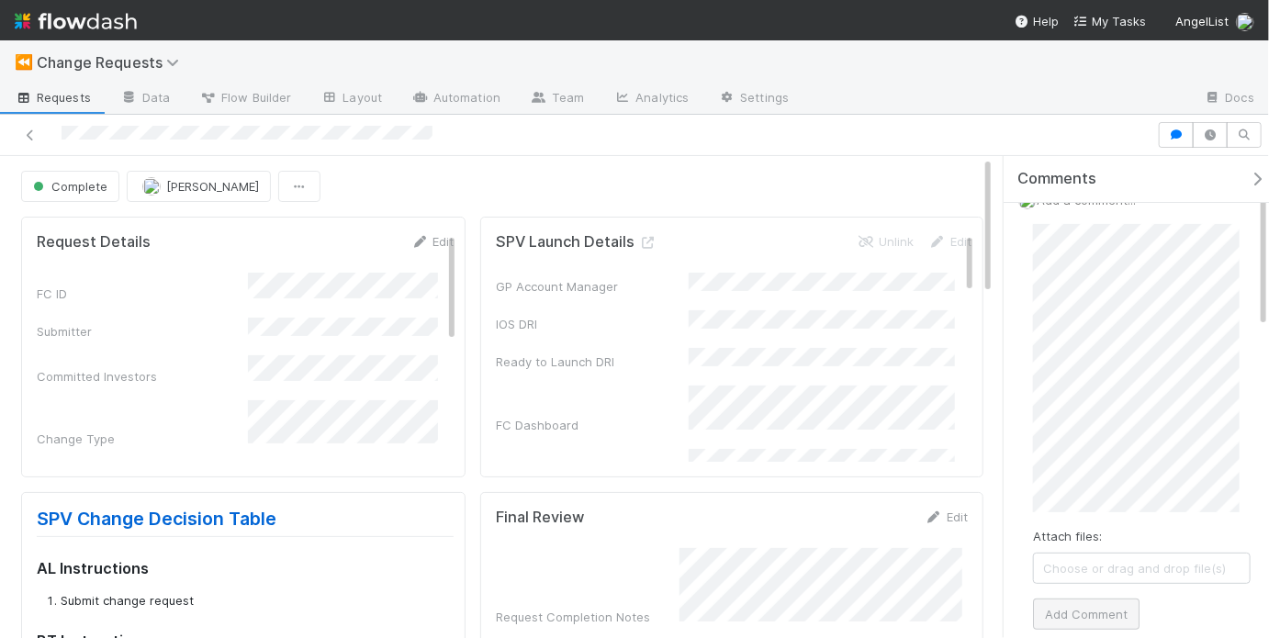
scroll to position [28, 0]
click at [1097, 609] on button "Add Comment" at bounding box center [1086, 613] width 106 height 31
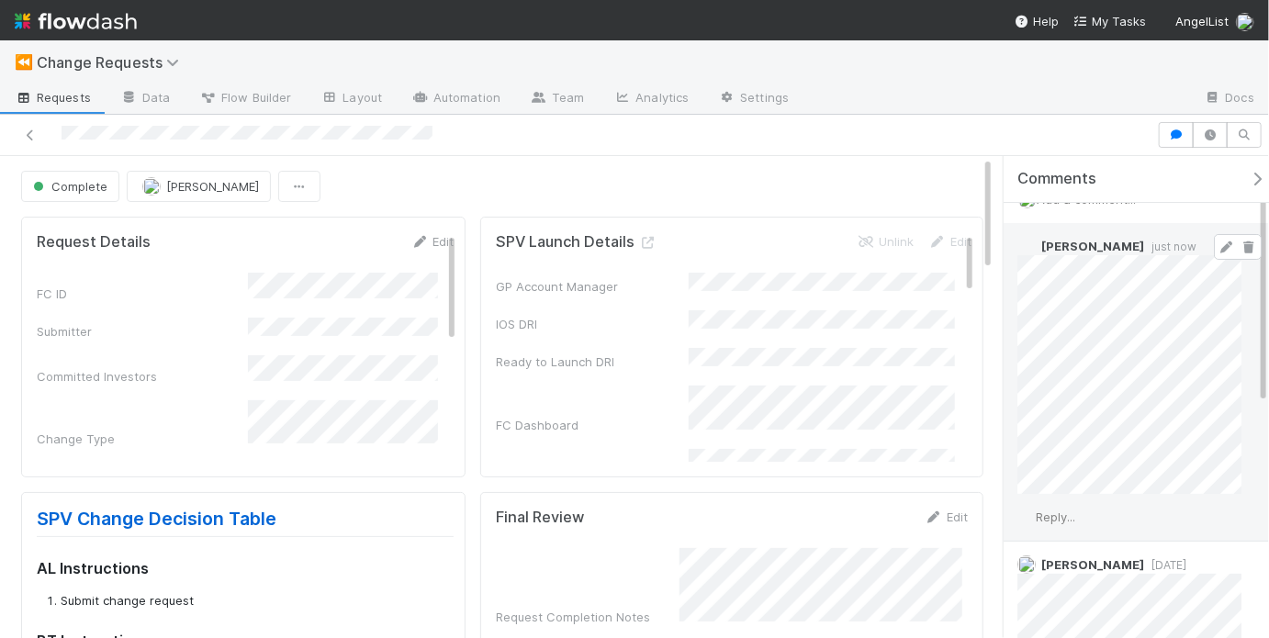
click at [1244, 414] on div "May Chang just now" at bounding box center [1134, 358] width 263 height 271
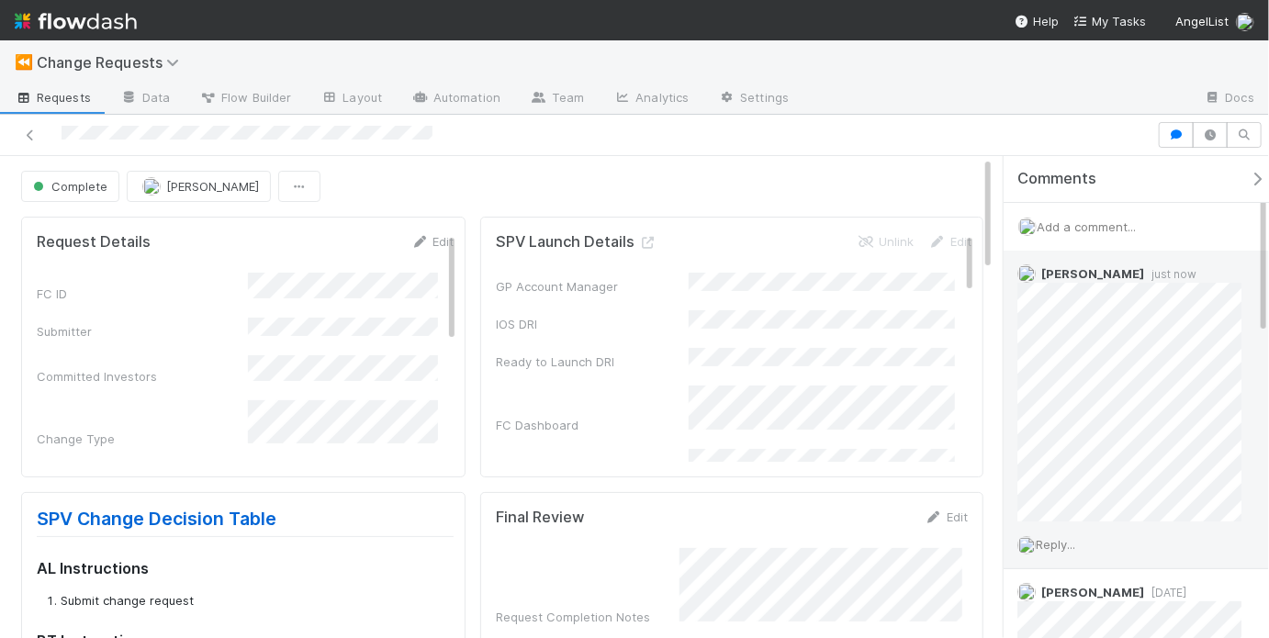
scroll to position [0, 0]
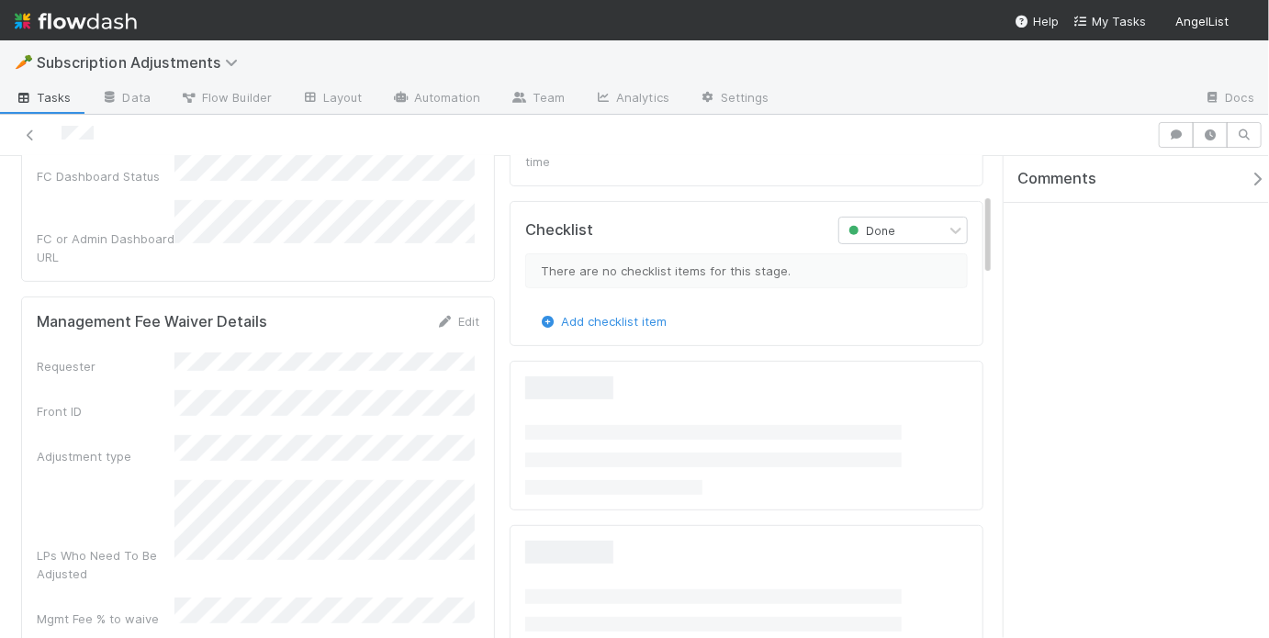
scroll to position [439, 0]
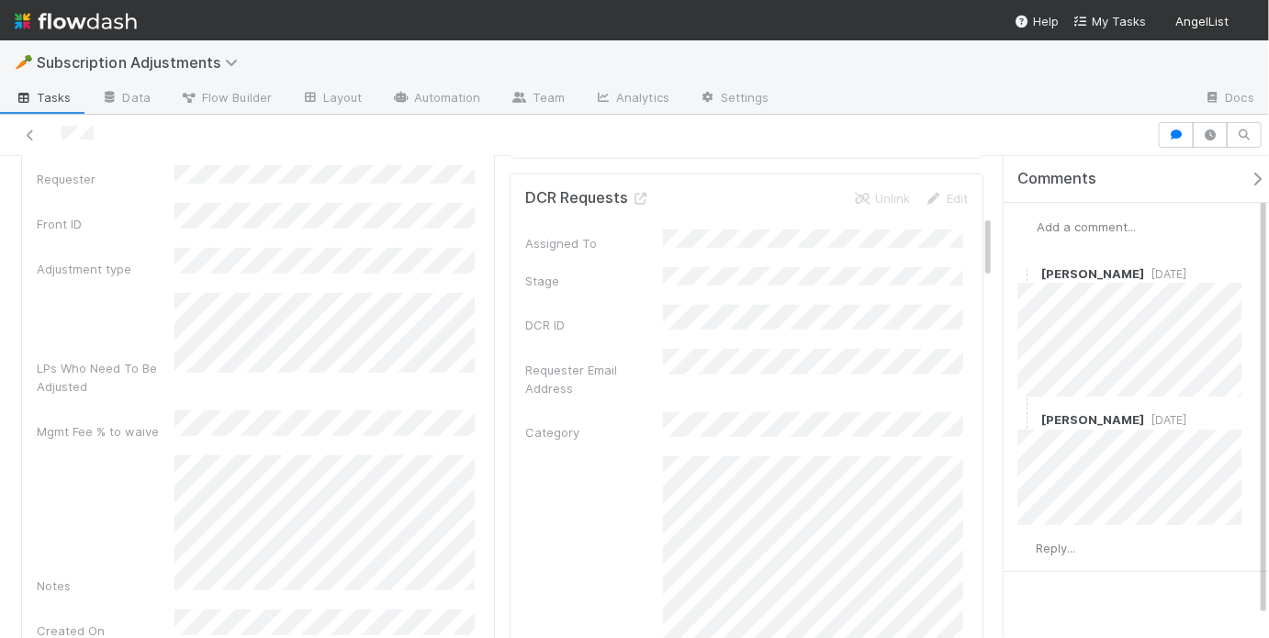
click at [167, 455] on div "Notes" at bounding box center [258, 525] width 442 height 140
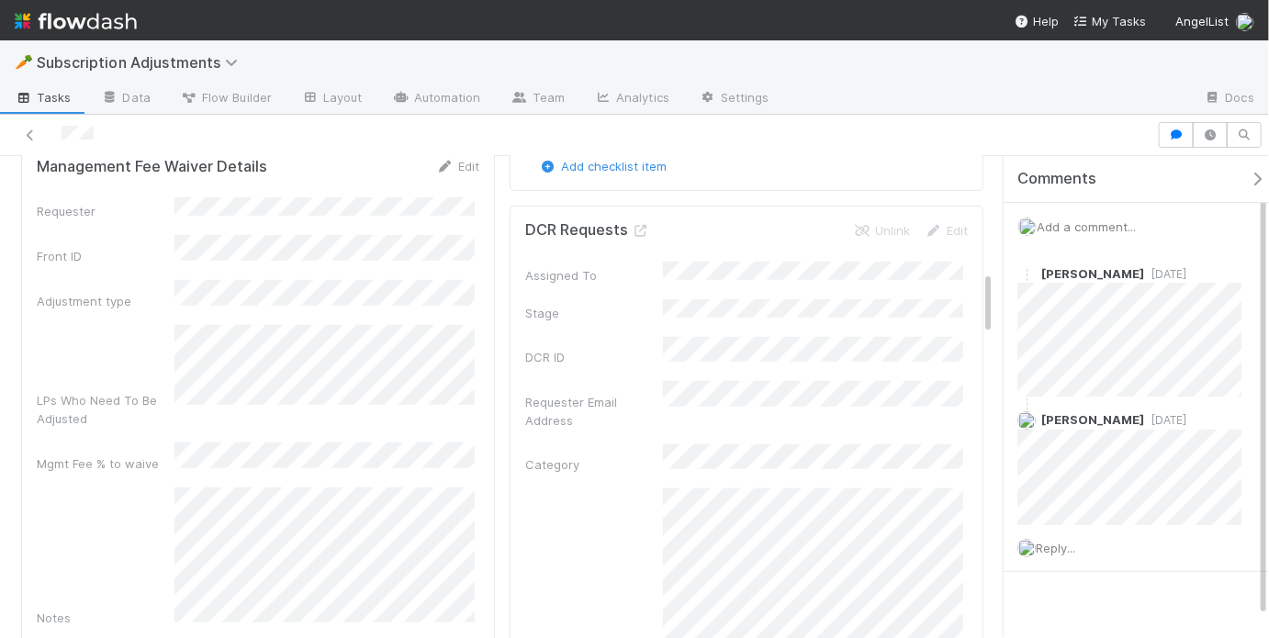
scroll to position [369, 0]
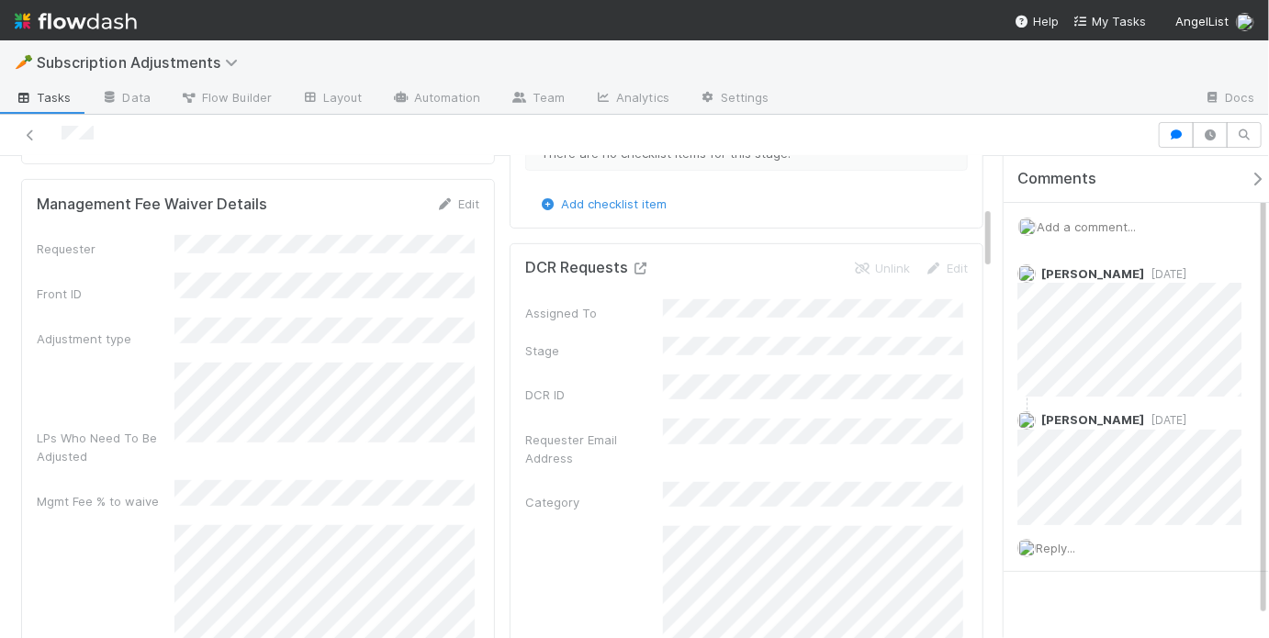
click at [633, 263] on icon at bounding box center [641, 269] width 18 height 12
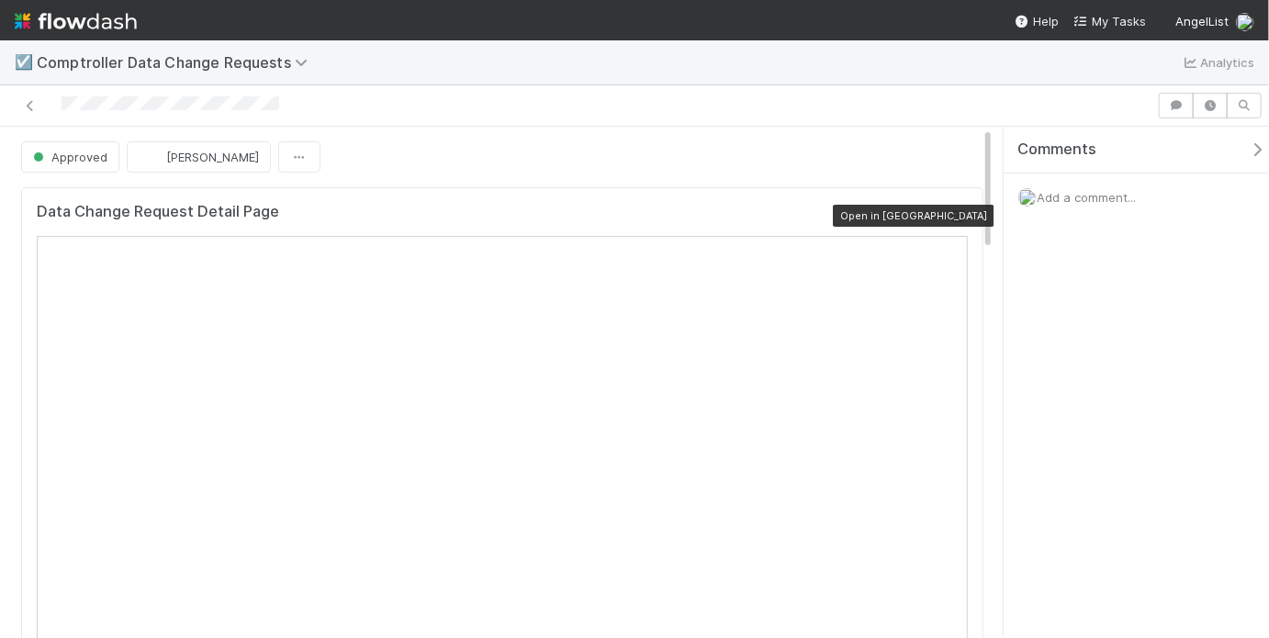
click at [951, 216] on icon at bounding box center [958, 216] width 18 height 12
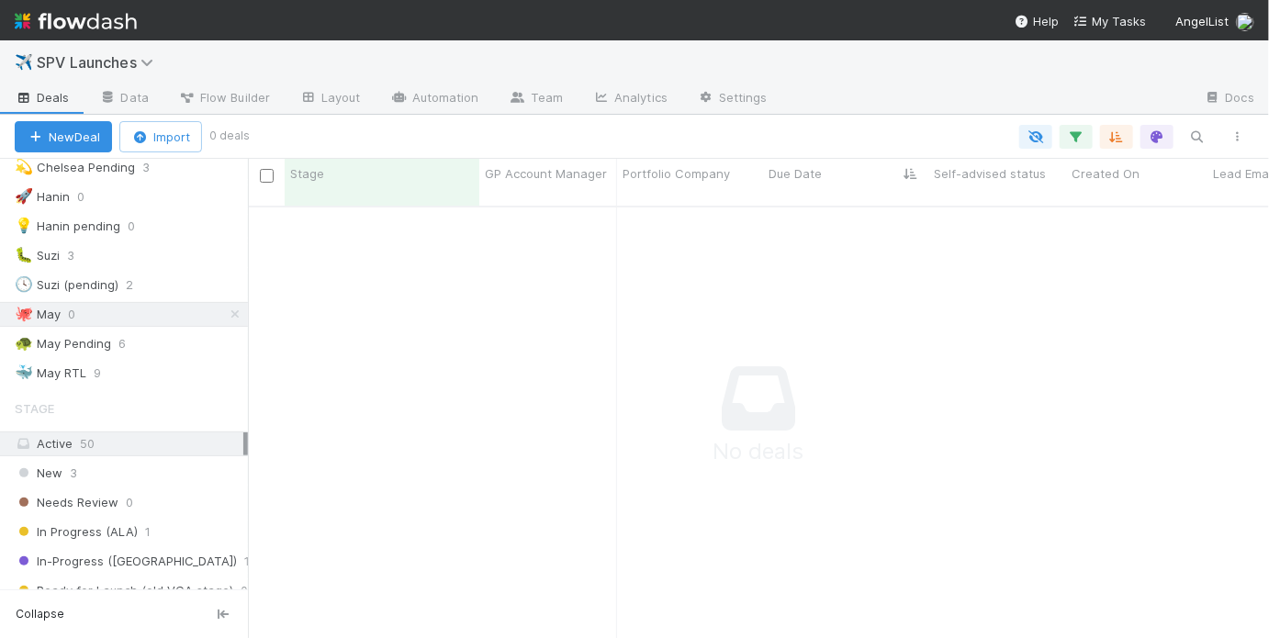
scroll to position [543, 0]
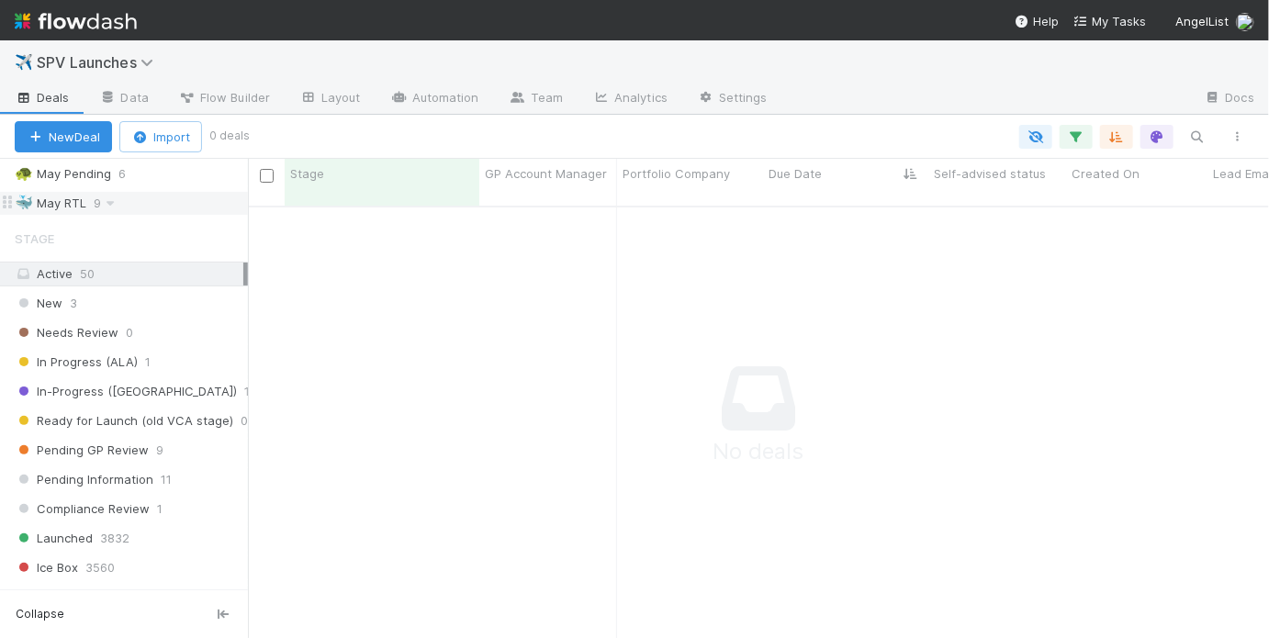
click at [175, 203] on div "🐳 May RTL 9" at bounding box center [131, 203] width 233 height 23
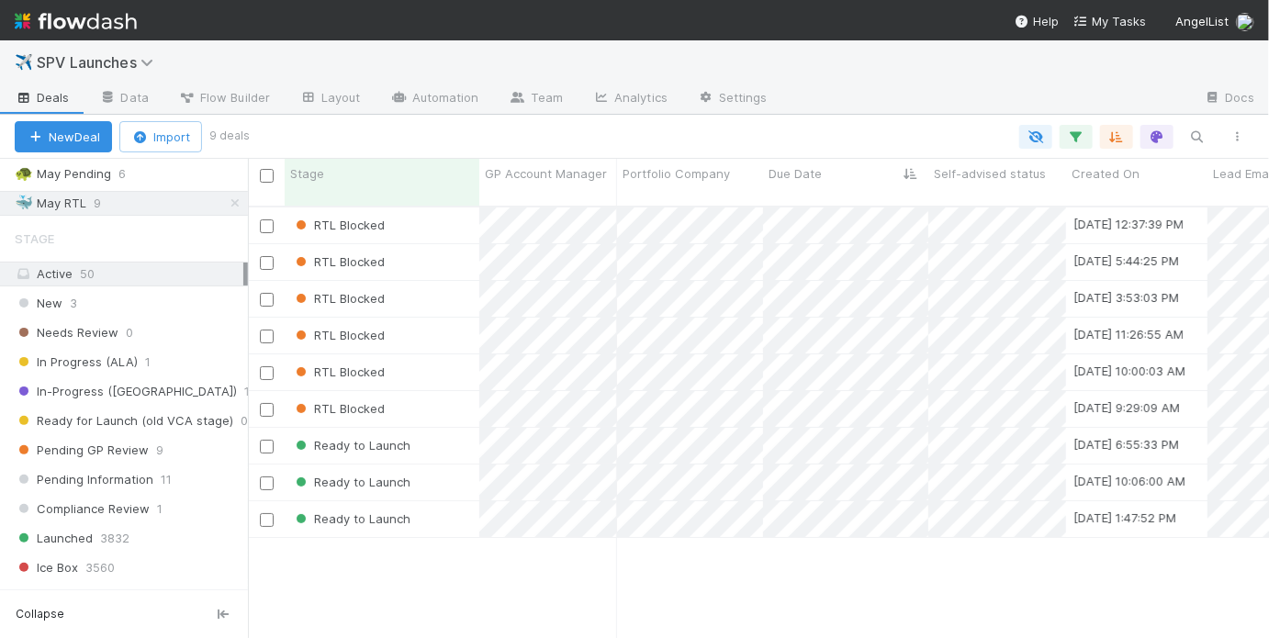
scroll to position [435, 1010]
click at [456, 435] on div "Ready to Launch" at bounding box center [382, 446] width 195 height 36
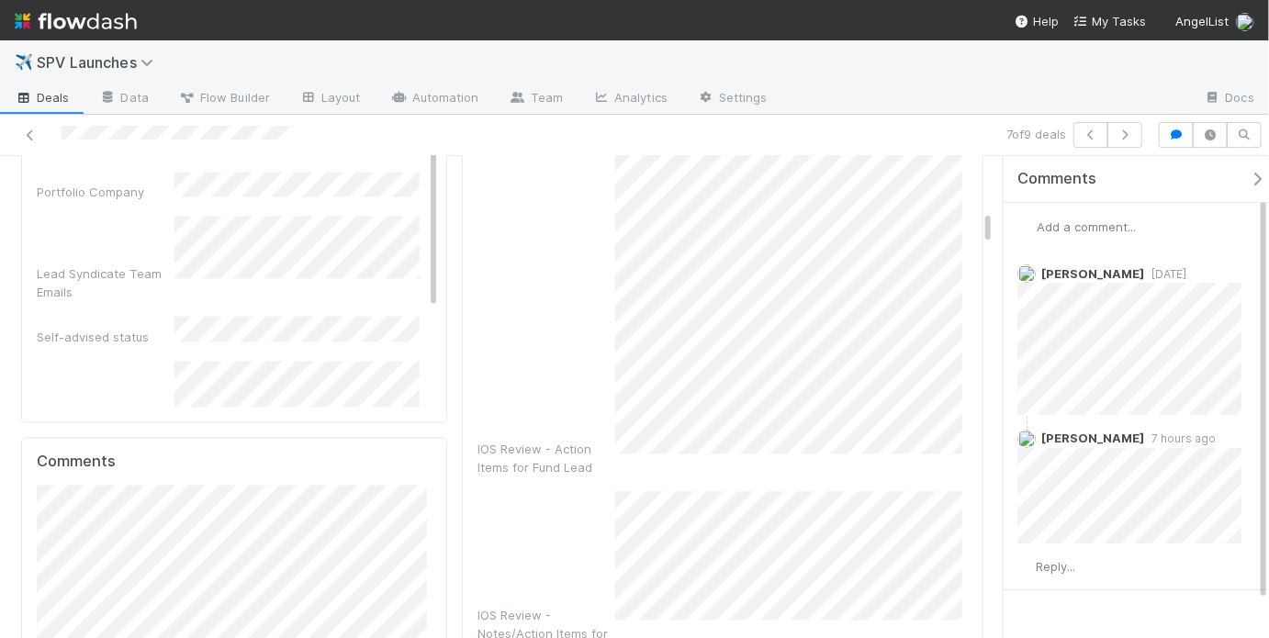
scroll to position [1565, 0]
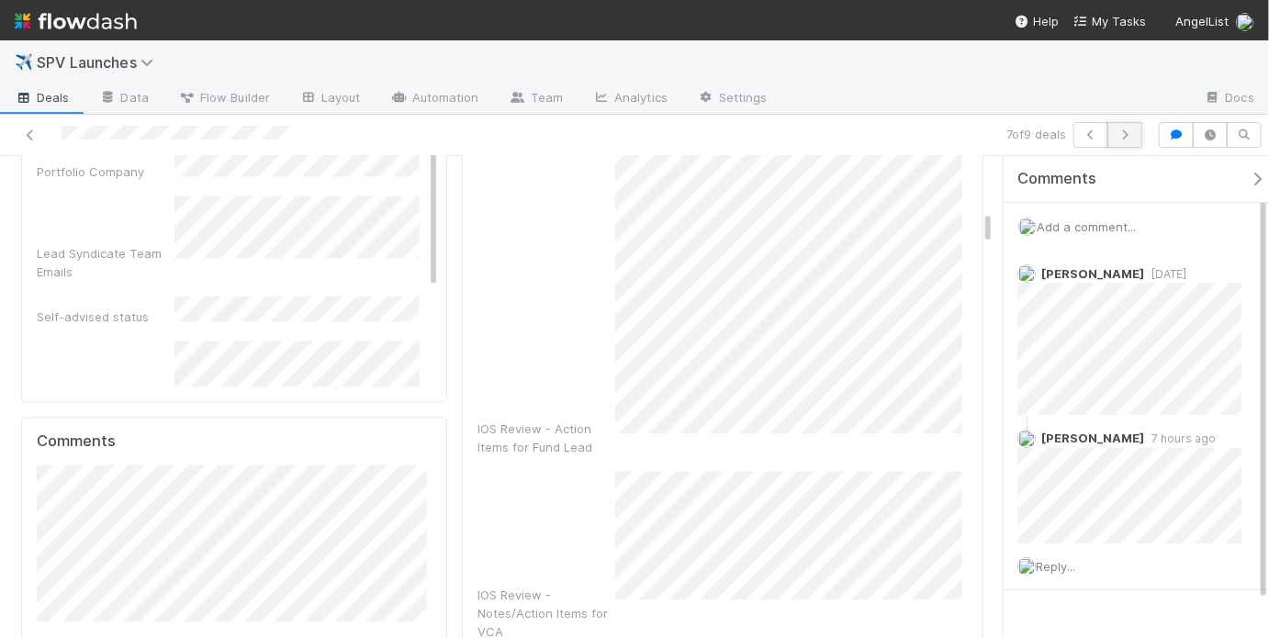
click at [1125, 139] on icon "button" at bounding box center [1124, 134] width 18 height 11
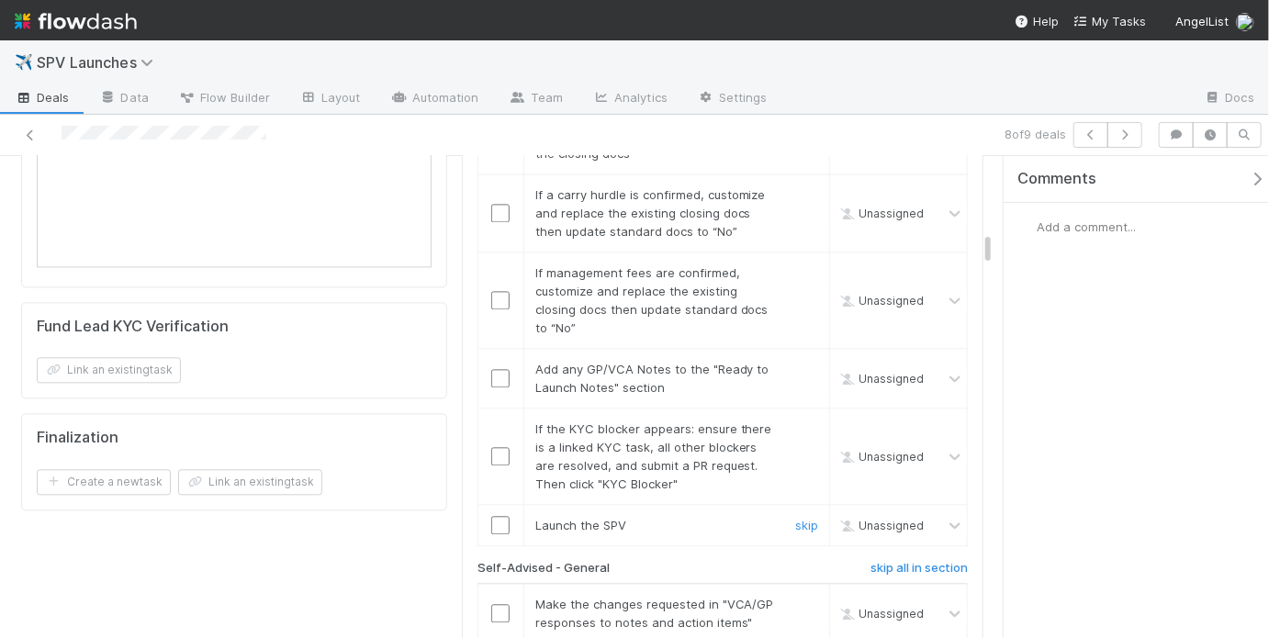
scroll to position [1818, 0]
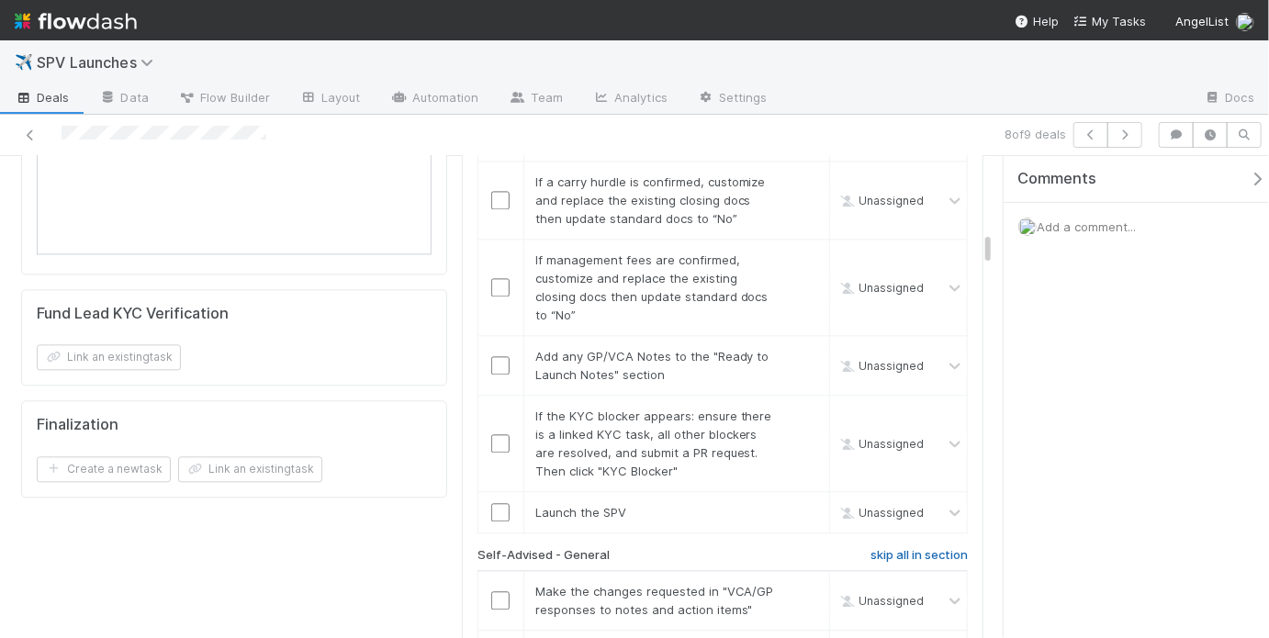
click at [875, 548] on h6 "skip all in section" at bounding box center [918, 555] width 97 height 15
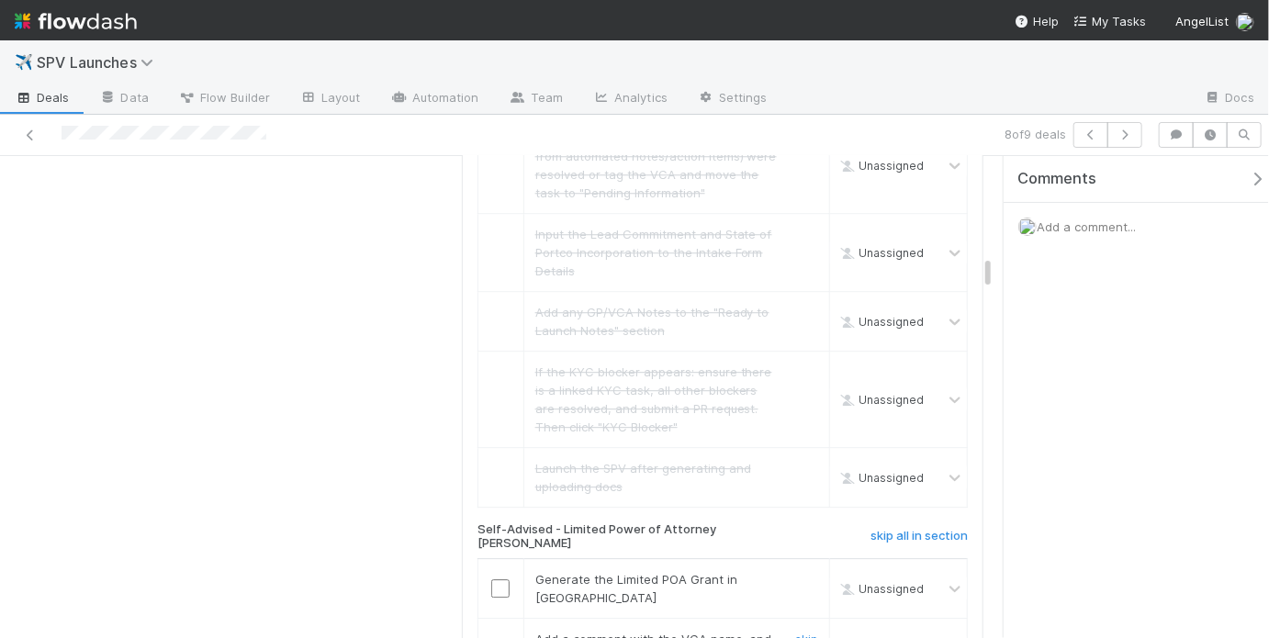
scroll to position [2468, 0]
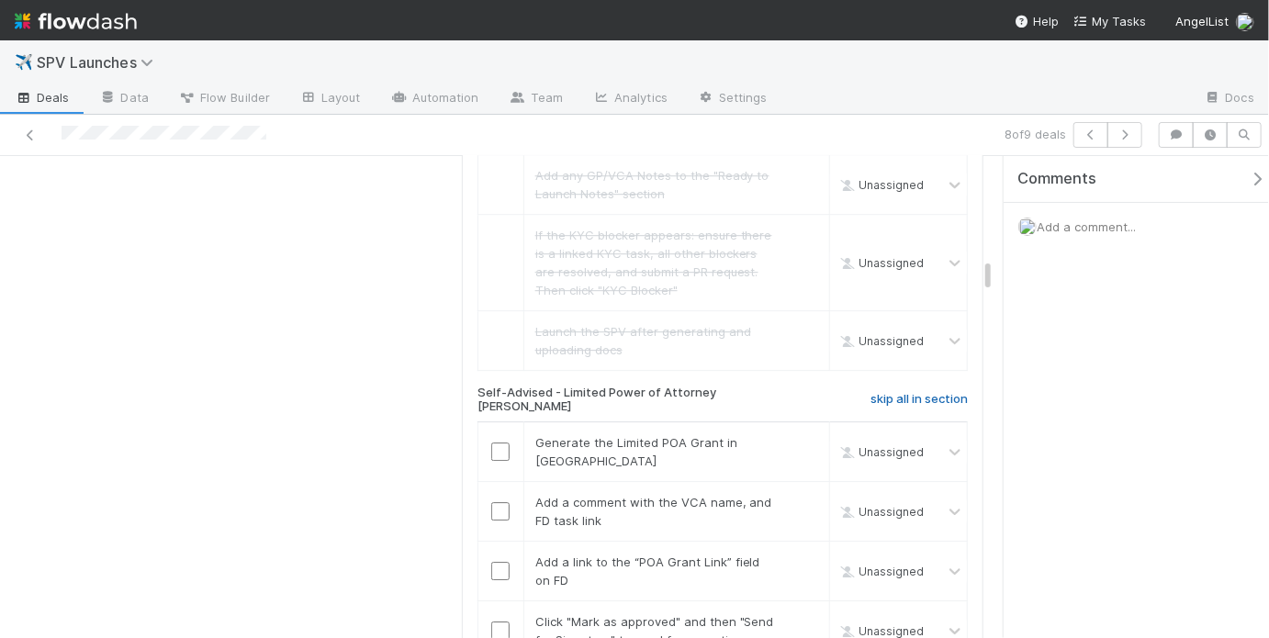
click at [897, 392] on h6 "skip all in section" at bounding box center [918, 399] width 97 height 15
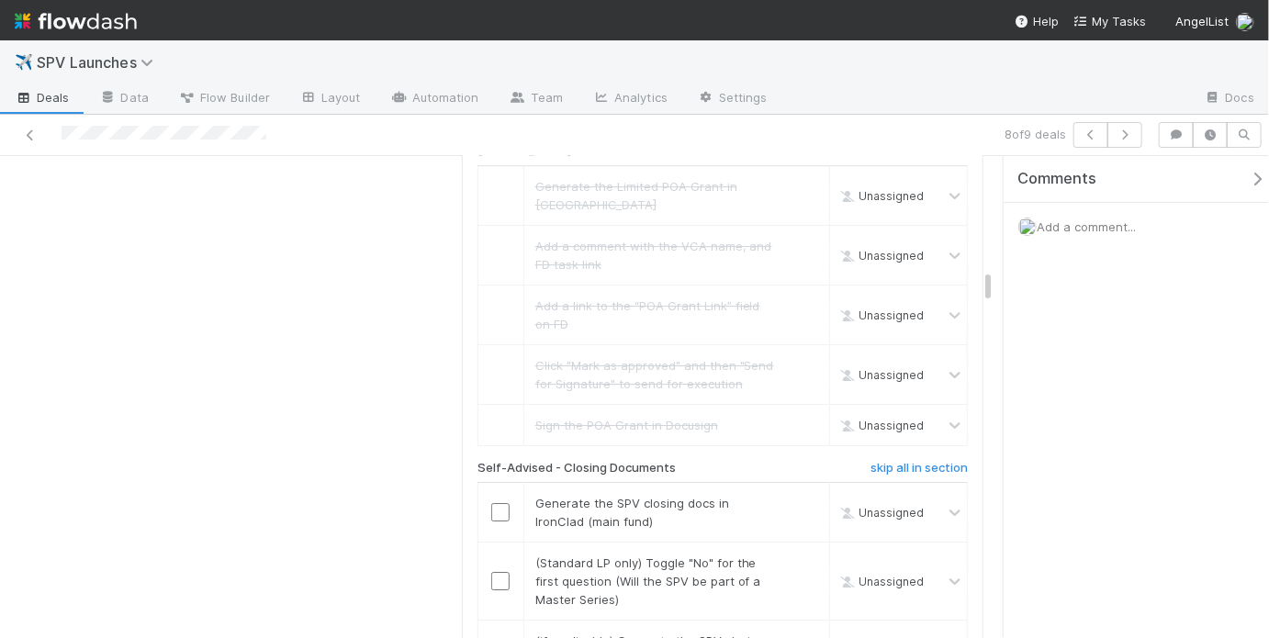
scroll to position [2732, 0]
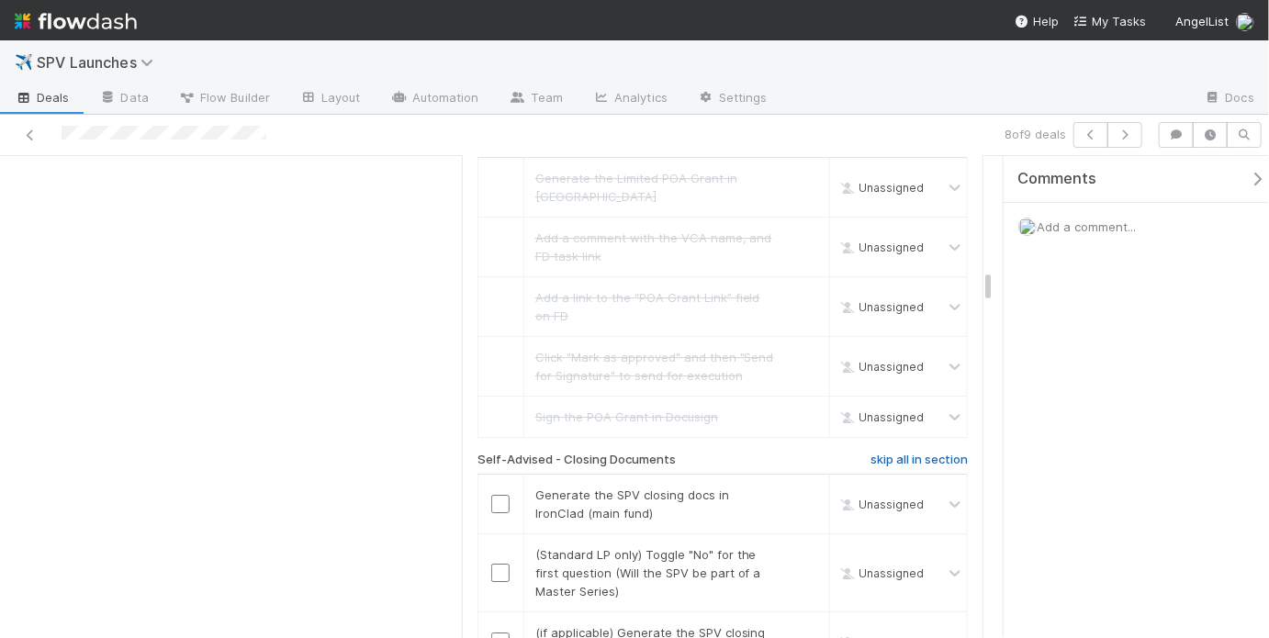
click at [887, 453] on h6 "skip all in section" at bounding box center [918, 460] width 97 height 15
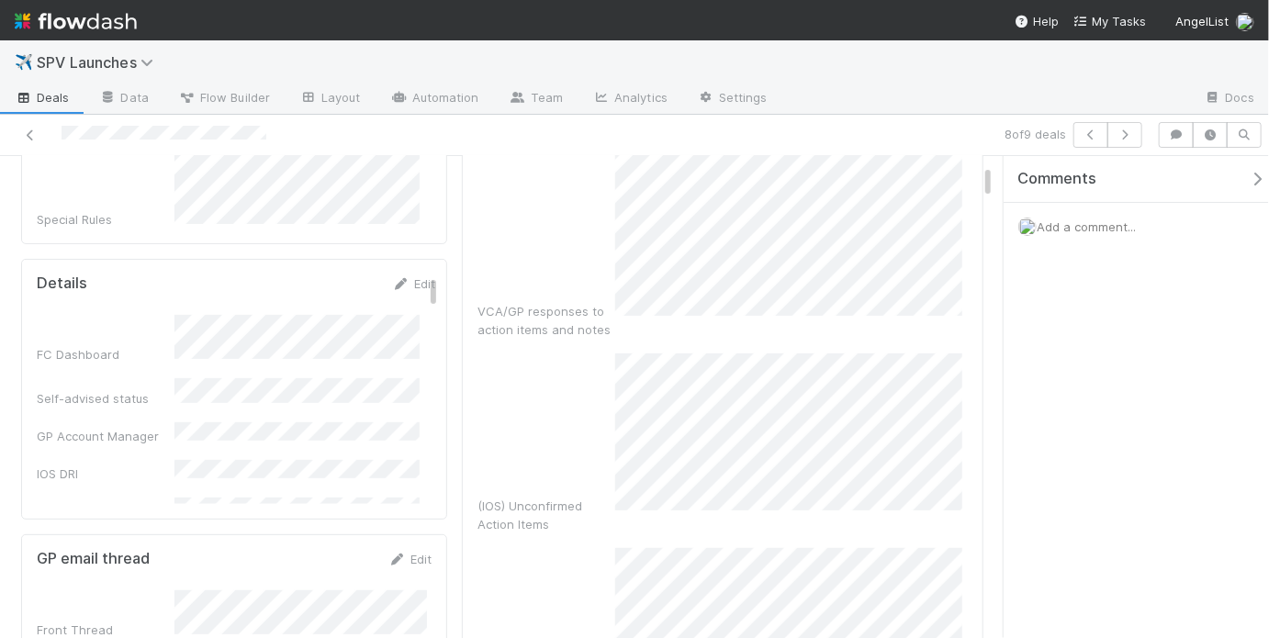
scroll to position [0, 0]
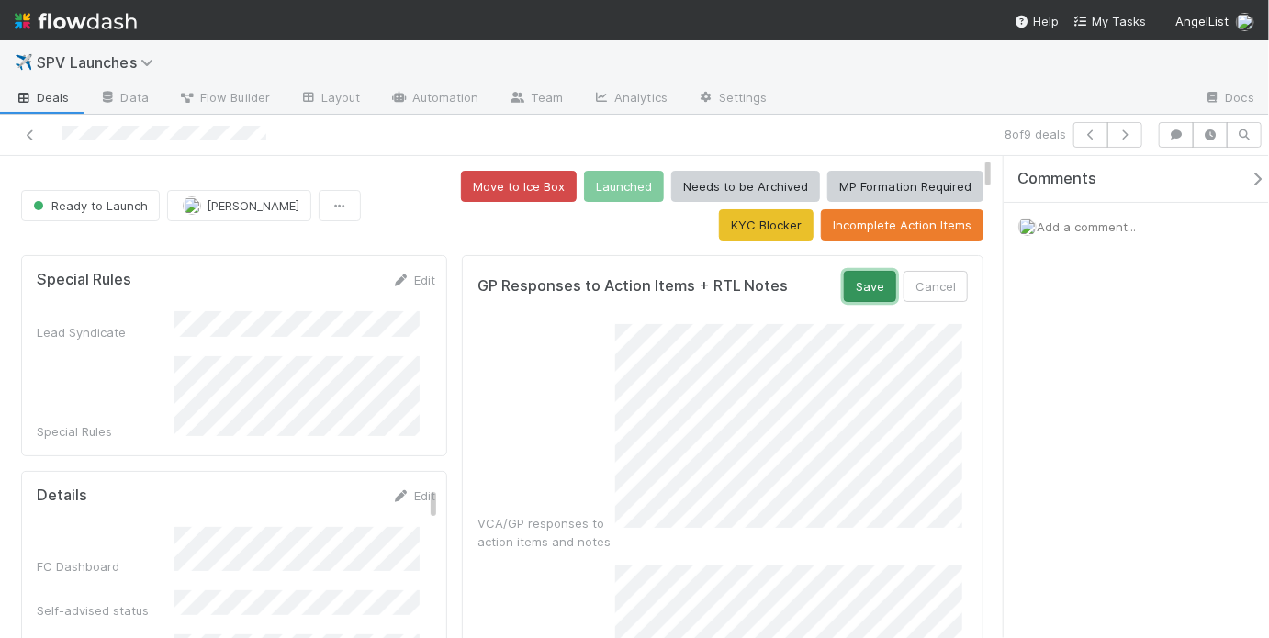
click at [853, 283] on button "Save" at bounding box center [870, 286] width 52 height 31
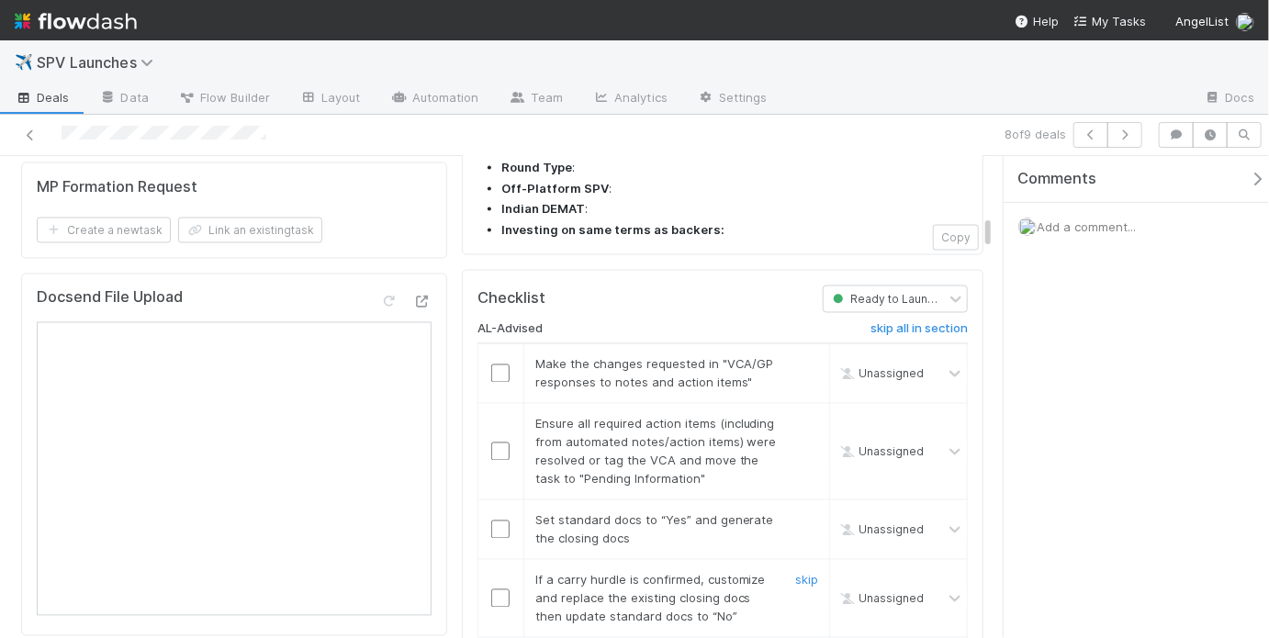
scroll to position [1402, 0]
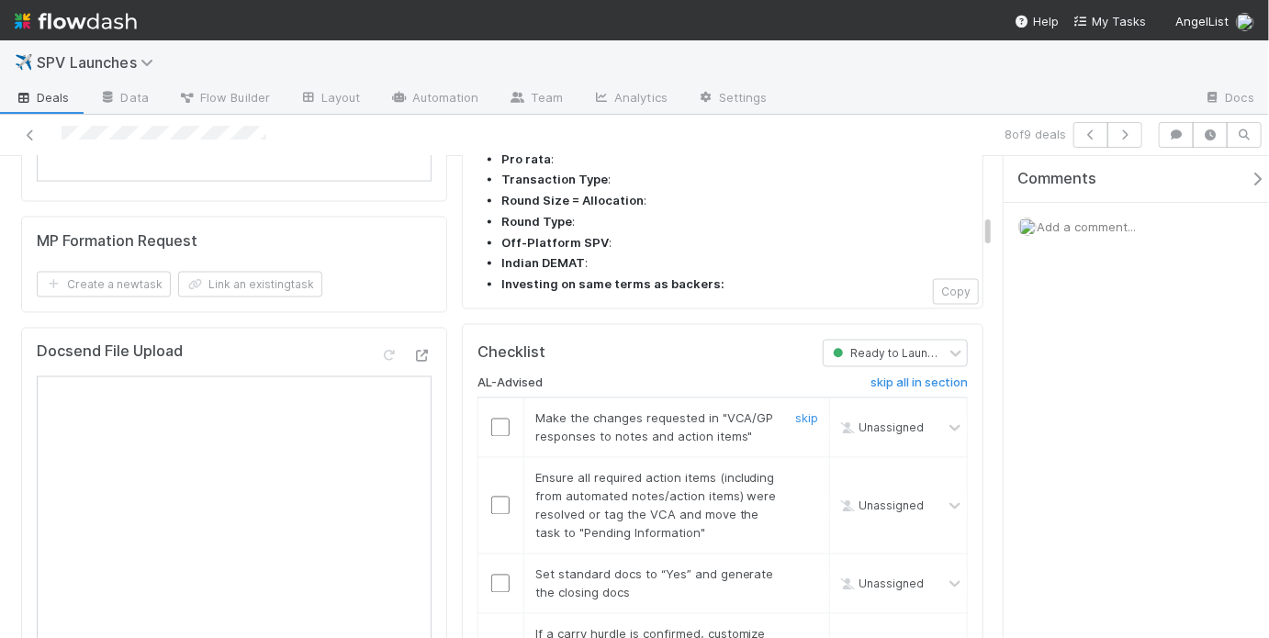
click at [505, 419] on div at bounding box center [500, 428] width 45 height 18
click at [501, 419] on input "checkbox" at bounding box center [500, 428] width 18 height 18
click at [498, 497] on input "checkbox" at bounding box center [500, 506] width 18 height 18
click at [502, 575] on input "checkbox" at bounding box center [500, 584] width 18 height 18
click at [800, 627] on link "skip" at bounding box center [806, 634] width 23 height 15
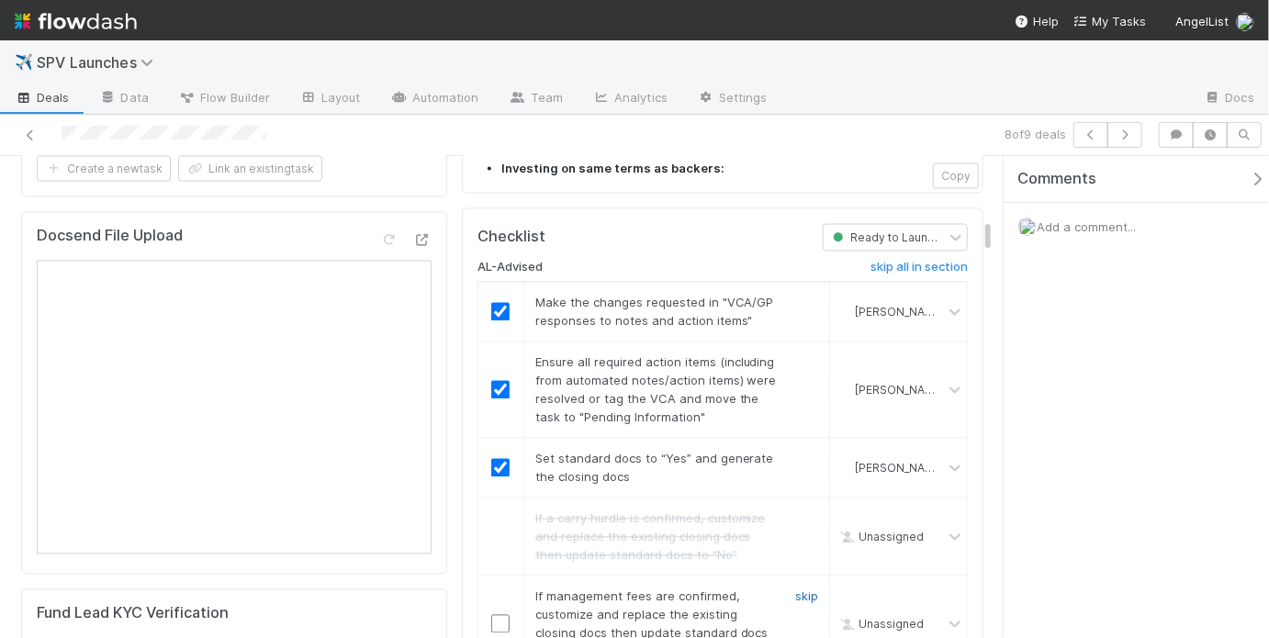
click at [797, 589] on link "skip" at bounding box center [806, 596] width 23 height 15
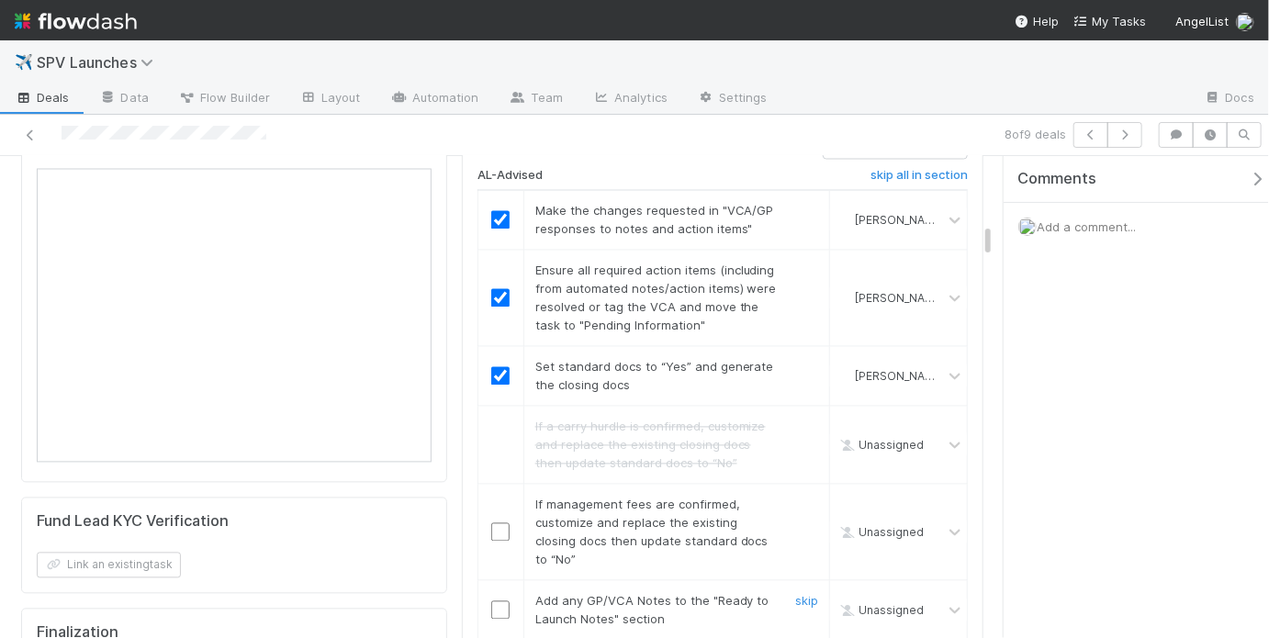
scroll to position [1622, 0]
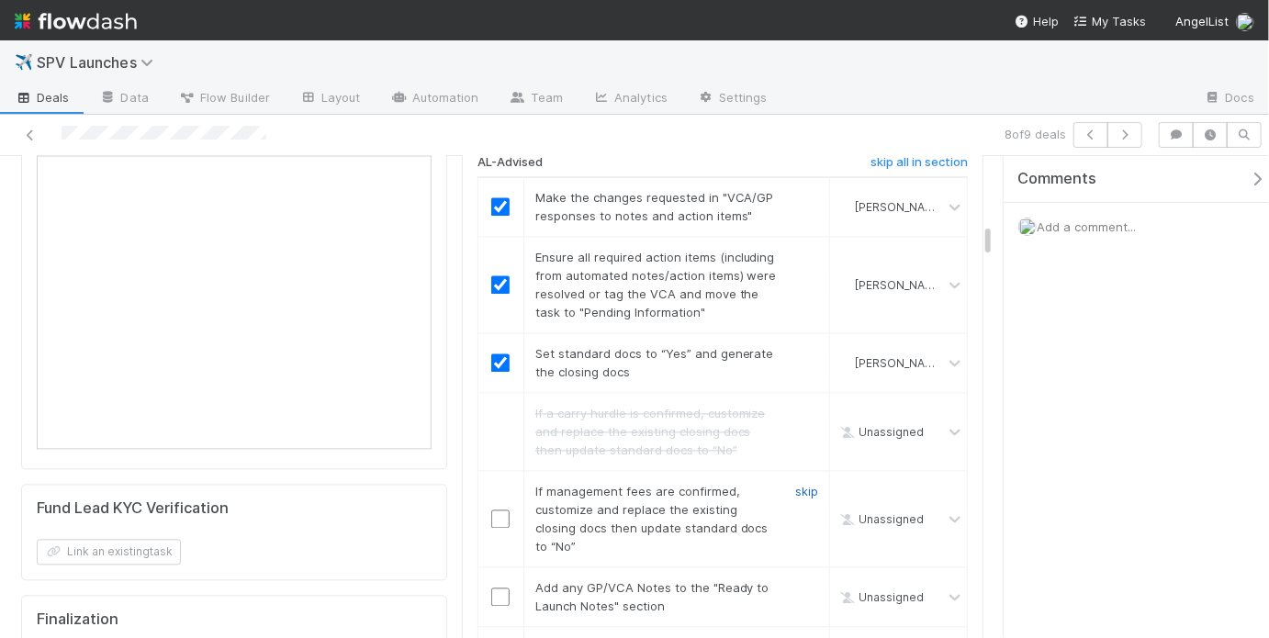
click at [795, 485] on link "skip" at bounding box center [806, 492] width 23 height 15
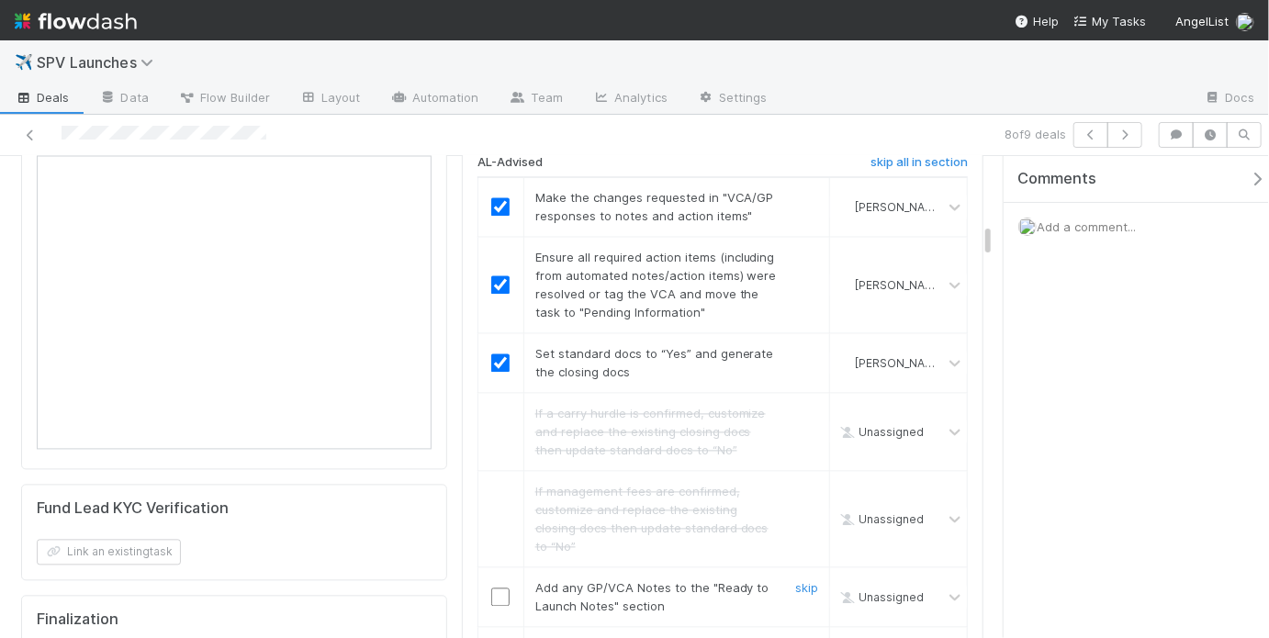
click at [498, 588] on input "checkbox" at bounding box center [500, 597] width 18 height 18
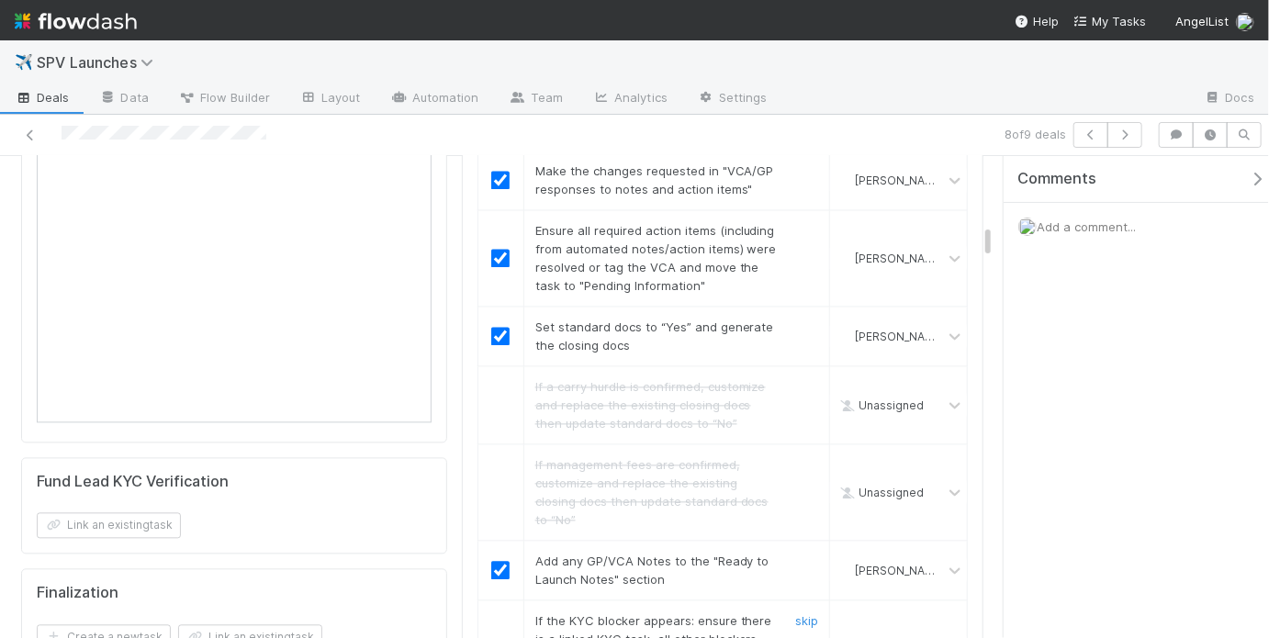
scroll to position [1650, 0]
click at [795, 613] on link "skip" at bounding box center [806, 620] width 23 height 15
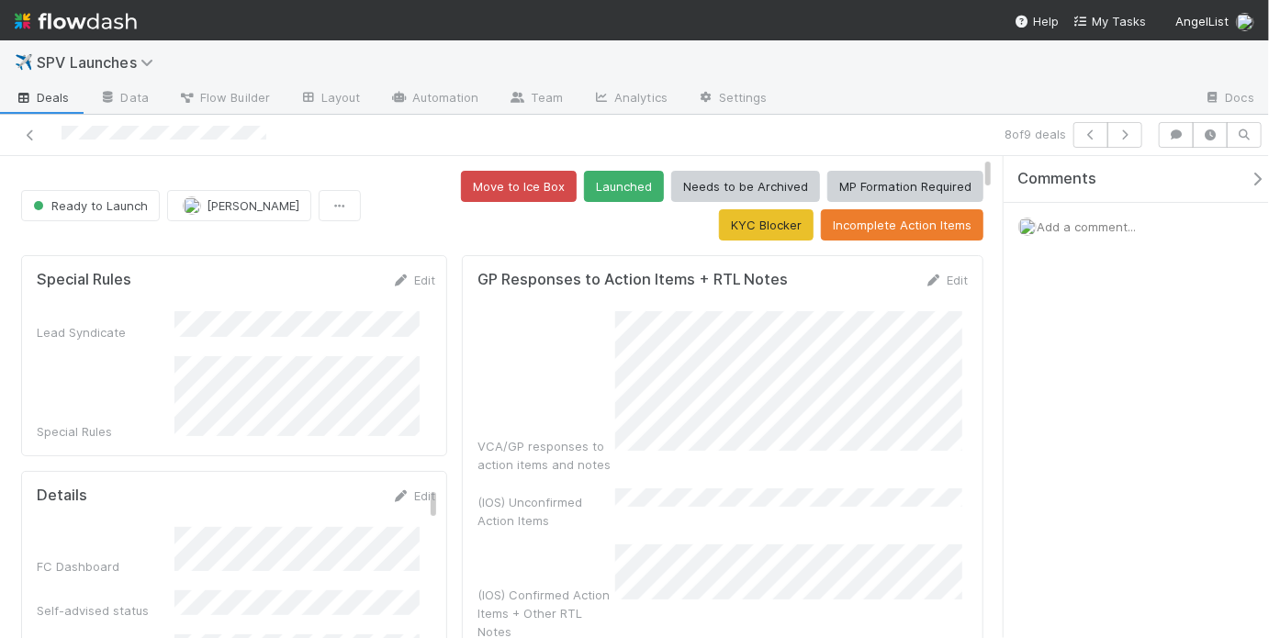
scroll to position [0, 0]
click at [584, 188] on button "Launched" at bounding box center [624, 186] width 80 height 31
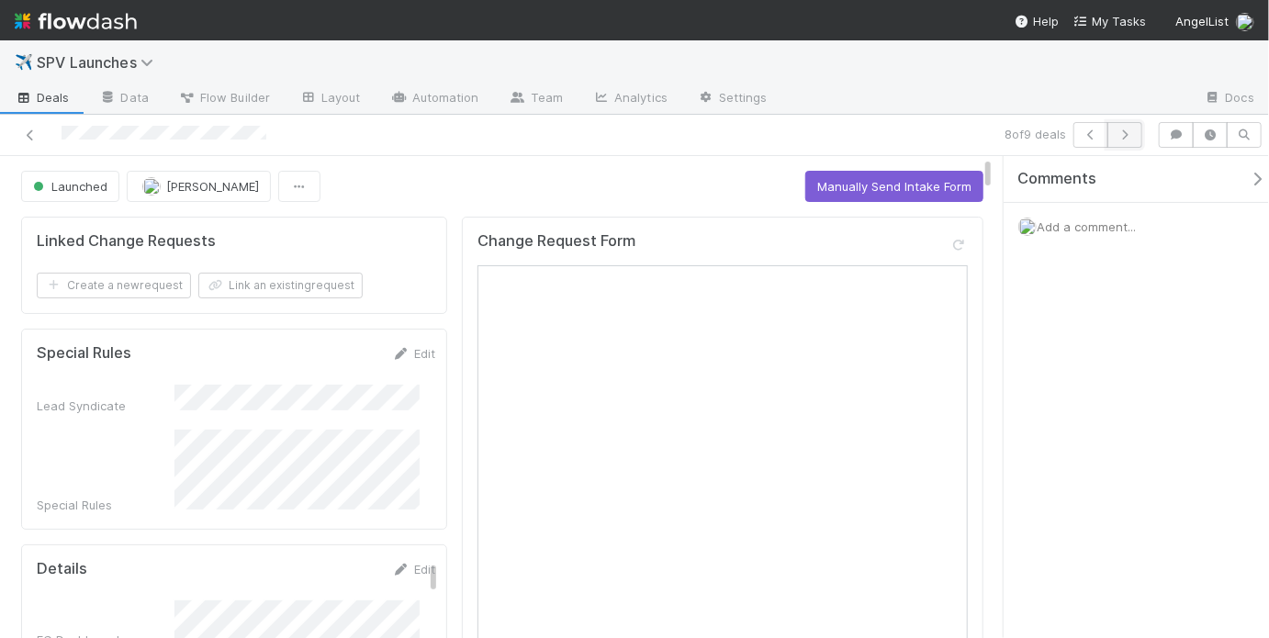
click at [1126, 129] on icon "button" at bounding box center [1124, 134] width 18 height 11
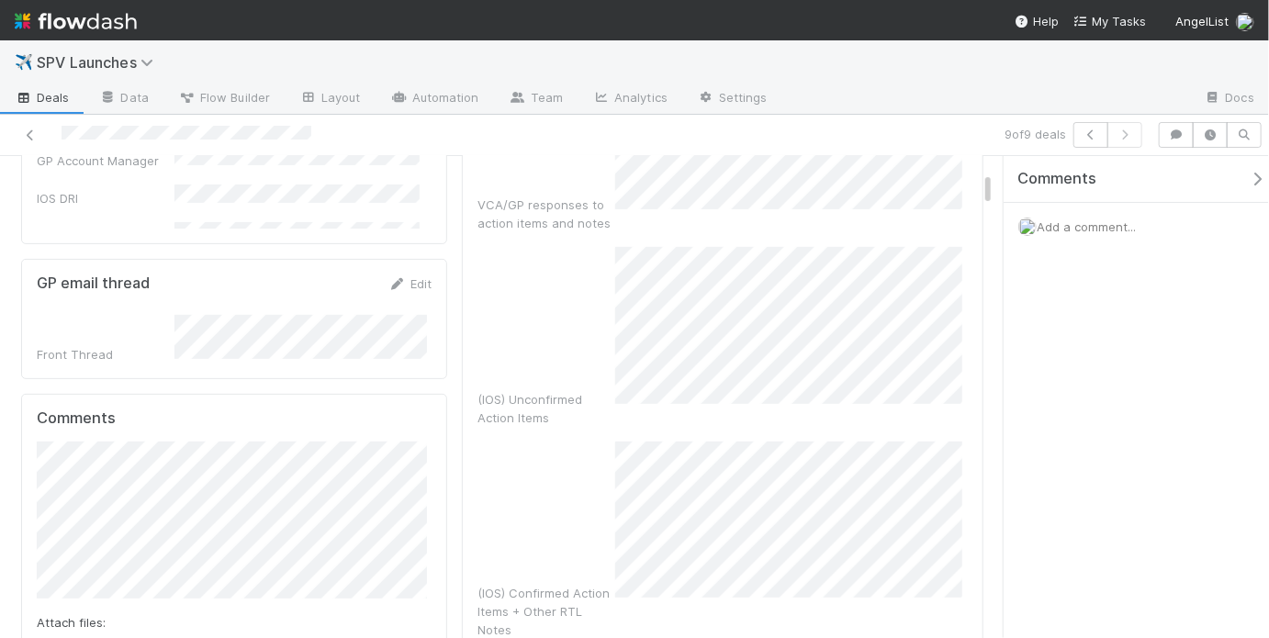
scroll to position [13, 0]
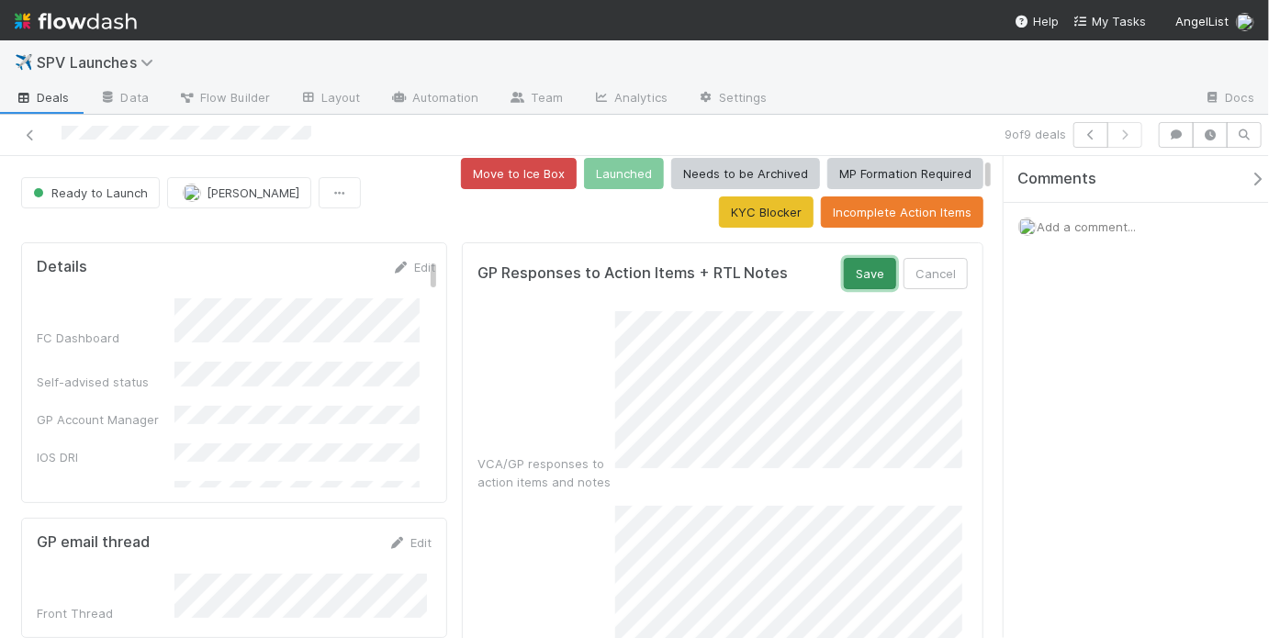
click at [857, 267] on button "Save" at bounding box center [870, 273] width 52 height 31
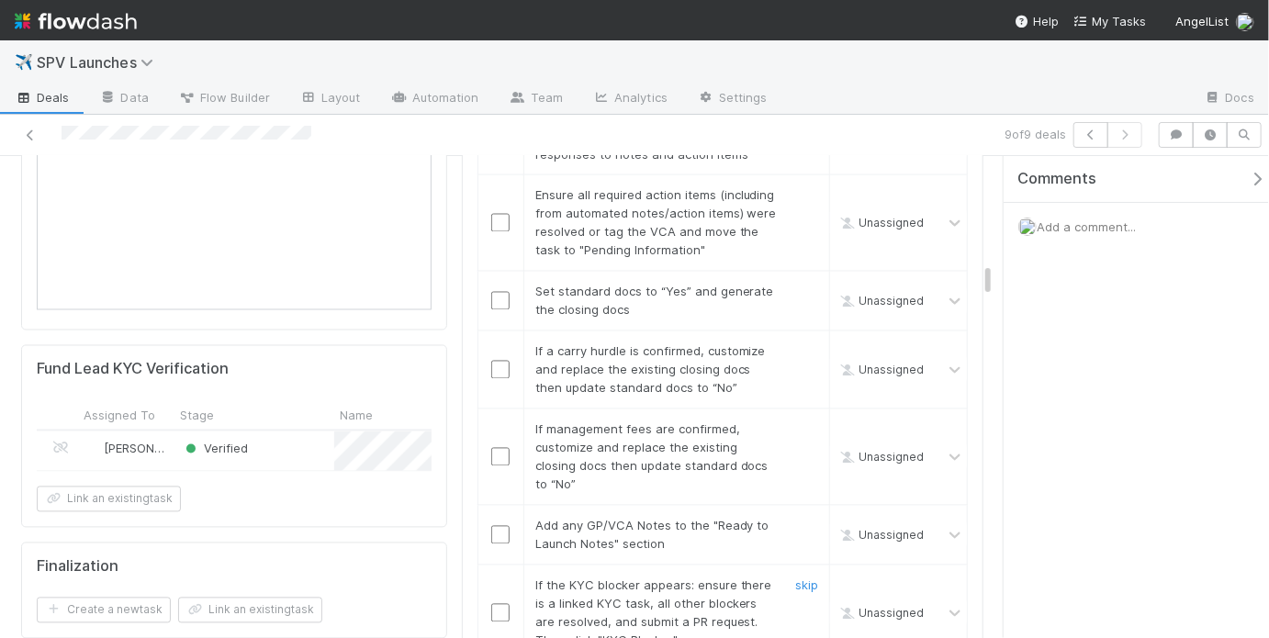
scroll to position [1753, 0]
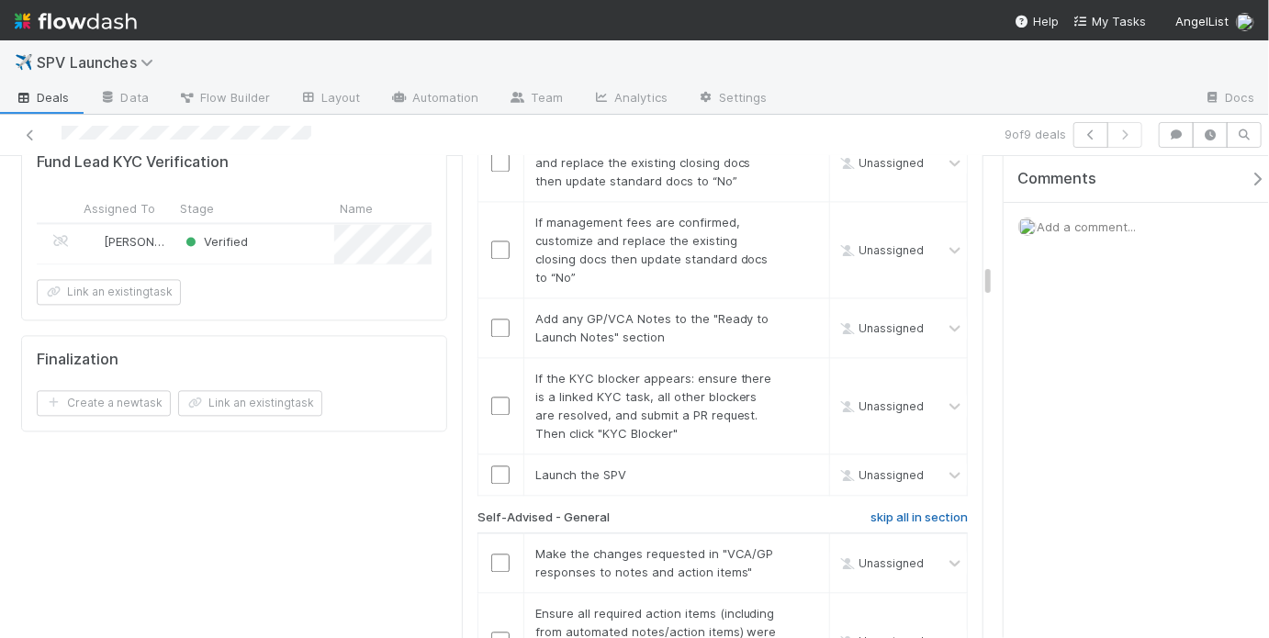
click at [898, 510] on h6 "skip all in section" at bounding box center [918, 517] width 97 height 15
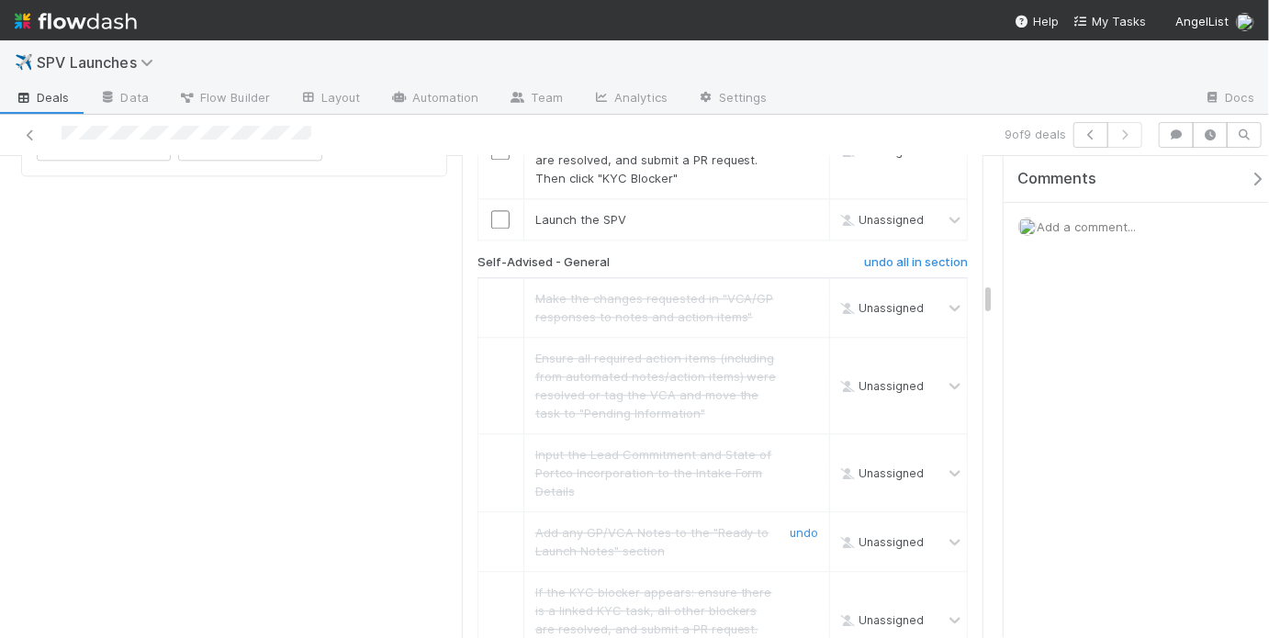
scroll to position [2299, 0]
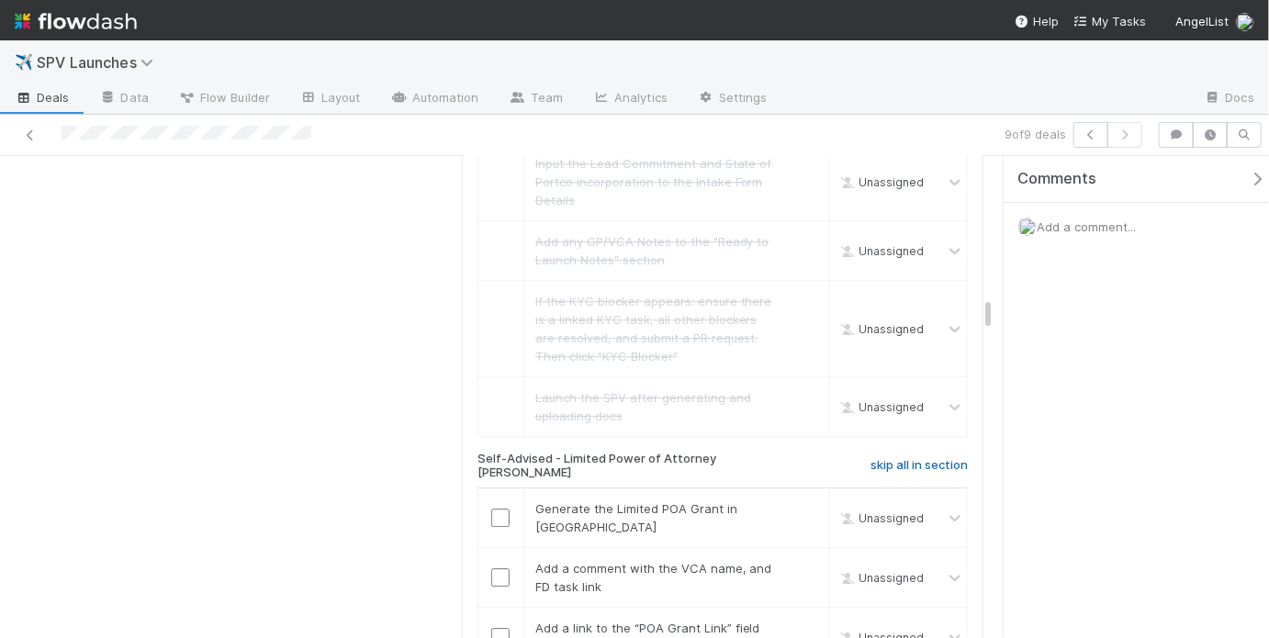
click at [891, 458] on h6 "skip all in section" at bounding box center [918, 465] width 97 height 15
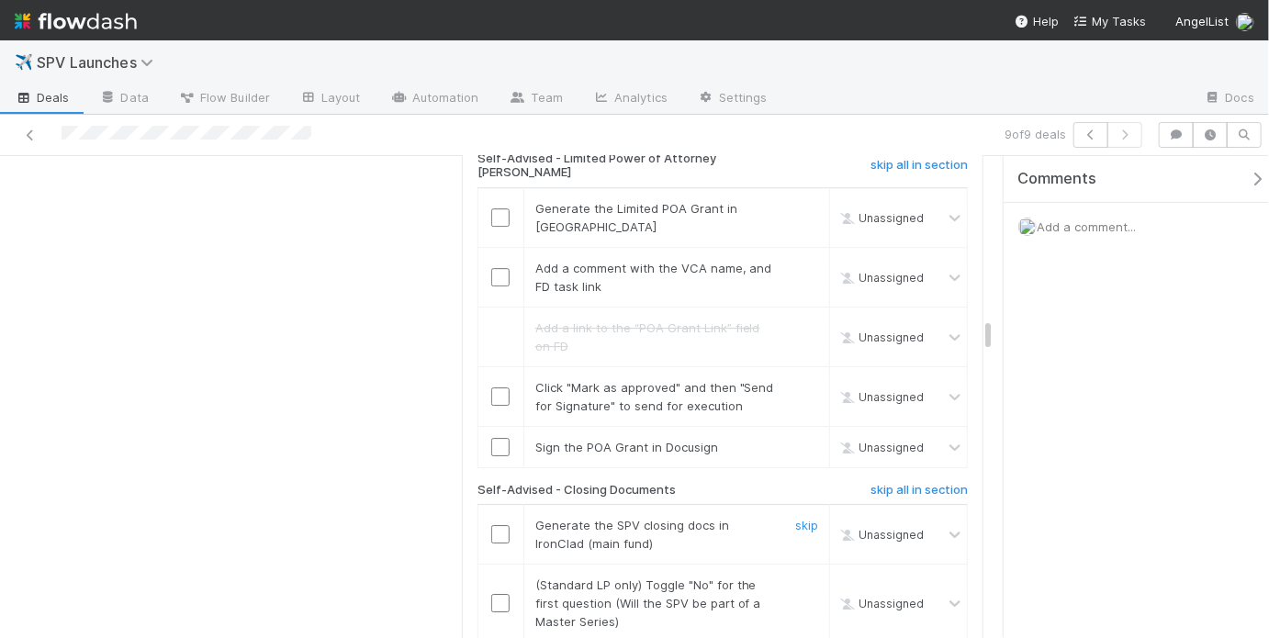
scroll to position [2712, 0]
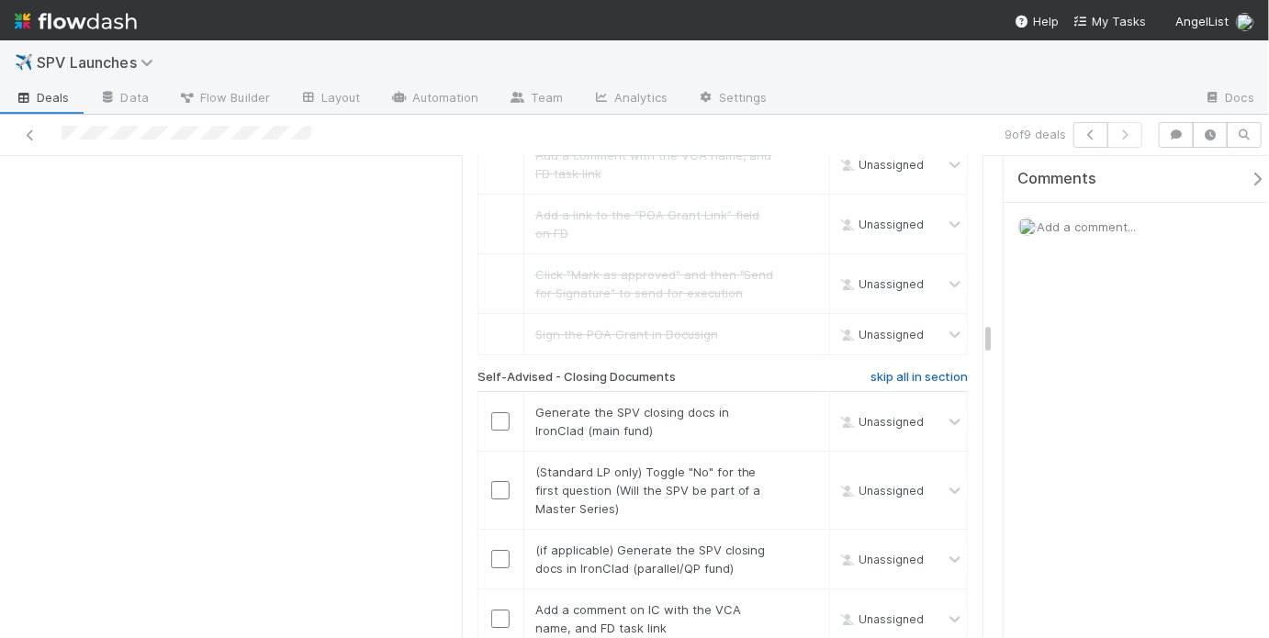
click at [896, 370] on h6 "skip all in section" at bounding box center [918, 377] width 97 height 15
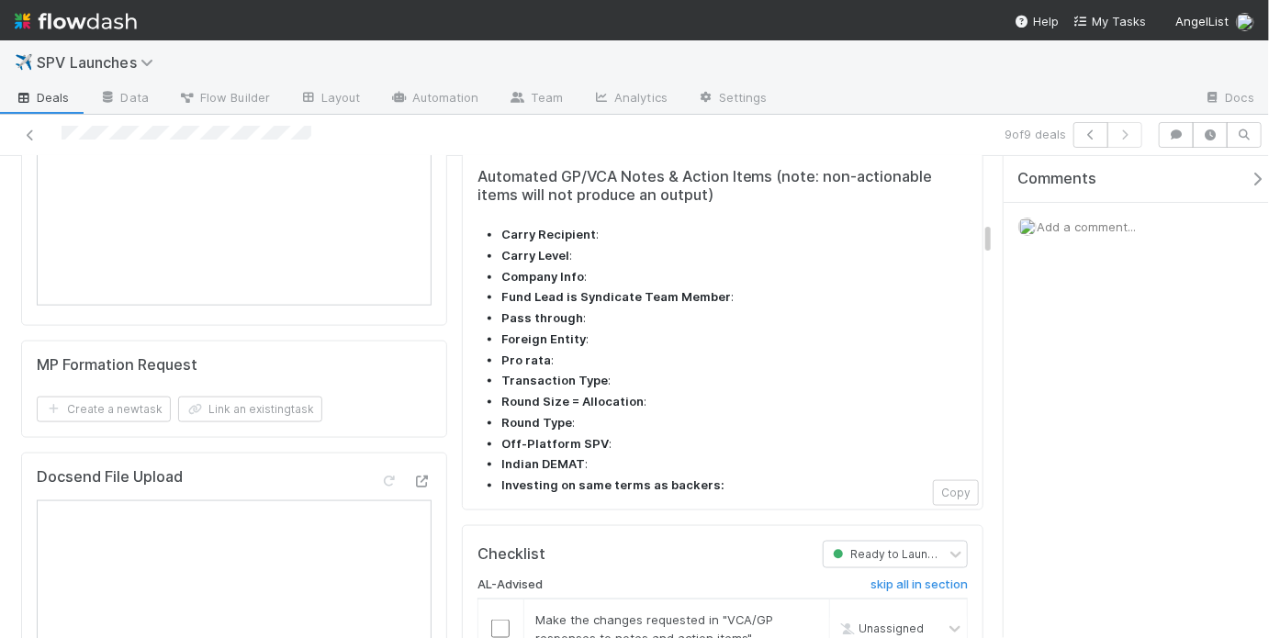
scroll to position [1353, 0]
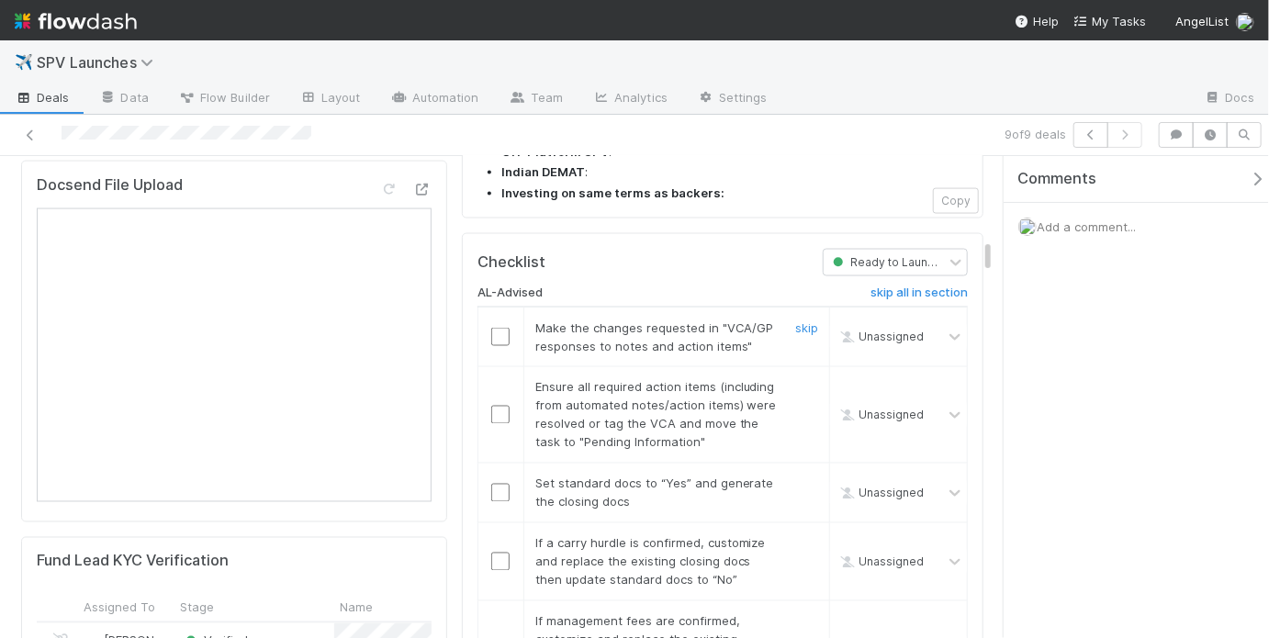
click at [493, 328] on input "checkbox" at bounding box center [500, 337] width 18 height 18
drag, startPoint x: 491, startPoint y: 282, endPoint x: 497, endPoint y: 294, distance: 13.1
click at [491, 403] on input "checkbox" at bounding box center [500, 412] width 18 height 18
click at [504, 481] on input "checkbox" at bounding box center [500, 490] width 18 height 18
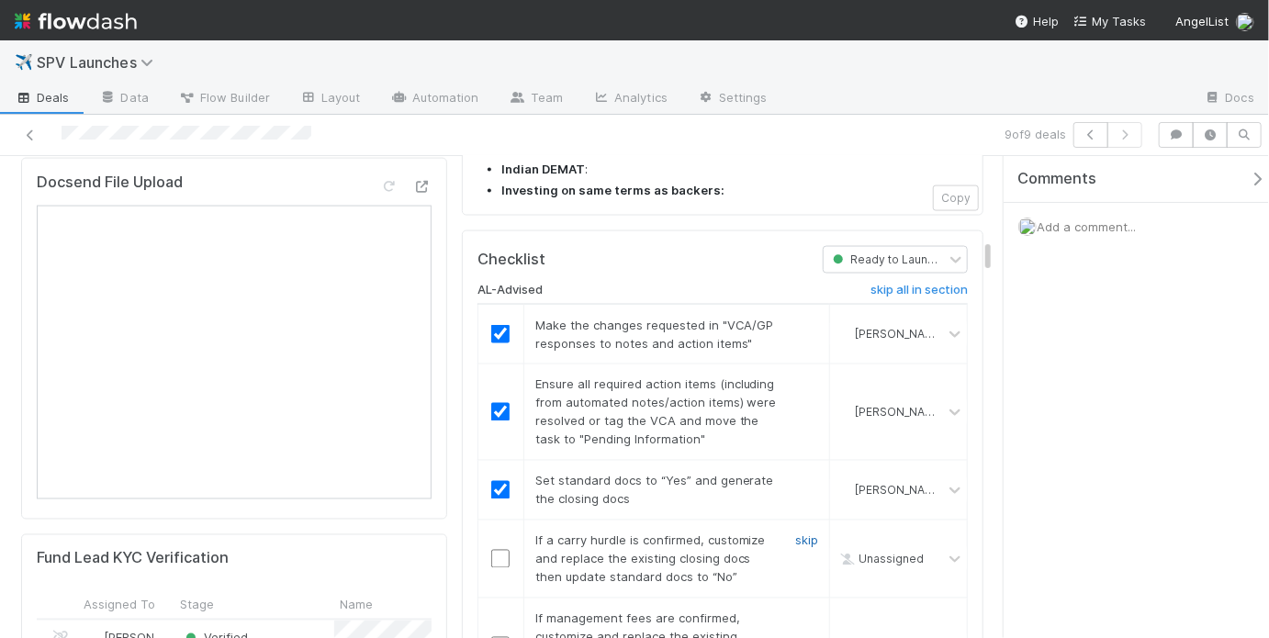
click at [796, 533] on link "skip" at bounding box center [806, 540] width 23 height 15
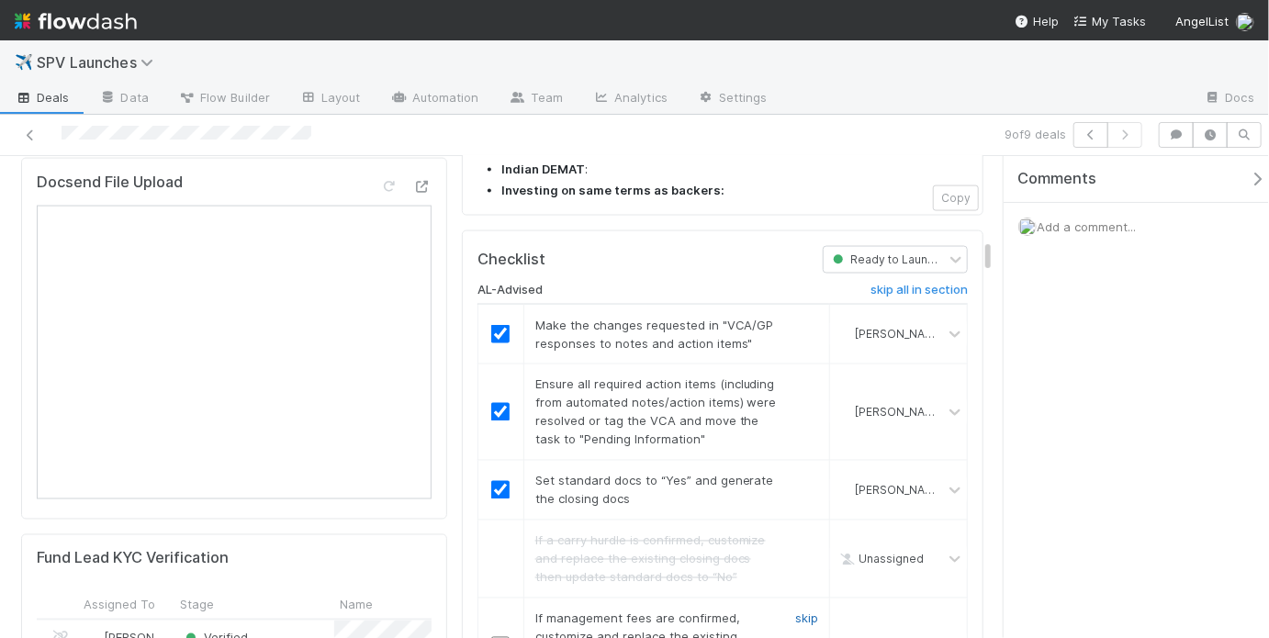
click at [797, 610] on div "skip" at bounding box center [804, 646] width 55 height 73
click at [798, 611] on link "skip" at bounding box center [806, 618] width 23 height 15
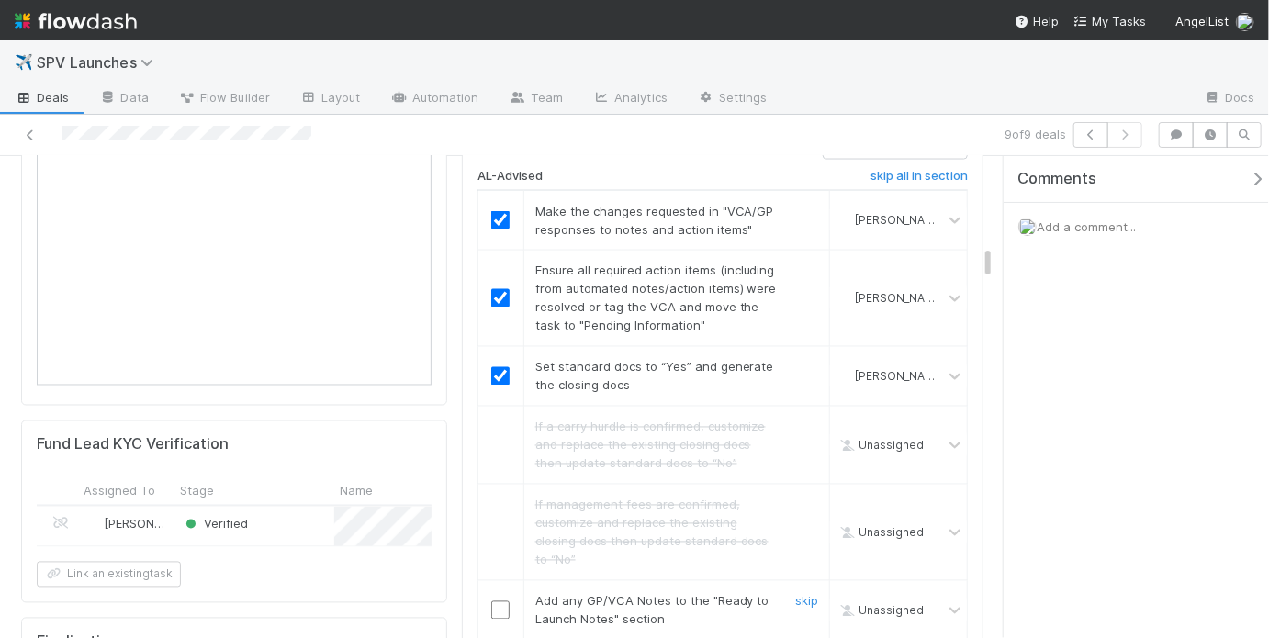
scroll to position [1472, 0]
drag, startPoint x: 487, startPoint y: 474, endPoint x: 506, endPoint y: 479, distance: 19.2
click at [491, 599] on input "checkbox" at bounding box center [500, 608] width 18 height 18
drag, startPoint x: 804, startPoint y: 527, endPoint x: 791, endPoint y: 524, distance: 13.1
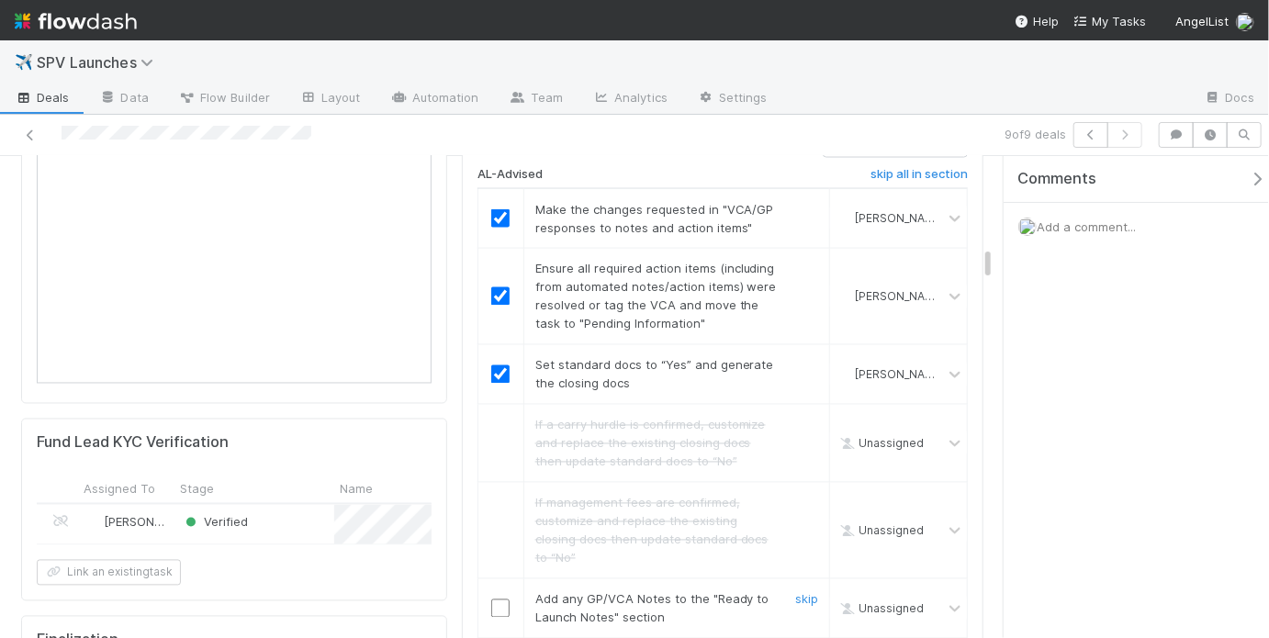
click at [502, 599] on input "checkbox" at bounding box center [500, 608] width 18 height 18
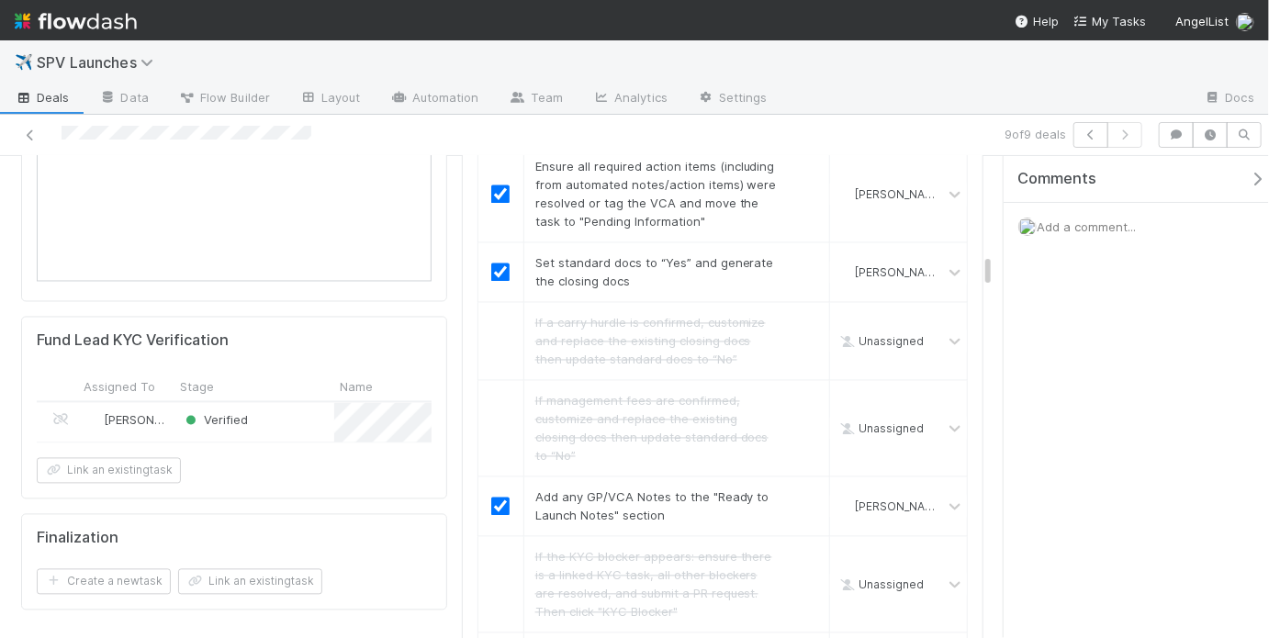
scroll to position [1586, 0]
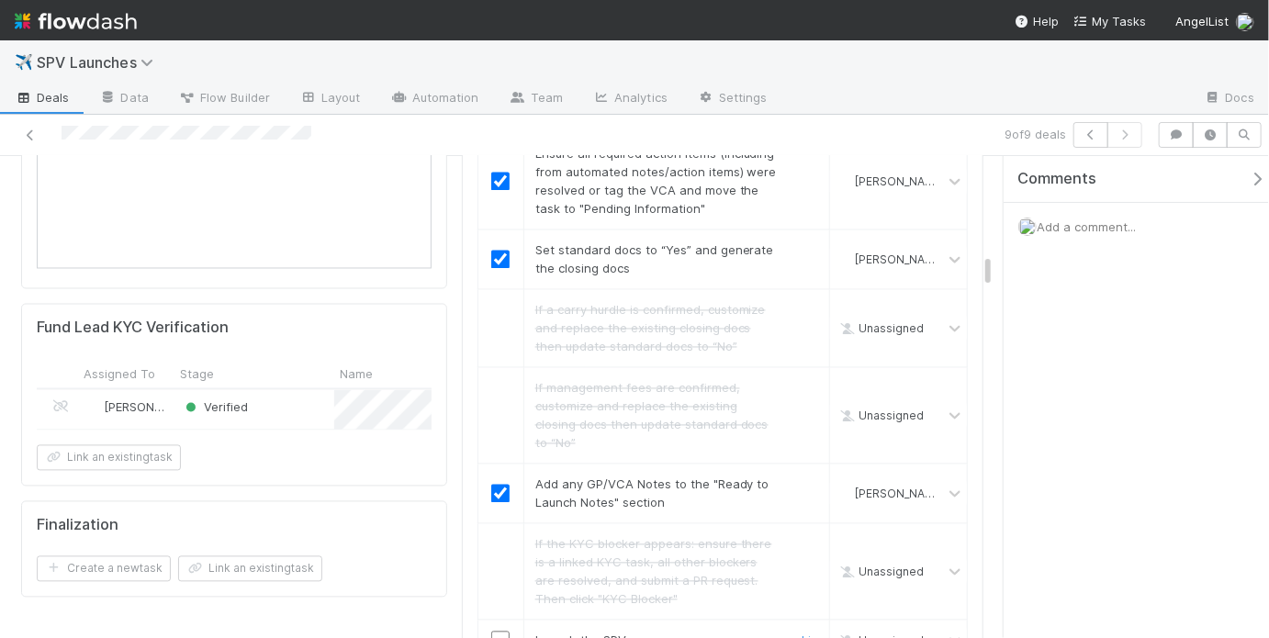
click at [495, 621] on td at bounding box center [500, 641] width 46 height 41
click at [495, 632] on input "checkbox" at bounding box center [500, 641] width 18 height 18
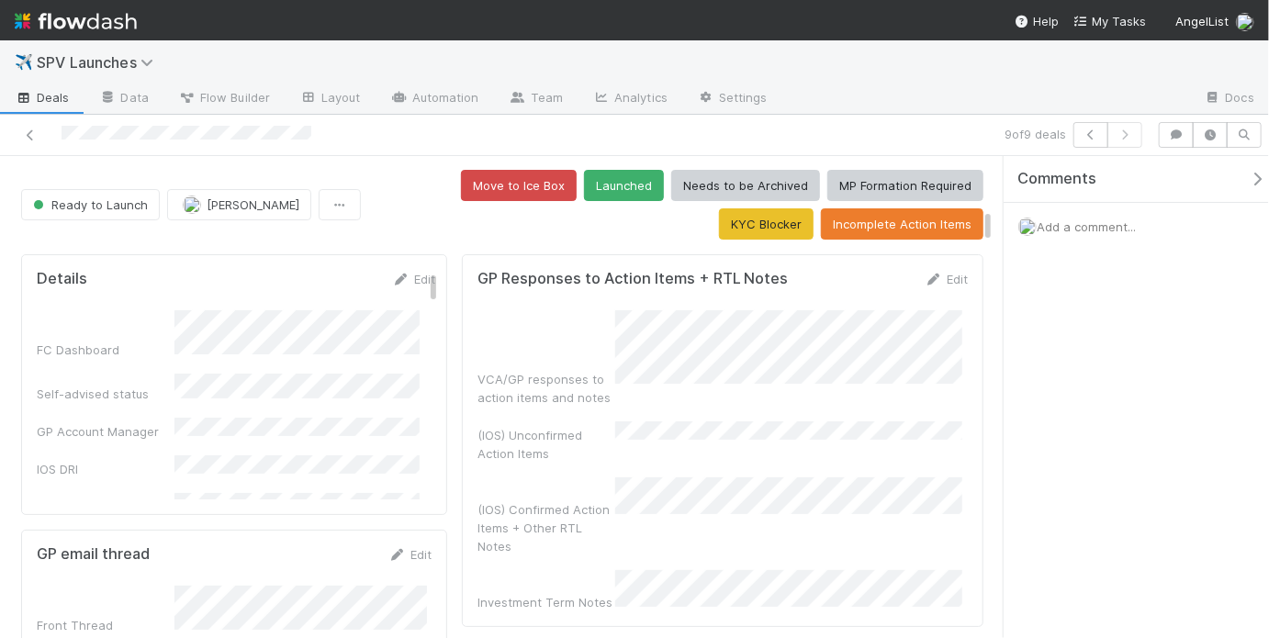
scroll to position [0, 0]
click at [598, 233] on div "Move to Ice Box Launched Needs to be Archived MP Formation Required KYC Blocker…" at bounding box center [675, 206] width 615 height 70
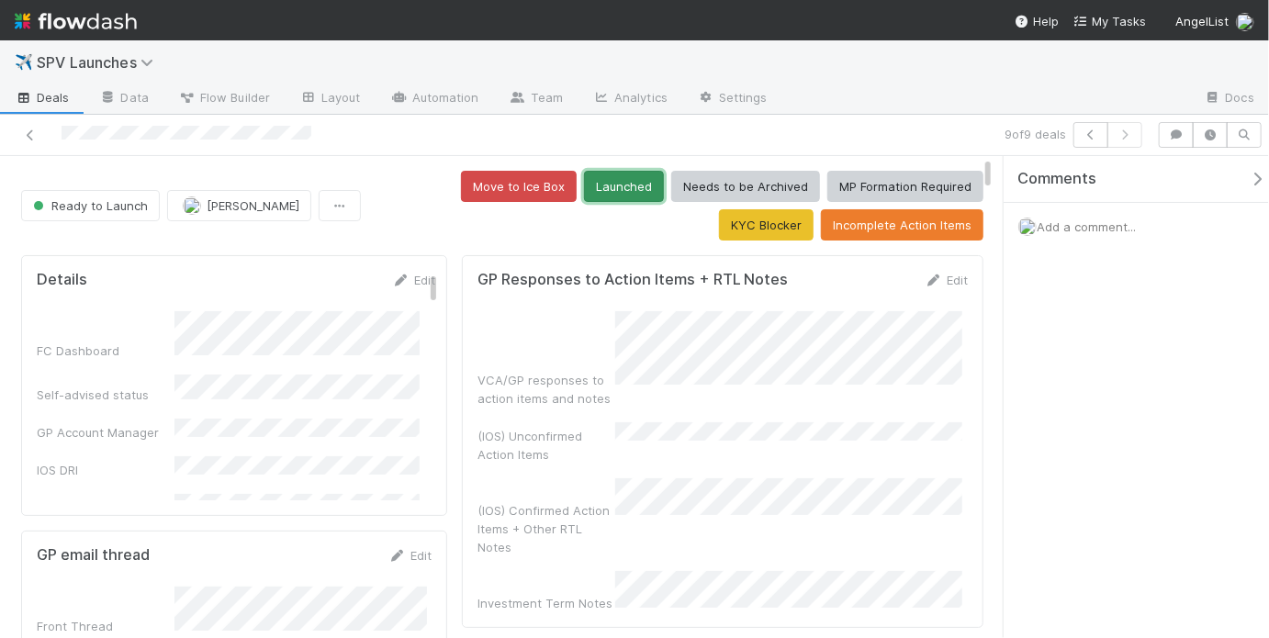
click at [584, 189] on button "Launched" at bounding box center [624, 186] width 80 height 31
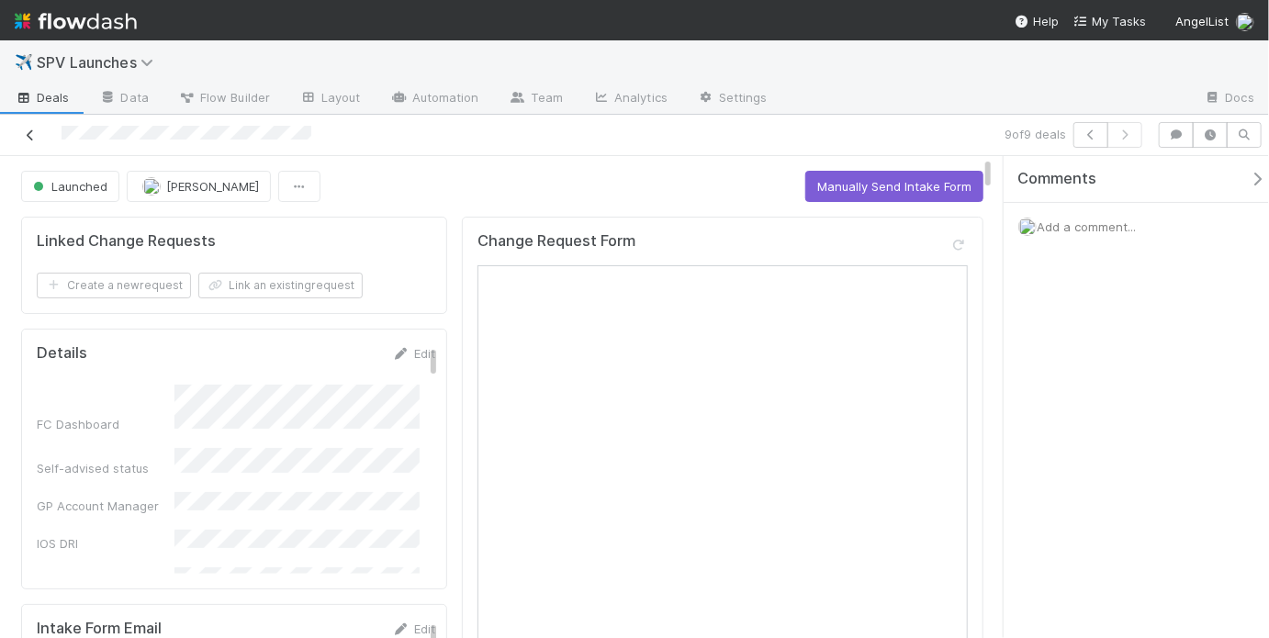
click at [36, 138] on icon at bounding box center [30, 135] width 18 height 12
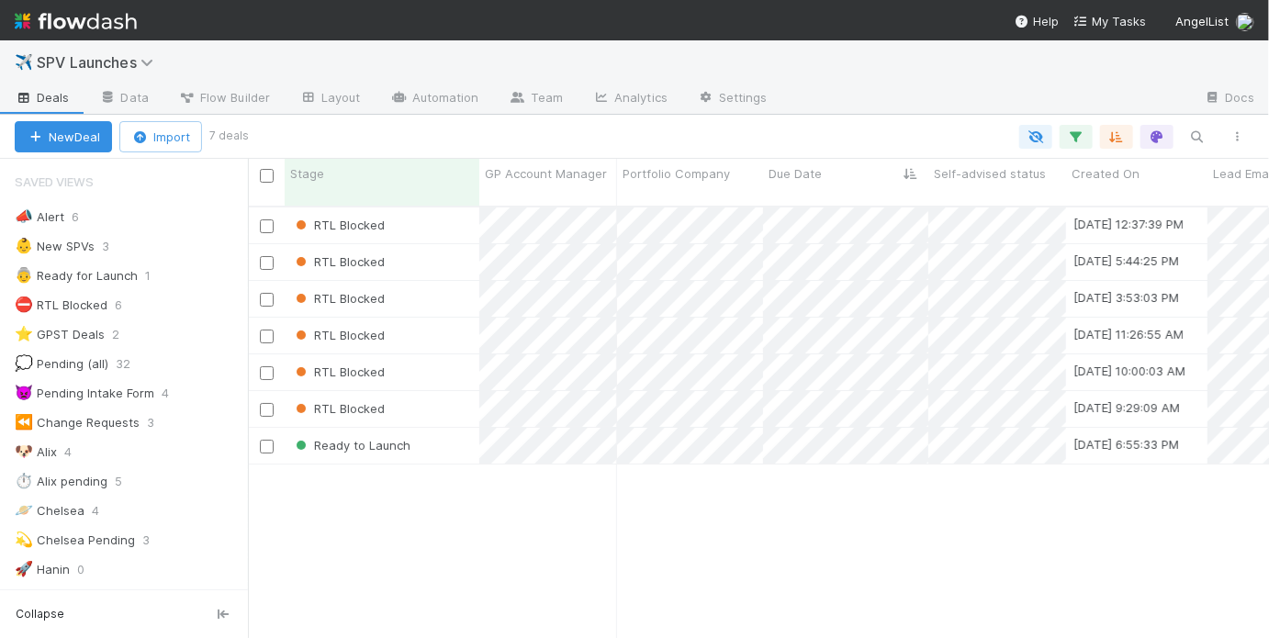
scroll to position [12, 11]
click at [445, 428] on div "Ready to Launch" at bounding box center [382, 446] width 195 height 36
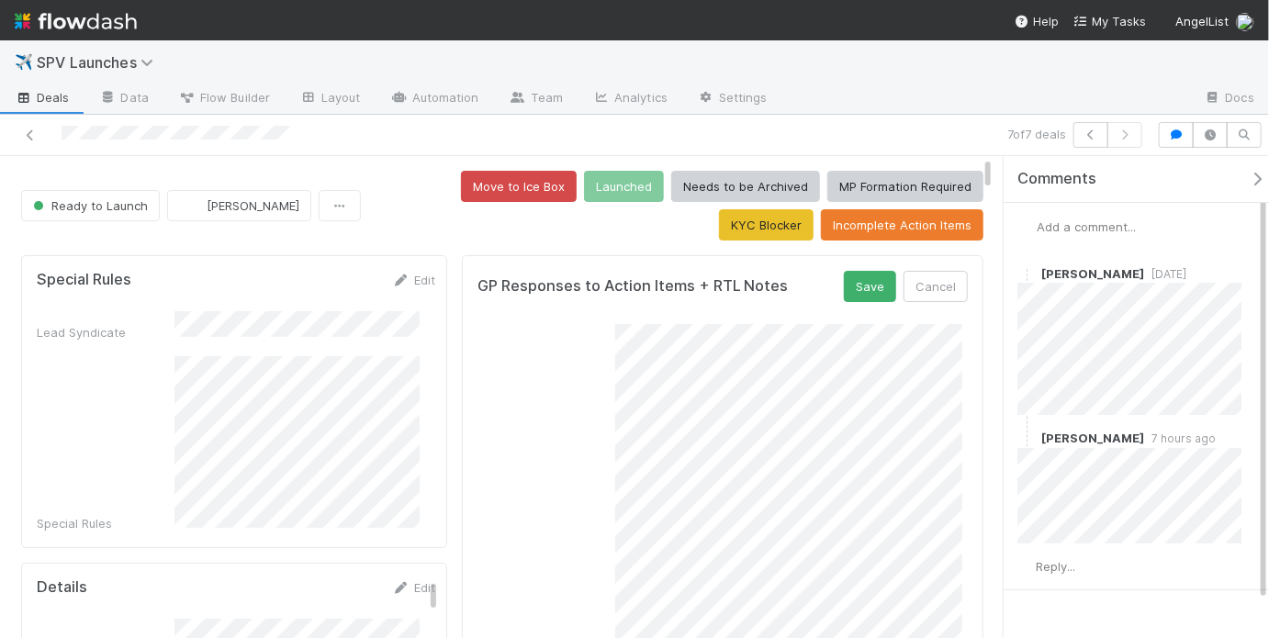
scroll to position [140, 0]
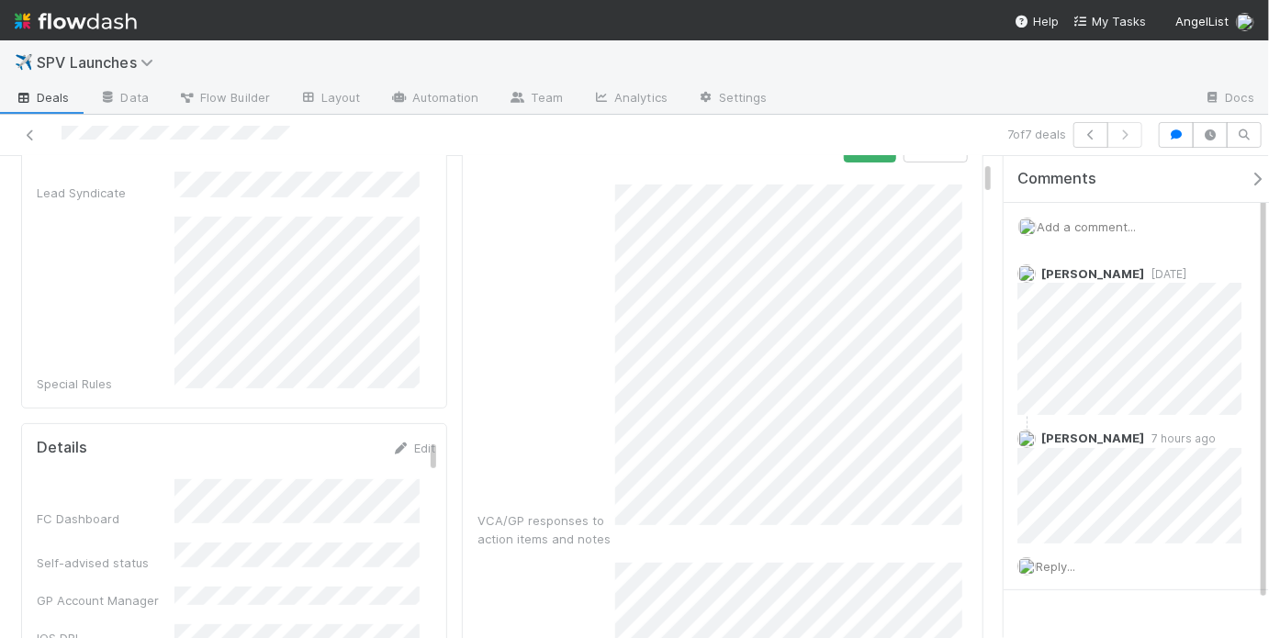
click at [577, 382] on div "VCA/GP responses to action items and notes" at bounding box center [722, 367] width 490 height 364
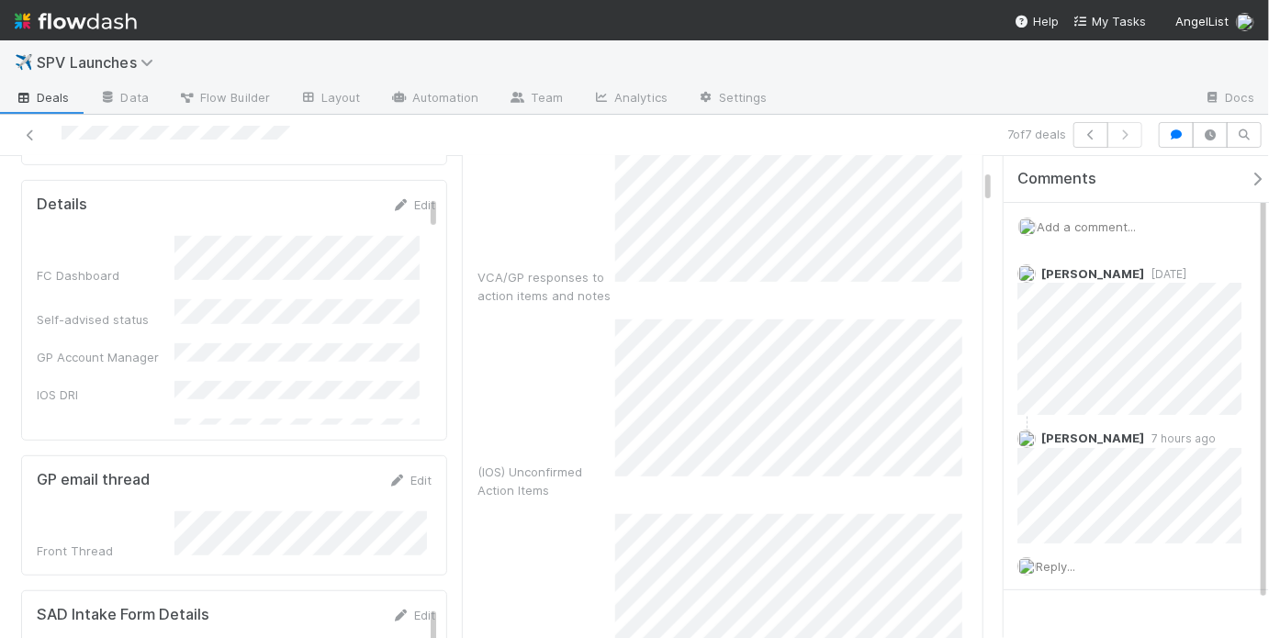
scroll to position [344, 0]
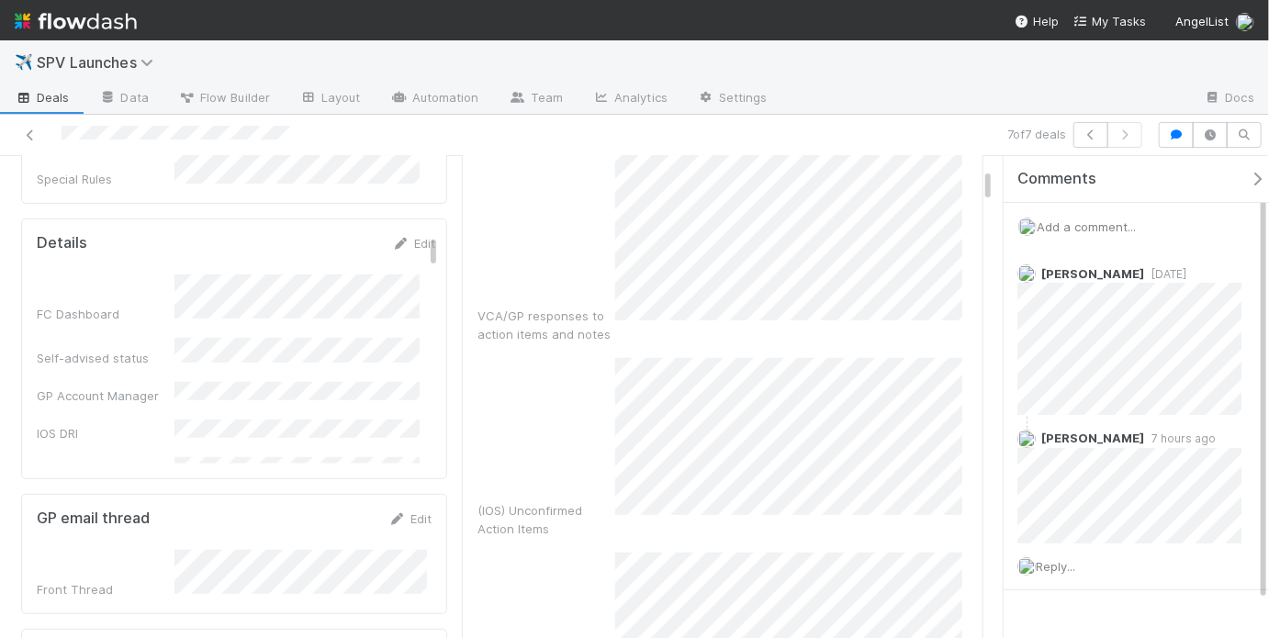
click at [1081, 220] on span "Add a comment..." at bounding box center [1085, 226] width 99 height 15
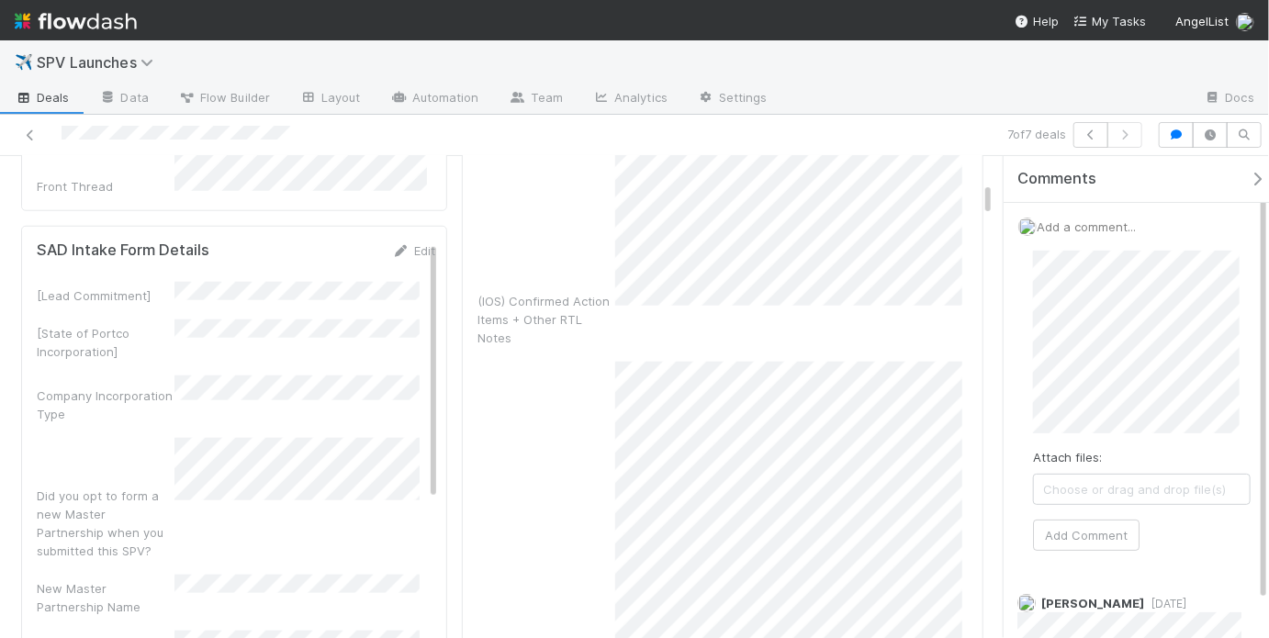
scroll to position [887, 0]
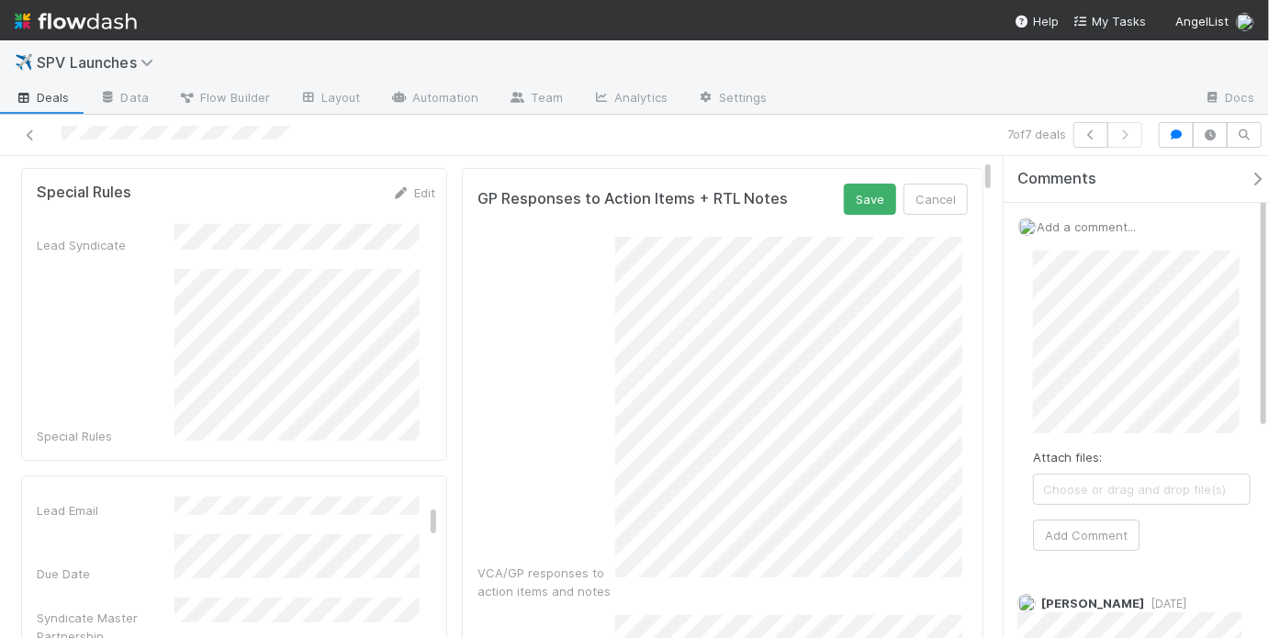
scroll to position [82, 0]
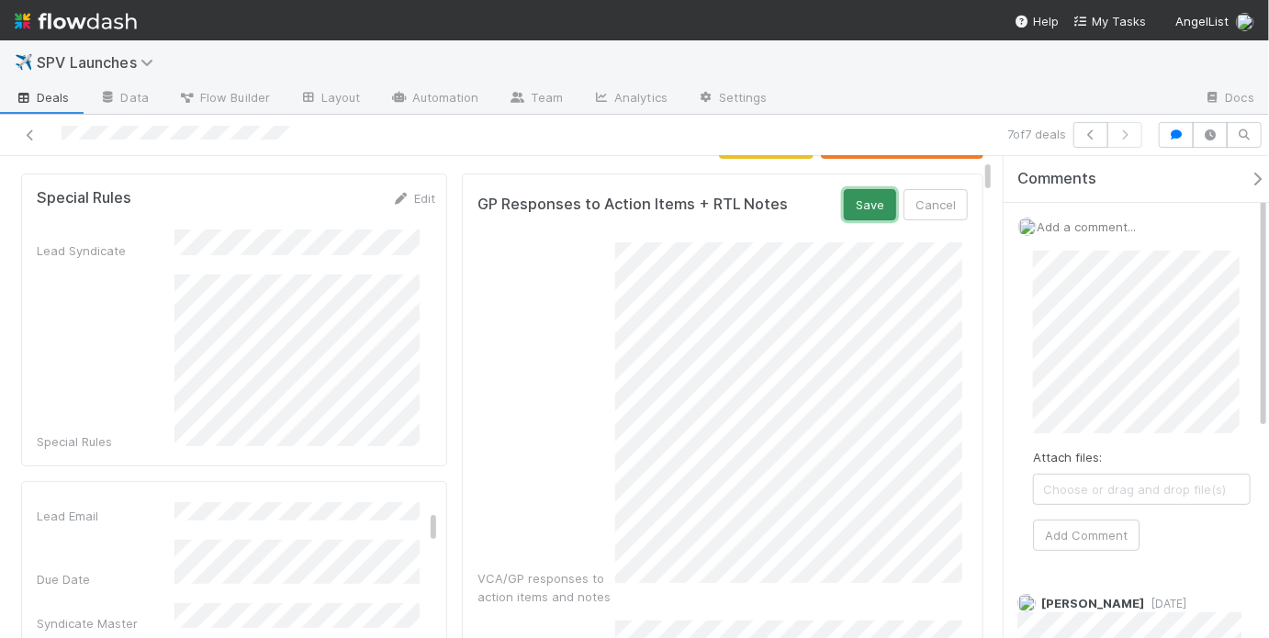
click at [875, 206] on button "Save" at bounding box center [870, 204] width 52 height 31
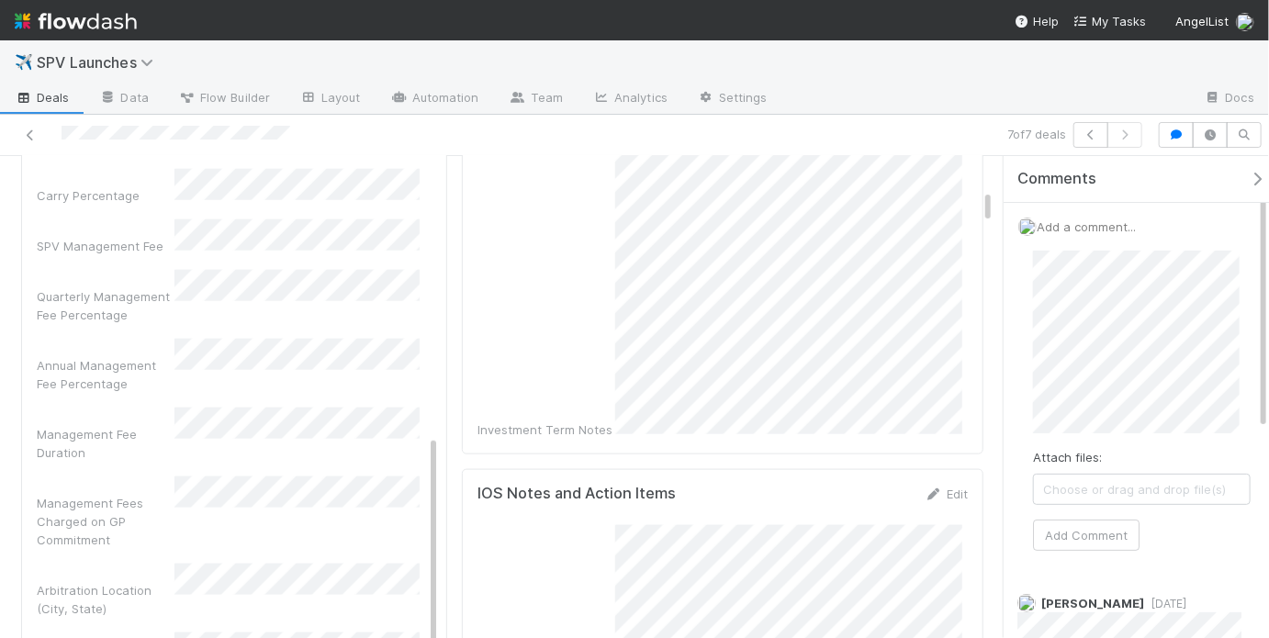
scroll to position [1016, 0]
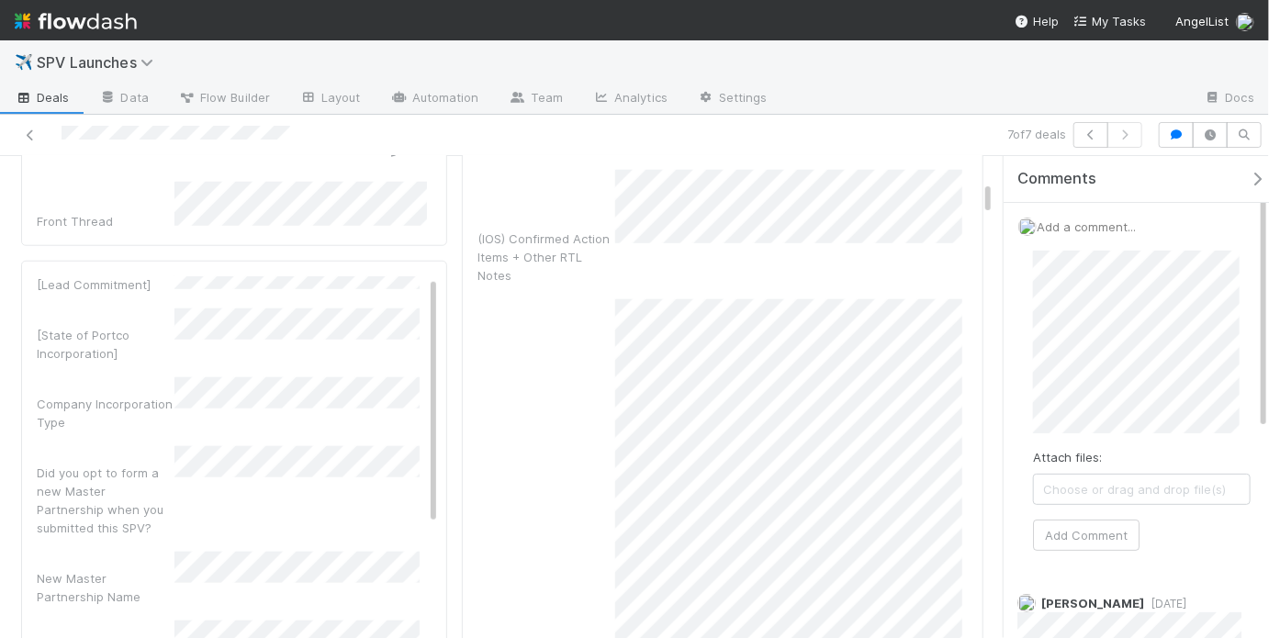
scroll to position [0, 0]
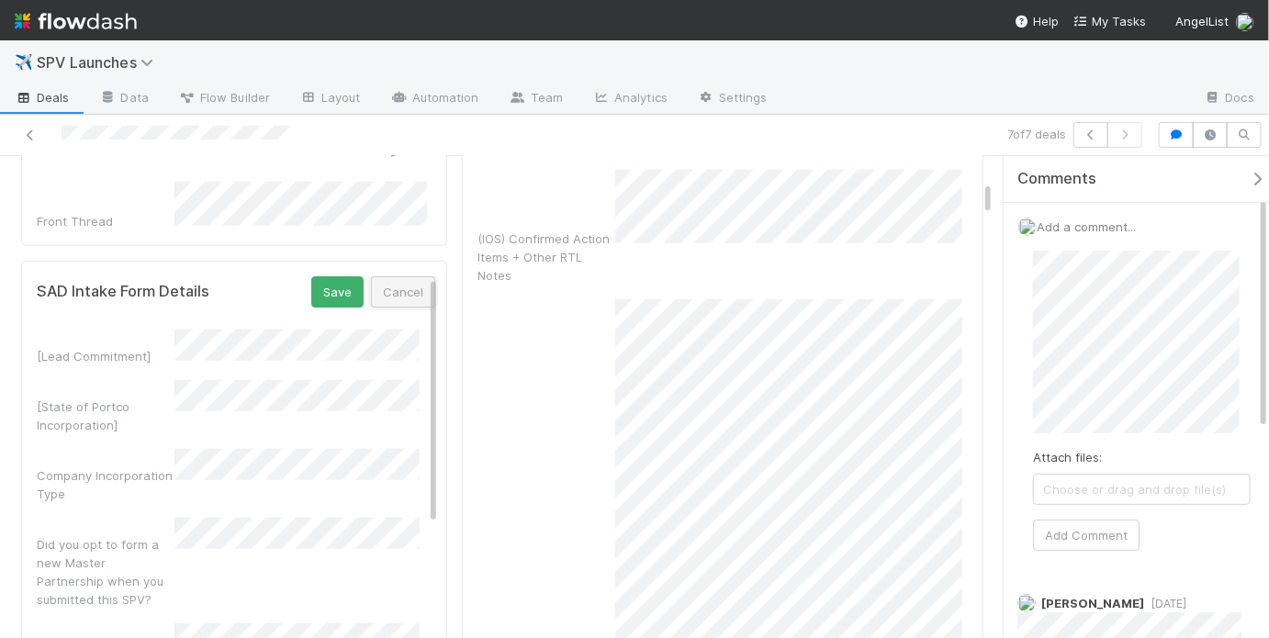
click at [405, 276] on button "Cancel" at bounding box center [403, 291] width 64 height 31
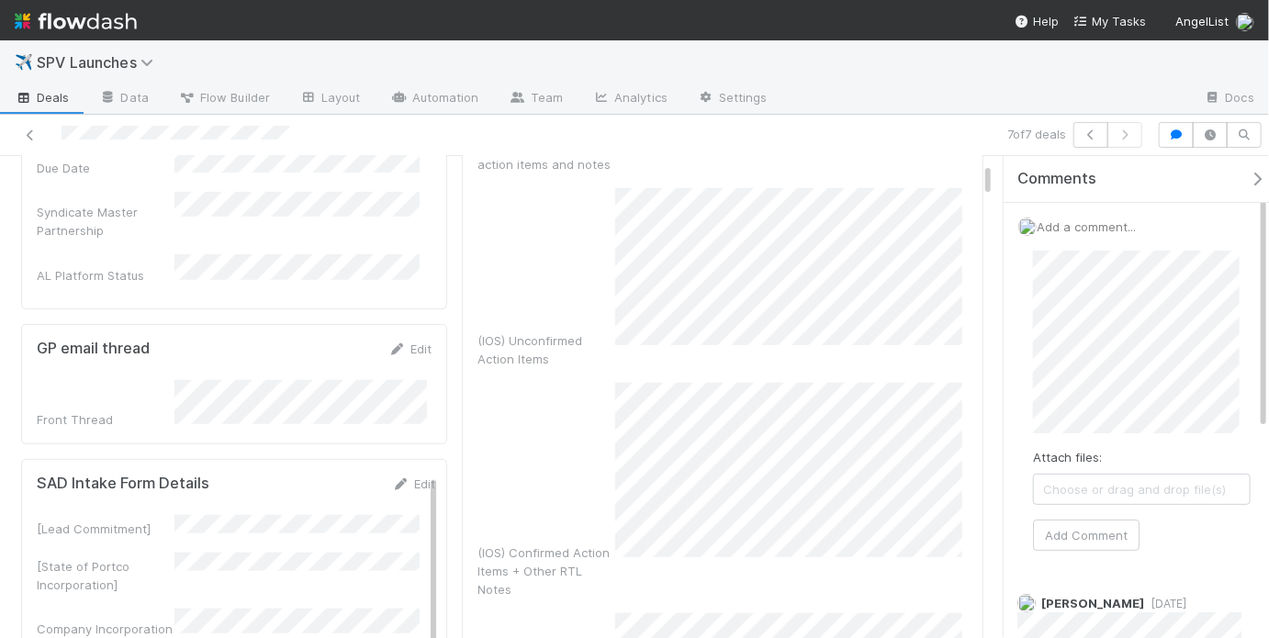
scroll to position [27, 0]
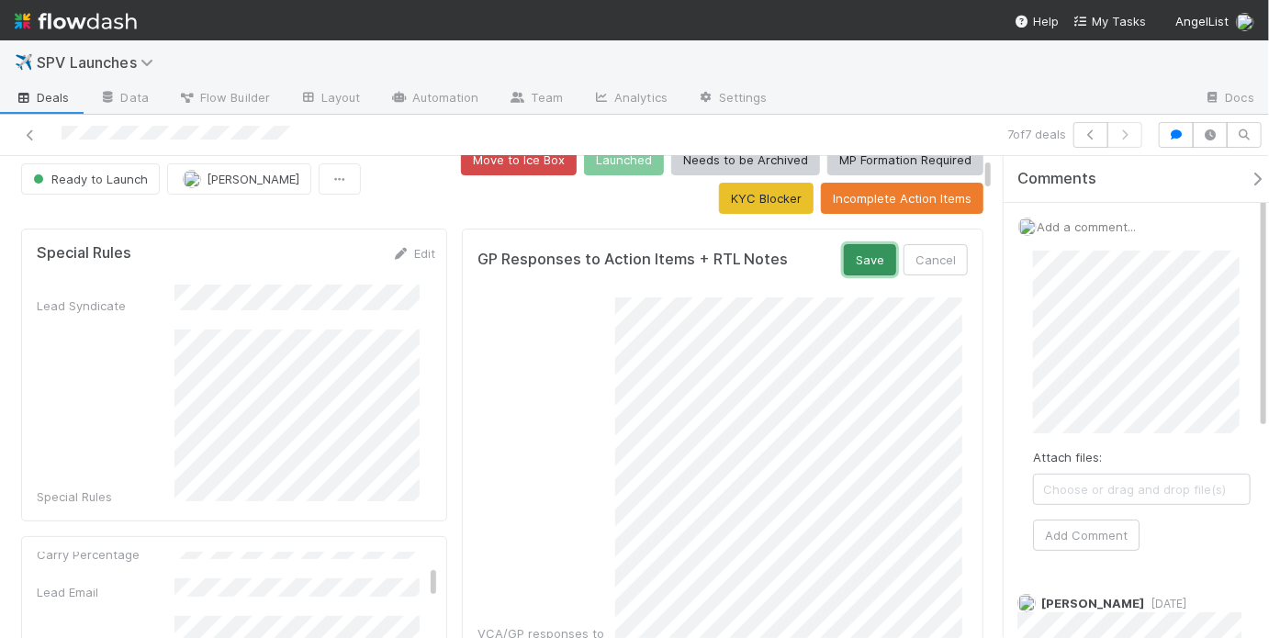
click at [866, 257] on button "Save" at bounding box center [870, 259] width 52 height 31
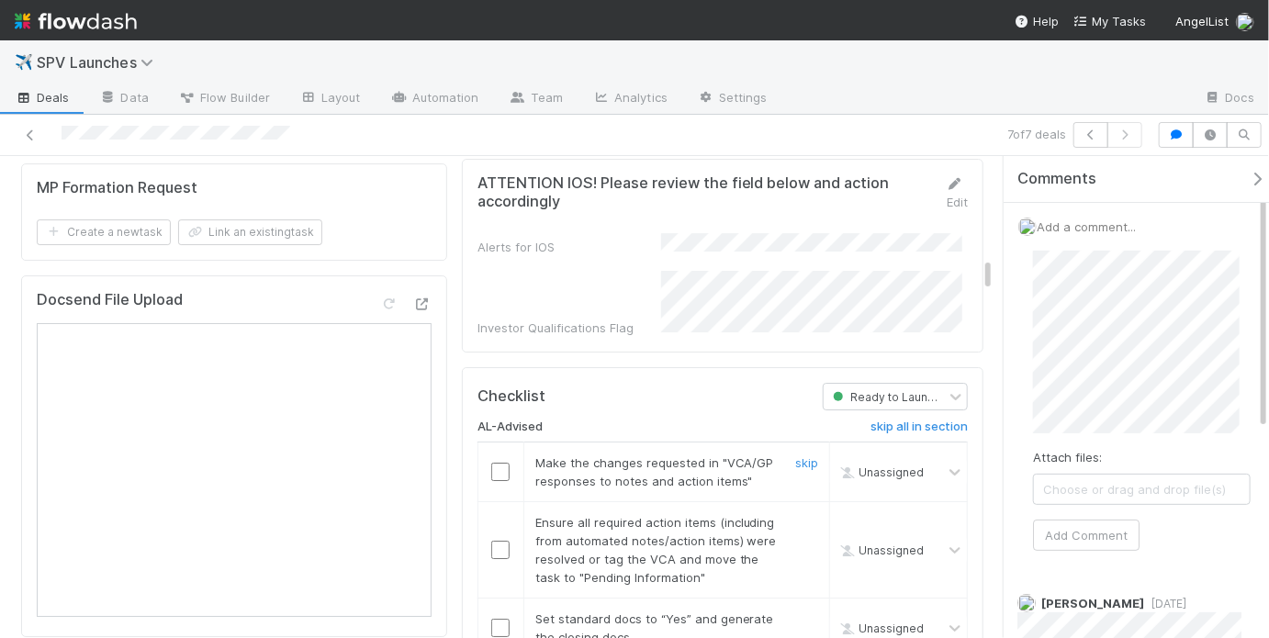
scroll to position [2929, 0]
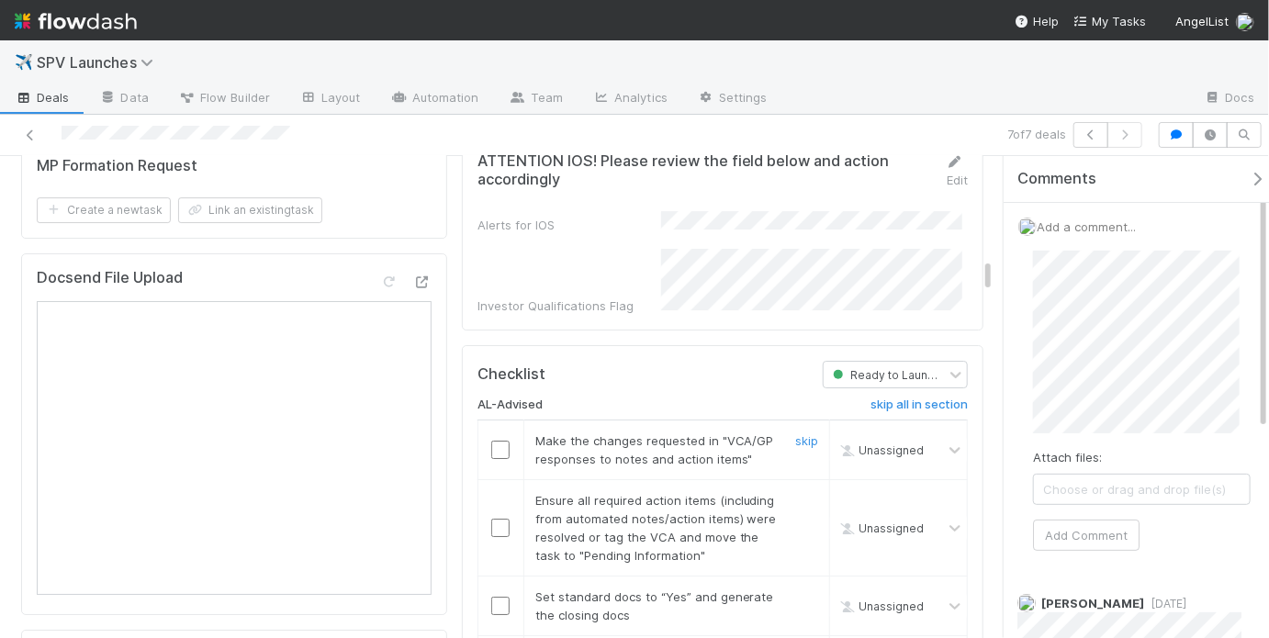
click at [499, 441] on input "checkbox" at bounding box center [500, 450] width 18 height 18
click at [491, 519] on input "checkbox" at bounding box center [500, 528] width 18 height 18
click at [873, 398] on h6 "skip all in section" at bounding box center [918, 405] width 97 height 15
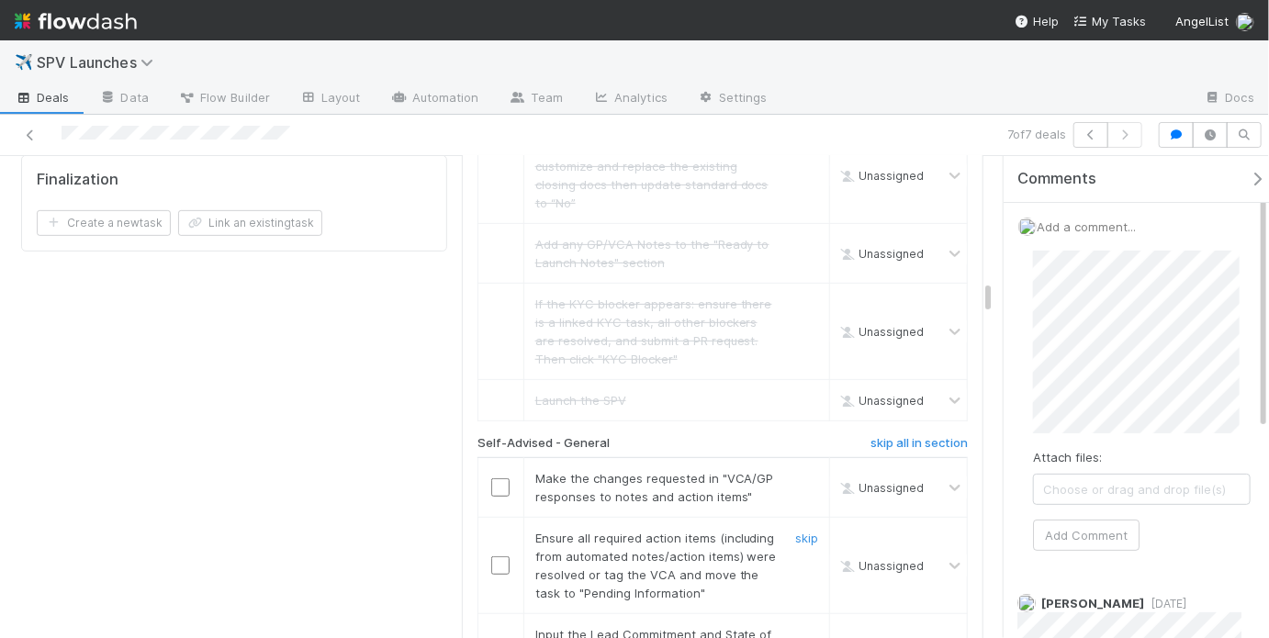
scroll to position [3610, 0]
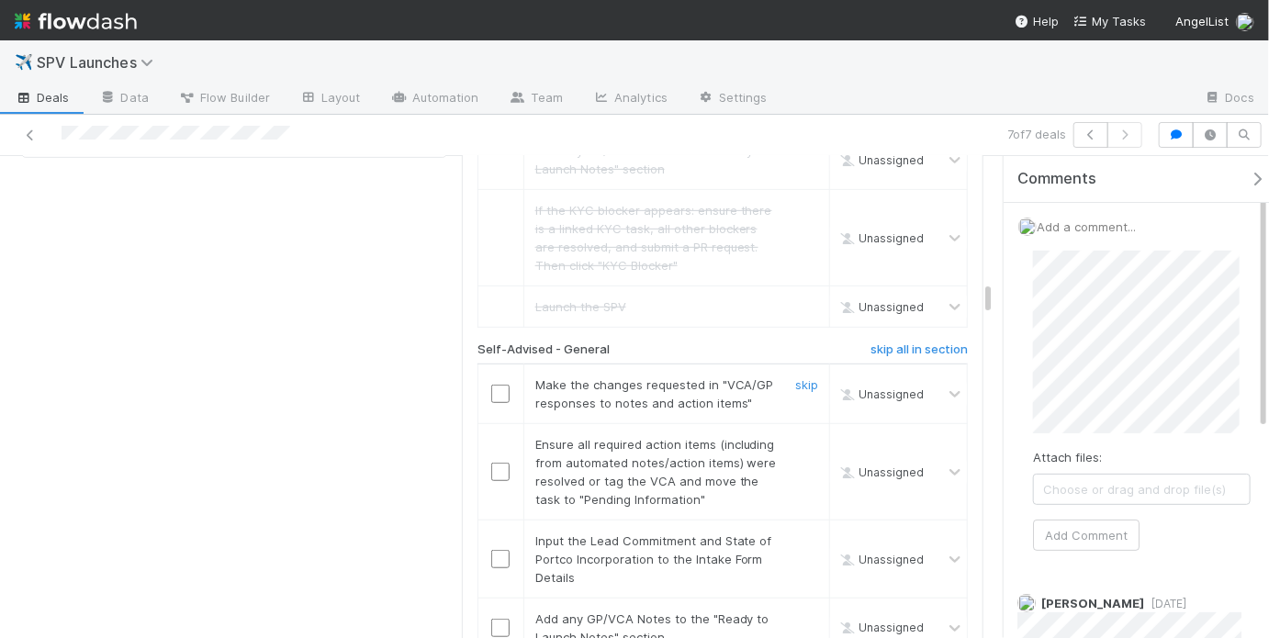
click at [491, 385] on input "checkbox" at bounding box center [500, 394] width 18 height 18
click at [492, 463] on input "checkbox" at bounding box center [500, 472] width 18 height 18
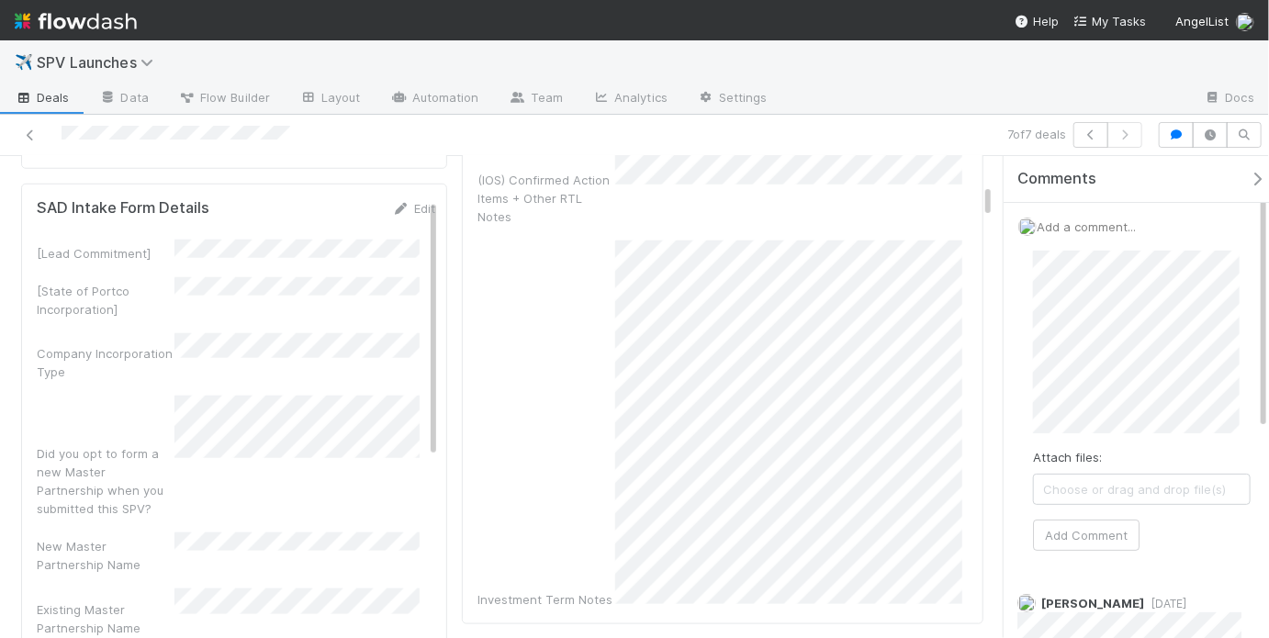
scroll to position [789, 0]
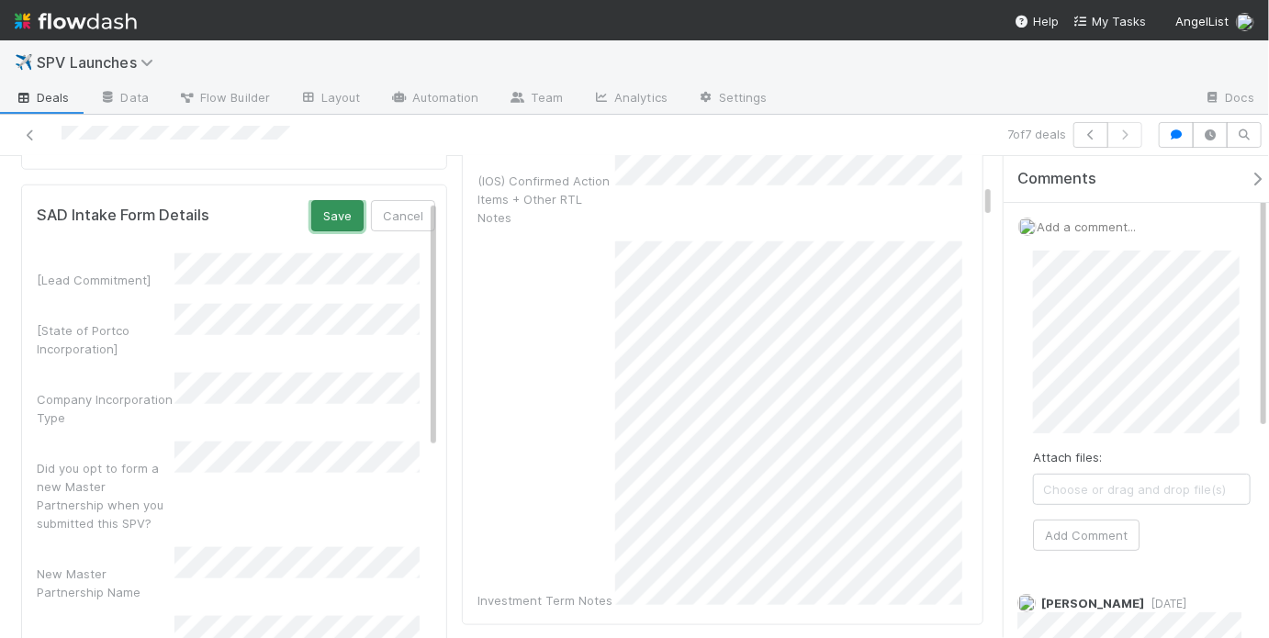
click at [340, 200] on button "Save" at bounding box center [337, 215] width 52 height 31
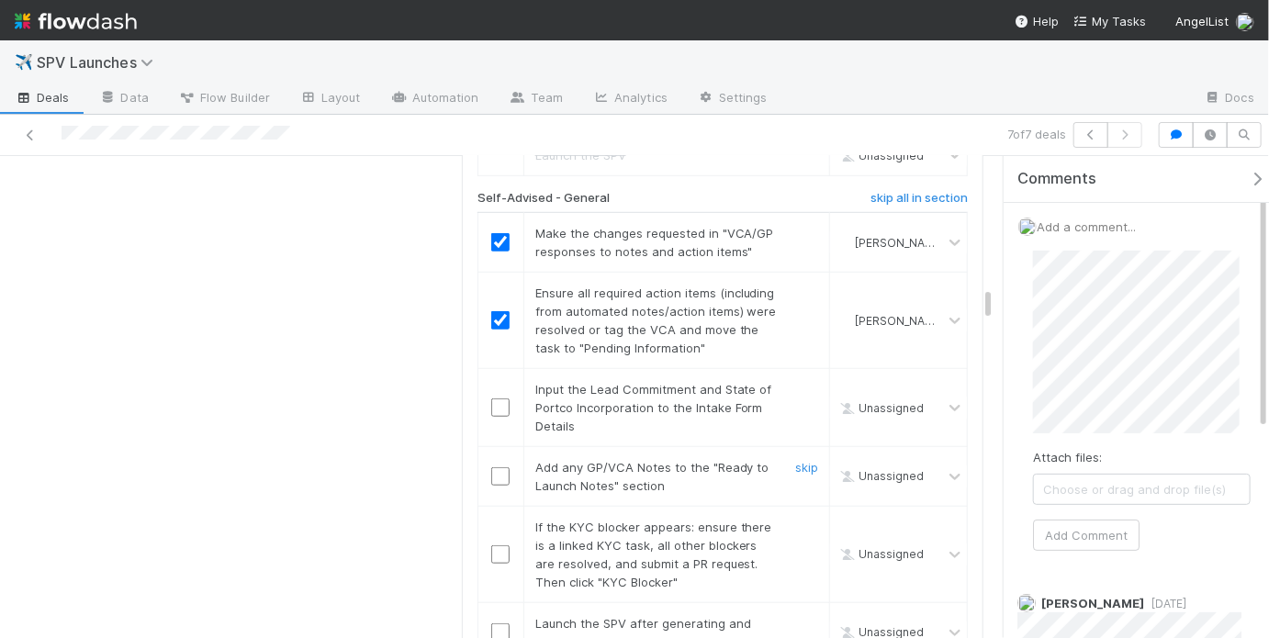
scroll to position [3757, 0]
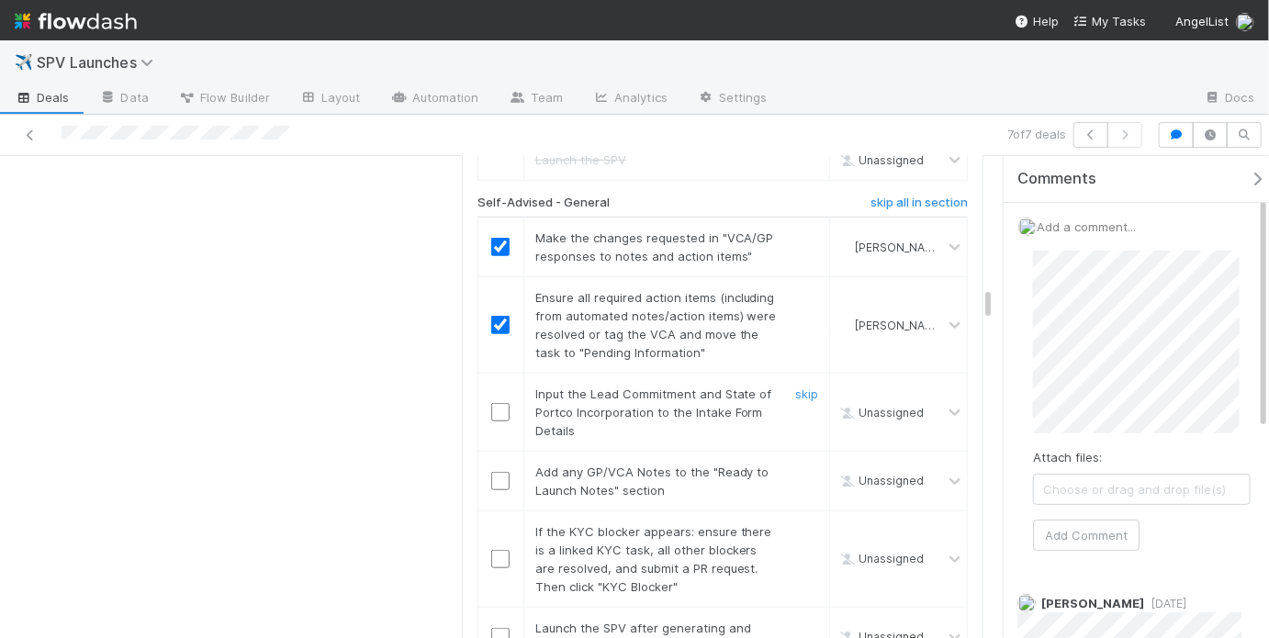
click at [500, 403] on input "checkbox" at bounding box center [500, 412] width 18 height 18
click at [494, 472] on input "checkbox" at bounding box center [500, 481] width 18 height 18
click at [801, 524] on link "skip" at bounding box center [806, 531] width 23 height 15
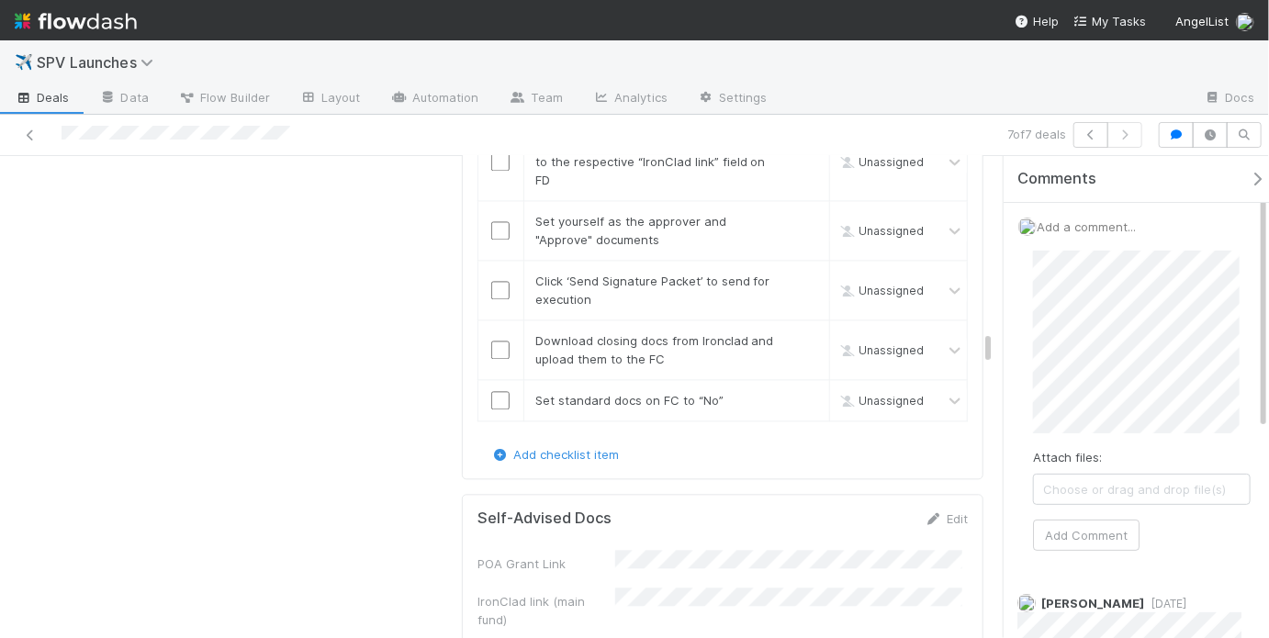
scroll to position [5094, 0]
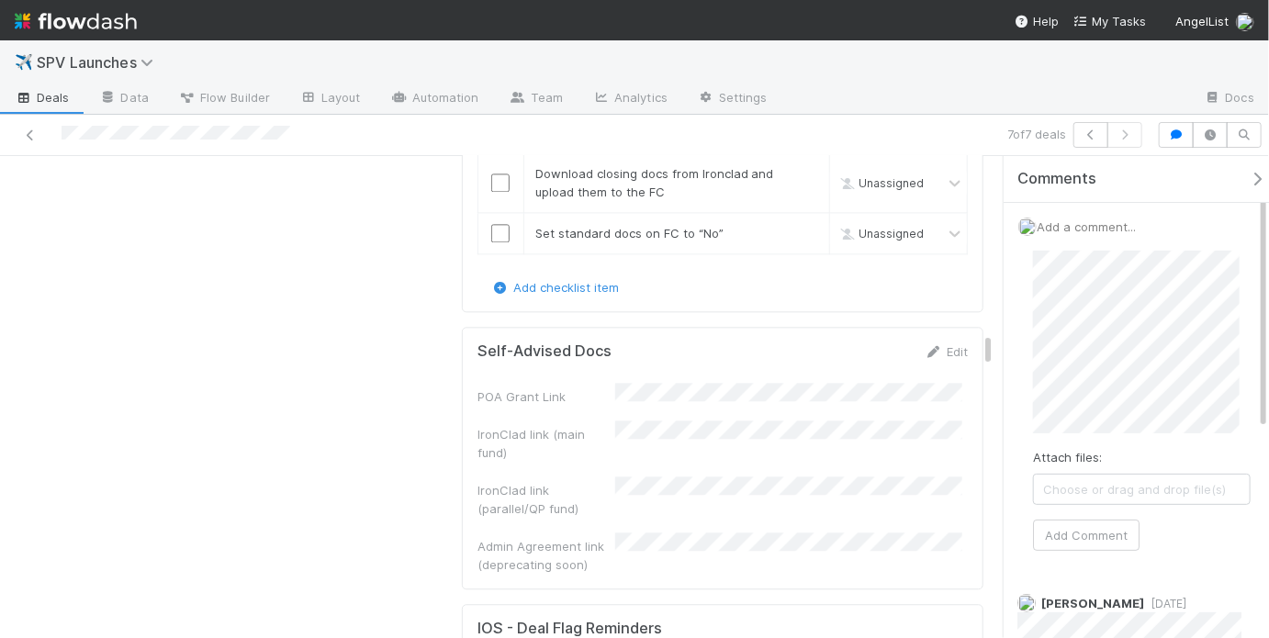
click at [682, 383] on div "POA Grant Link IronClad link (main fund) IronClad link (parallel/QP fund) Admin…" at bounding box center [722, 478] width 490 height 191
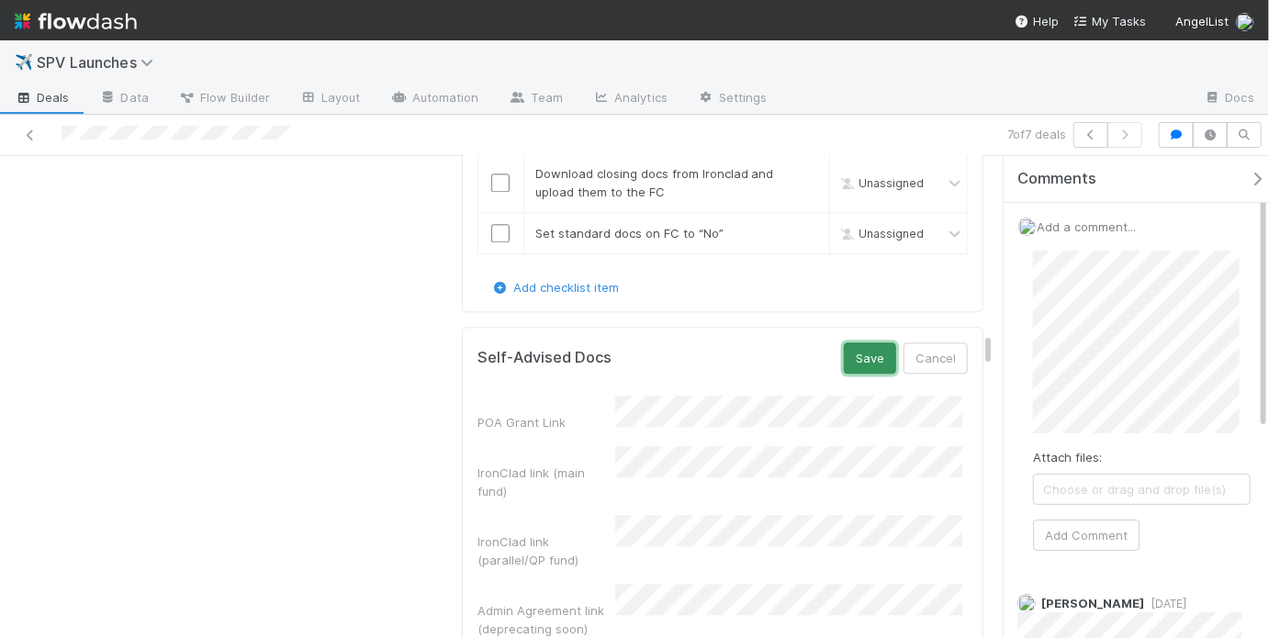
click at [856, 342] on button "Save" at bounding box center [870, 357] width 52 height 31
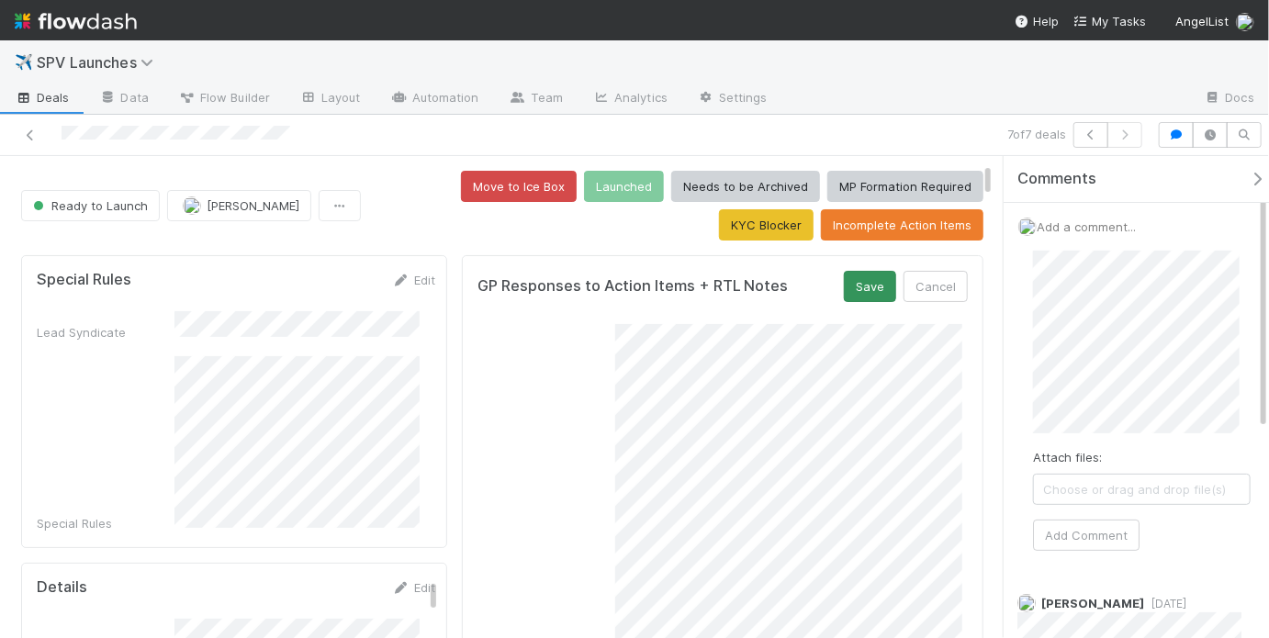
scroll to position [0, 0]
click at [860, 286] on button "Save" at bounding box center [870, 286] width 52 height 31
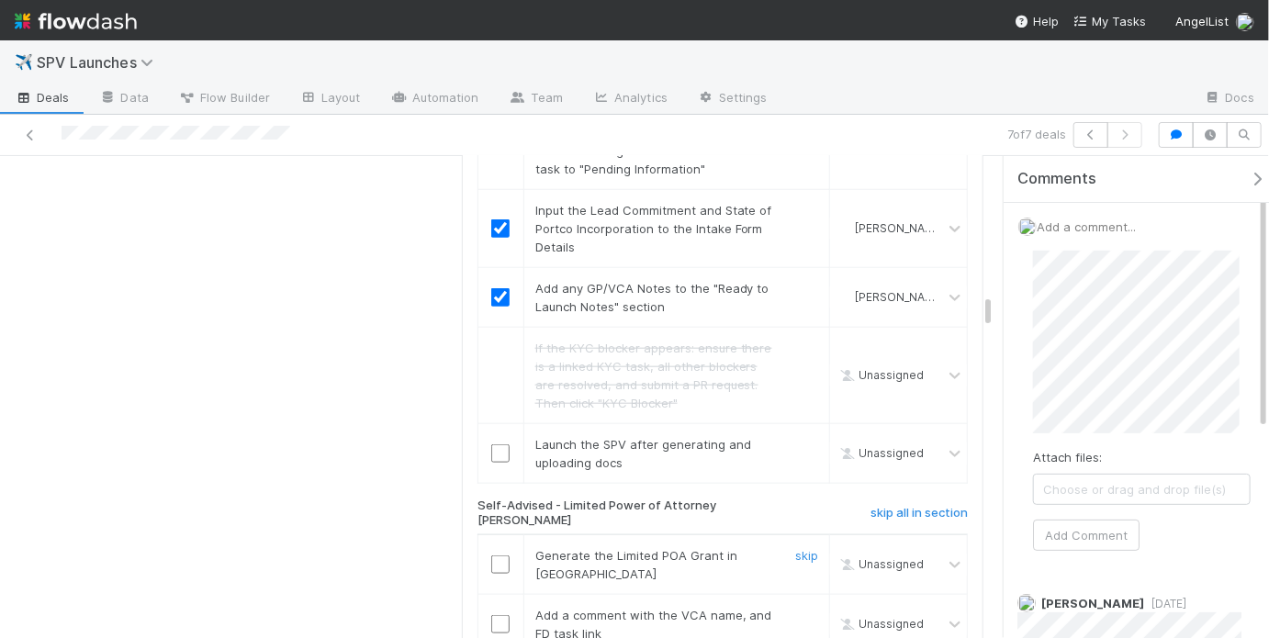
scroll to position [4012, 0]
click at [498, 557] on input "checkbox" at bounding box center [500, 566] width 18 height 18
click at [495, 617] on input "checkbox" at bounding box center [500, 626] width 18 height 18
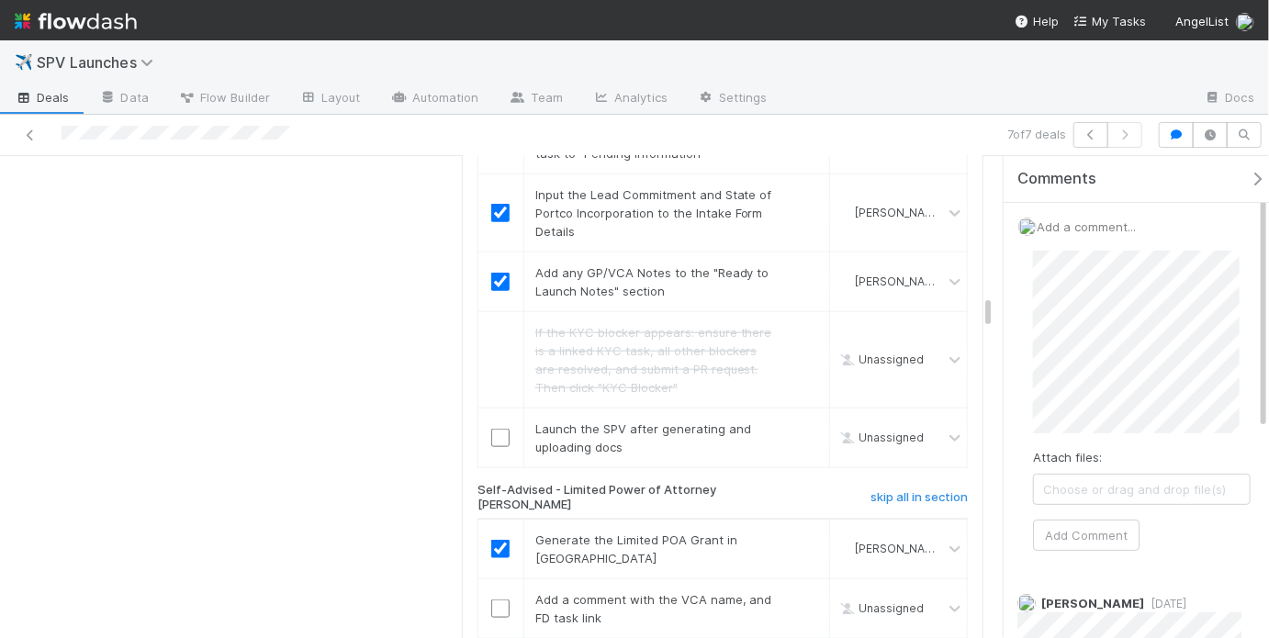
scroll to position [4036, 0]
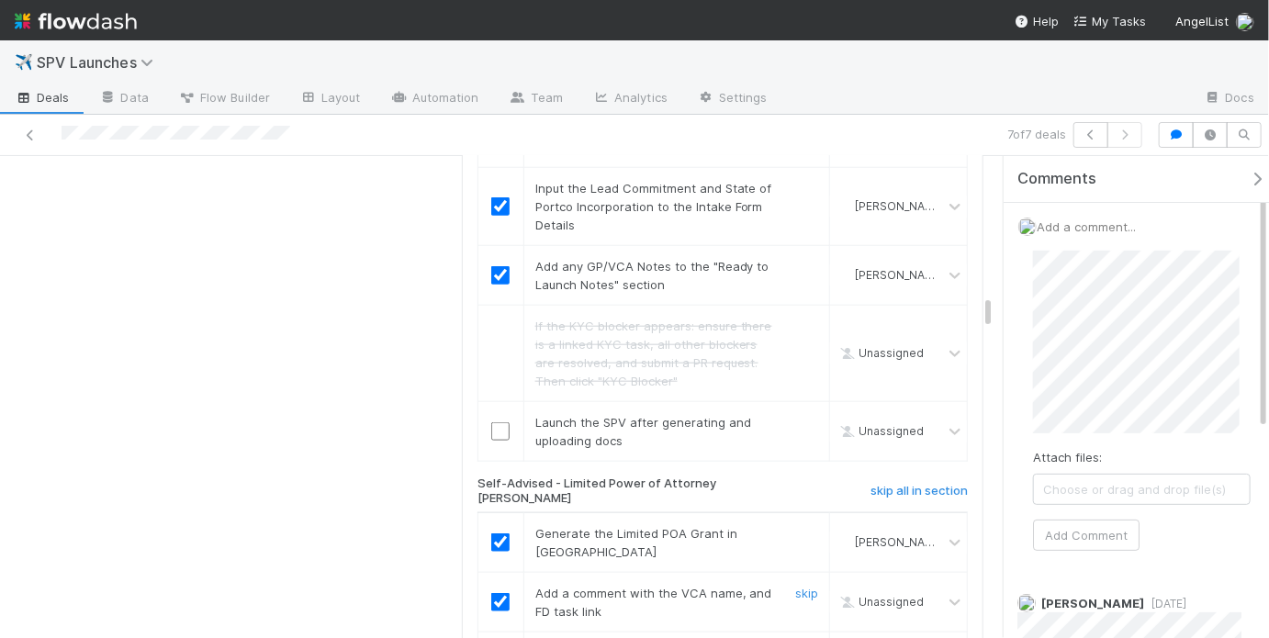
checkbox input "true"
click at [497, 593] on input "checkbox" at bounding box center [500, 602] width 18 height 18
click at [500, 593] on input "checkbox" at bounding box center [500, 602] width 18 height 18
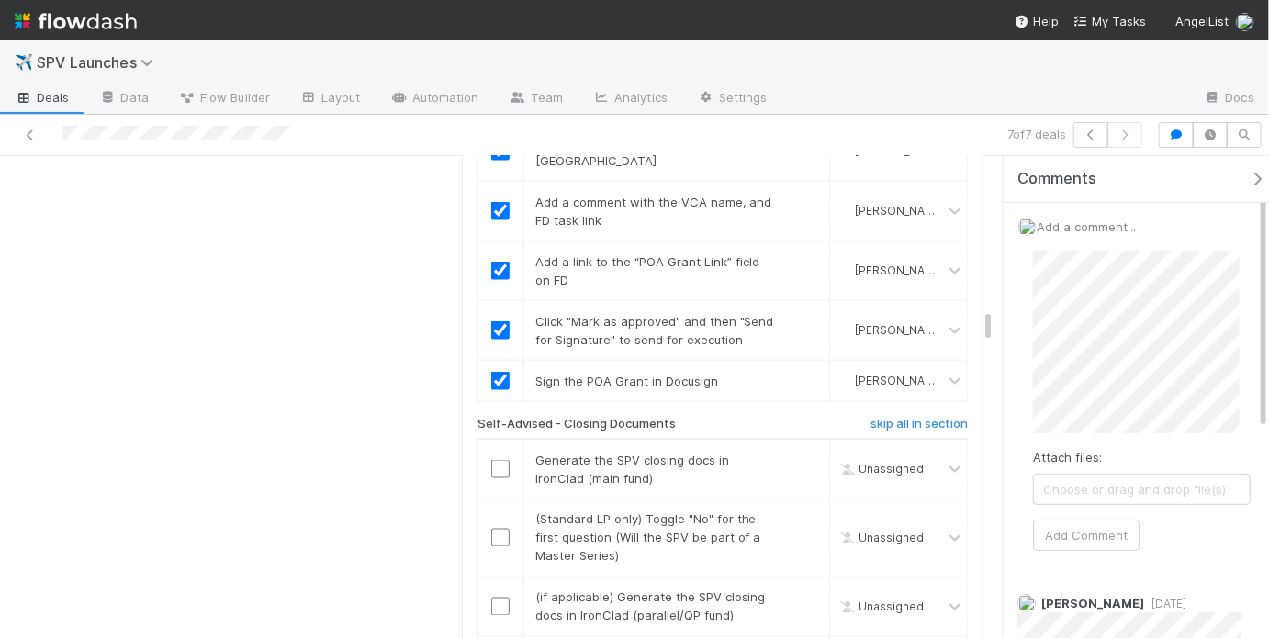
scroll to position [4438, 0]
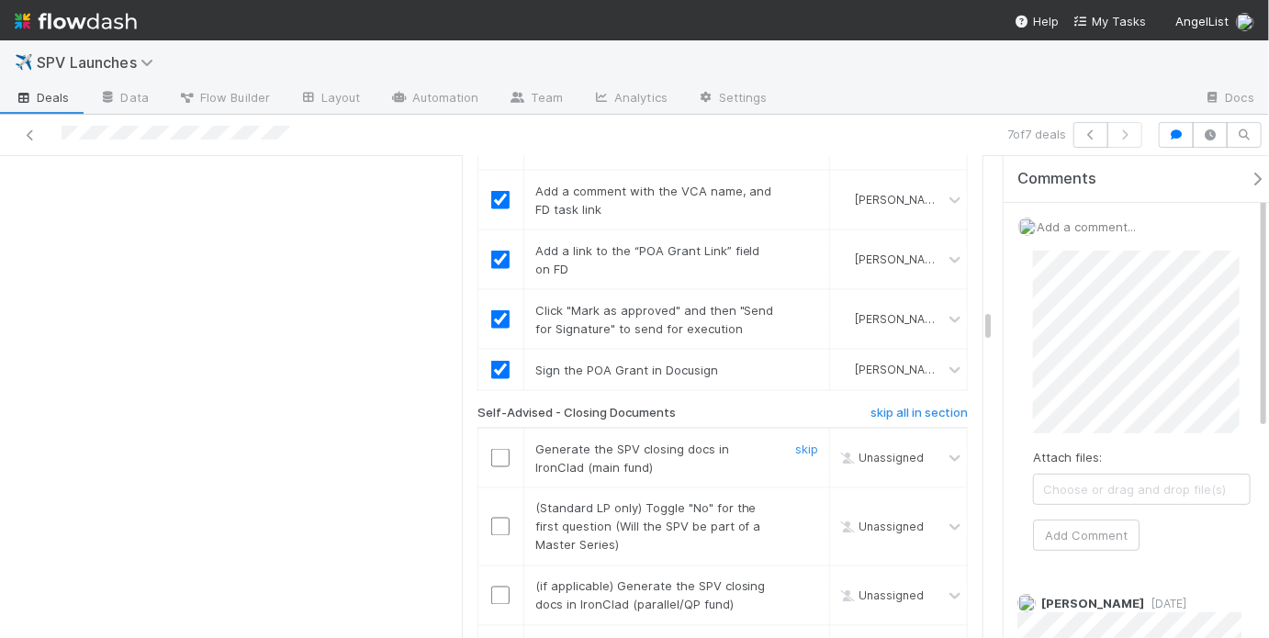
click at [498, 449] on input "checkbox" at bounding box center [500, 458] width 18 height 18
click at [795, 501] on link "skip" at bounding box center [806, 508] width 23 height 15
click at [501, 587] on input "checkbox" at bounding box center [500, 596] width 18 height 18
click at [795, 501] on link "skip" at bounding box center [806, 508] width 23 height 15
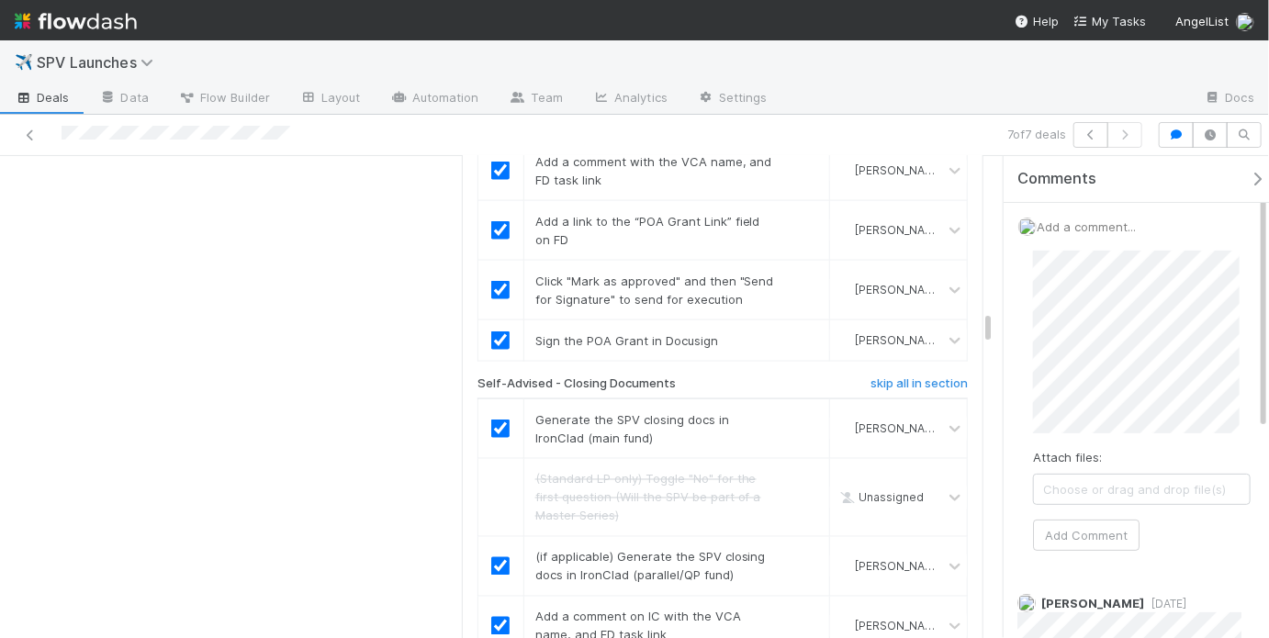
scroll to position [4527, 0]
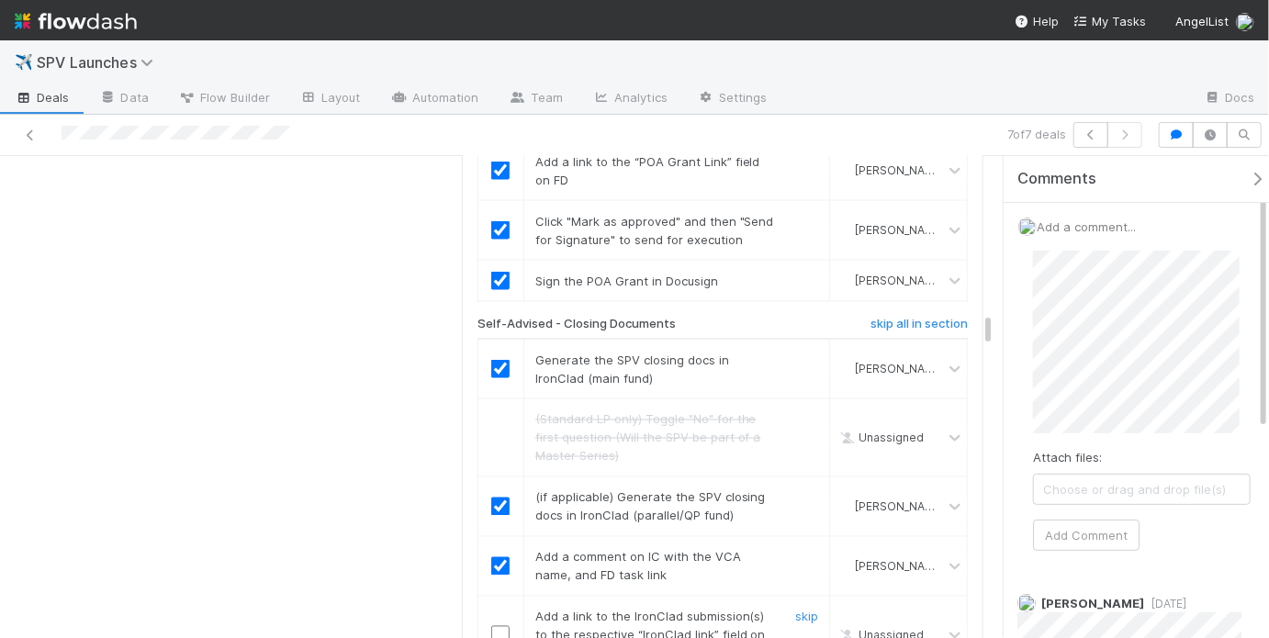
click at [499, 626] on input "checkbox" at bounding box center [500, 635] width 18 height 18
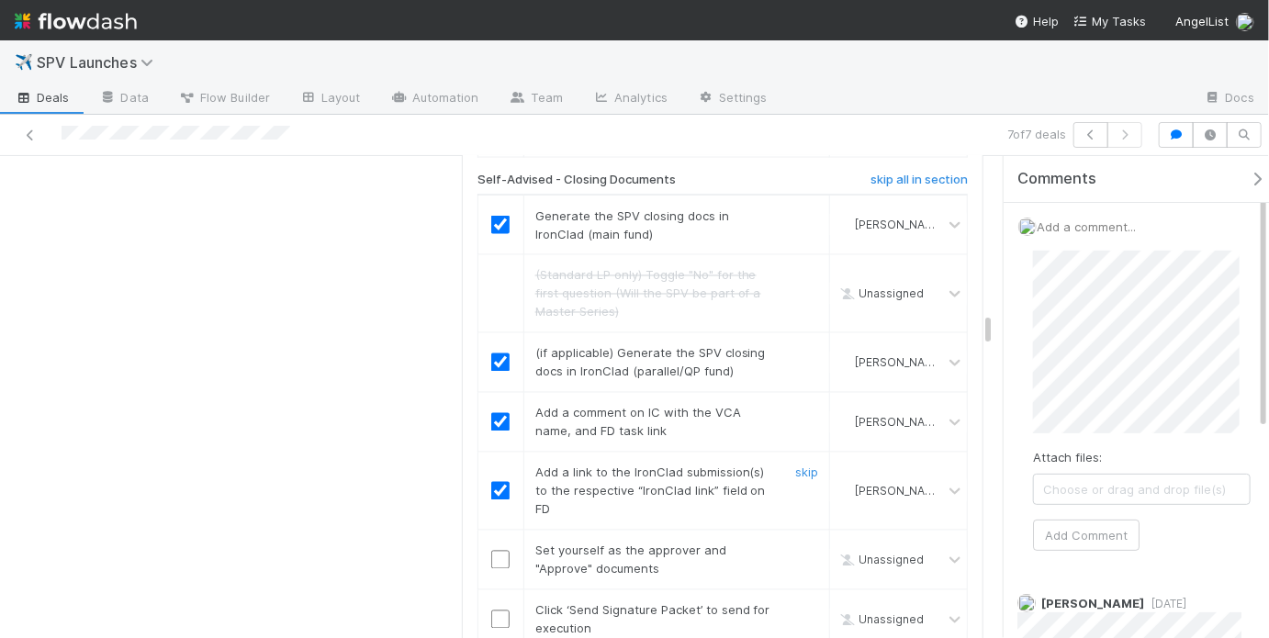
scroll to position [4756, 0]
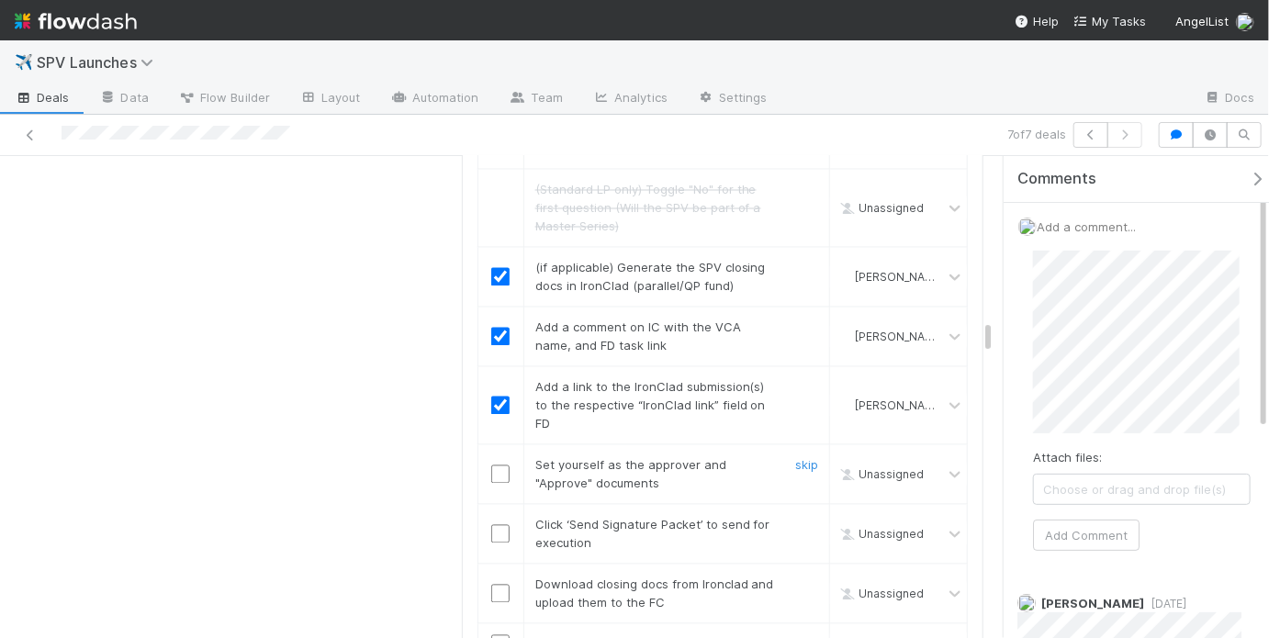
click at [494, 465] on input "checkbox" at bounding box center [500, 474] width 18 height 18
click at [496, 525] on input "checkbox" at bounding box center [500, 534] width 18 height 18
click at [491, 585] on input "checkbox" at bounding box center [500, 594] width 18 height 18
click at [497, 635] on input "checkbox" at bounding box center [500, 644] width 18 height 18
click at [498, 465] on input "checkbox" at bounding box center [500, 474] width 18 height 18
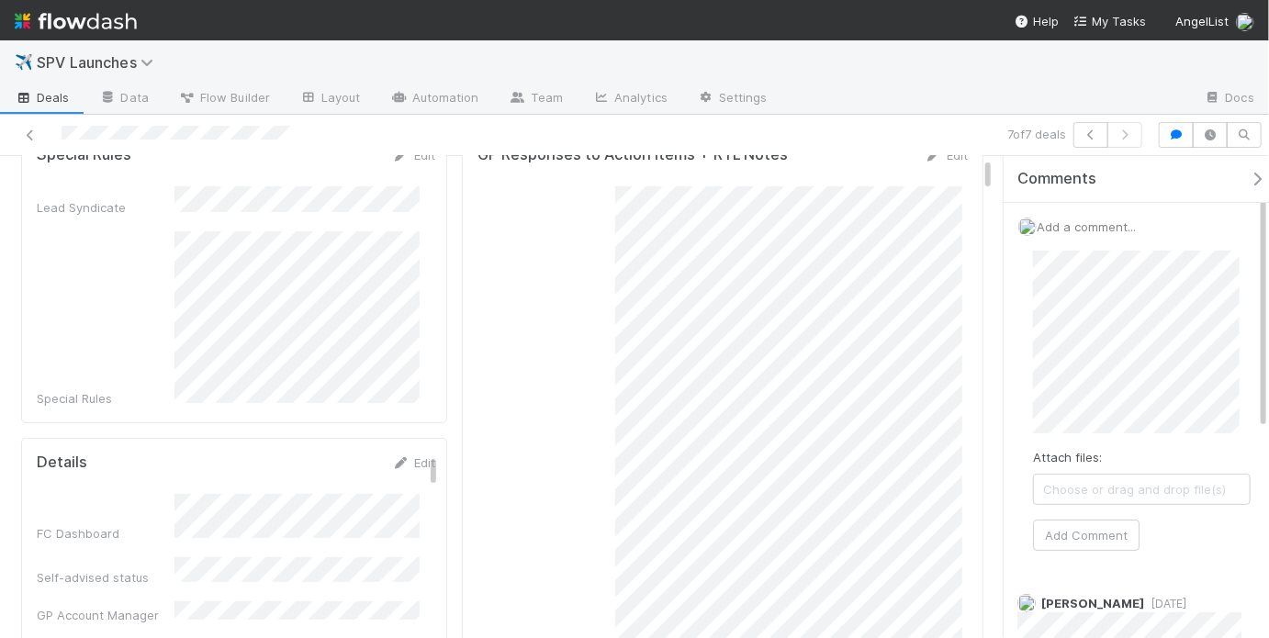
scroll to position [0, 0]
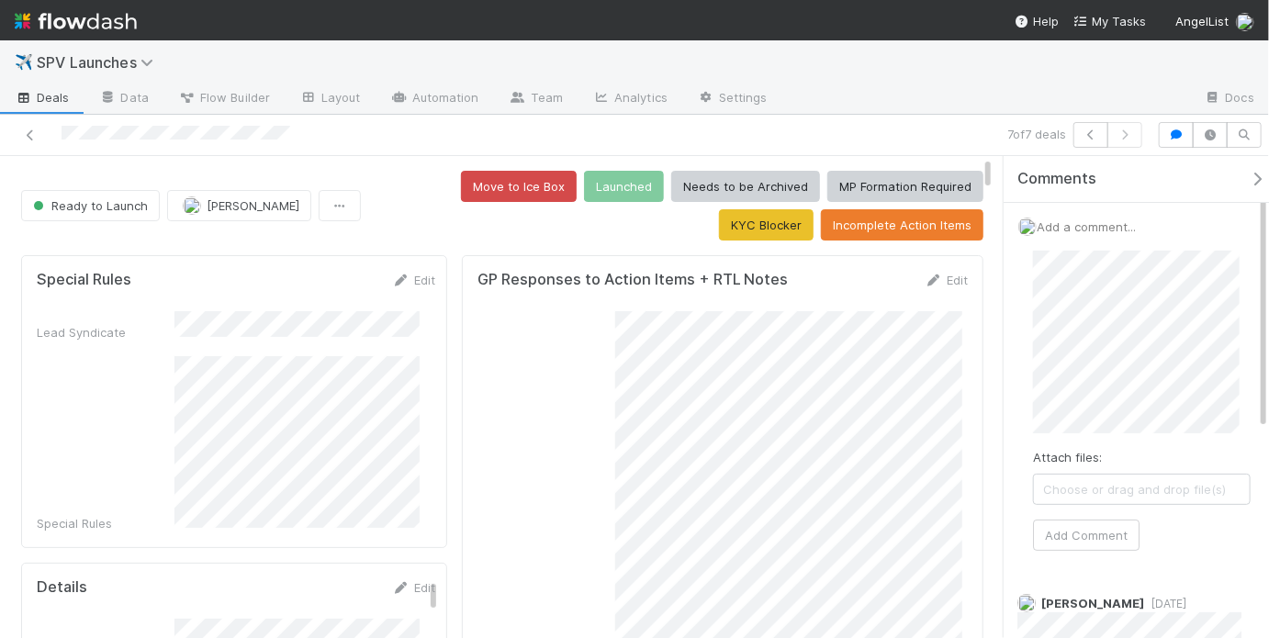
click at [547, 237] on div "Move to Ice Box Launched Needs to be Archived MP Formation Required KYC Blocker…" at bounding box center [675, 206] width 615 height 70
click at [902, 235] on button "Incomplete Action Items" at bounding box center [902, 224] width 162 height 31
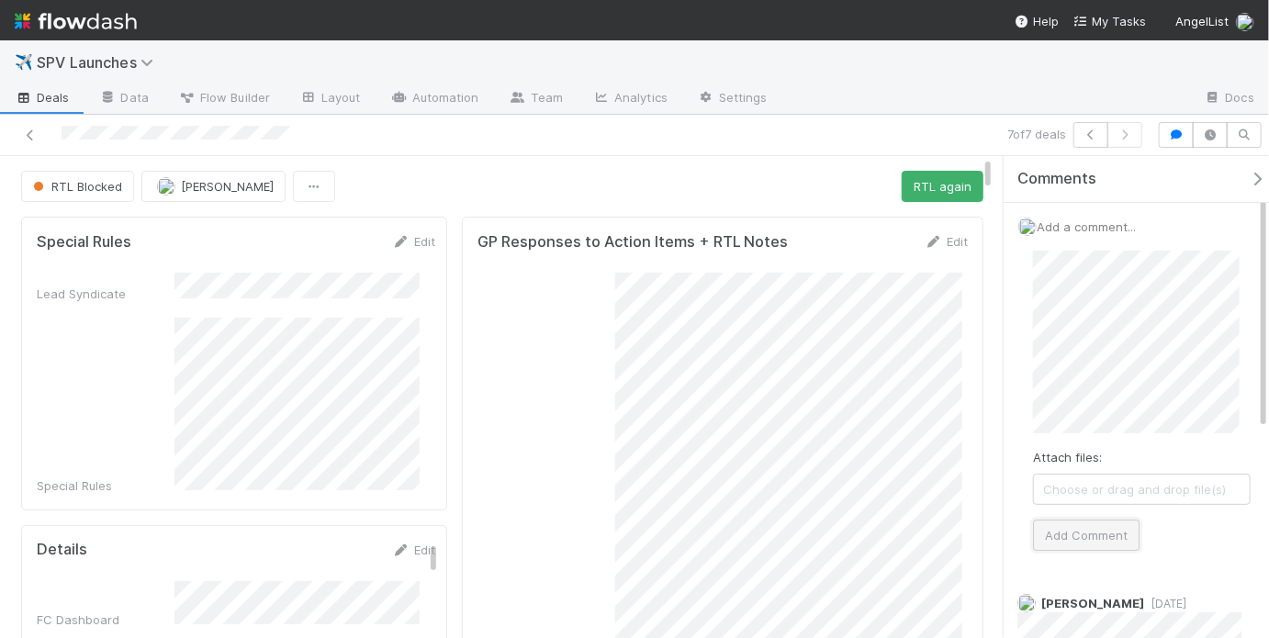
click at [1100, 540] on button "Add Comment" at bounding box center [1086, 535] width 106 height 31
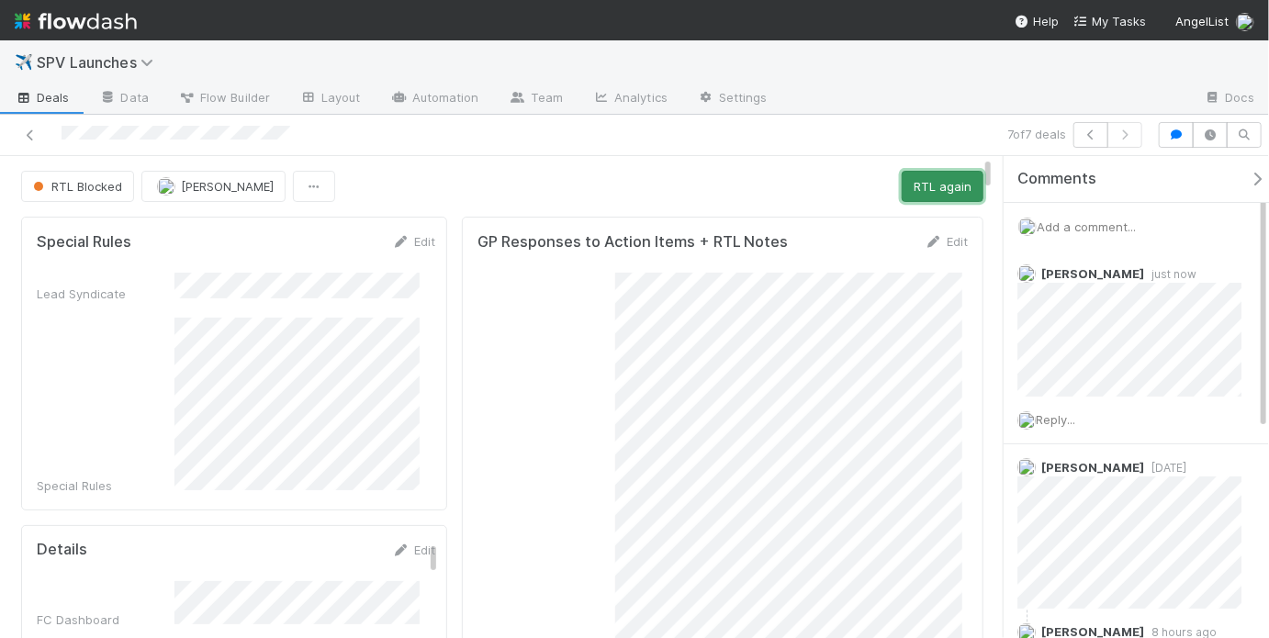
click at [935, 179] on button "RTL again" at bounding box center [943, 186] width 82 height 31
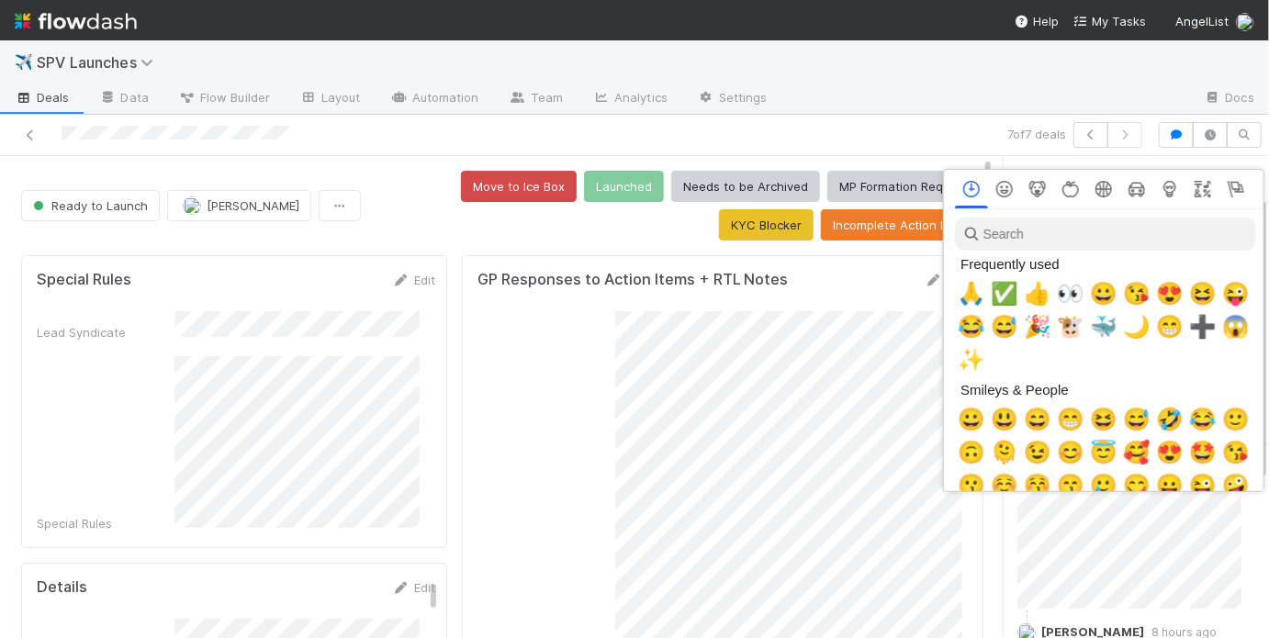
scroll to position [0, 3]
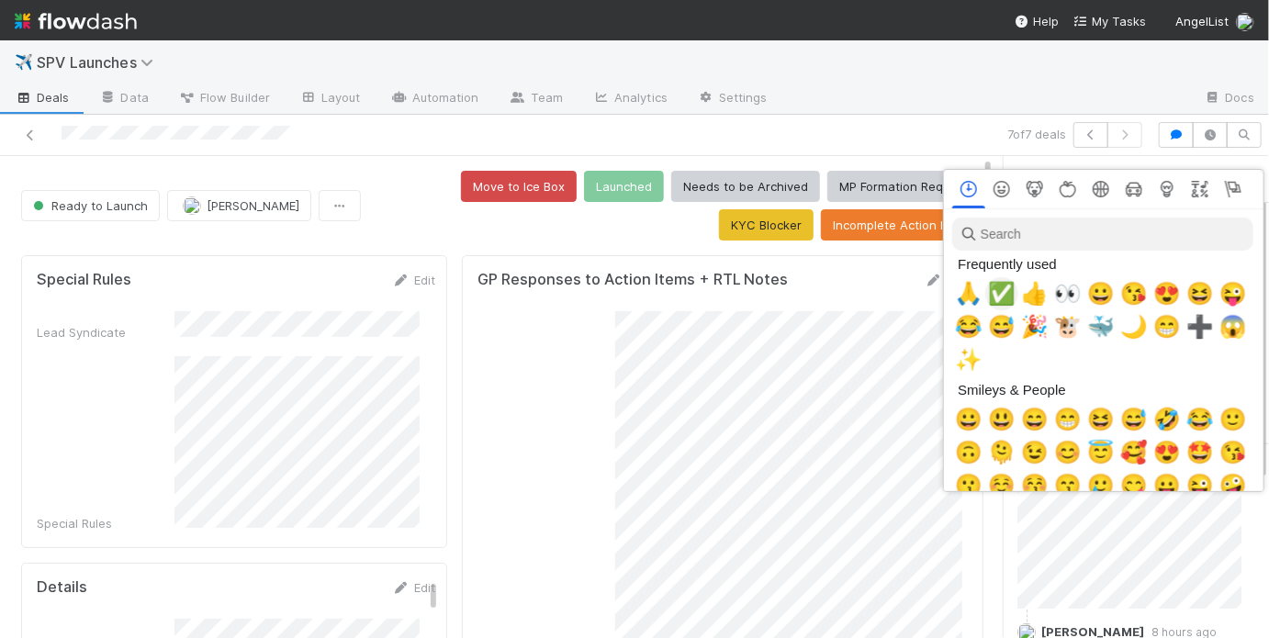
click at [1001, 297] on span "✅" at bounding box center [1002, 294] width 28 height 26
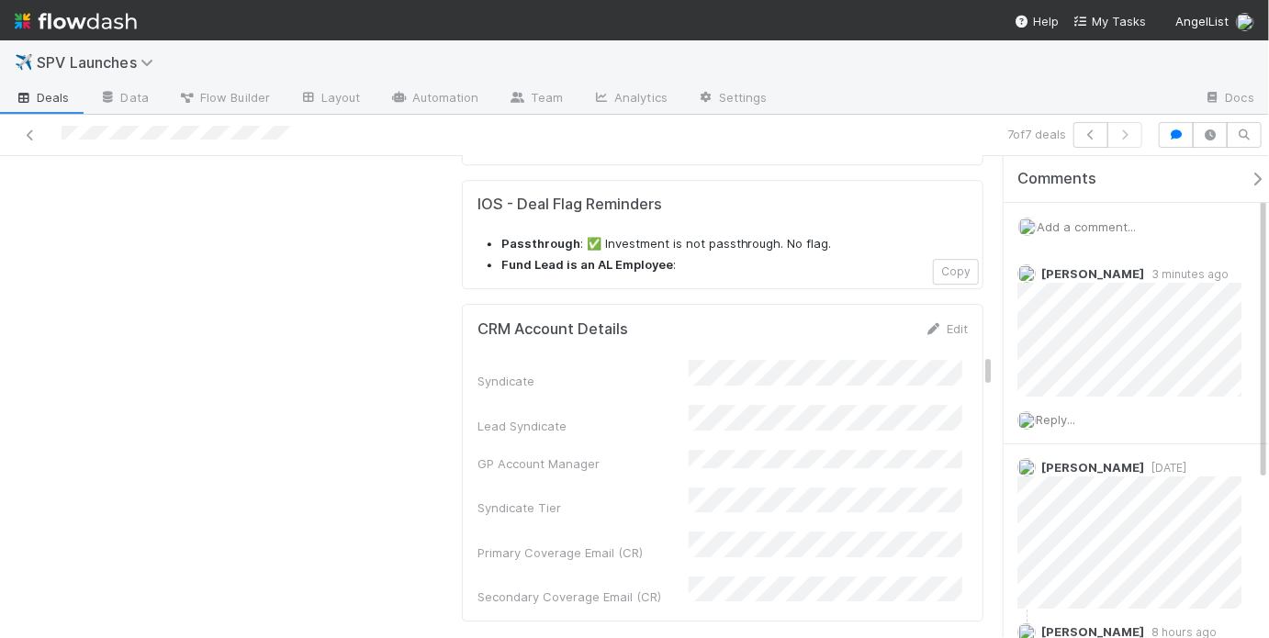
scroll to position [5016, 0]
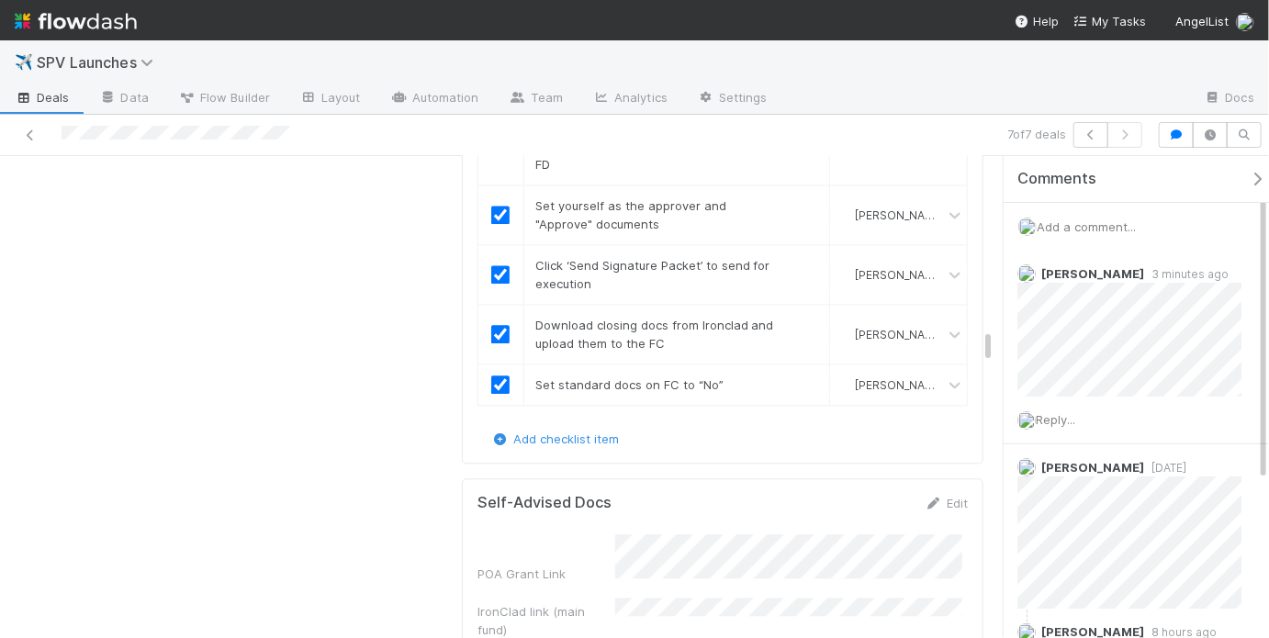
click at [684, 534] on div "POA Grant Link IronClad link (main fund) IronClad link (parallel/QP fund) Admin…" at bounding box center [722, 642] width 490 height 217
click at [875, 494] on button "Save" at bounding box center [870, 509] width 52 height 31
click at [853, 494] on button "Save" at bounding box center [870, 509] width 52 height 31
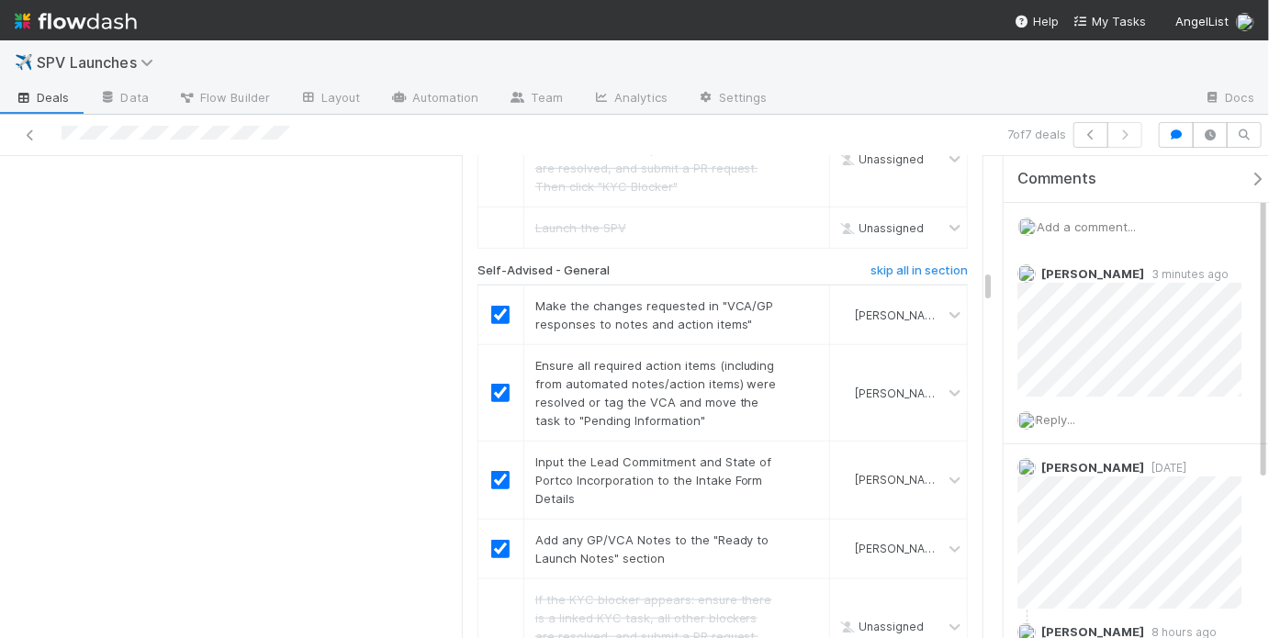
scroll to position [3777, 0]
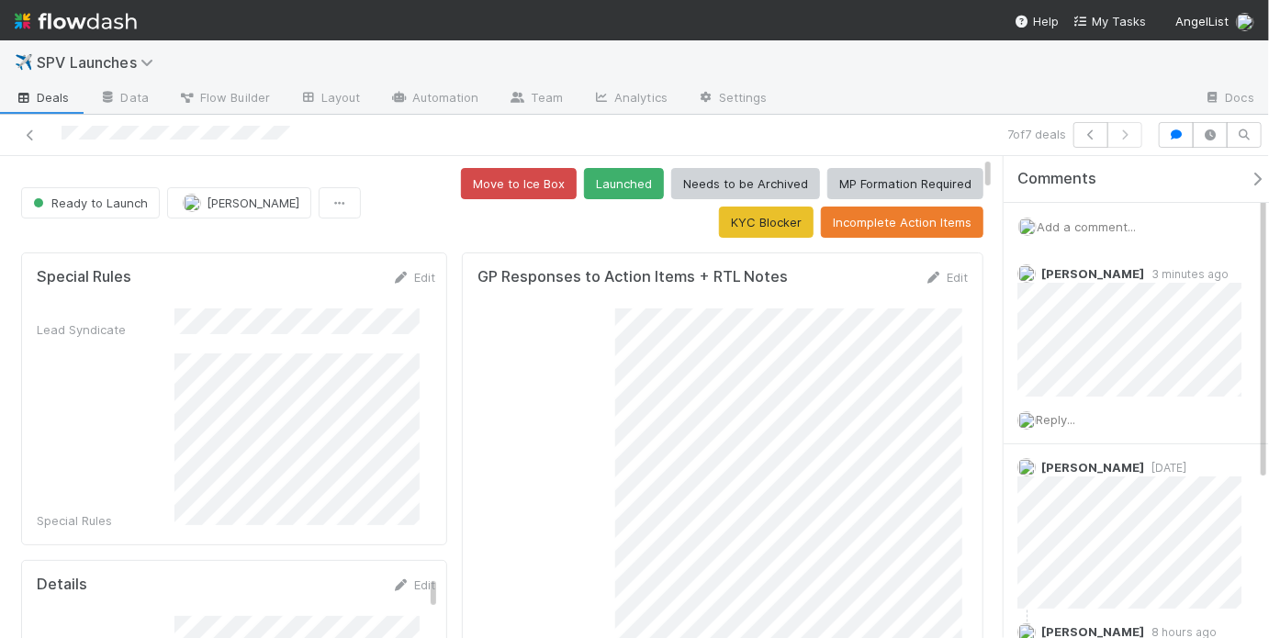
scroll to position [0, 0]
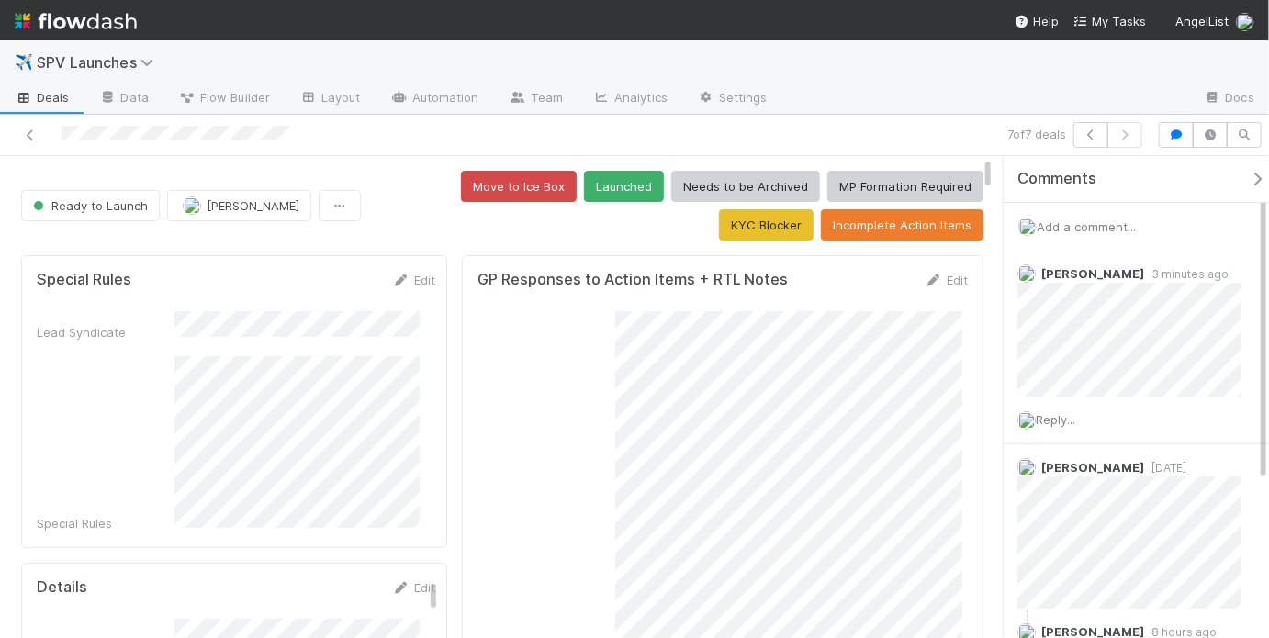
click at [559, 147] on div "7 of 7 deals" at bounding box center [634, 135] width 1269 height 41
click at [584, 182] on button "Launched" at bounding box center [624, 186] width 80 height 31
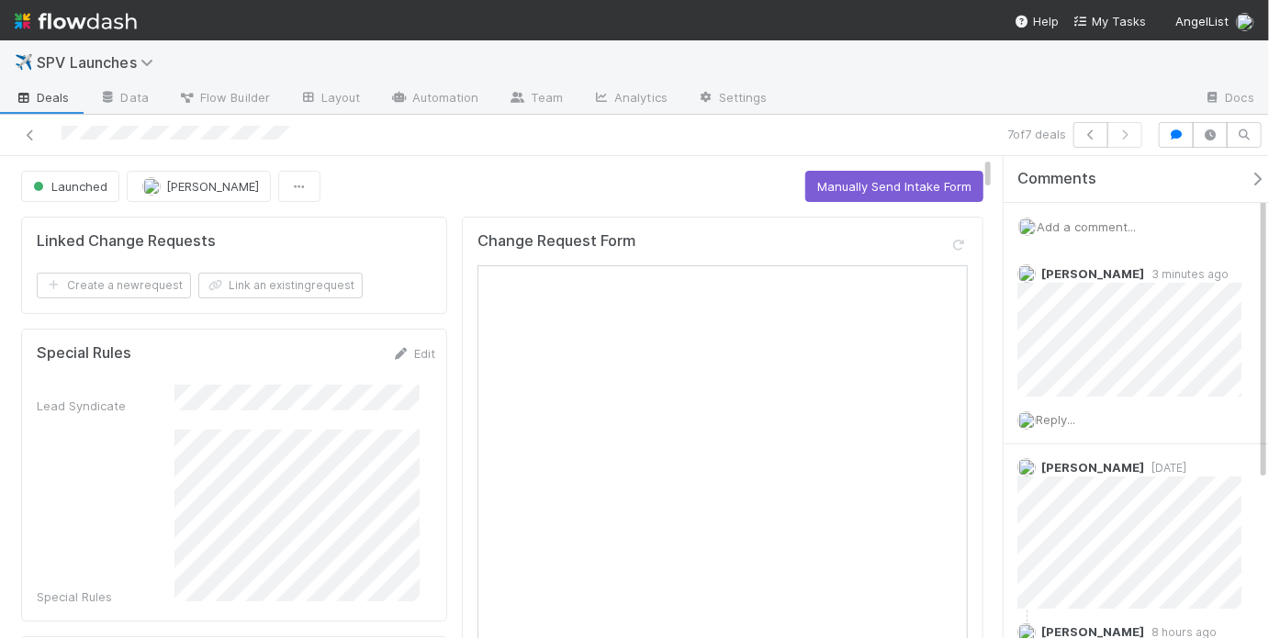
click at [16, 132] on div at bounding box center [294, 135] width 575 height 26
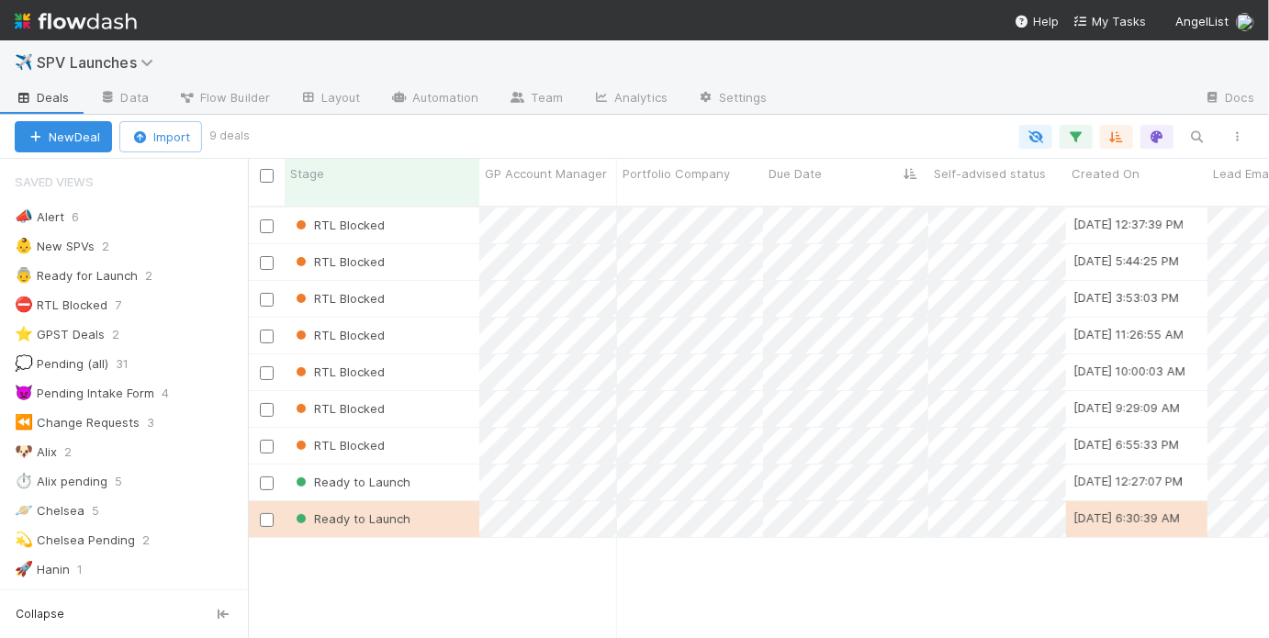
scroll to position [12, 11]
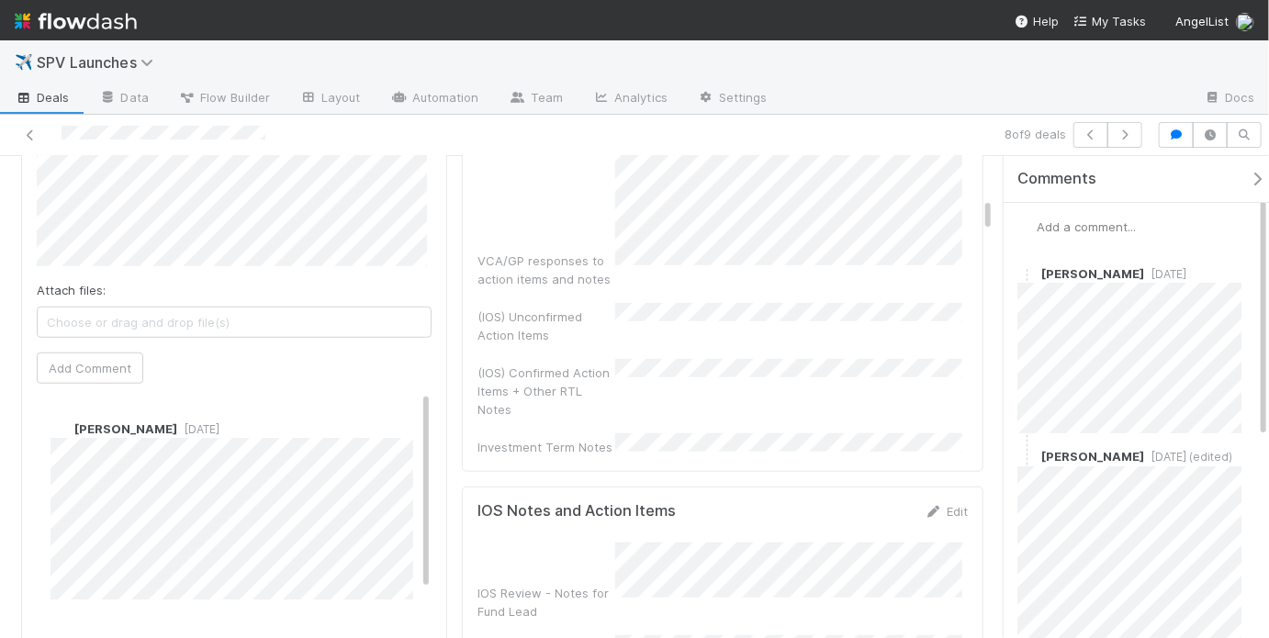
scroll to position [637, 0]
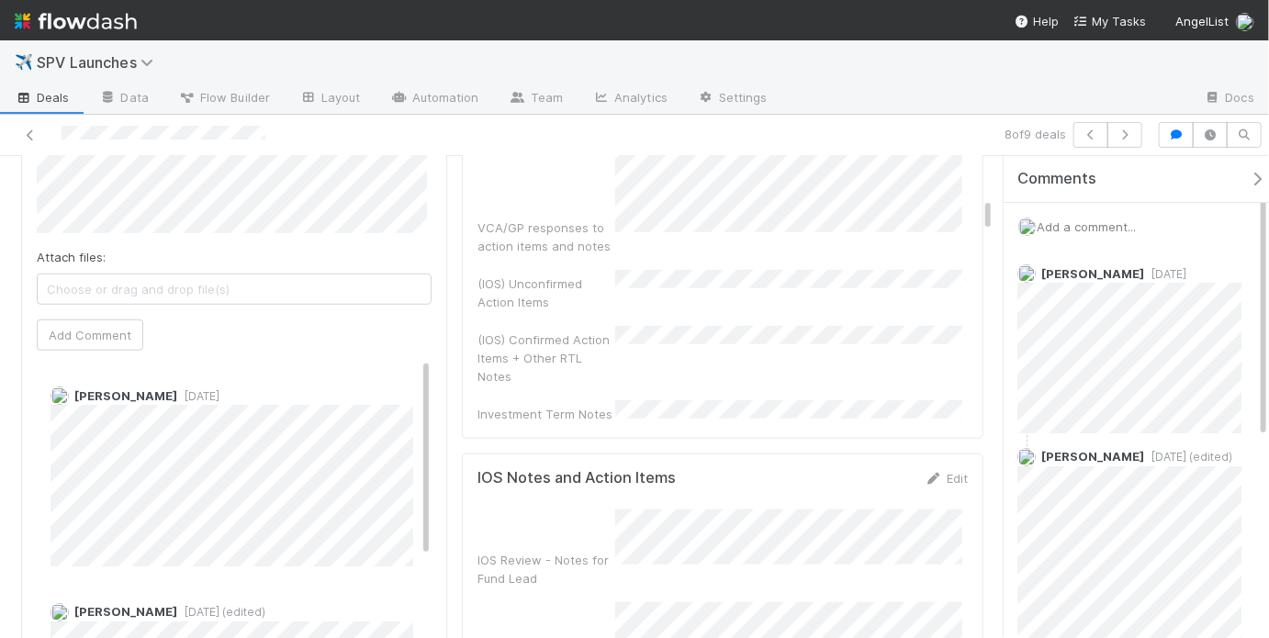
click at [708, 326] on div "(IOS) Confirmed Action Items + Other RTL Notes" at bounding box center [722, 356] width 490 height 60
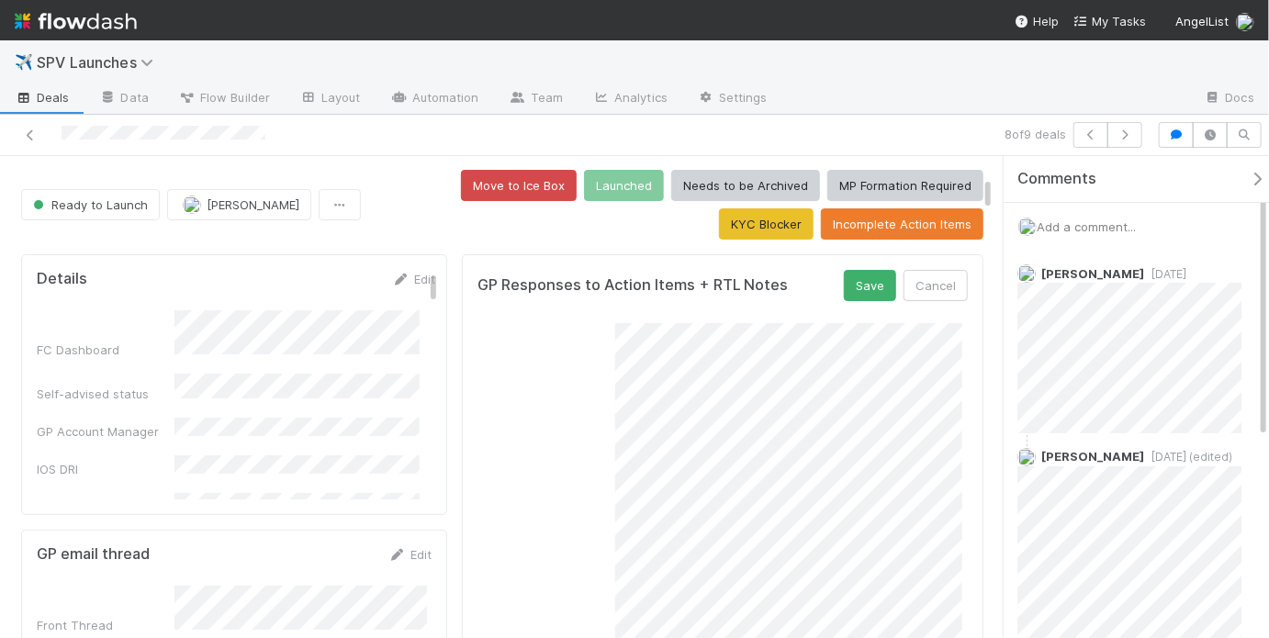
scroll to position [0, 0]
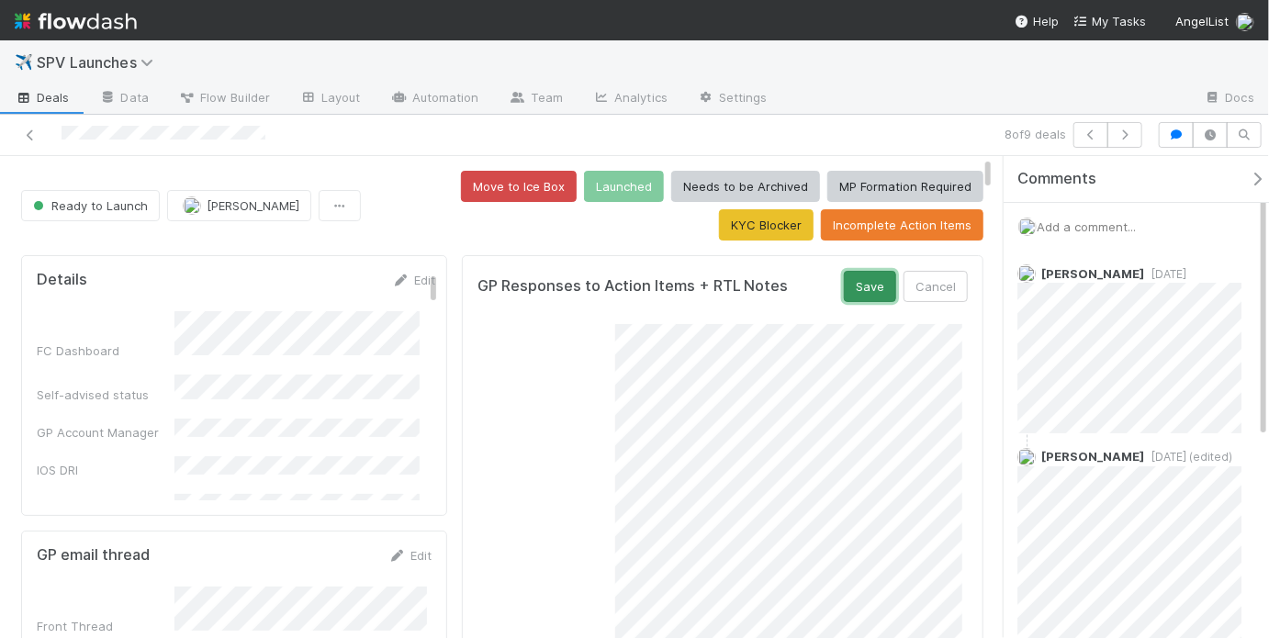
click at [857, 286] on button "Save" at bounding box center [870, 286] width 52 height 31
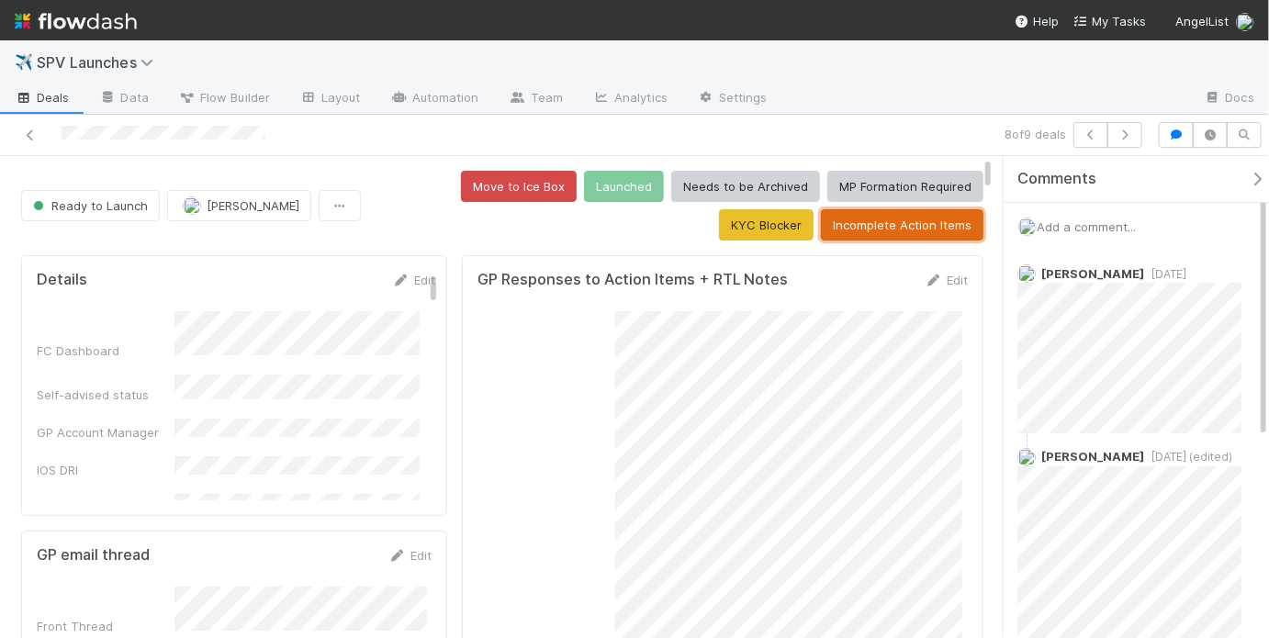
click at [918, 230] on button "Incomplete Action Items" at bounding box center [902, 224] width 162 height 31
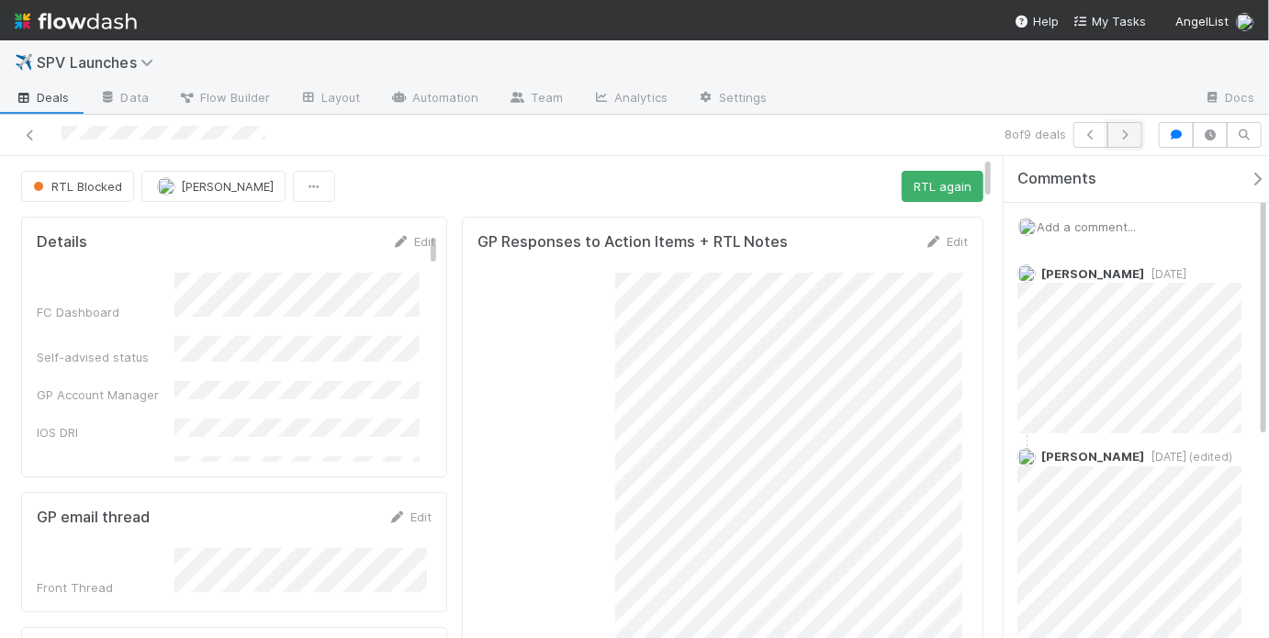
click at [1123, 133] on icon "button" at bounding box center [1124, 134] width 18 height 11
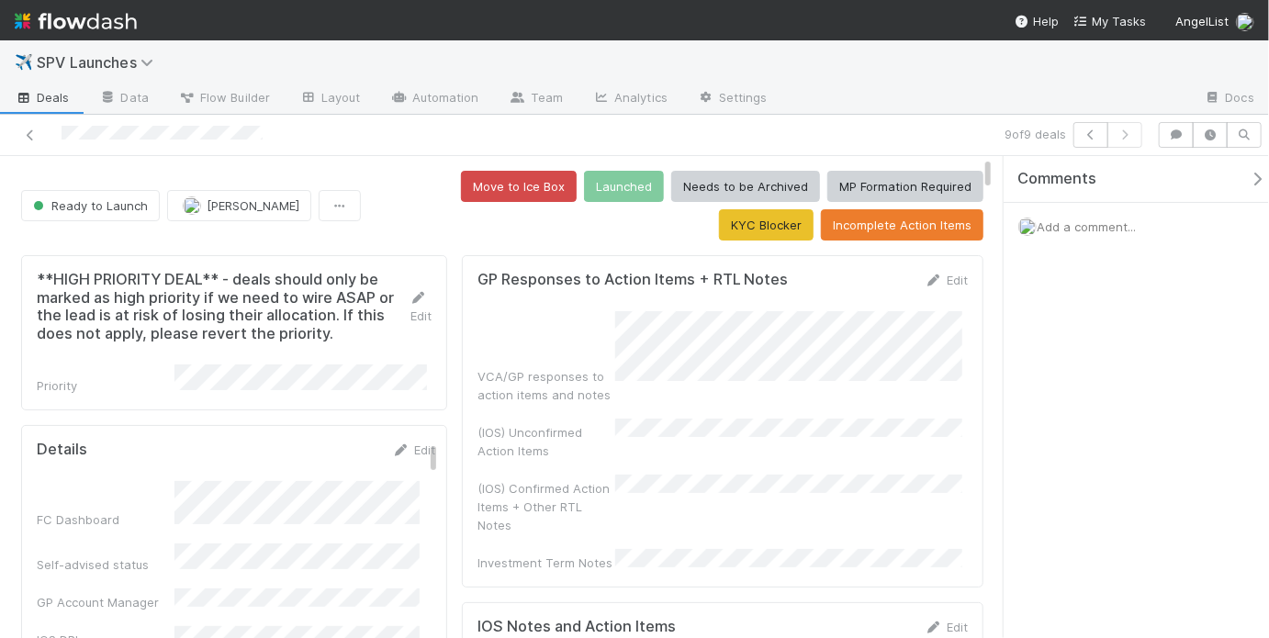
click at [709, 441] on div "VCA/GP responses to action items and notes (IOS) Unconfirmed Action Items (IOS)…" at bounding box center [722, 441] width 490 height 261
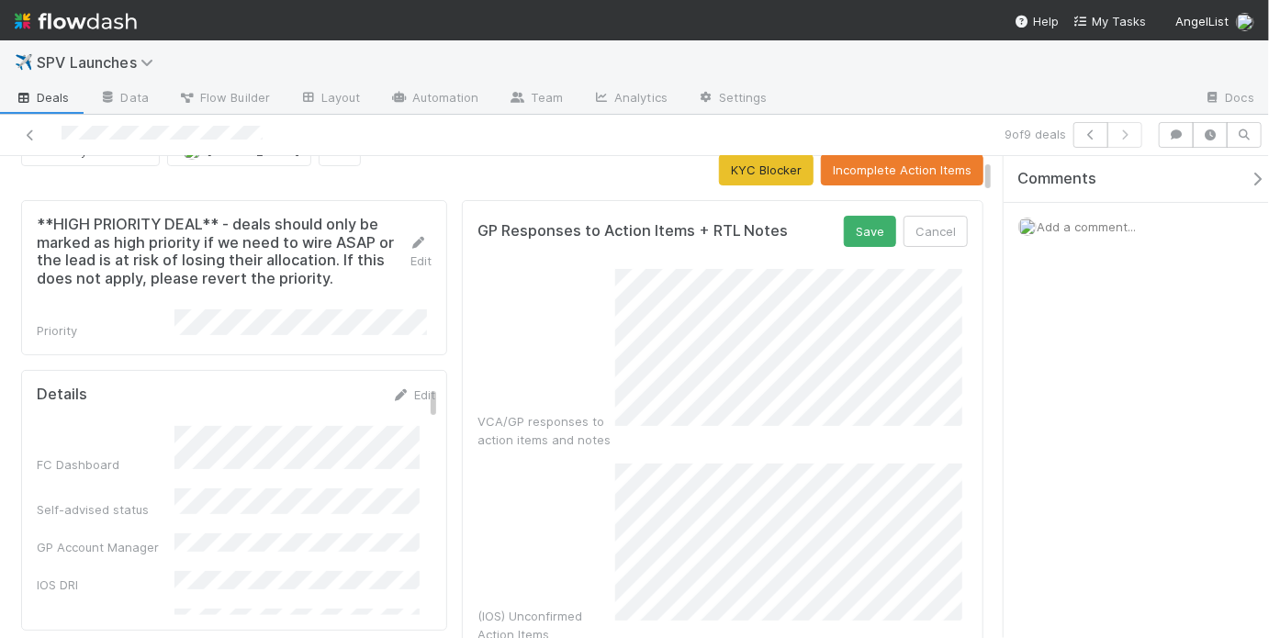
scroll to position [51, 0]
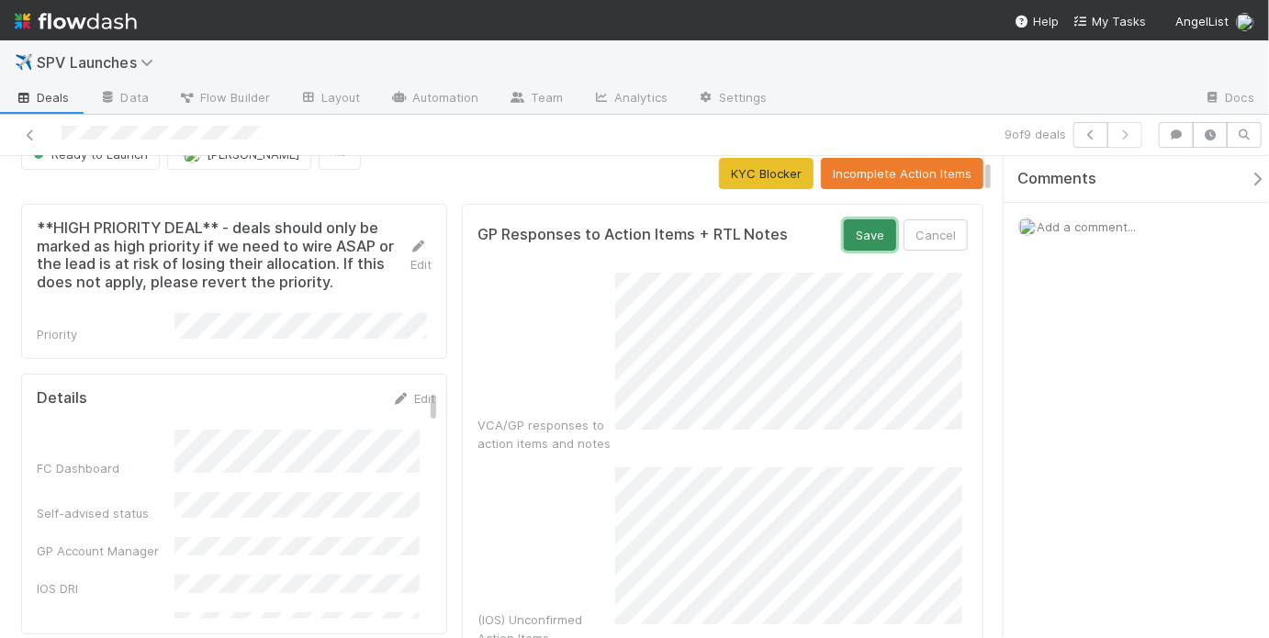
click at [849, 236] on button "Save" at bounding box center [870, 234] width 52 height 31
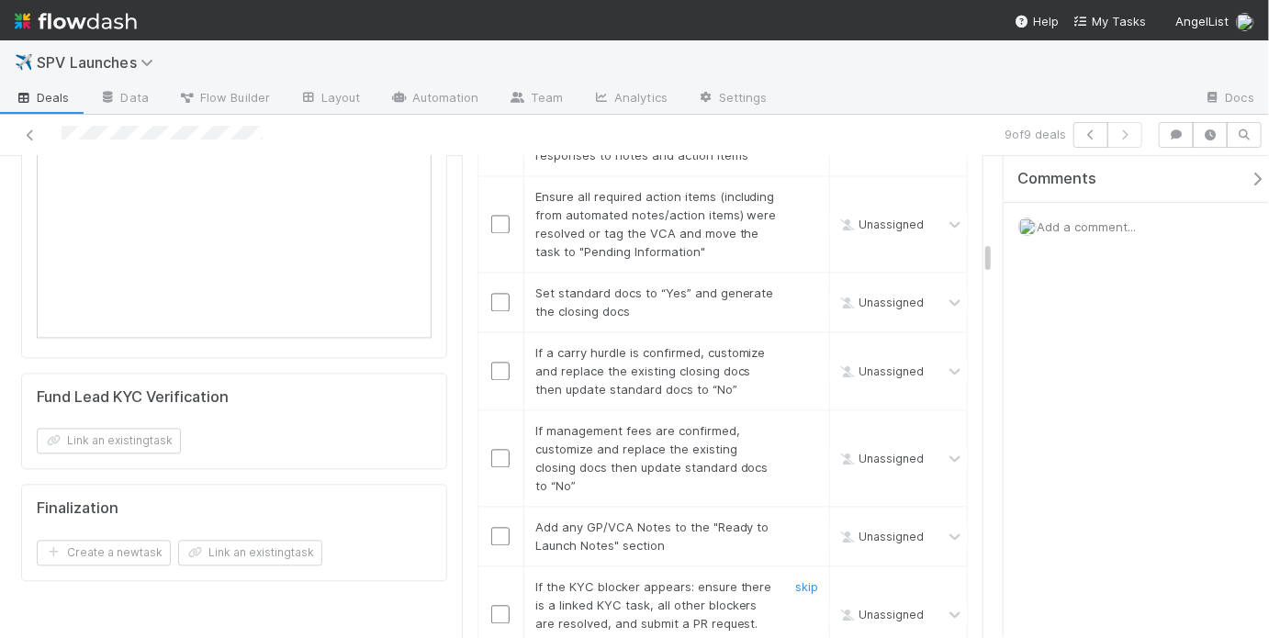
scroll to position [1710, 0]
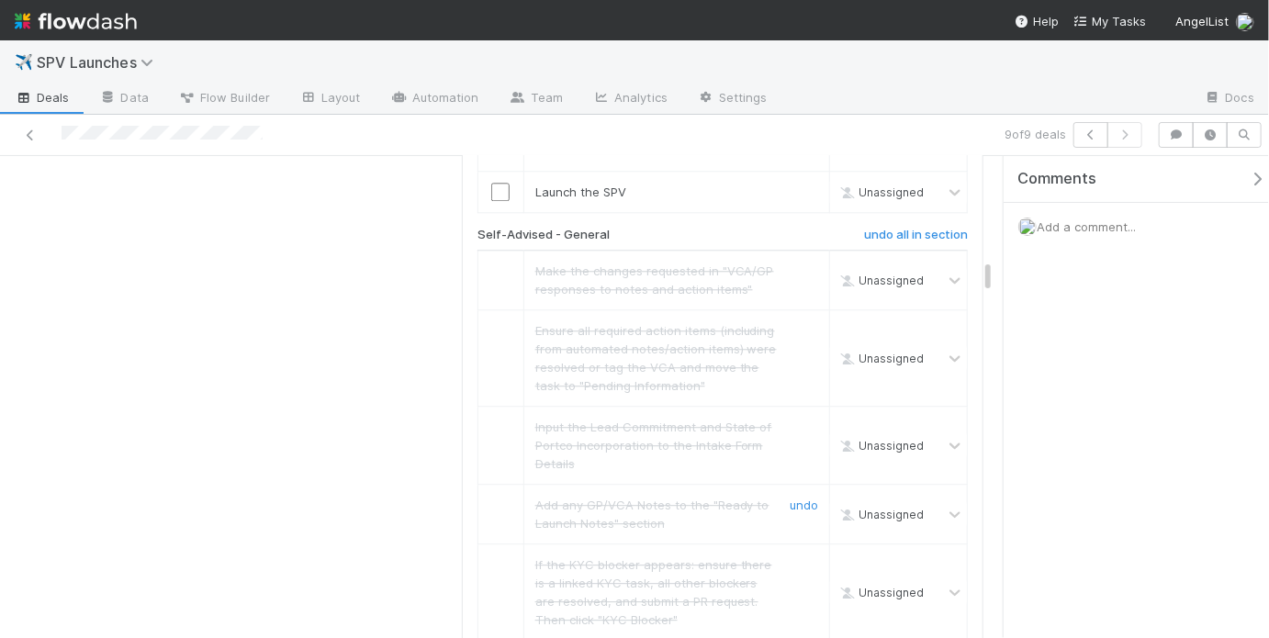
scroll to position [2362, 0]
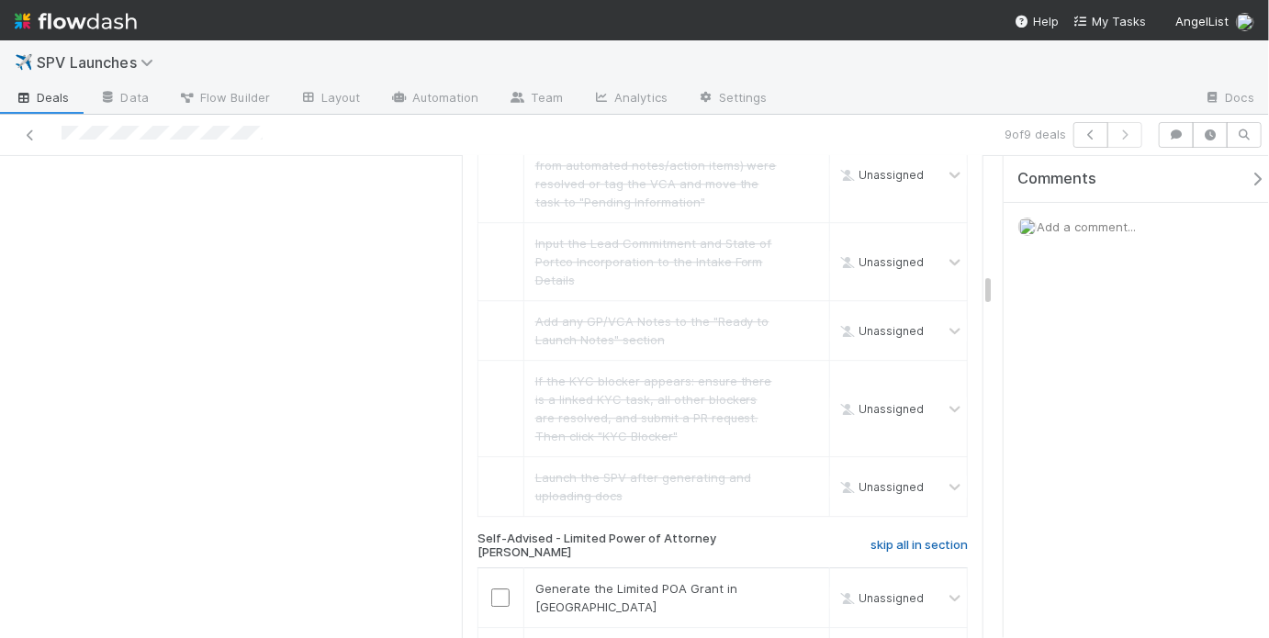
click at [884, 538] on h6 "skip all in section" at bounding box center [918, 545] width 97 height 15
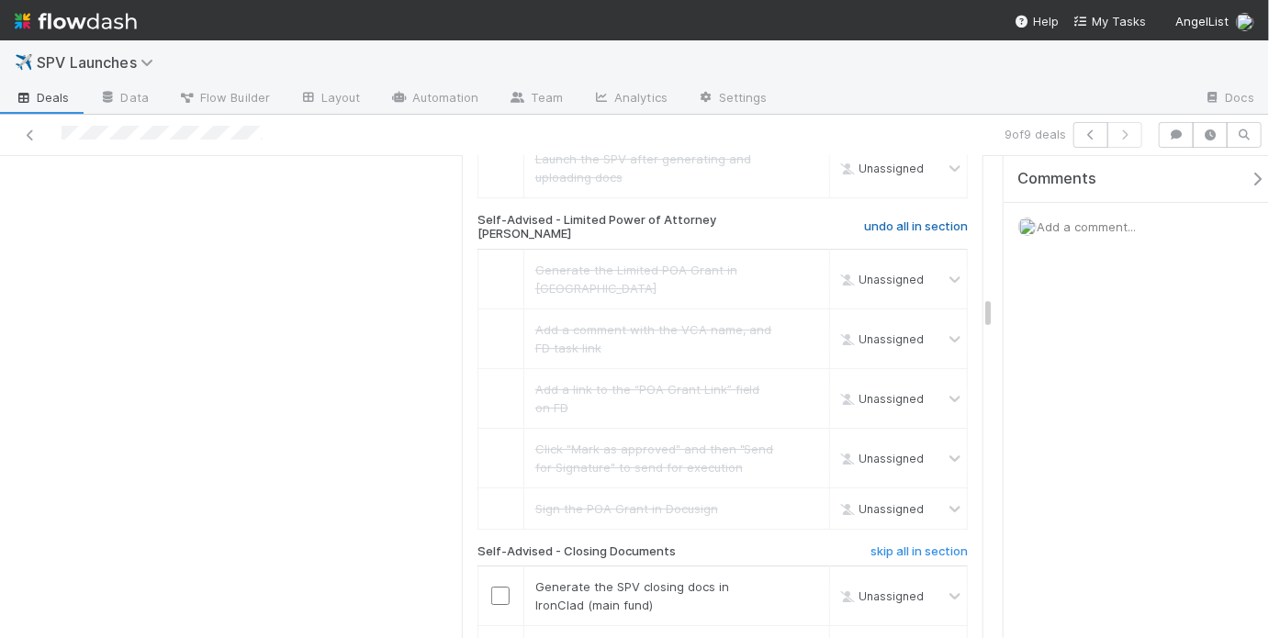
scroll to position [2831, 0]
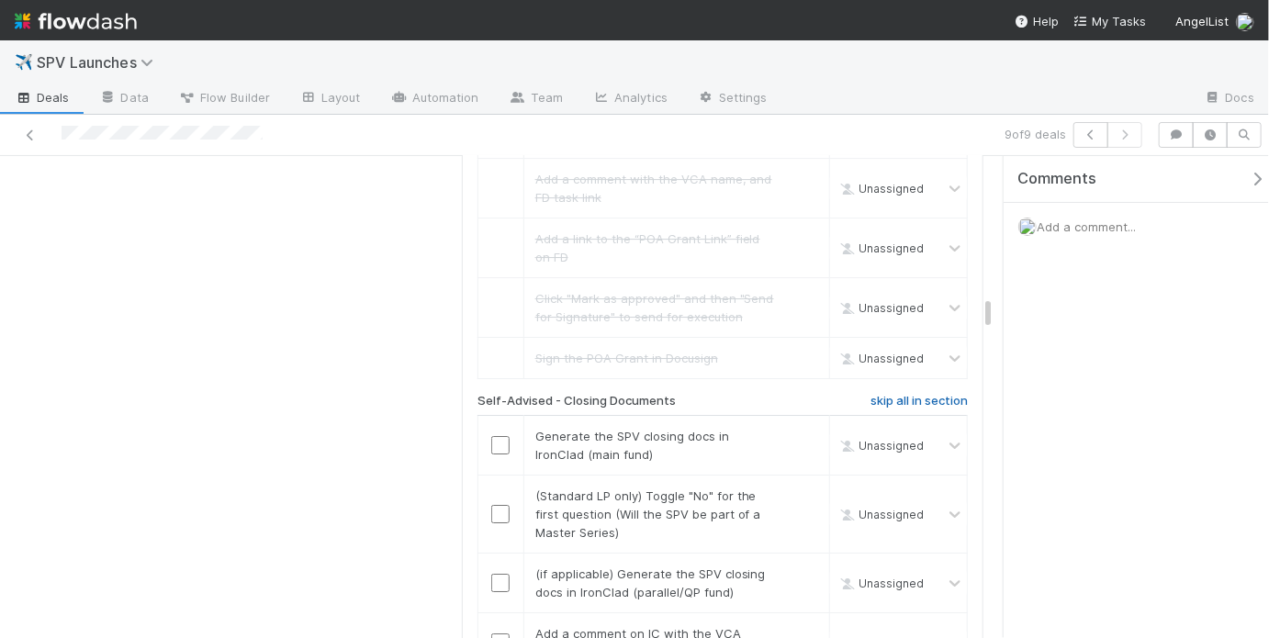
click at [882, 394] on h6 "skip all in section" at bounding box center [918, 401] width 97 height 15
click at [898, 394] on h6 "skip all in section" at bounding box center [918, 401] width 97 height 15
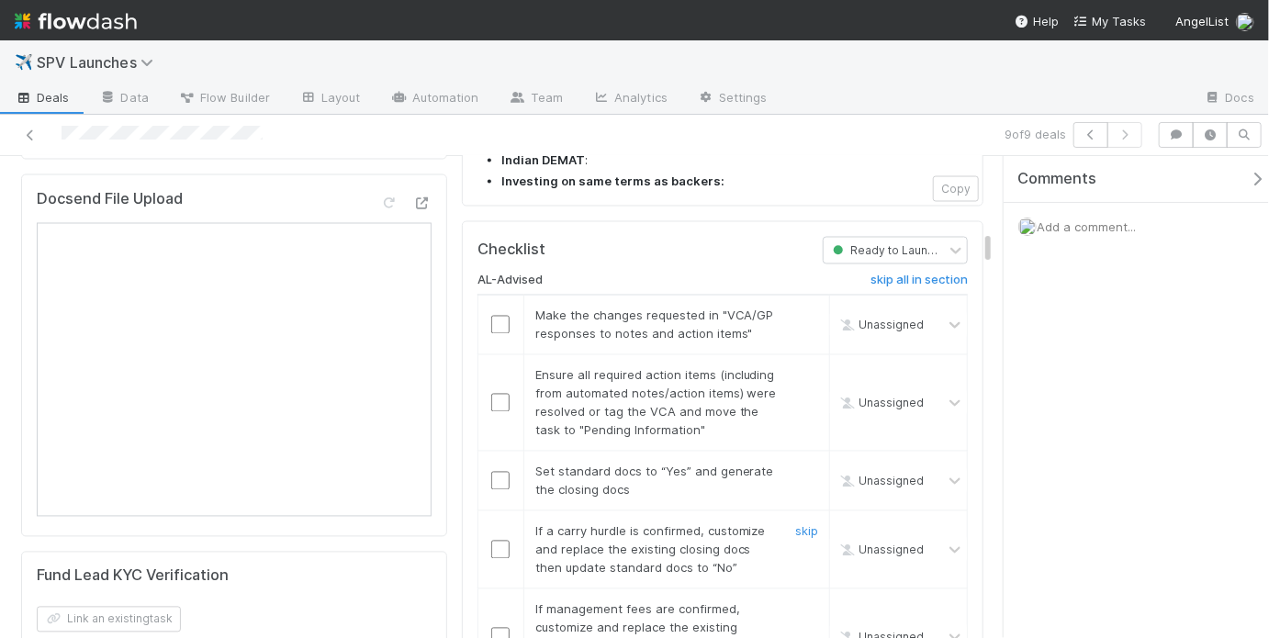
scroll to position [1248, 0]
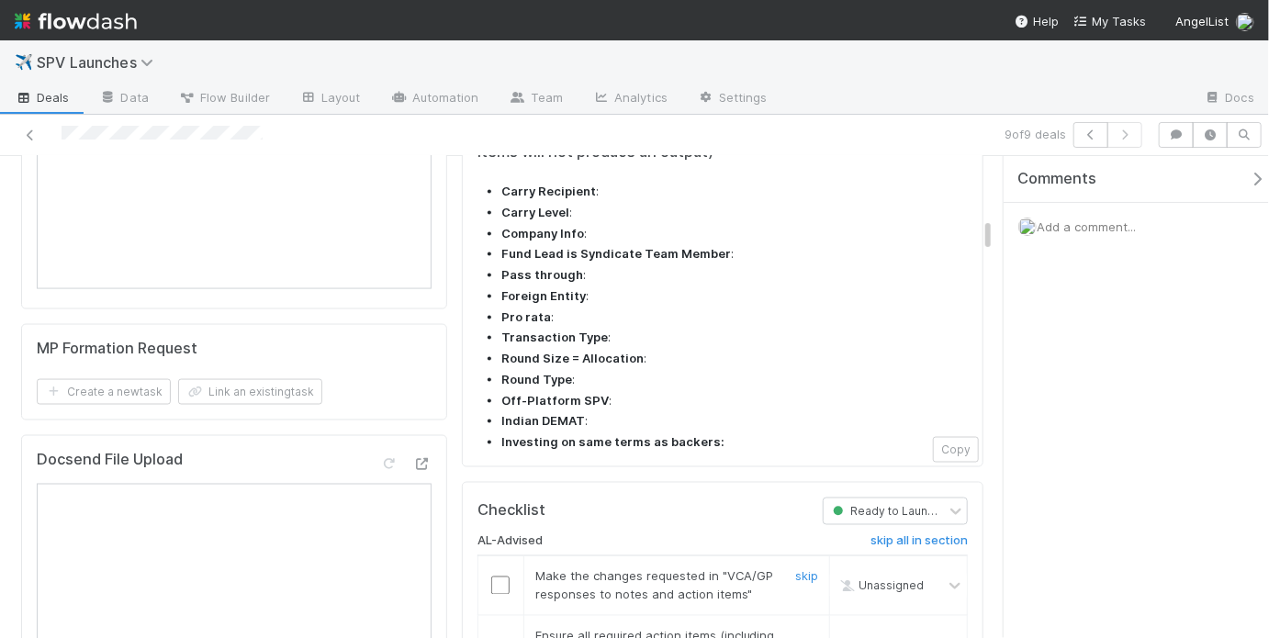
click at [498, 577] on input "checkbox" at bounding box center [500, 586] width 18 height 18
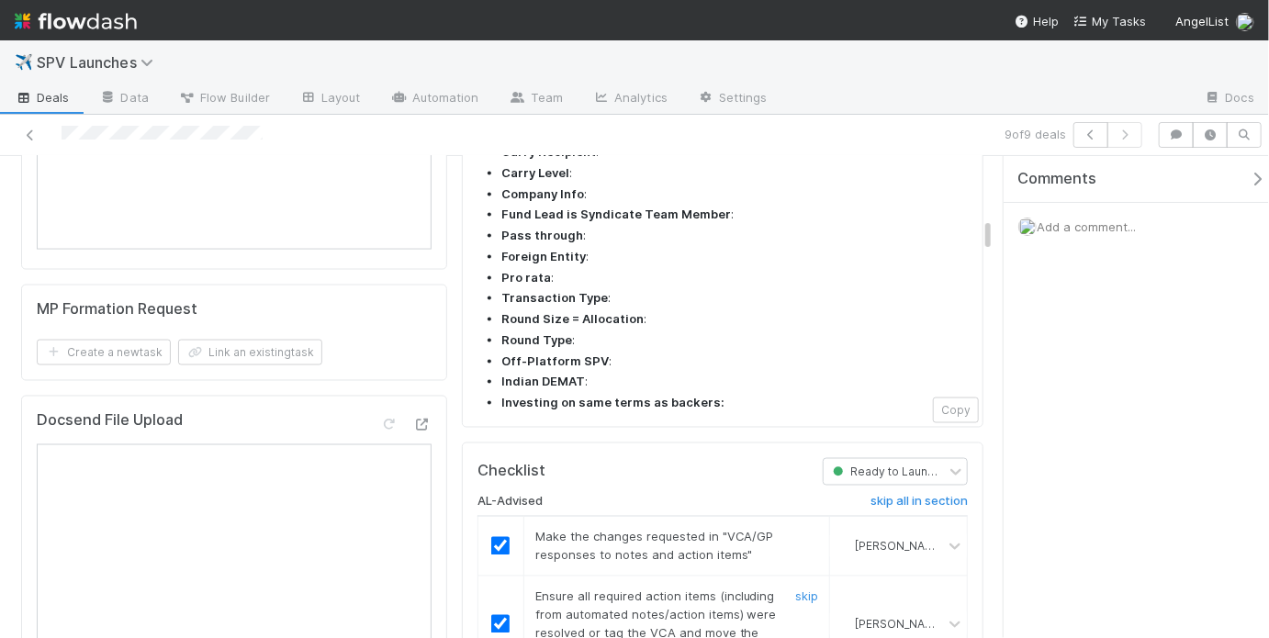
scroll to position [1335, 0]
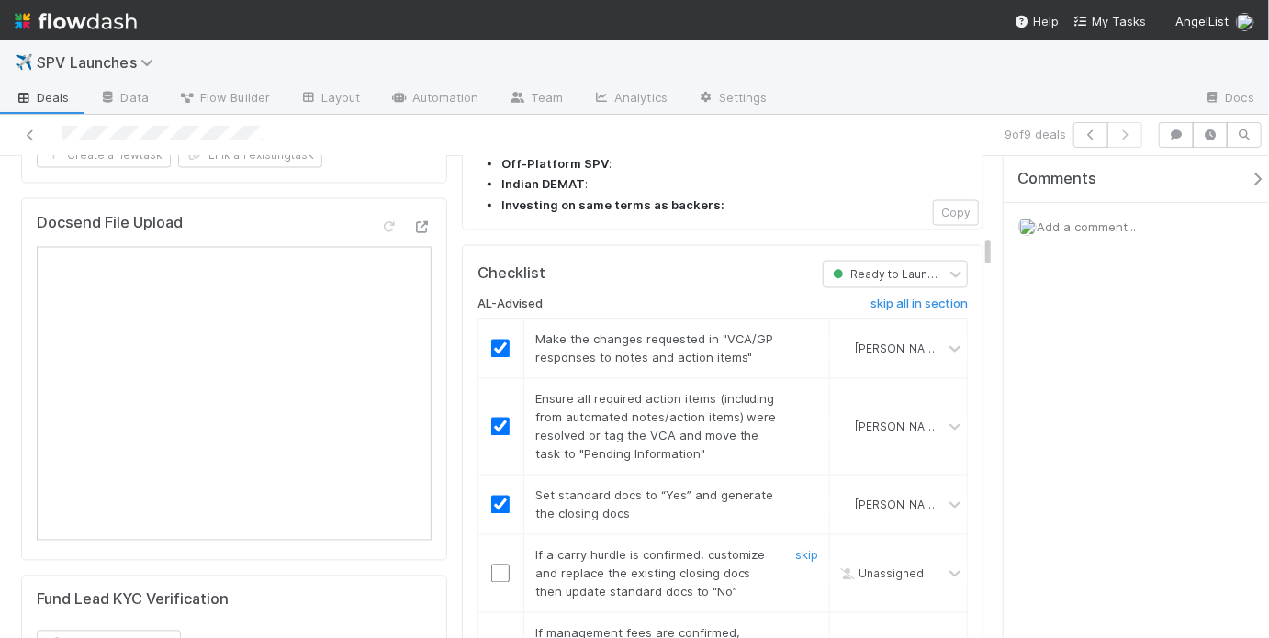
scroll to position [1453, 0]
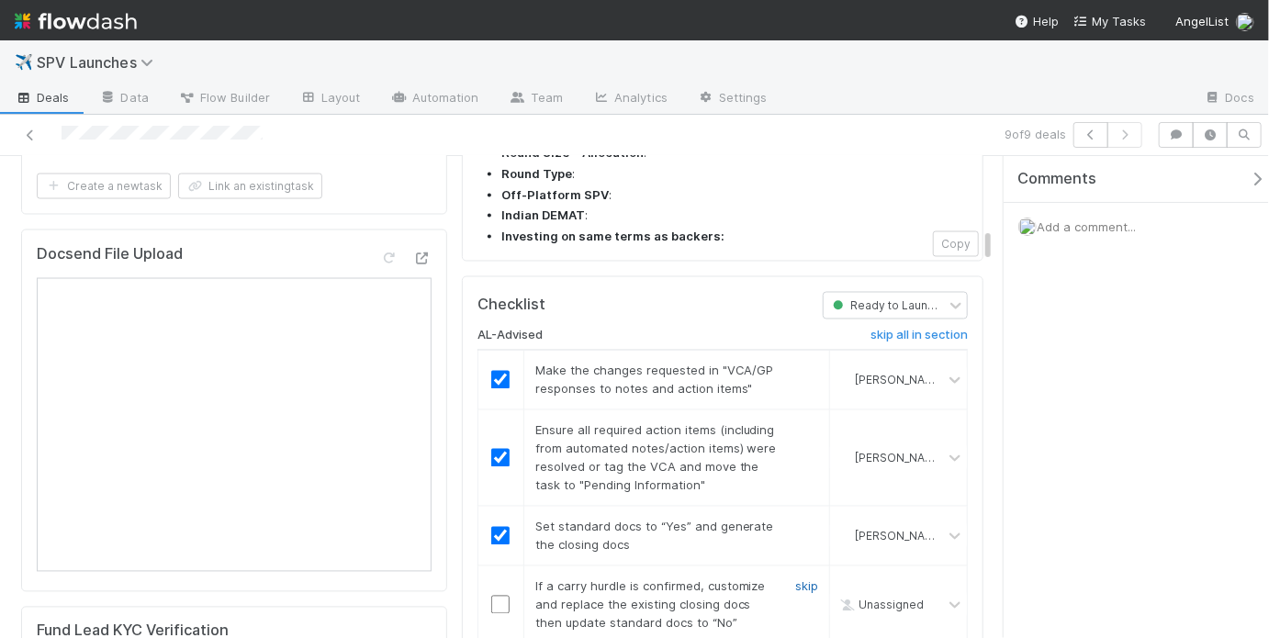
click at [795, 579] on link "skip" at bounding box center [806, 586] width 23 height 15
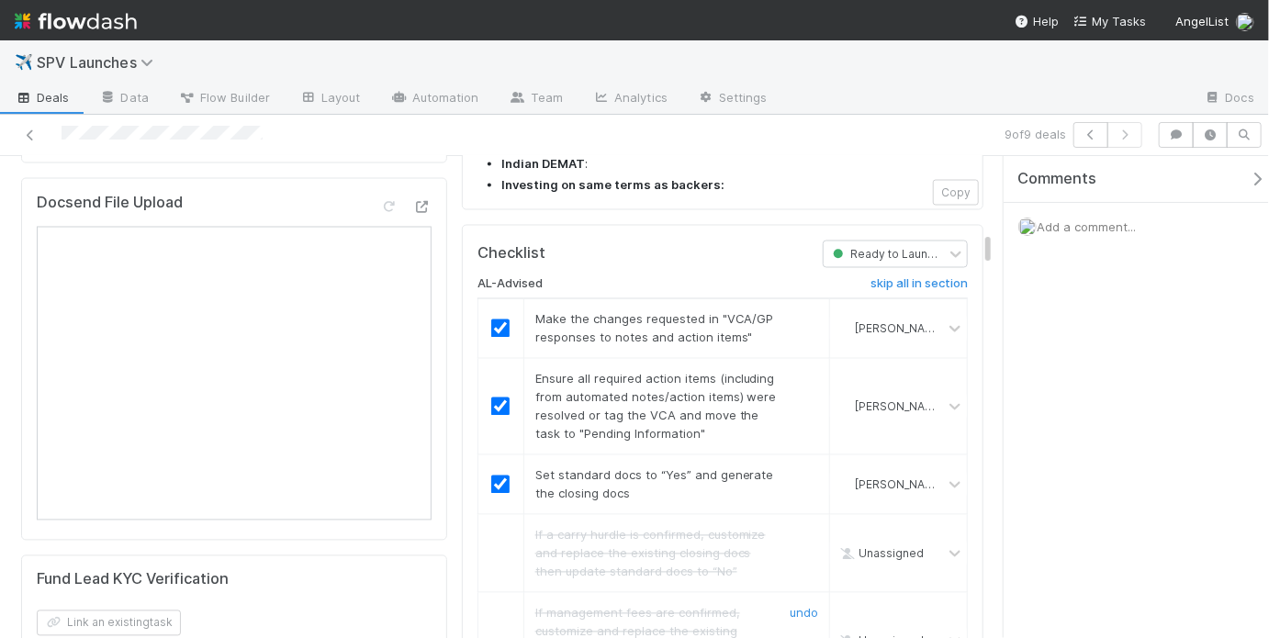
scroll to position [1537, 0]
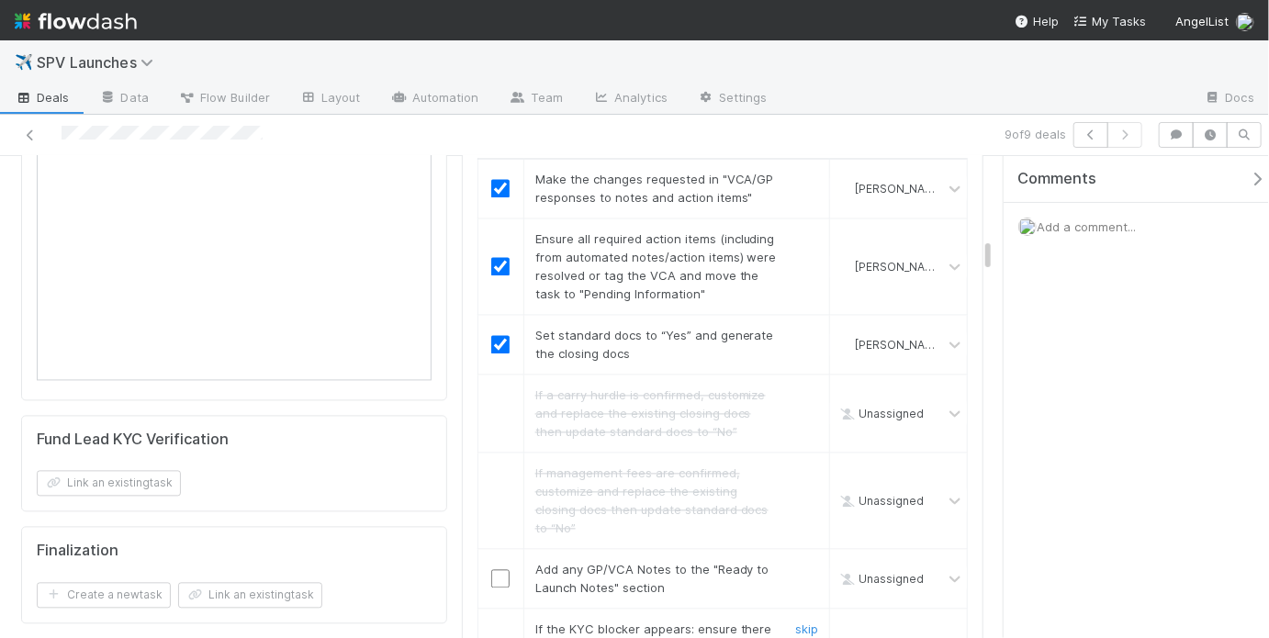
scroll to position [1652, 0]
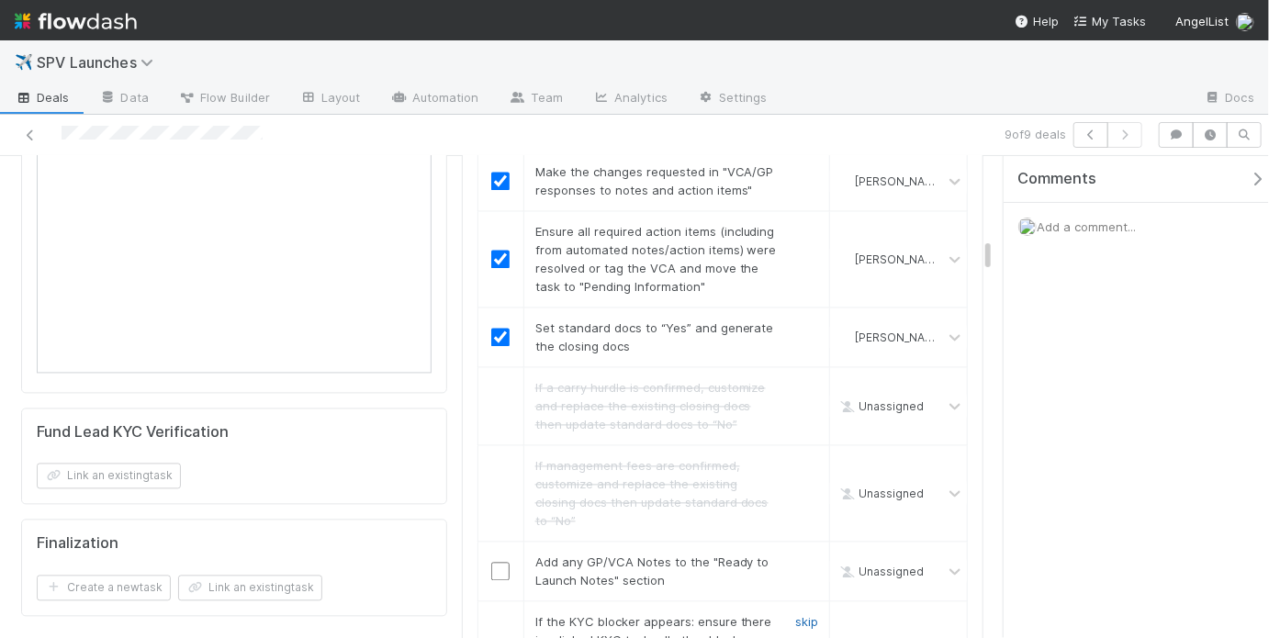
click at [805, 615] on link "skip" at bounding box center [806, 622] width 23 height 15
click at [497, 563] on input "checkbox" at bounding box center [500, 572] width 18 height 18
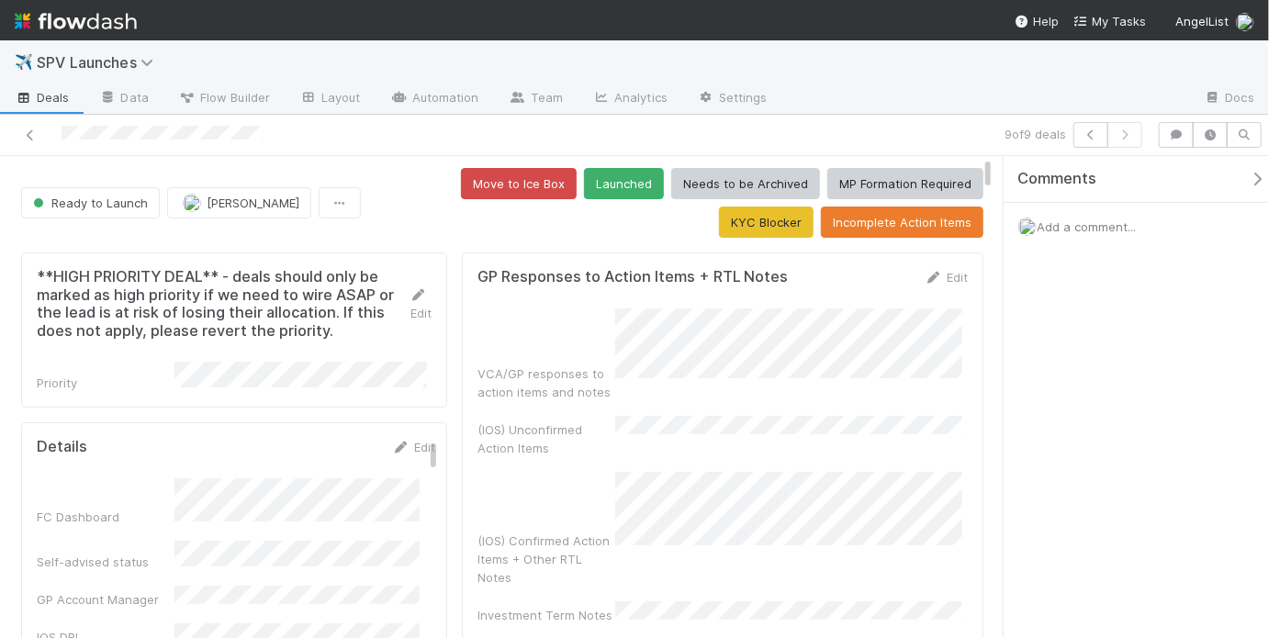
scroll to position [0, 0]
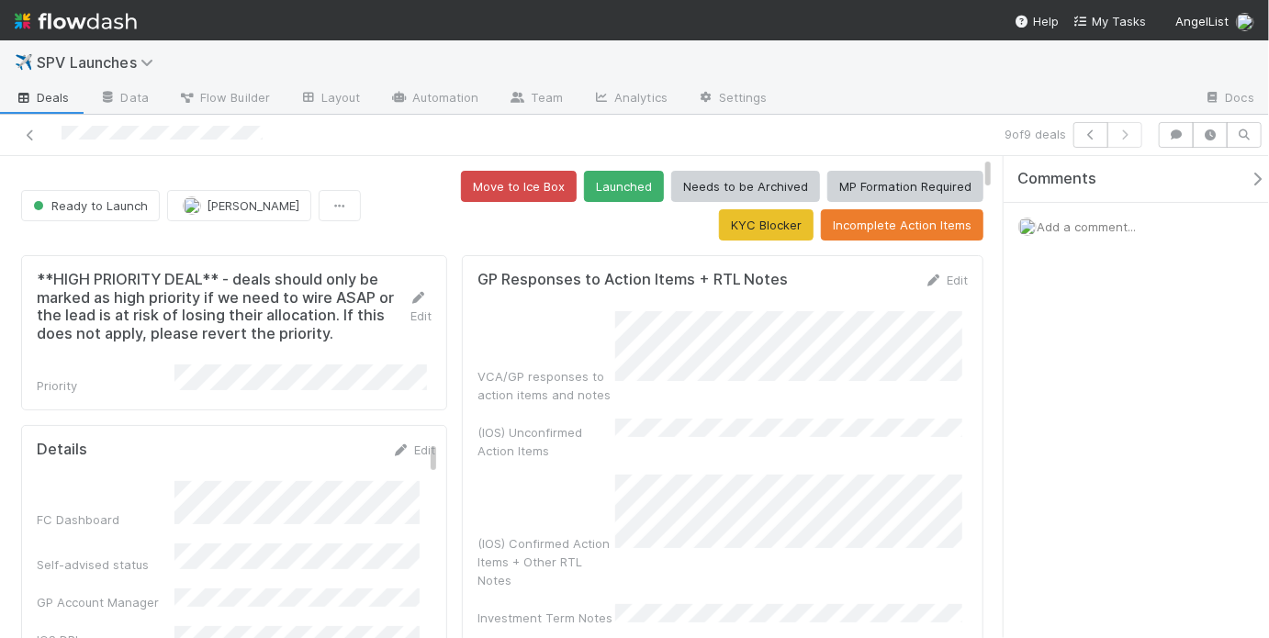
click at [551, 224] on div "Move to Ice Box Launched Needs to be Archived MP Formation Required KYC Blocker…" at bounding box center [675, 206] width 615 height 70
click at [584, 188] on button "Launched" at bounding box center [624, 186] width 80 height 31
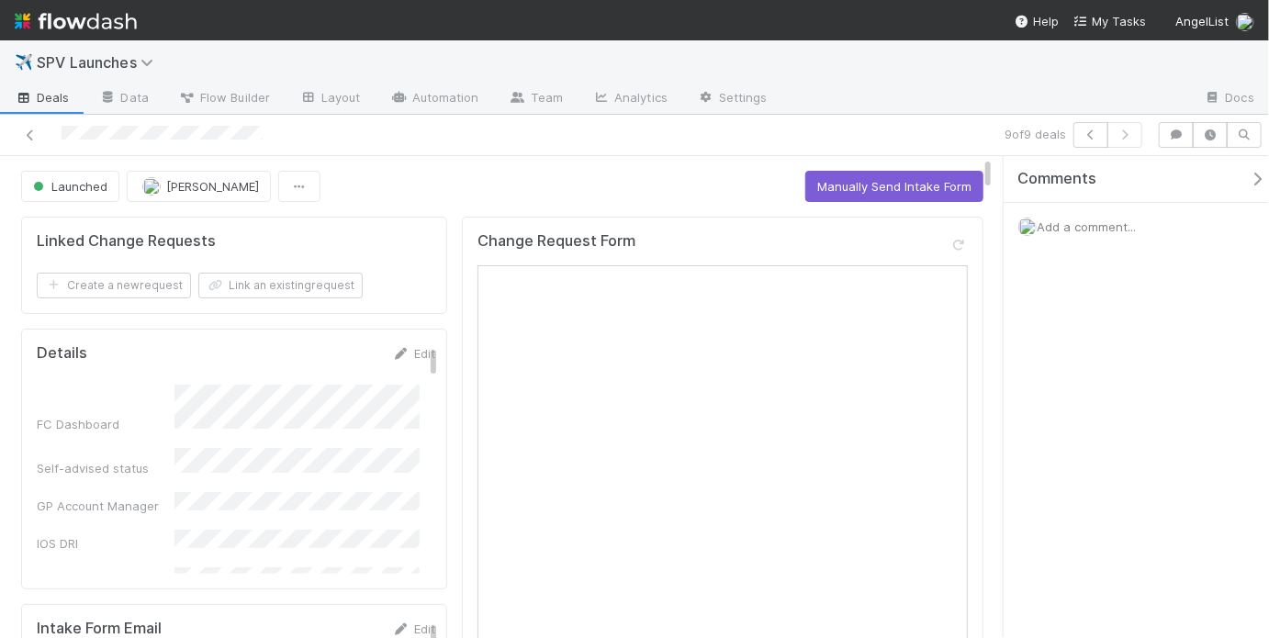
click at [476, 174] on div "Launched William Rosean Manually Send Intake Form" at bounding box center [502, 186] width 962 height 31
